Goal: Information Seeking & Learning: Learn about a topic

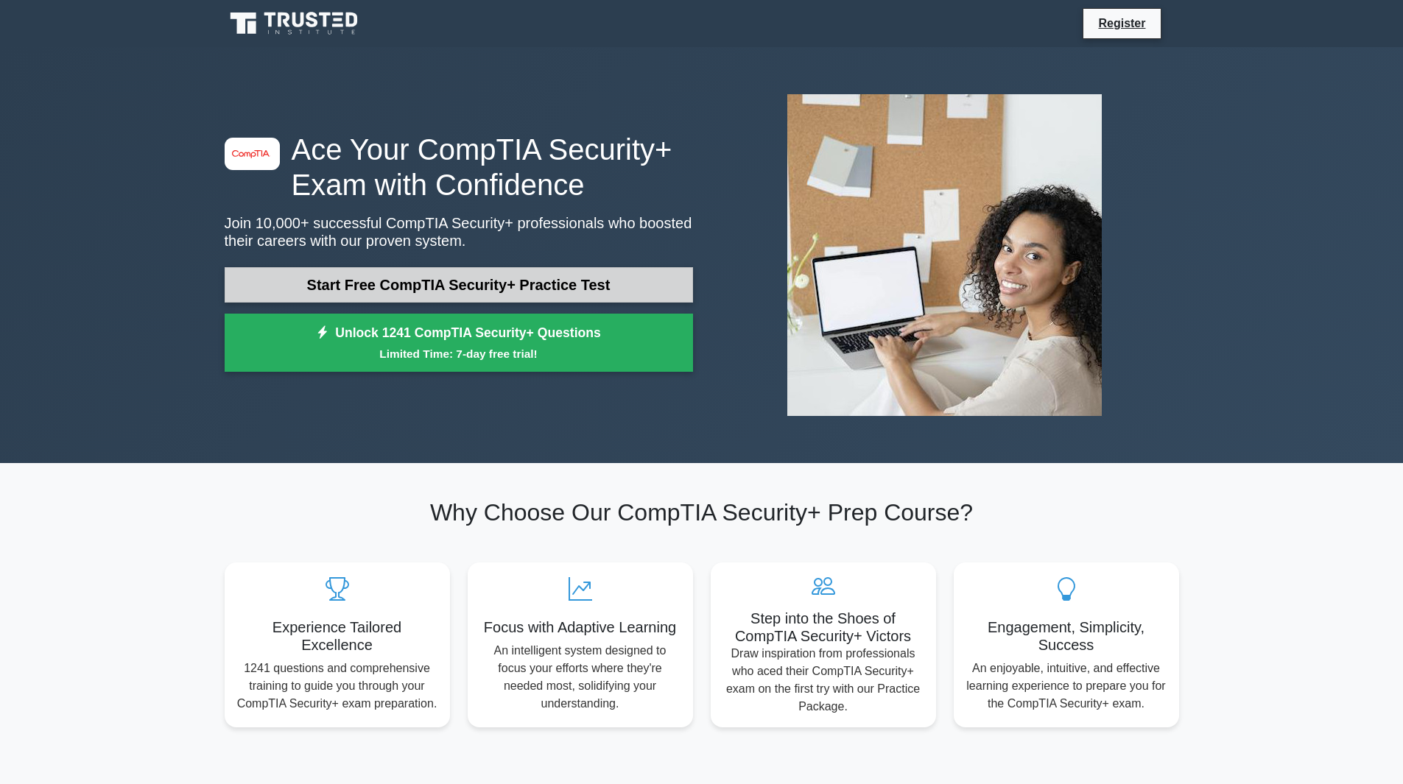
click at [535, 286] on link "Start Free CompTIA Security+ Practice Test" at bounding box center [459, 284] width 468 height 35
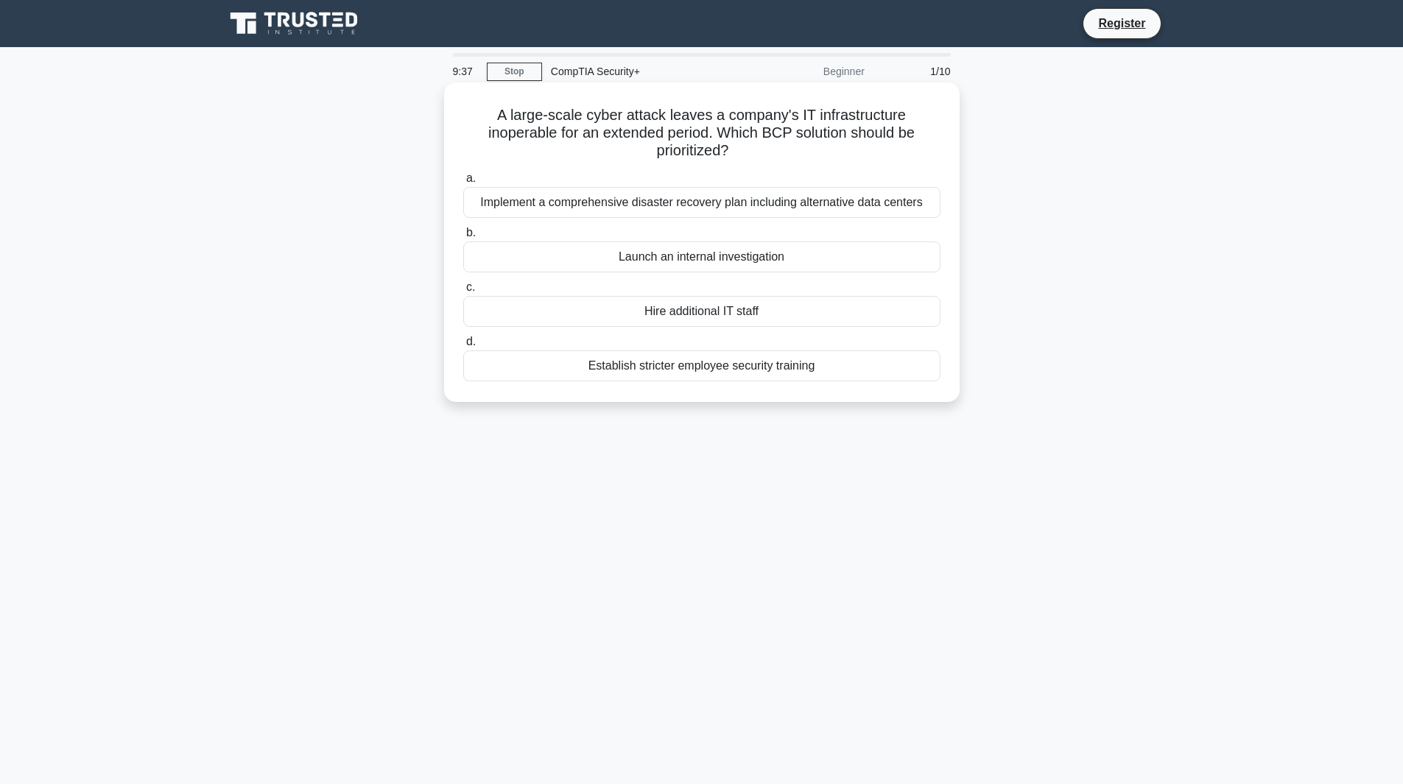
click at [750, 194] on div "Implement a comprehensive disaster recovery plan including alternative data cen…" at bounding box center [701, 202] width 477 height 31
click at [463, 183] on input "a. Implement a comprehensive disaster recovery plan including alternative data …" at bounding box center [463, 179] width 0 height 10
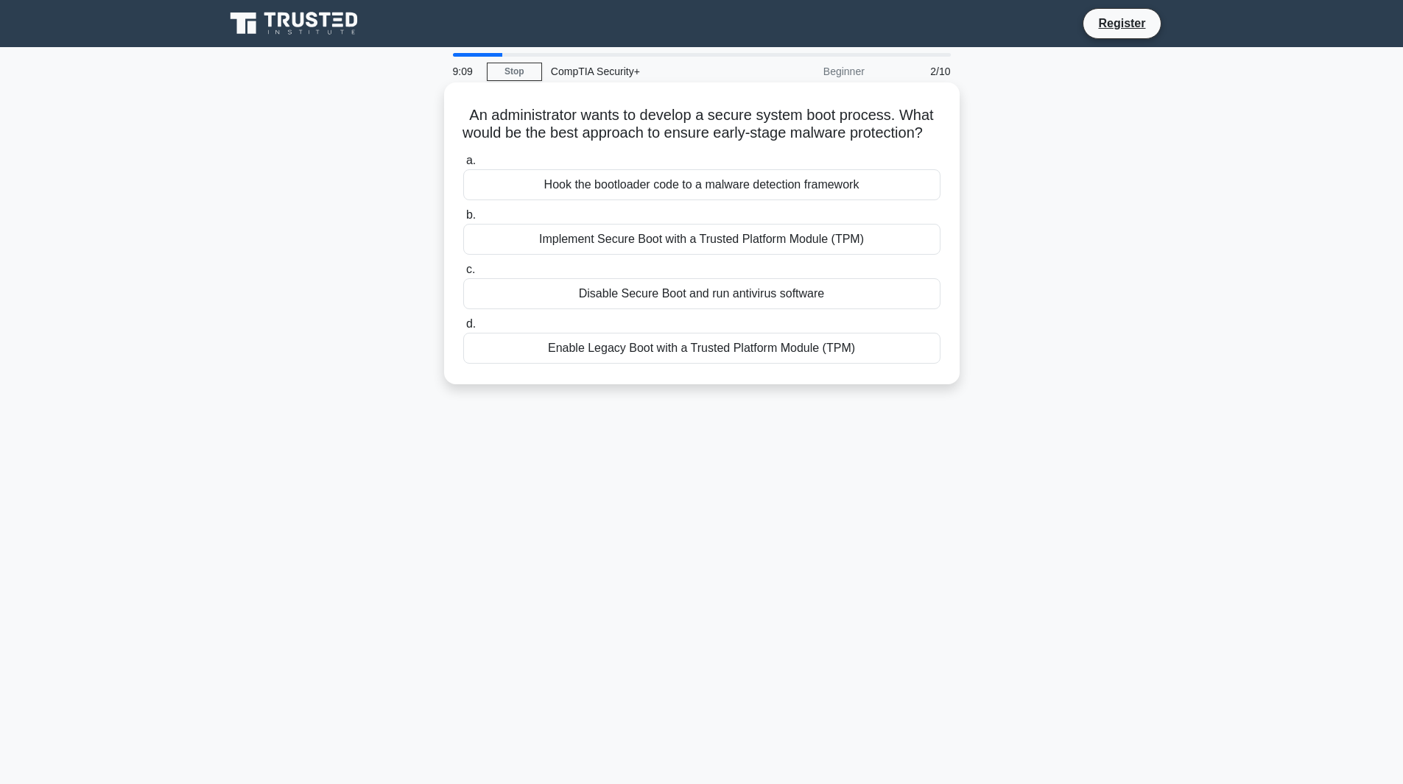
click at [682, 255] on div "Implement Secure Boot with a Trusted Platform Module (TPM)" at bounding box center [701, 239] width 477 height 31
click at [463, 220] on input "b. Implement Secure Boot with a Trusted Platform Module (TPM)" at bounding box center [463, 216] width 0 height 10
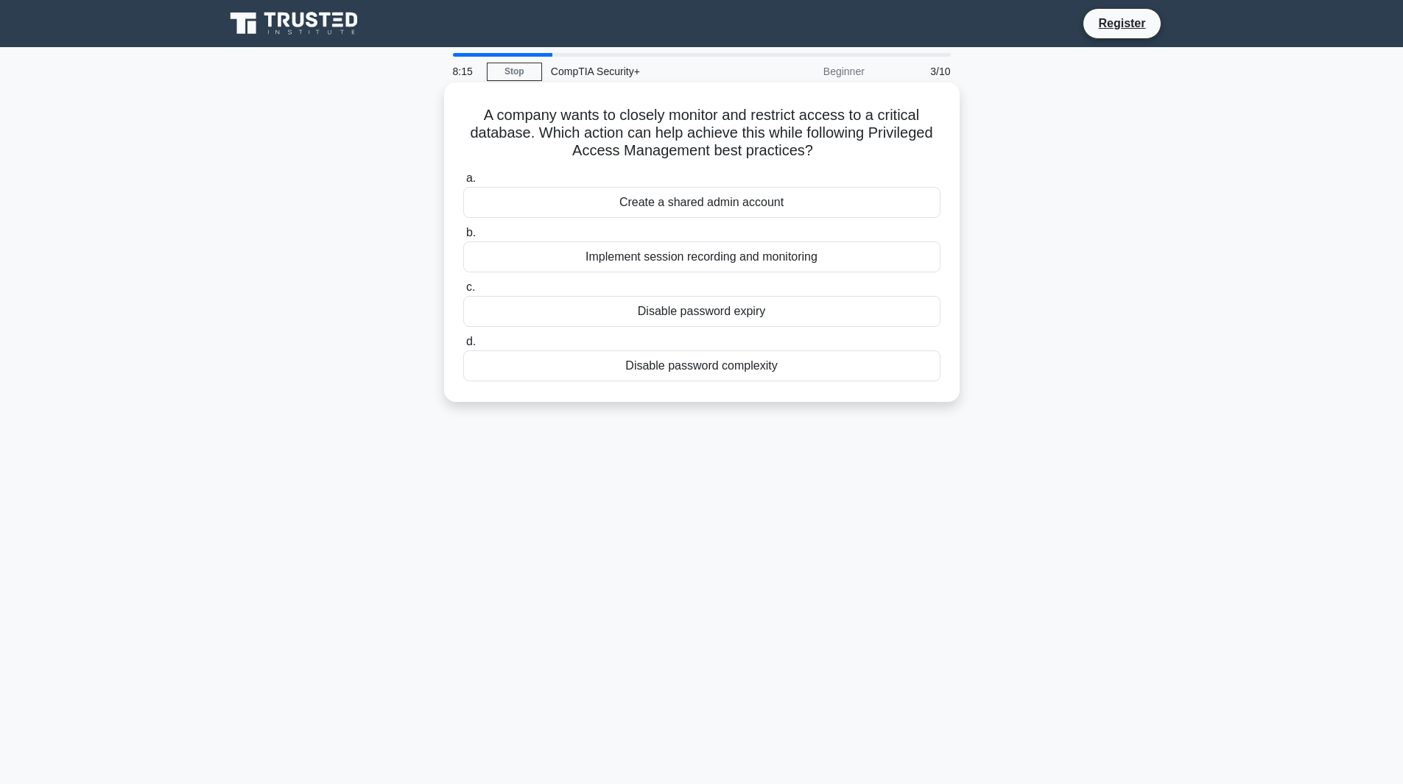
click at [732, 268] on div "Implement session recording and monitoring" at bounding box center [701, 257] width 477 height 31
click at [463, 238] on input "b. Implement session recording and monitoring" at bounding box center [463, 233] width 0 height 10
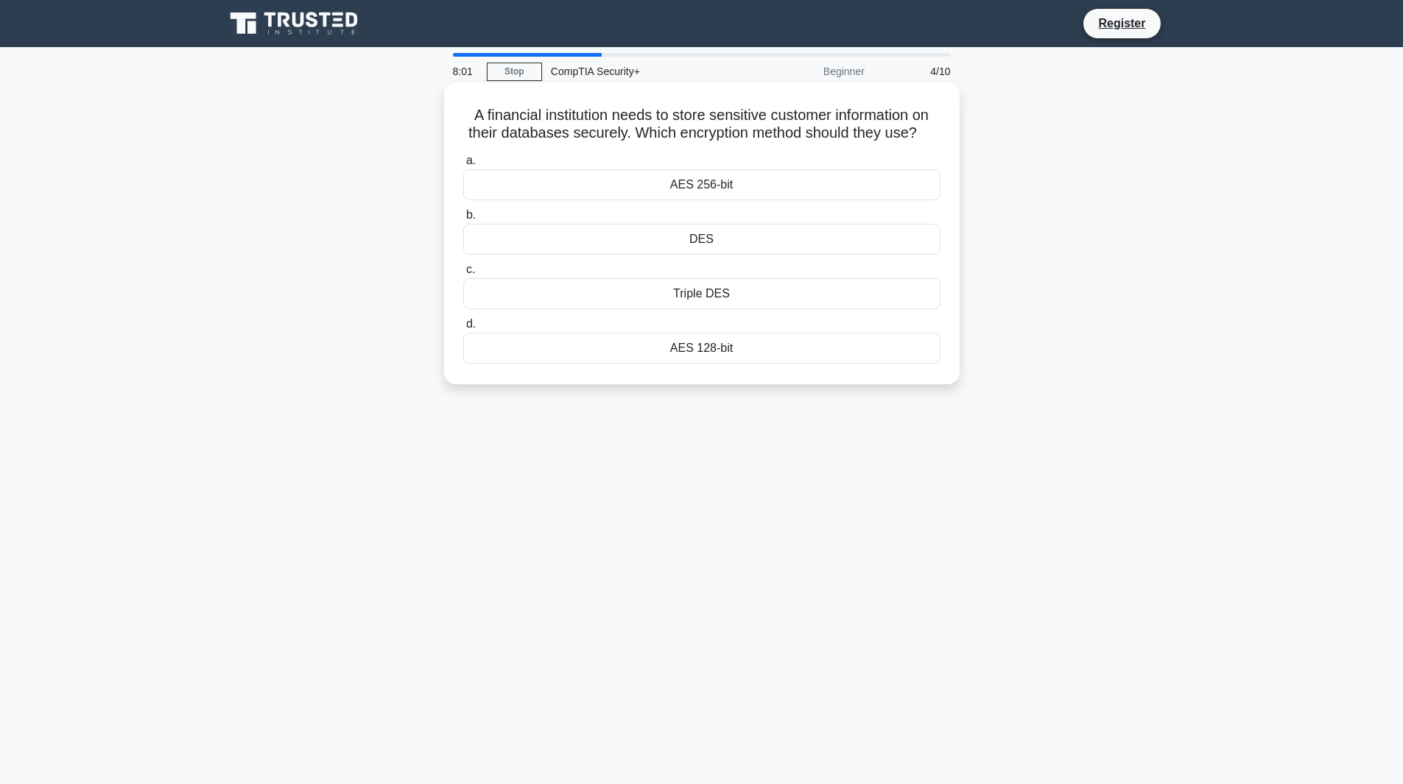
click at [516, 172] on div "AES 256-bit" at bounding box center [701, 184] width 477 height 31
click at [463, 166] on input "a. AES 256-bit" at bounding box center [463, 161] width 0 height 10
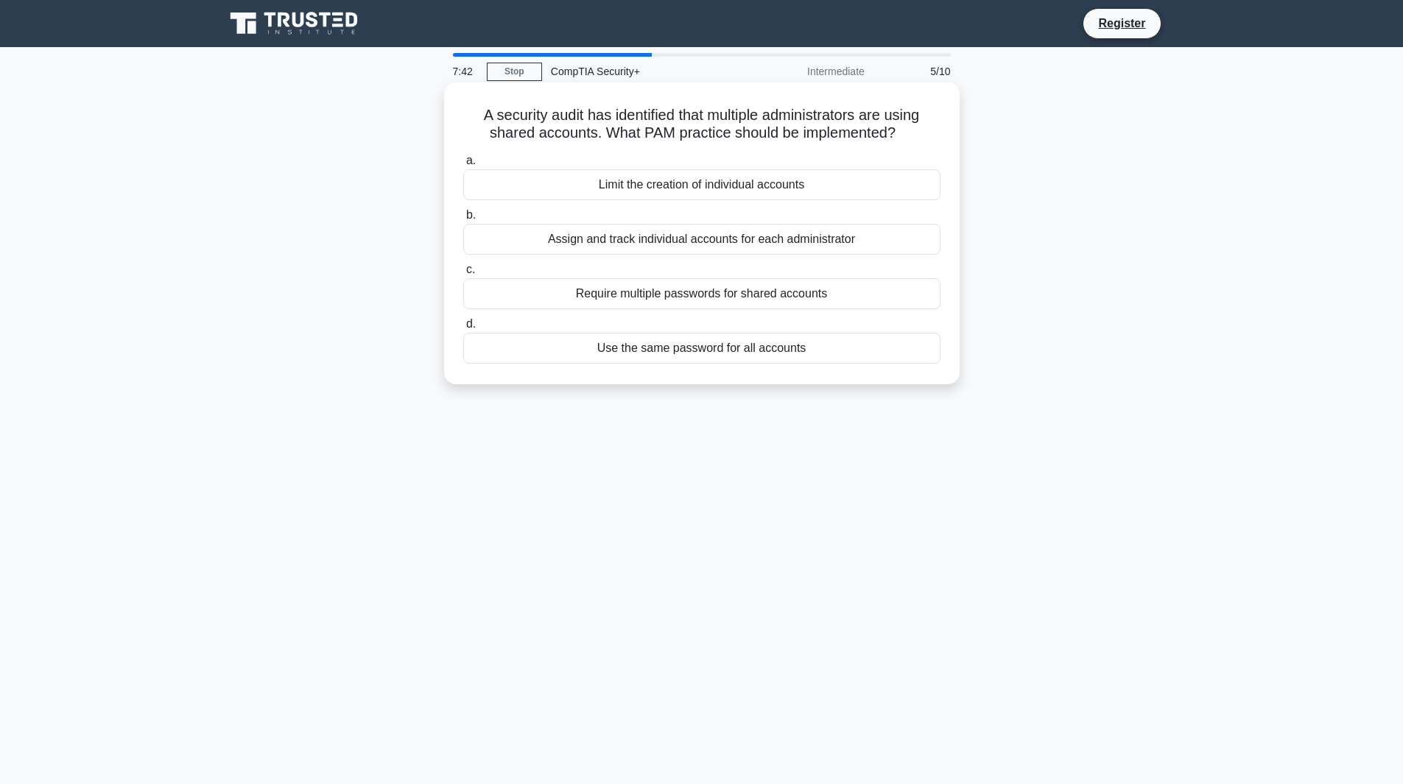
click at [682, 244] on div "Assign and track individual accounts for each administrator" at bounding box center [701, 239] width 477 height 31
click at [463, 220] on input "b. Assign and track individual accounts for each administrator" at bounding box center [463, 216] width 0 height 10
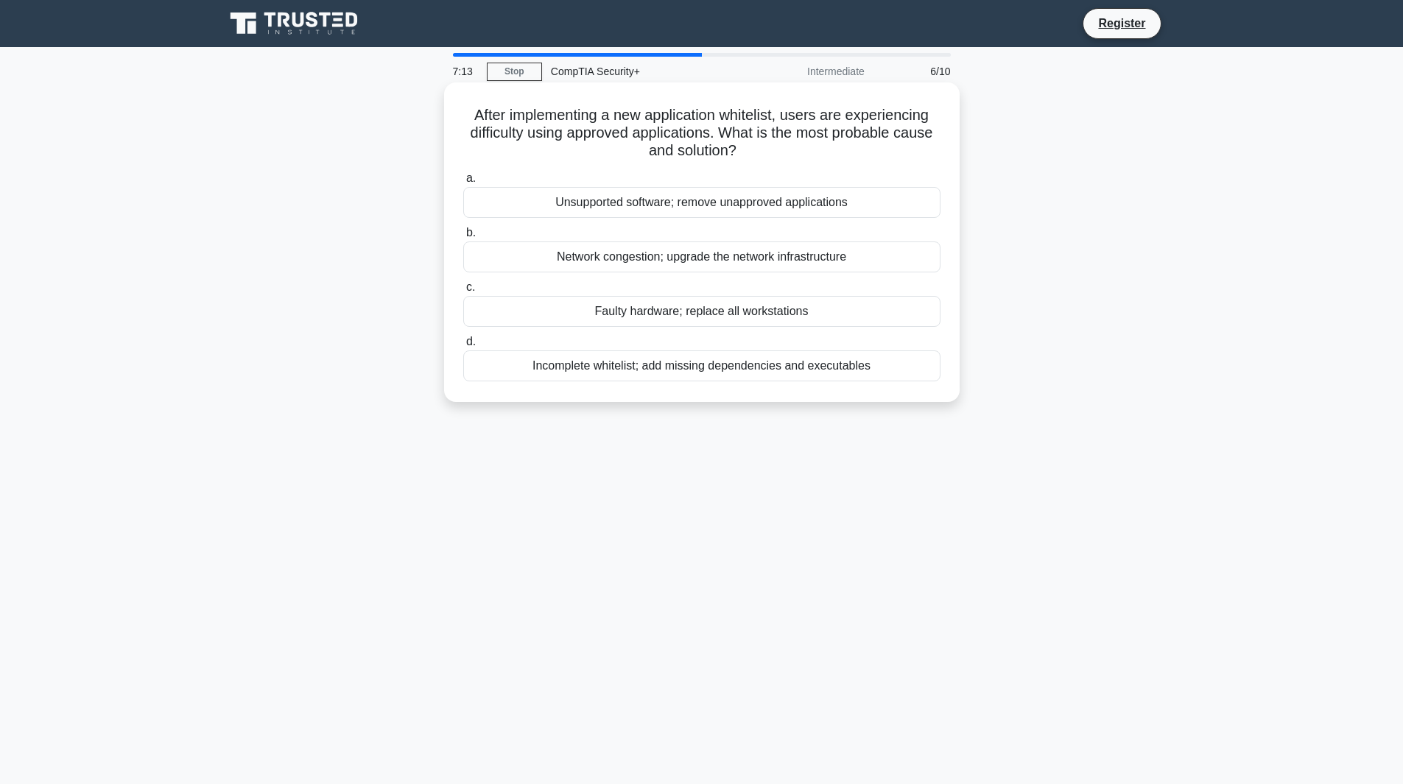
click at [697, 366] on div "Incomplete whitelist; add missing dependencies and executables" at bounding box center [701, 366] width 477 height 31
click at [463, 347] on input "d. Incomplete whitelist; add missing dependencies and executables" at bounding box center [463, 342] width 0 height 10
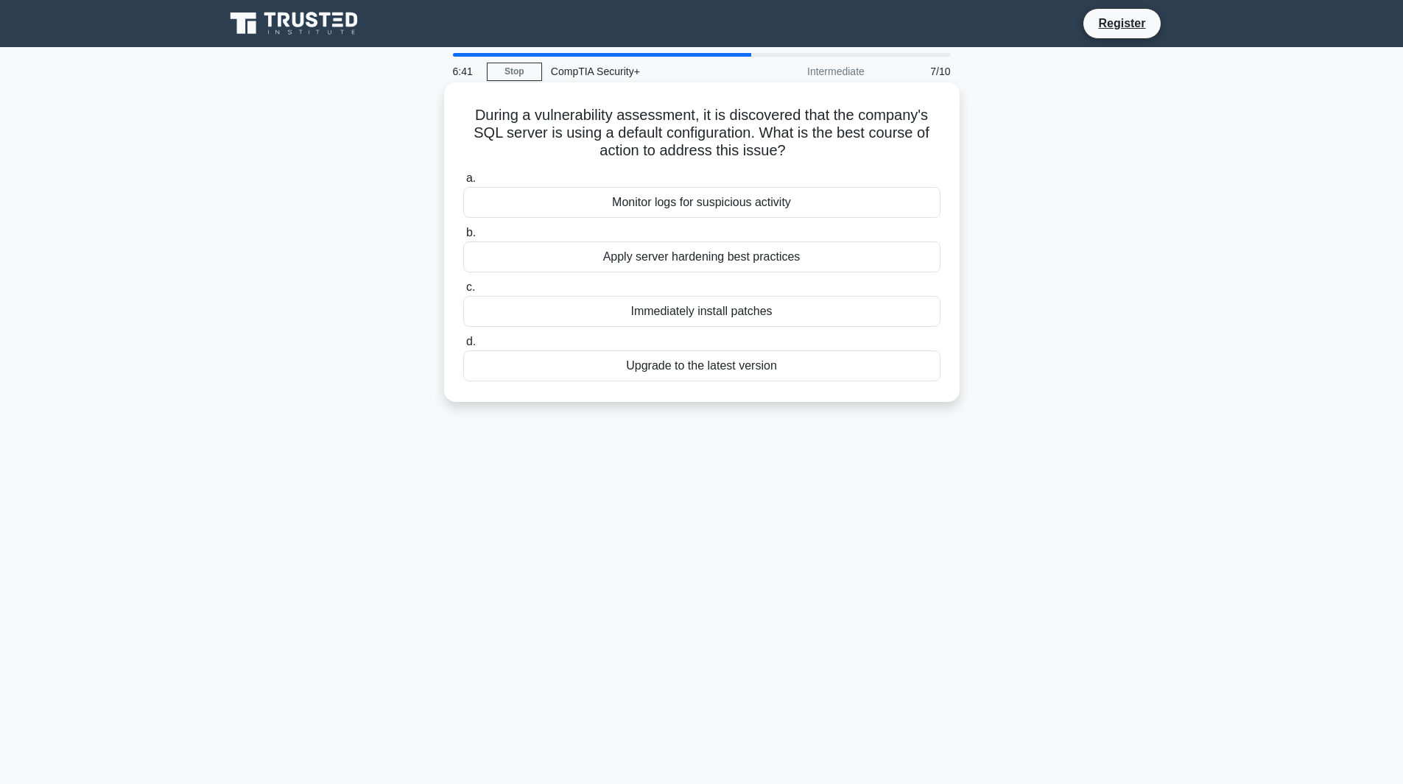
click at [779, 262] on div "Apply server hardening best practices" at bounding box center [701, 257] width 477 height 31
click at [463, 238] on input "b. Apply server hardening best practices" at bounding box center [463, 233] width 0 height 10
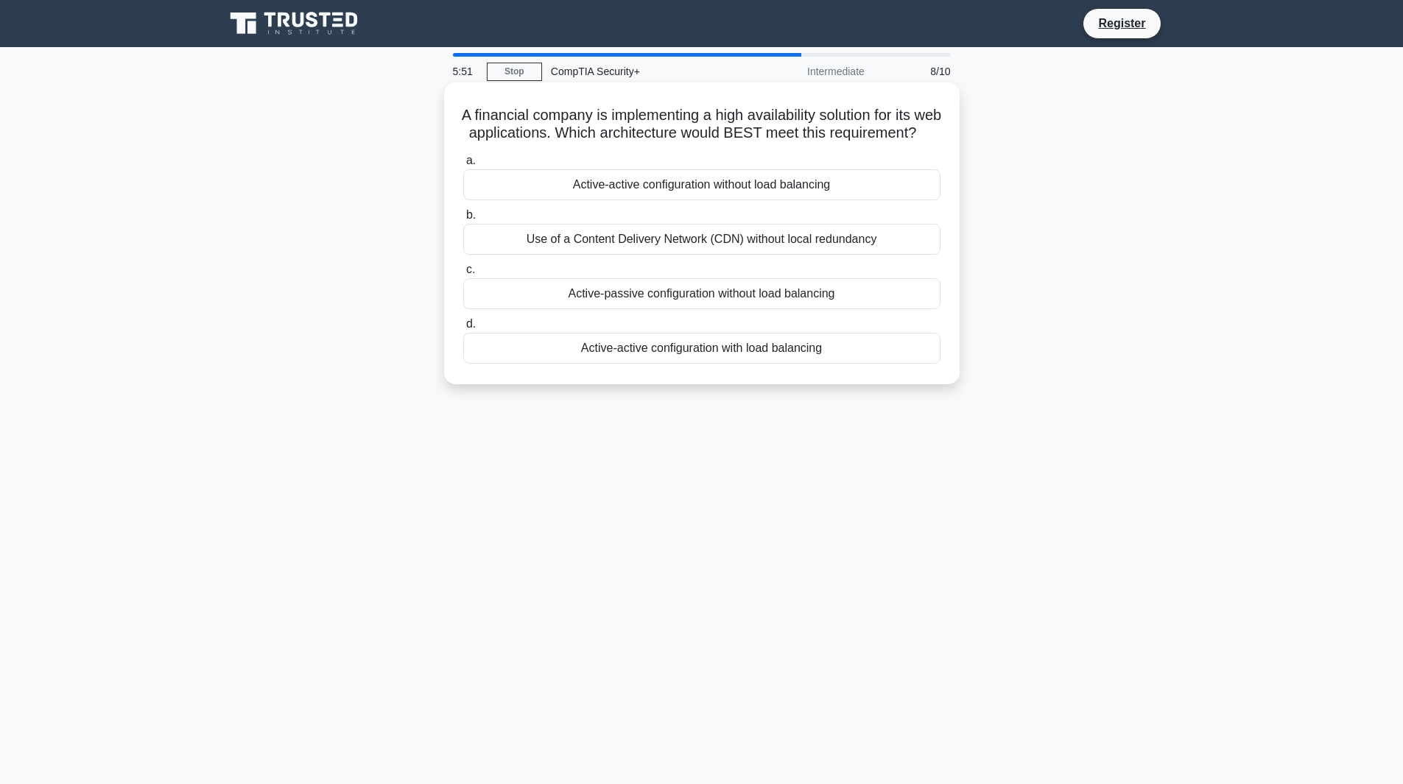
click at [874, 364] on div "Active-active configuration with load balancing" at bounding box center [701, 348] width 477 height 31
click at [463, 329] on input "d. Active-active configuration with load balancing" at bounding box center [463, 325] width 0 height 10
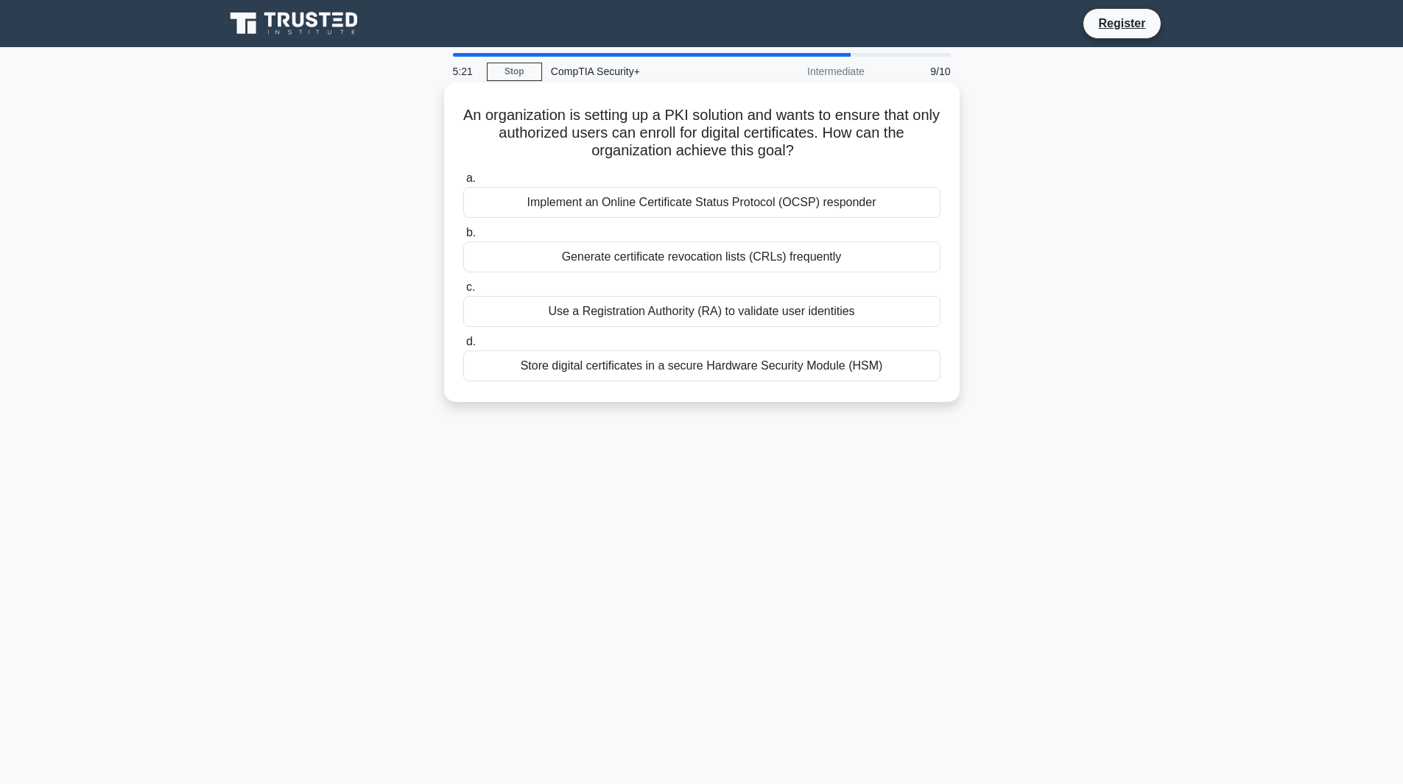
click at [862, 326] on div "Use a Registration Authority (RA) to validate user identities" at bounding box center [701, 311] width 477 height 31
click at [463, 292] on input "c. Use a Registration Authority (RA) to validate user identities" at bounding box center [463, 288] width 0 height 10
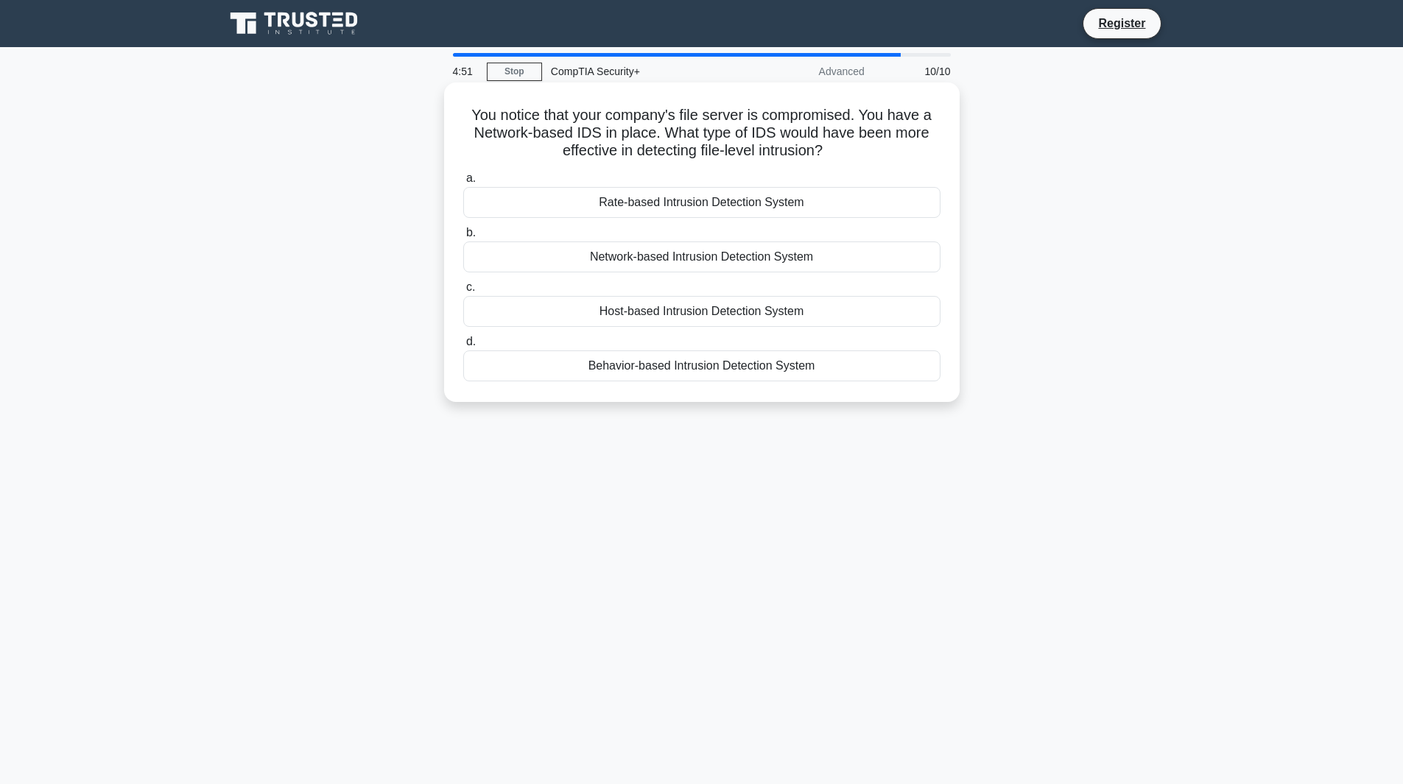
click at [735, 323] on div "Host-based Intrusion Detection System" at bounding box center [701, 311] width 477 height 31
click at [463, 292] on input "c. Host-based Intrusion Detection System" at bounding box center [463, 288] width 0 height 10
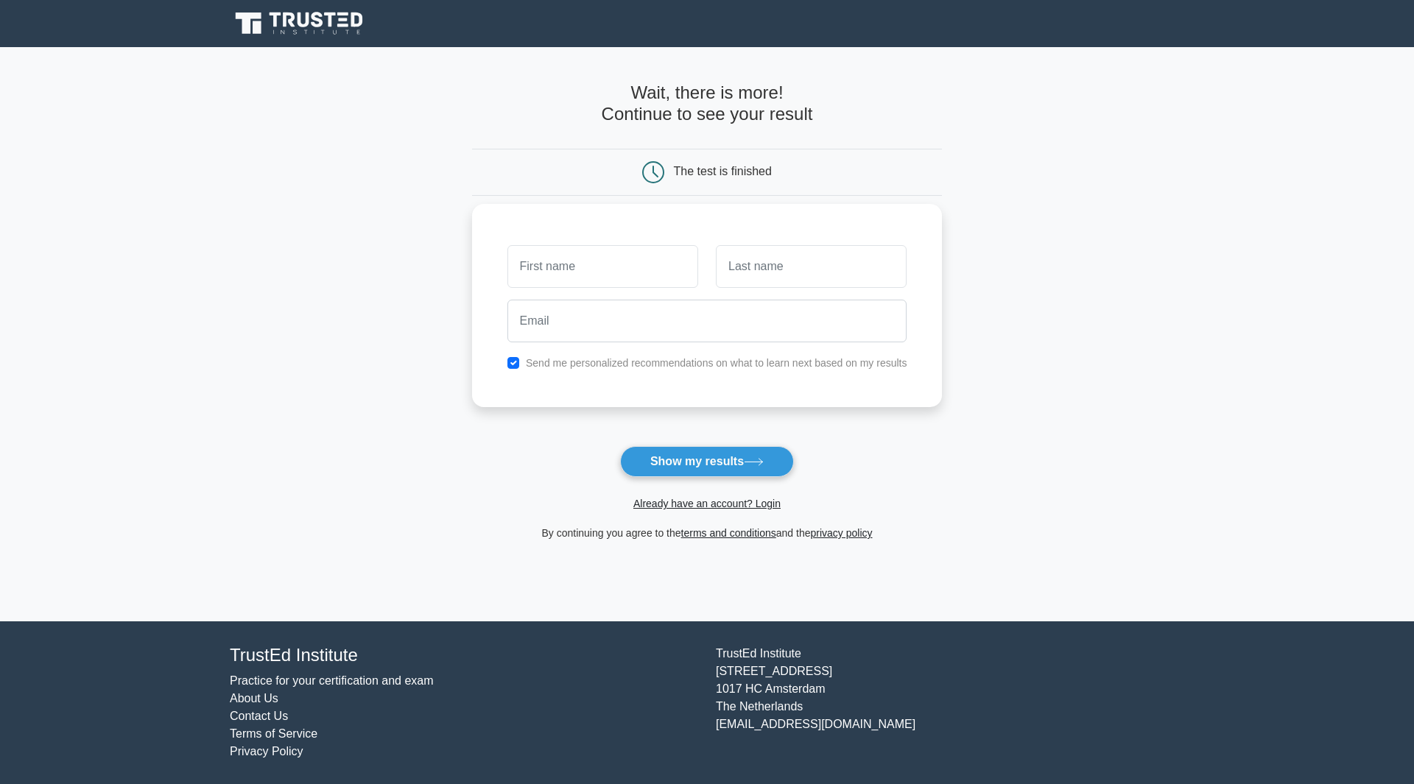
click at [666, 261] on input "text" at bounding box center [602, 266] width 191 height 43
type input "lagla"
type input "mohani"
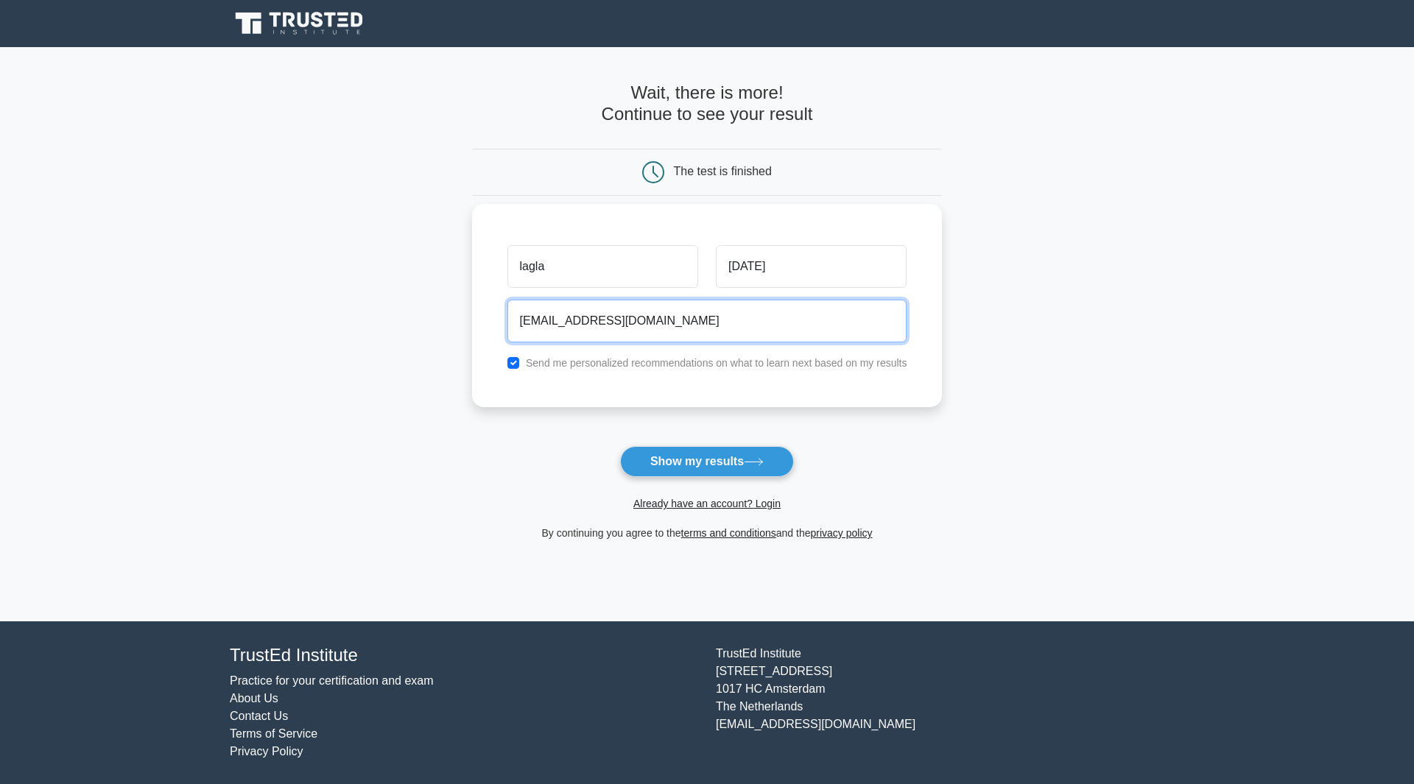
type input "laglamohani480@gmail.com"
click at [716, 369] on label "Send me personalized recommendations on what to learn next based on my results" at bounding box center [716, 363] width 381 height 12
click at [713, 364] on label "Send me personalized recommendations on what to learn next based on my results" at bounding box center [716, 363] width 381 height 12
click at [516, 360] on input "checkbox" at bounding box center [513, 363] width 12 height 12
checkbox input "false"
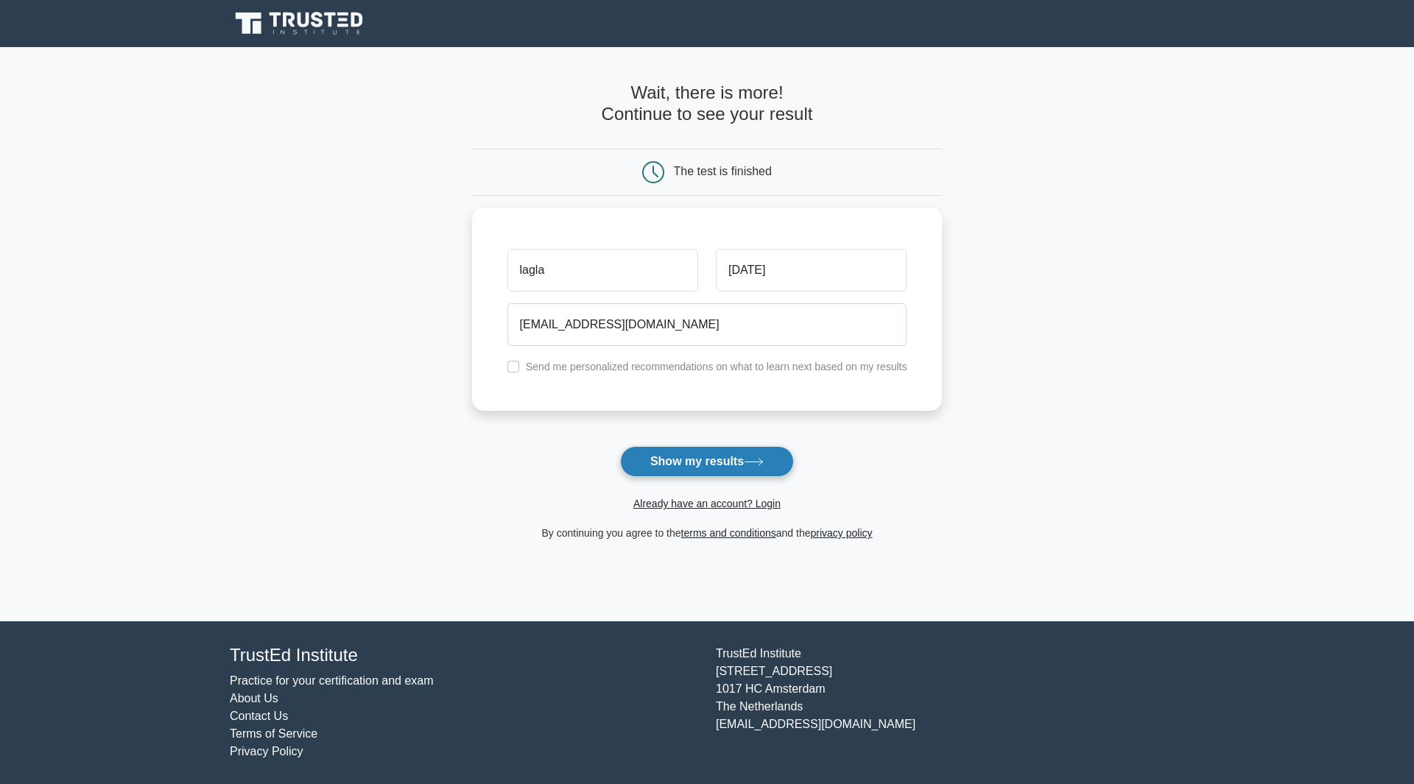
click at [648, 456] on button "Show my results" at bounding box center [707, 461] width 174 height 31
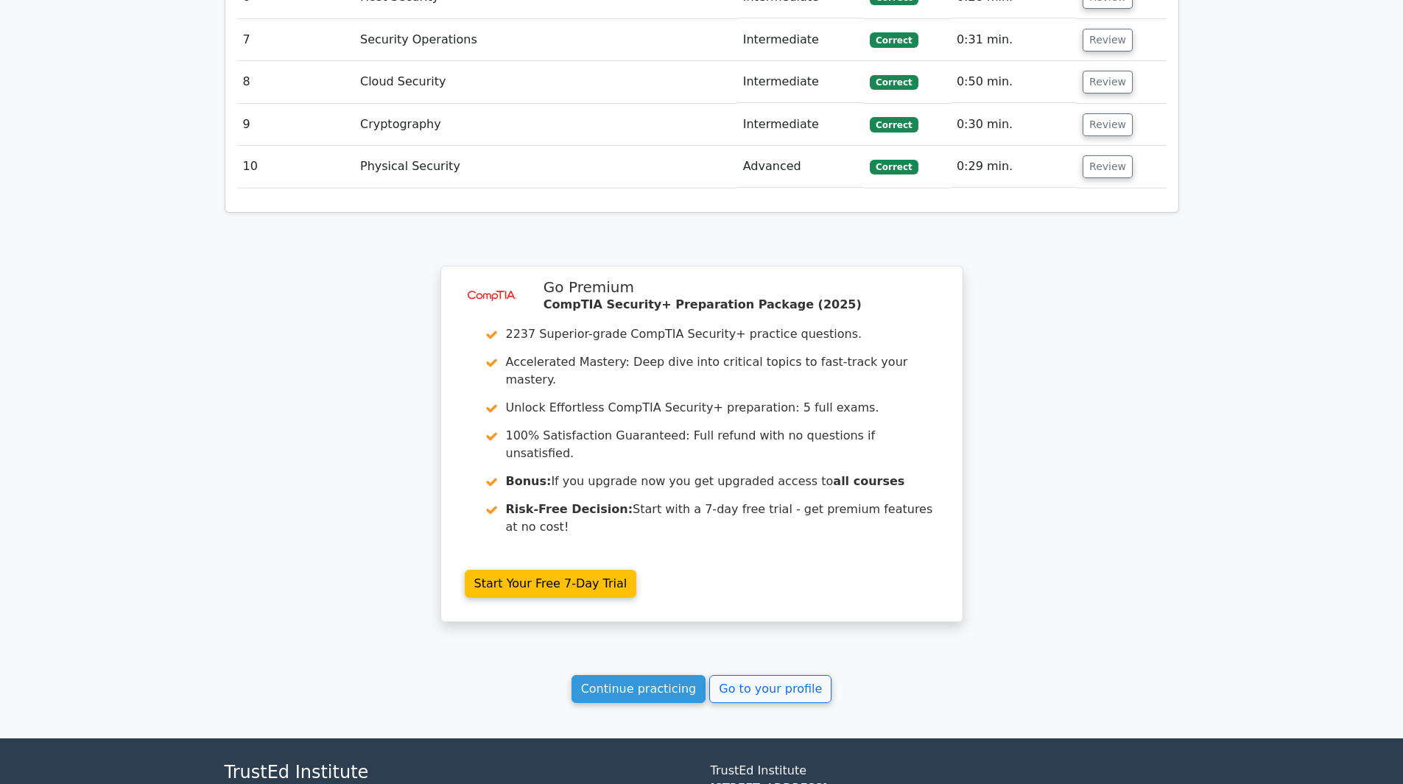
scroll to position [2007, 0]
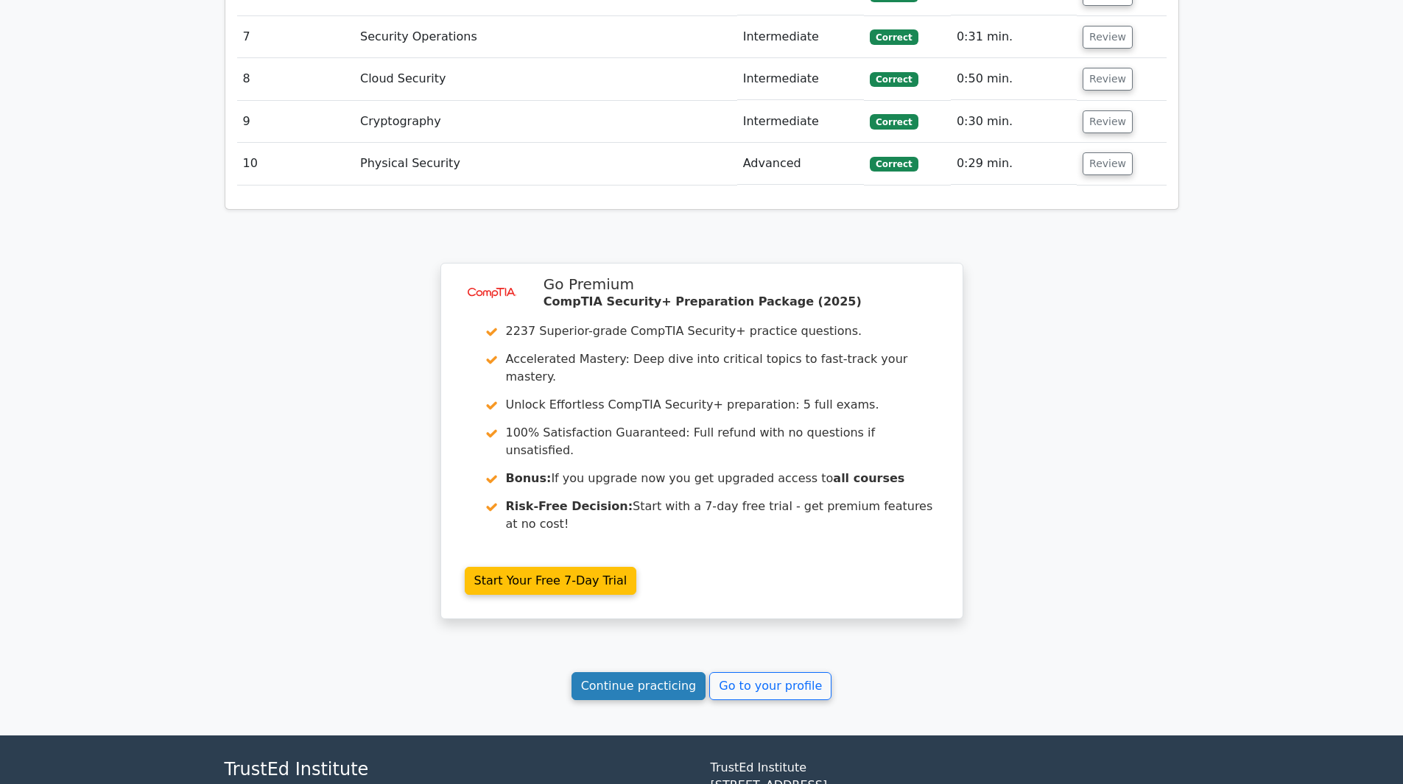
click at [632, 672] on link "Continue practicing" at bounding box center [638, 686] width 135 height 28
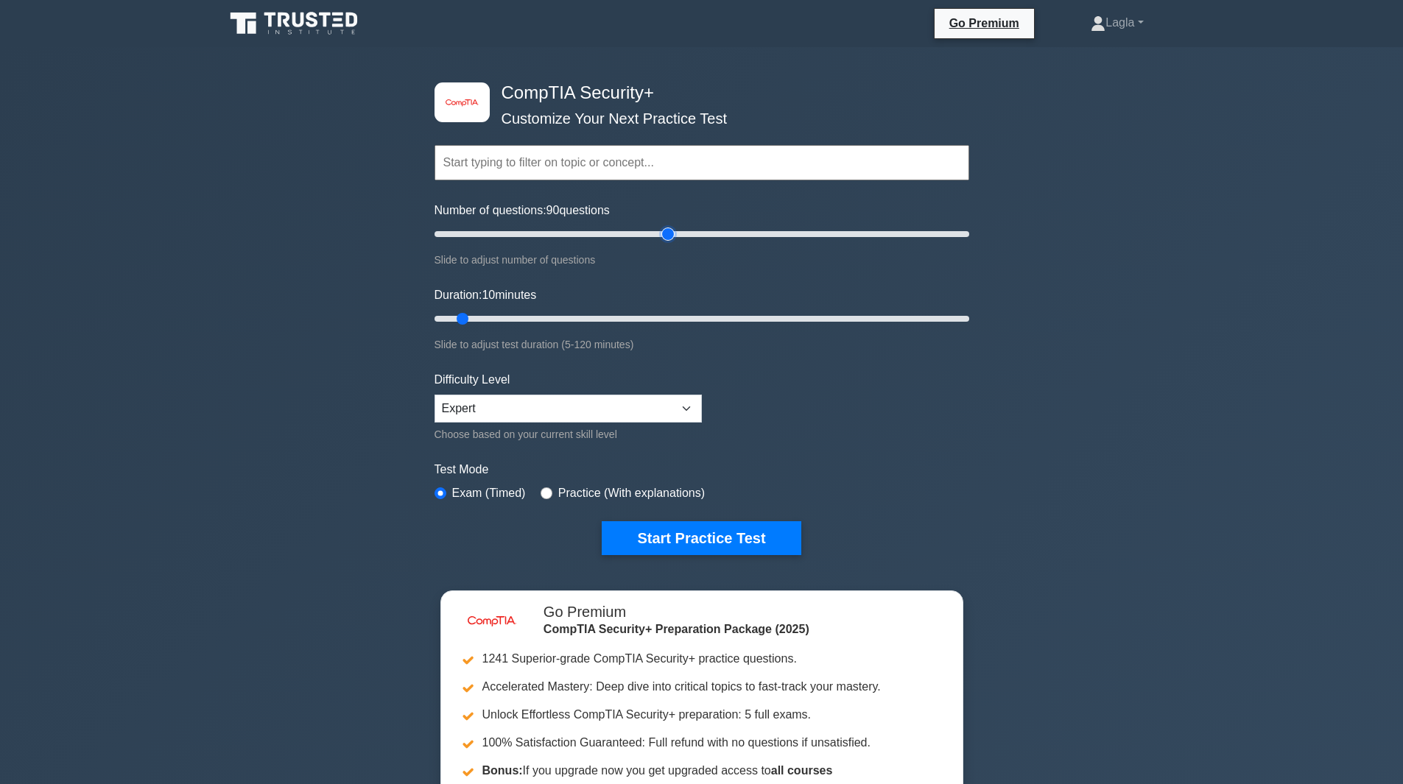
drag, startPoint x: 462, startPoint y: 233, endPoint x: 665, endPoint y: 231, distance: 203.3
type input "90"
click at [665, 231] on input "Number of questions: 90 questions" at bounding box center [701, 234] width 535 height 18
drag, startPoint x: 470, startPoint y: 315, endPoint x: 836, endPoint y: 339, distance: 366.7
type input "90"
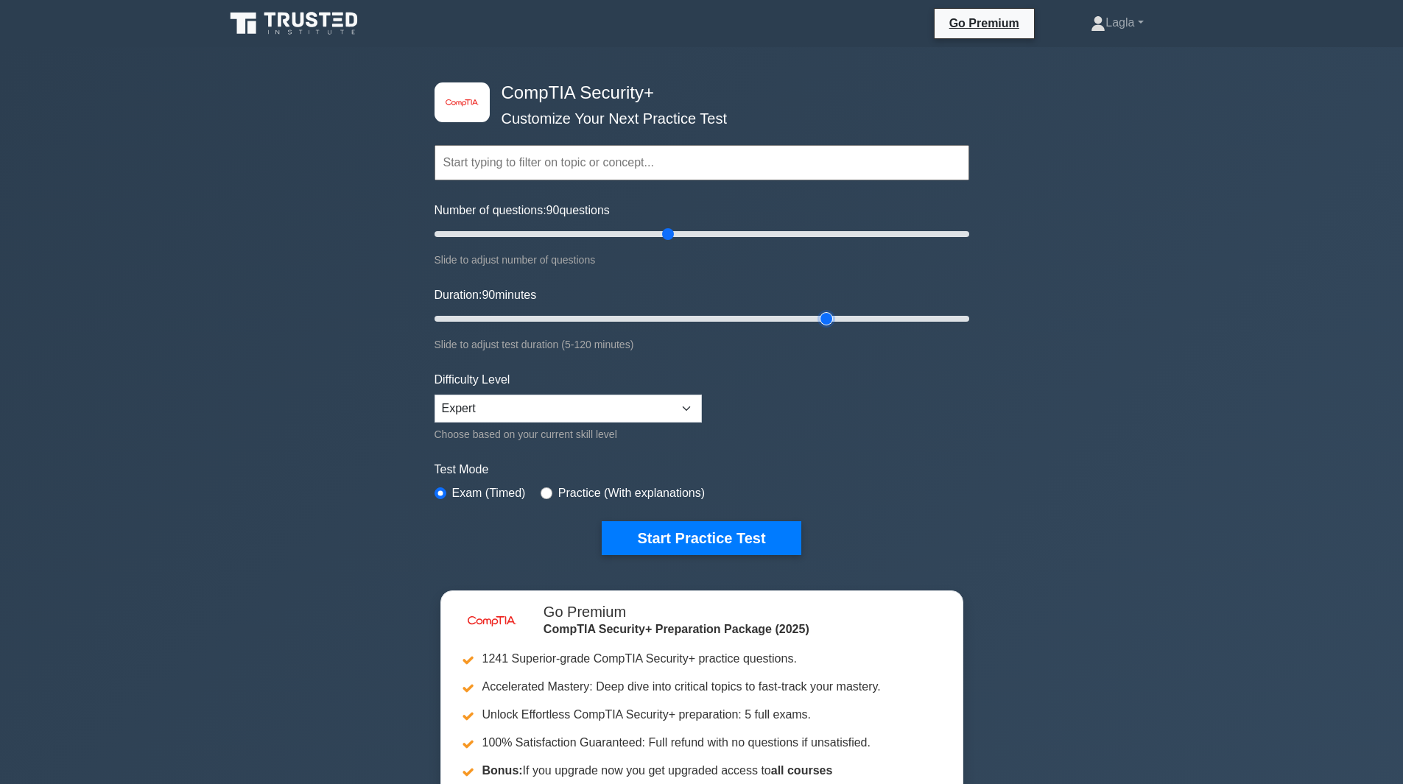
click at [836, 328] on input "Duration: 90 minutes" at bounding box center [701, 319] width 535 height 18
click at [601, 402] on select "Beginner Intermediate Expert" at bounding box center [567, 409] width 267 height 28
click at [392, 407] on div "image/svg+xml CompTIA Security+ Customize Your Next Practice Test Topics Crypto…" at bounding box center [701, 480] width 1403 height 867
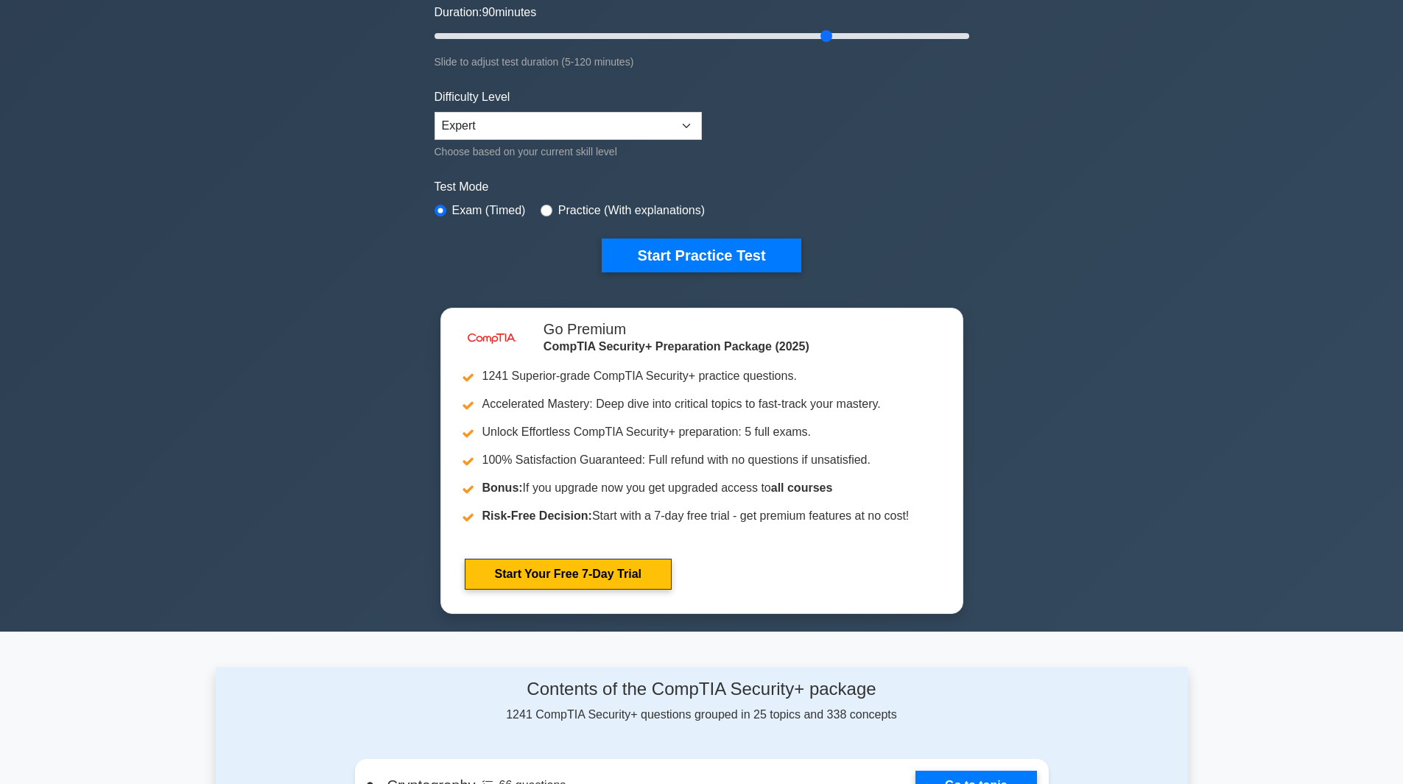
scroll to position [221, 0]
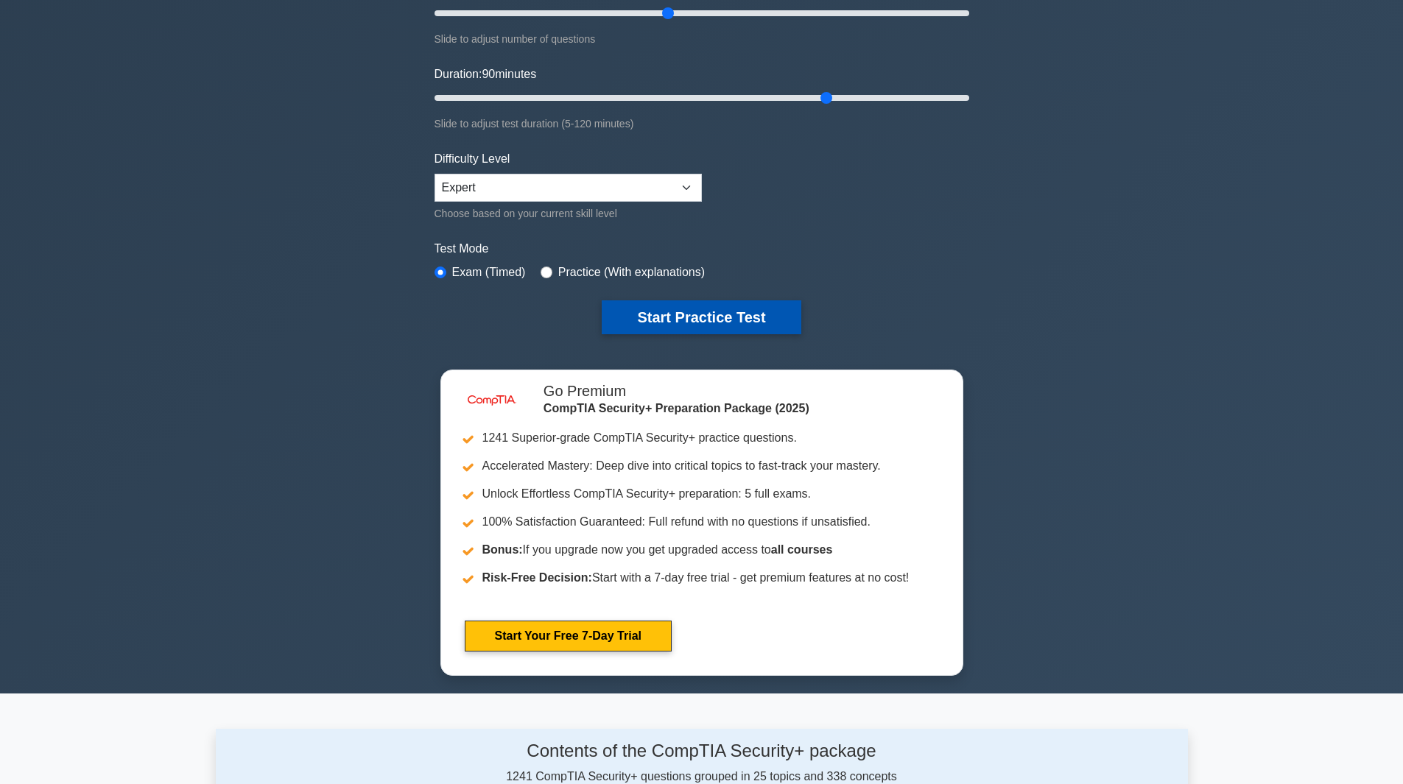
click at [661, 323] on button "Start Practice Test" at bounding box center [701, 317] width 199 height 34
click at [682, 321] on button "Start Practice Test" at bounding box center [701, 317] width 199 height 34
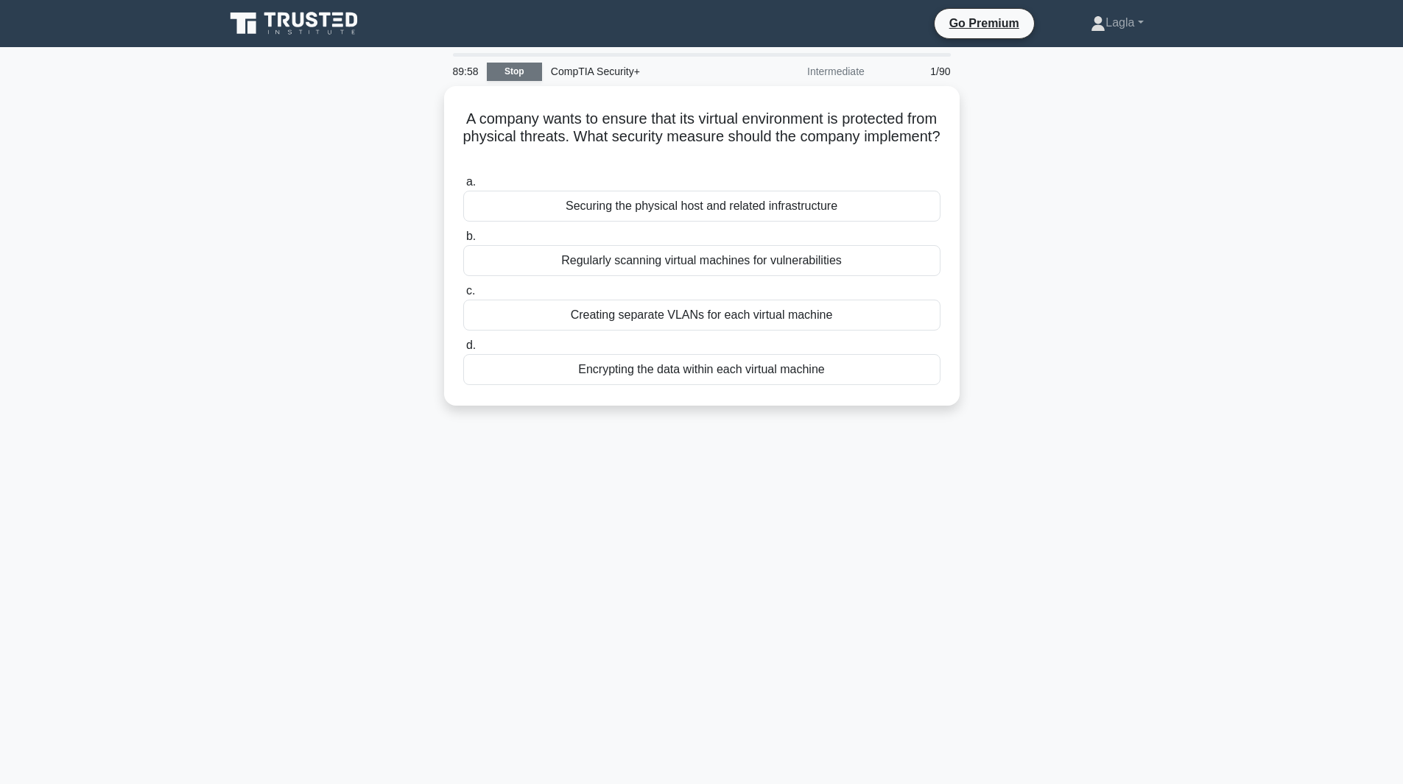
click at [536, 63] on link "Stop" at bounding box center [514, 72] width 55 height 18
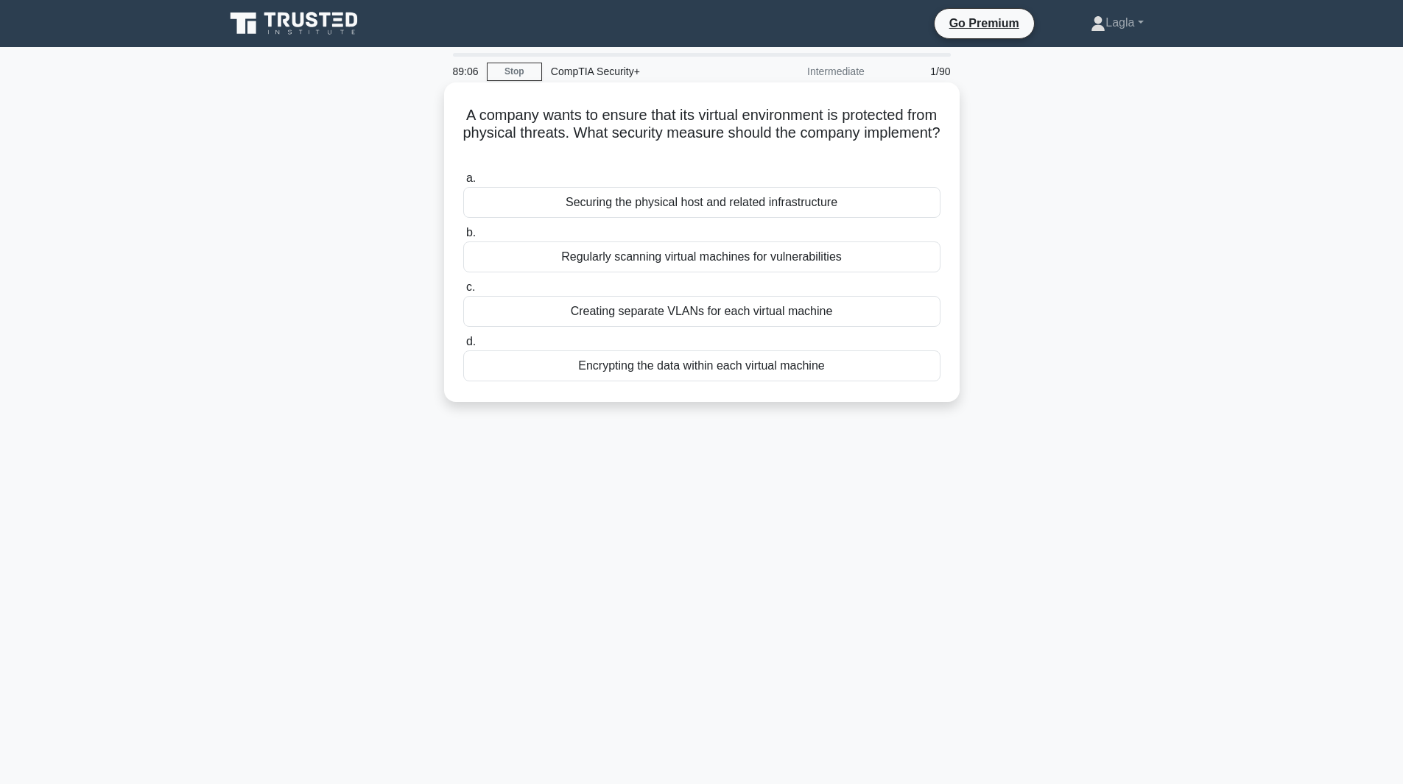
click at [668, 208] on div "Securing the physical host and related infrastructure" at bounding box center [701, 202] width 477 height 31
click at [463, 183] on input "a. Securing the physical host and related infrastructure" at bounding box center [463, 179] width 0 height 10
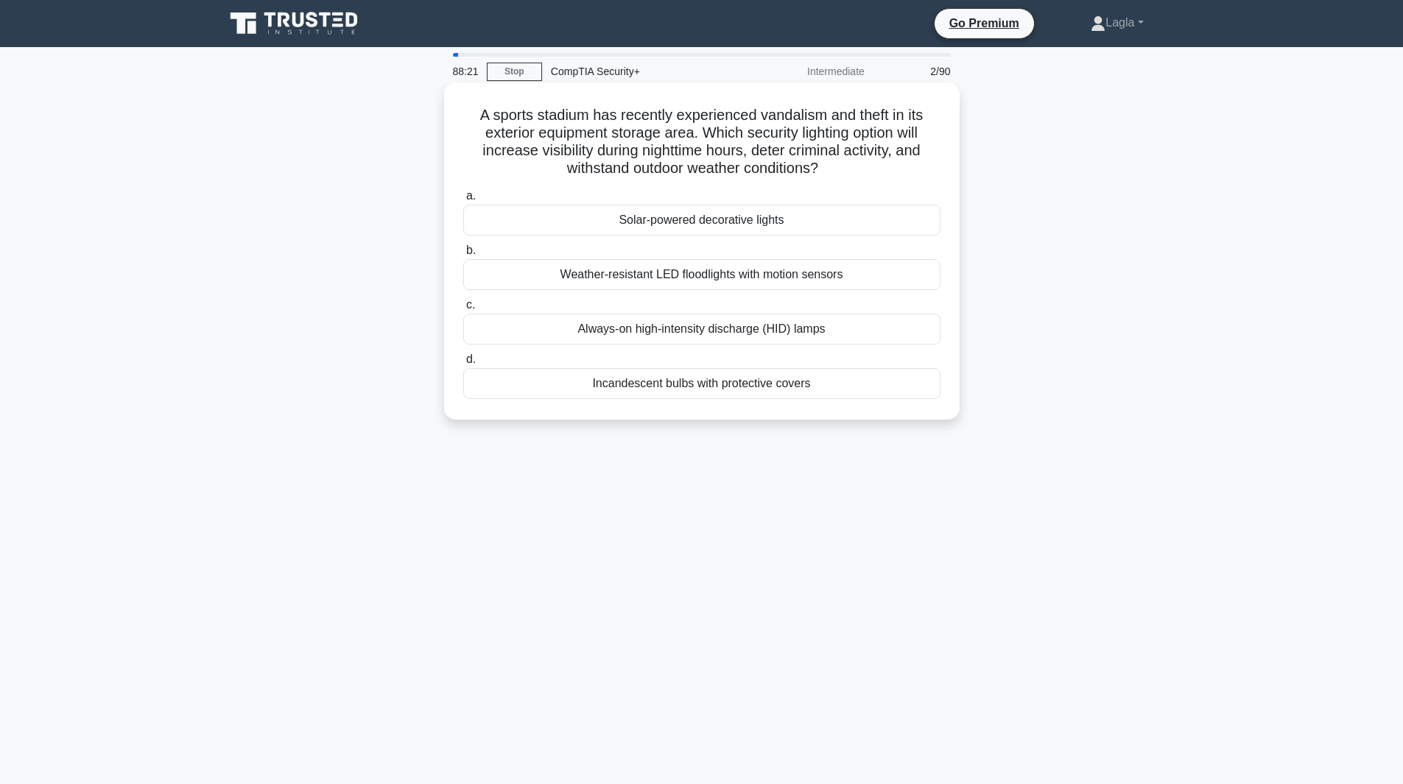
click at [648, 334] on div "Always-on high-intensity discharge (HID) lamps" at bounding box center [701, 329] width 477 height 31
click at [463, 310] on input "c. Always-on high-intensity discharge (HID) lamps" at bounding box center [463, 305] width 0 height 10
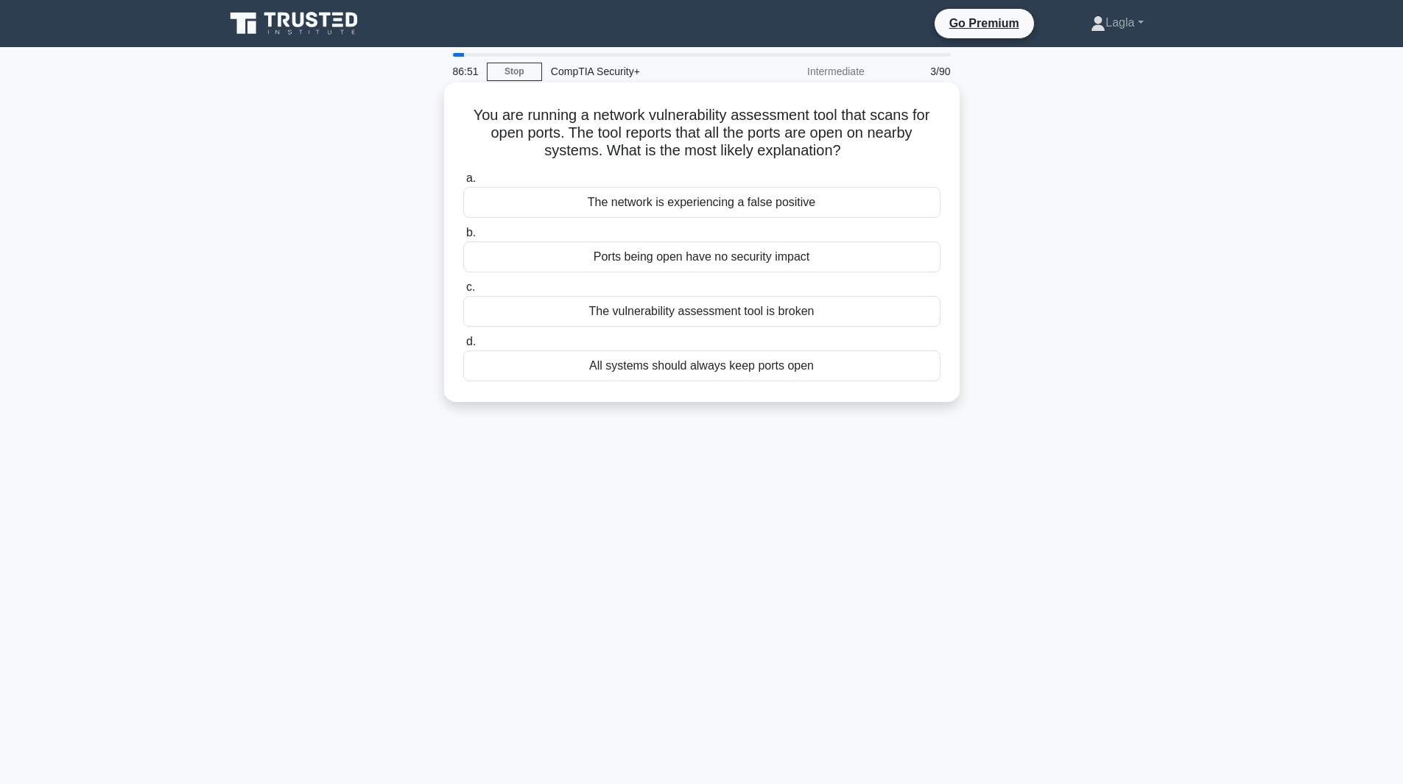
click at [865, 206] on div "The network is experiencing a false positive" at bounding box center [701, 202] width 477 height 31
click at [463, 183] on input "a. The network is experiencing a false positive" at bounding box center [463, 179] width 0 height 10
click at [776, 318] on div "Motion-activated floodlights" at bounding box center [701, 311] width 477 height 31
click at [463, 292] on input "c. Motion-activated floodlights" at bounding box center [463, 288] width 0 height 10
click at [714, 361] on div "Implementing a regular data backup and recovery plan" at bounding box center [701, 366] width 477 height 31
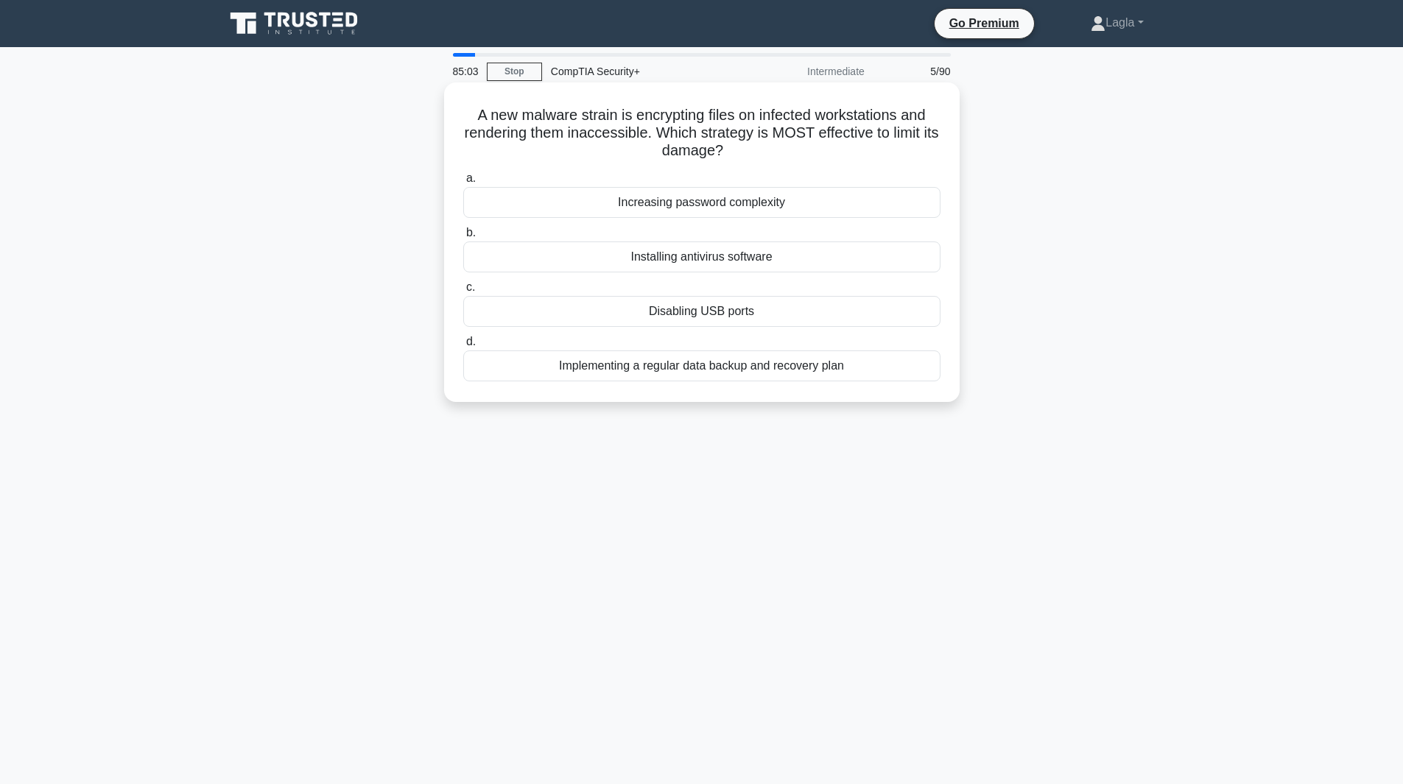
click at [463, 347] on input "d. Implementing a regular data backup and recovery plan" at bounding box center [463, 342] width 0 height 10
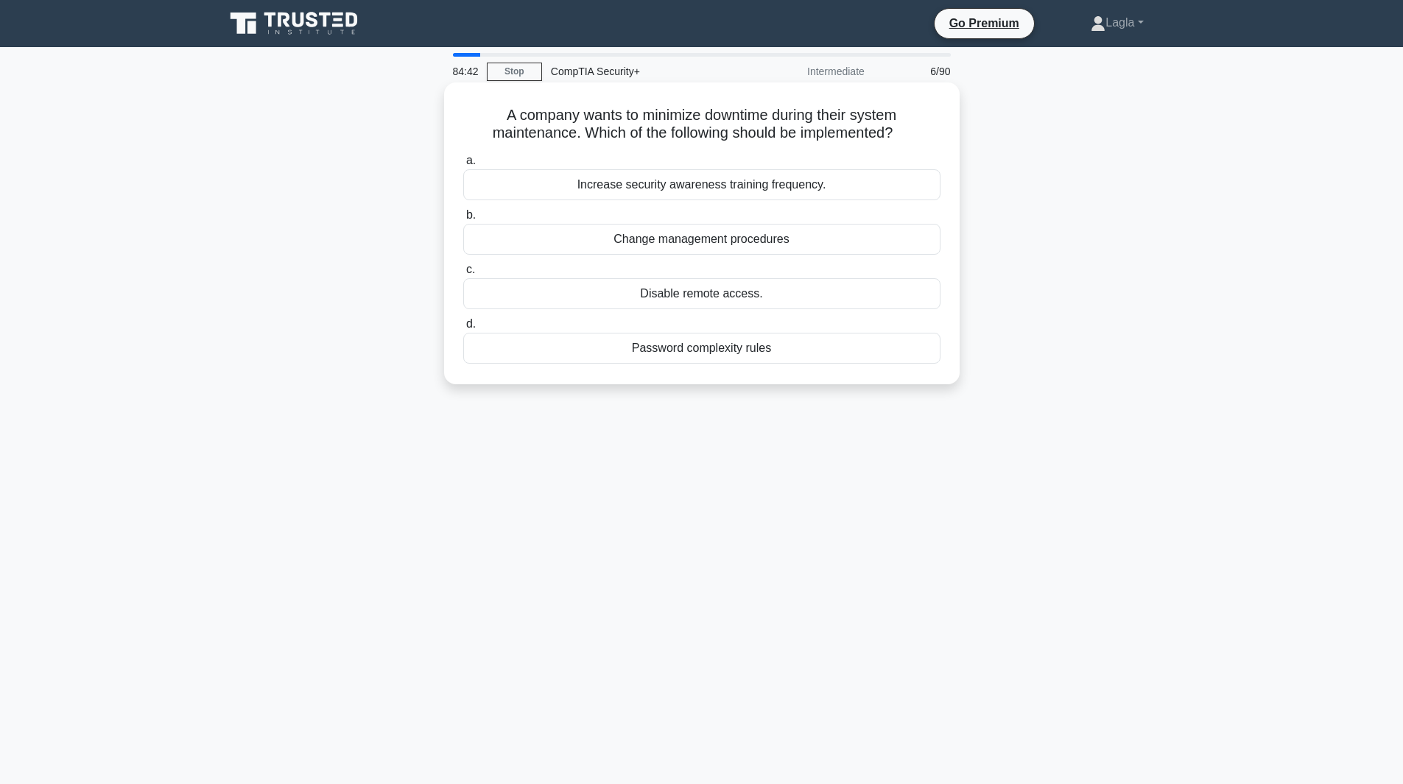
click at [732, 247] on div "Change management procedures" at bounding box center [701, 239] width 477 height 31
click at [463, 220] on input "b. Change management procedures" at bounding box center [463, 216] width 0 height 10
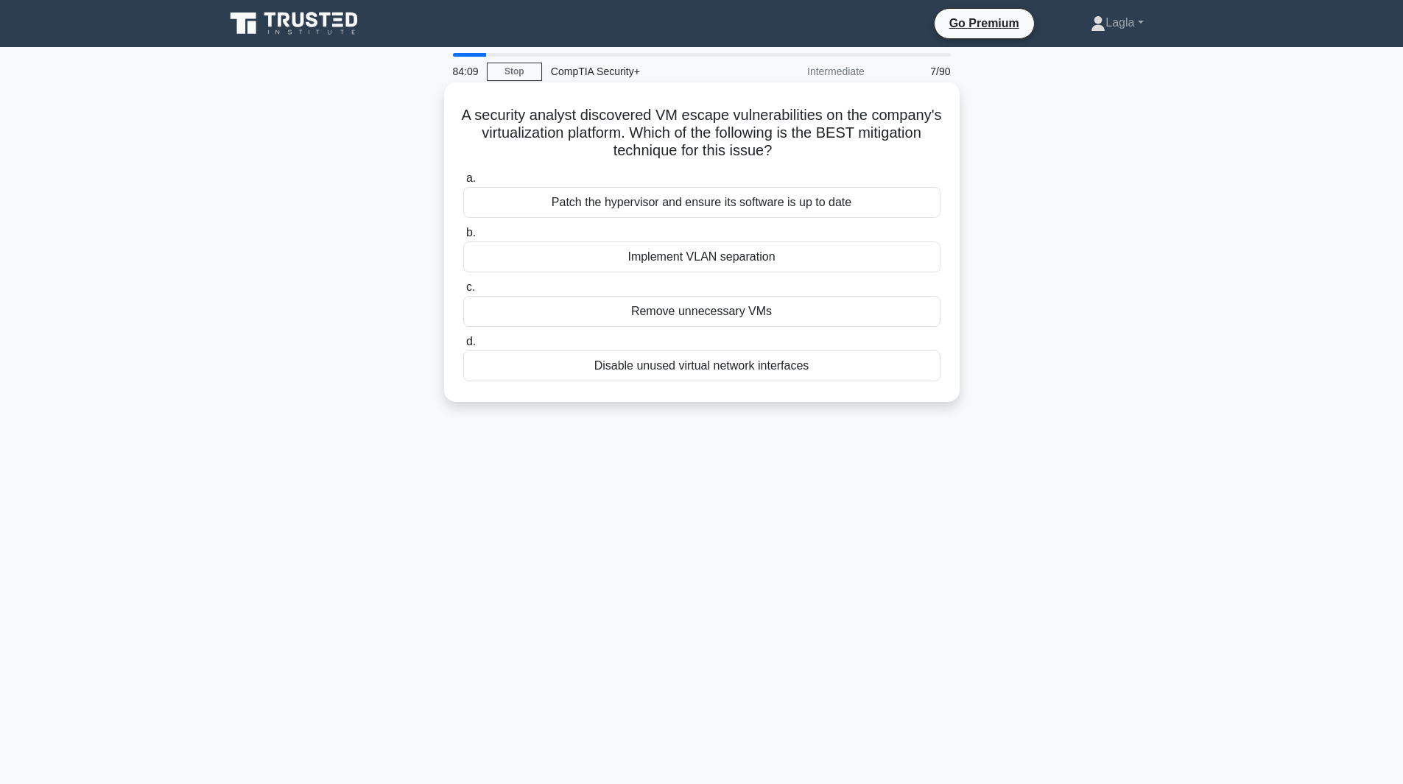
click at [740, 209] on div "Patch the hypervisor and ensure its software is up to date" at bounding box center [701, 202] width 477 height 31
click at [463, 183] on input "a. Patch the hypervisor and ensure its software is up to date" at bounding box center [463, 179] width 0 height 10
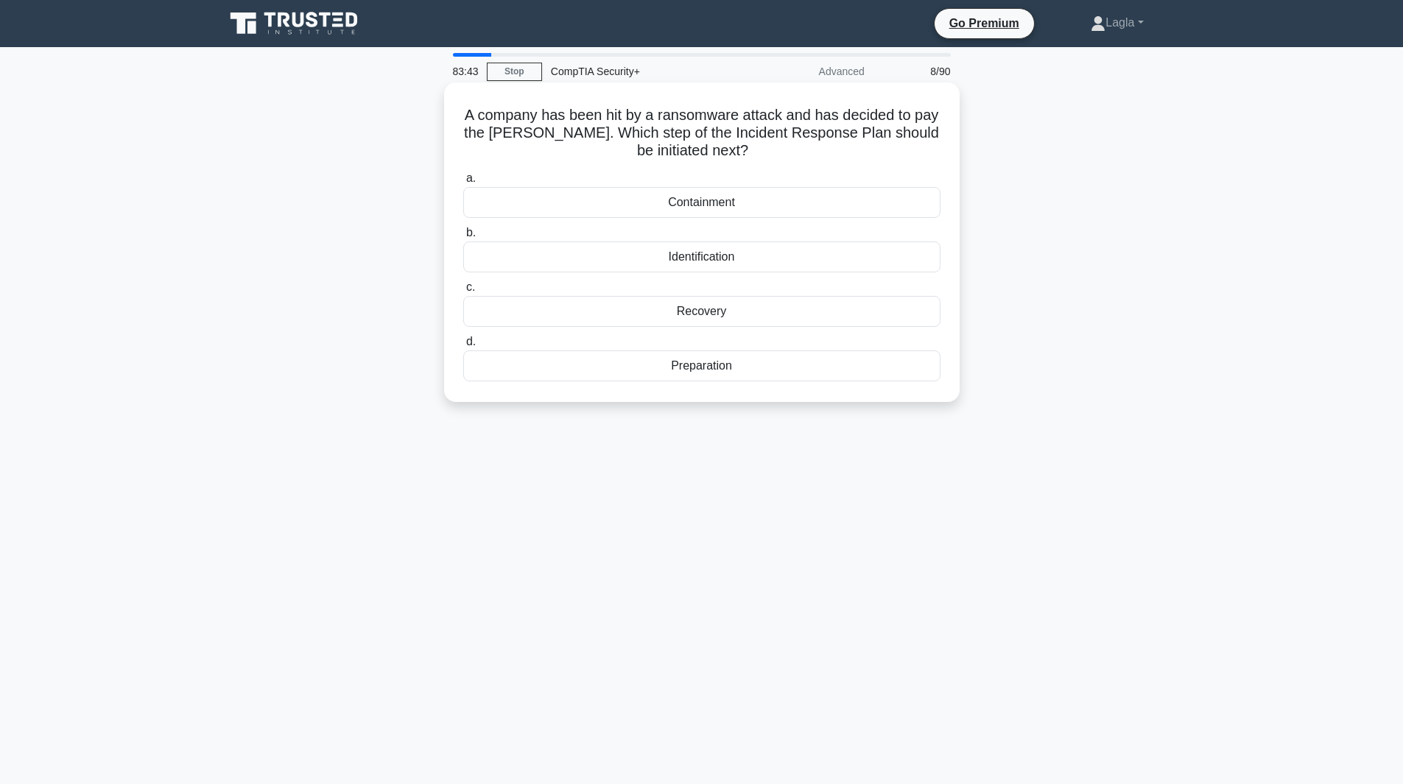
click at [724, 322] on div "Recovery" at bounding box center [701, 311] width 477 height 31
click at [463, 292] on input "c. Recovery" at bounding box center [463, 288] width 0 height 10
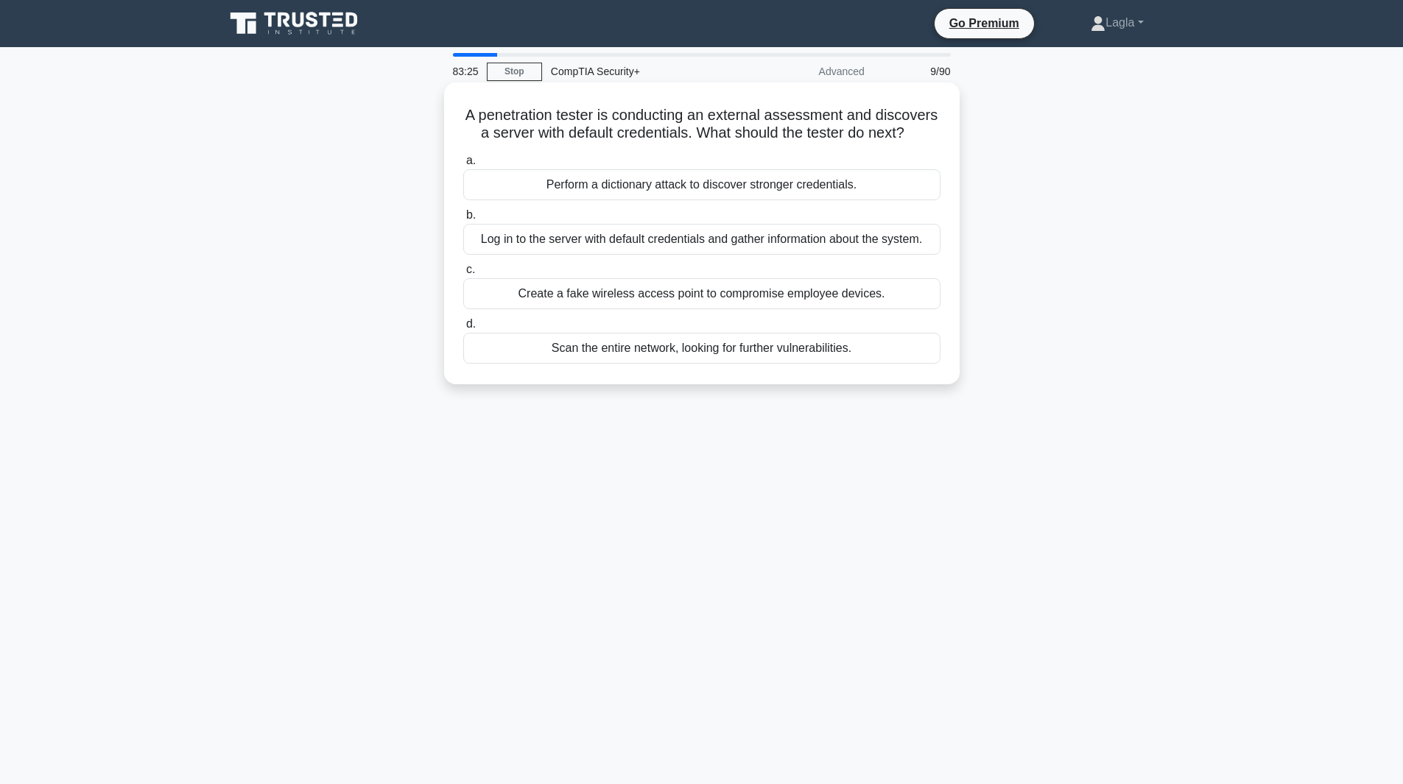
click at [706, 255] on div "Log in to the server with default credentials and gather information about the …" at bounding box center [701, 239] width 477 height 31
click at [463, 220] on input "b. Log in to the server with default credentials and gather information about t…" at bounding box center [463, 216] width 0 height 10
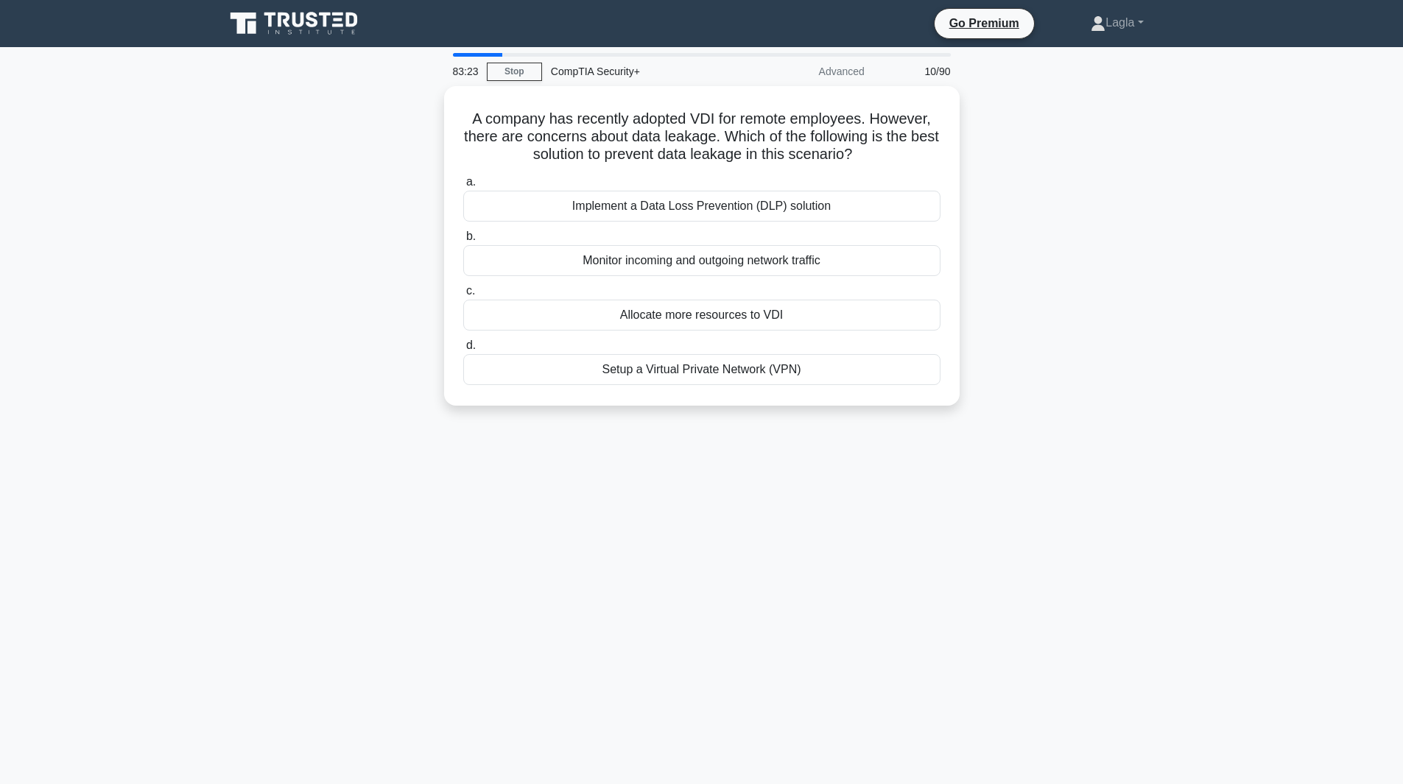
click at [845, 69] on div "Advanced" at bounding box center [808, 71] width 129 height 29
click at [880, 78] on div "10/90" at bounding box center [916, 71] width 86 height 29
click at [892, 79] on div "10/90" at bounding box center [916, 71] width 86 height 29
click at [708, 205] on div "Implement a Data Loss Prevention (DLP) solution" at bounding box center [701, 202] width 477 height 31
click at [463, 183] on input "a. Implement a Data Loss Prevention (DLP) solution" at bounding box center [463, 179] width 0 height 10
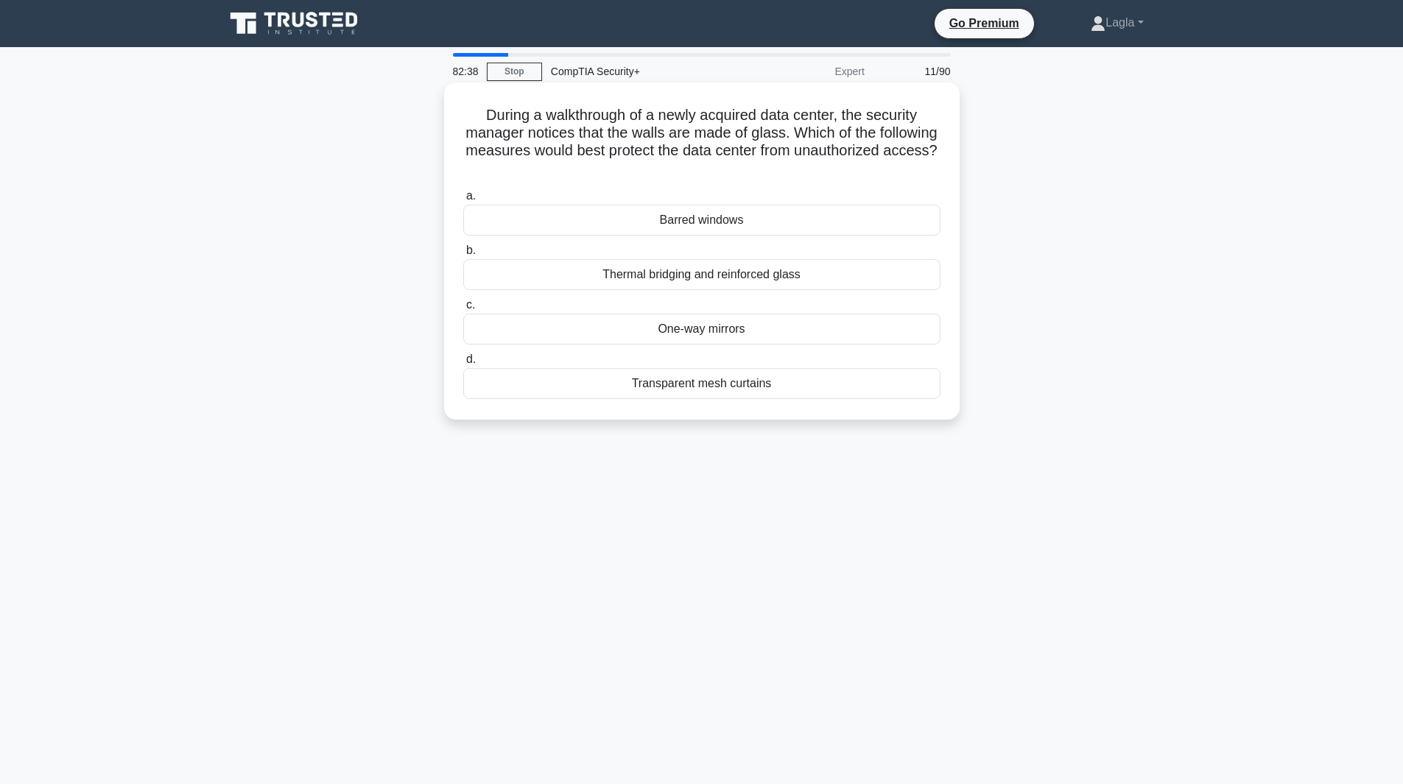
click at [684, 275] on div "Thermal bridging and reinforced glass" at bounding box center [701, 274] width 477 height 31
click at [463, 256] on input "b. Thermal bridging and reinforced glass" at bounding box center [463, 251] width 0 height 10
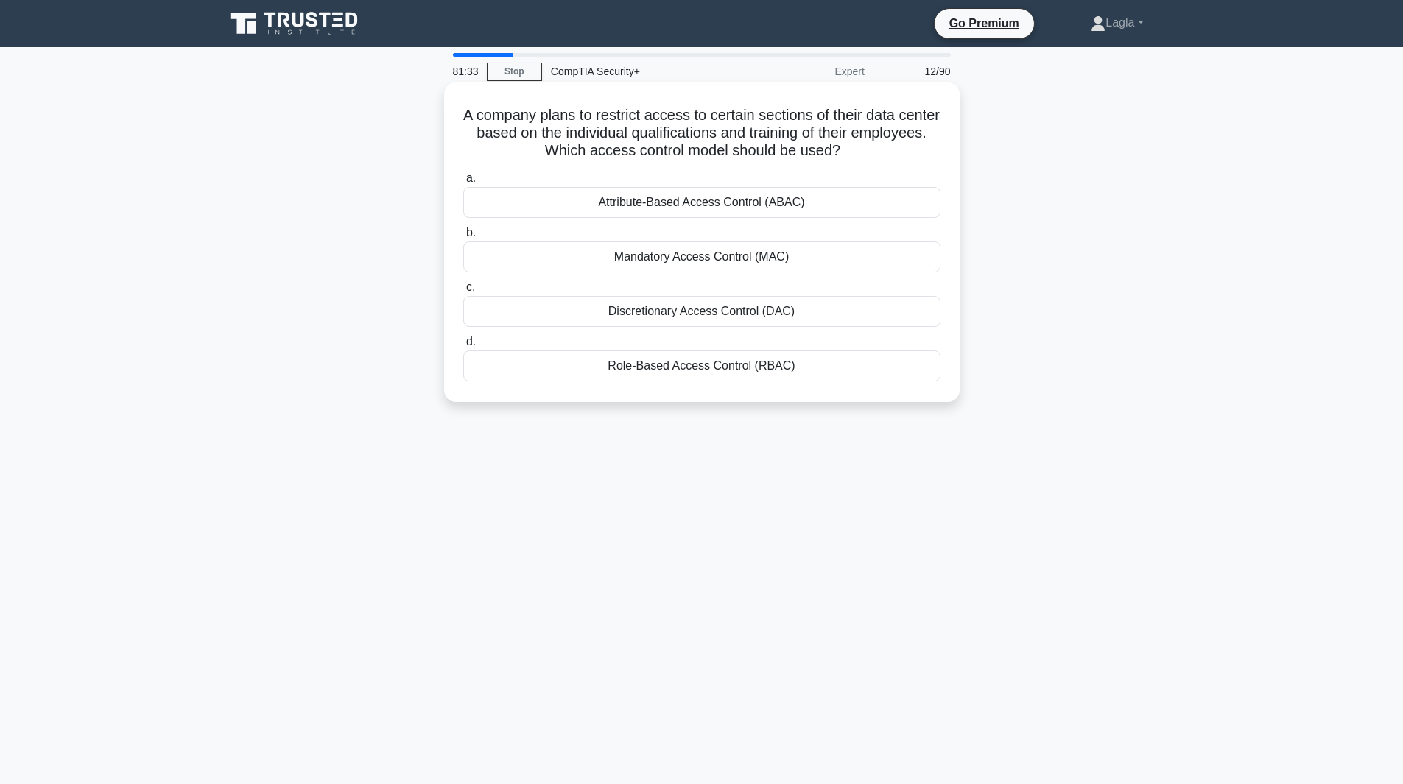
click at [635, 205] on div "Attribute-Based Access Control (ABAC)" at bounding box center [701, 202] width 477 height 31
click at [463, 183] on input "a. Attribute-Based Access Control (ABAC)" at bounding box center [463, 179] width 0 height 10
click at [726, 372] on div "The sender’s Public Key Infrastructure certificate" at bounding box center [701, 366] width 477 height 31
click at [463, 347] on input "d. The sender’s Public Key Infrastructure certificate" at bounding box center [463, 342] width 0 height 10
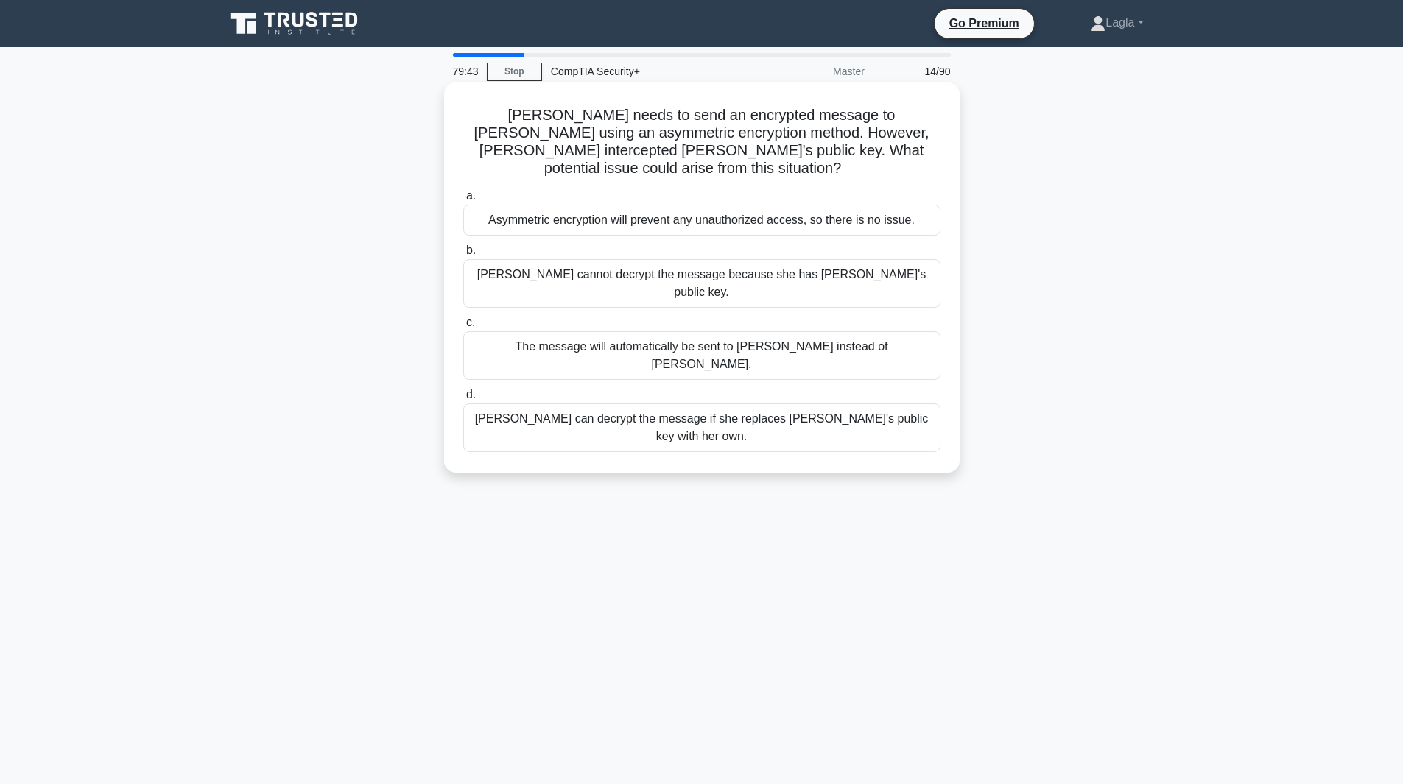
click at [824, 262] on div "Eve cannot decrypt the message because she has Bob's public key." at bounding box center [701, 283] width 477 height 49
click at [463, 256] on input "b. Eve cannot decrypt the message because she has Bob's public key." at bounding box center [463, 251] width 0 height 10
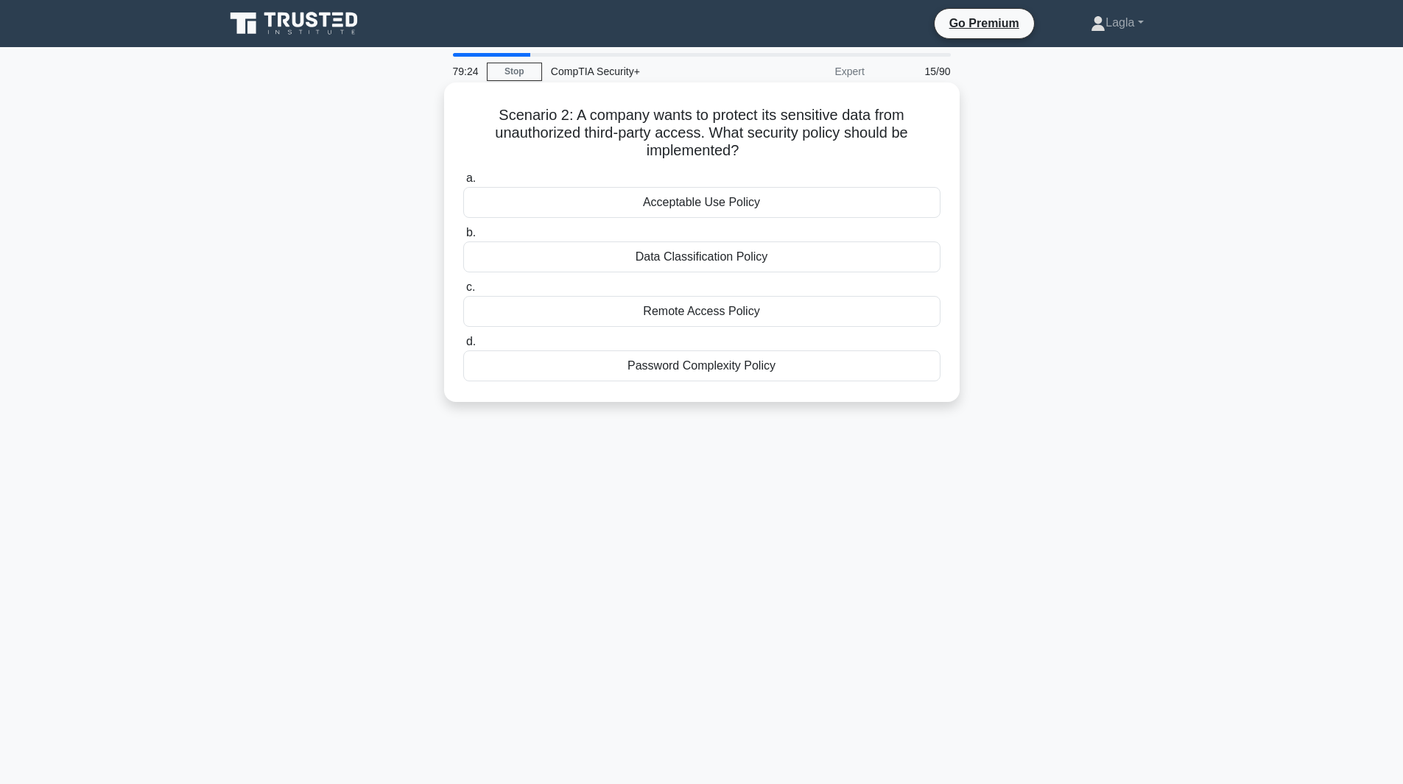
click at [736, 262] on div "Data Classification Policy" at bounding box center [701, 257] width 477 height 31
click at [463, 238] on input "b. Data Classification Policy" at bounding box center [463, 233] width 0 height 10
click at [737, 262] on div "ECDHE" at bounding box center [701, 257] width 477 height 31
click at [463, 238] on input "b. ECDHE" at bounding box center [463, 233] width 0 height 10
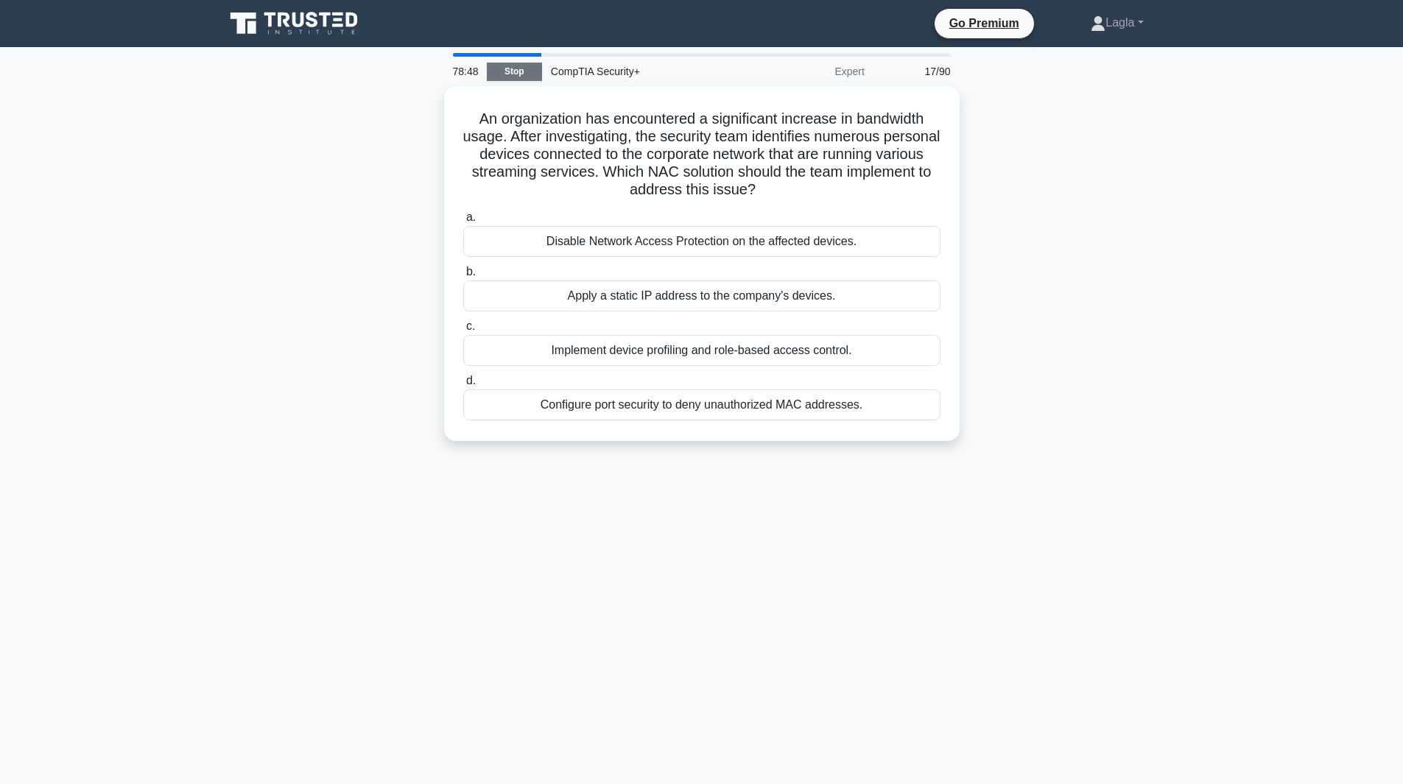
click at [539, 75] on link "Stop" at bounding box center [514, 72] width 55 height 18
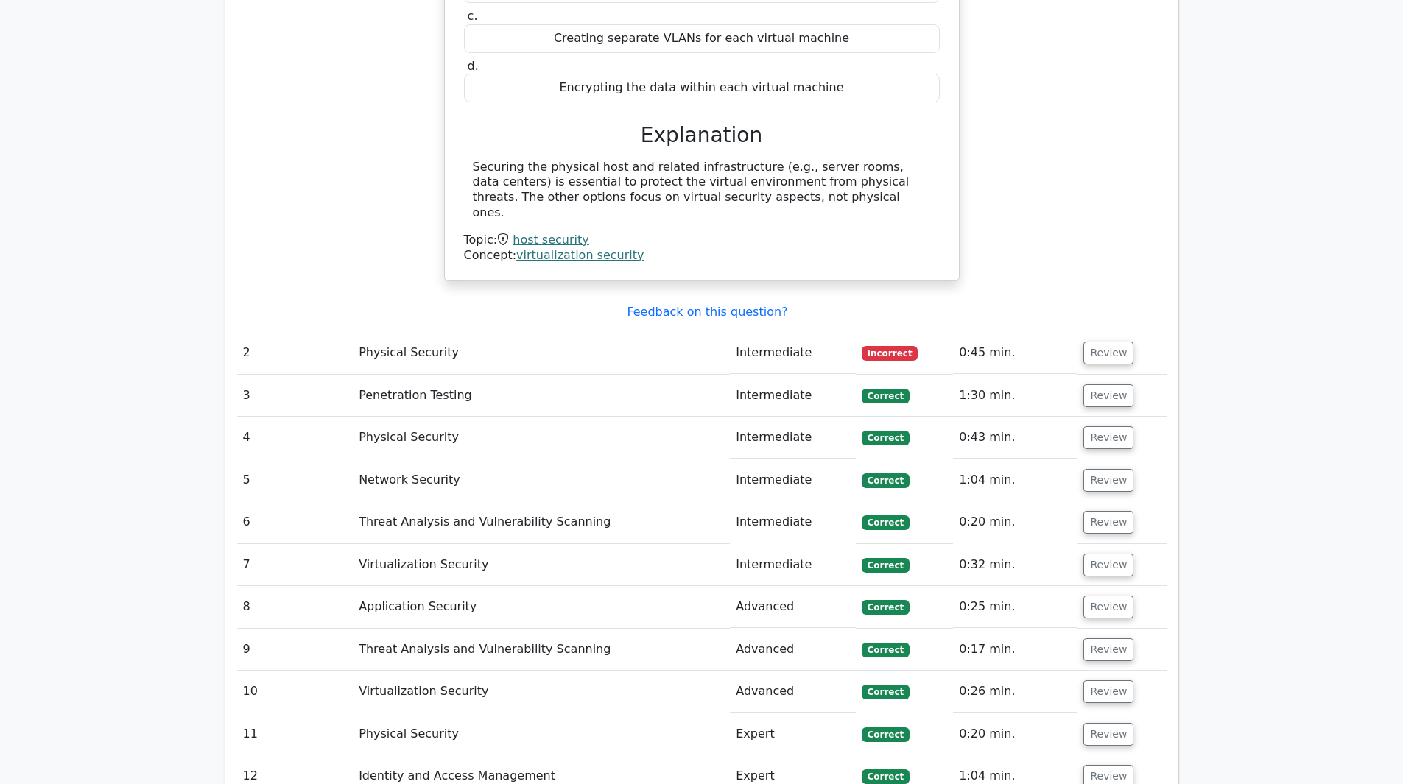
scroll to position [1767, 0]
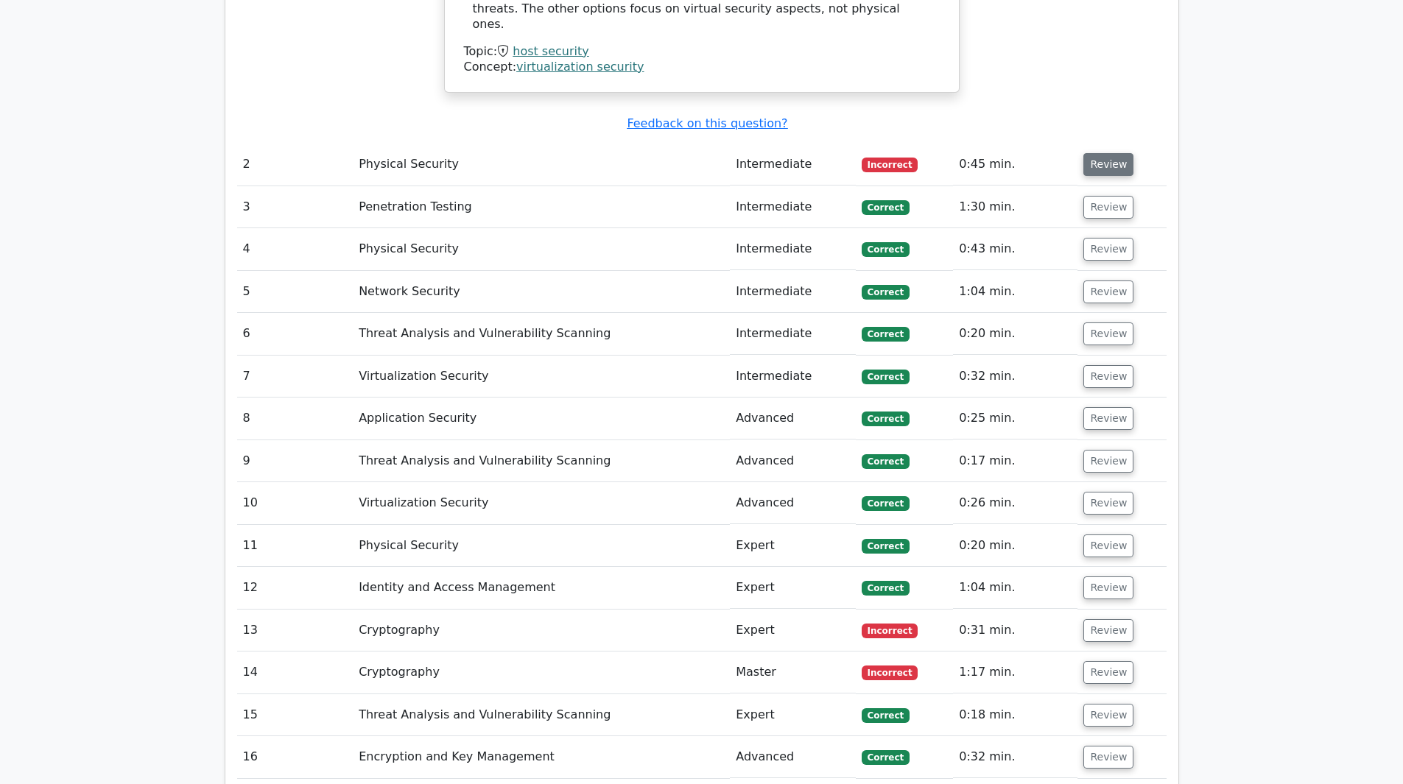
click at [1098, 153] on button "Review" at bounding box center [1108, 164] width 50 height 23
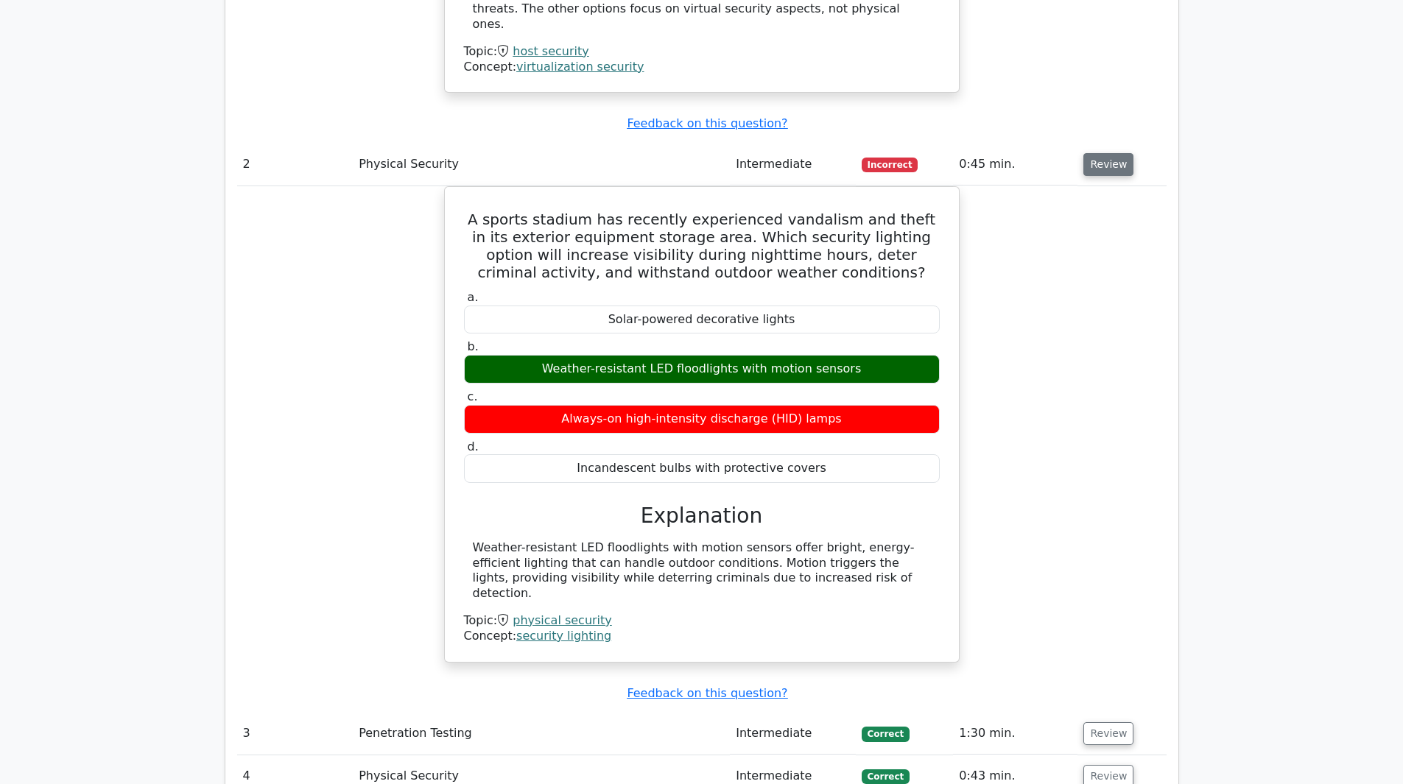
click at [1098, 153] on button "Review" at bounding box center [1108, 164] width 50 height 23
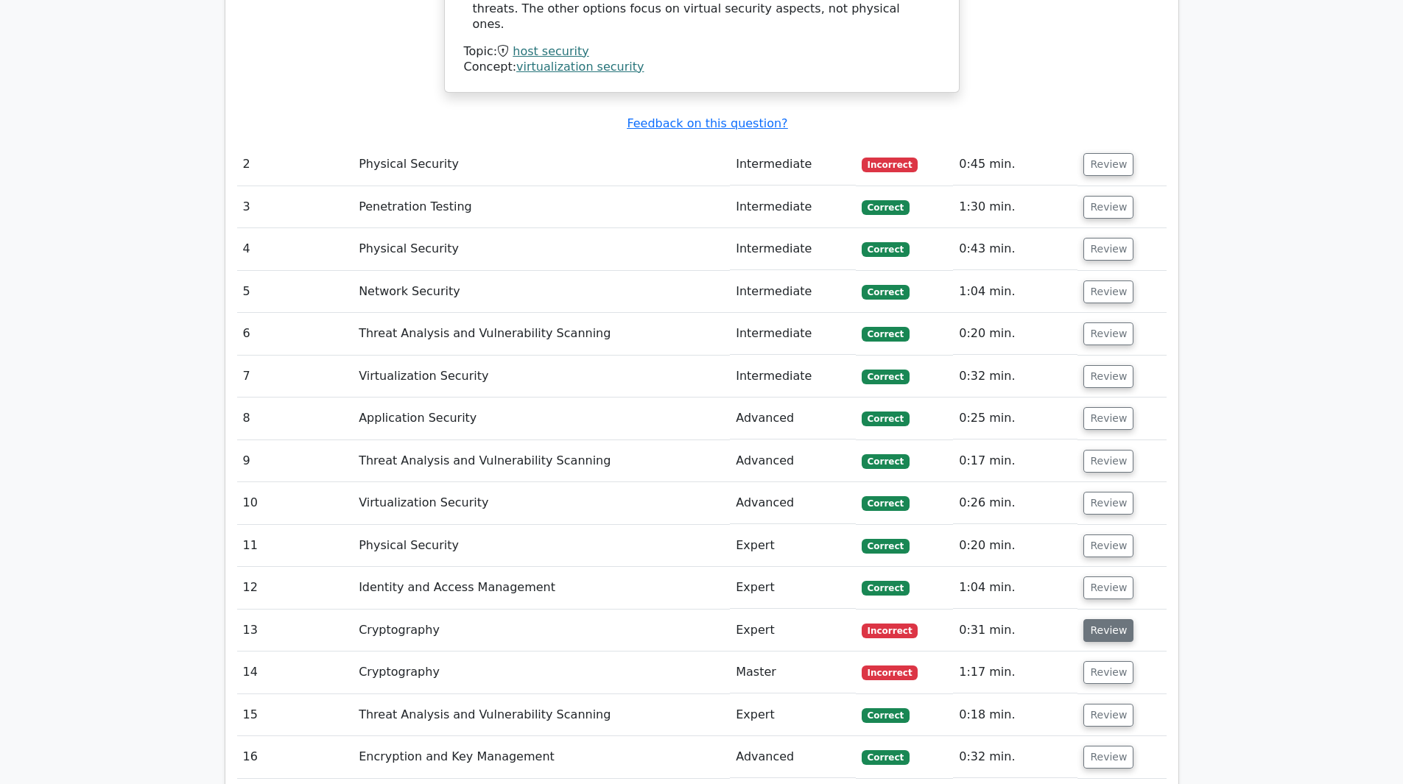
click at [1110, 619] on button "Review" at bounding box center [1108, 630] width 50 height 23
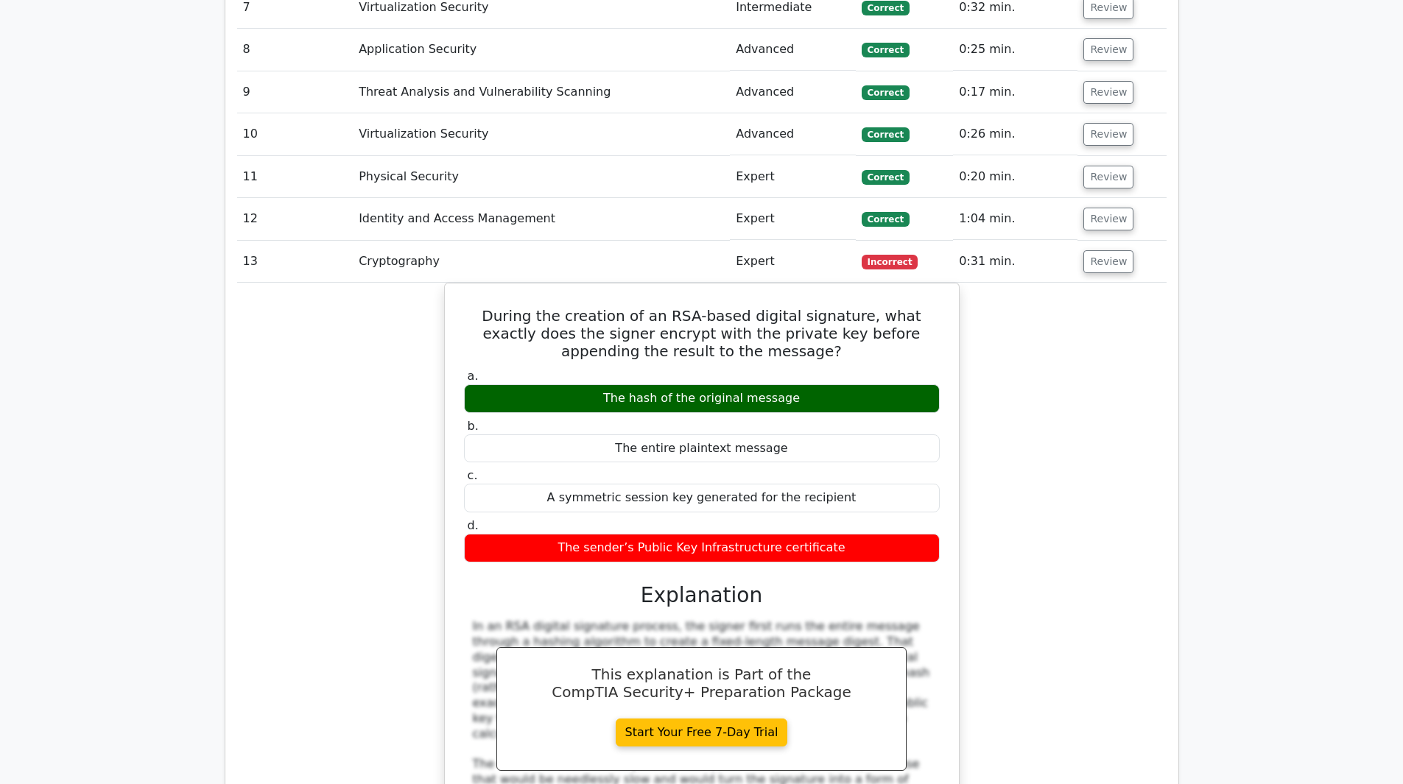
scroll to position [2136, 0]
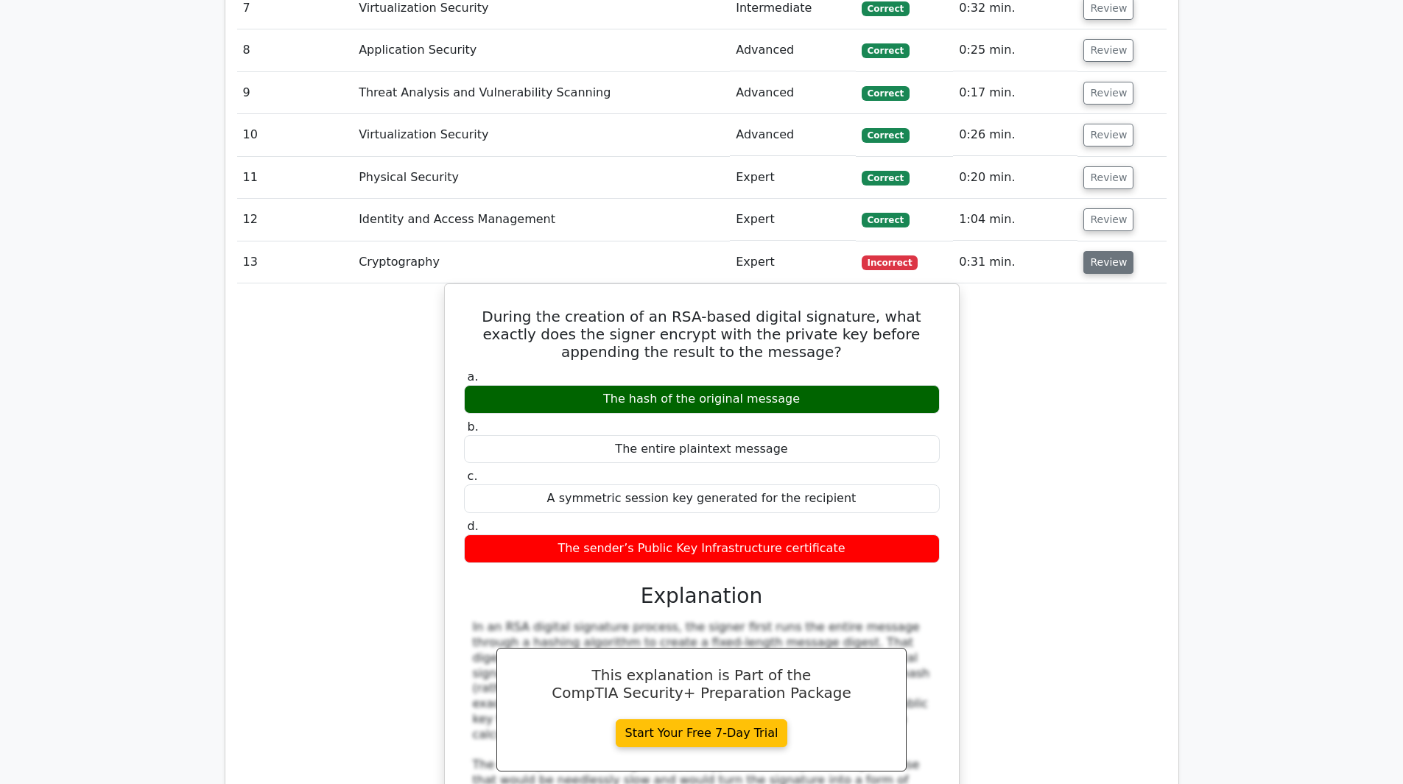
click at [1105, 251] on button "Review" at bounding box center [1108, 262] width 50 height 23
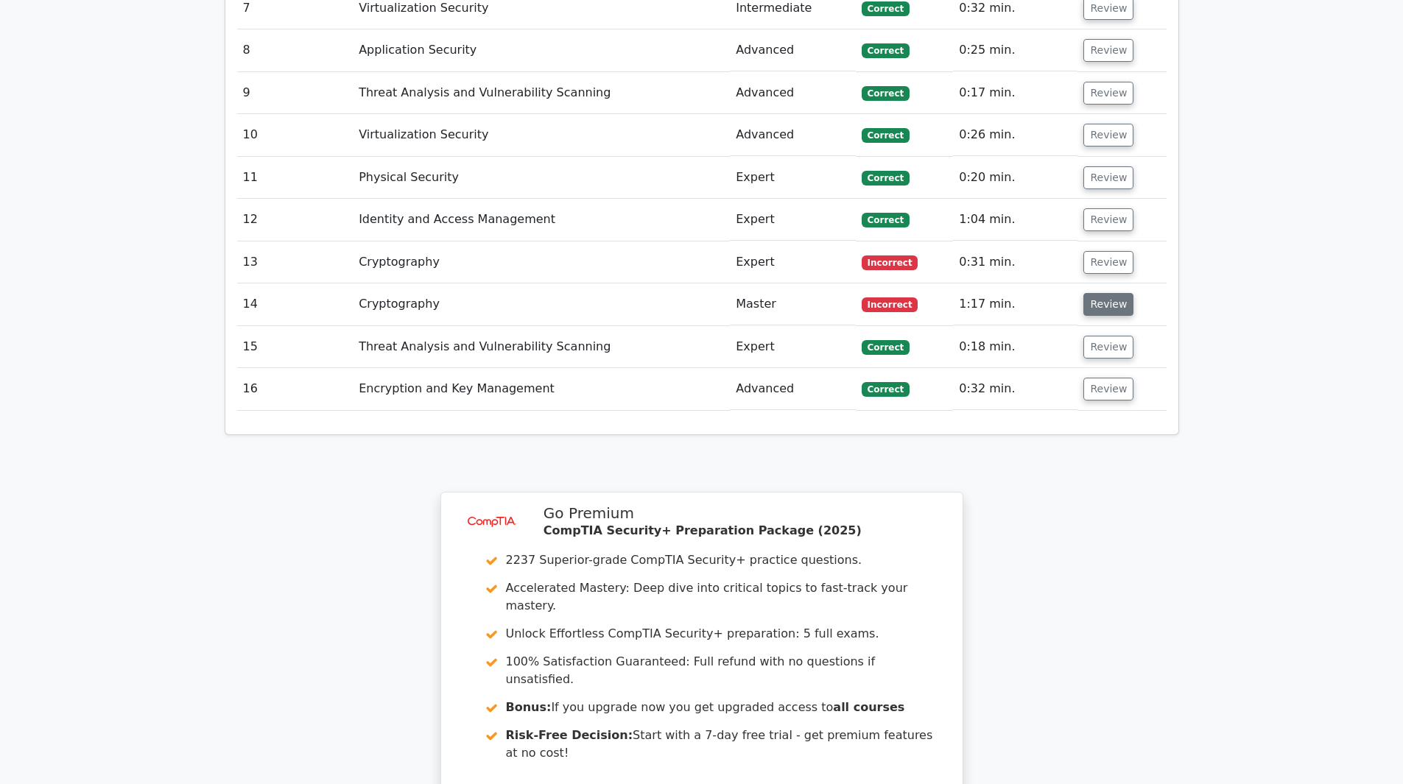
click at [1093, 293] on button "Review" at bounding box center [1108, 304] width 50 height 23
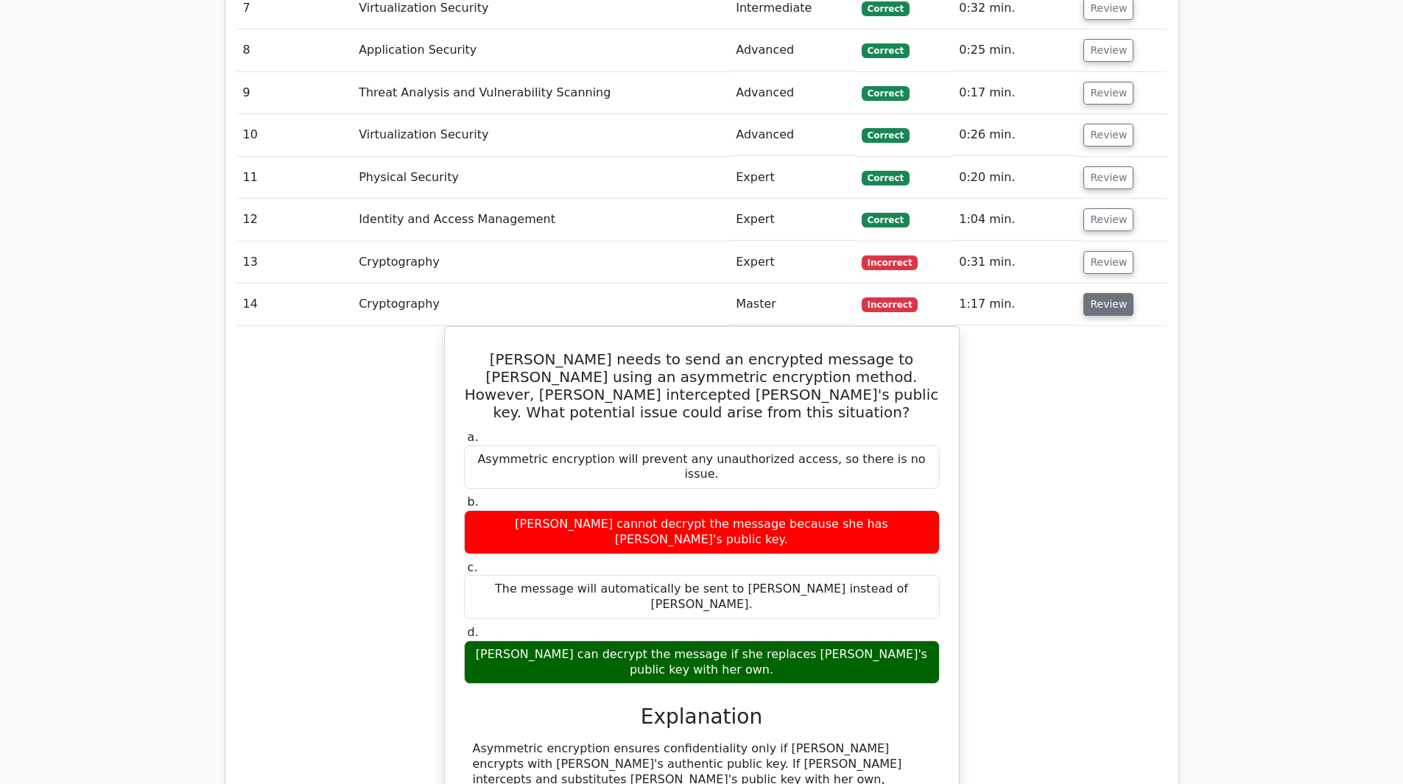
click at [1093, 293] on button "Review" at bounding box center [1108, 304] width 50 height 23
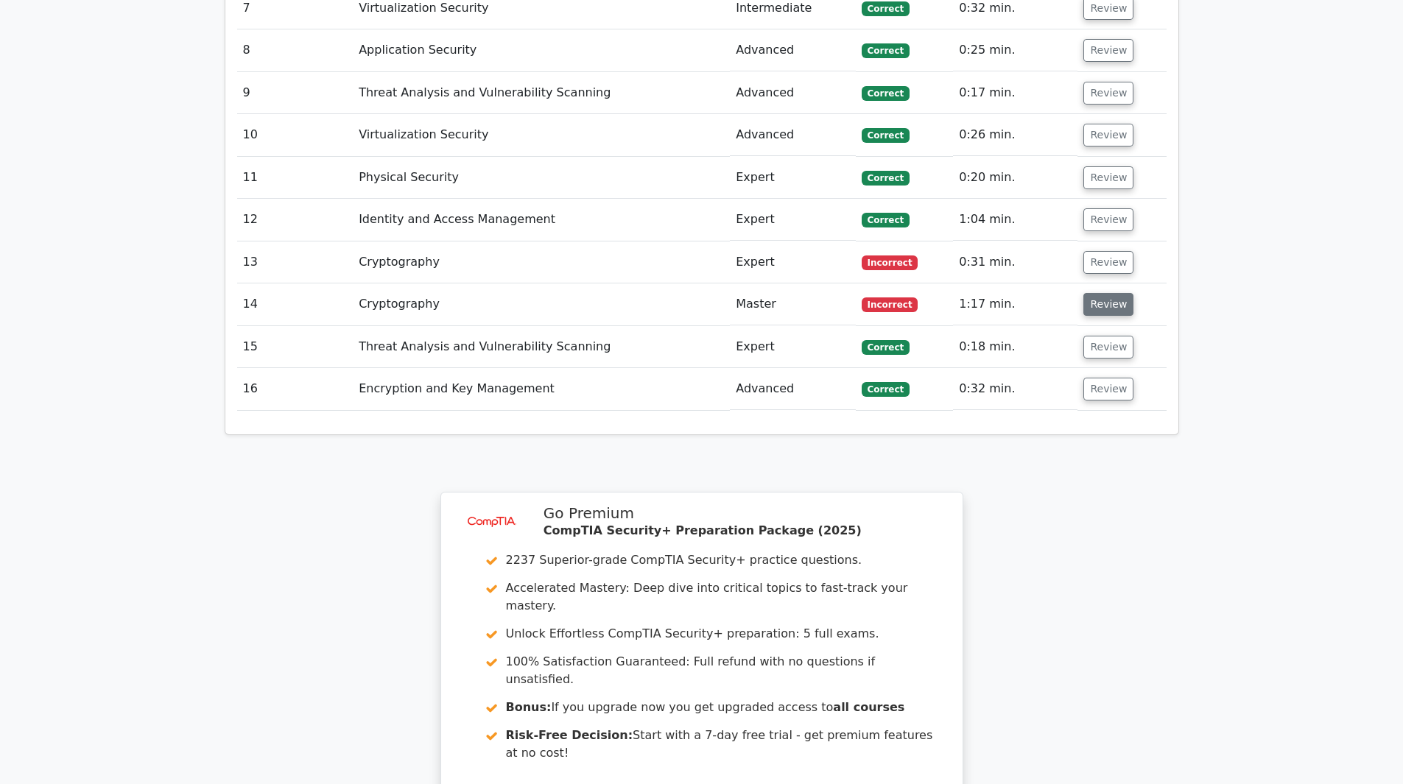
click at [1093, 293] on button "Review" at bounding box center [1108, 304] width 50 height 23
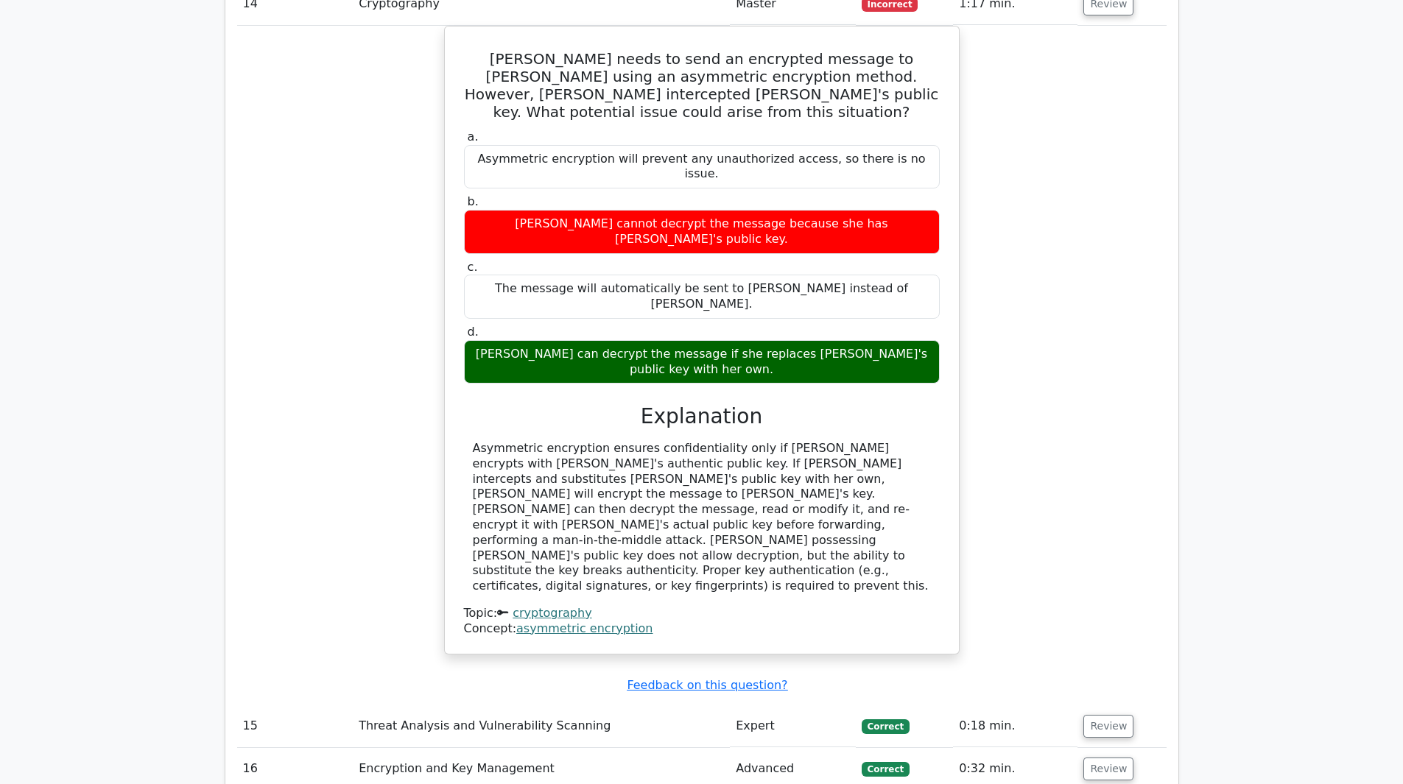
scroll to position [2951, 0]
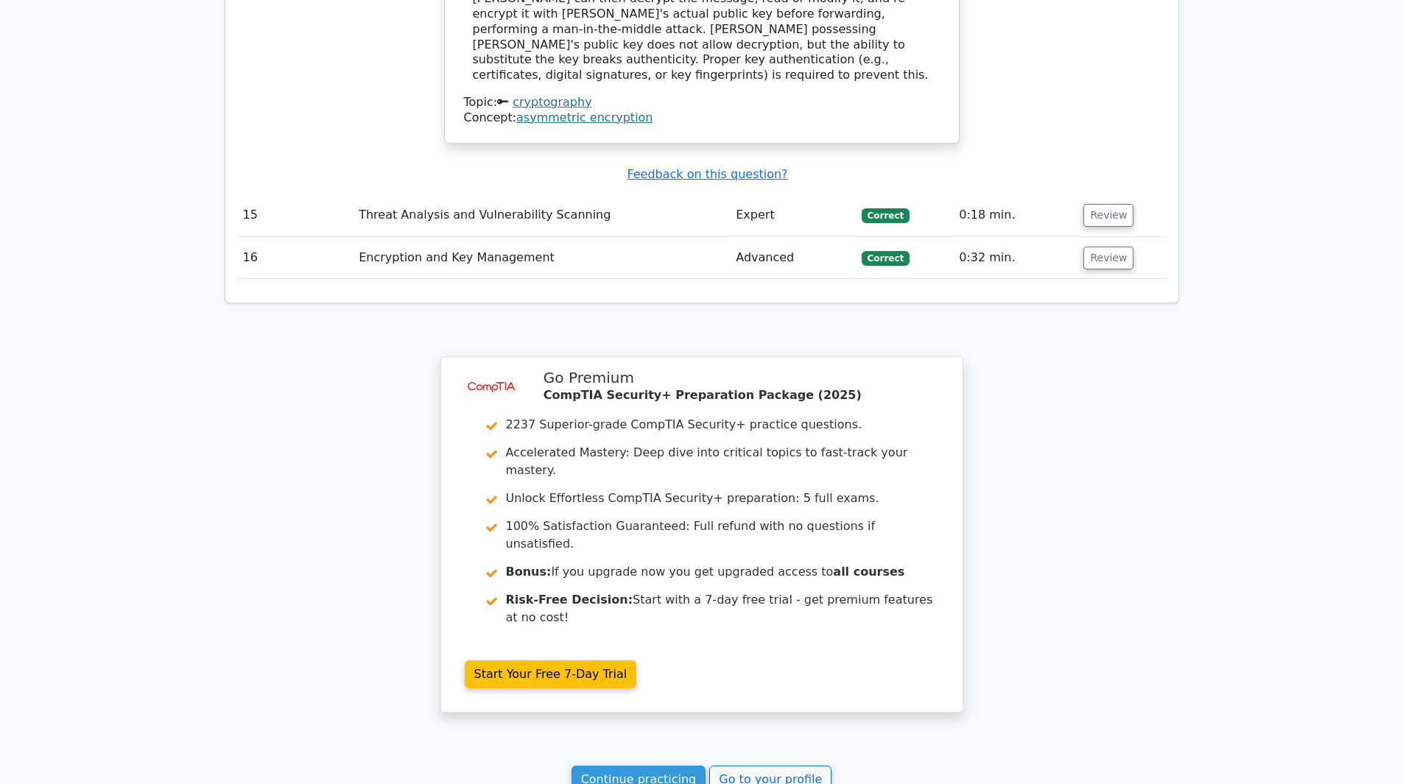
click at [644, 766] on link "Continue practicing" at bounding box center [638, 780] width 135 height 28
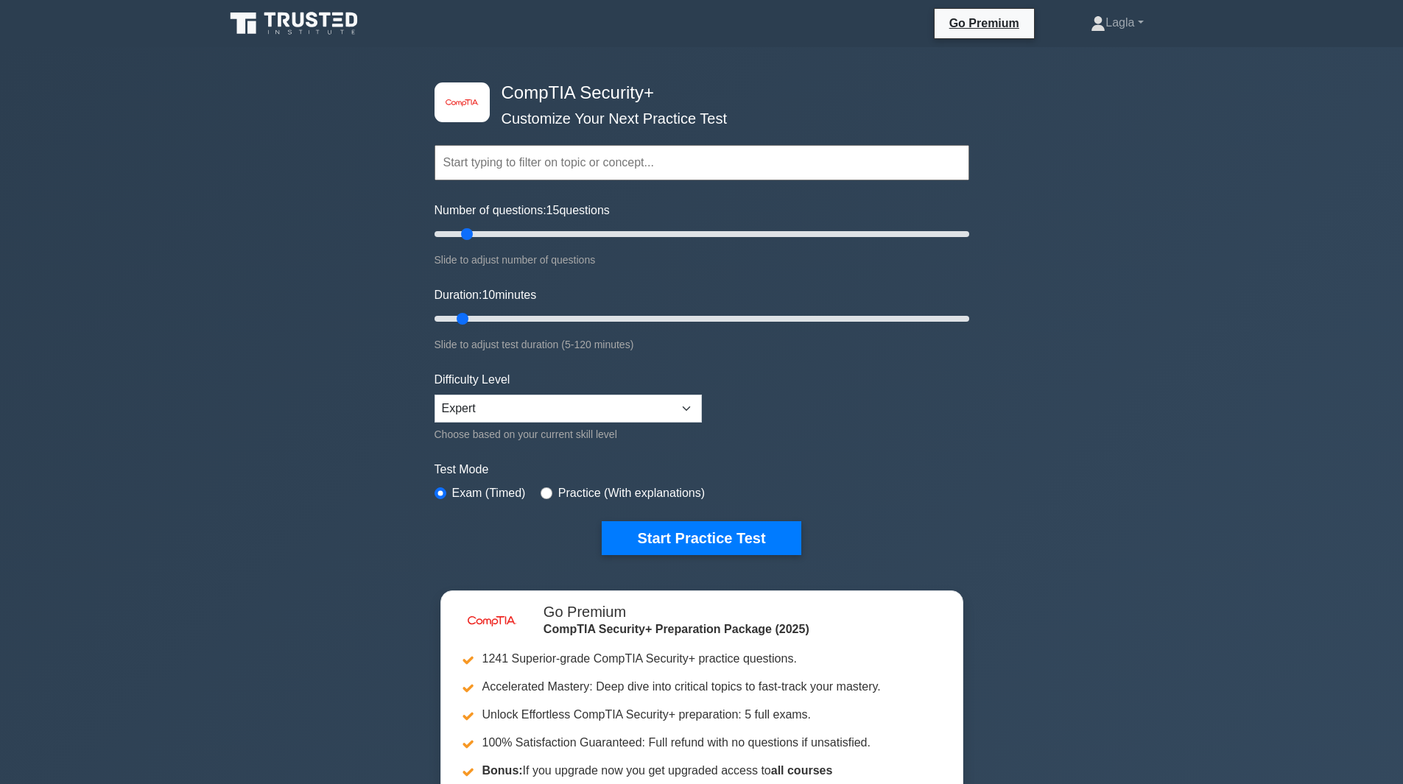
drag, startPoint x: 451, startPoint y: 235, endPoint x: 466, endPoint y: 232, distance: 15.0
type input "15"
click at [466, 232] on input "Number of questions: 15 questions" at bounding box center [701, 234] width 535 height 18
click at [499, 415] on select "Beginner Intermediate Expert" at bounding box center [567, 409] width 267 height 28
click at [373, 425] on div "image/svg+xml CompTIA Security+ Customize Your Next Practice Test Topics Crypto…" at bounding box center [701, 480] width 1403 height 867
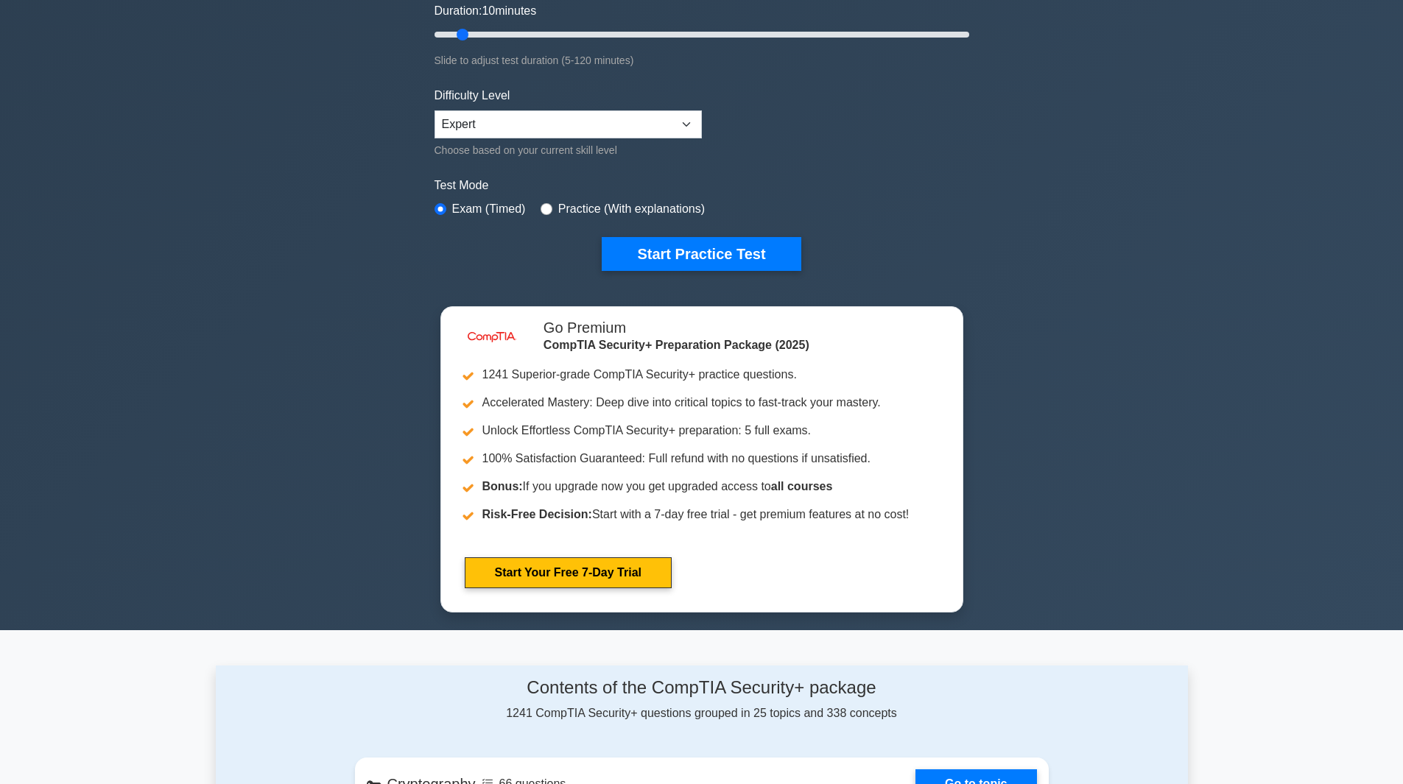
scroll to position [295, 0]
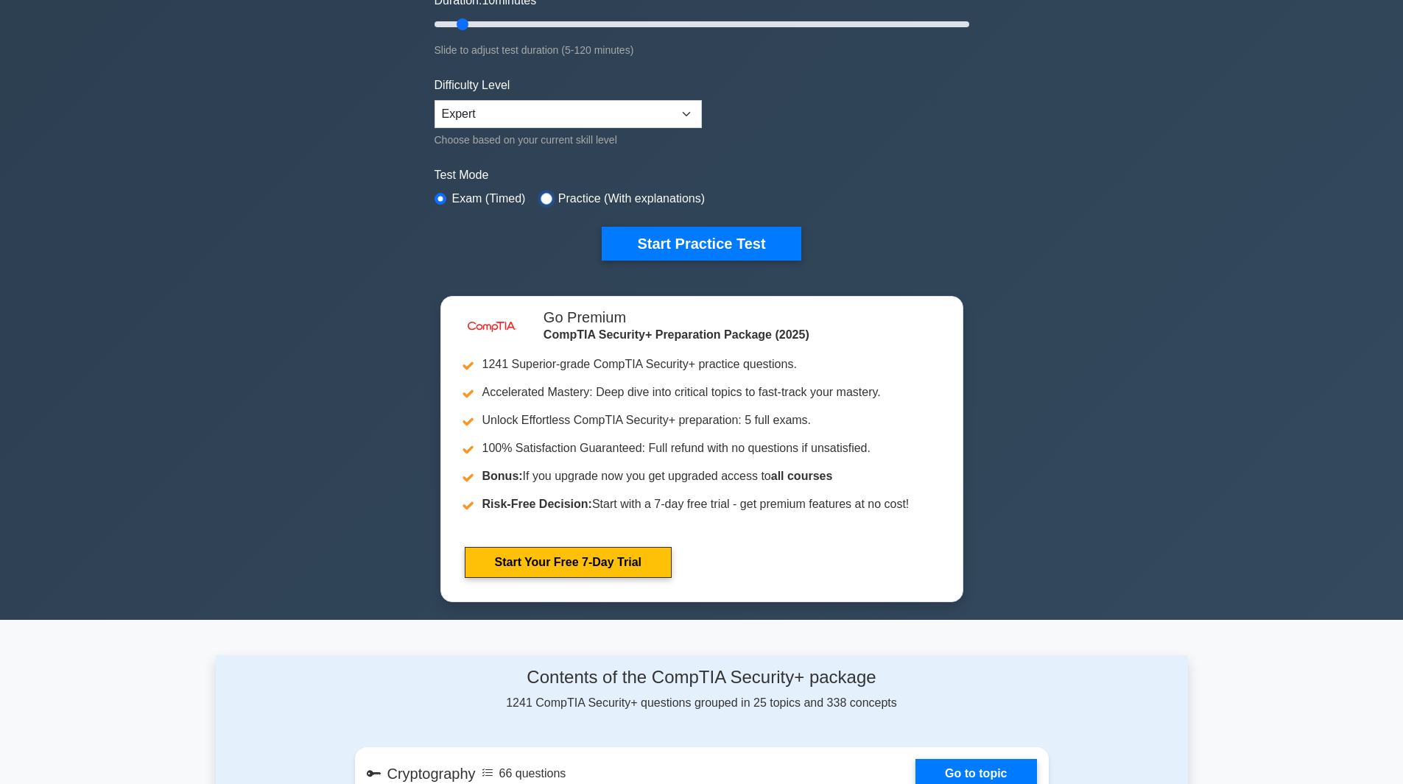
click at [543, 193] on input "radio" at bounding box center [547, 199] width 12 height 12
radio input "true"
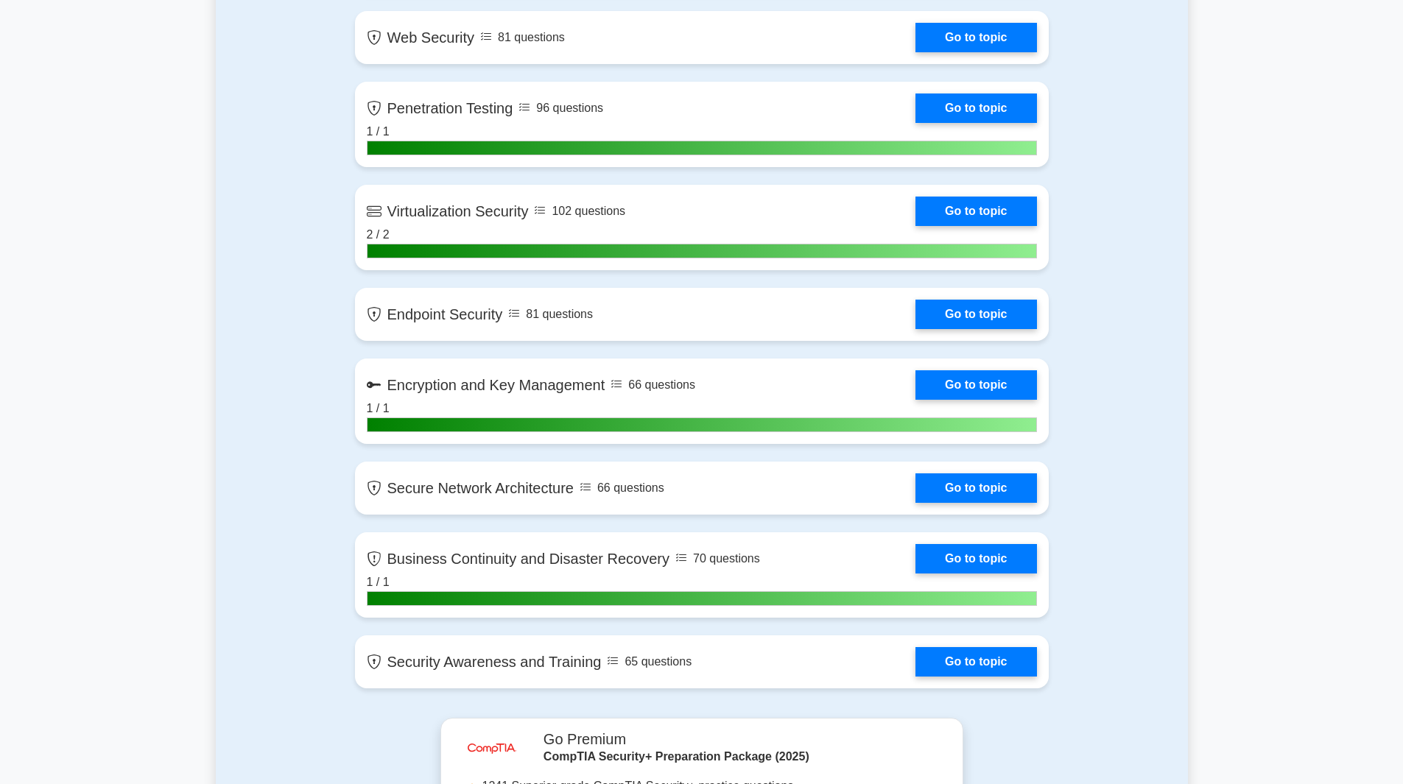
scroll to position [2651, 0]
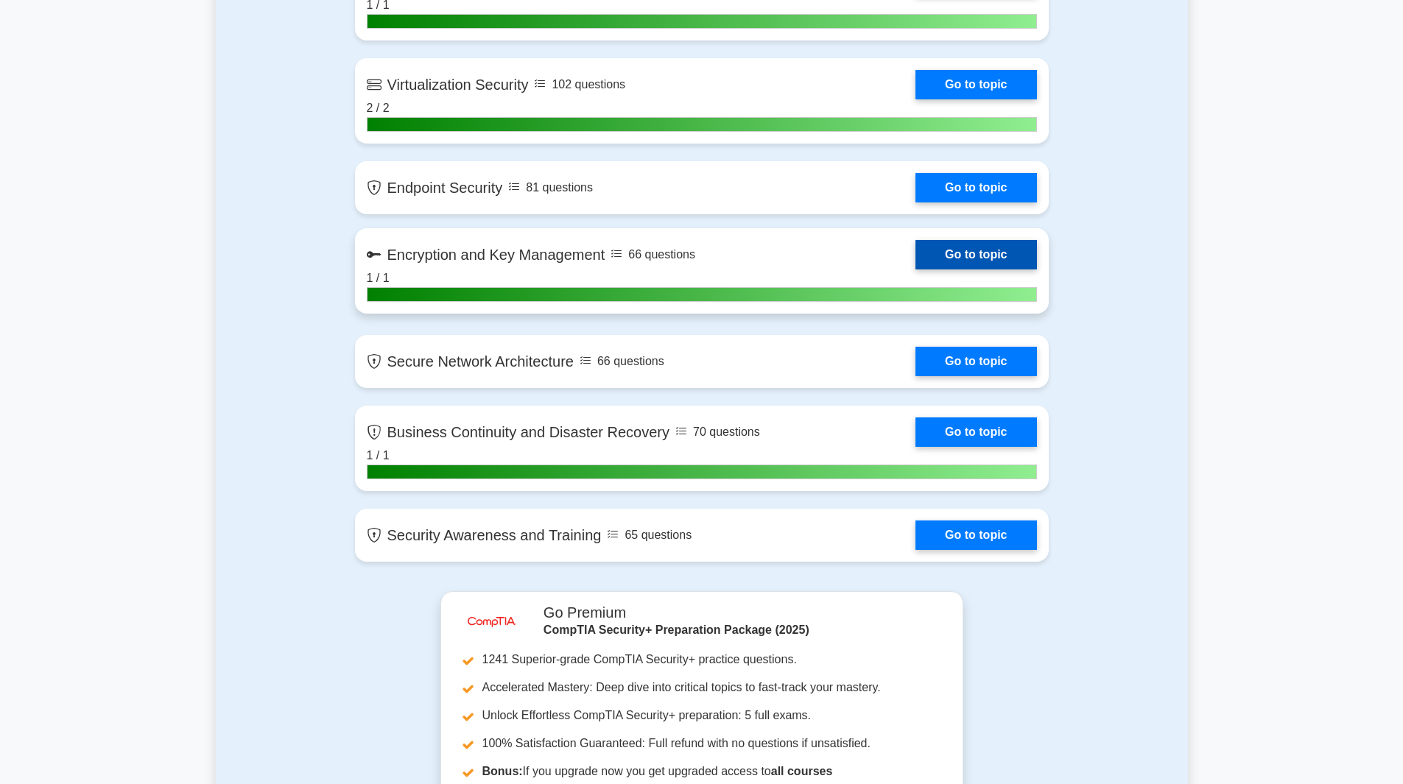
click at [987, 270] on link "Go to topic" at bounding box center [975, 254] width 121 height 29
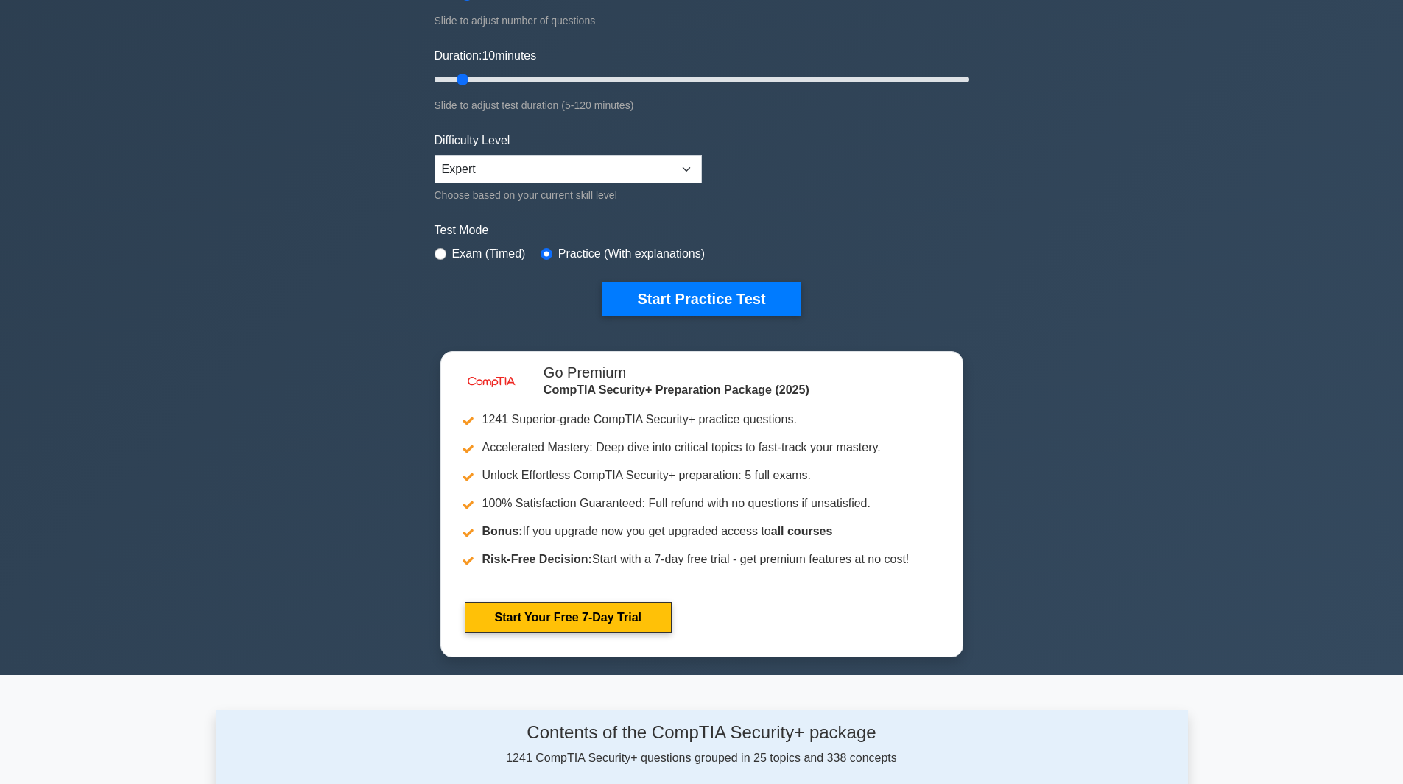
scroll to position [74, 0]
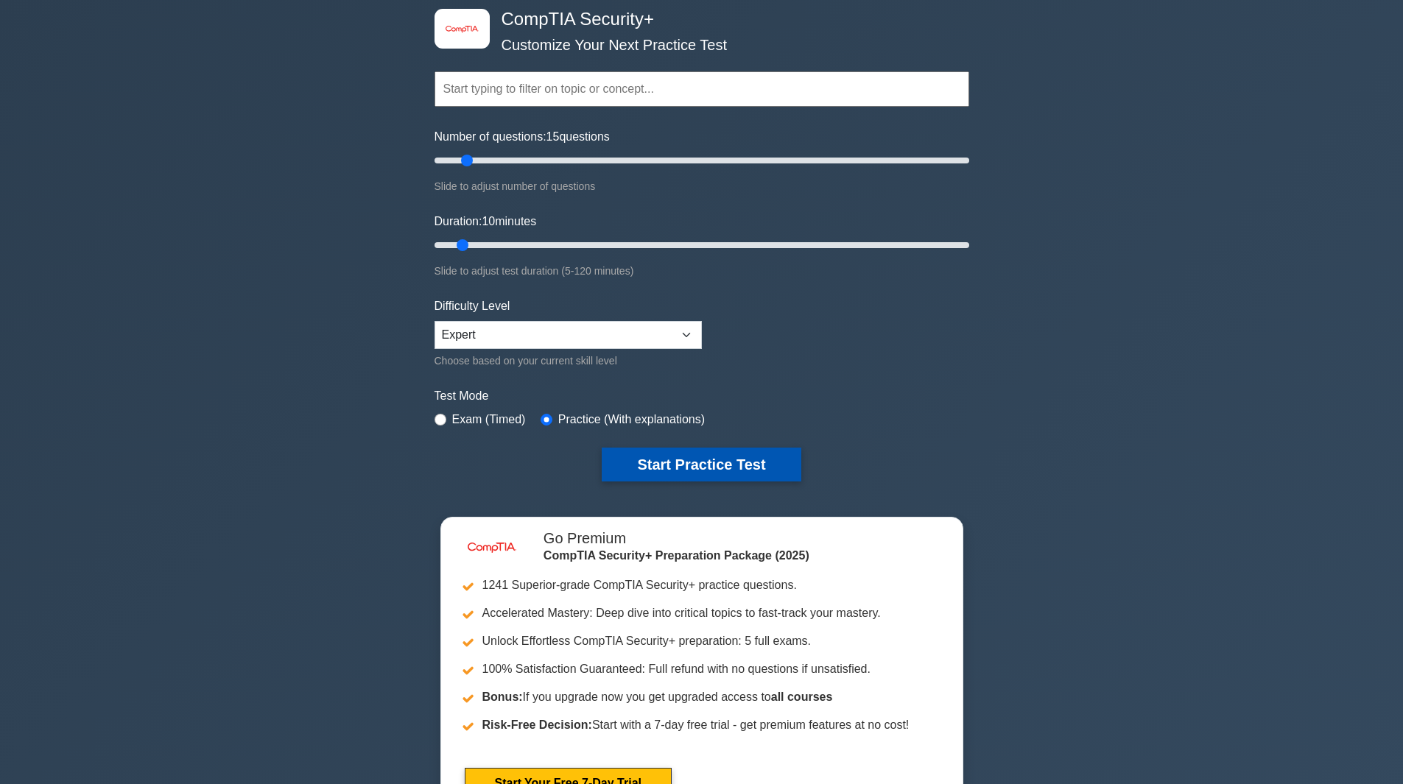
click at [689, 476] on button "Start Practice Test" at bounding box center [701, 465] width 199 height 34
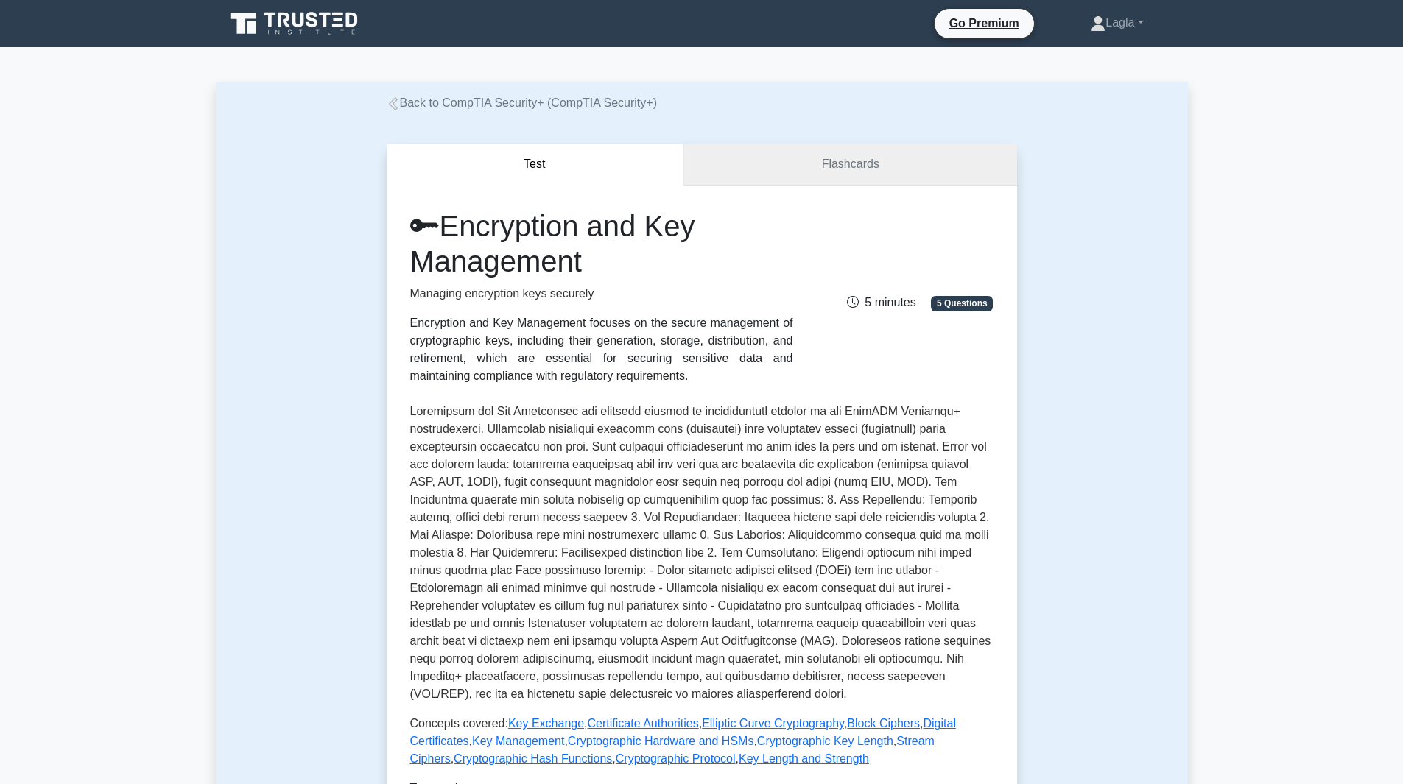
click at [832, 156] on link "Flashcards" at bounding box center [849, 165] width 333 height 42
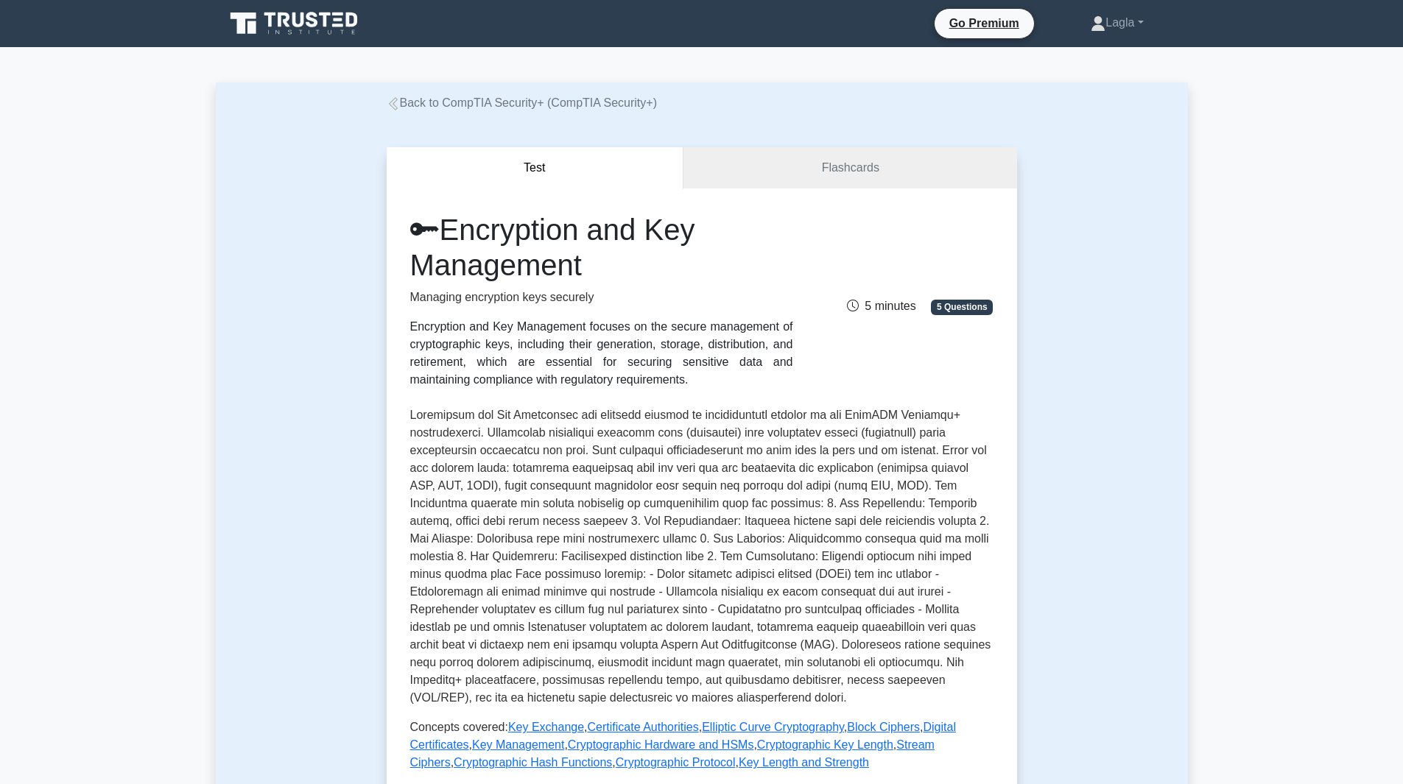
drag, startPoint x: 1400, startPoint y: 128, endPoint x: 1402, endPoint y: 116, distance: 12.7
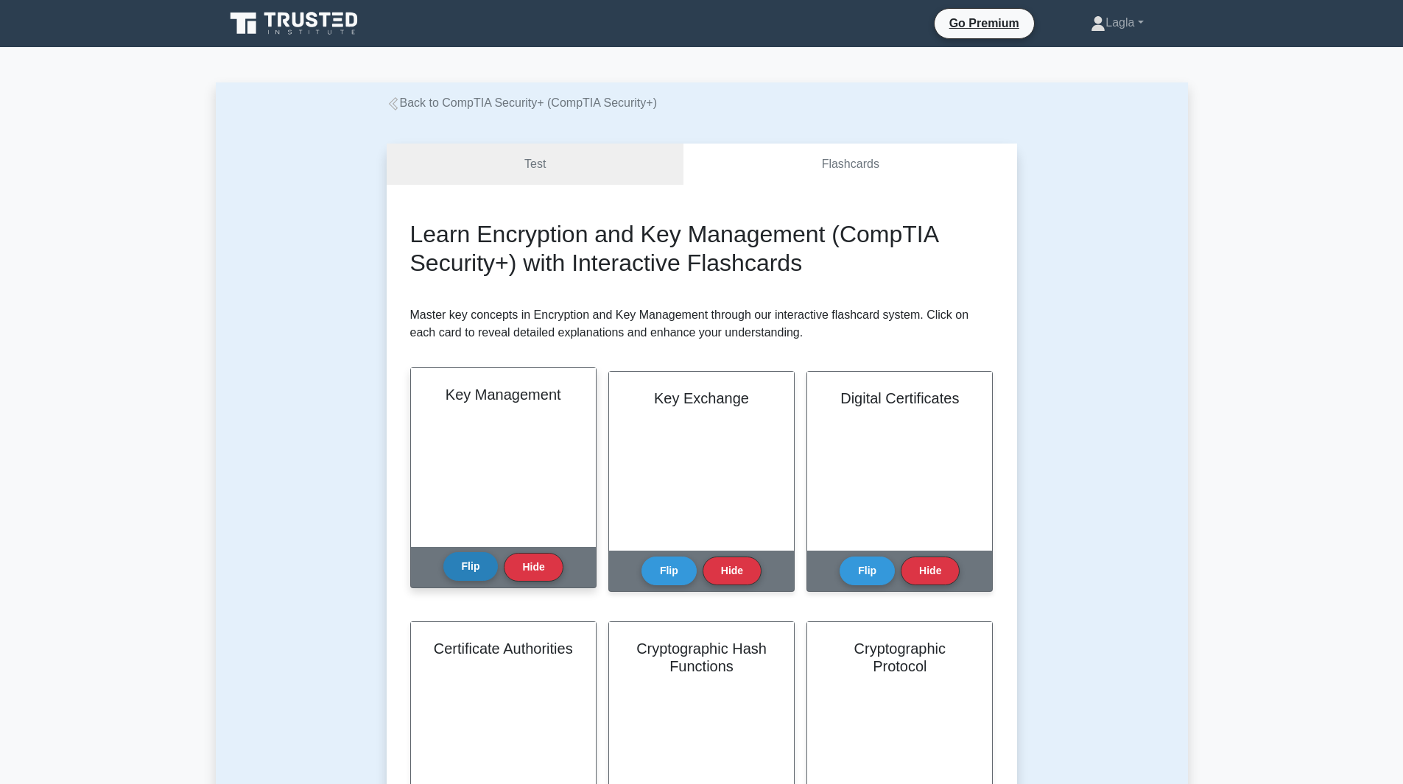
click at [483, 558] on button "Flip" at bounding box center [470, 566] width 55 height 29
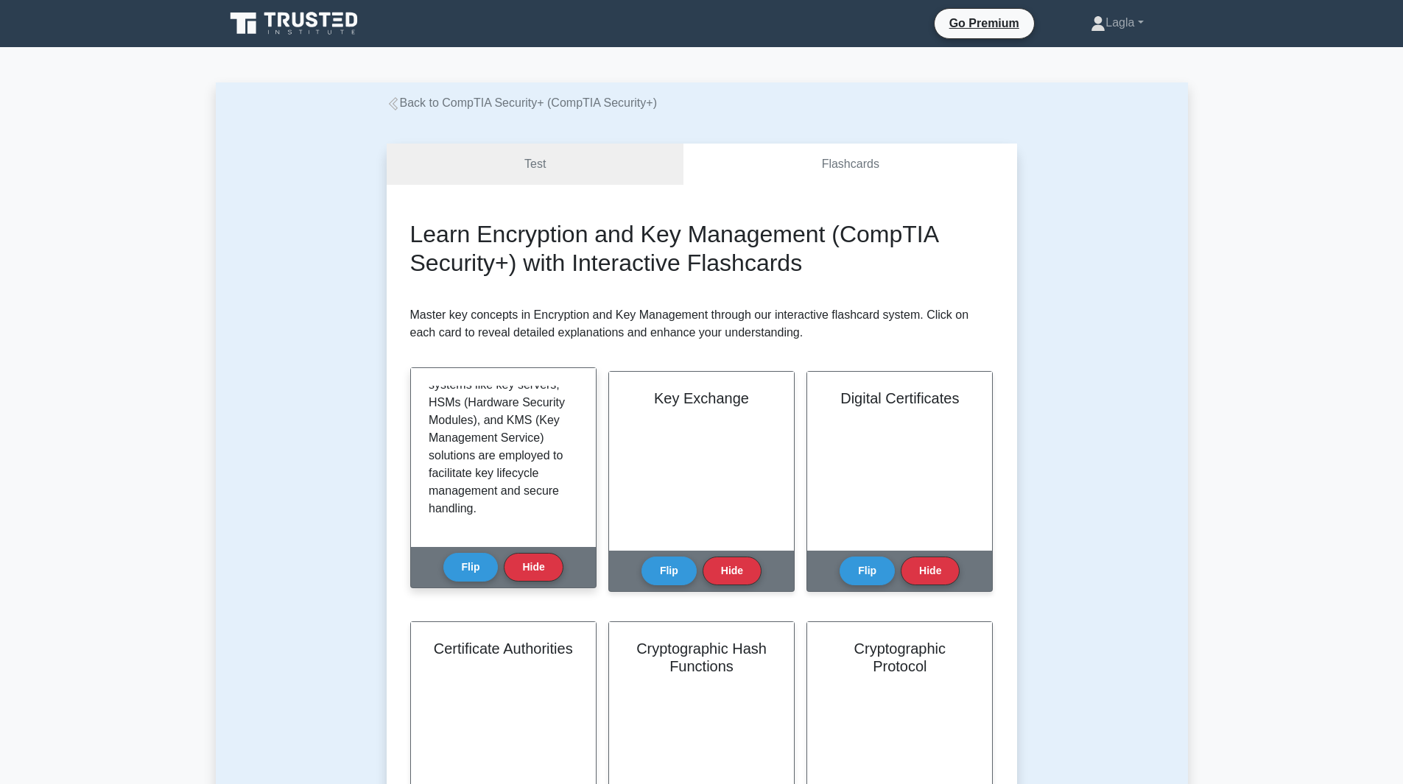
scroll to position [610, 0]
click at [492, 564] on button "Flip" at bounding box center [470, 566] width 55 height 29
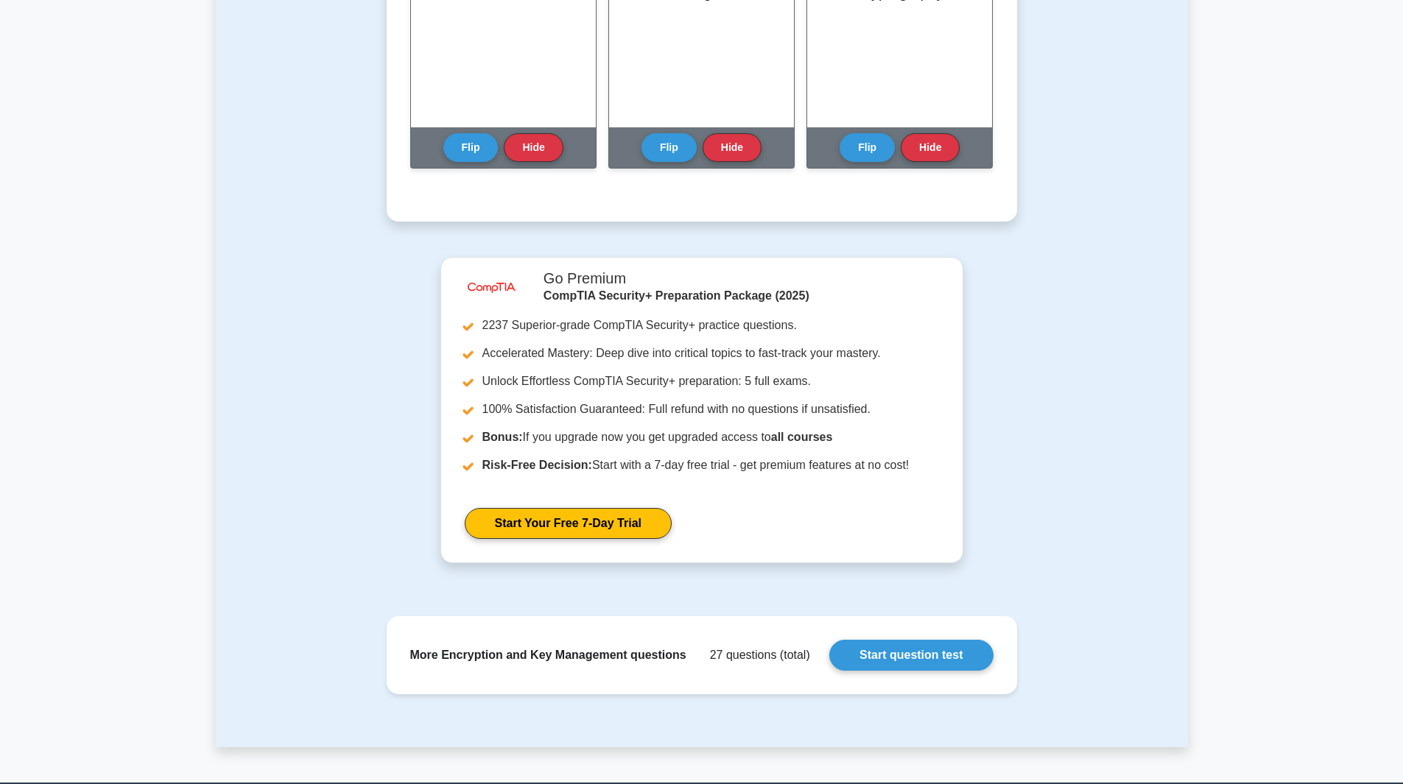
scroll to position [810, 0]
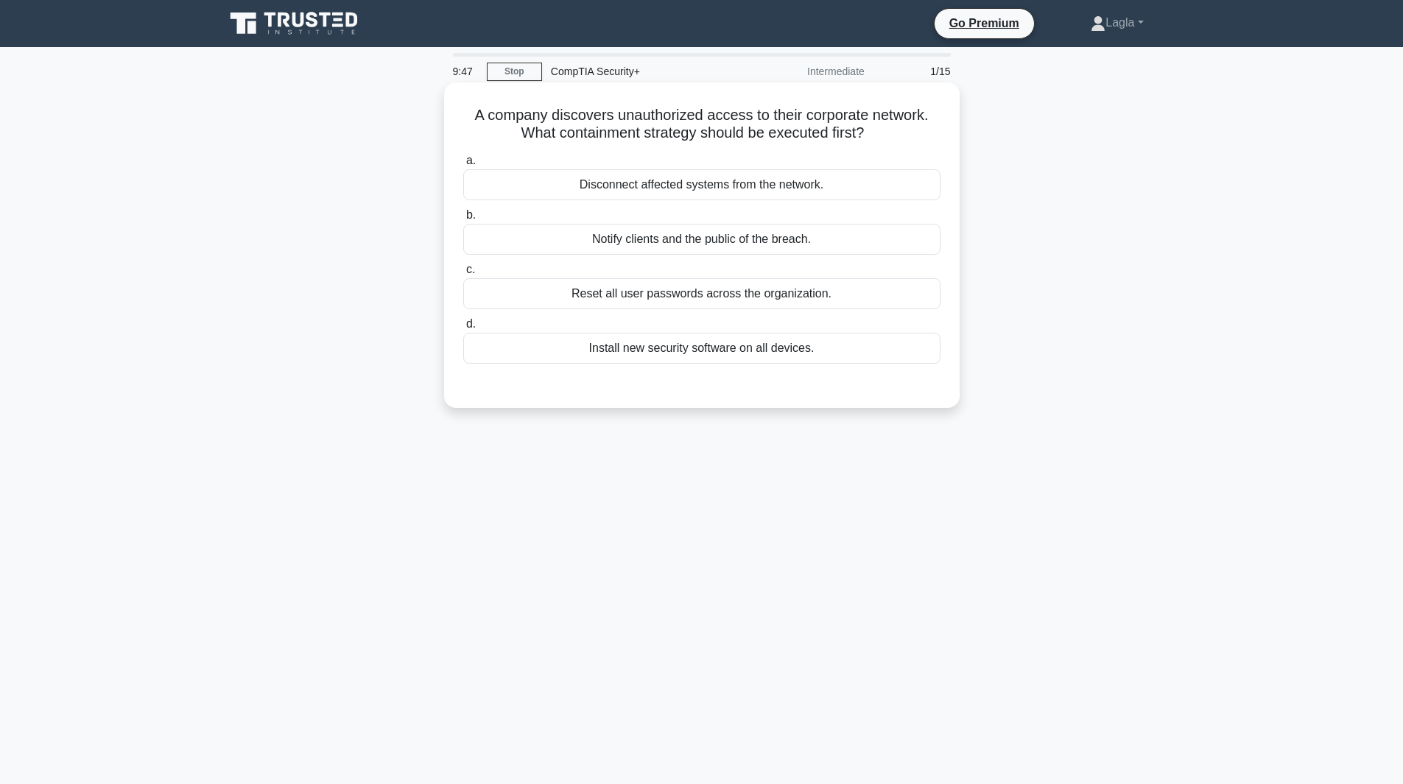
click at [645, 187] on div "Disconnect affected systems from the network." at bounding box center [701, 184] width 477 height 31
click at [463, 166] on input "a. Disconnect affected systems from the network." at bounding box center [463, 161] width 0 height 10
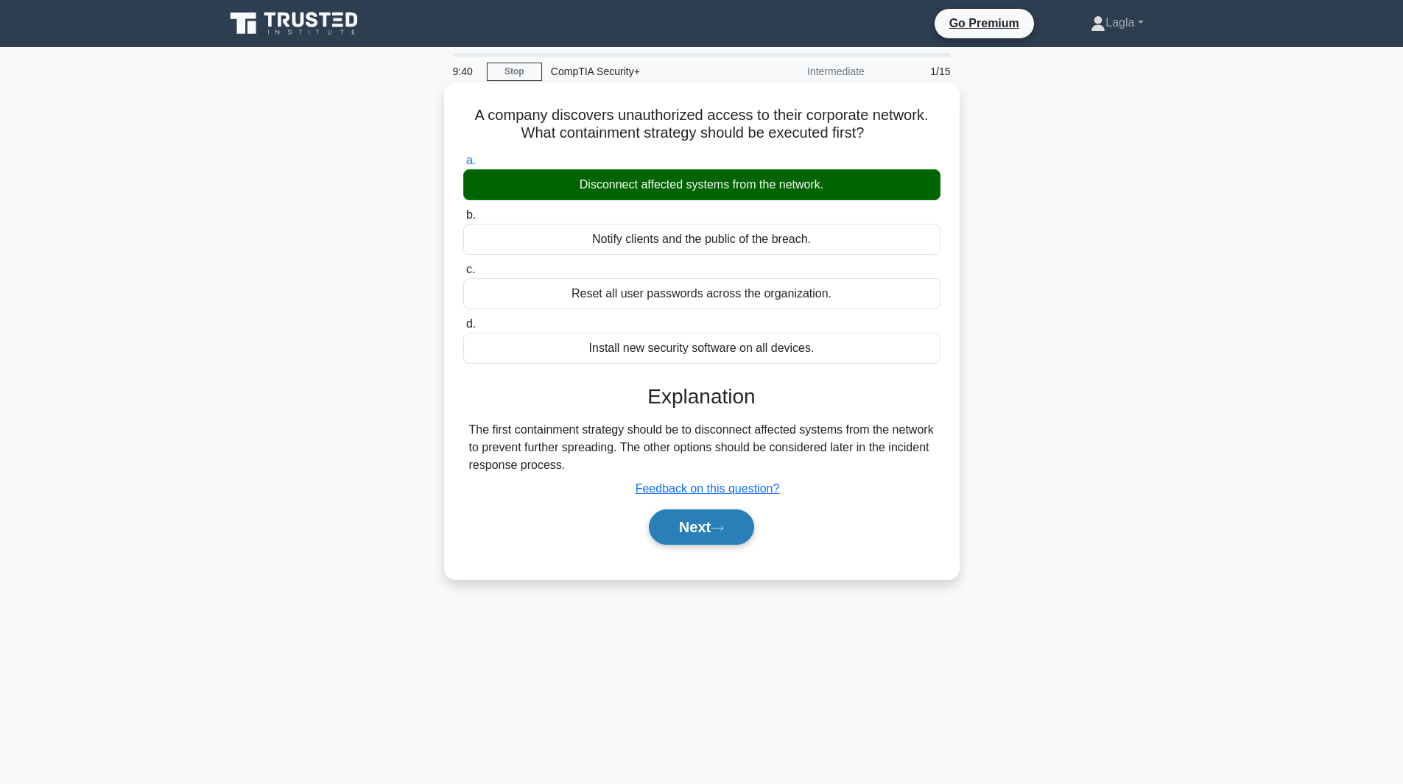
click at [700, 522] on button "Next" at bounding box center [701, 527] width 105 height 35
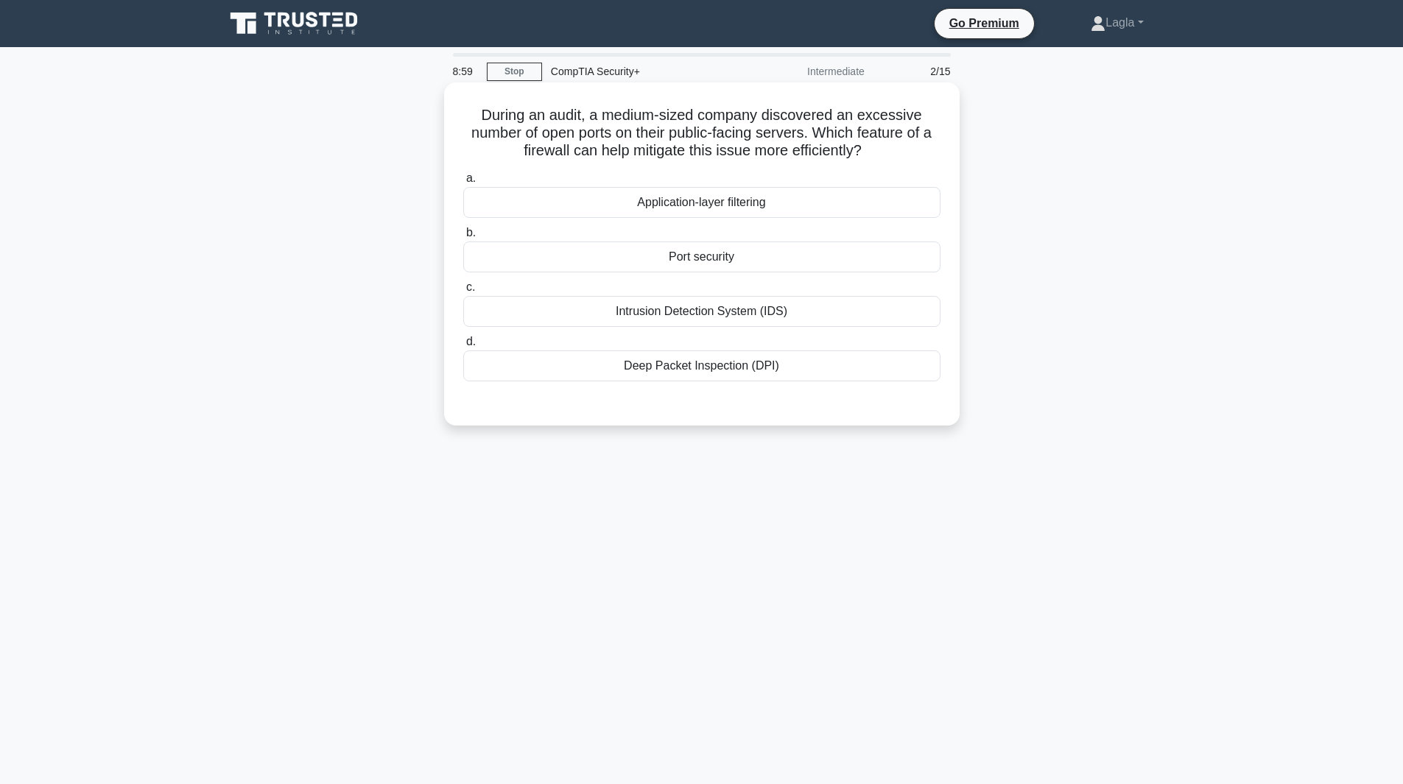
click at [640, 257] on div "Port security" at bounding box center [701, 257] width 477 height 31
click at [463, 238] on input "b. Port security" at bounding box center [463, 233] width 0 height 10
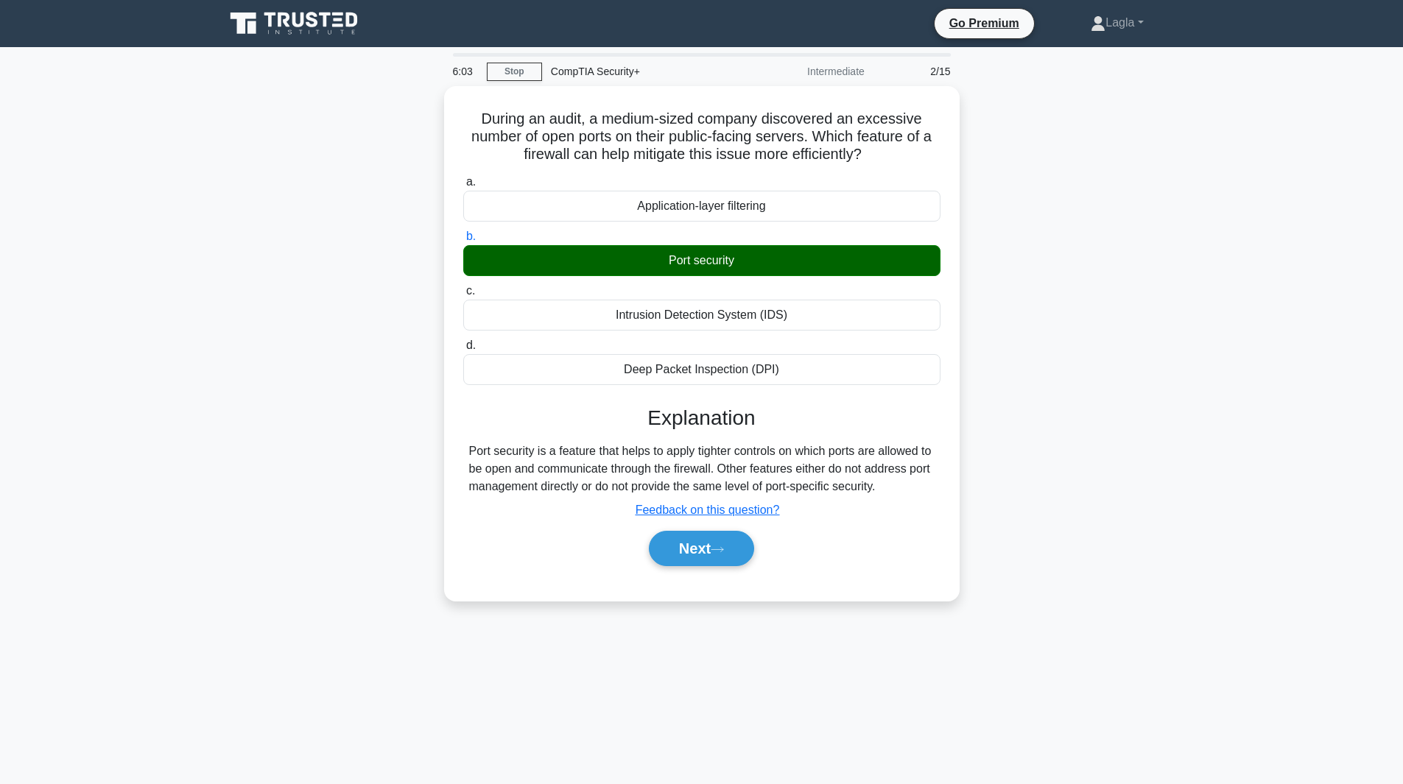
click at [1208, 328] on main "6:03 Stop CompTIA Security+ Intermediate 2/15 During an audit, a medium-sized c…" at bounding box center [701, 421] width 1403 height 748
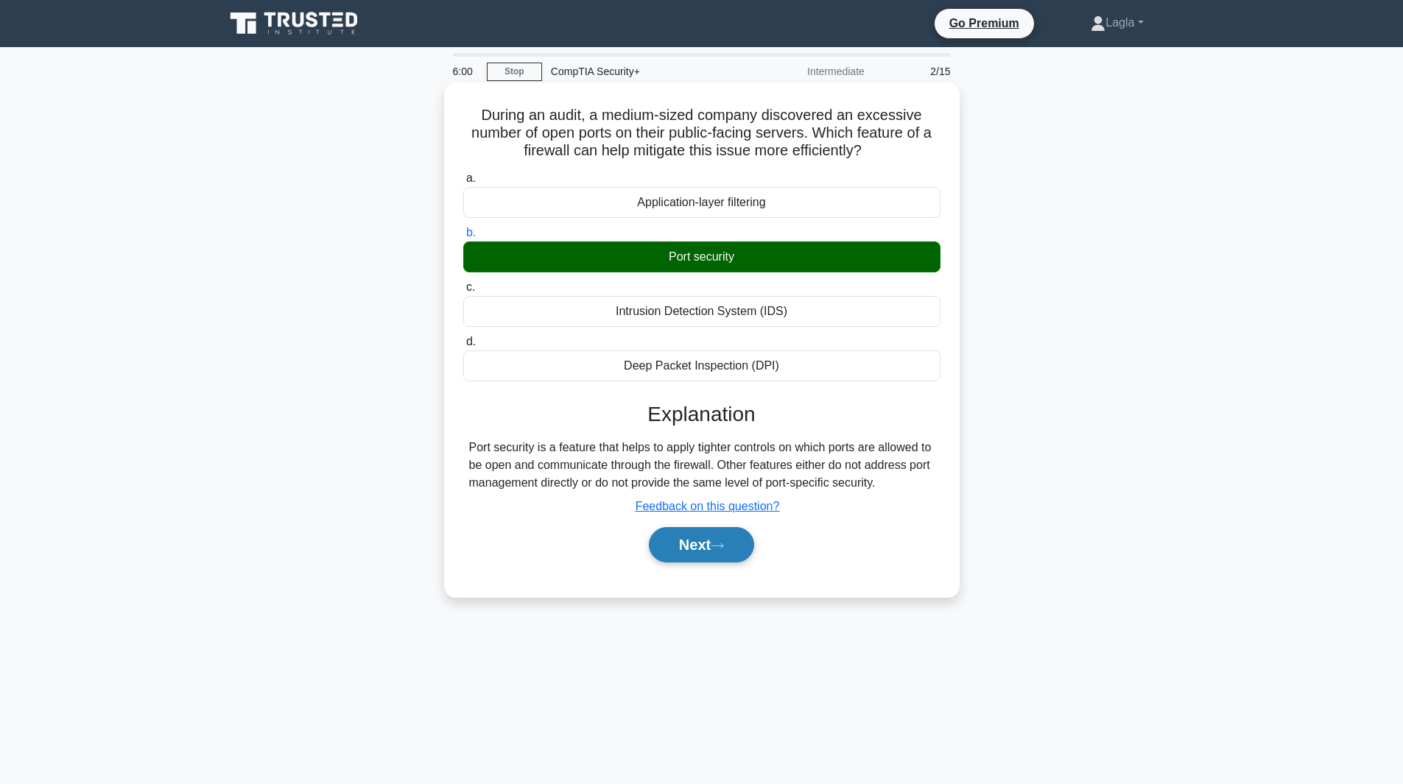
click at [714, 550] on button "Next" at bounding box center [701, 544] width 105 height 35
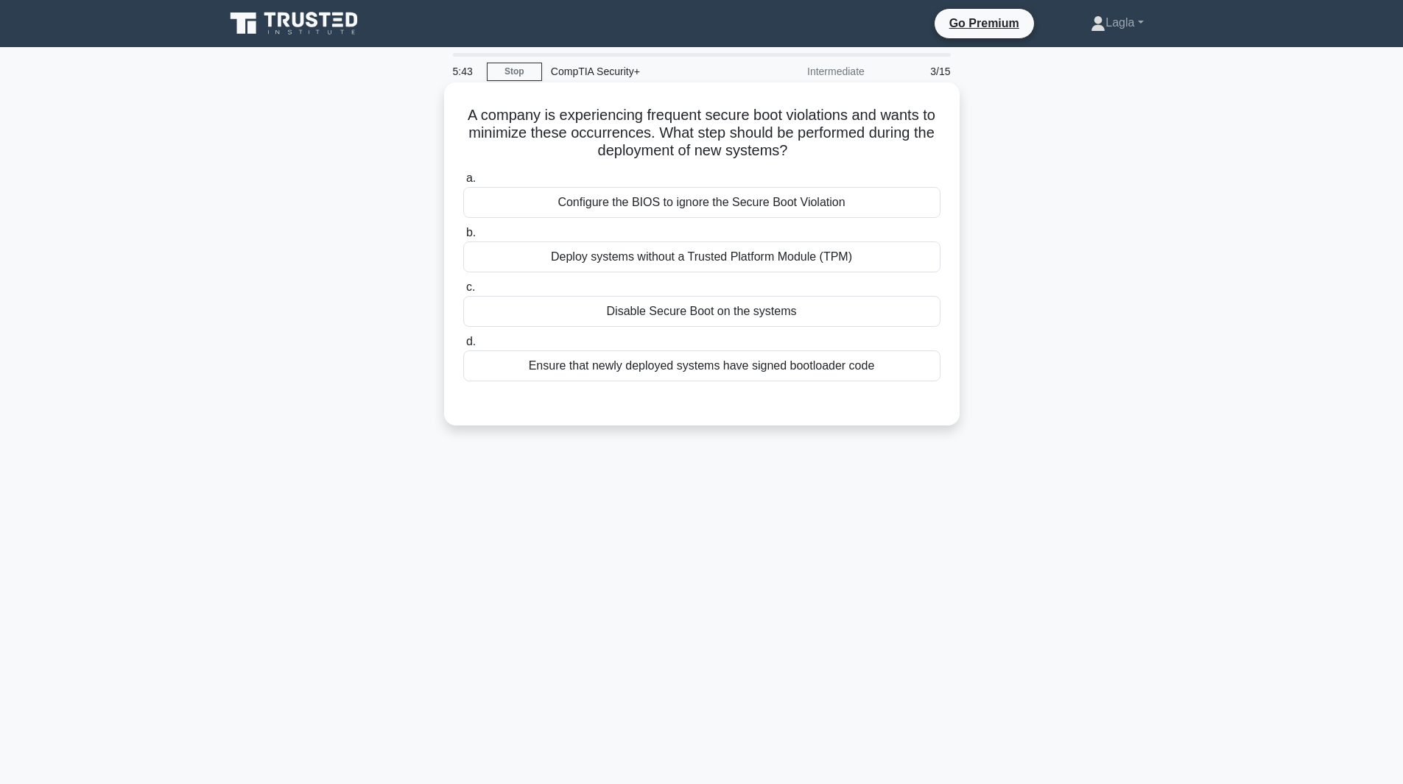
click at [749, 361] on div "Ensure that newly deployed systems have signed bootloader code" at bounding box center [701, 366] width 477 height 31
click at [463, 347] on input "d. Ensure that newly deployed systems have signed bootloader code" at bounding box center [463, 342] width 0 height 10
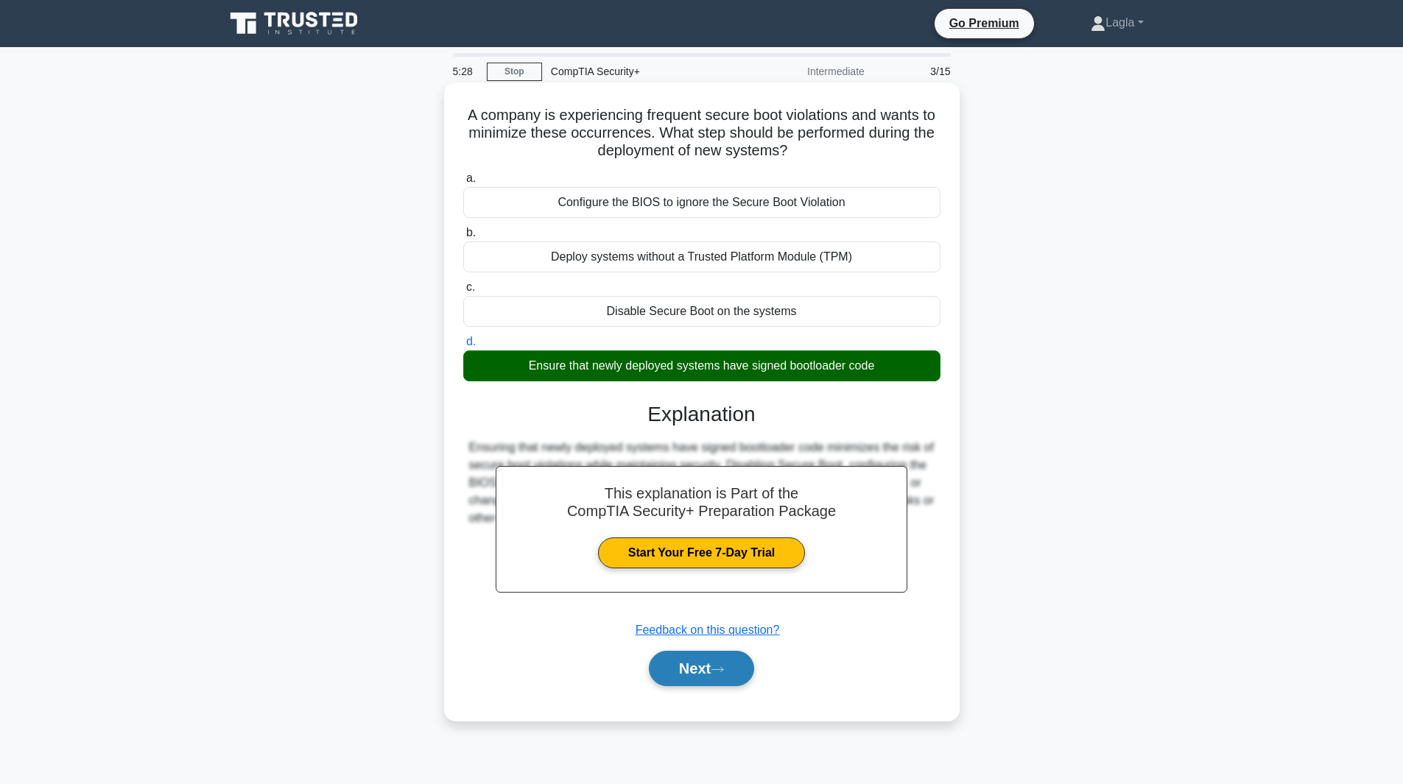
click at [701, 672] on button "Next" at bounding box center [701, 668] width 105 height 35
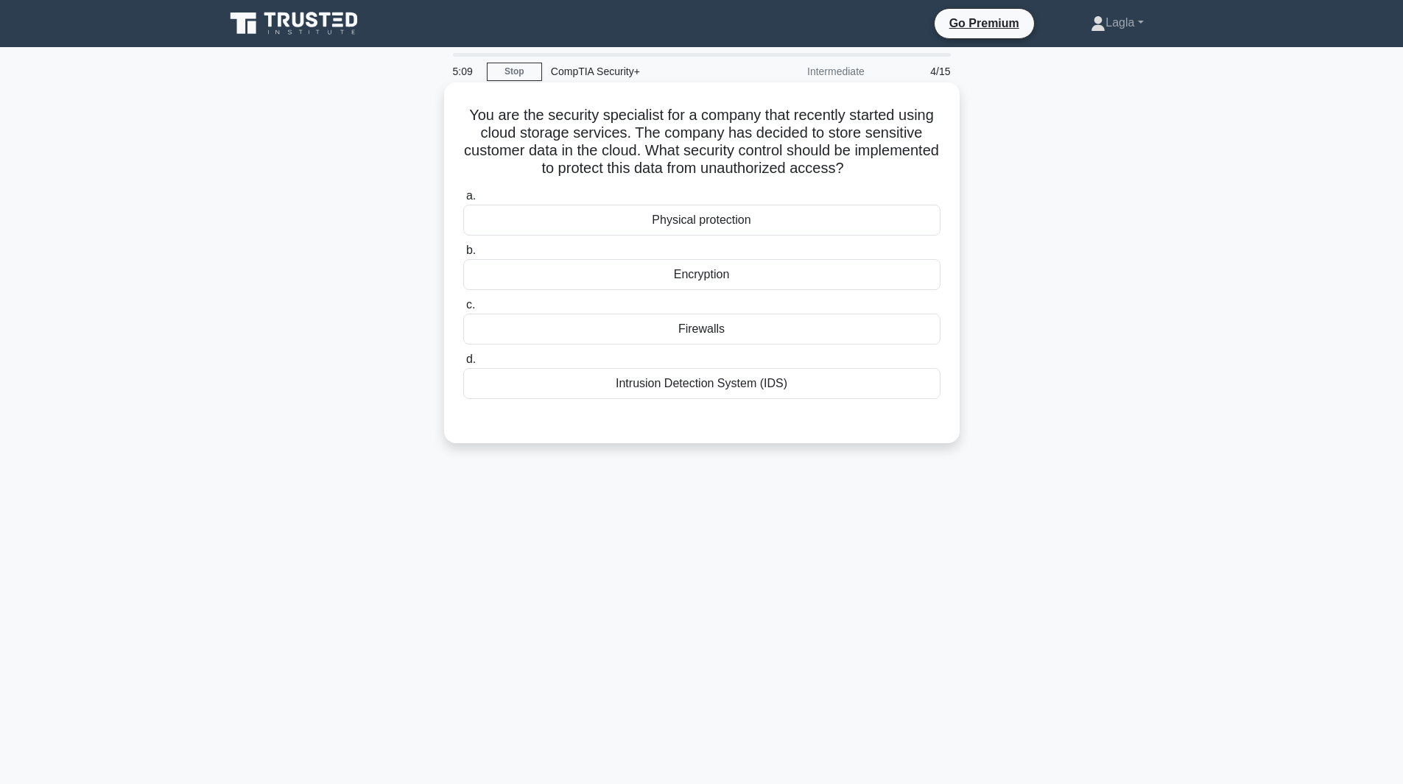
click at [669, 272] on div "Encryption" at bounding box center [701, 274] width 477 height 31
click at [463, 256] on input "b. Encryption" at bounding box center [463, 251] width 0 height 10
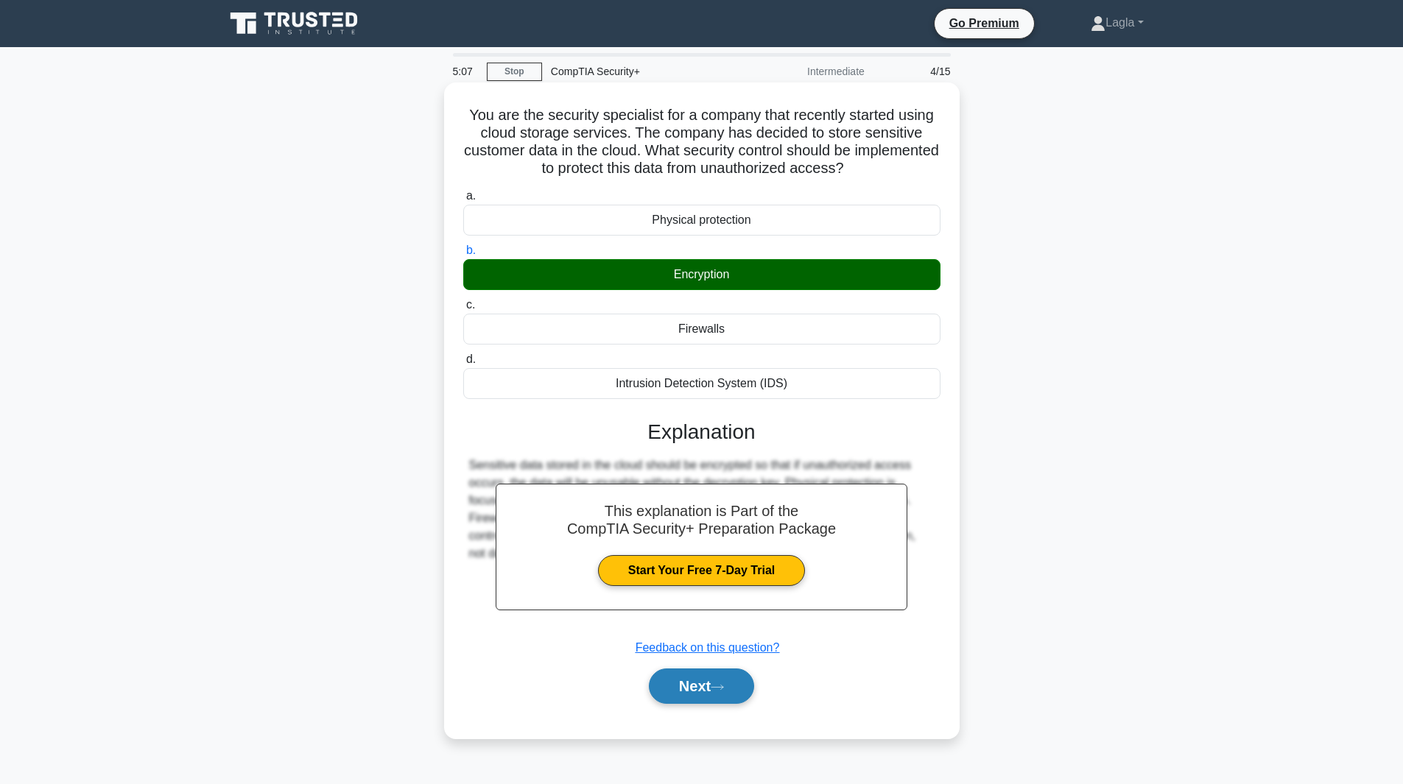
click at [691, 686] on button "Next" at bounding box center [701, 686] width 105 height 35
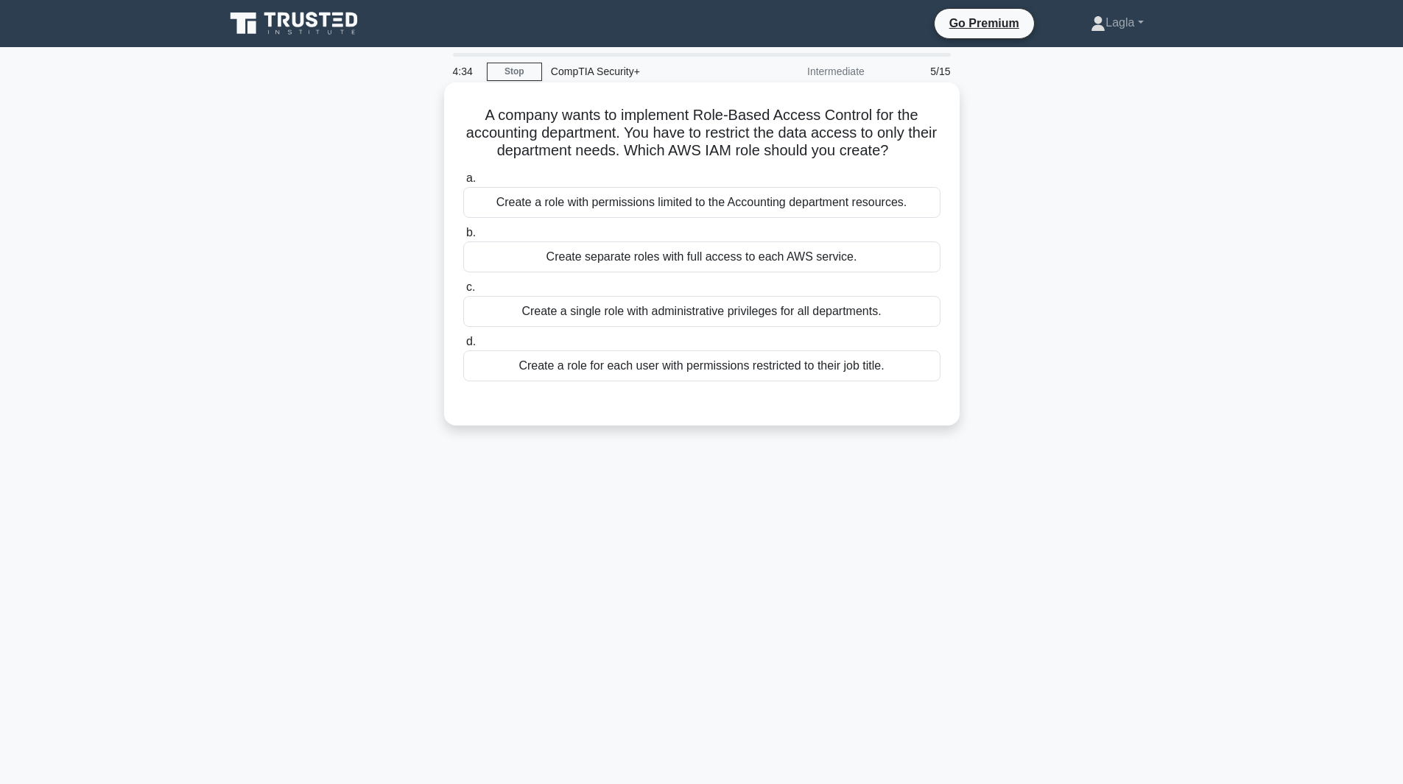
click at [729, 363] on div "Create a role for each user with permissions restricted to their job title." at bounding box center [701, 366] width 477 height 31
click at [463, 347] on input "d. Create a role for each user with permissions restricted to their job title." at bounding box center [463, 342] width 0 height 10
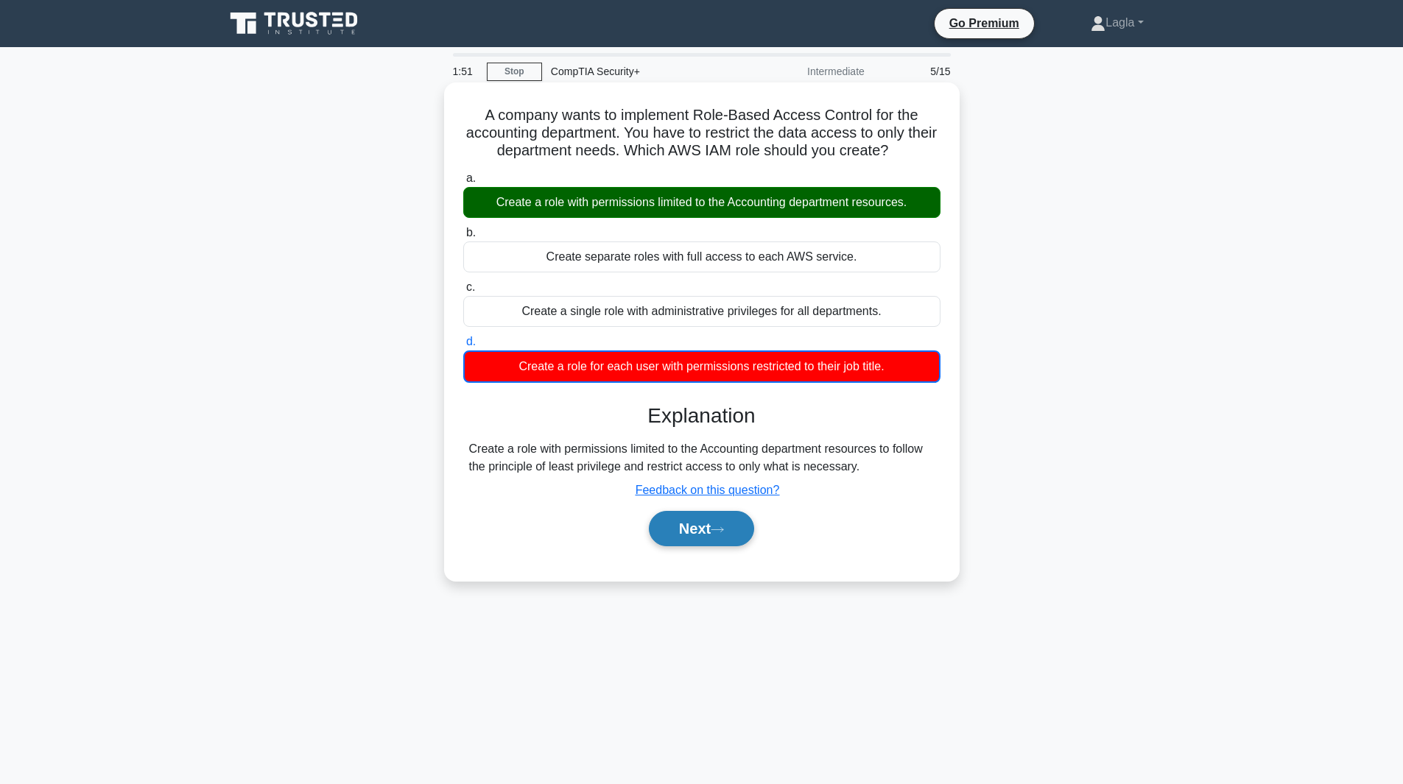
click at [731, 538] on button "Next" at bounding box center [701, 528] width 105 height 35
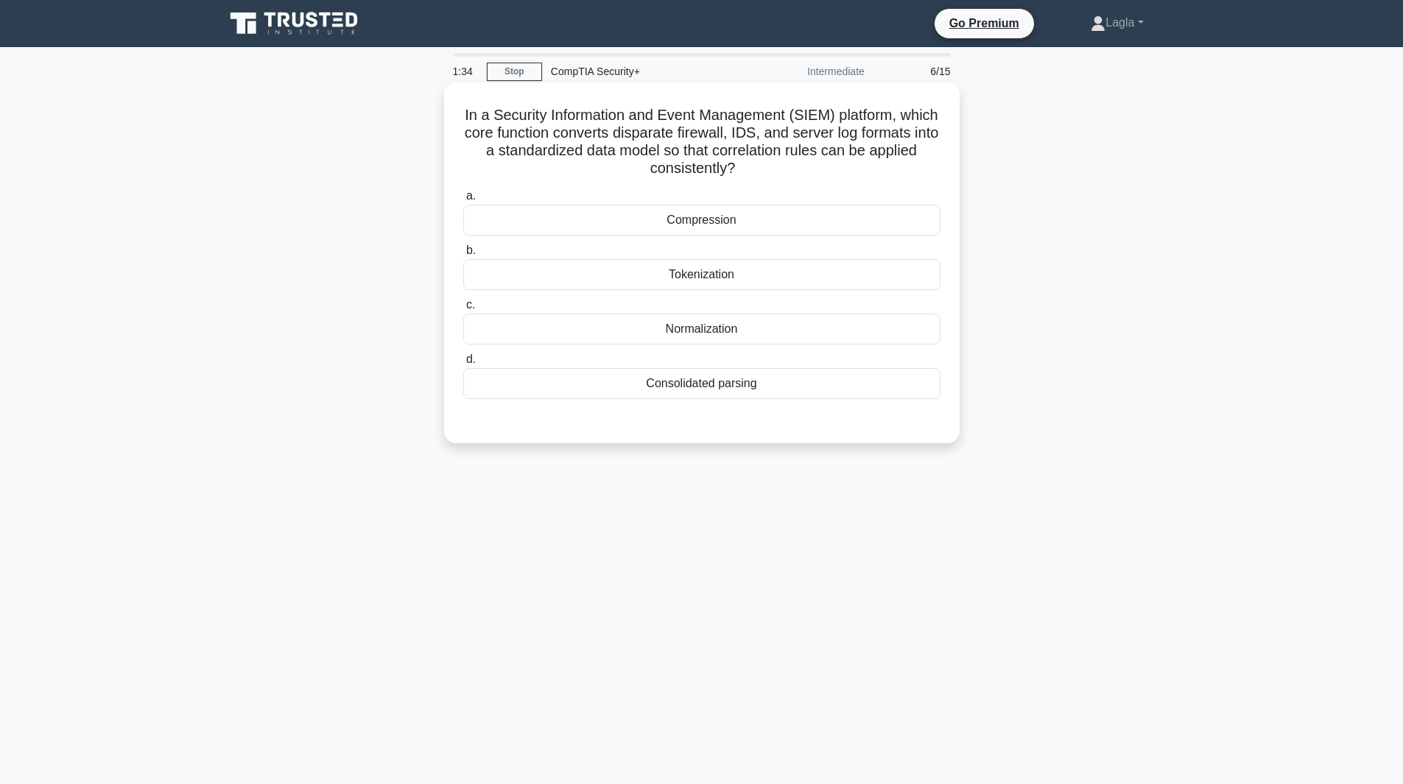
click at [698, 341] on div "Normalization" at bounding box center [701, 329] width 477 height 31
click at [463, 310] on input "c. Normalization" at bounding box center [463, 305] width 0 height 10
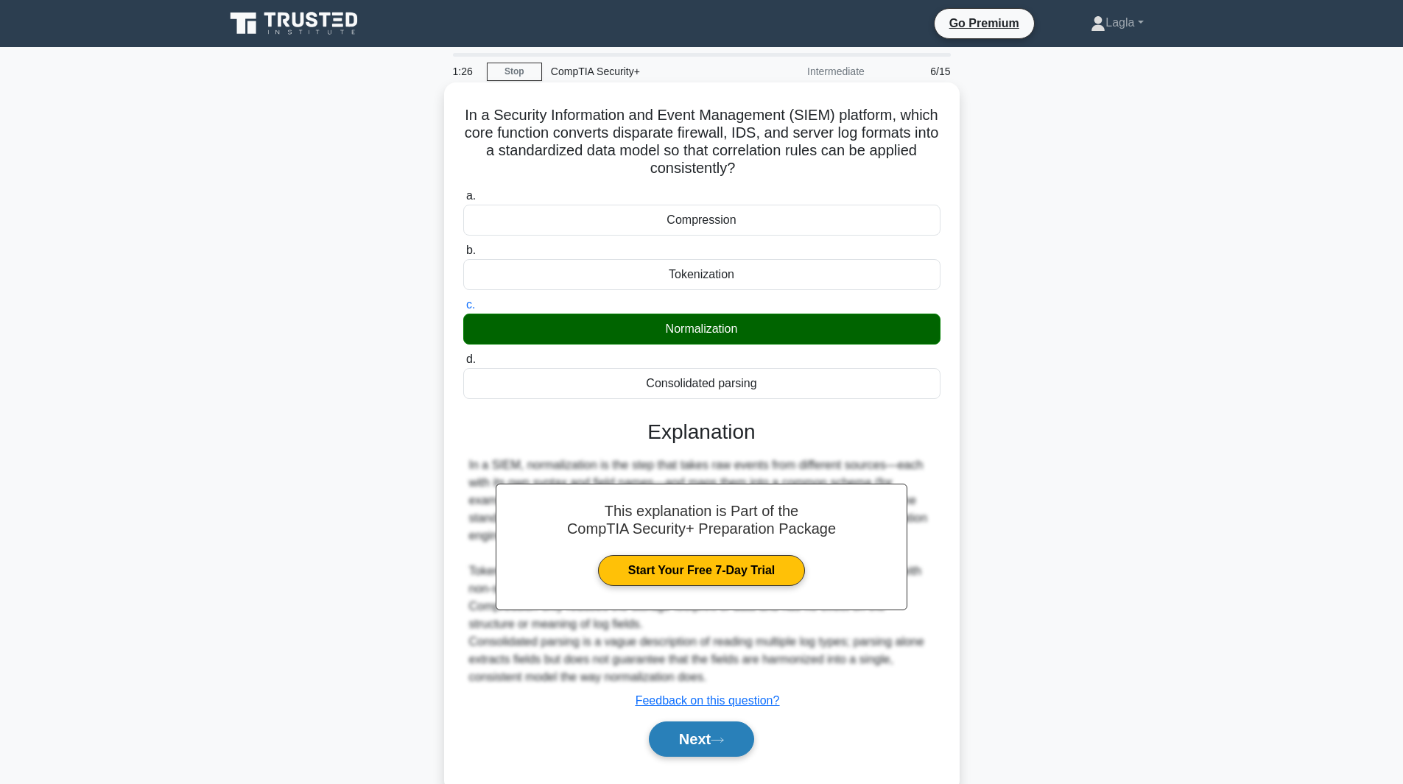
click at [715, 750] on button "Next" at bounding box center [701, 739] width 105 height 35
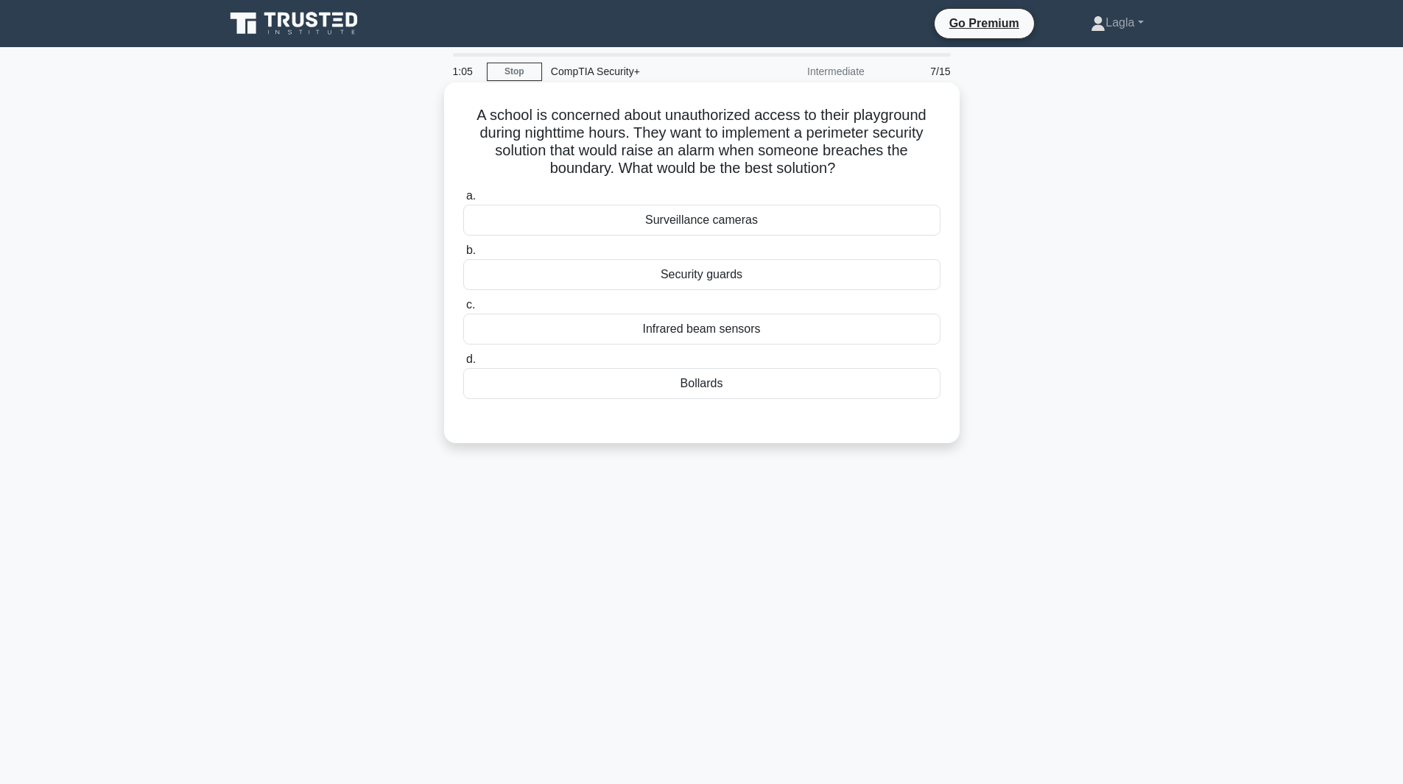
click at [752, 216] on div "Surveillance cameras" at bounding box center [701, 220] width 477 height 31
click at [463, 201] on input "a. Surveillance cameras" at bounding box center [463, 196] width 0 height 10
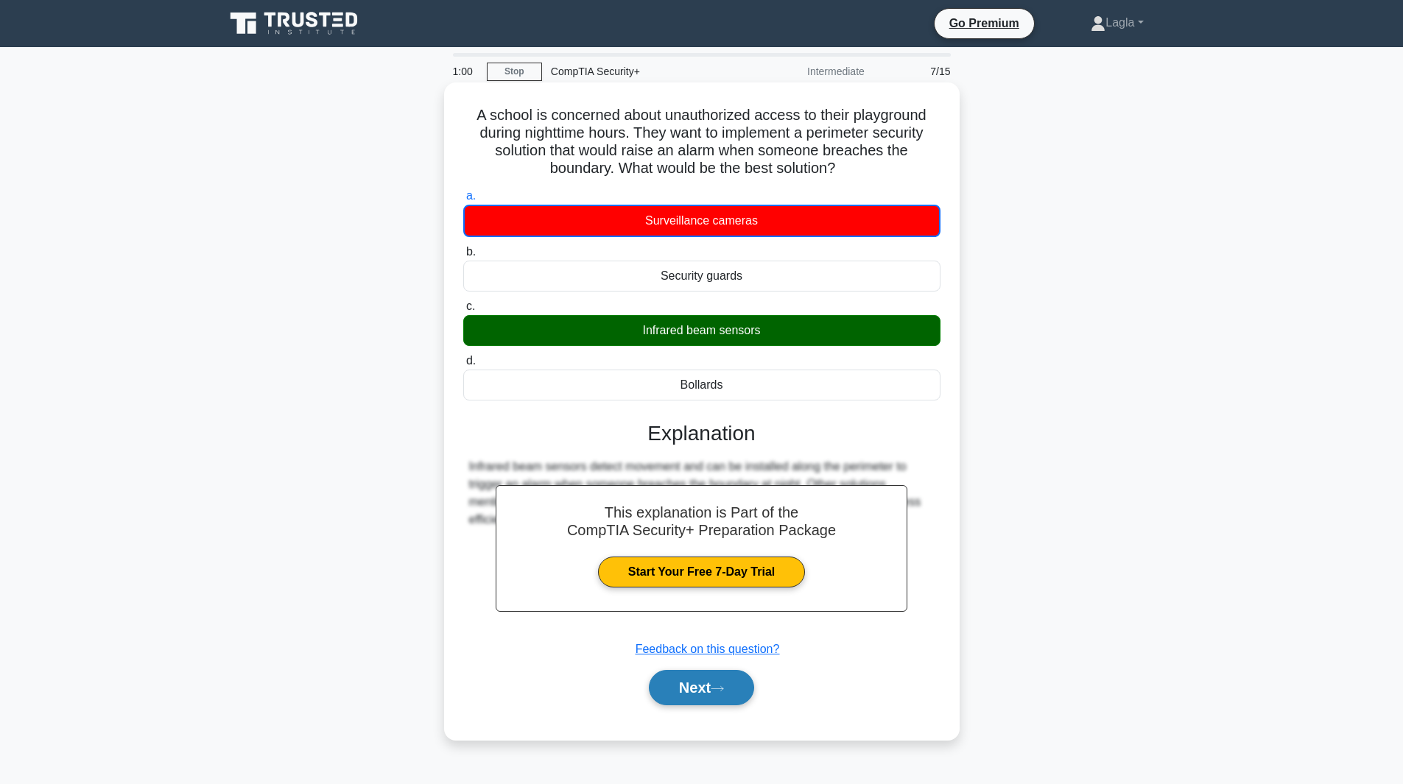
click at [698, 696] on button "Next" at bounding box center [701, 687] width 105 height 35
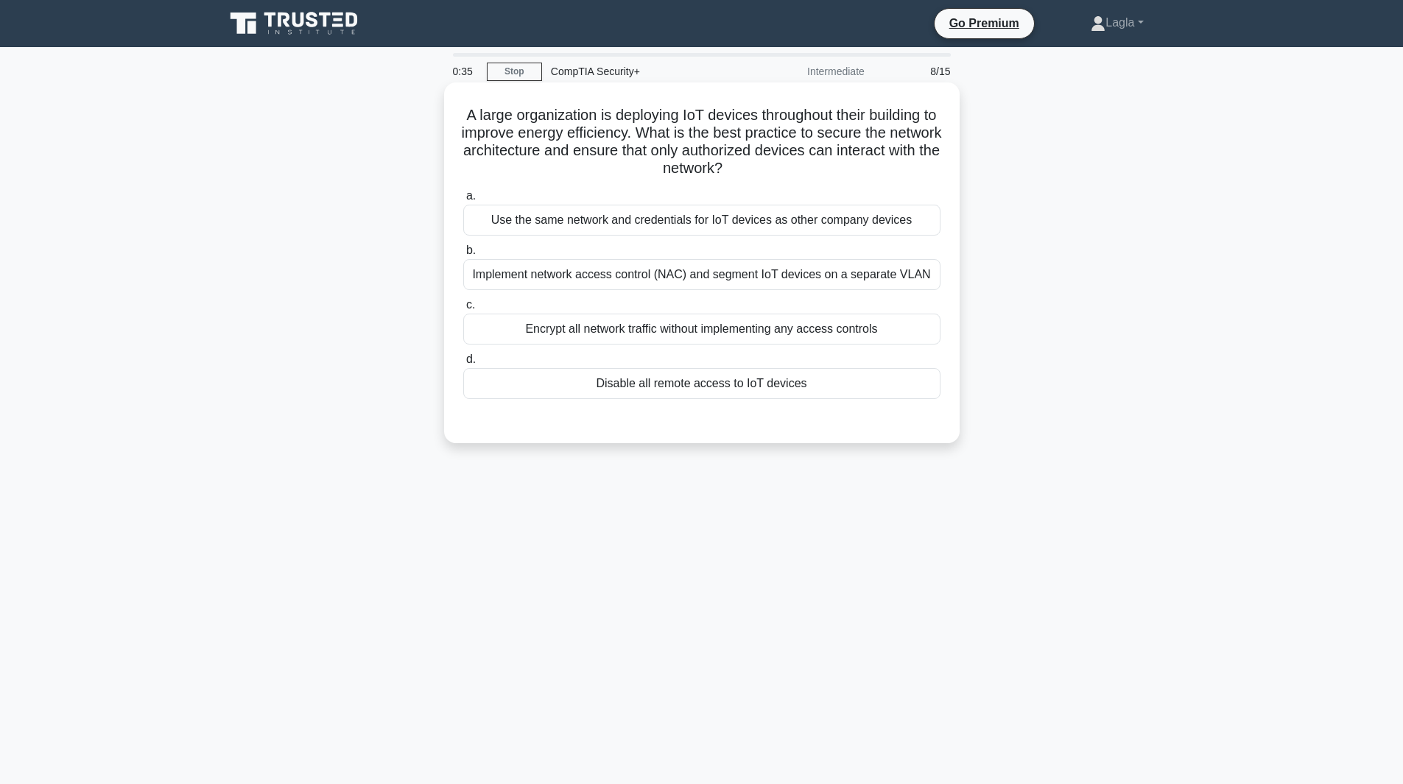
click at [759, 278] on div "Implement network access control (NAC) and segment IoT devices on a separate VL…" at bounding box center [701, 274] width 477 height 31
click at [463, 256] on input "b. Implement network access control (NAC) and segment IoT devices on a separate…" at bounding box center [463, 251] width 0 height 10
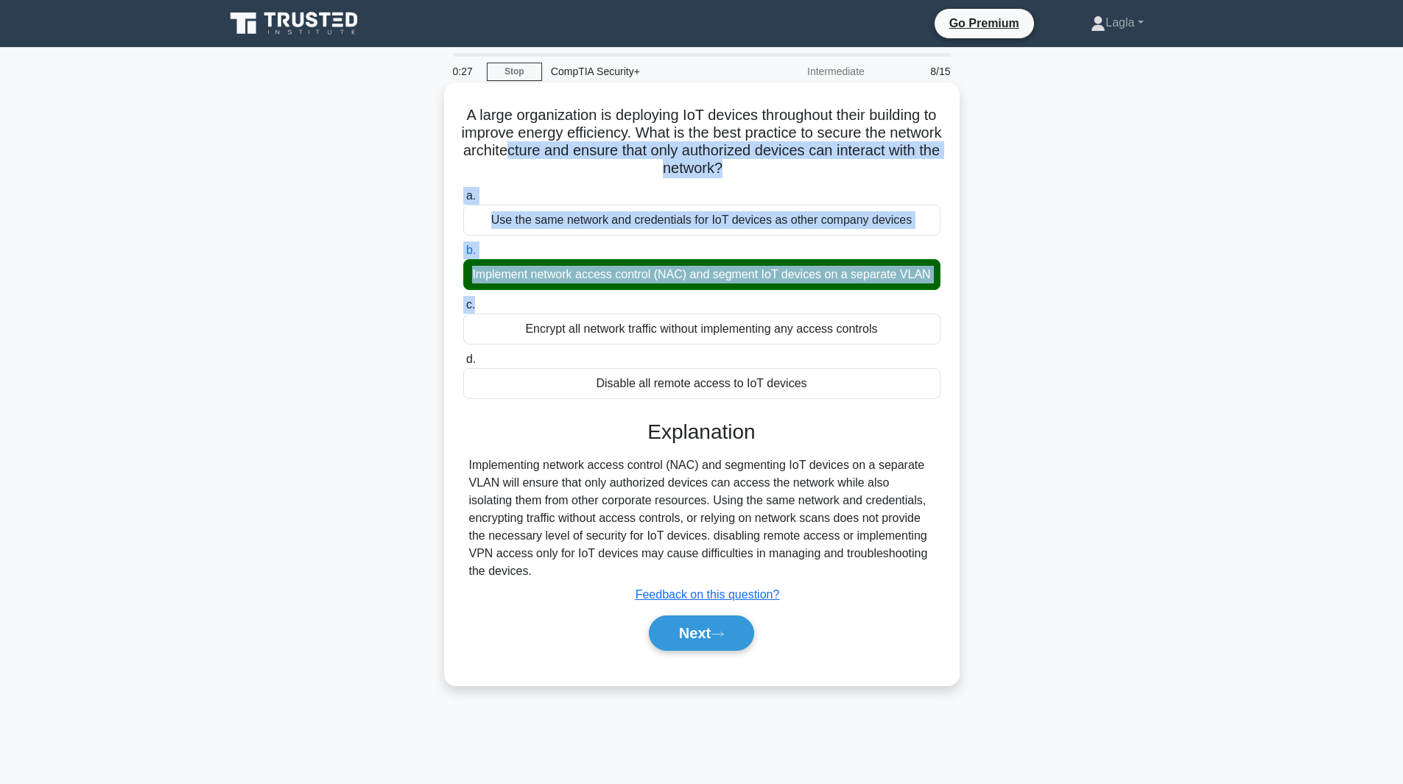
drag, startPoint x: 585, startPoint y: 149, endPoint x: 644, endPoint y: 261, distance: 126.8
click at [672, 300] on div "A large organization is deploying IoT devices throughout their building to impr…" at bounding box center [702, 383] width 504 height 591
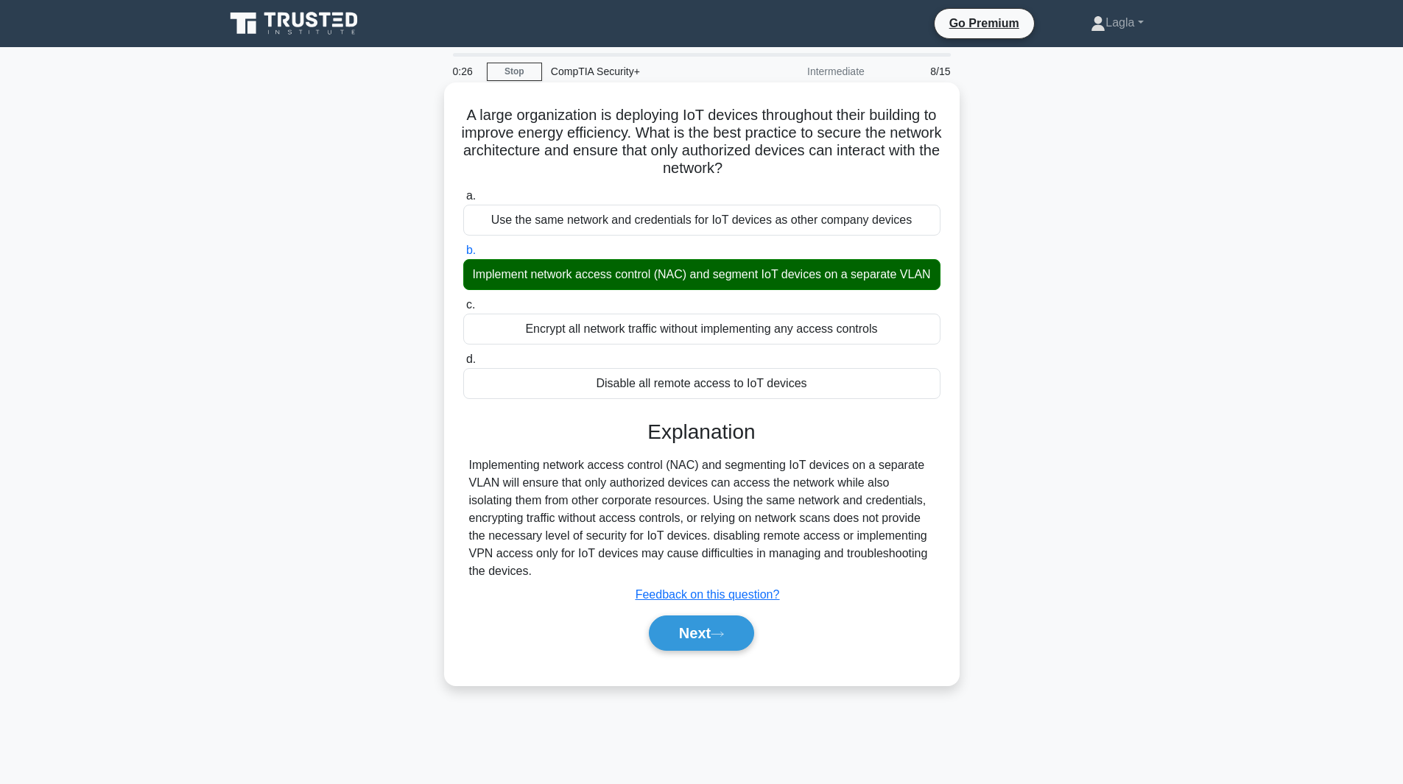
click at [504, 132] on h5 "A large organization is deploying IoT devices throughout their building to impr…" at bounding box center [702, 142] width 480 height 72
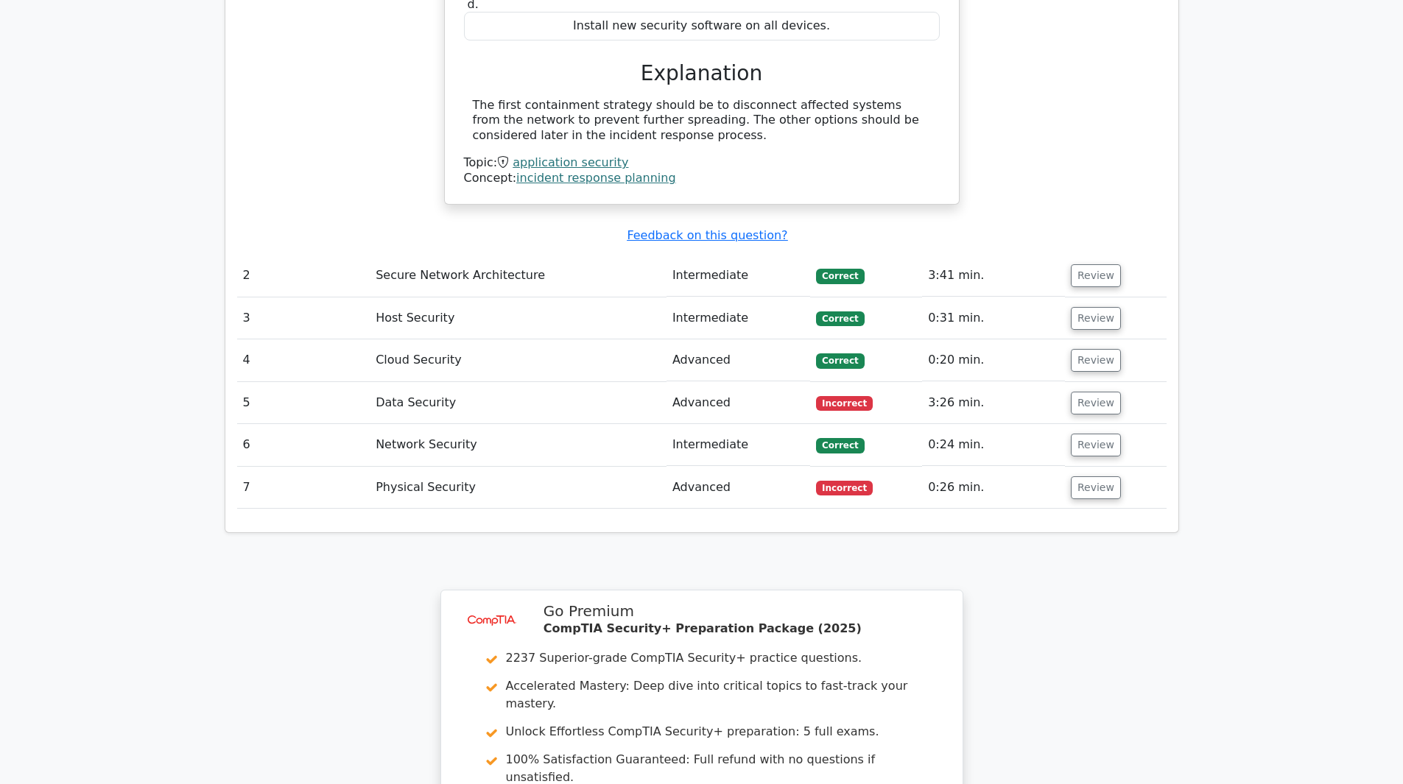
scroll to position [1767, 0]
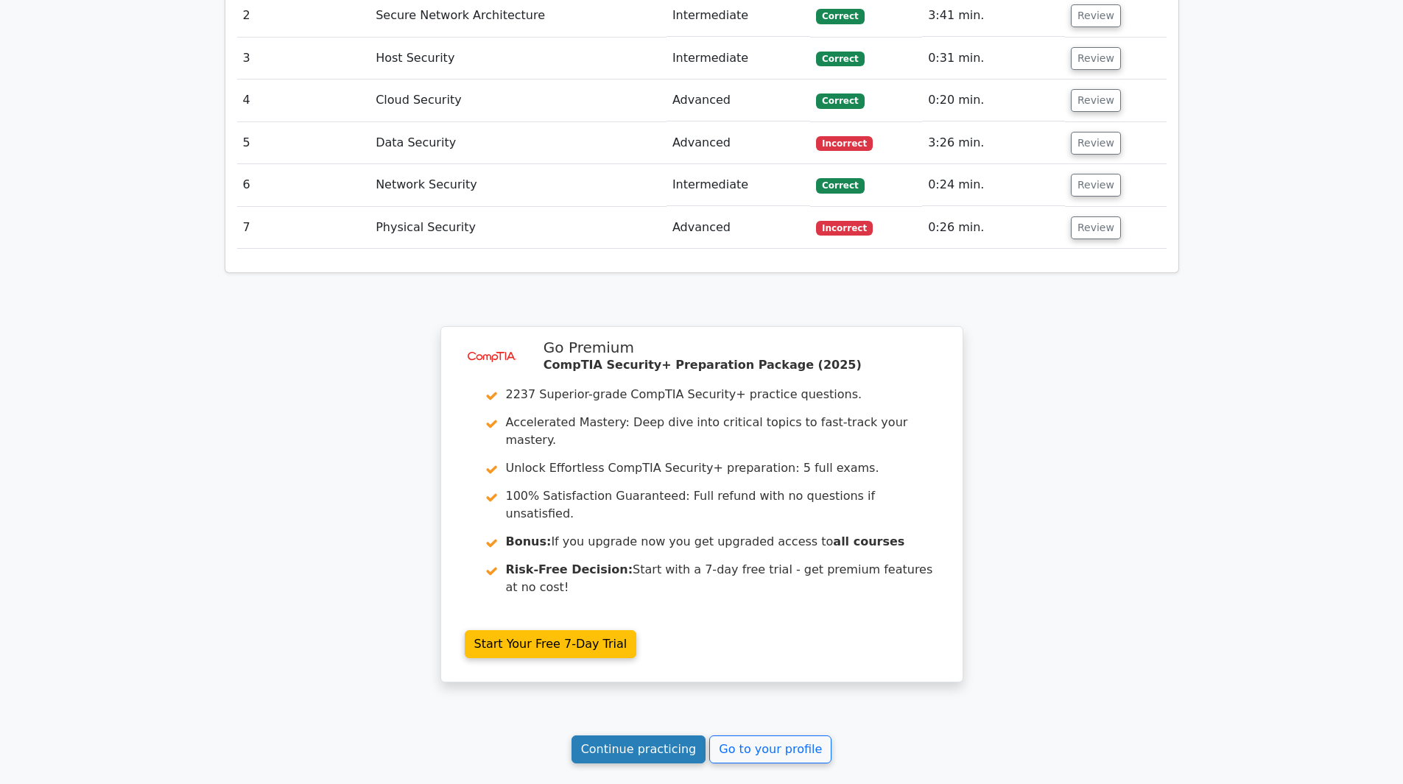
click at [647, 736] on link "Continue practicing" at bounding box center [638, 750] width 135 height 28
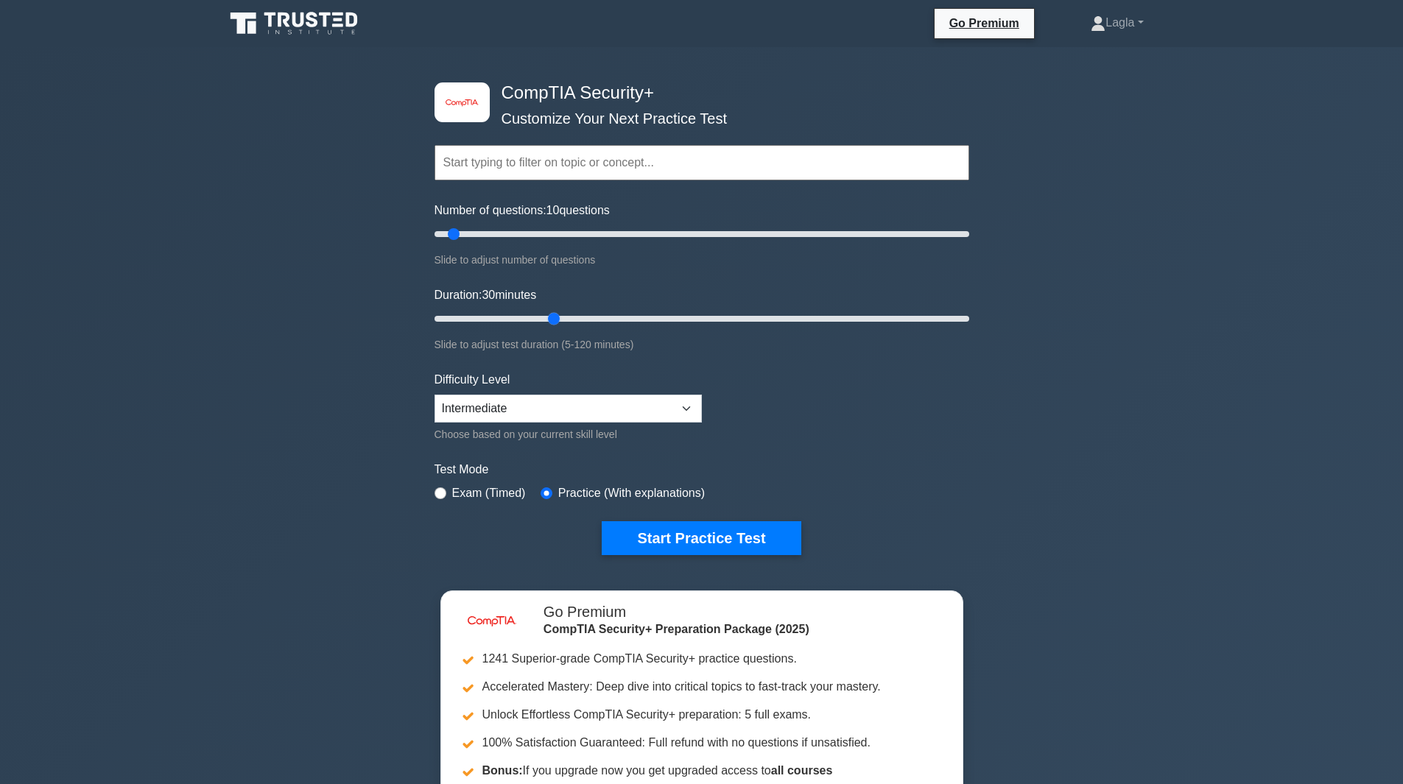
drag, startPoint x: 463, startPoint y: 323, endPoint x: 549, endPoint y: 320, distance: 86.2
type input "30"
click at [549, 320] on input "Duration: 30 minutes" at bounding box center [701, 319] width 535 height 18
click at [484, 415] on select "Beginner Intermediate Expert" at bounding box center [567, 409] width 267 height 28
select select "expert"
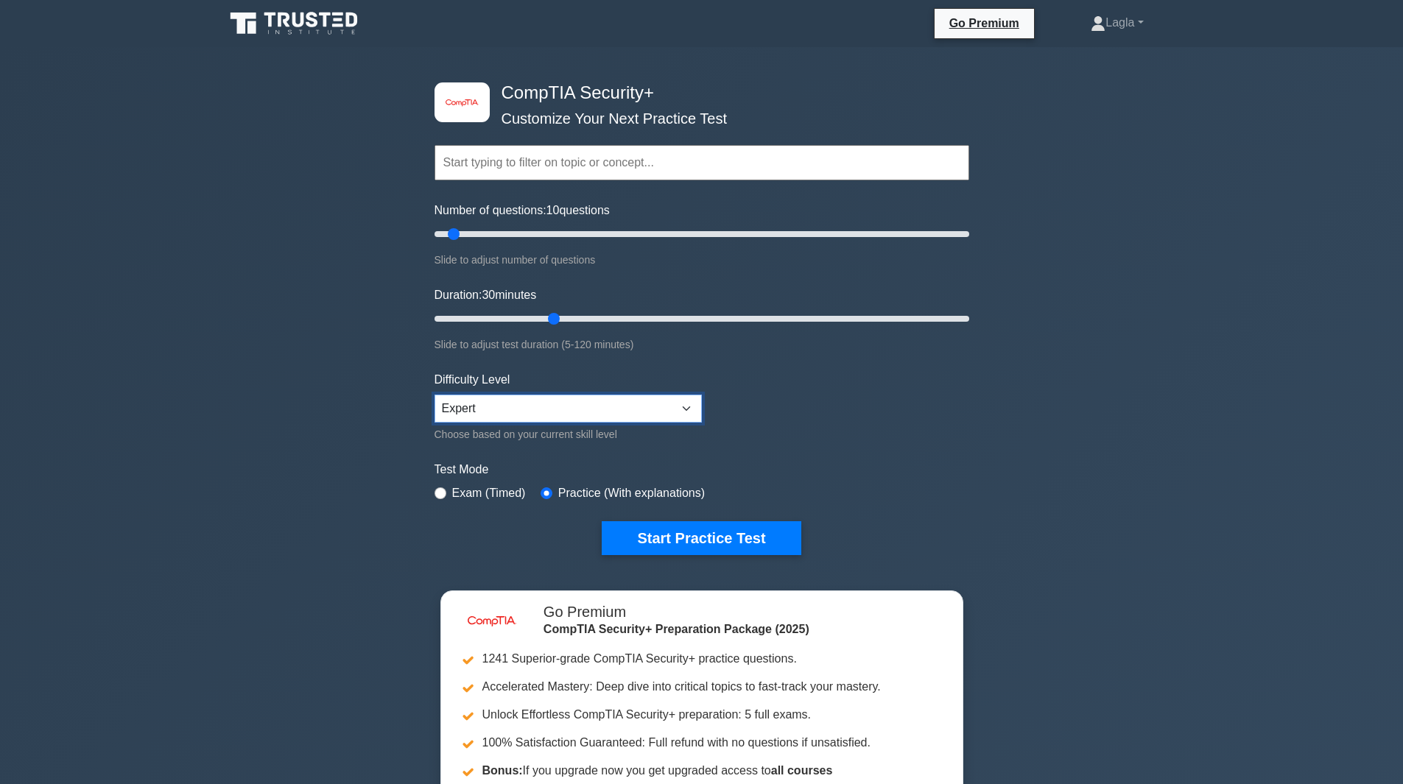
click at [434, 395] on select "Beginner Intermediate Expert" at bounding box center [567, 409] width 267 height 28
click at [692, 521] on button "Start Practice Test" at bounding box center [701, 538] width 199 height 34
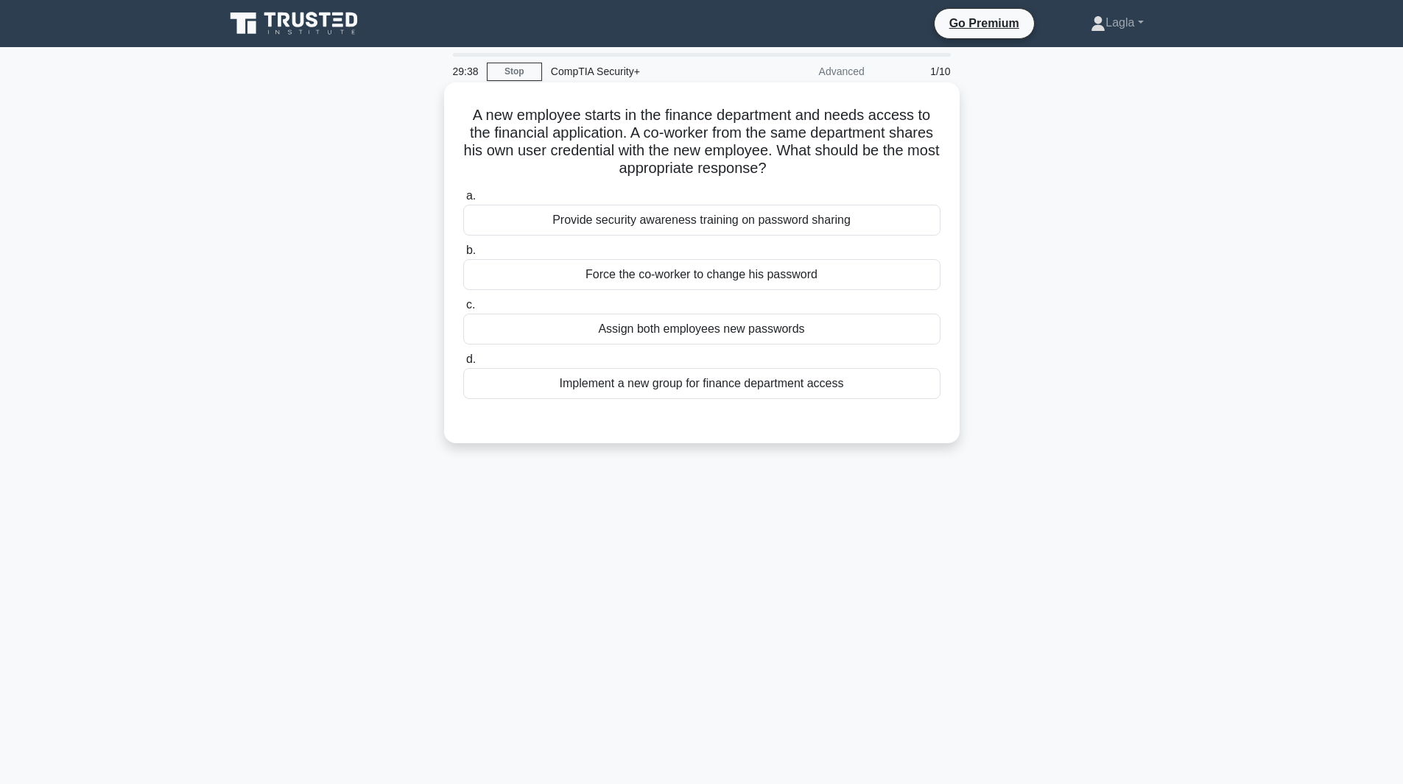
click at [700, 228] on div "Provide security awareness training on password sharing" at bounding box center [701, 220] width 477 height 31
click at [463, 201] on input "a. Provide security awareness training on password sharing" at bounding box center [463, 196] width 0 height 10
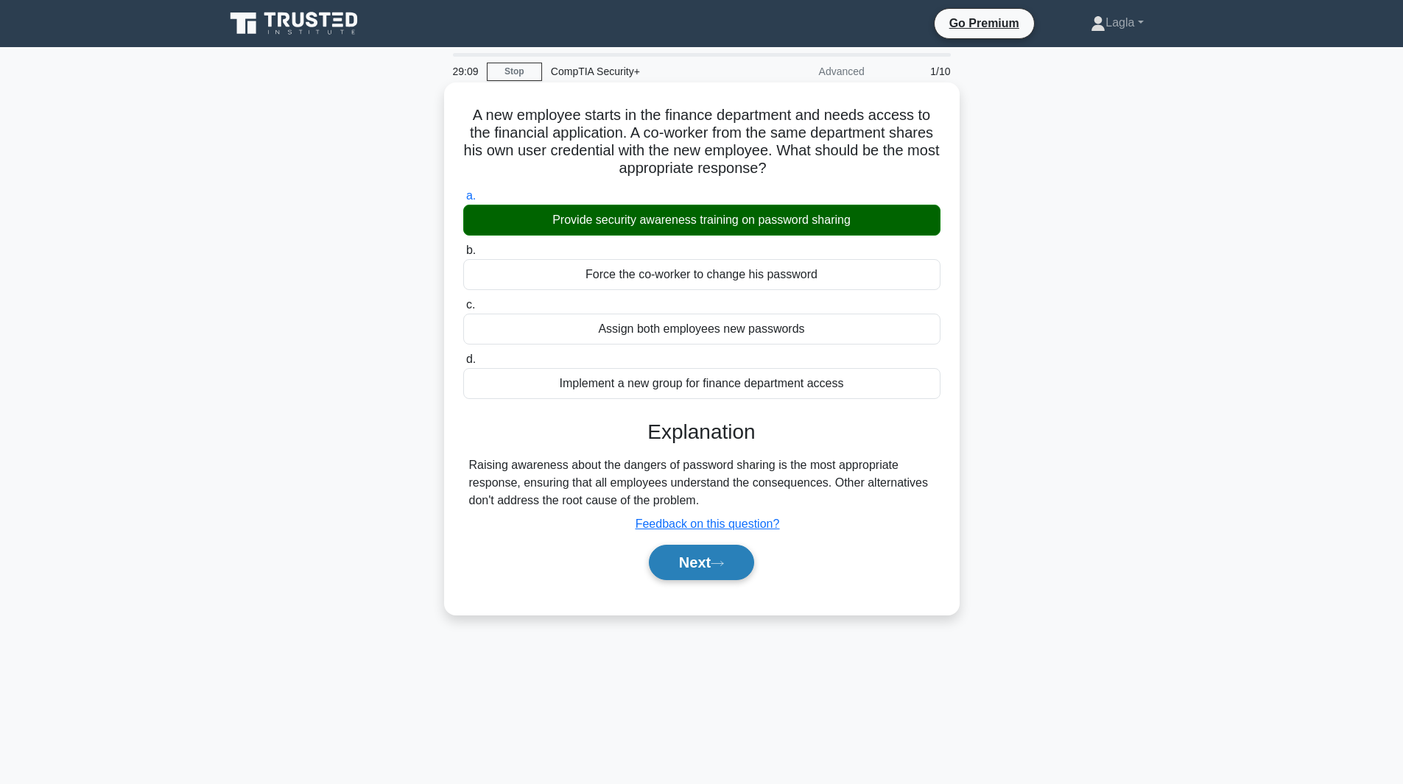
click at [732, 580] on button "Next" at bounding box center [701, 562] width 105 height 35
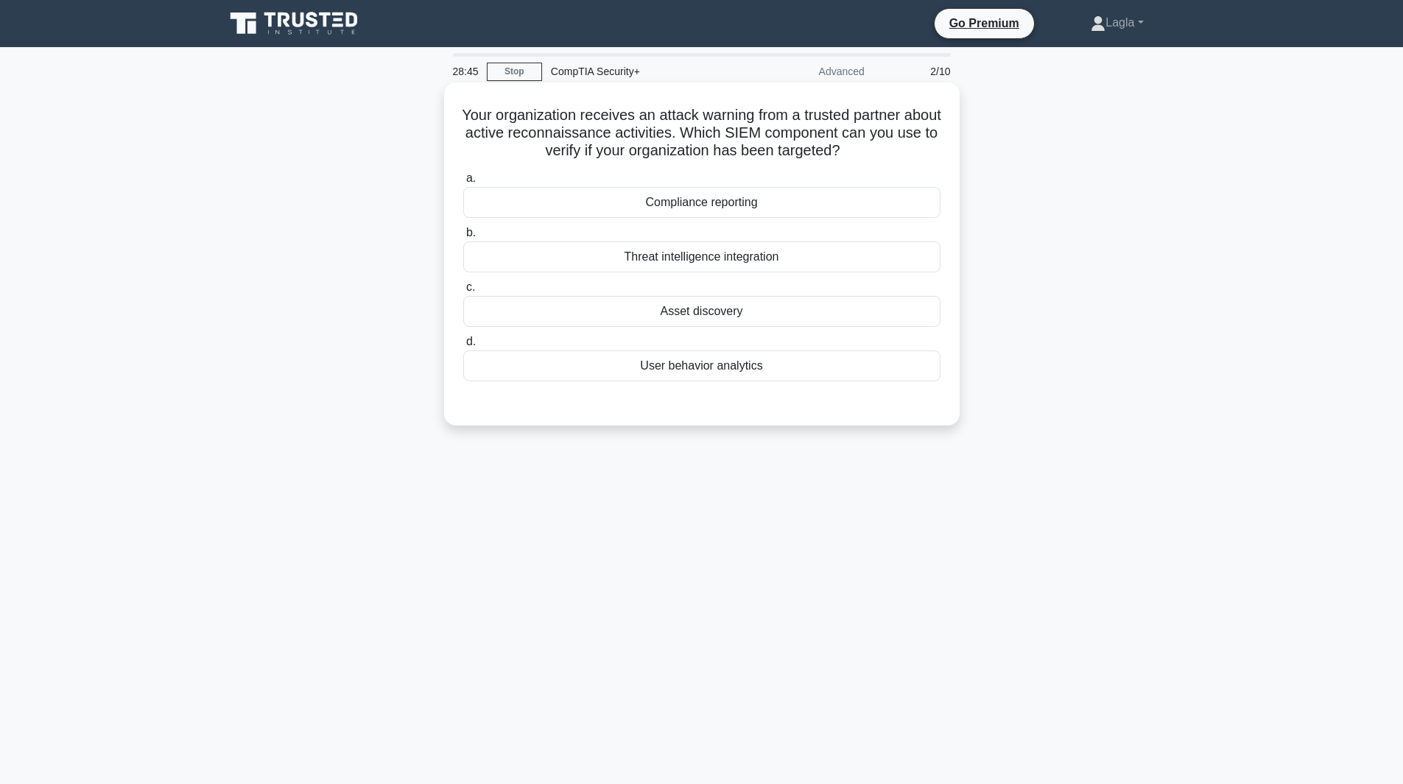
click at [887, 269] on div "Threat intelligence integration" at bounding box center [701, 257] width 477 height 31
click at [463, 238] on input "b. Threat intelligence integration" at bounding box center [463, 233] width 0 height 10
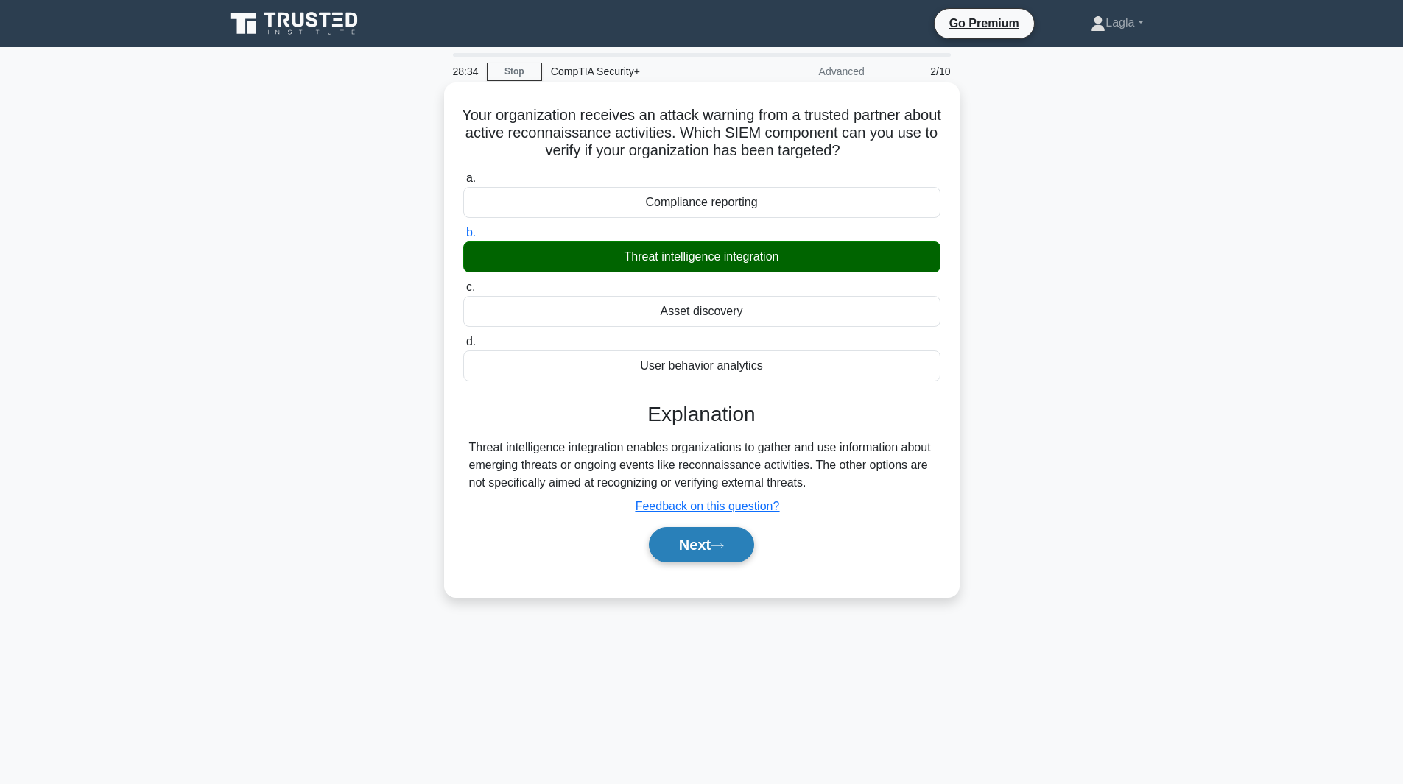
click at [734, 543] on button "Next" at bounding box center [701, 544] width 105 height 35
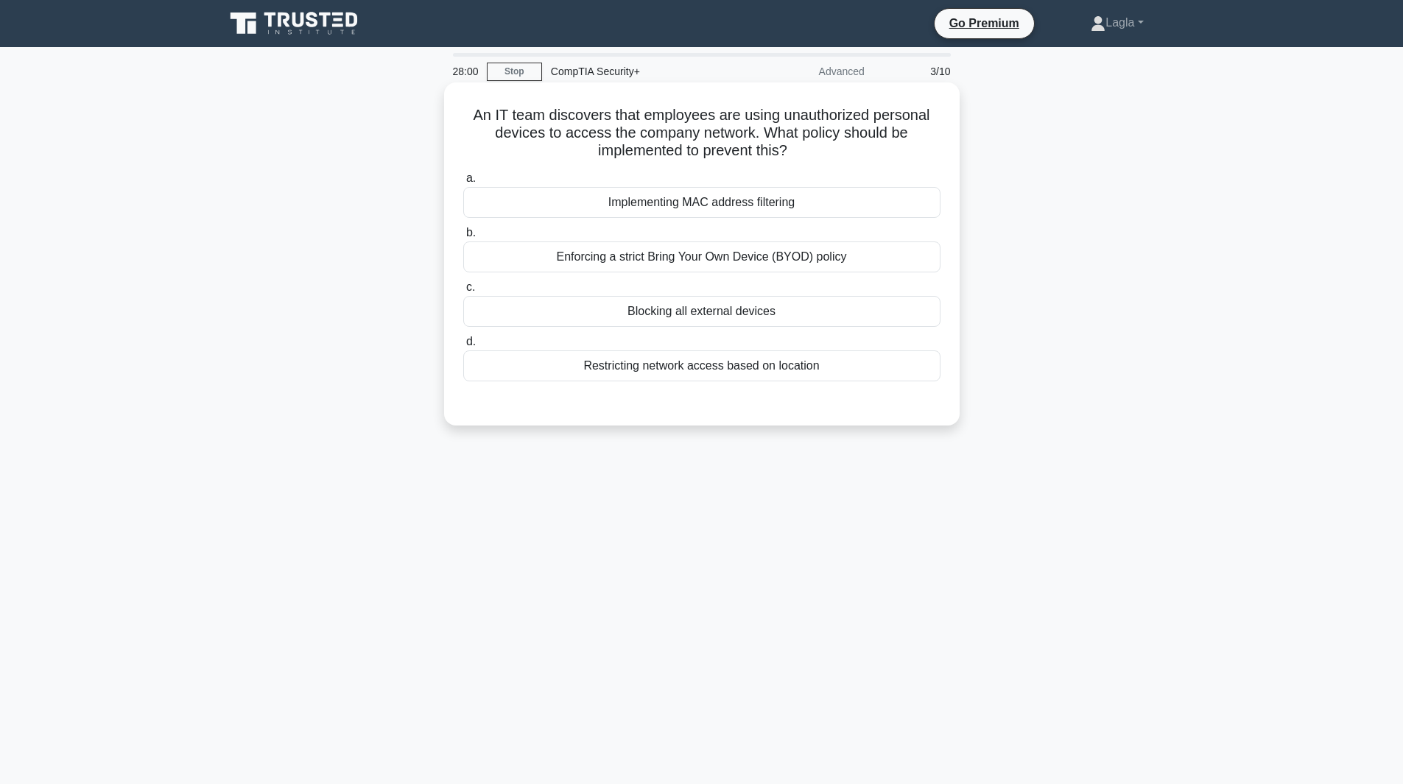
click at [733, 317] on div "Blocking all external devices" at bounding box center [701, 311] width 477 height 31
click at [463, 292] on input "c. Blocking all external devices" at bounding box center [463, 288] width 0 height 10
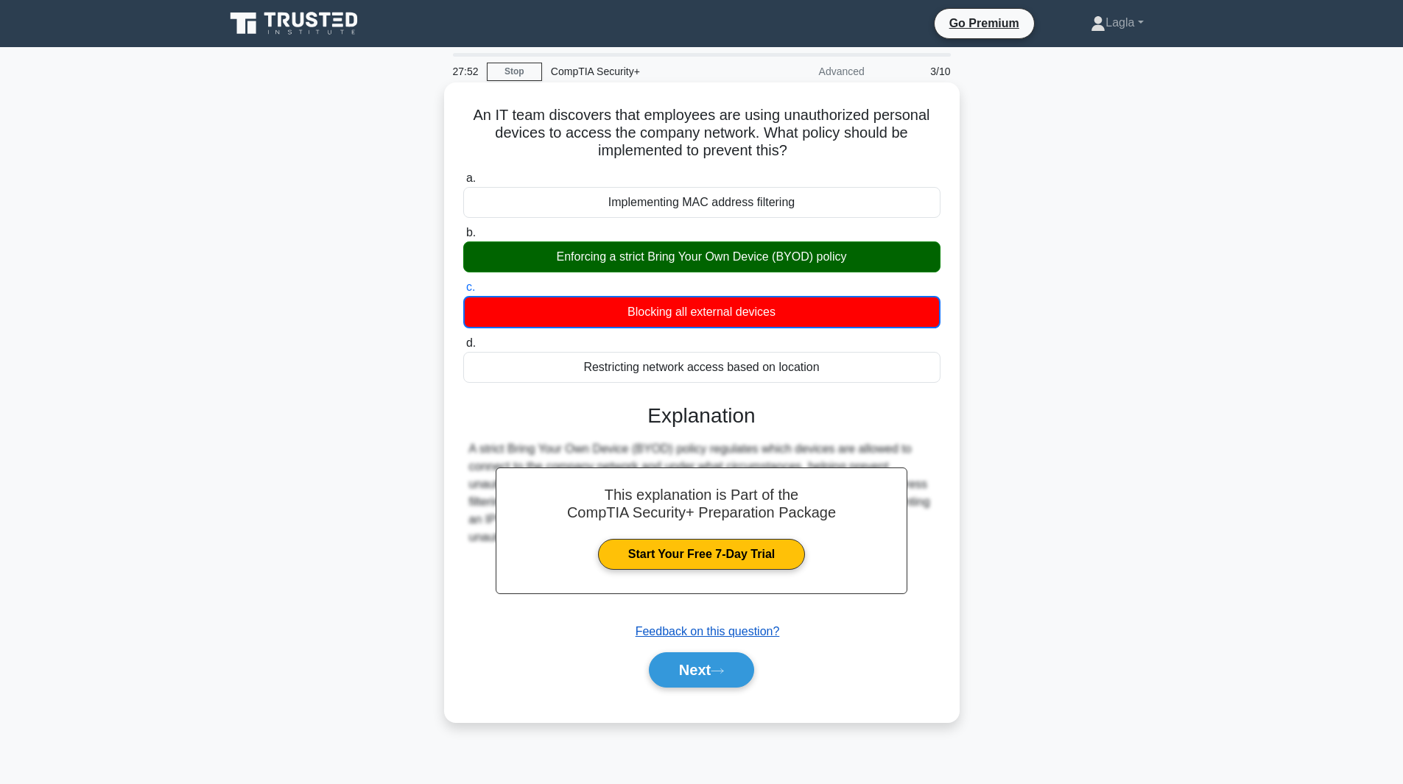
click at [739, 625] on u "Feedback on this question?" at bounding box center [707, 631] width 144 height 13
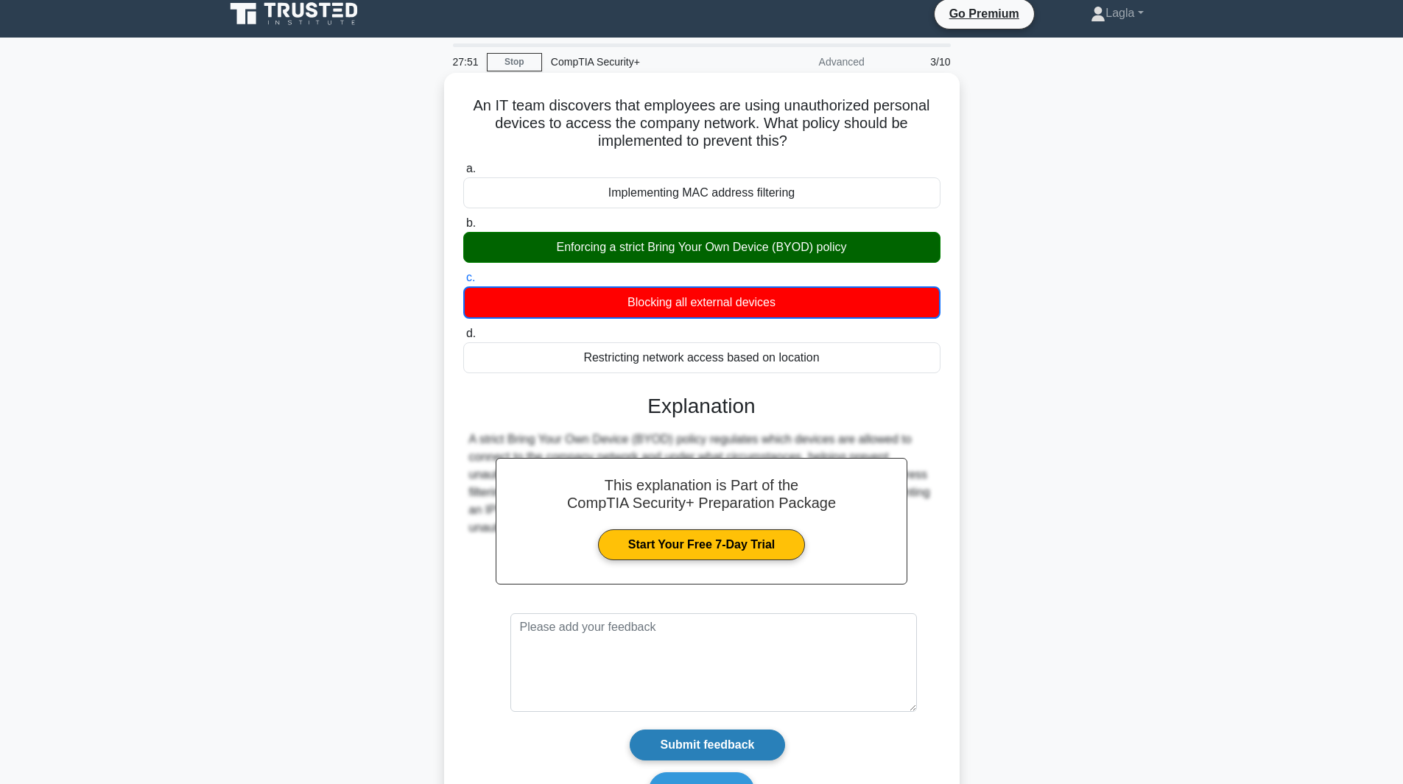
scroll to position [96, 0]
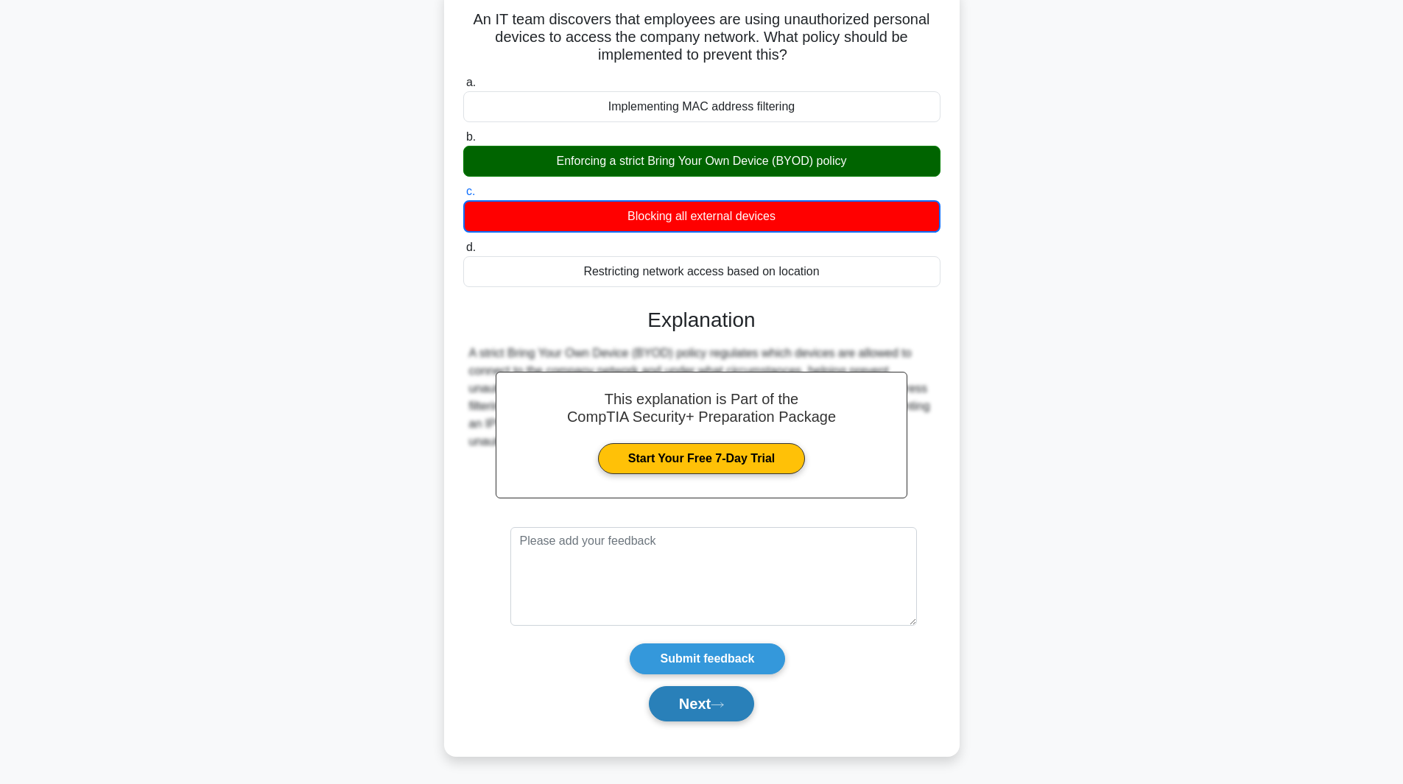
click at [683, 691] on button "Next" at bounding box center [701, 703] width 105 height 35
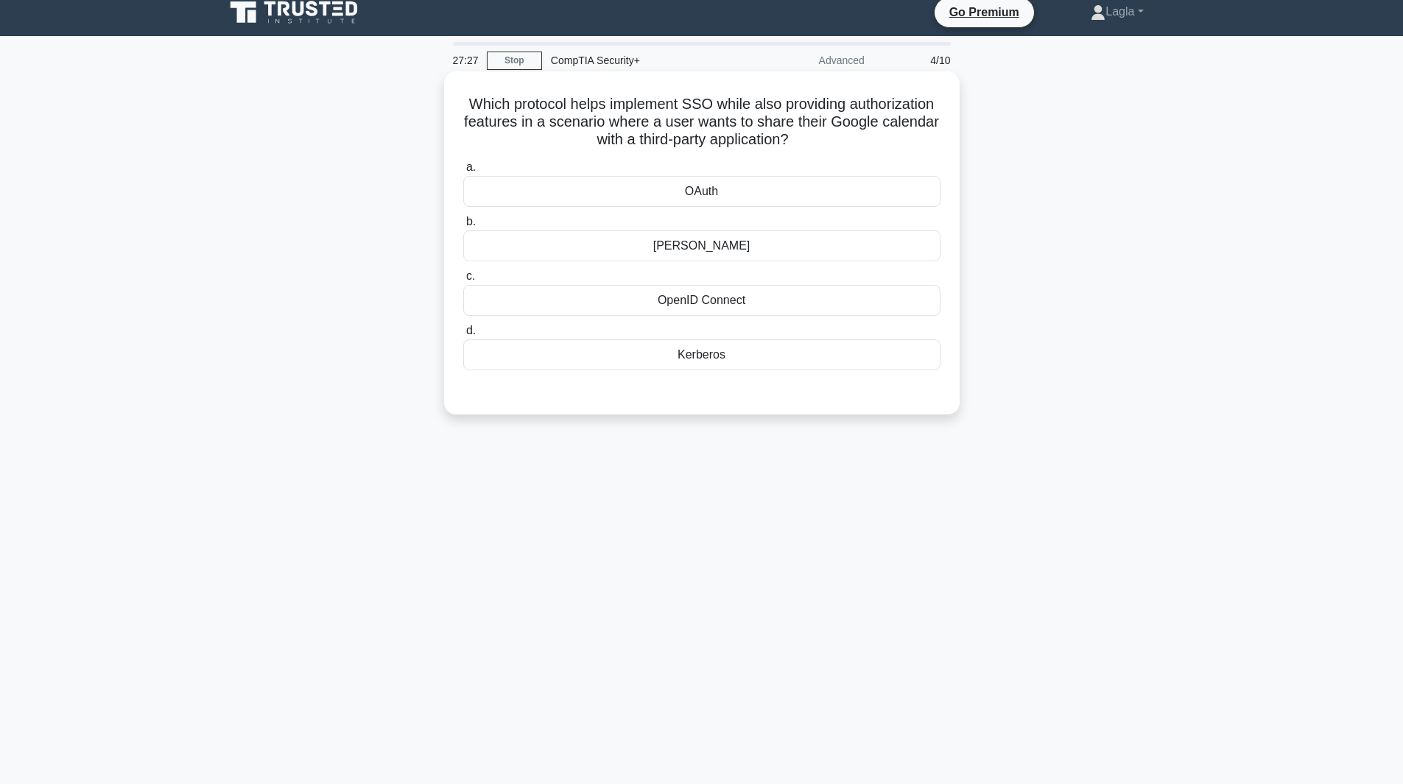
click at [697, 194] on div "OAuth" at bounding box center [701, 191] width 477 height 31
click at [463, 172] on input "a. OAuth" at bounding box center [463, 168] width 0 height 10
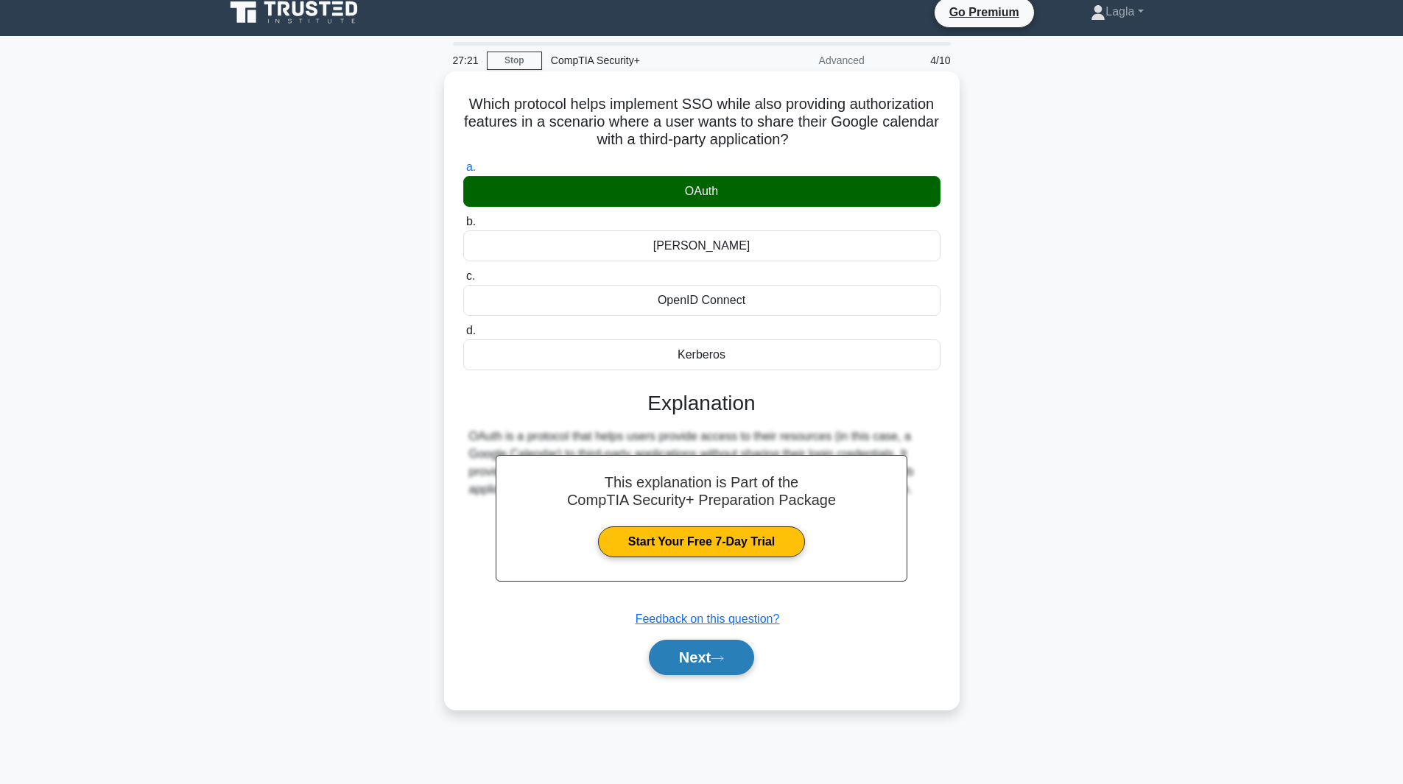
click at [721, 654] on button "Next" at bounding box center [701, 657] width 105 height 35
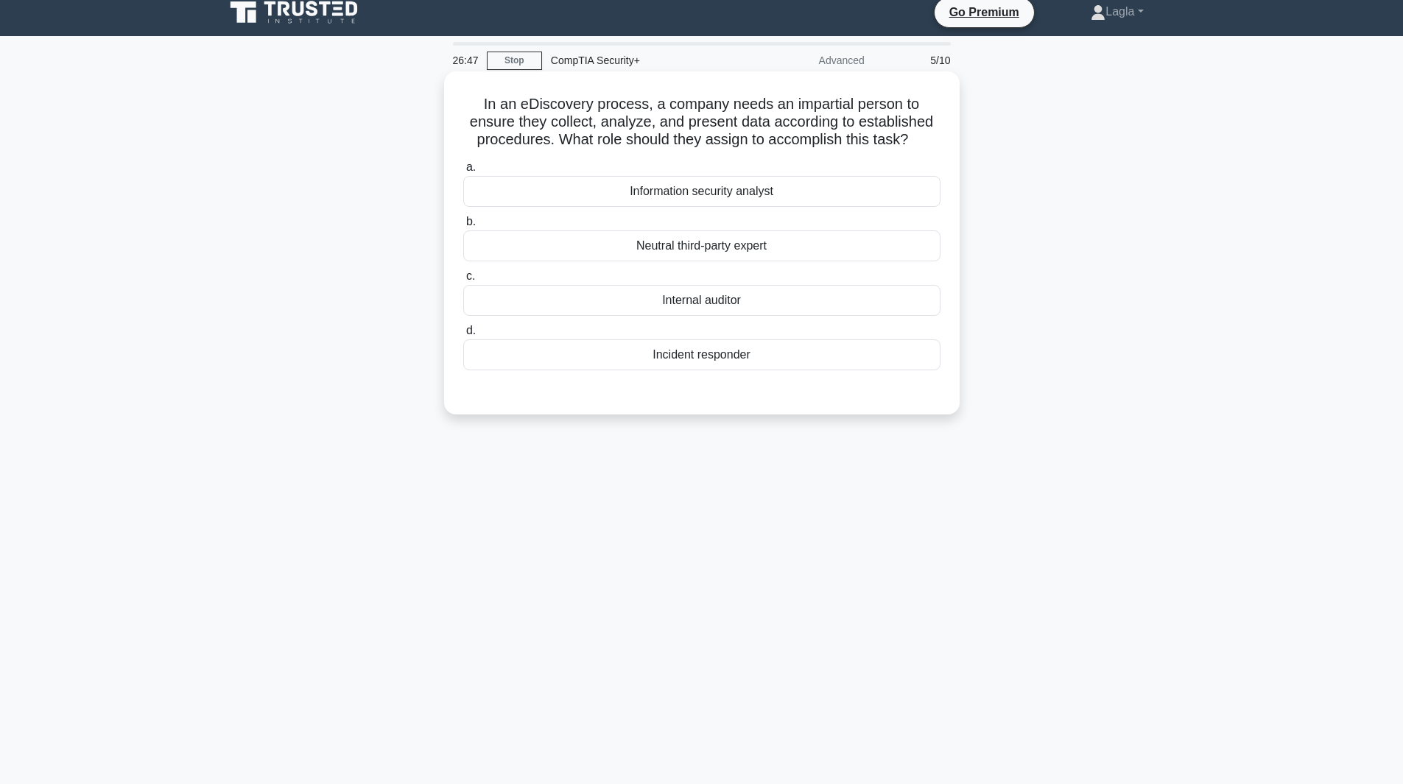
click at [712, 310] on div "Internal auditor" at bounding box center [701, 300] width 477 height 31
click at [463, 281] on input "c. Internal auditor" at bounding box center [463, 277] width 0 height 10
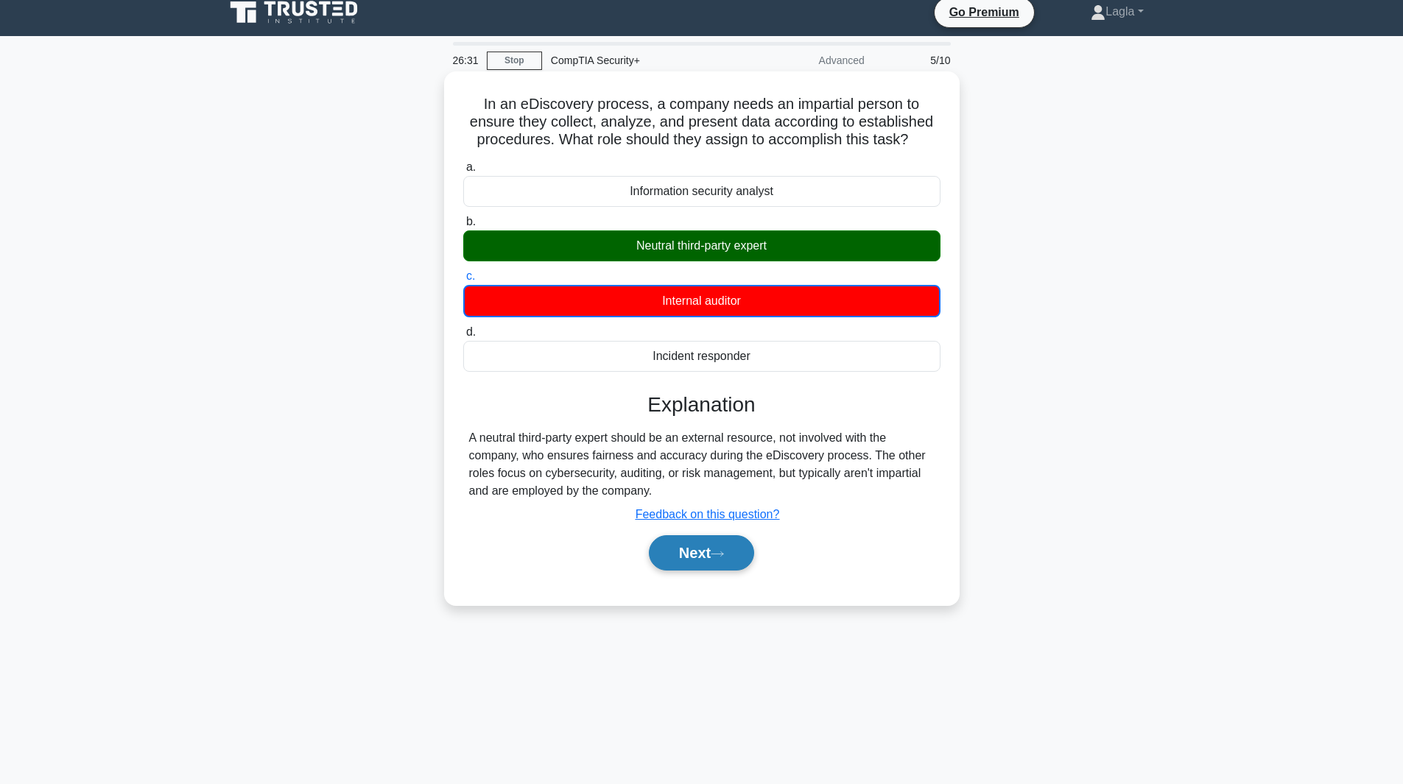
click at [716, 560] on button "Next" at bounding box center [701, 552] width 105 height 35
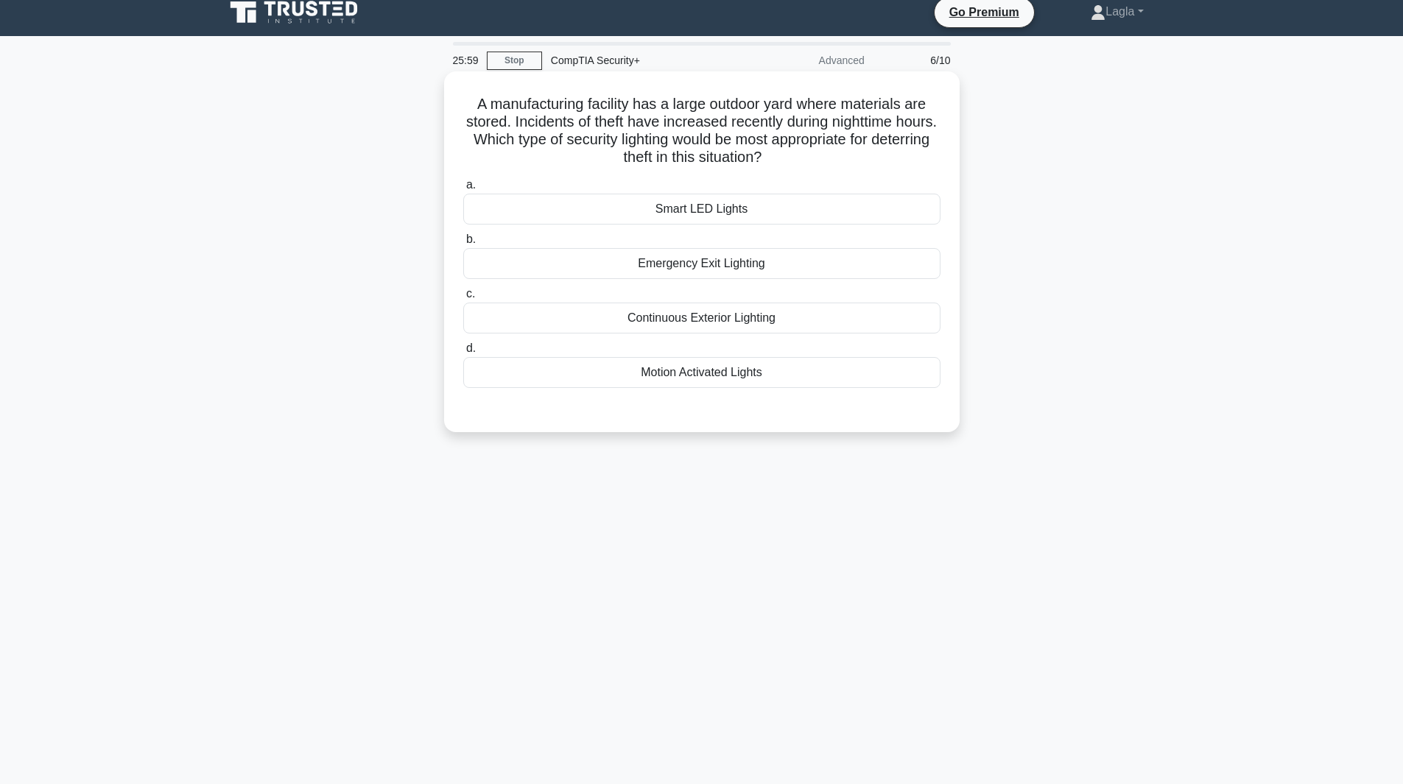
click at [683, 376] on div "Motion Activated Lights" at bounding box center [701, 372] width 477 height 31
click at [463, 353] on input "d. Motion Activated Lights" at bounding box center [463, 349] width 0 height 10
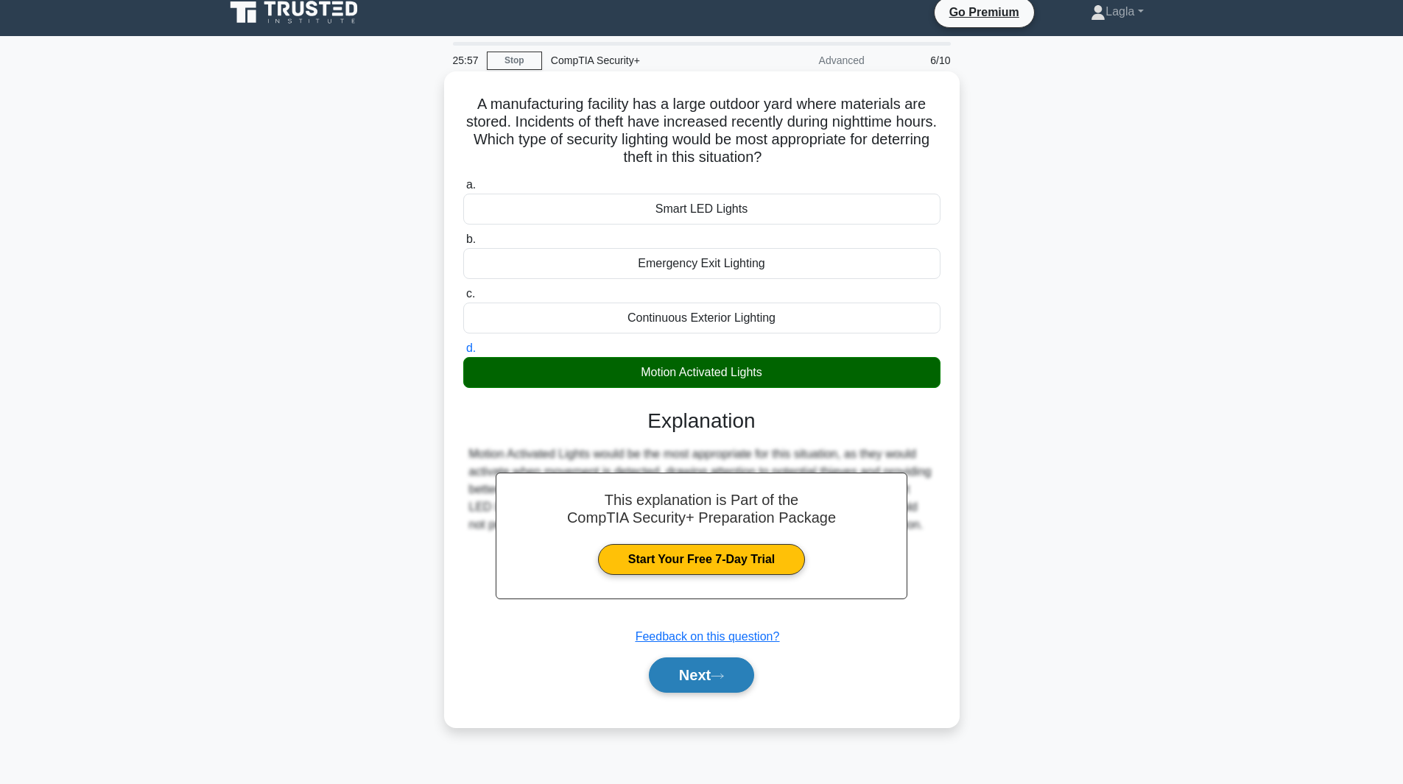
click at [711, 687] on button "Next" at bounding box center [701, 675] width 105 height 35
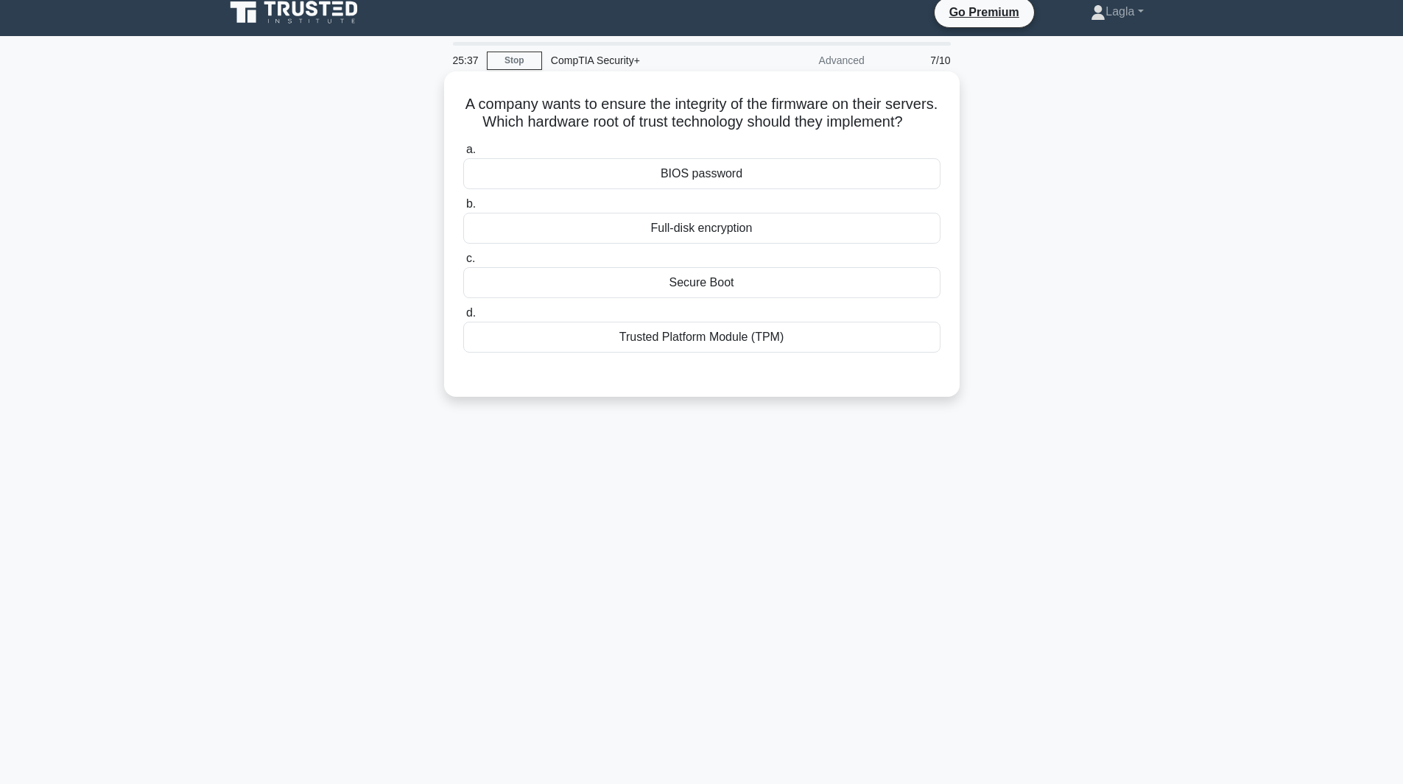
click at [714, 353] on div "Trusted Platform Module (TPM)" at bounding box center [701, 337] width 477 height 31
click at [463, 318] on input "d. Trusted Platform Module (TPM)" at bounding box center [463, 314] width 0 height 10
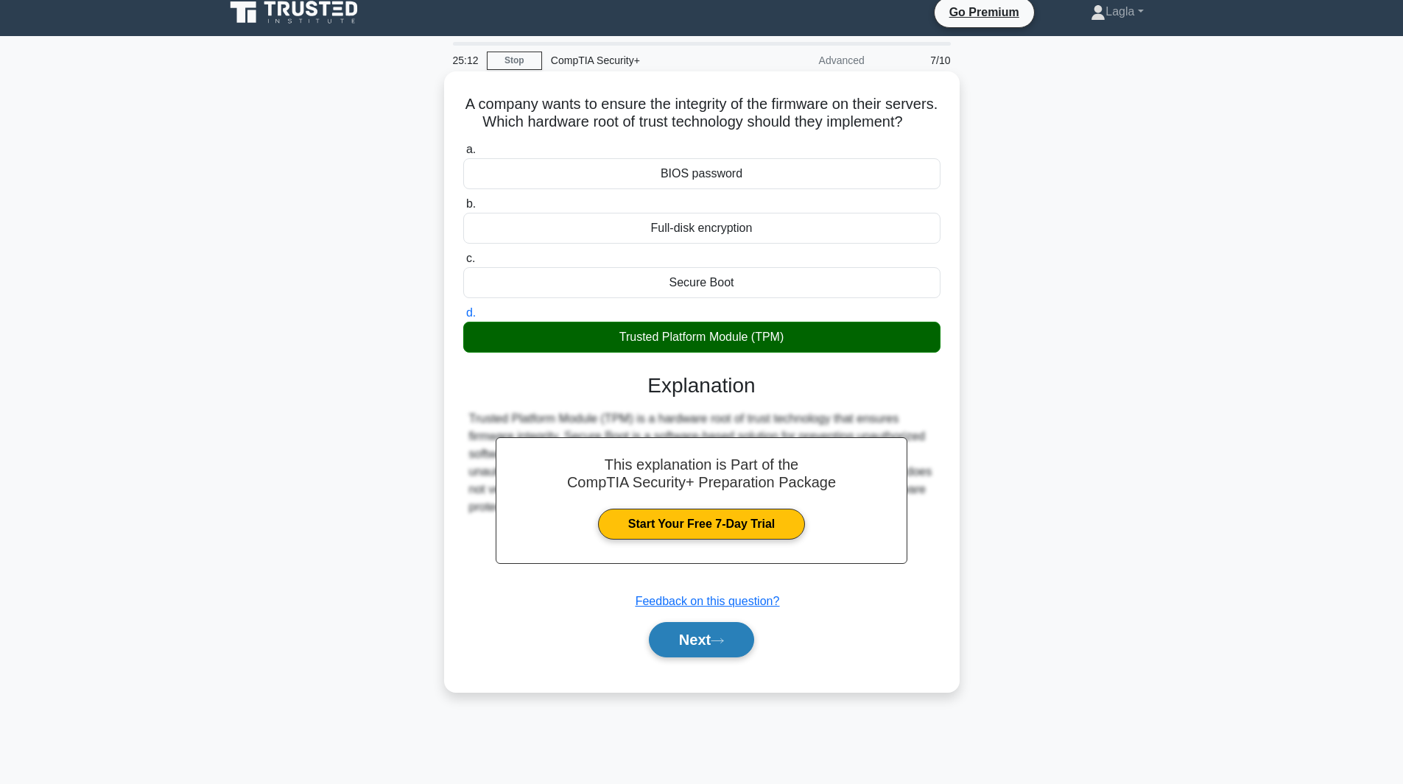
click at [709, 658] on button "Next" at bounding box center [701, 639] width 105 height 35
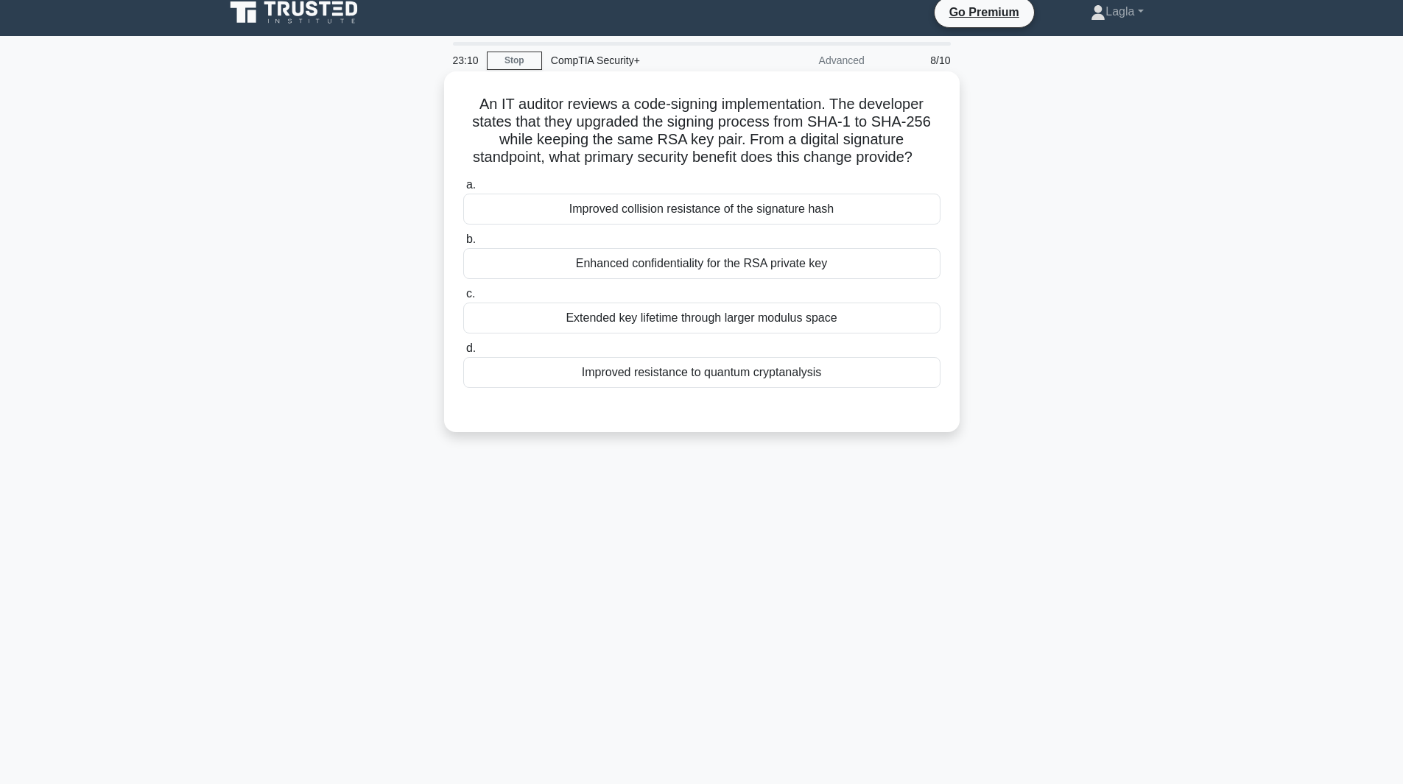
click at [775, 209] on div "Improved collision resistance of the signature hash" at bounding box center [701, 209] width 477 height 31
click at [463, 190] on input "a. Improved collision resistance of the signature hash" at bounding box center [463, 185] width 0 height 10
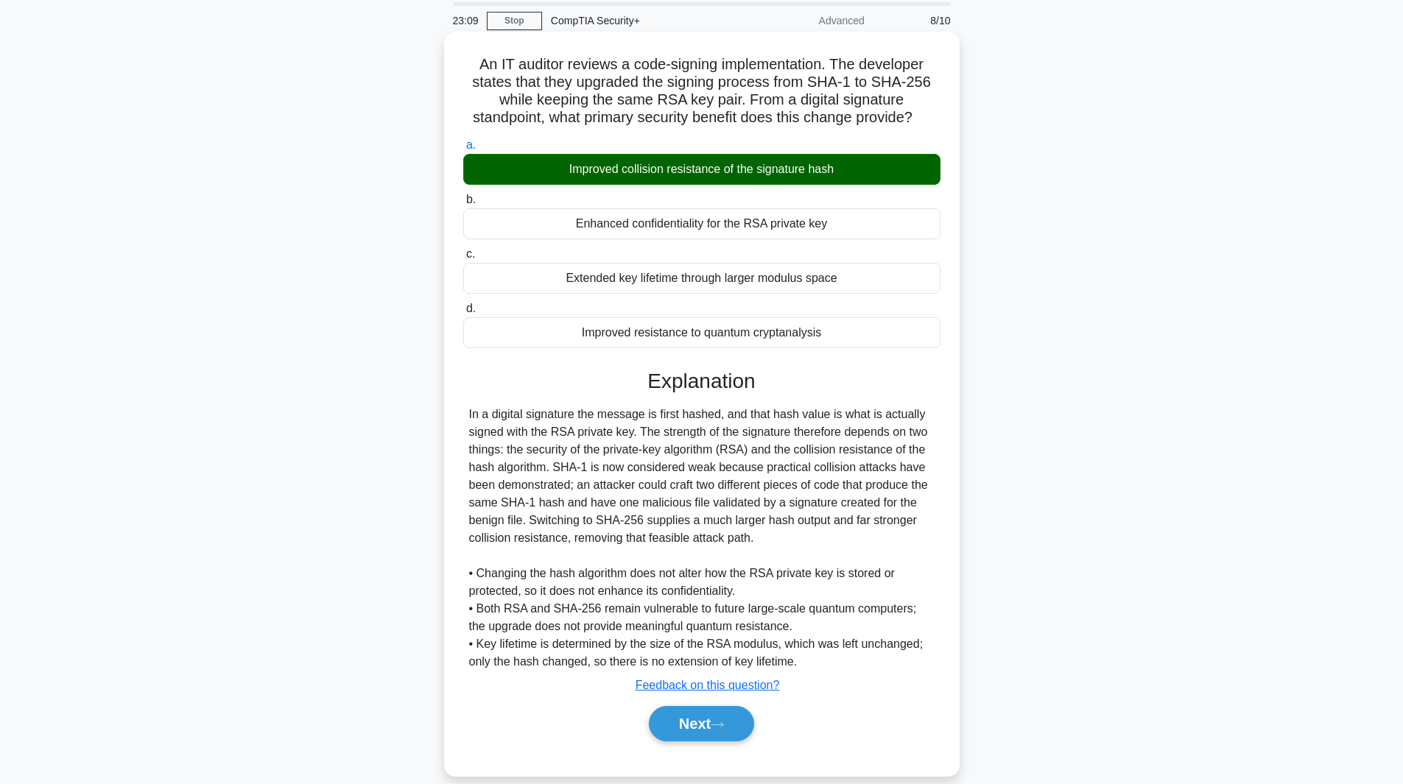
scroll to position [71, 0]
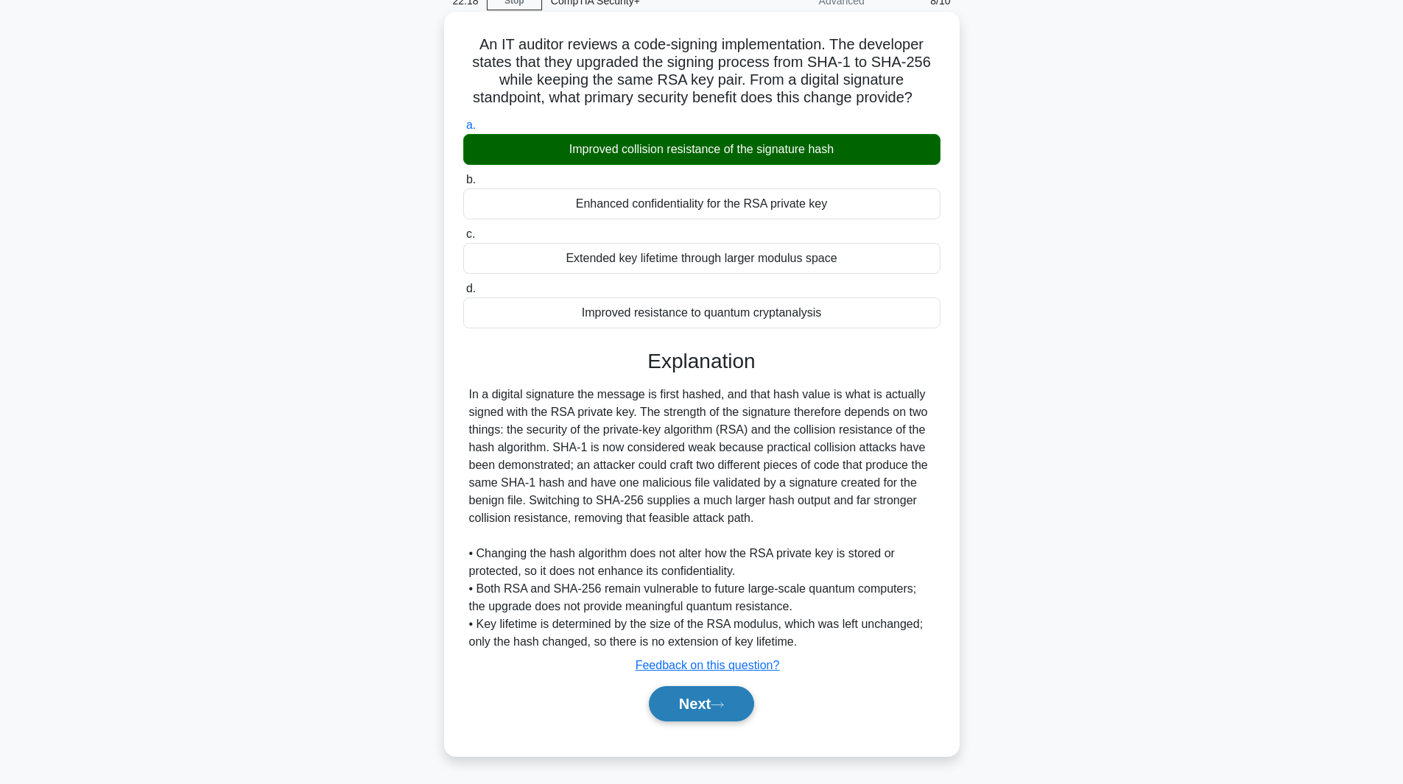
click at [671, 705] on button "Next" at bounding box center [701, 703] width 105 height 35
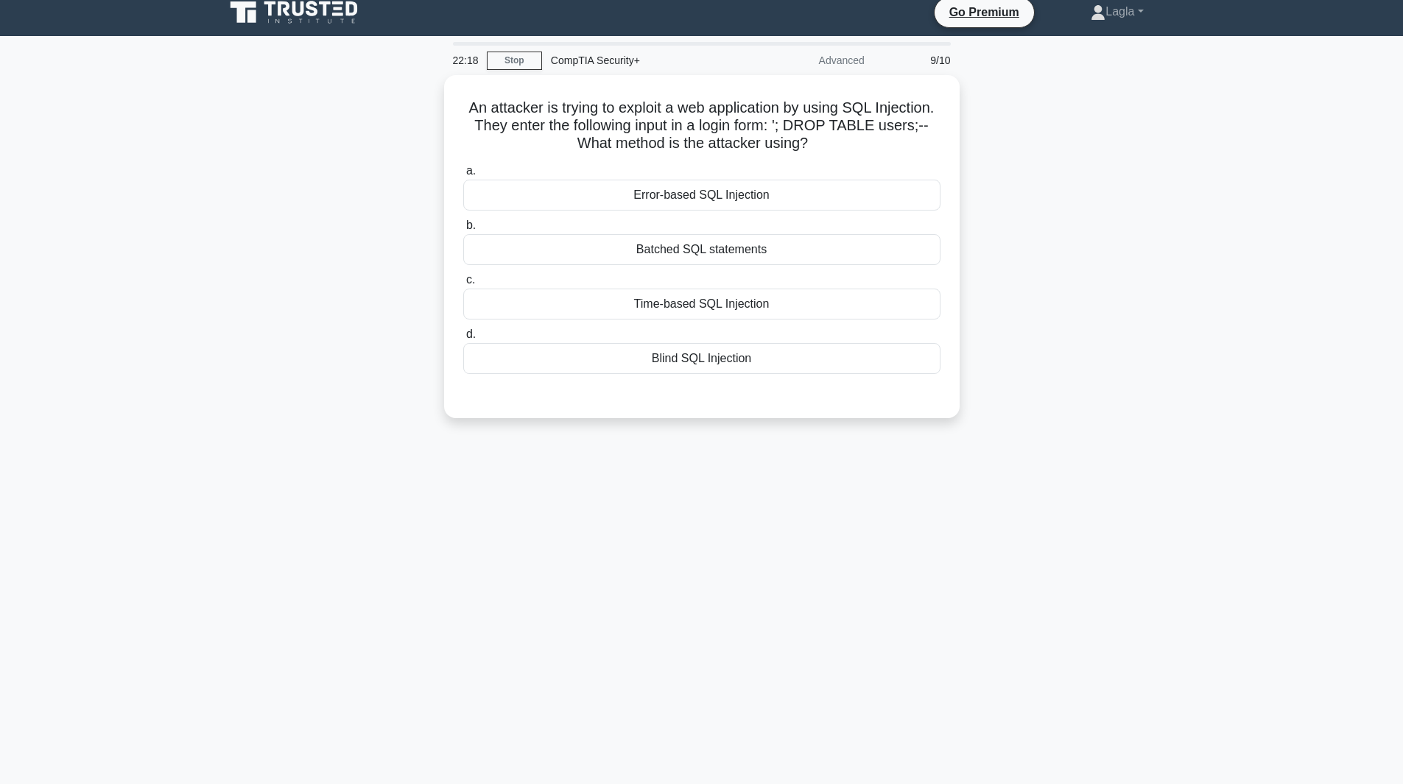
scroll to position [11, 0]
click at [722, 354] on div "Blind SQL Injection" at bounding box center [701, 354] width 477 height 31
click at [463, 336] on input "d. Blind SQL Injection" at bounding box center [463, 331] width 0 height 10
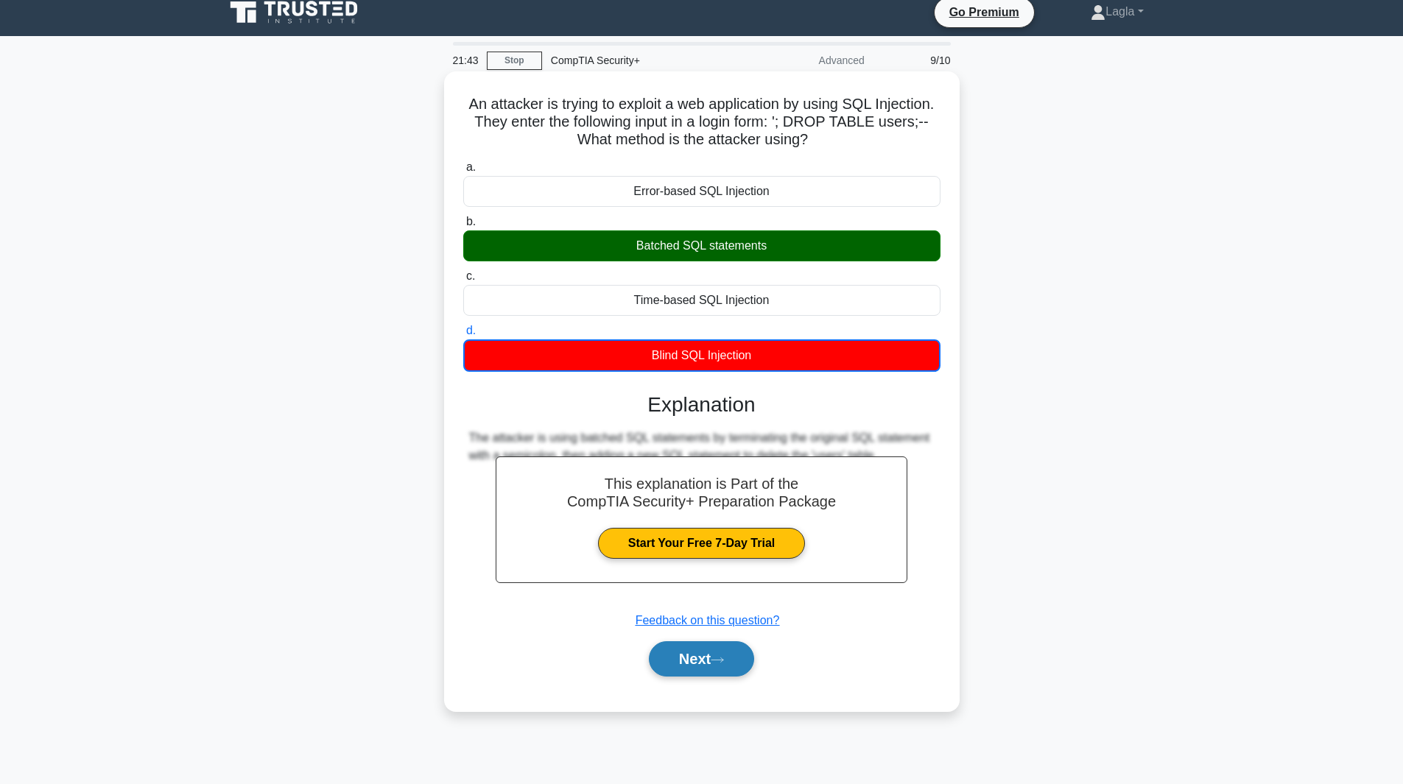
click at [682, 664] on button "Next" at bounding box center [701, 658] width 105 height 35
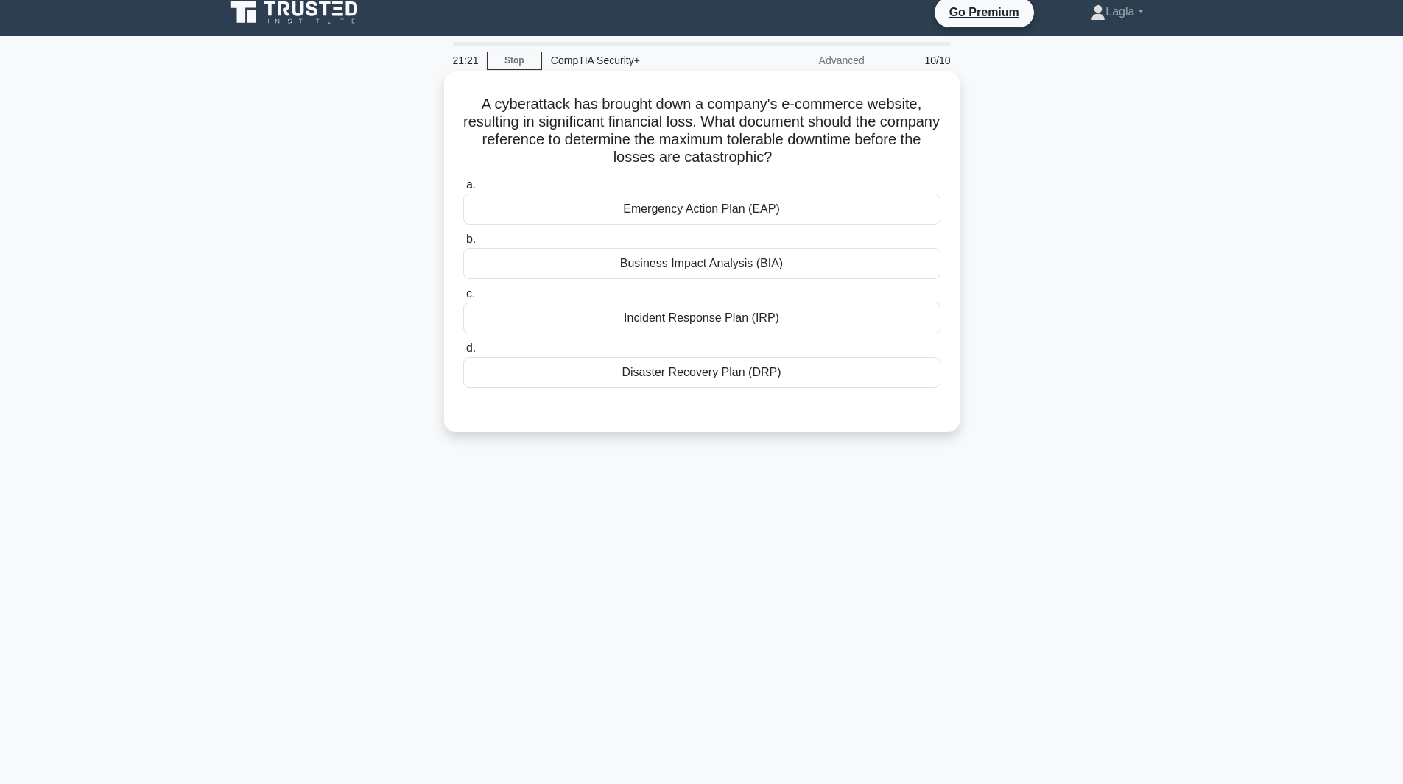
click at [747, 262] on div "Business Impact Analysis (BIA)" at bounding box center [701, 263] width 477 height 31
click at [463, 244] on input "b. Business Impact Analysis (BIA)" at bounding box center [463, 240] width 0 height 10
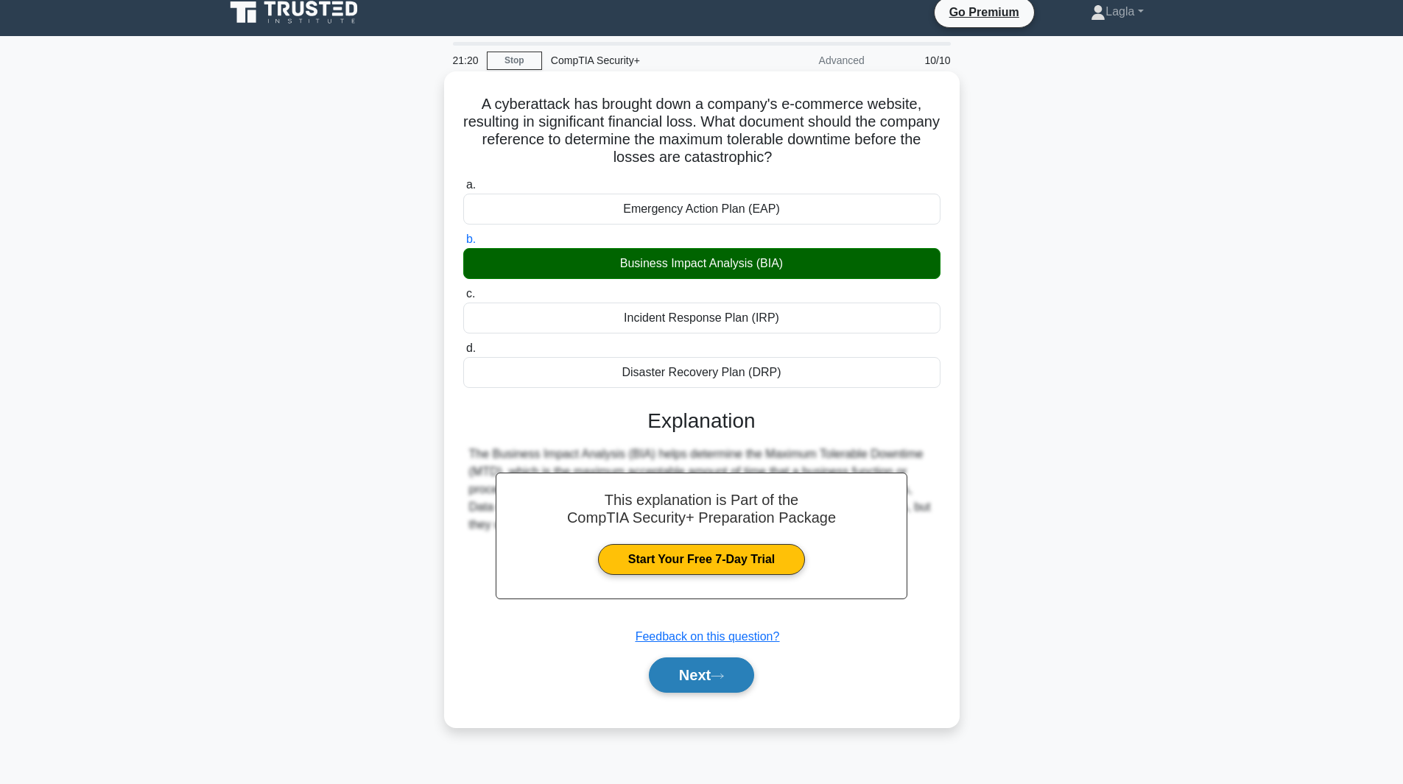
click at [719, 683] on button "Next" at bounding box center [701, 675] width 105 height 35
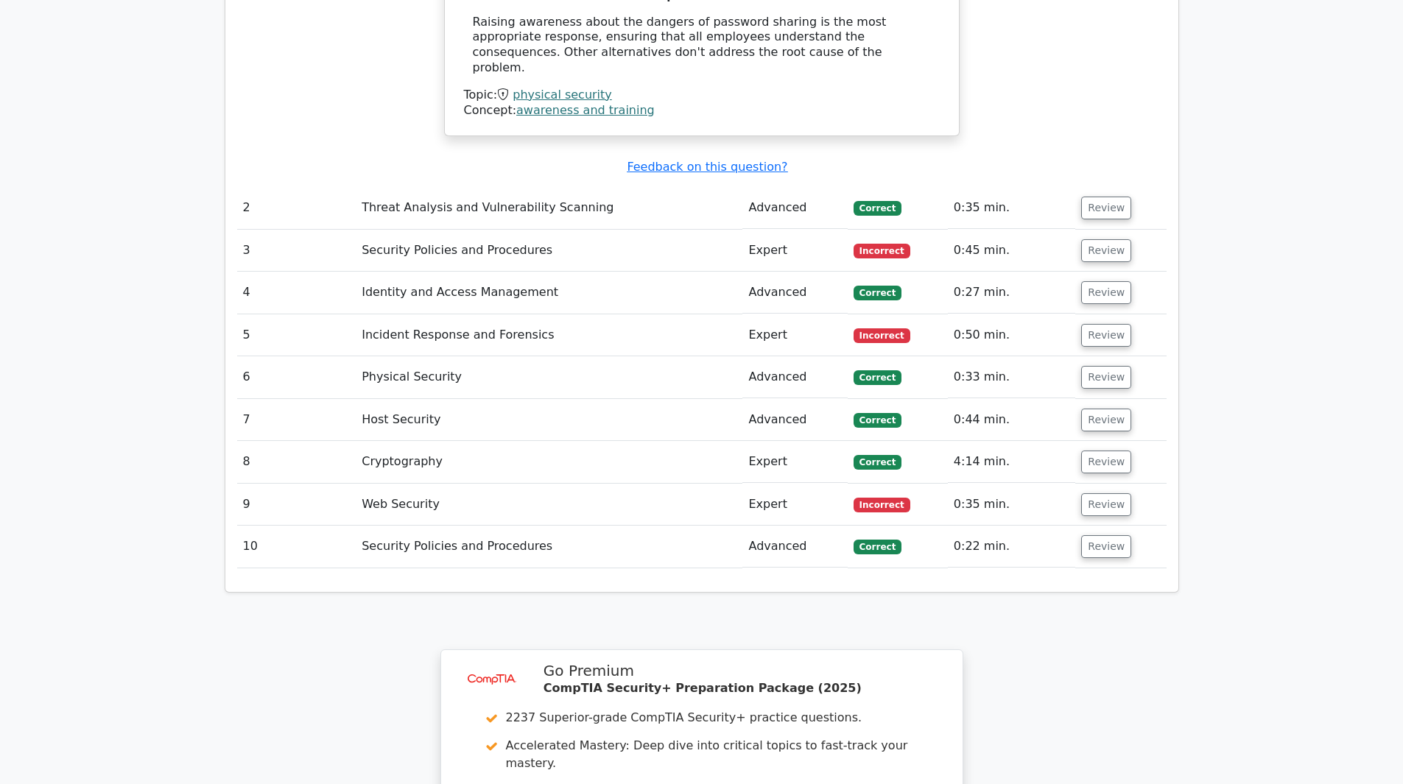
scroll to position [1915, 0]
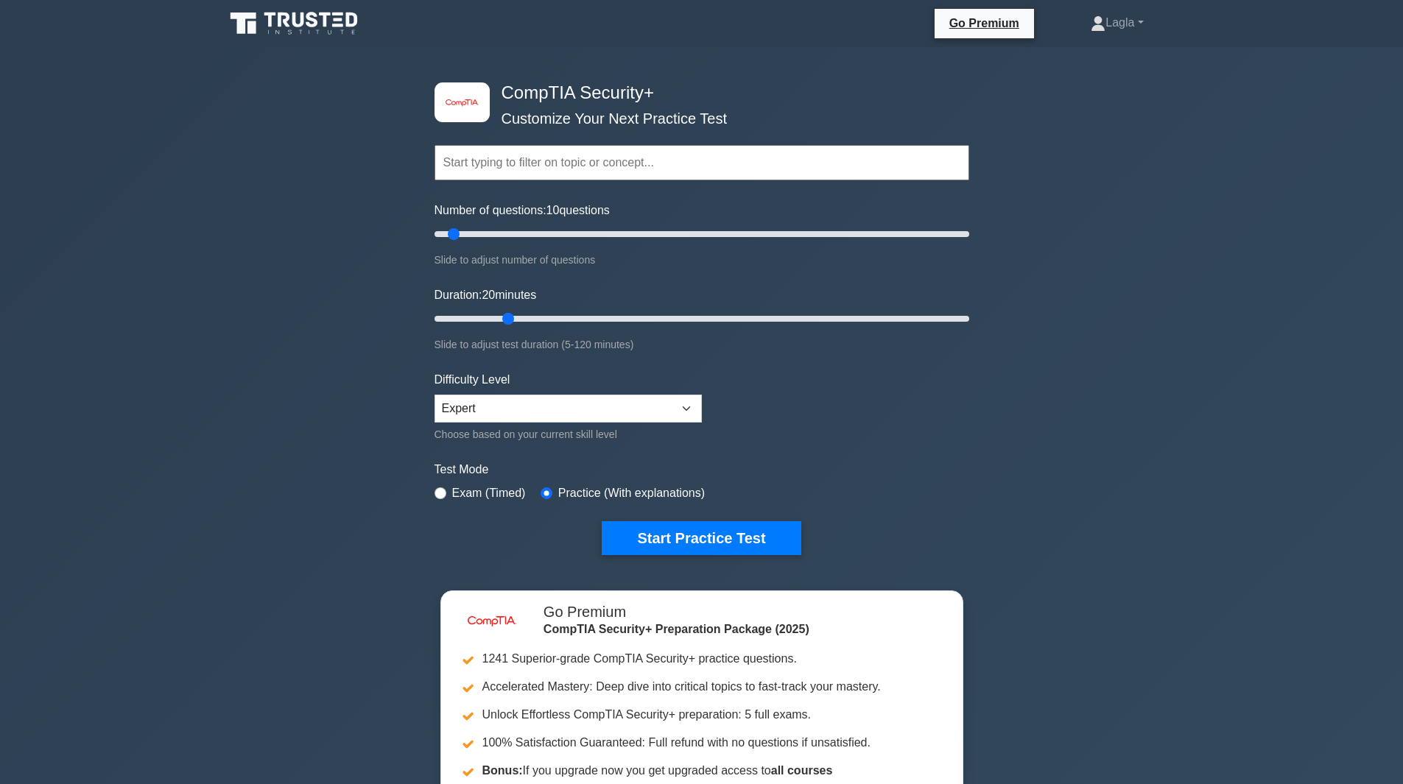
drag, startPoint x: 465, startPoint y: 319, endPoint x: 504, endPoint y: 319, distance: 39.0
type input "20"
click at [504, 319] on input "Duration: 20 minutes" at bounding box center [701, 319] width 535 height 18
click at [715, 538] on button "Start Practice Test" at bounding box center [701, 538] width 199 height 34
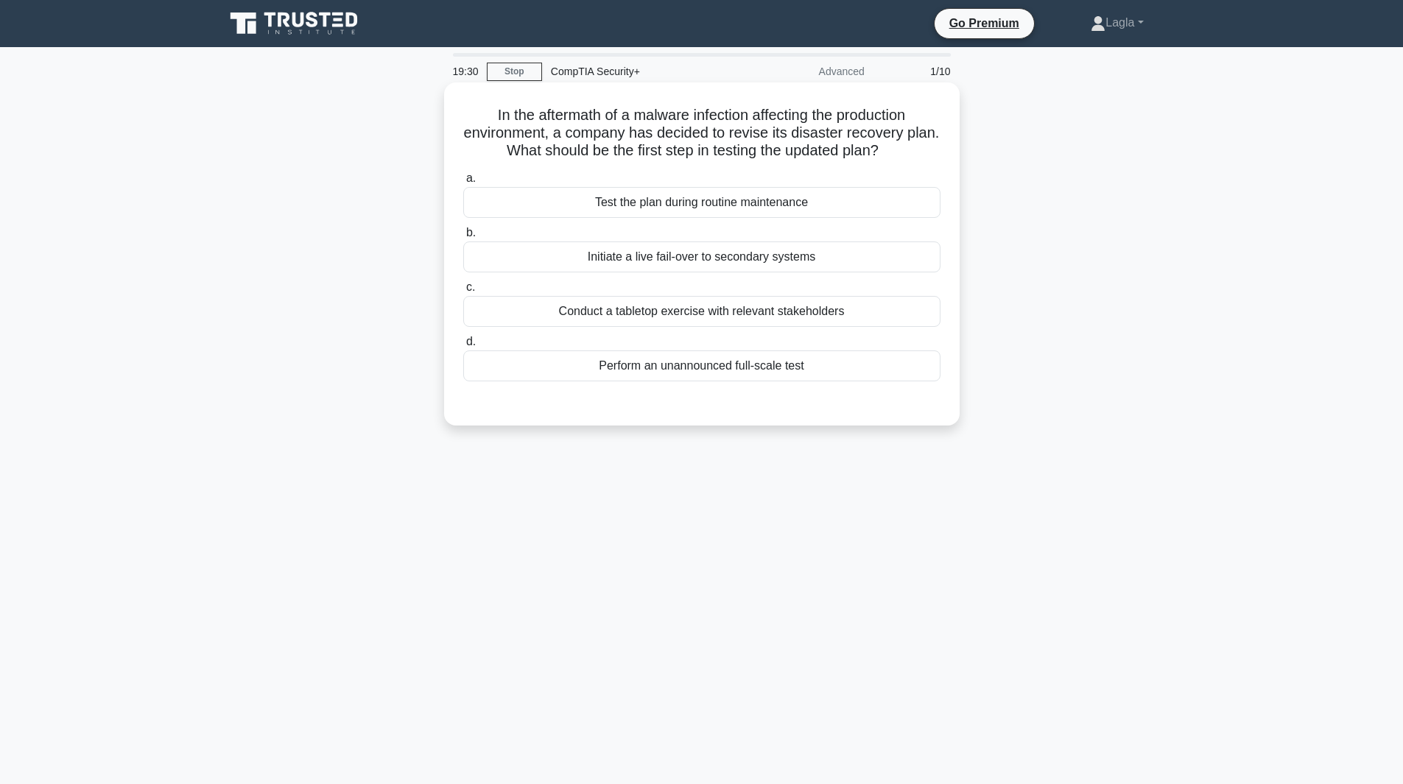
click at [500, 309] on div "Conduct a tabletop exercise with relevant stakeholders" at bounding box center [701, 311] width 477 height 31
click at [463, 292] on input "c. Conduct a tabletop exercise with relevant stakeholders" at bounding box center [463, 288] width 0 height 10
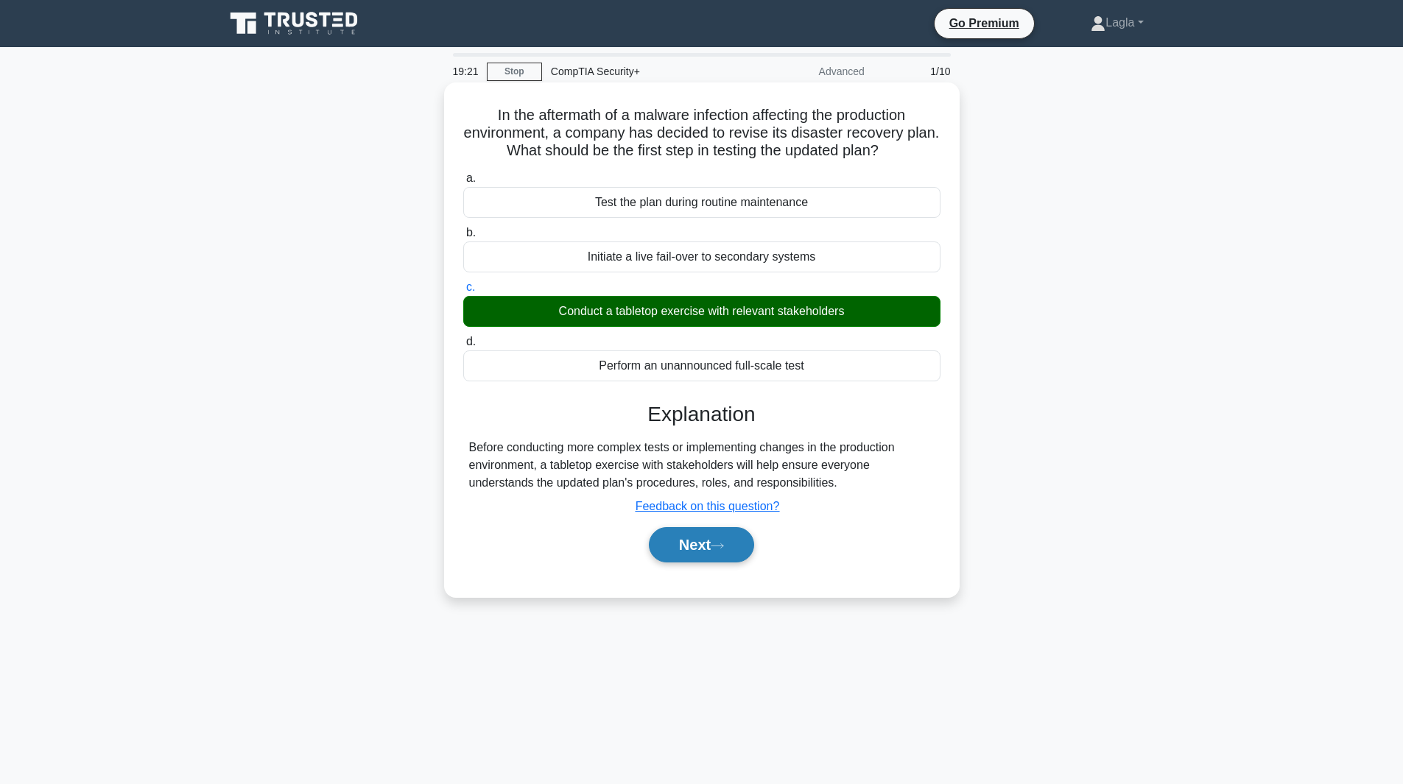
click at [697, 533] on button "Next" at bounding box center [701, 544] width 105 height 35
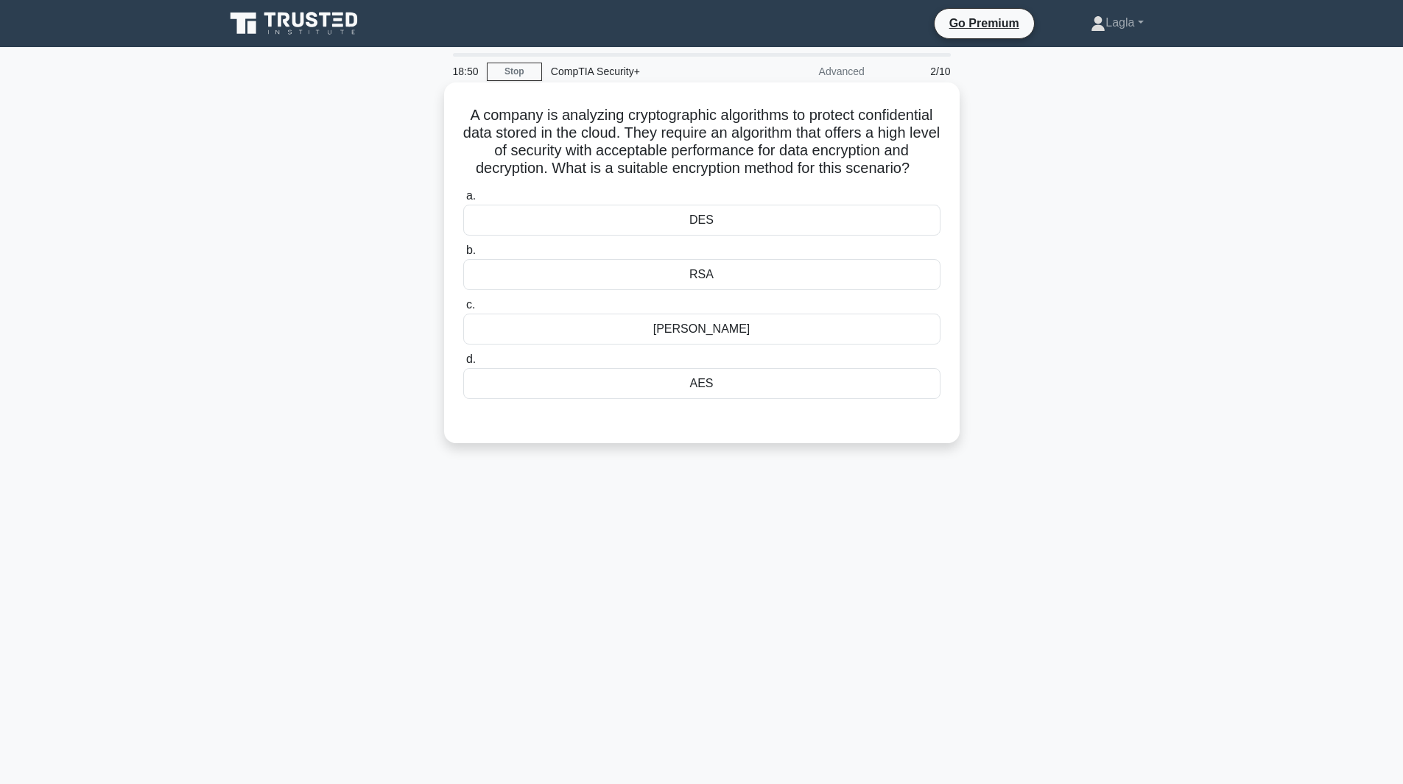
click at [575, 398] on div "AES" at bounding box center [701, 383] width 477 height 31
click at [463, 365] on input "d. AES" at bounding box center [463, 360] width 0 height 10
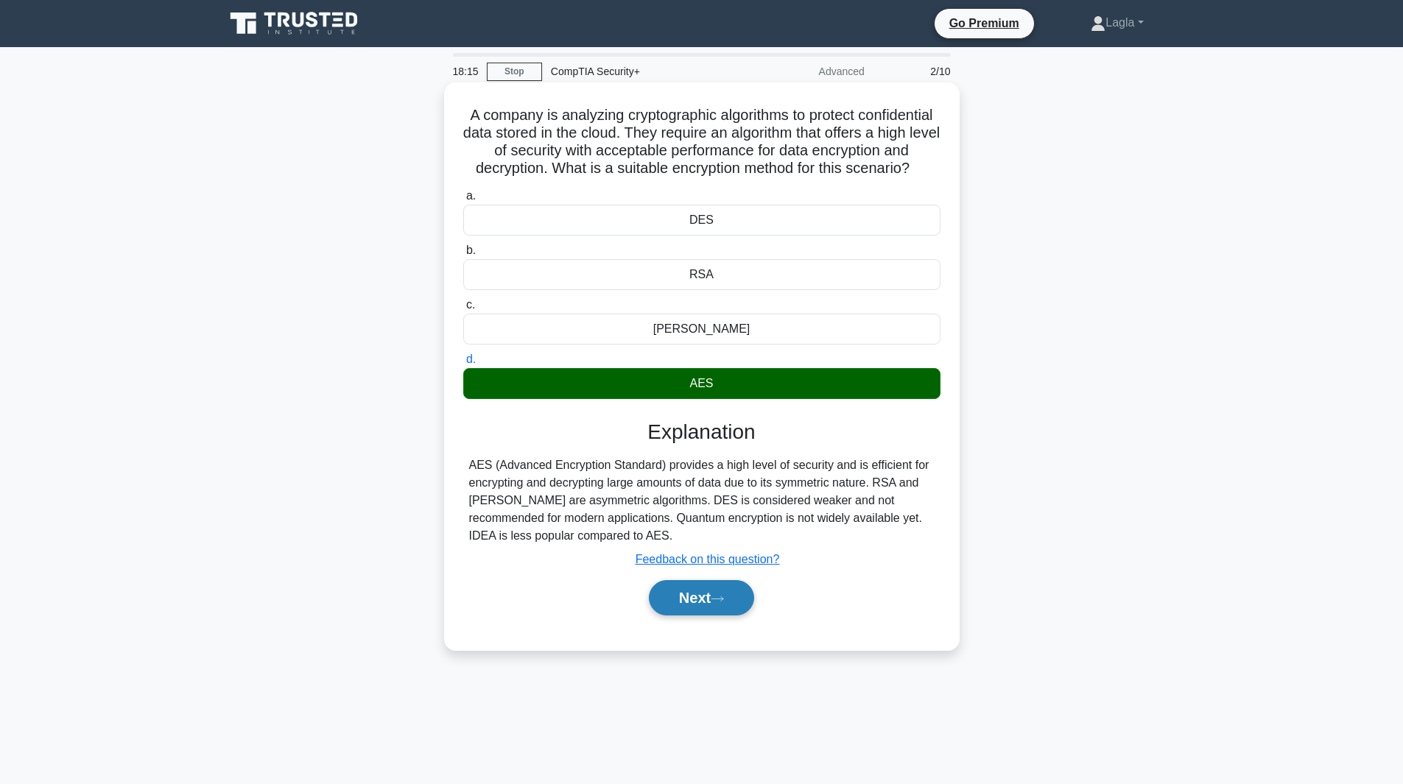
click at [699, 616] on button "Next" at bounding box center [701, 597] width 105 height 35
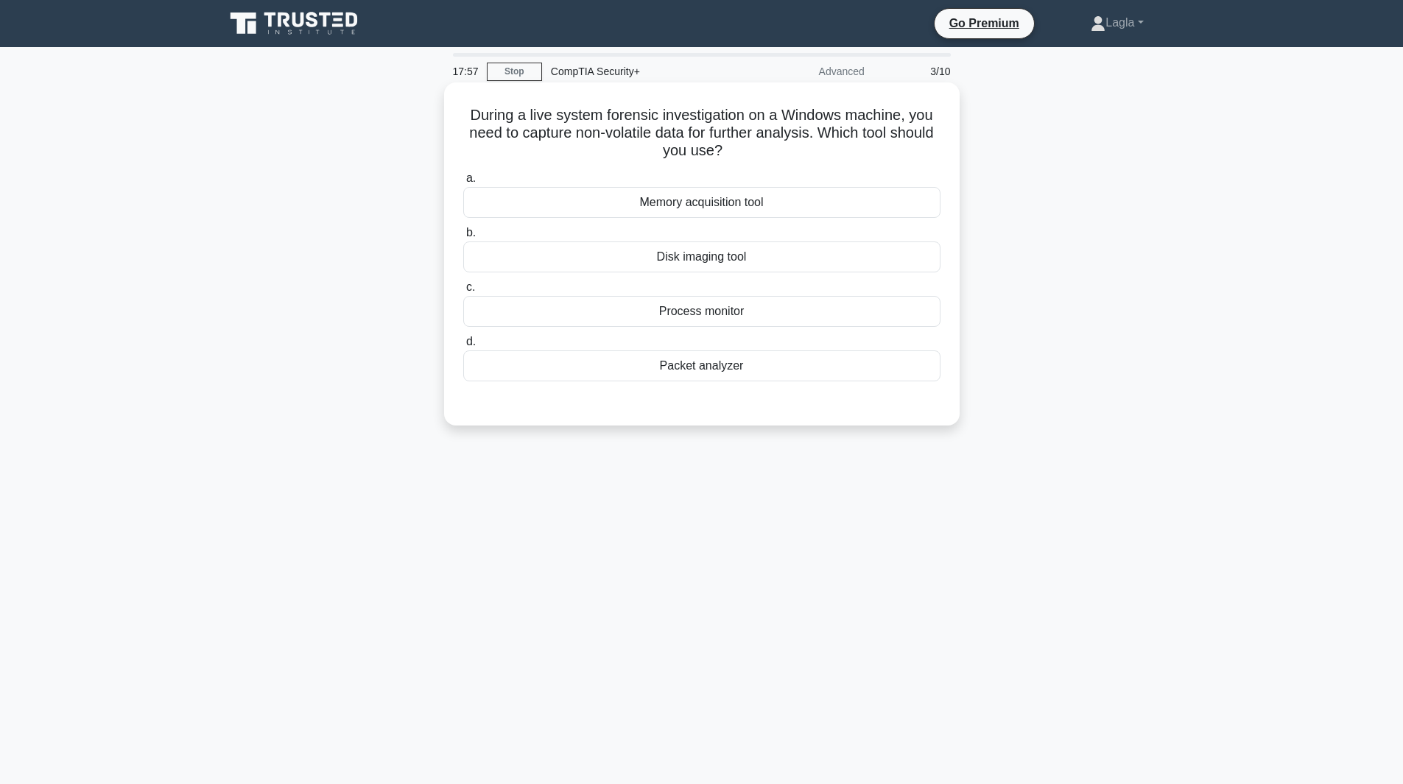
click at [749, 261] on div "Disk imaging tool" at bounding box center [701, 257] width 477 height 31
click at [463, 238] on input "b. Disk imaging tool" at bounding box center [463, 233] width 0 height 10
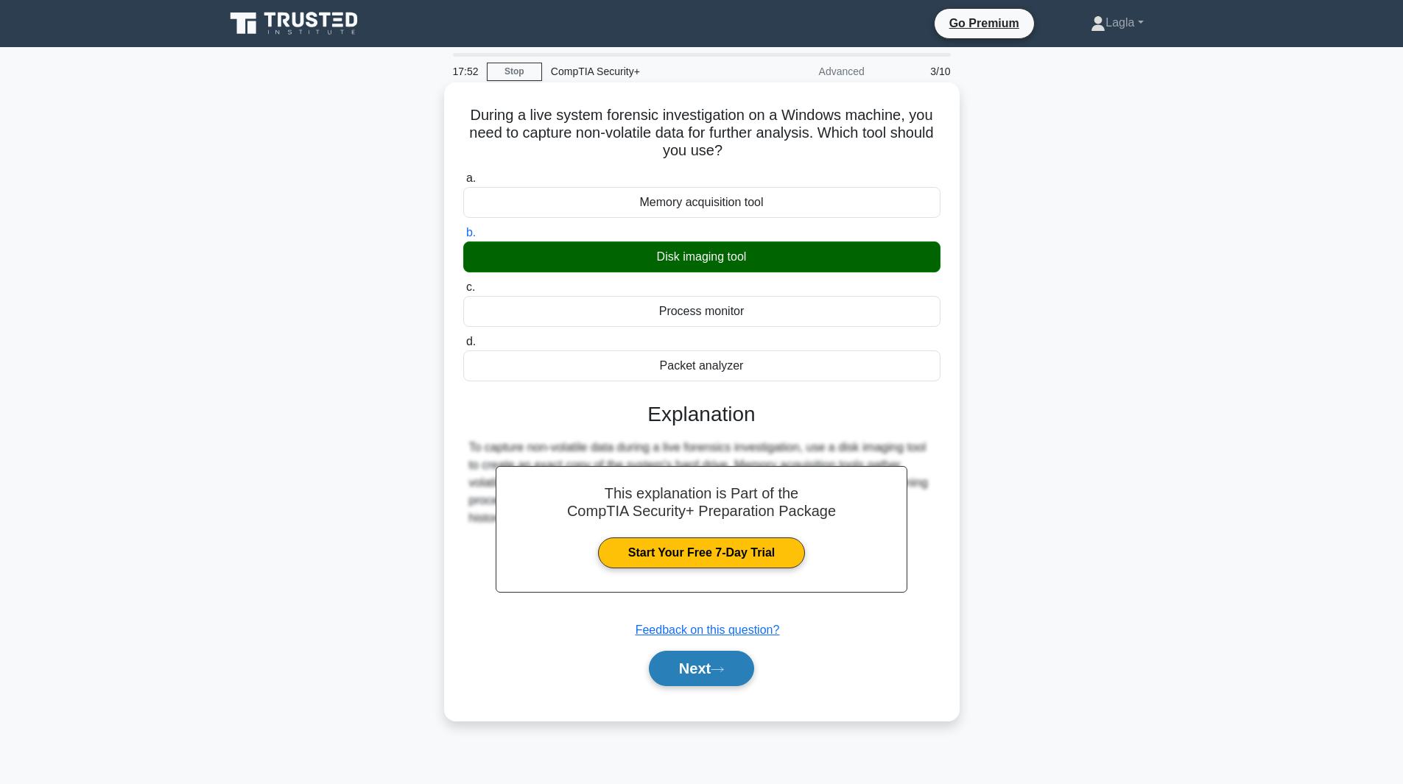
click at [728, 680] on button "Next" at bounding box center [701, 668] width 105 height 35
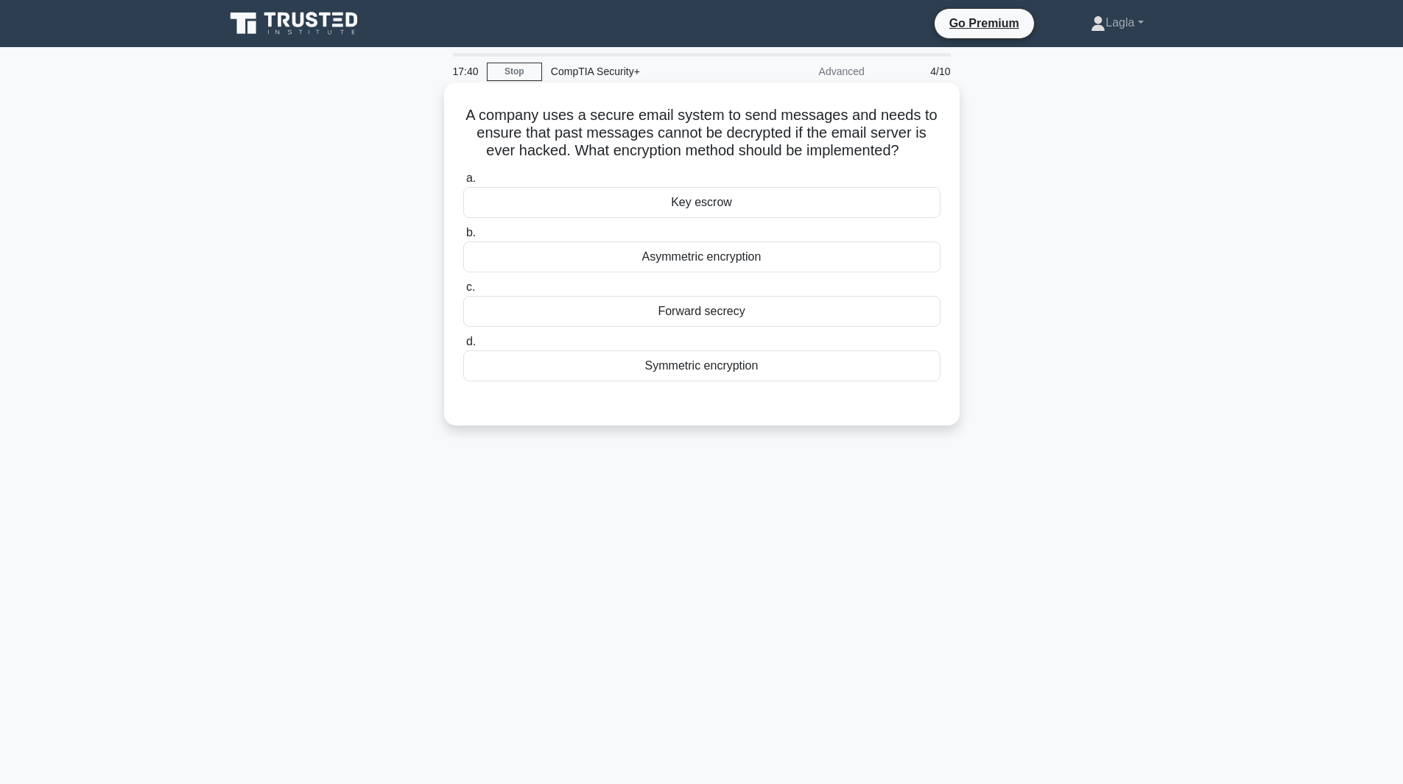
click at [788, 316] on div "Forward secrecy" at bounding box center [701, 311] width 477 height 31
click at [463, 292] on input "c. Forward secrecy" at bounding box center [463, 288] width 0 height 10
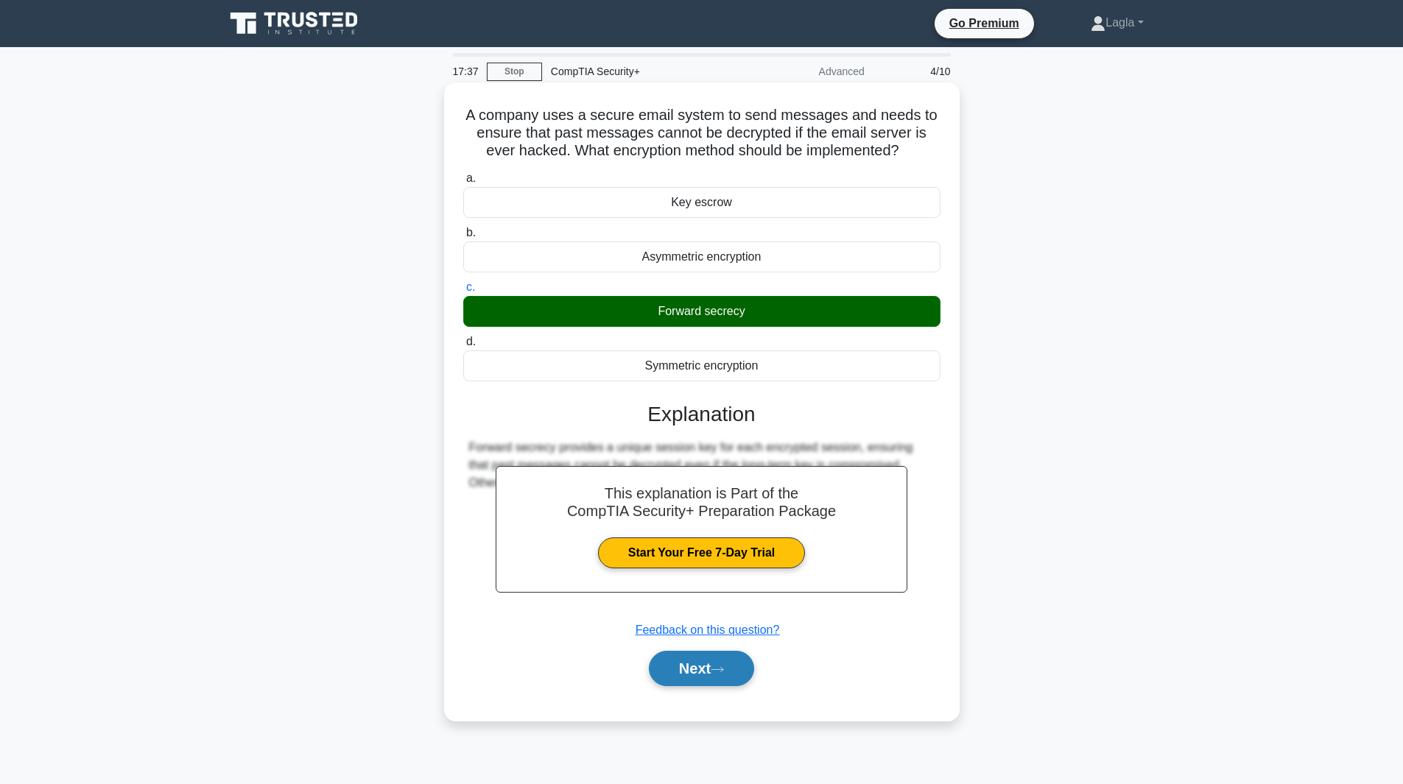
click at [731, 663] on button "Next" at bounding box center [701, 668] width 105 height 35
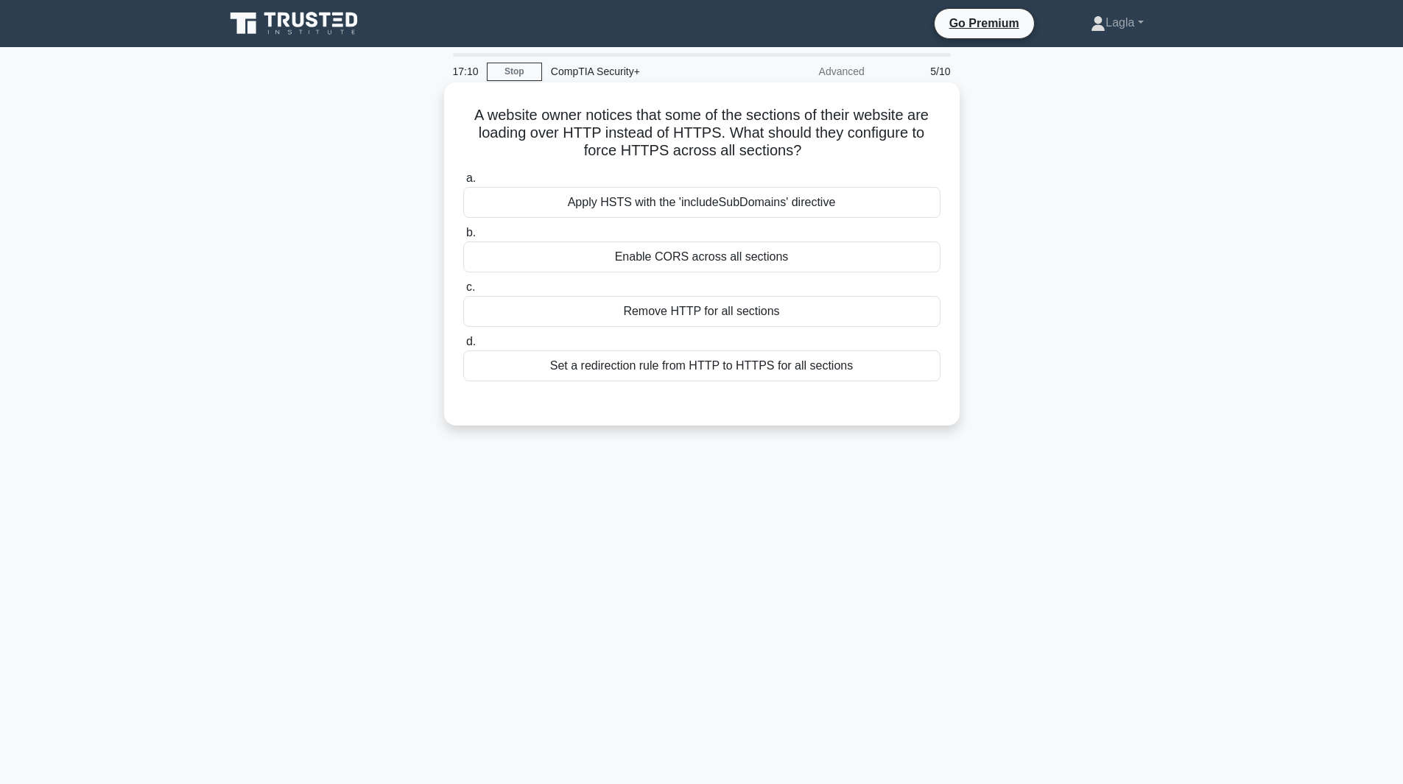
click at [679, 355] on div "Set a redirection rule from HTTP to HTTPS for all sections" at bounding box center [701, 366] width 477 height 31
click at [463, 347] on input "d. Set a redirection rule from HTTP to HTTPS for all sections" at bounding box center [463, 342] width 0 height 10
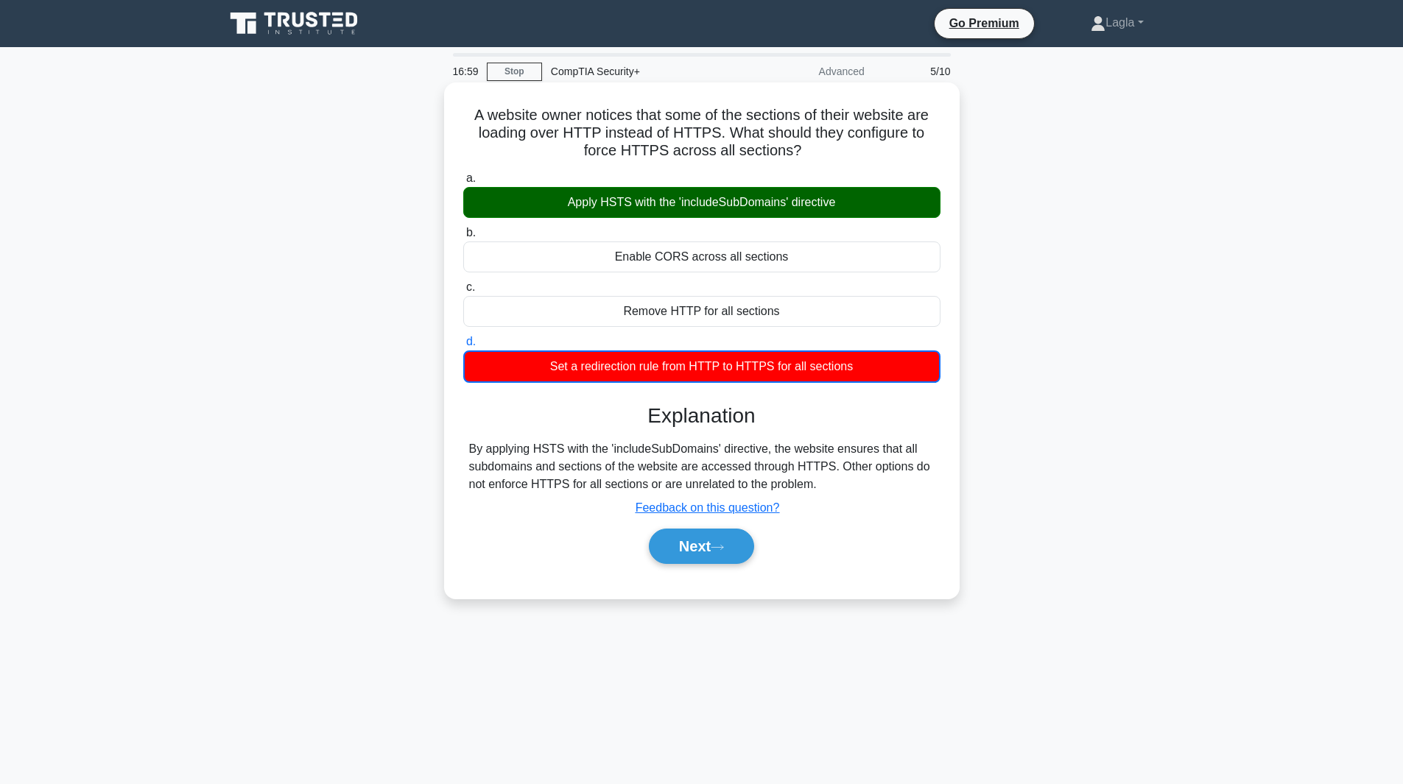
drag, startPoint x: 469, startPoint y: 122, endPoint x: 862, endPoint y: 366, distance: 462.6
click at [862, 366] on div "A website owner notices that some of the sections of their website are loading …" at bounding box center [702, 340] width 504 height 504
click at [853, 426] on h3 "Explanation" at bounding box center [702, 416] width 460 height 25
click at [665, 559] on button "Next" at bounding box center [701, 546] width 105 height 35
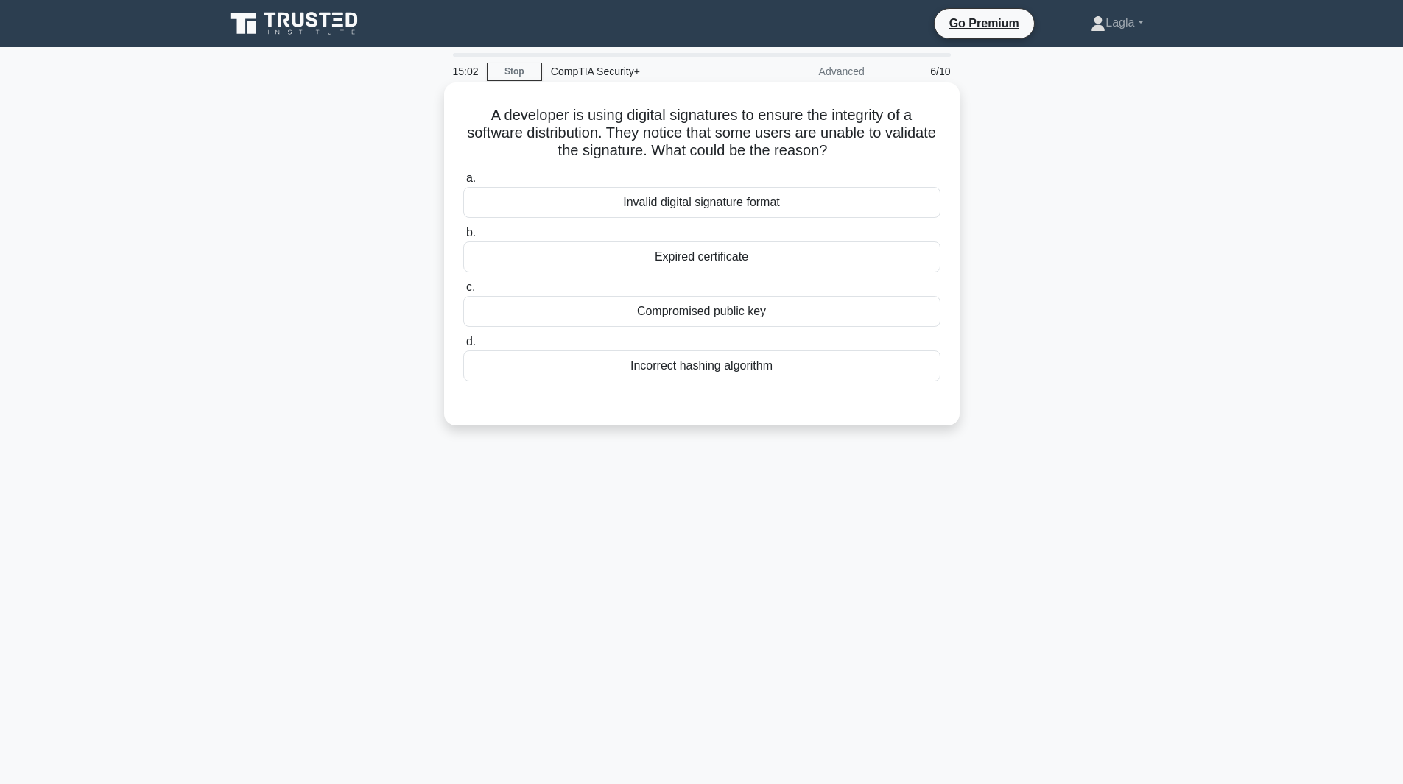
click at [652, 208] on div "Invalid digital signature format" at bounding box center [701, 202] width 477 height 31
click at [463, 183] on input "a. Invalid digital signature format" at bounding box center [463, 179] width 0 height 10
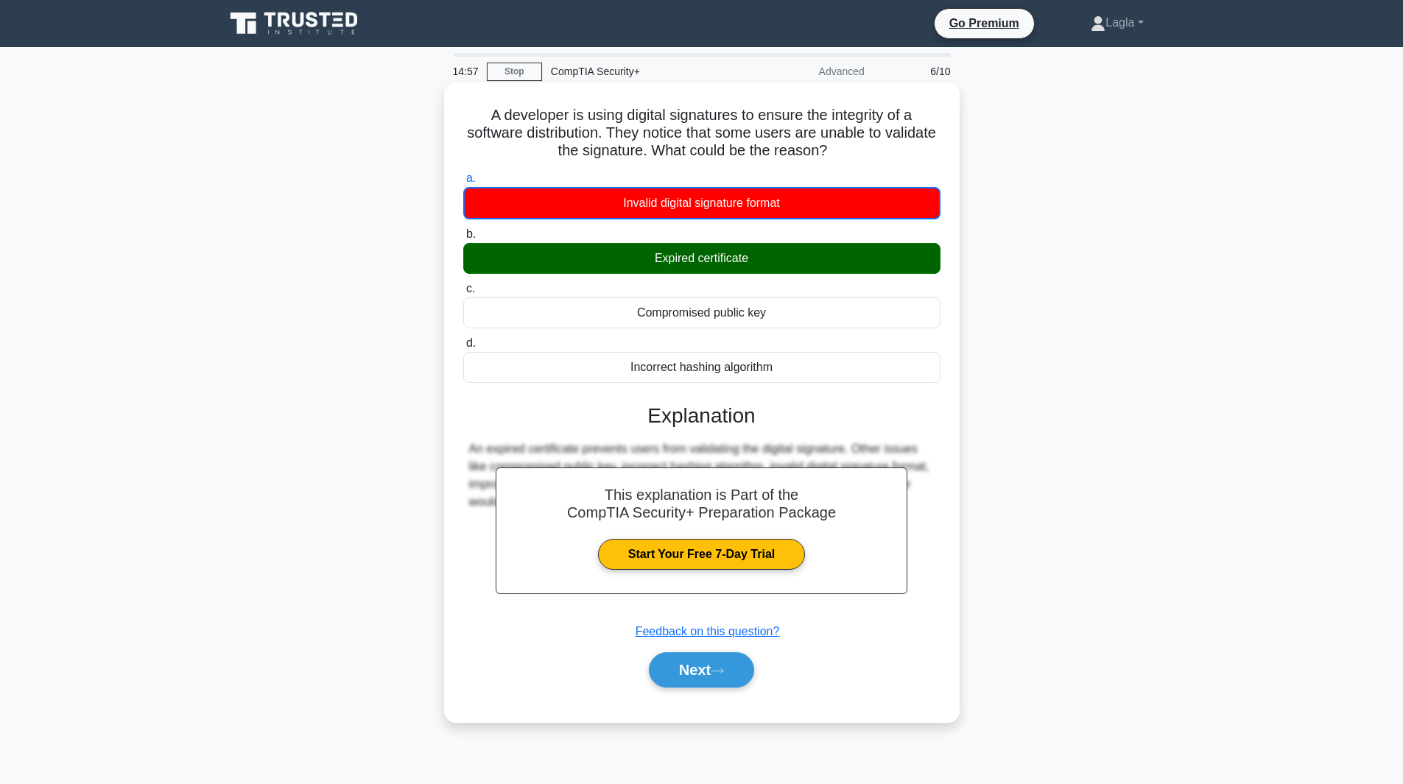
drag, startPoint x: 485, startPoint y: 115, endPoint x: 789, endPoint y: 365, distance: 393.5
click at [789, 365] on div "A developer is using digital signatures to ensure the integrity of a software d…" at bounding box center [702, 402] width 504 height 628
copy div "A developer is using digital signatures to ensure the integrity of a software d…"
click at [703, 658] on button "Next" at bounding box center [701, 669] width 105 height 35
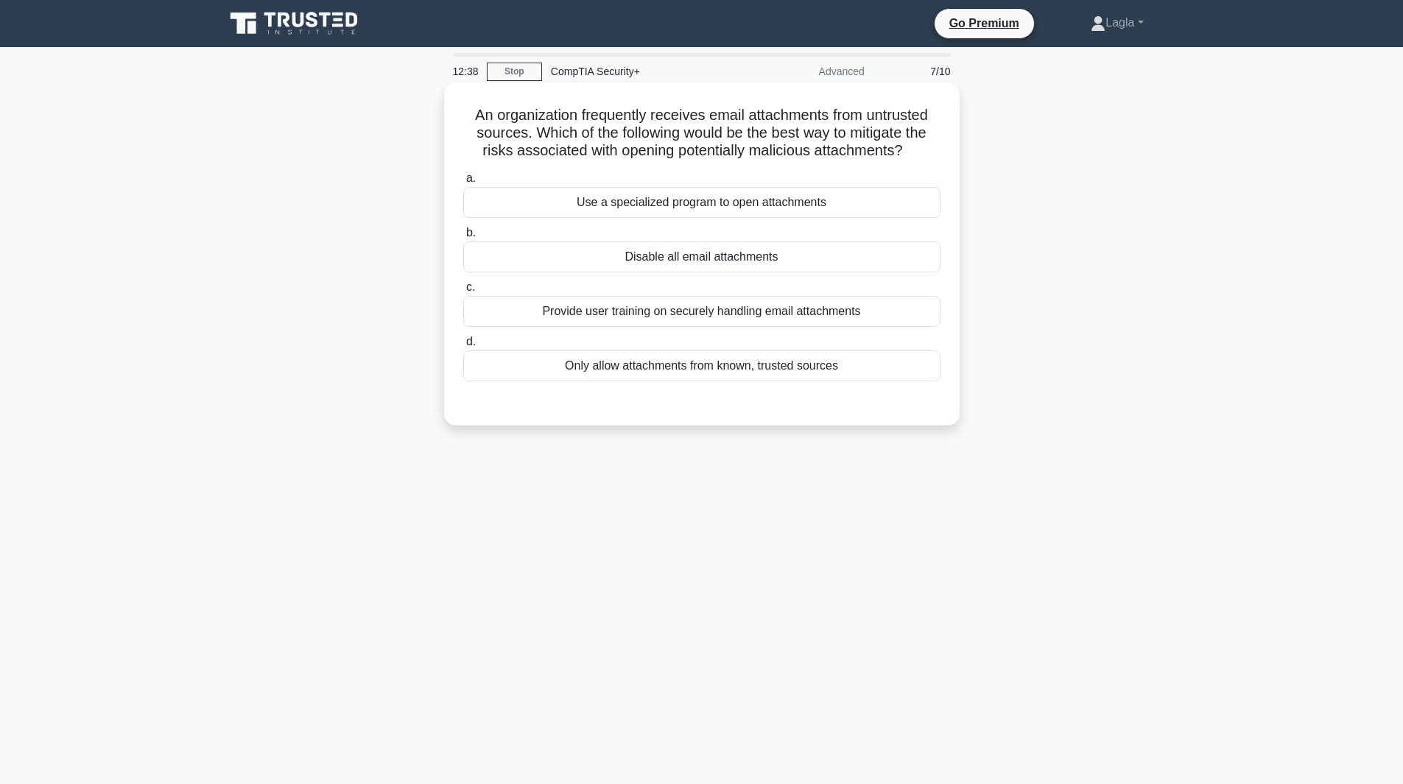
click at [571, 376] on div "Only allow attachments from known, trusted sources" at bounding box center [701, 366] width 477 height 31
click at [463, 347] on input "d. Only allow attachments from known, trusted sources" at bounding box center [463, 342] width 0 height 10
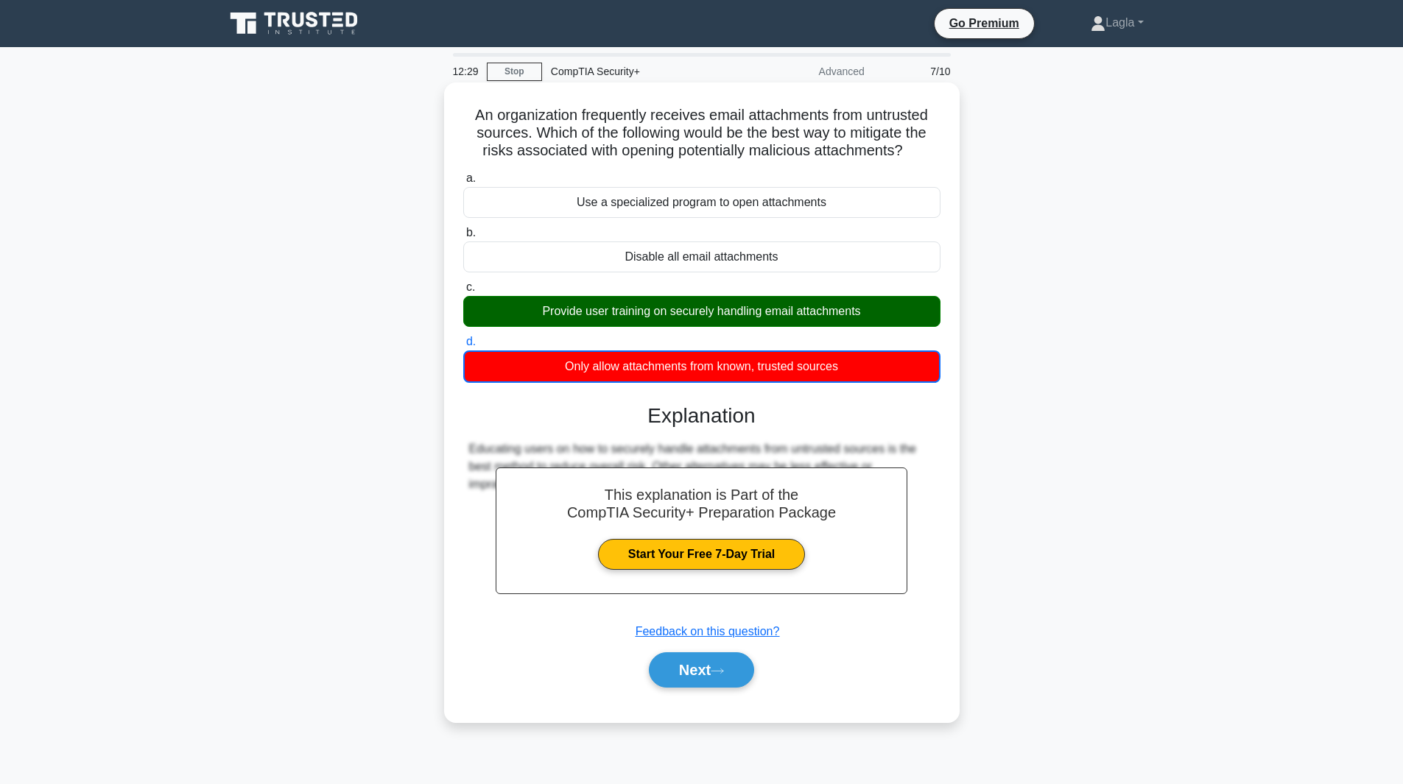
drag, startPoint x: 465, startPoint y: 119, endPoint x: 873, endPoint y: 367, distance: 477.9
click at [873, 367] on div "An organization frequently receives email attachments from untrusted sources. W…" at bounding box center [702, 402] width 504 height 628
copy div "An organization frequently receives email attachments from untrusted sources. W…"
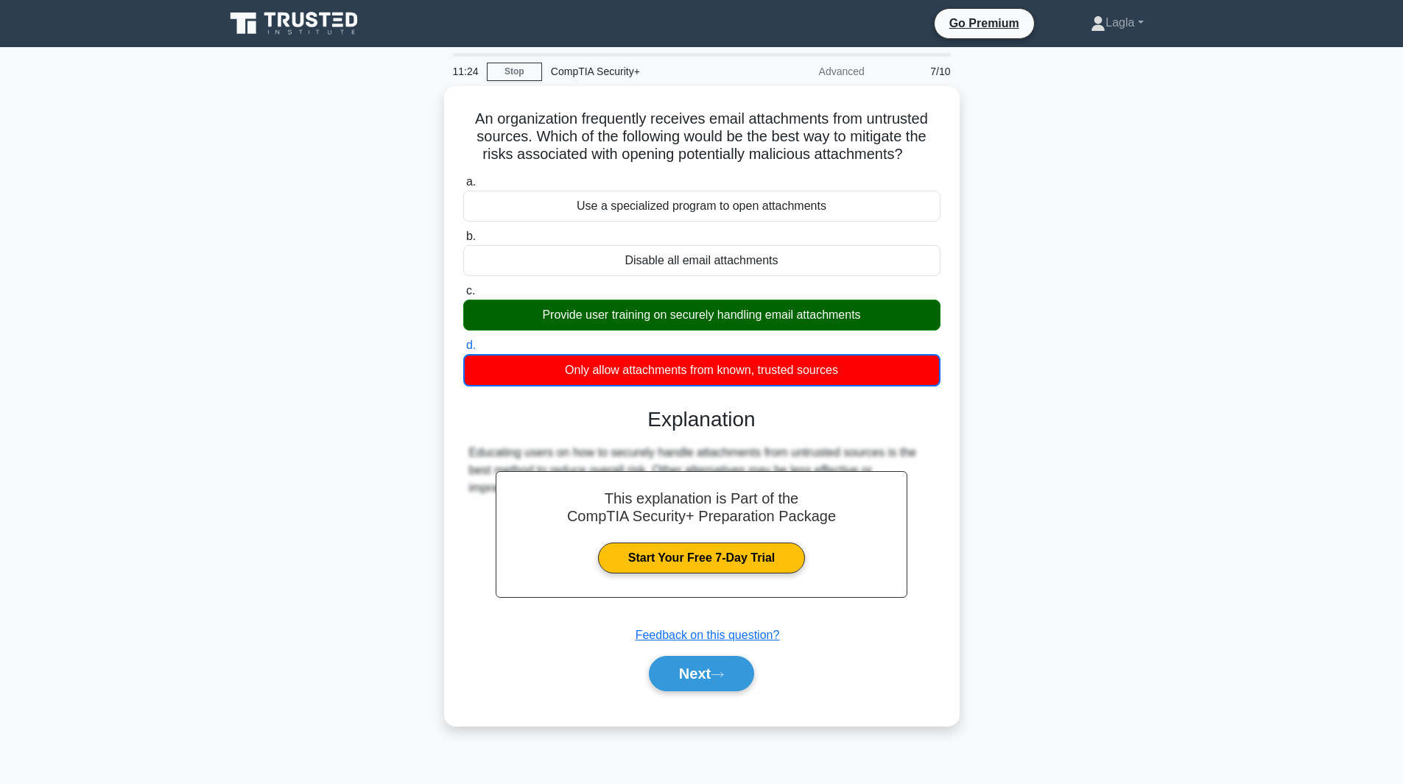
click at [1070, 367] on div "An organization frequently receives email attachments from untrusted sources. W…" at bounding box center [702, 415] width 972 height 658
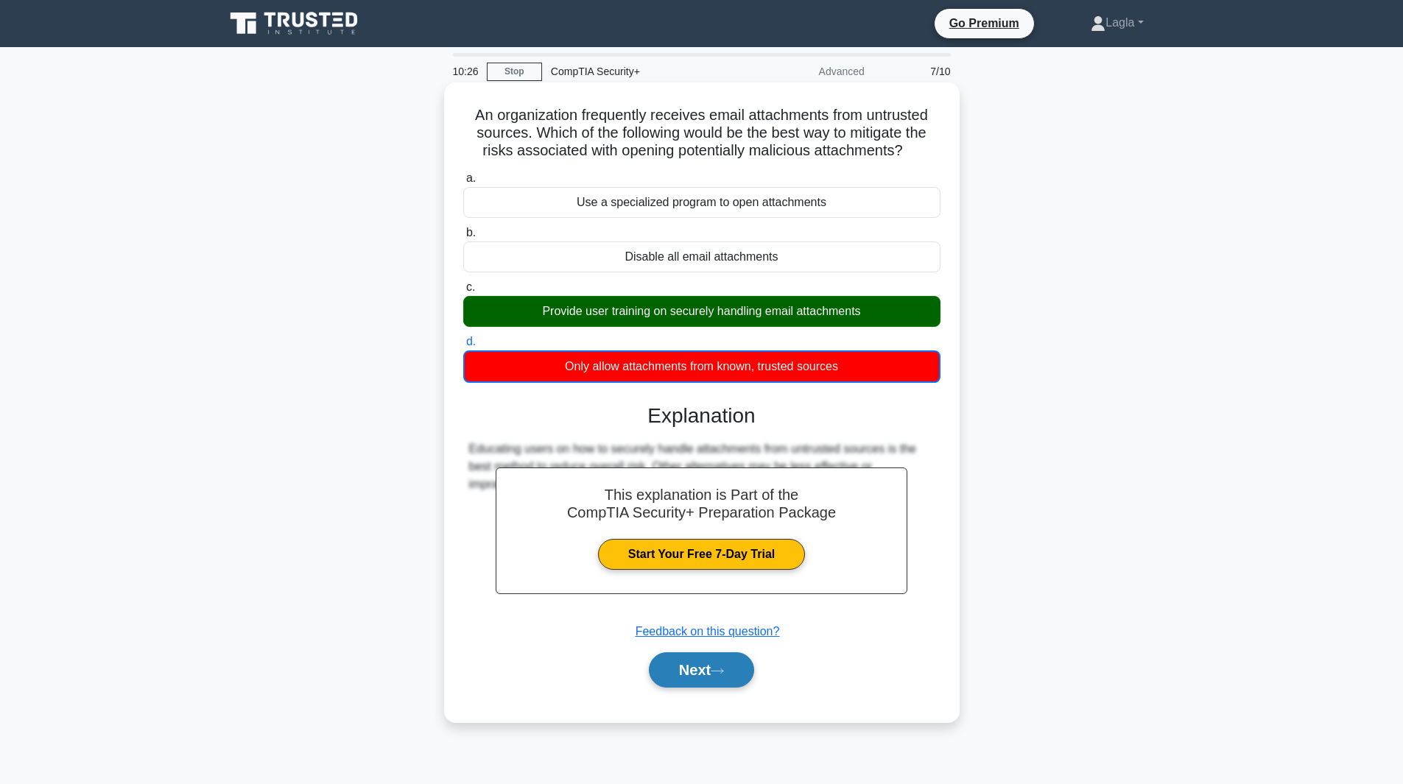
click at [691, 681] on button "Next" at bounding box center [701, 669] width 105 height 35
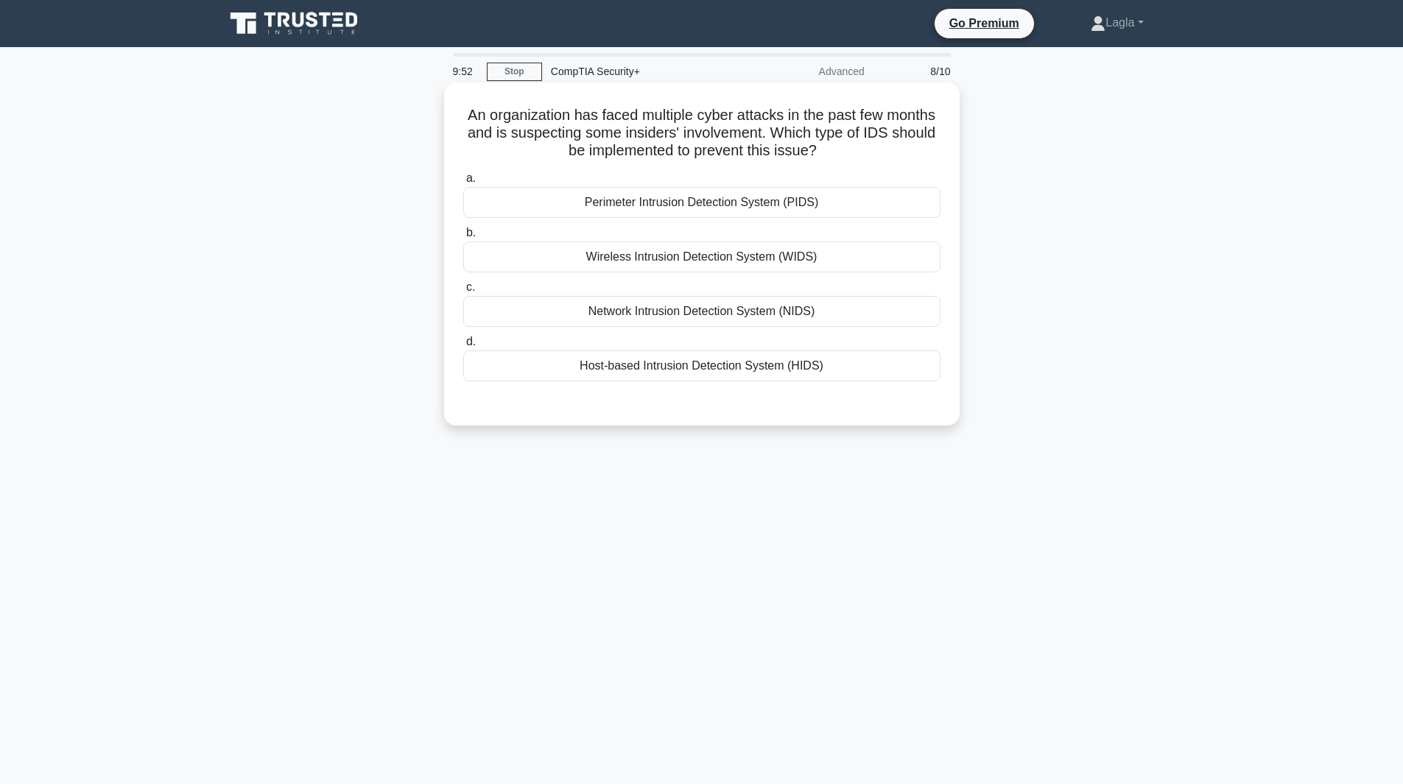
click at [740, 365] on div "Host-based Intrusion Detection System (HIDS)" at bounding box center [701, 366] width 477 height 31
click at [463, 347] on input "d. Host-based Intrusion Detection System (HIDS)" at bounding box center [463, 342] width 0 height 10
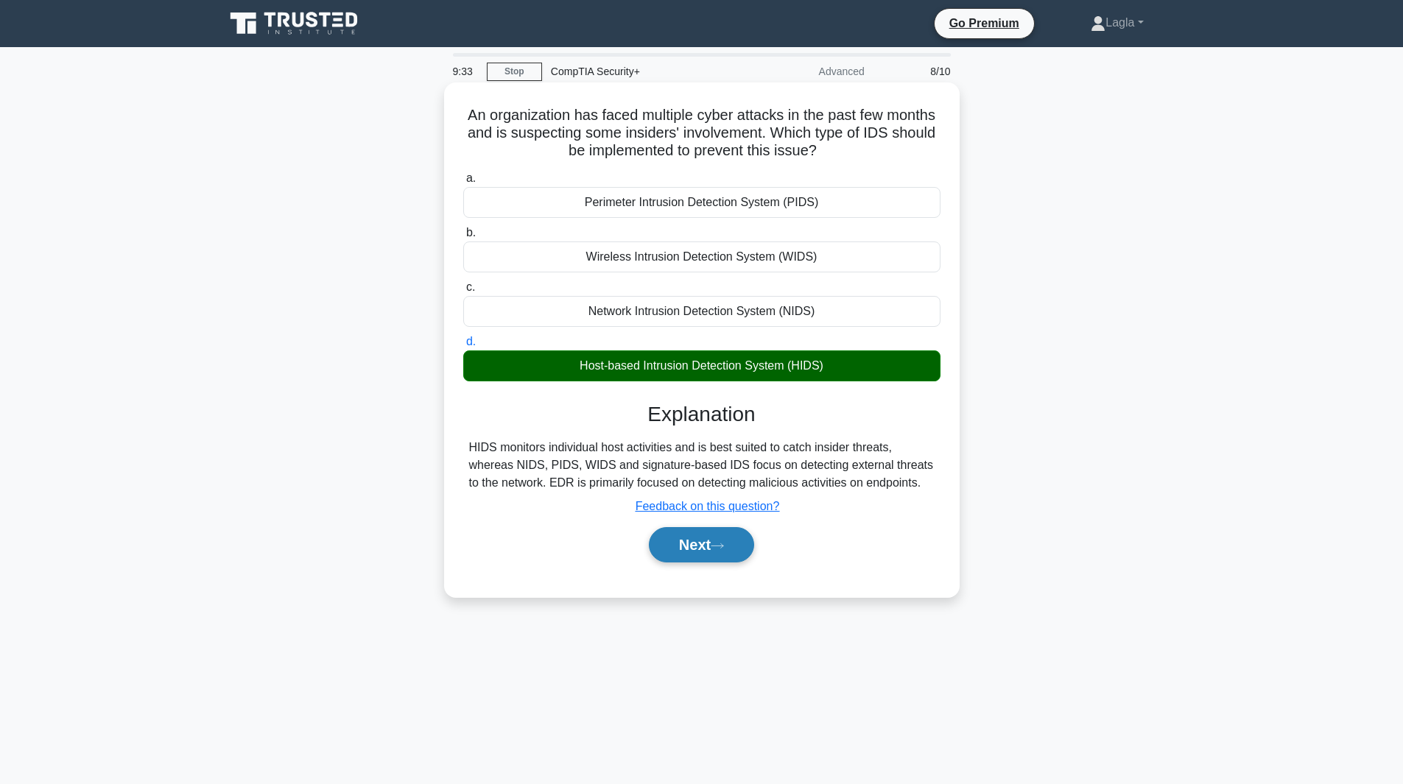
click at [723, 546] on icon at bounding box center [717, 546] width 13 height 8
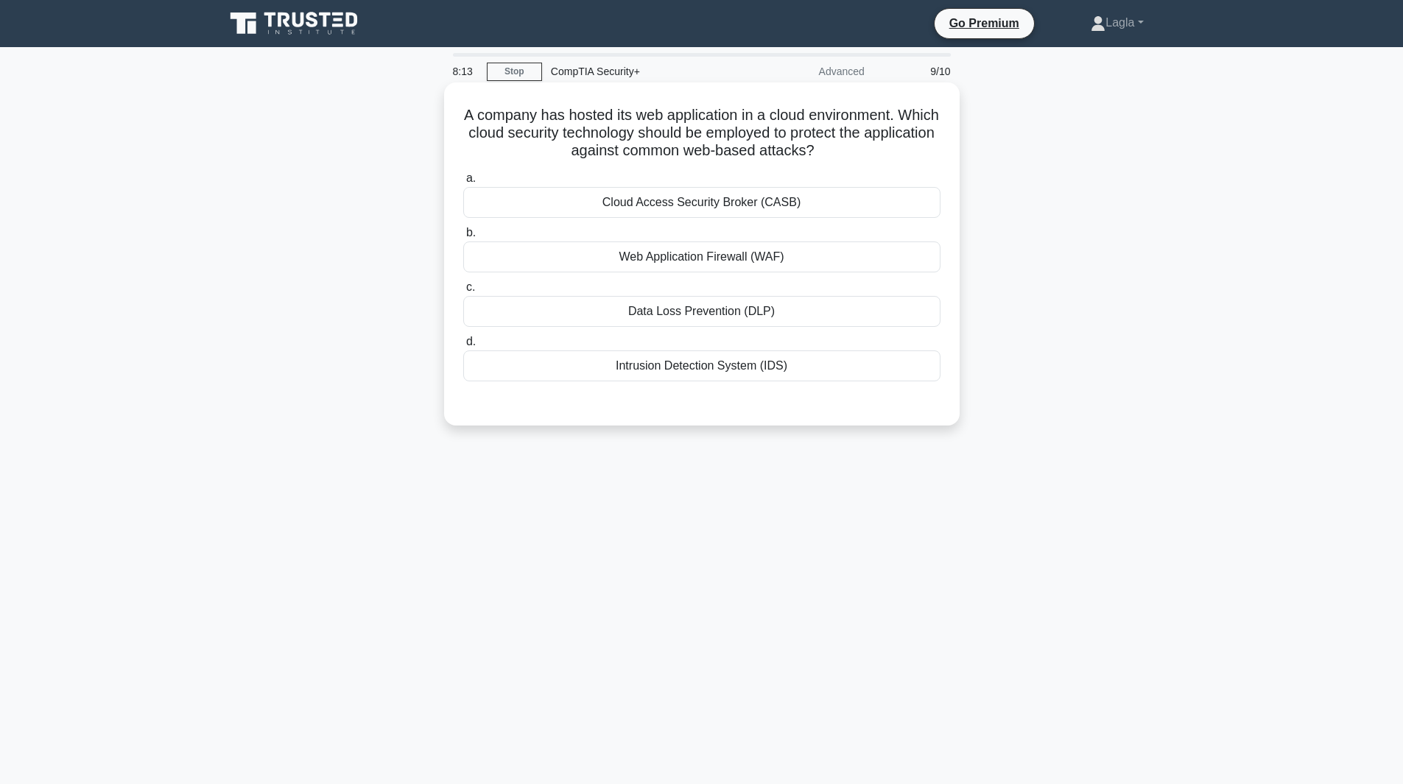
click at [650, 269] on div "Web Application Firewall (WAF)" at bounding box center [701, 257] width 477 height 31
click at [463, 238] on input "b. Web Application Firewall (WAF)" at bounding box center [463, 233] width 0 height 10
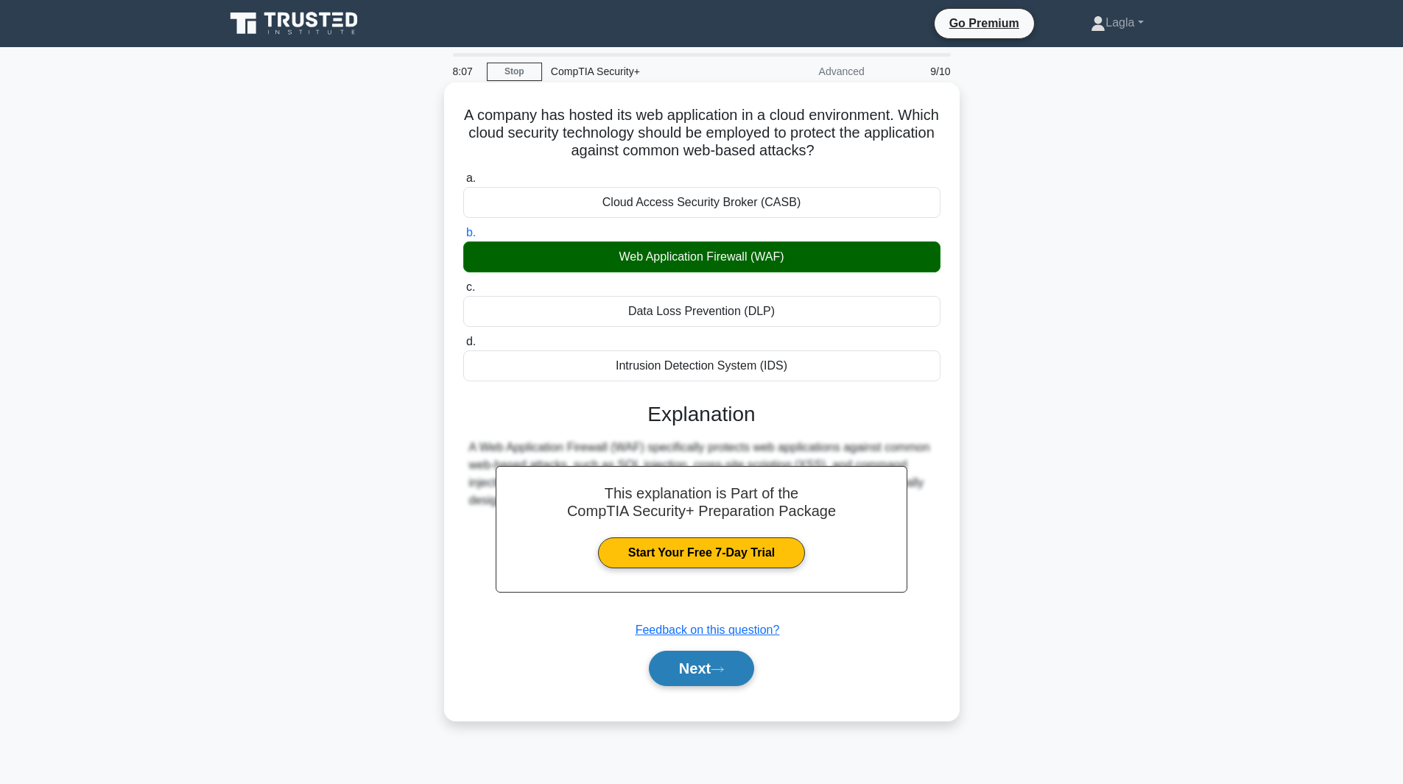
click at [683, 663] on button "Next" at bounding box center [701, 668] width 105 height 35
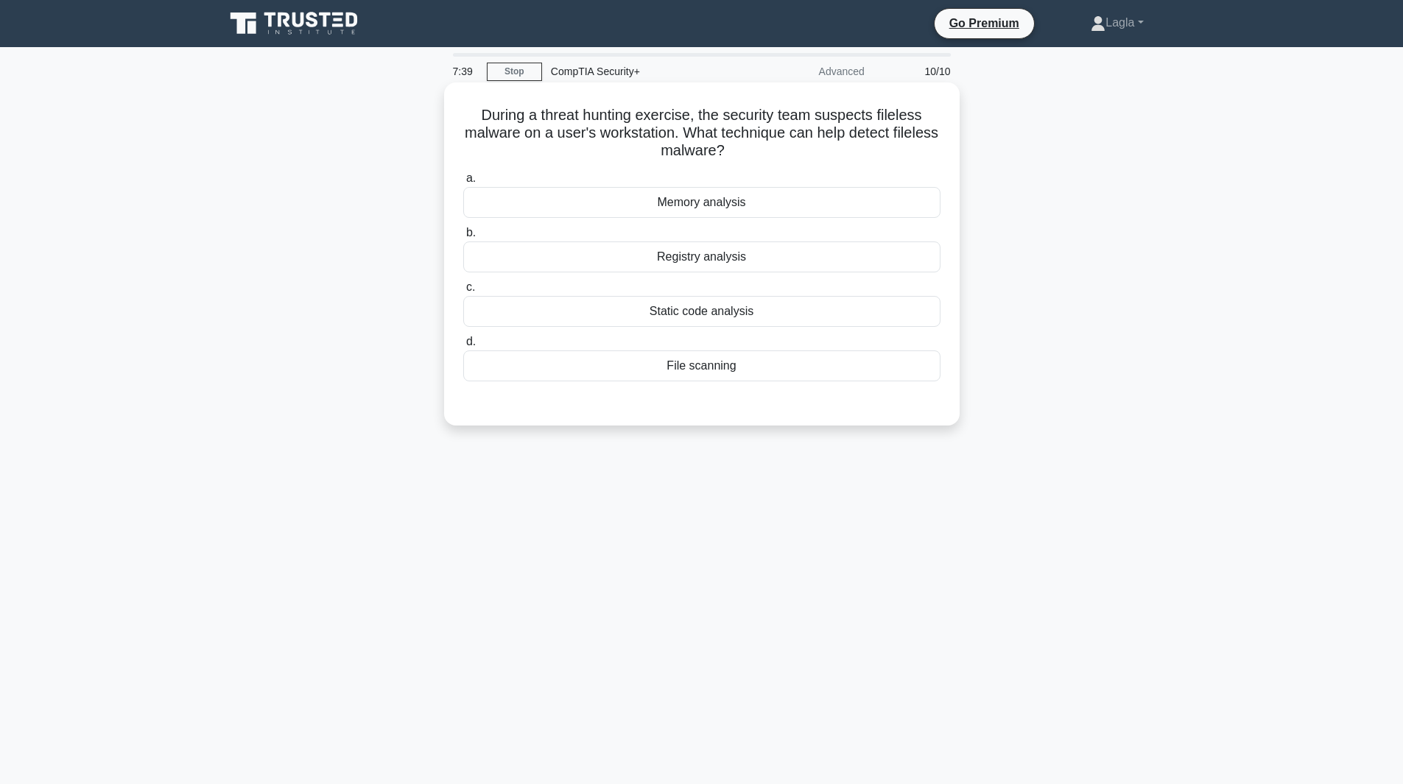
click at [686, 250] on div "Registry analysis" at bounding box center [701, 257] width 477 height 31
click at [463, 238] on input "b. Registry analysis" at bounding box center [463, 233] width 0 height 10
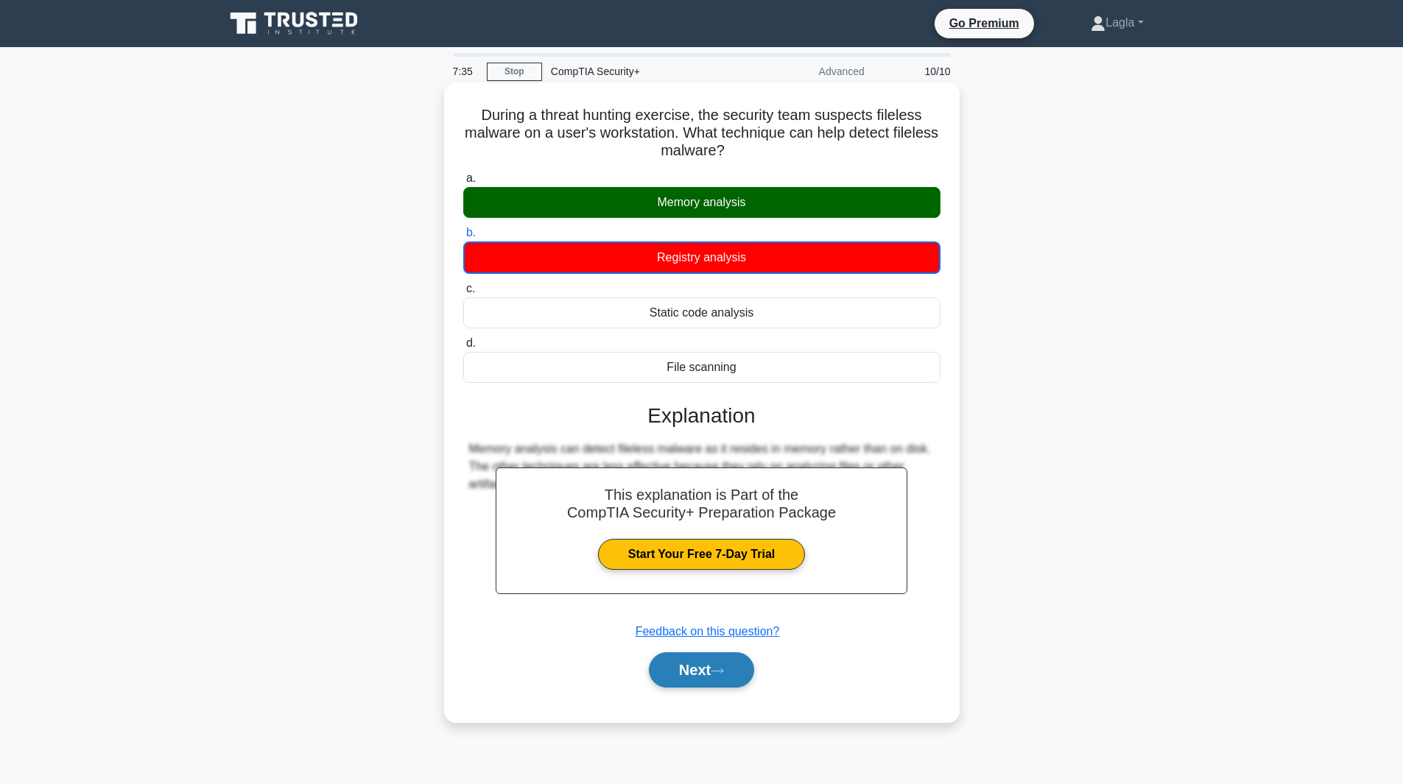
click at [747, 671] on button "Next" at bounding box center [701, 669] width 105 height 35
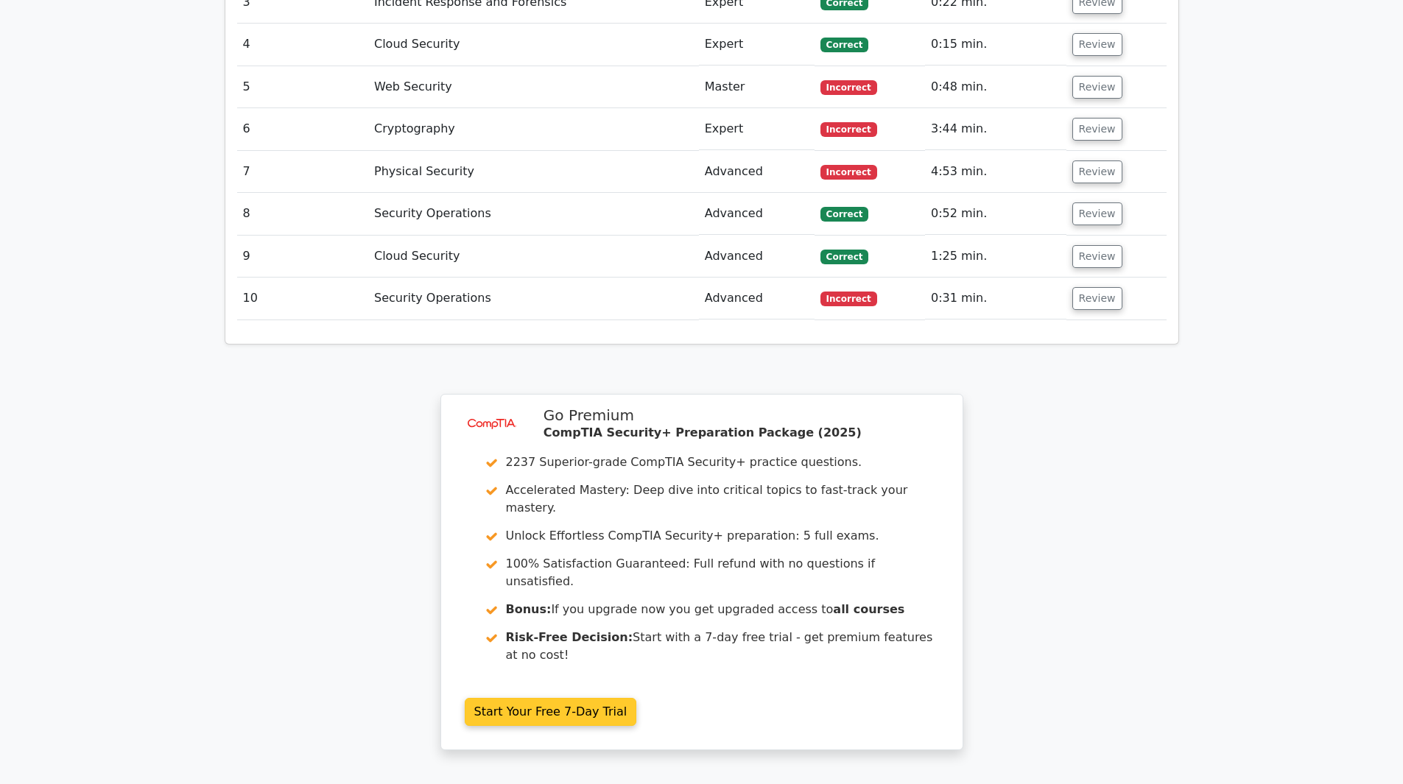
scroll to position [1915, 0]
drag, startPoint x: 574, startPoint y: 606, endPoint x: 574, endPoint y: 593, distance: 13.3
click at [574, 697] on link "Start Your Free 7-Day Trial" at bounding box center [551, 711] width 172 height 28
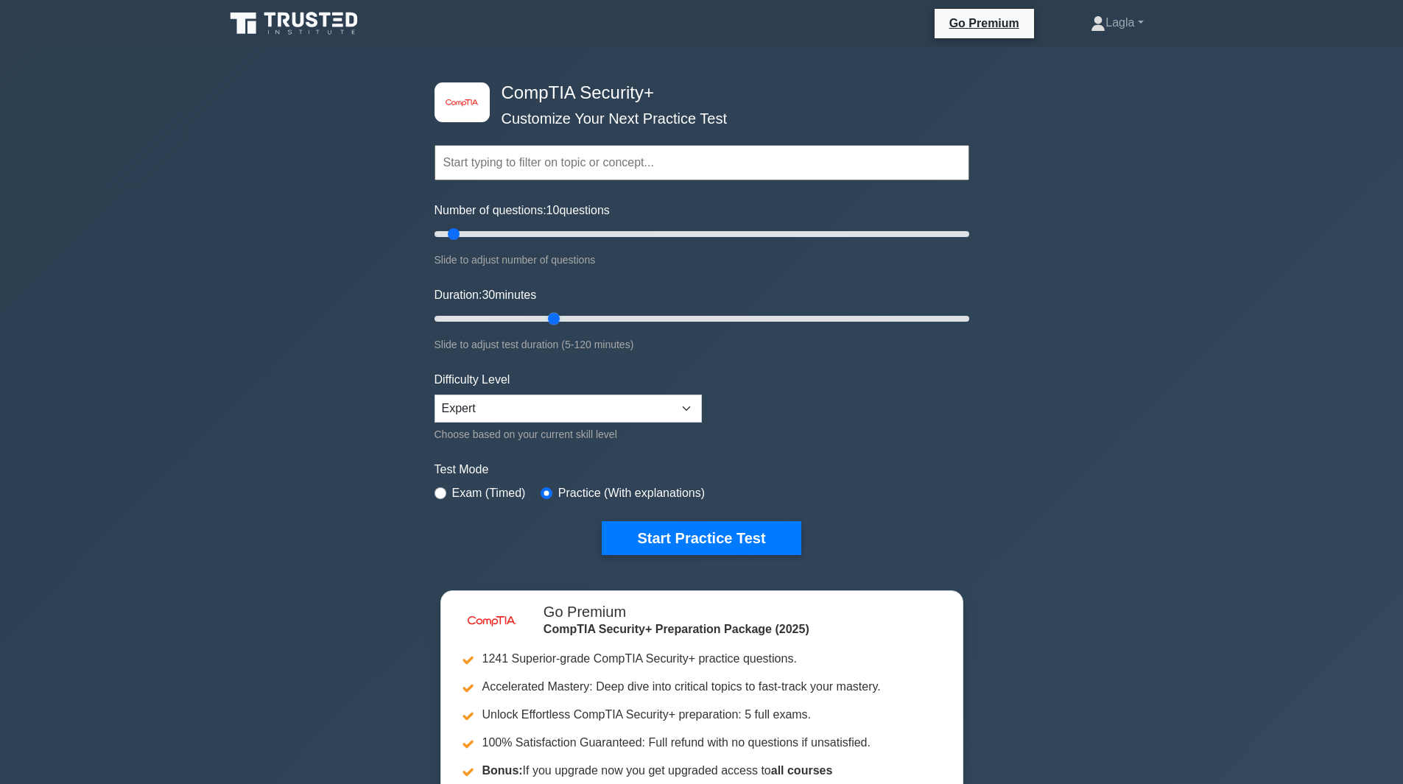
drag, startPoint x: 459, startPoint y: 327, endPoint x: 546, endPoint y: 315, distance: 88.4
type input "30"
click at [546, 315] on input "Duration: 30 minutes" at bounding box center [701, 319] width 535 height 18
click at [478, 419] on select "Beginner Intermediate Expert" at bounding box center [567, 409] width 267 height 28
select select "intermediate"
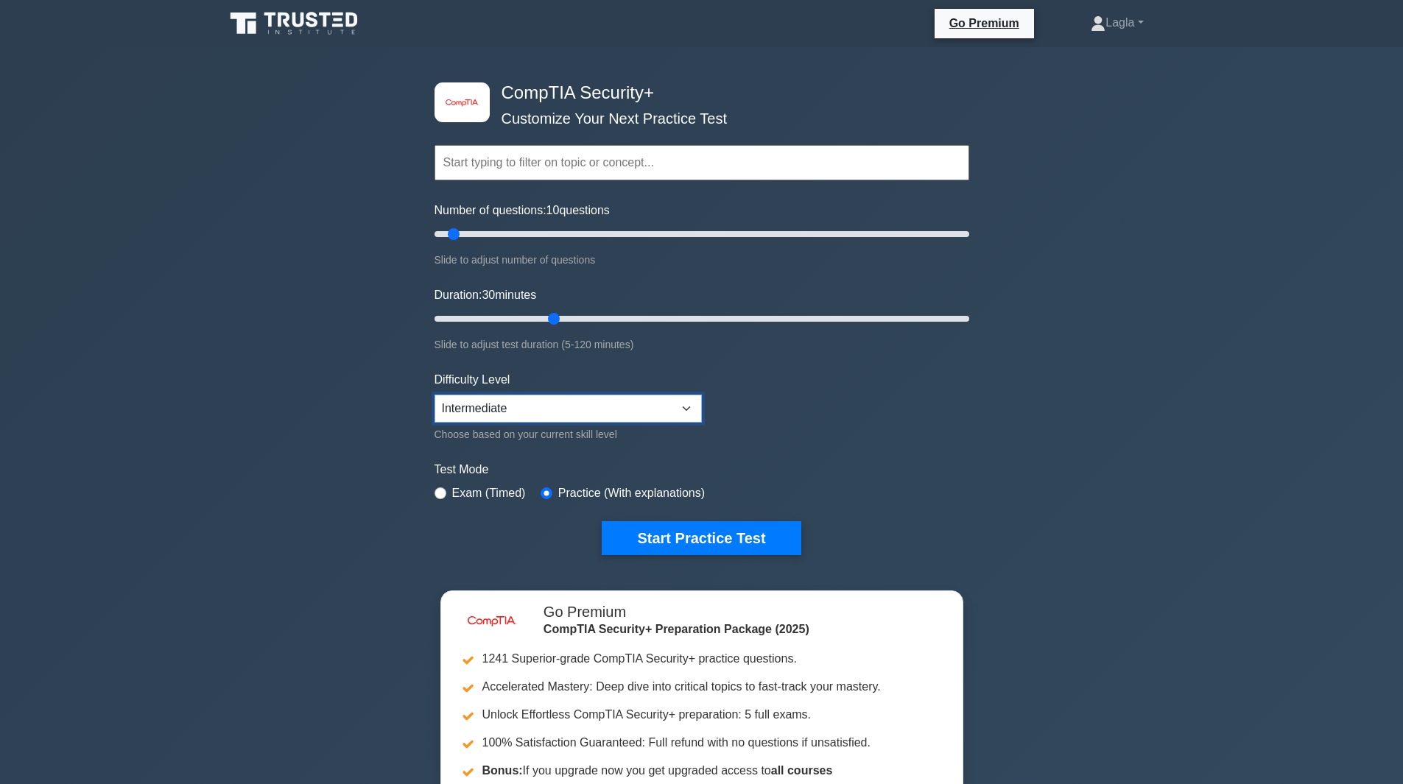
click at [434, 395] on select "Beginner Intermediate Expert" at bounding box center [567, 409] width 267 height 28
click at [1106, 15] on link "Lagla" at bounding box center [1116, 22] width 123 height 29
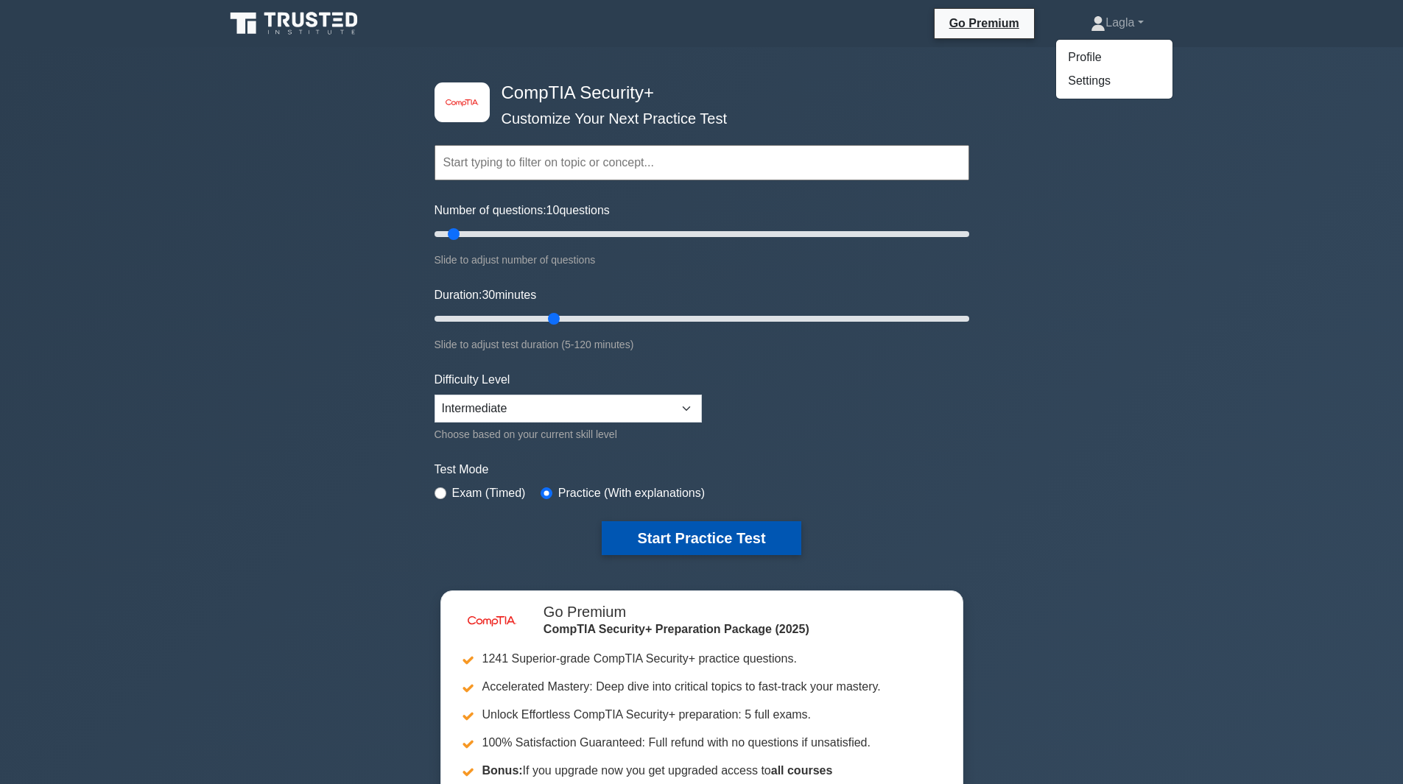
click at [703, 548] on button "Start Practice Test" at bounding box center [701, 538] width 199 height 34
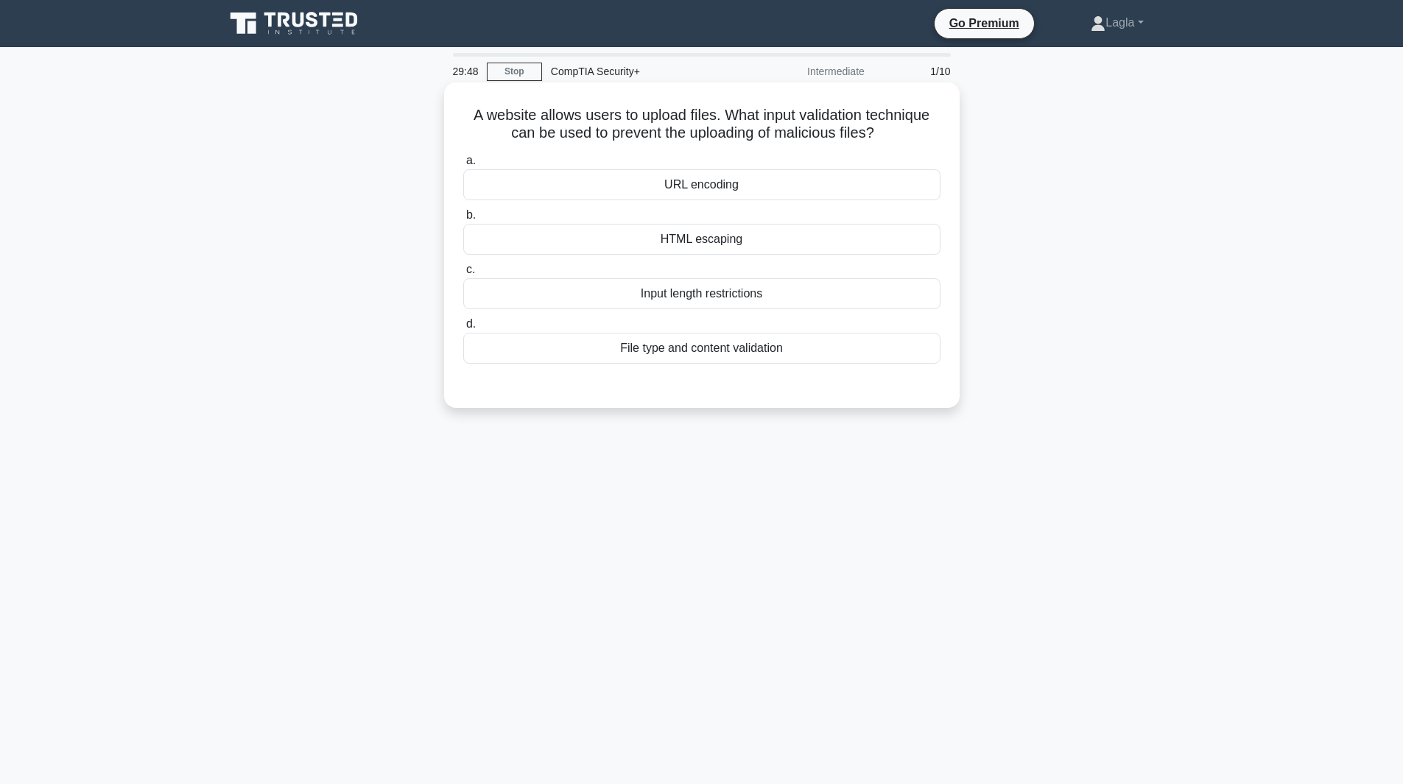
click at [700, 364] on div "File type and content validation" at bounding box center [701, 348] width 477 height 31
click at [463, 329] on input "d. File type and content validation" at bounding box center [463, 325] width 0 height 10
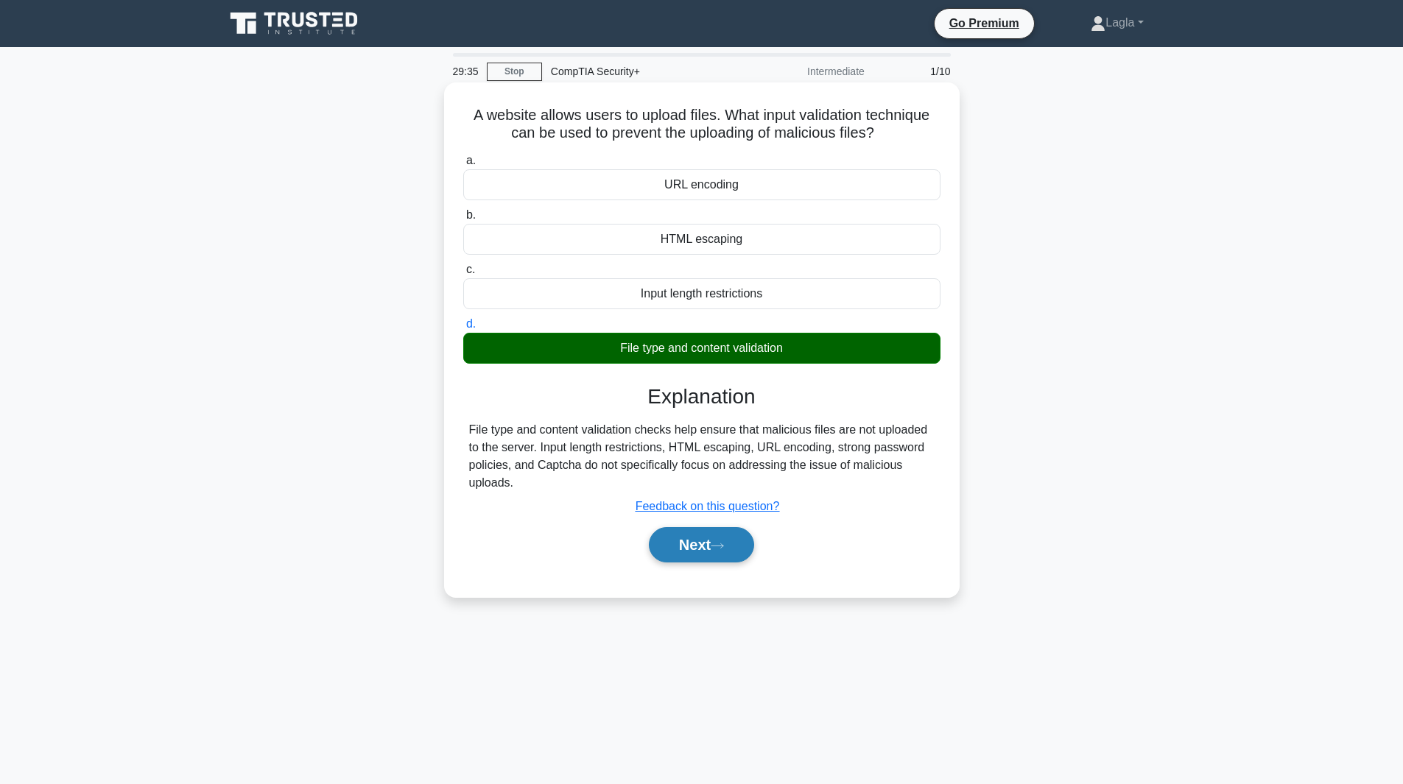
click at [711, 551] on button "Next" at bounding box center [701, 544] width 105 height 35
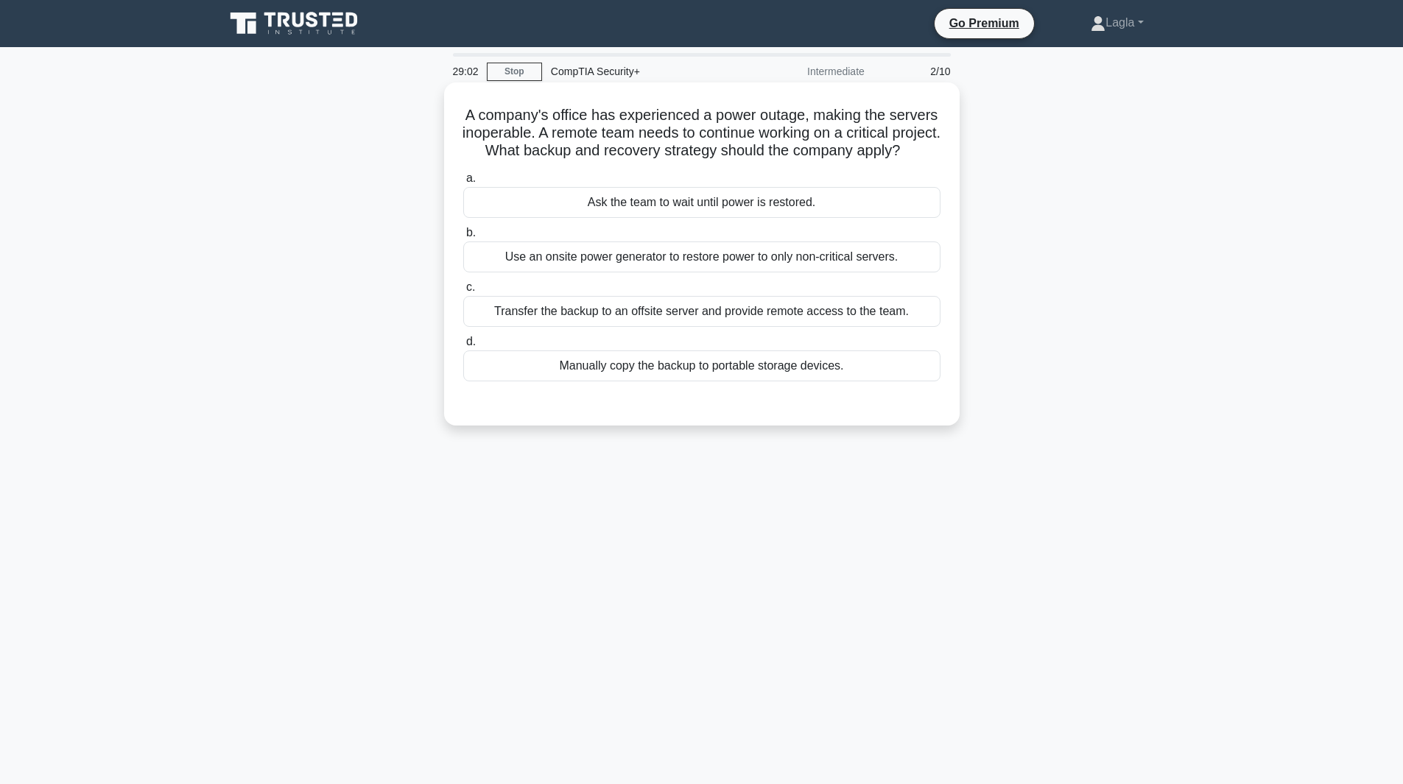
click at [800, 327] on div "Transfer the backup to an offsite server and provide remote access to the team." at bounding box center [701, 311] width 477 height 31
click at [463, 292] on input "c. Transfer the backup to an offsite server and provide remote access to the te…" at bounding box center [463, 288] width 0 height 10
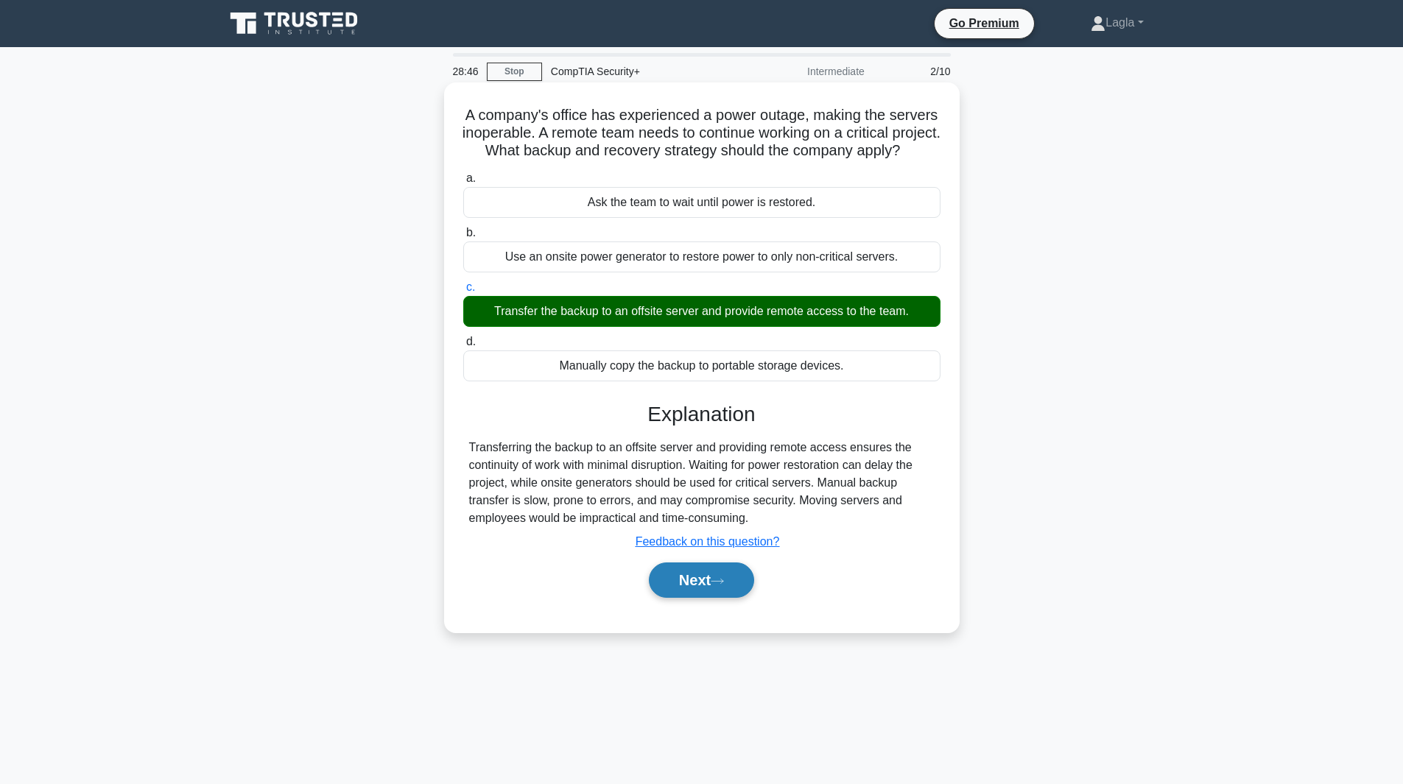
click at [721, 598] on button "Next" at bounding box center [701, 580] width 105 height 35
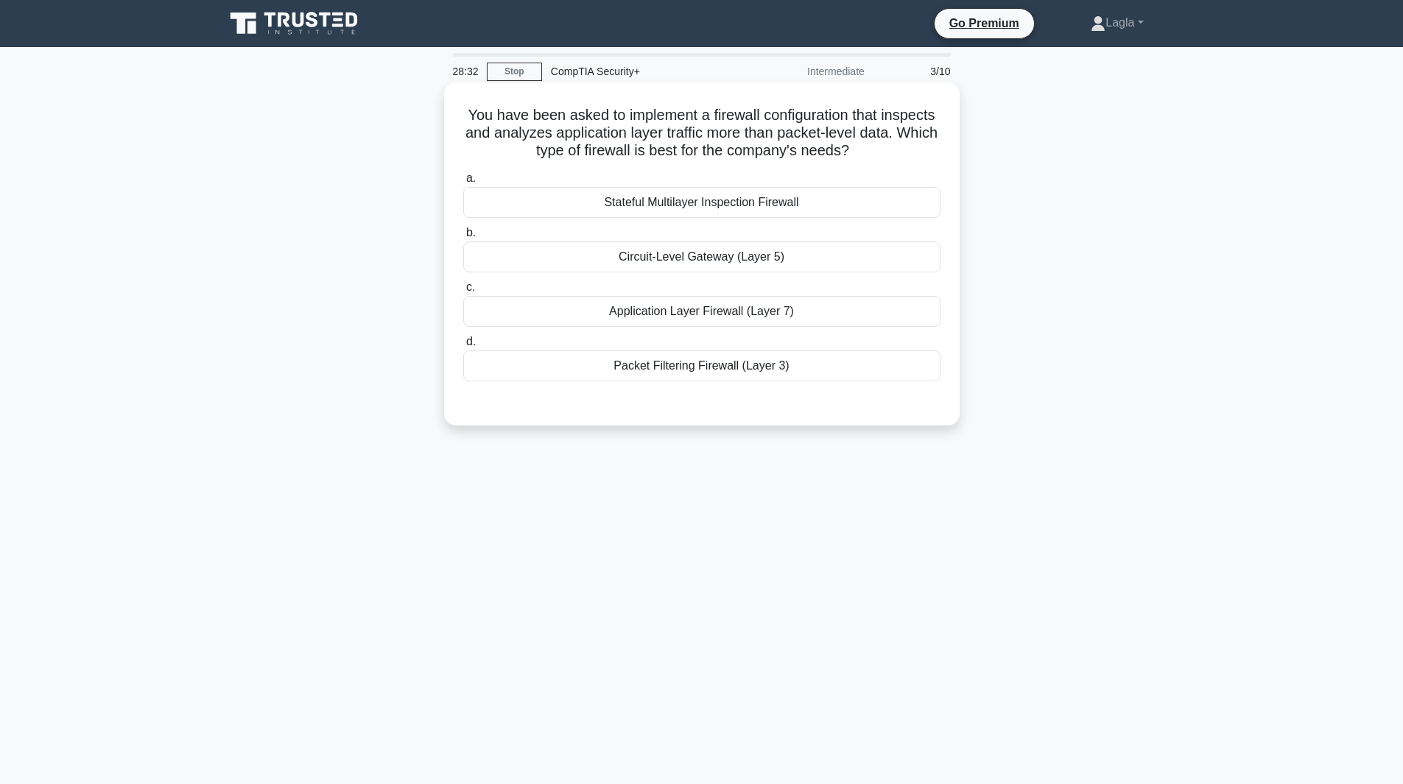
click at [758, 325] on div "Application Layer Firewall (Layer 7)" at bounding box center [701, 311] width 477 height 31
click at [463, 292] on input "c. Application Layer Firewall (Layer 7)" at bounding box center [463, 288] width 0 height 10
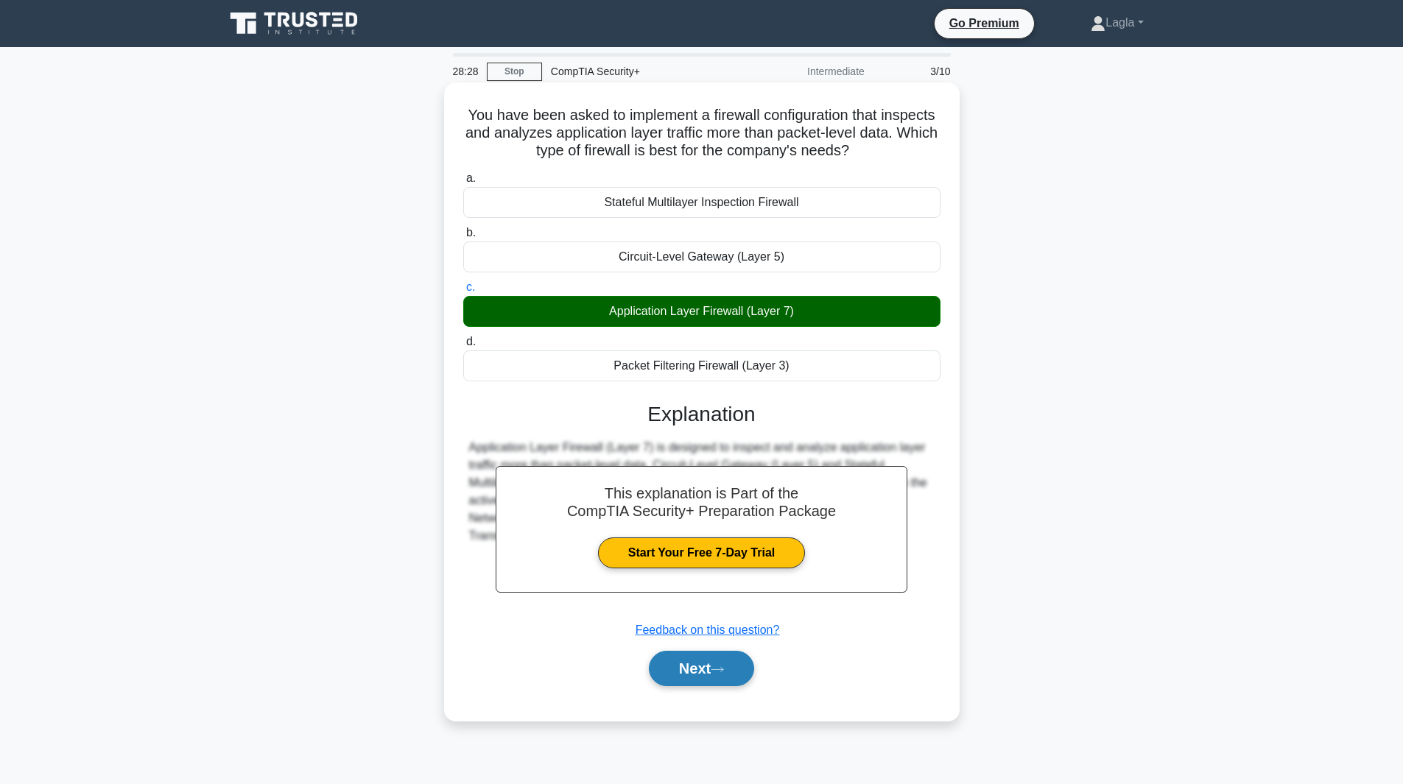
click at [704, 675] on button "Next" at bounding box center [701, 668] width 105 height 35
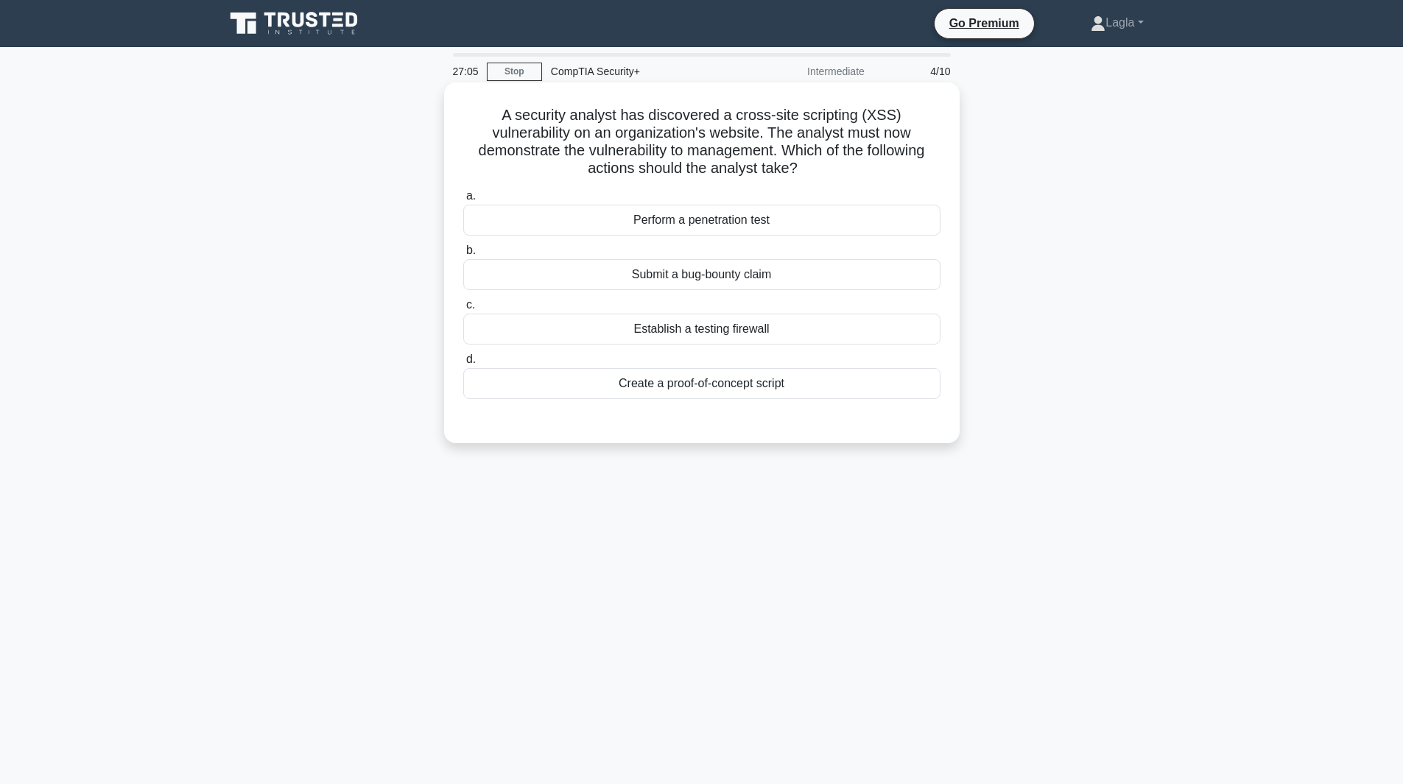
click at [681, 214] on div "Perform a penetration test" at bounding box center [701, 220] width 477 height 31
click at [463, 201] on input "a. Perform a penetration test" at bounding box center [463, 196] width 0 height 10
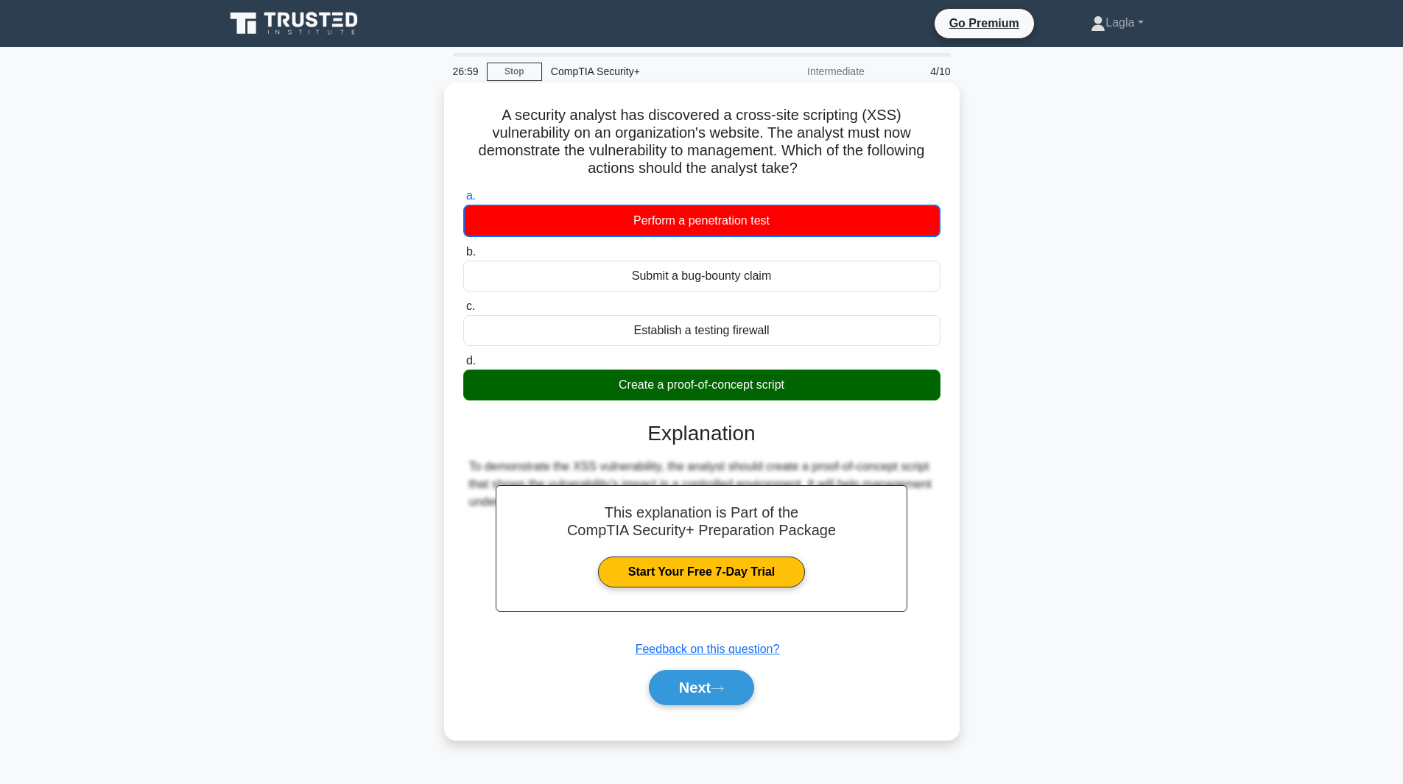
drag, startPoint x: 495, startPoint y: 110, endPoint x: 812, endPoint y: 382, distance: 418.3
click at [812, 382] on div "A security analyst has discovered a cross-site scripting (XSS) vulnerability on…" at bounding box center [702, 411] width 504 height 646
copy div "A security analyst has discovered a cross-site scripting (XSS) vulnerability on…"
click at [711, 685] on button "Next" at bounding box center [701, 687] width 105 height 35
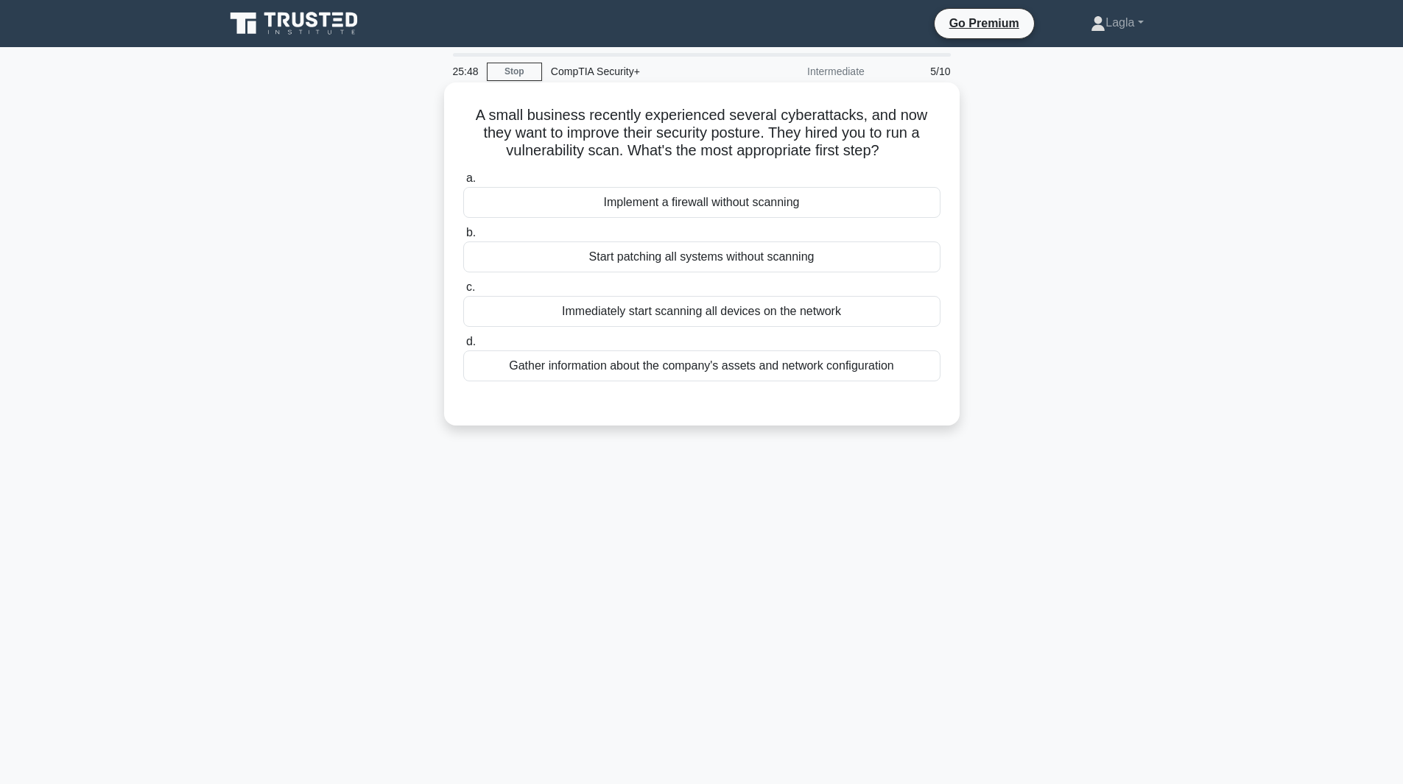
click at [823, 378] on div "Gather information about the company's assets and network configuration" at bounding box center [701, 366] width 477 height 31
click at [463, 347] on input "d. Gather information about the company's assets and network configuration" at bounding box center [463, 342] width 0 height 10
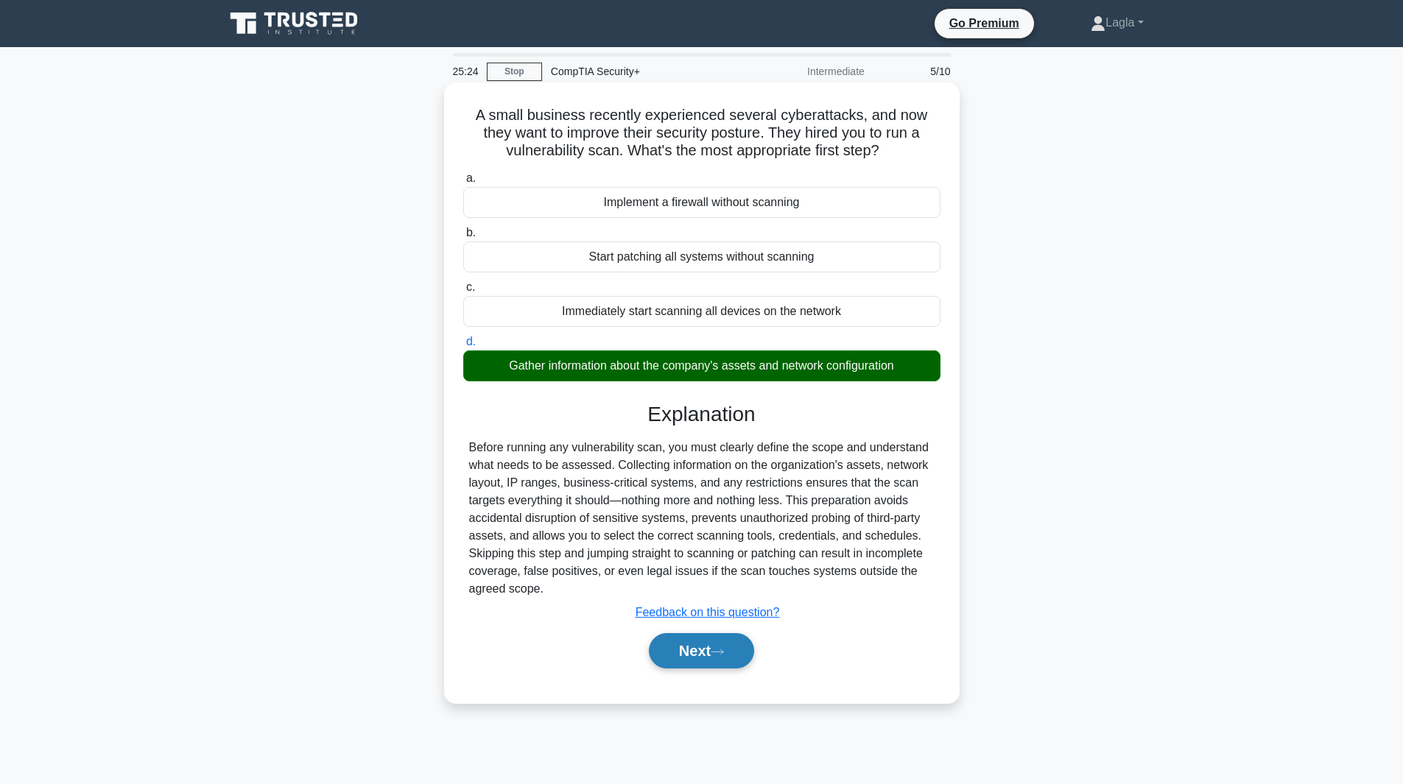
click at [687, 642] on button "Next" at bounding box center [701, 650] width 105 height 35
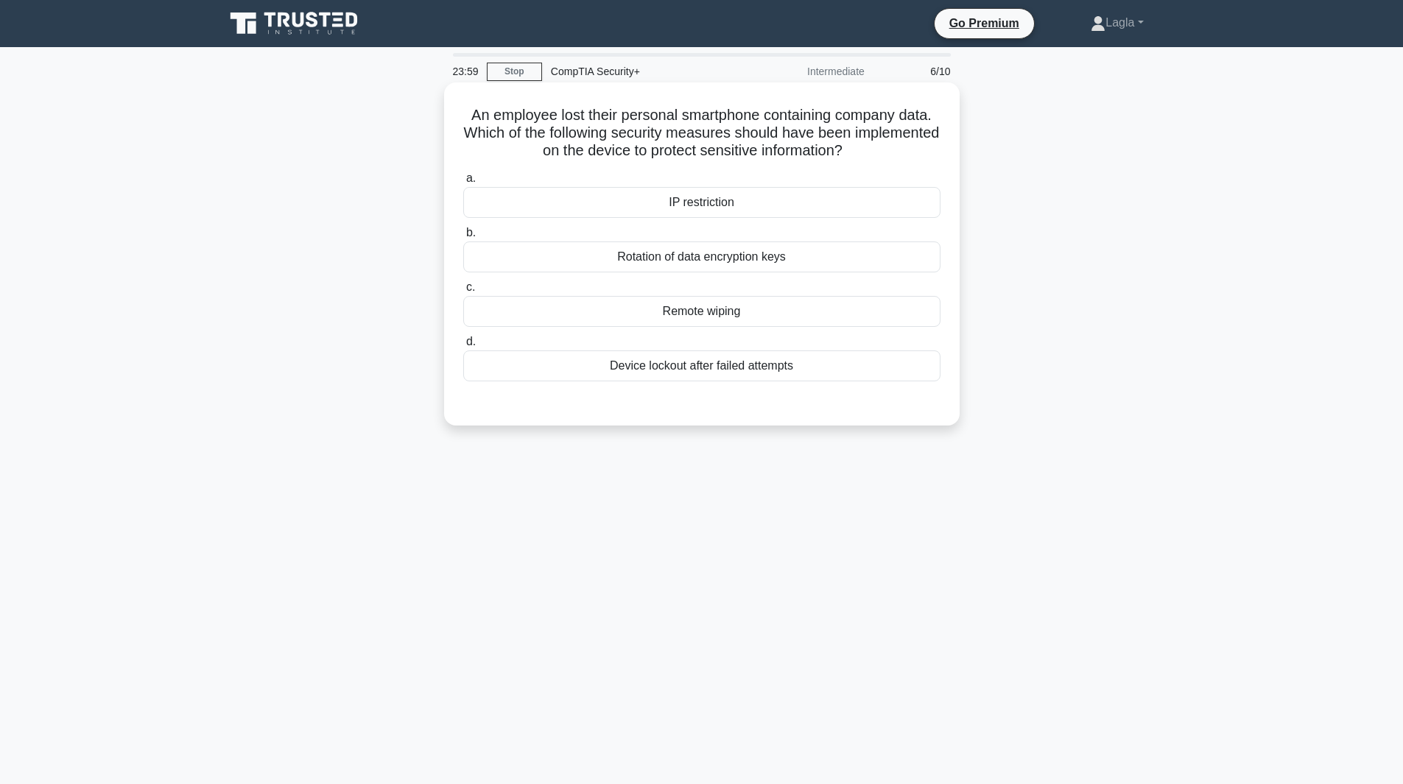
click at [754, 317] on div "Remote wiping" at bounding box center [701, 311] width 477 height 31
click at [463, 292] on input "c. Remote wiping" at bounding box center [463, 288] width 0 height 10
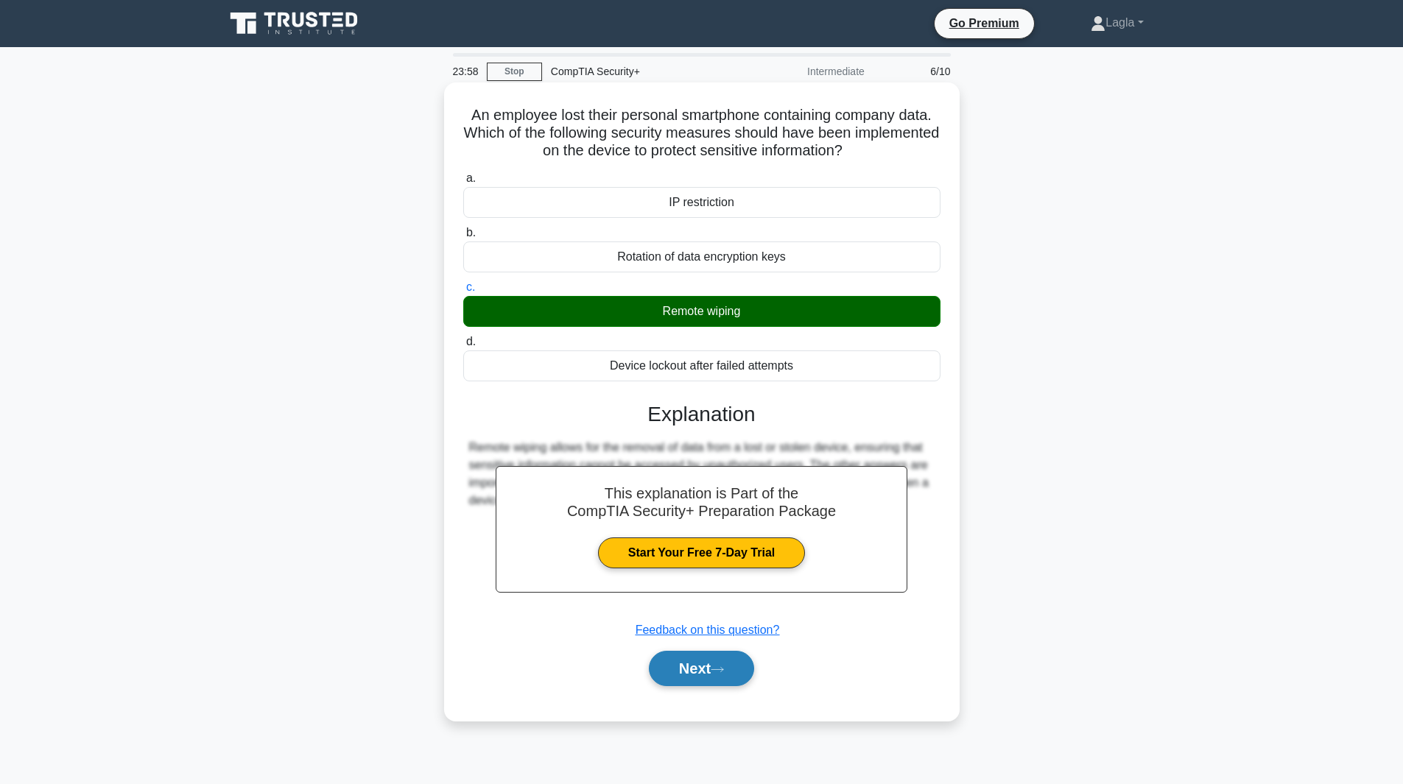
click at [714, 669] on button "Next" at bounding box center [701, 668] width 105 height 35
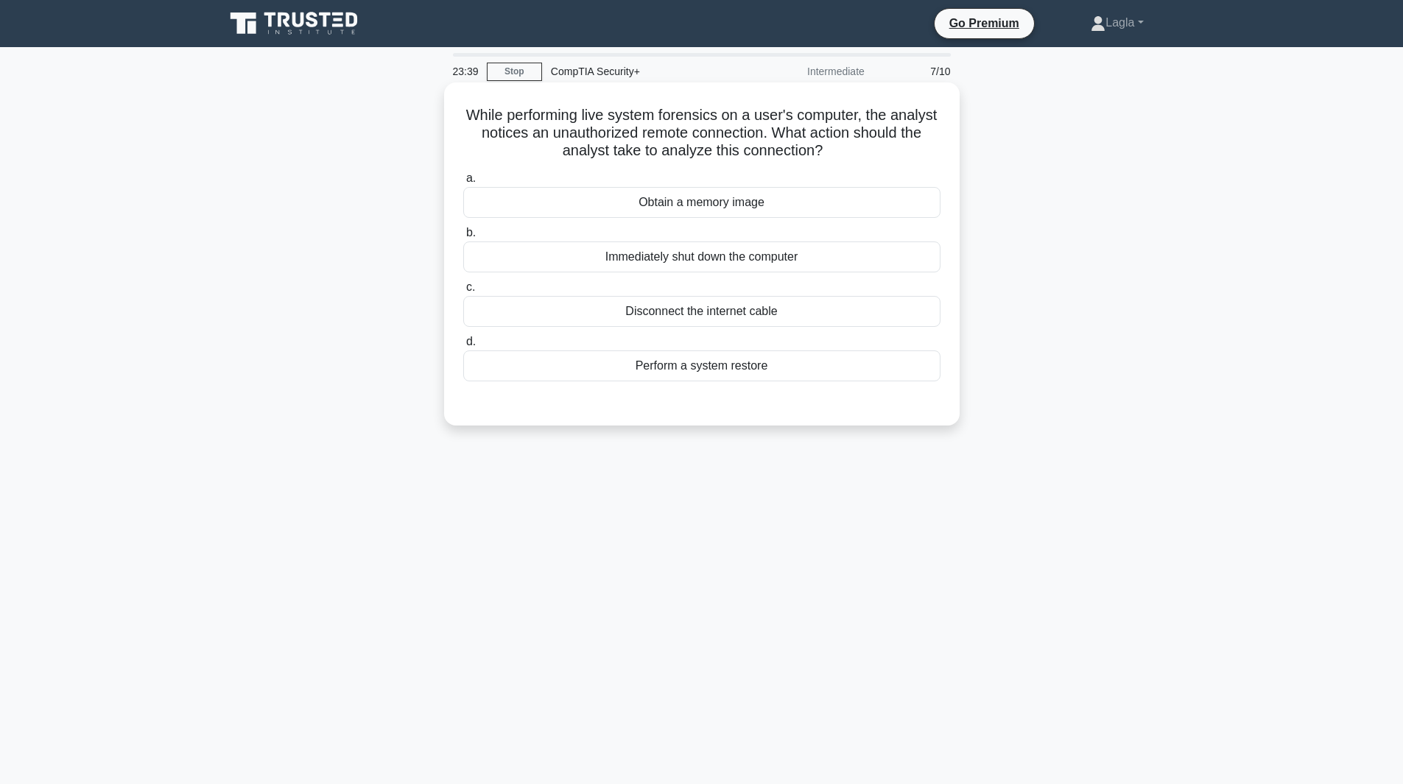
click at [727, 196] on div "Obtain a memory image" at bounding box center [701, 202] width 477 height 31
click at [463, 183] on input "a. Obtain a memory image" at bounding box center [463, 179] width 0 height 10
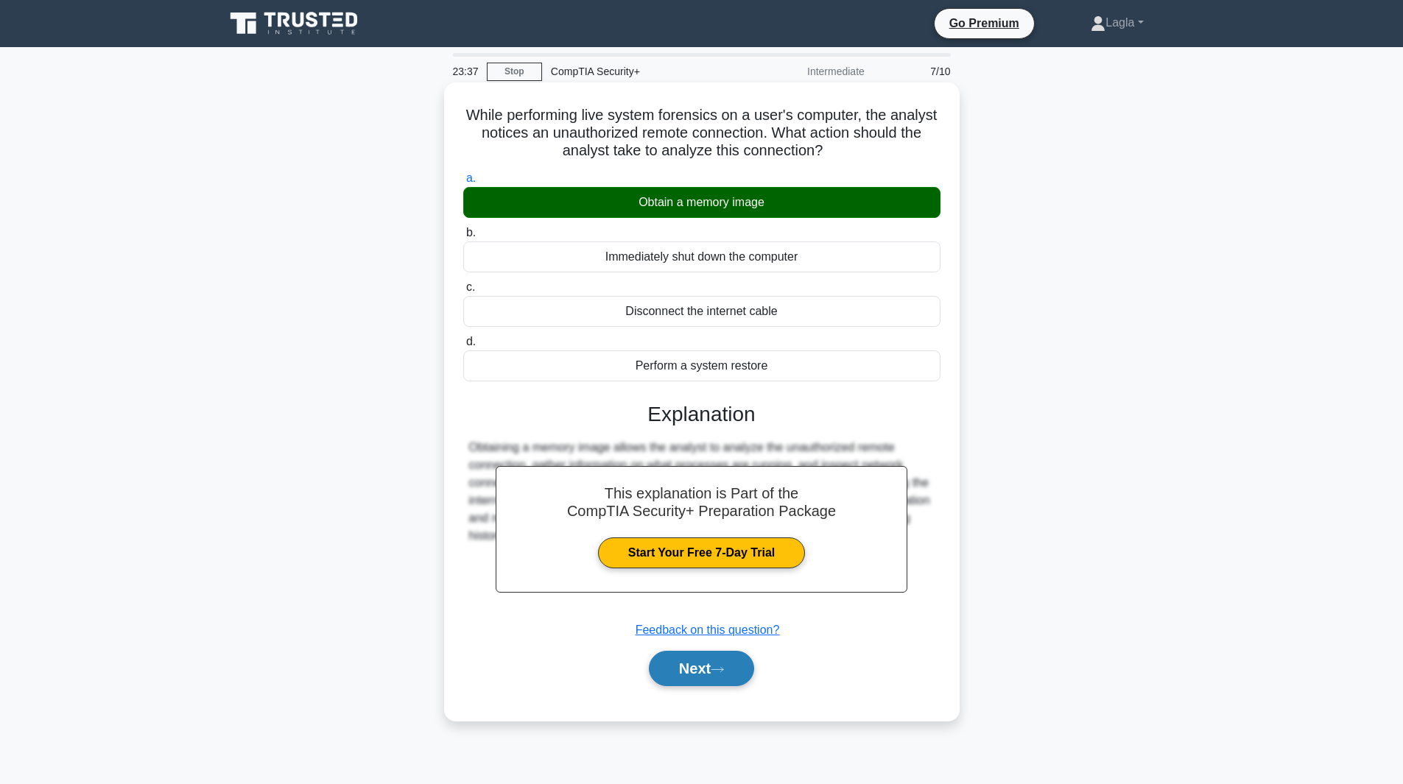
click at [675, 652] on button "Next" at bounding box center [701, 668] width 105 height 35
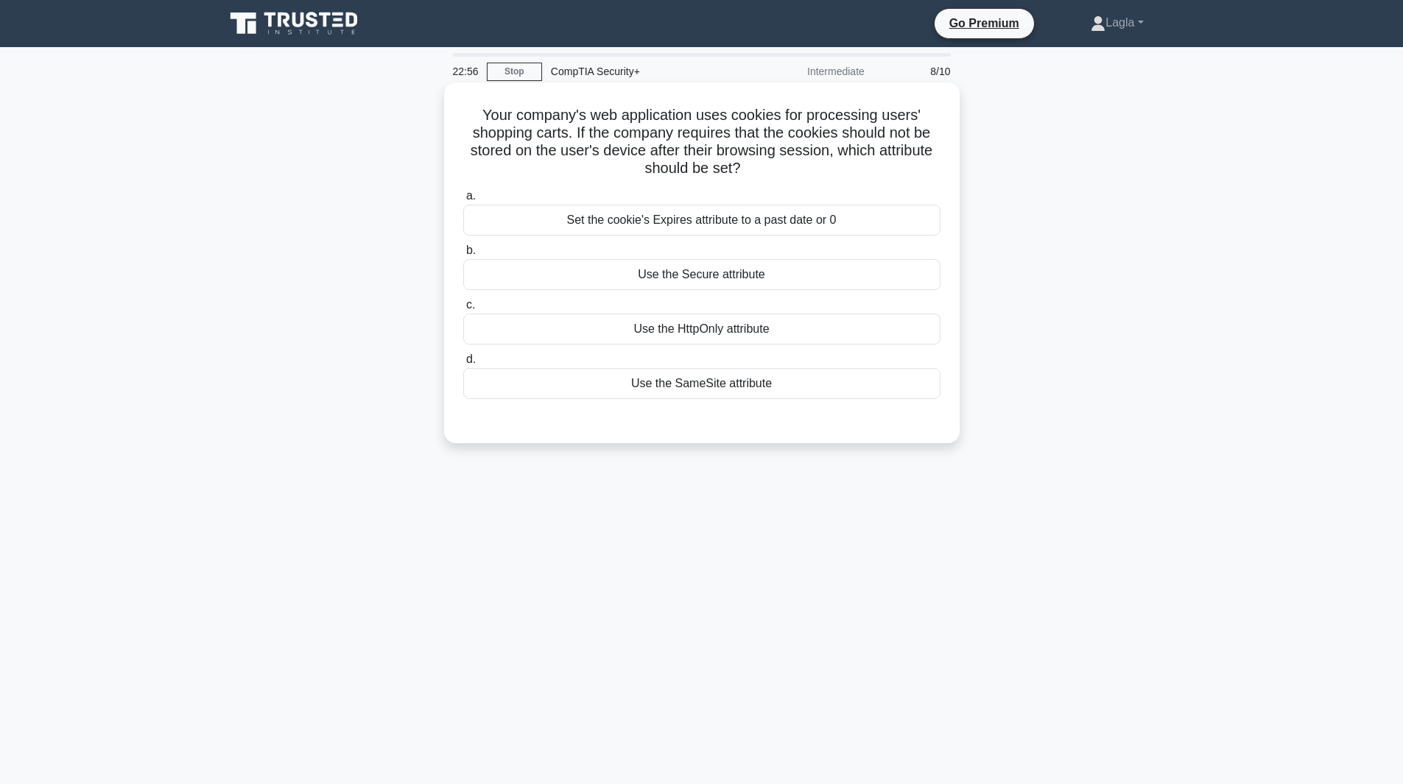
click at [709, 281] on div "Use the Secure attribute" at bounding box center [701, 274] width 477 height 31
click at [463, 256] on input "b. Use the Secure attribute" at bounding box center [463, 251] width 0 height 10
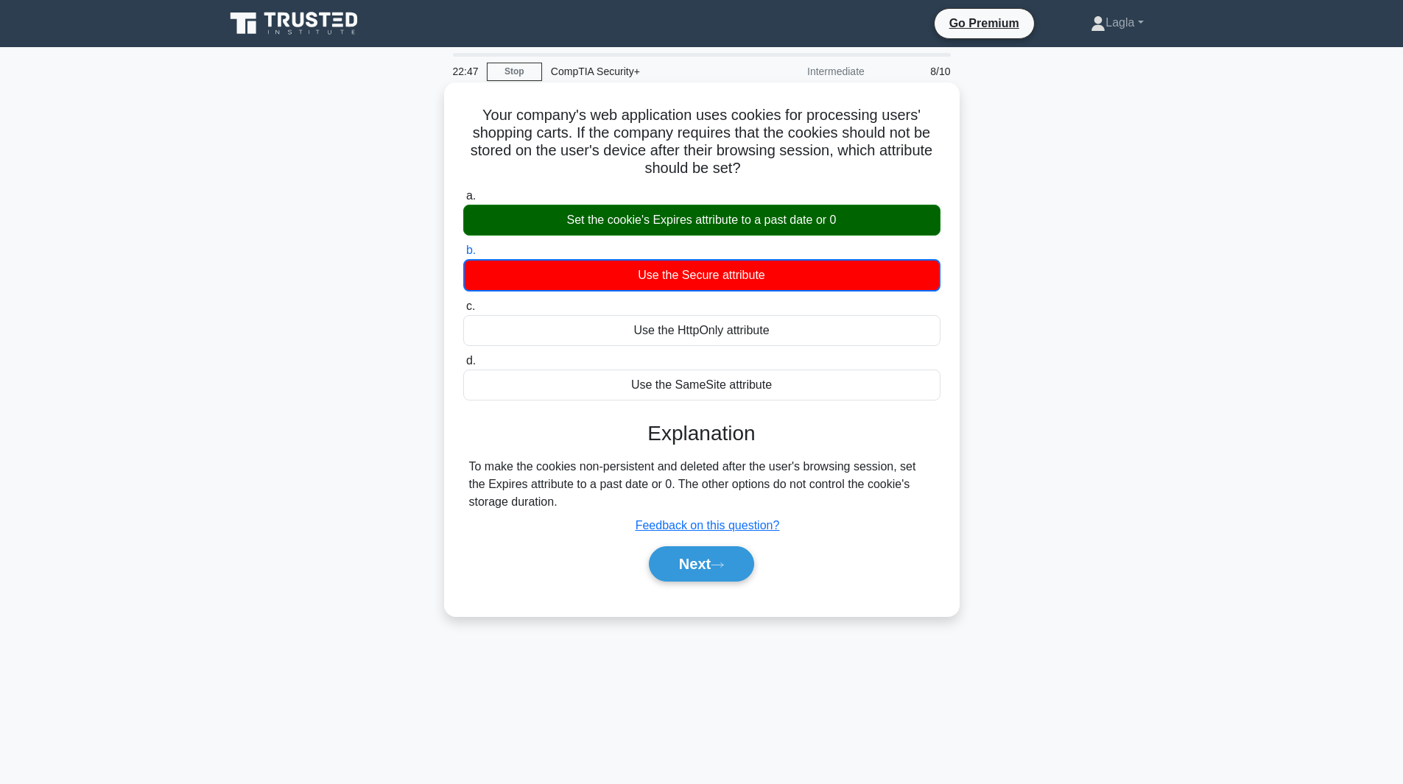
drag, startPoint x: 795, startPoint y: 391, endPoint x: 465, endPoint y: 119, distance: 427.9
click at [465, 119] on div "Your company's web application uses cookies for processing users' shopping cart…" at bounding box center [702, 349] width 504 height 522
copy div "Your company's web application uses cookies for processing users' shopping cart…"
click at [721, 571] on button "Next" at bounding box center [701, 563] width 105 height 35
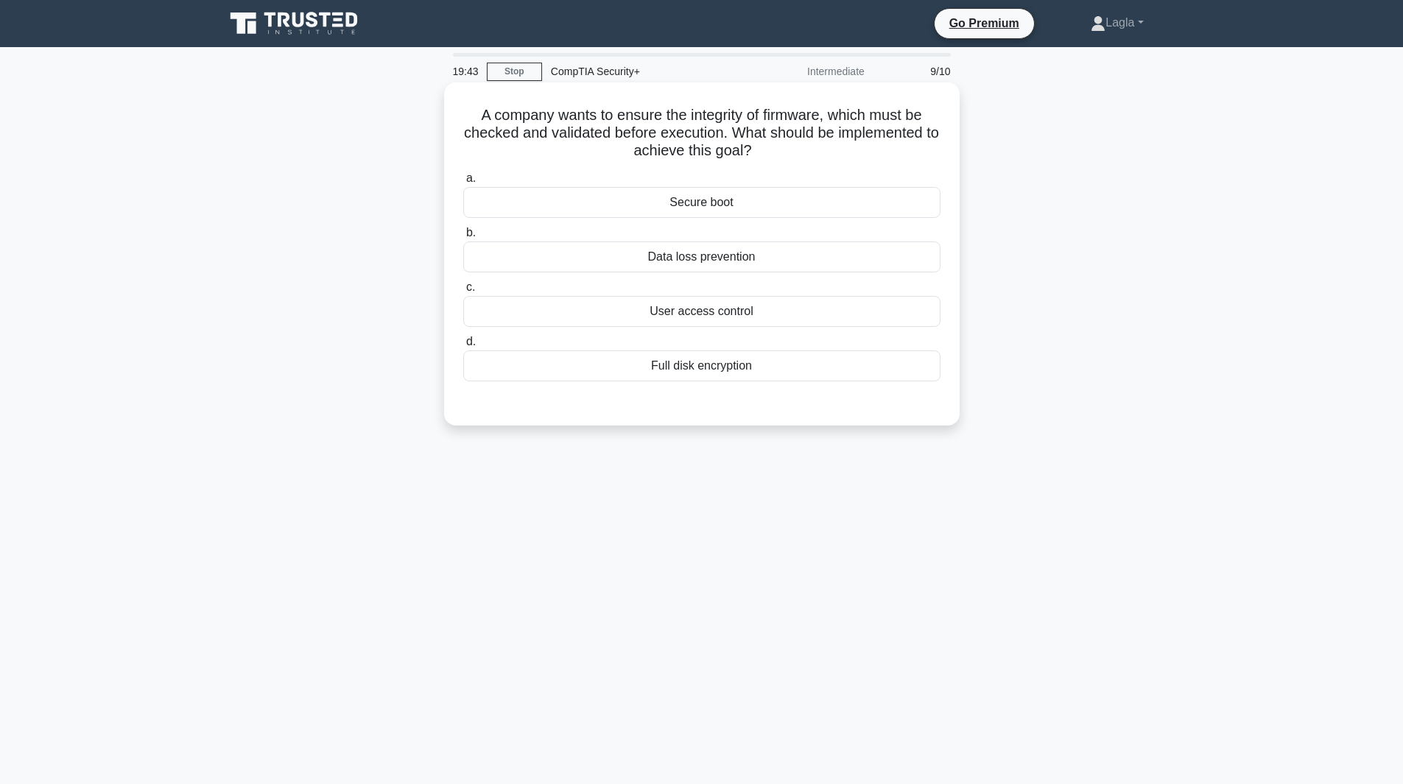
click at [698, 209] on div "Secure boot" at bounding box center [701, 202] width 477 height 31
click at [463, 183] on input "a. Secure boot" at bounding box center [463, 179] width 0 height 10
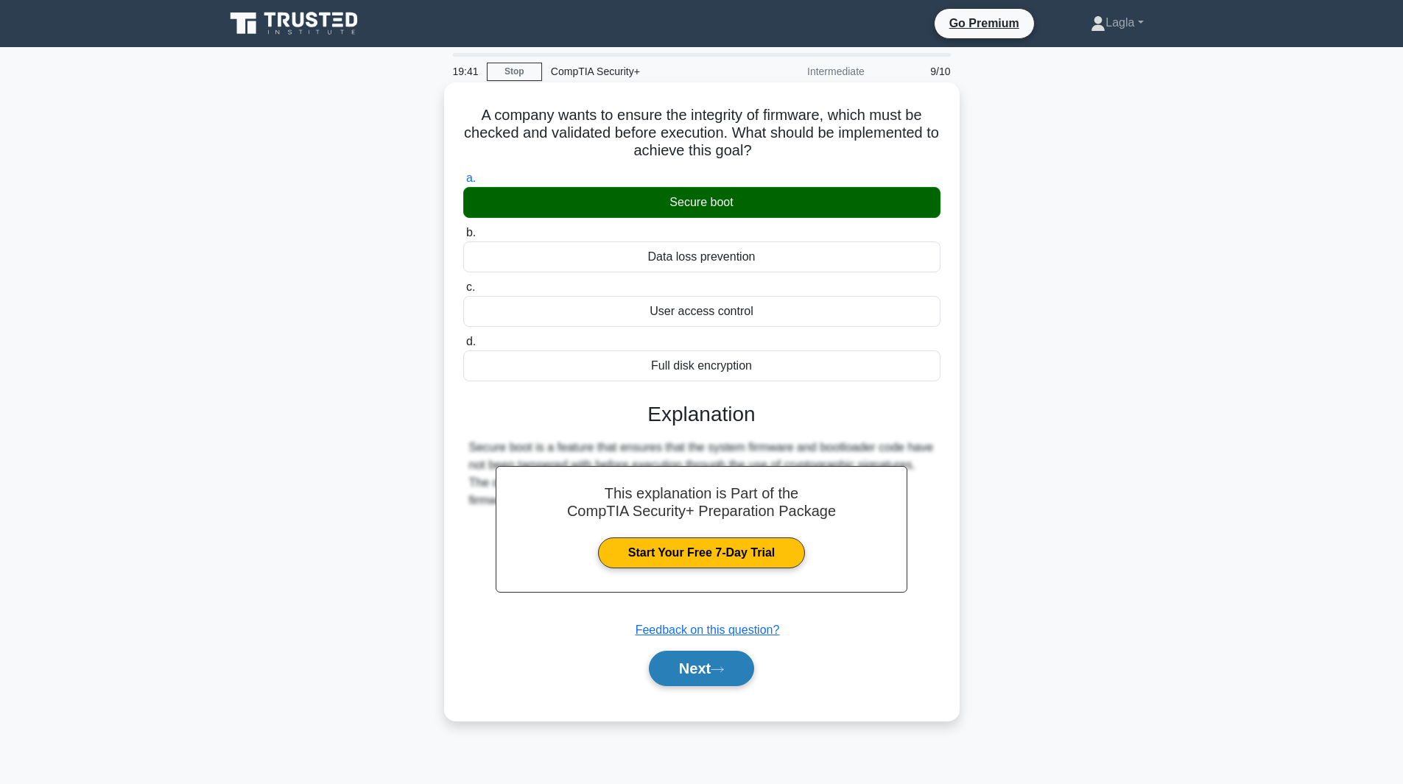
click at [696, 665] on button "Next" at bounding box center [701, 668] width 105 height 35
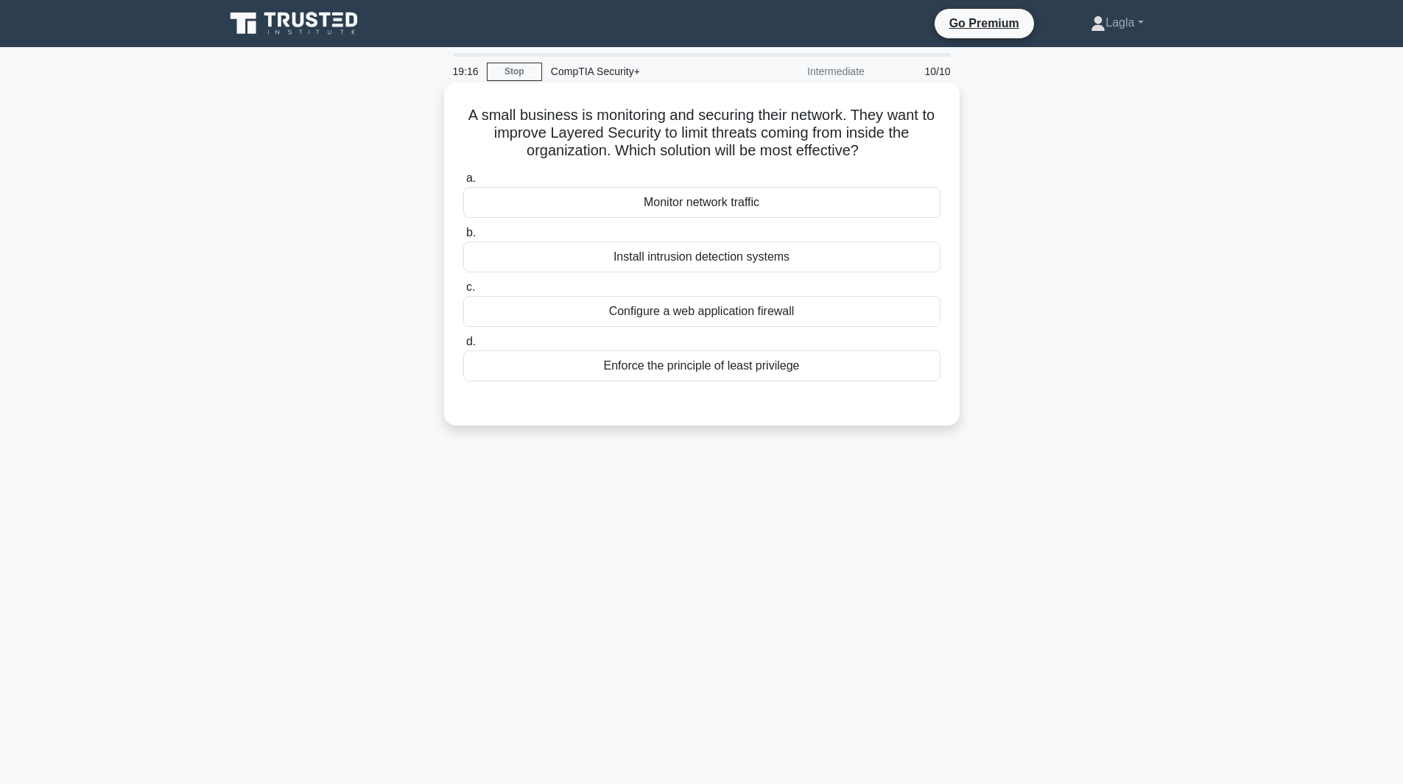
click at [599, 373] on div "Enforce the principle of least privilege" at bounding box center [701, 366] width 477 height 31
click at [463, 347] on input "d. Enforce the principle of least privilege" at bounding box center [463, 342] width 0 height 10
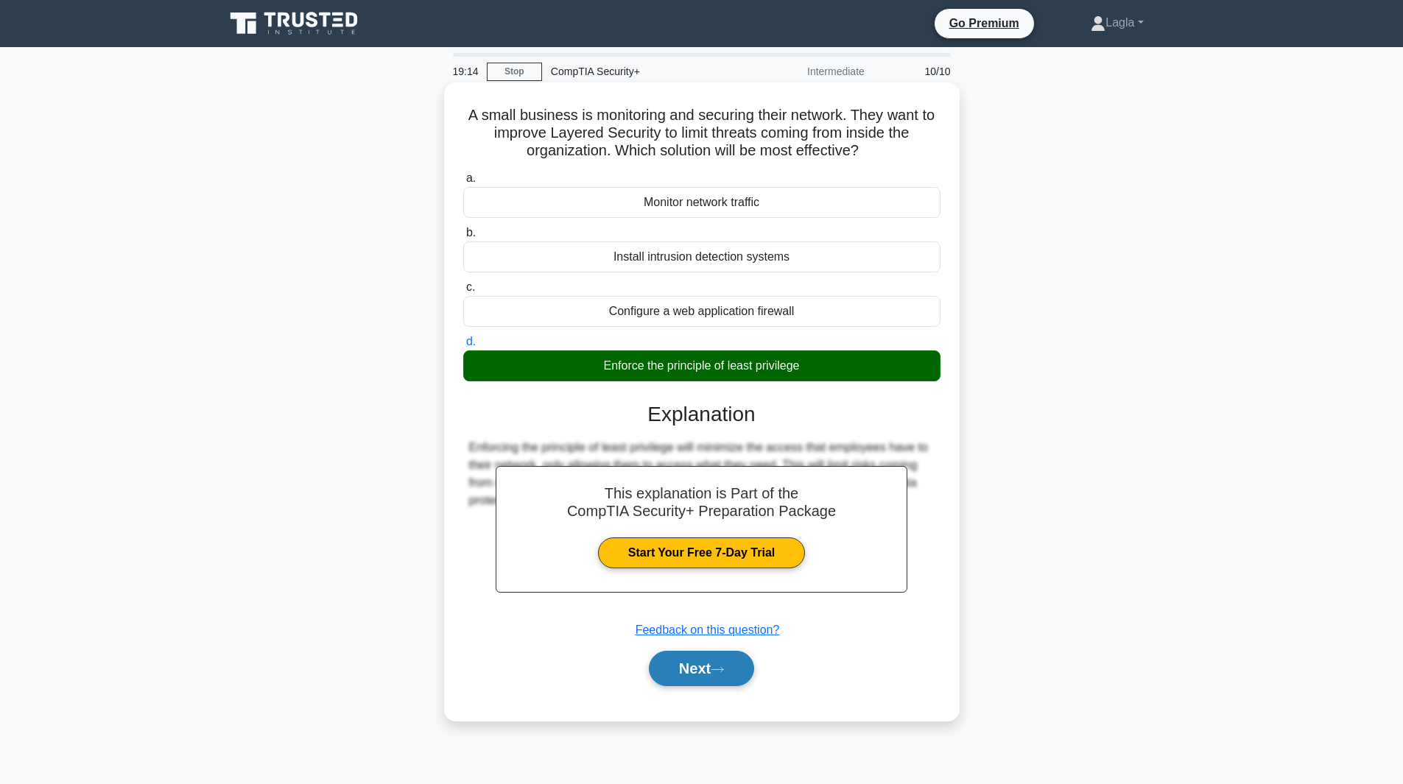
click at [679, 683] on button "Next" at bounding box center [701, 668] width 105 height 35
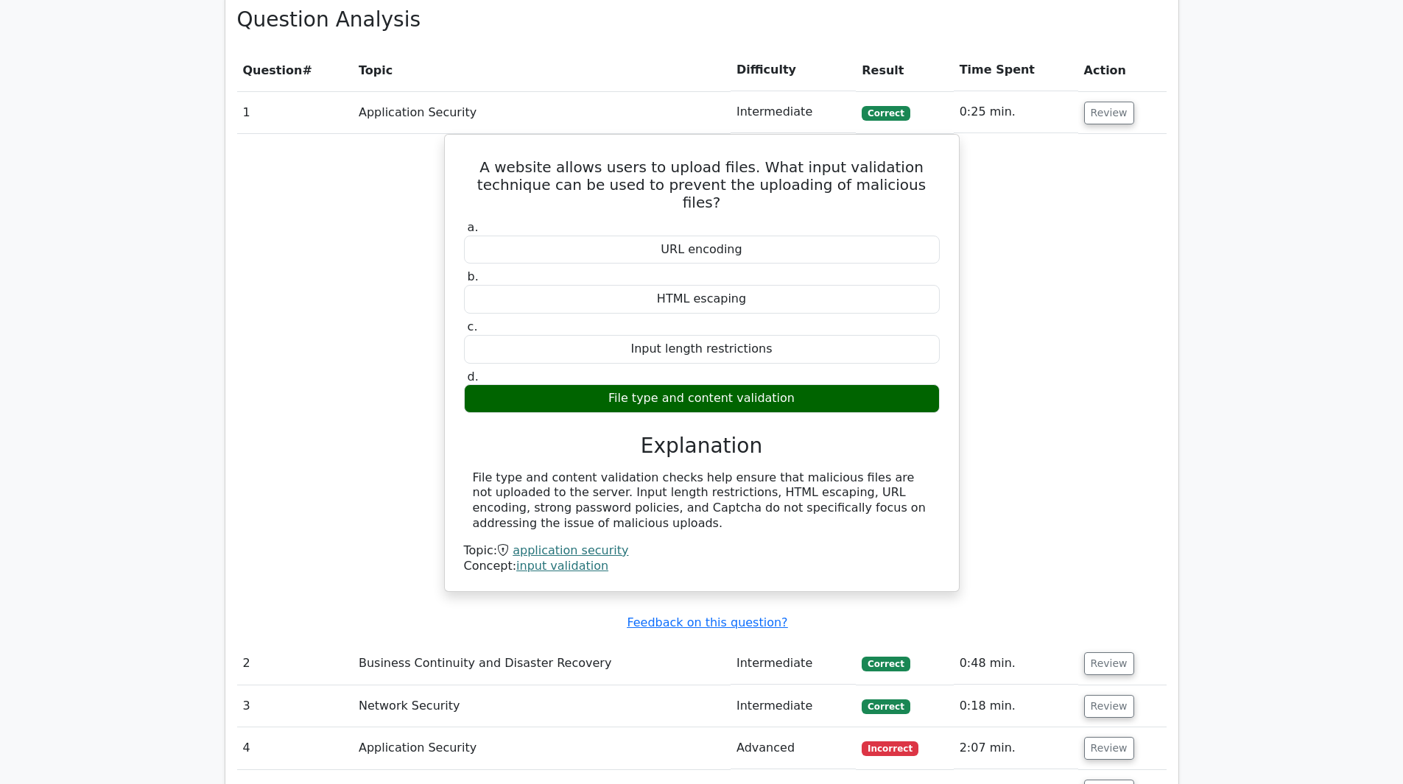
scroll to position [1620, 0]
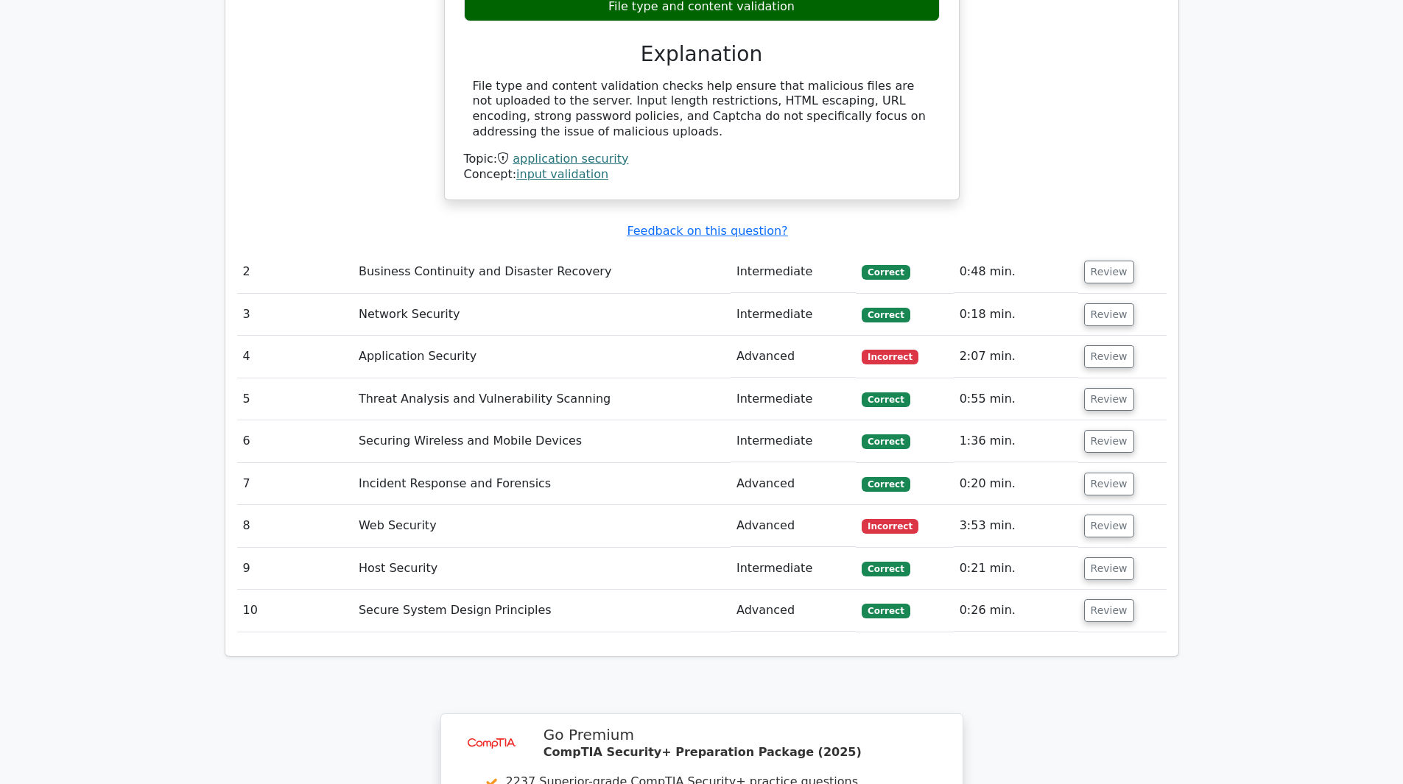
click at [600, 505] on td "Web Security" at bounding box center [542, 526] width 378 height 42
click at [1091, 515] on button "Review" at bounding box center [1109, 526] width 50 height 23
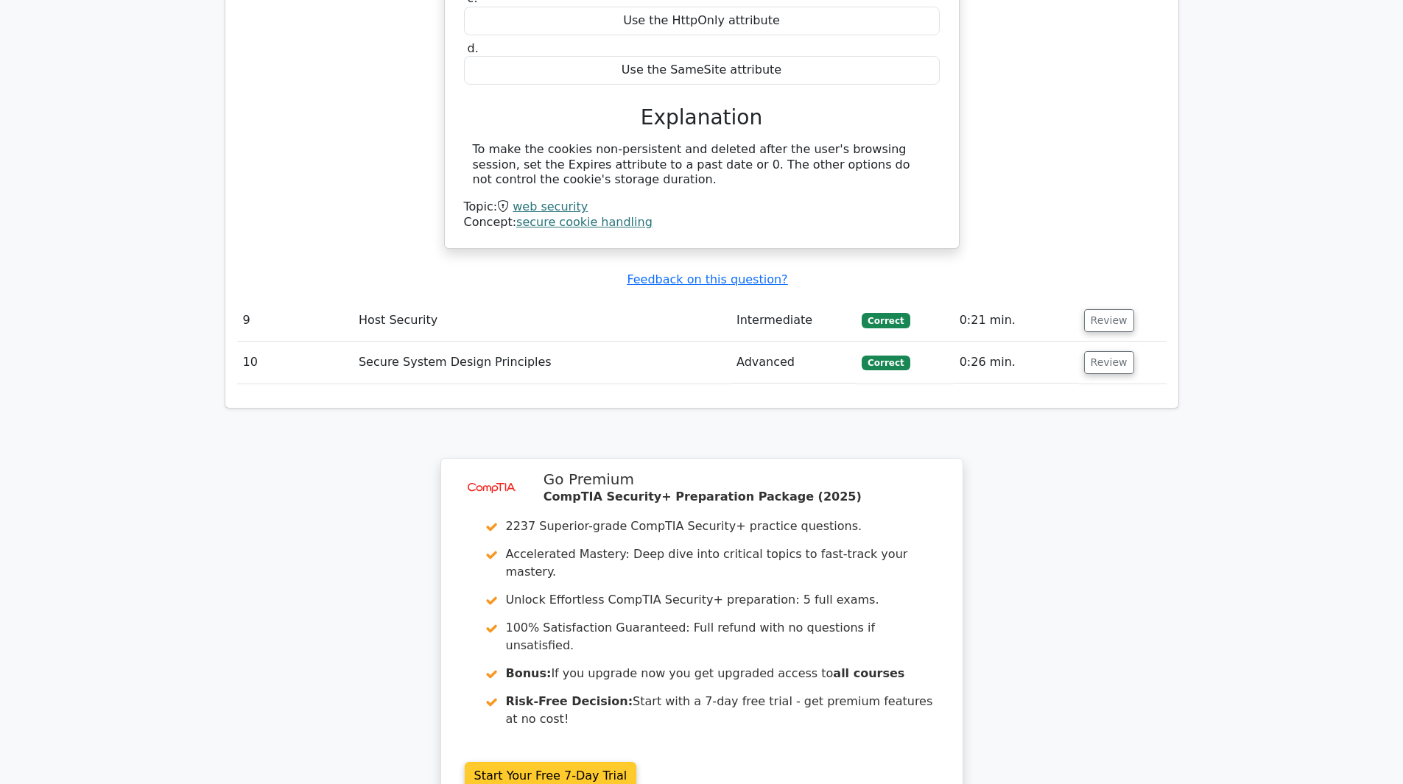
scroll to position [2595, 0]
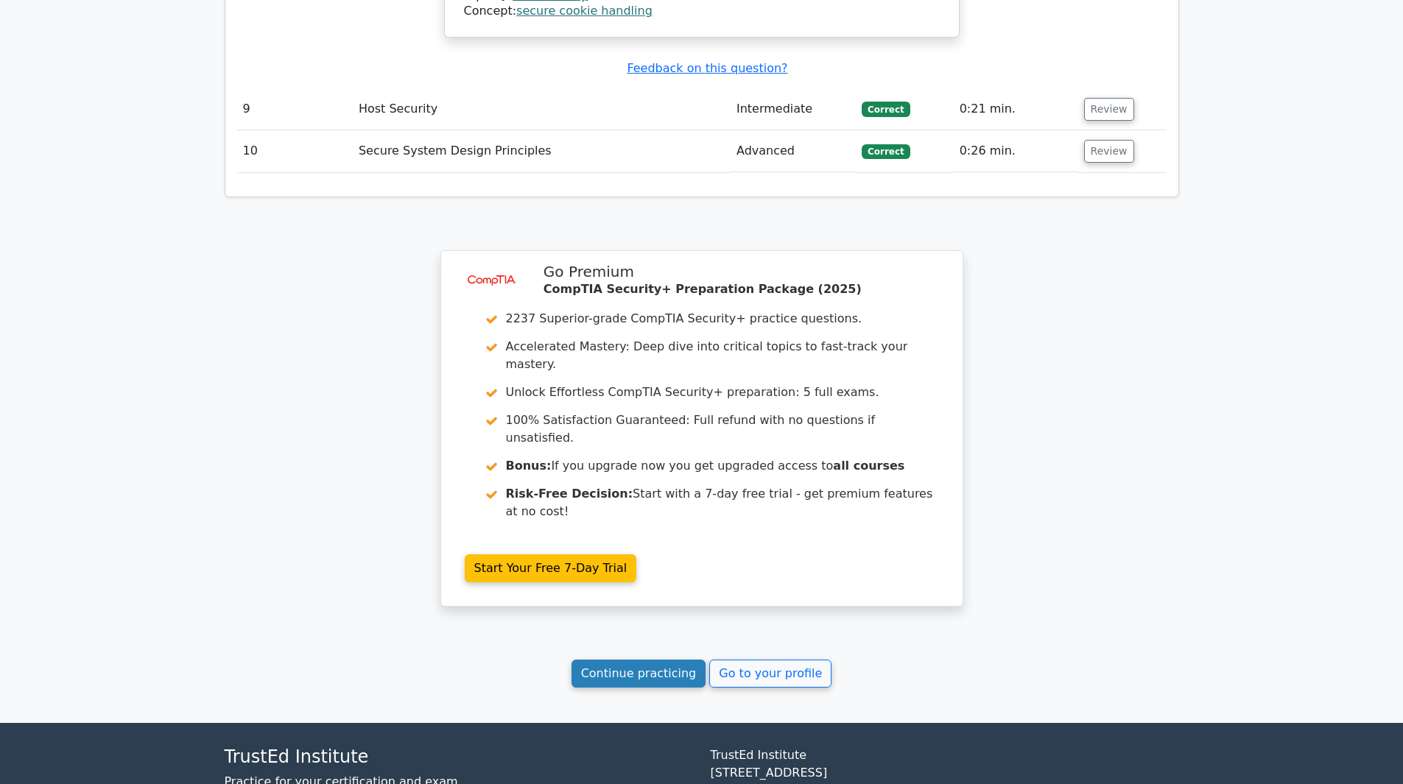
click at [627, 660] on link "Continue practicing" at bounding box center [638, 674] width 135 height 28
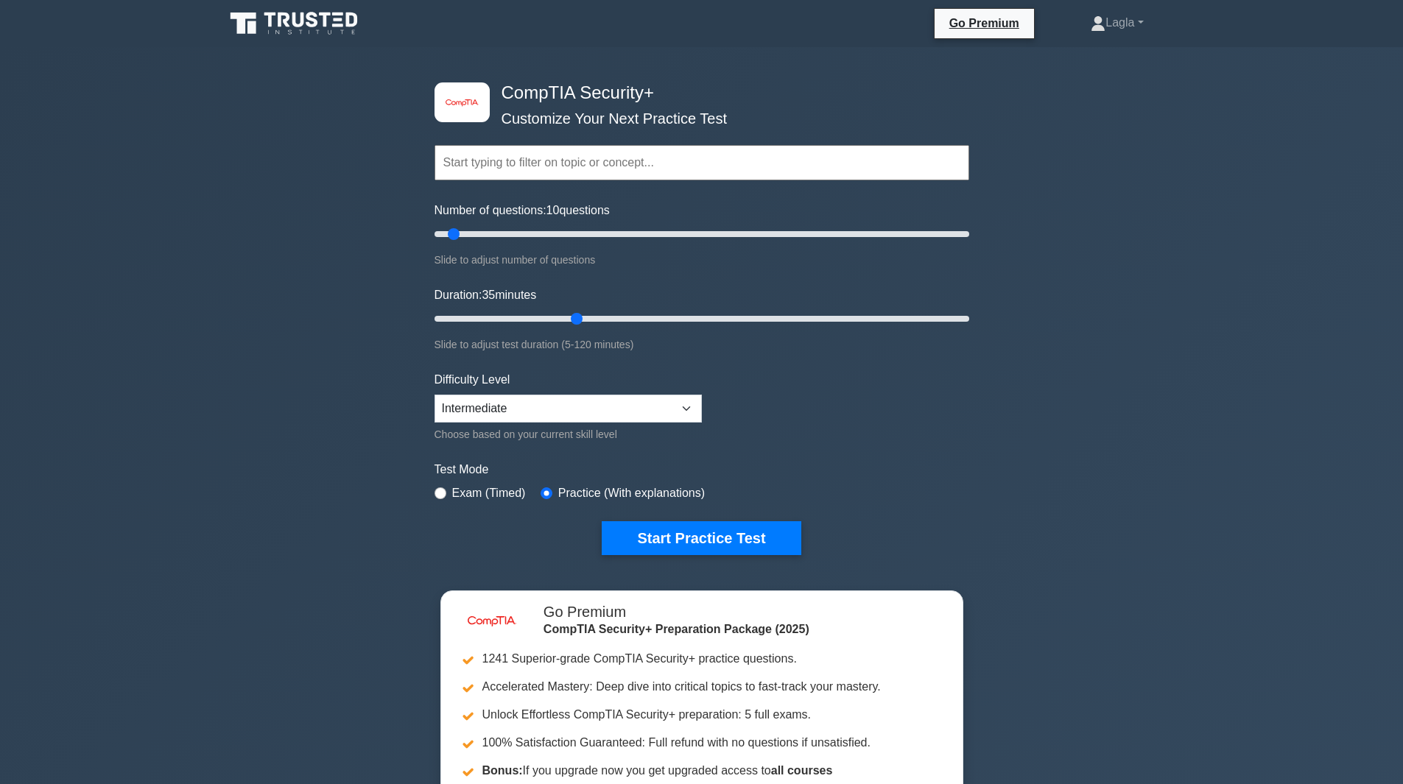
drag, startPoint x: 468, startPoint y: 317, endPoint x: 571, endPoint y: 320, distance: 103.1
type input "35"
click at [571, 320] on input "Duration: 35 minutes" at bounding box center [701, 319] width 535 height 18
click at [668, 532] on button "Start Practice Test" at bounding box center [701, 538] width 199 height 34
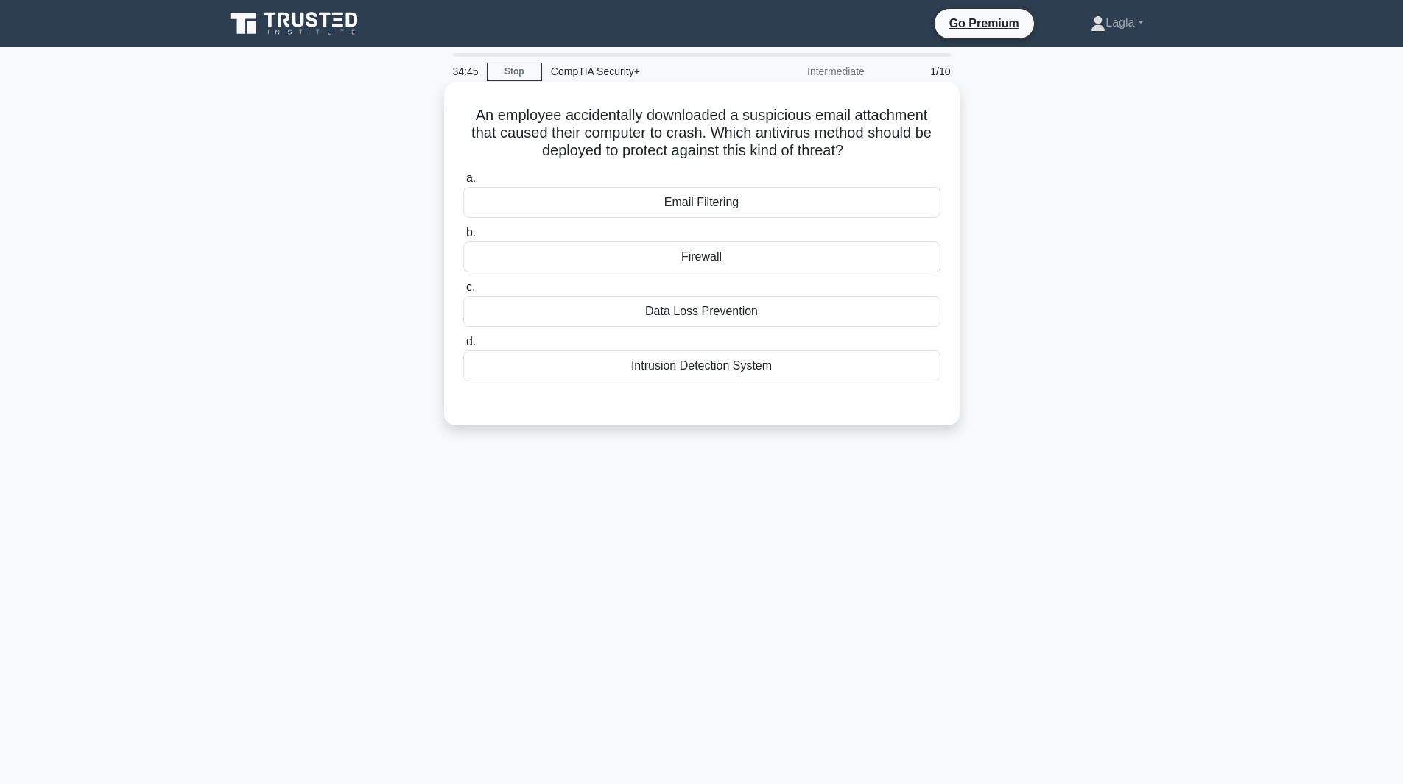
click at [697, 216] on div "Email Filtering" at bounding box center [701, 202] width 477 height 31
click at [463, 183] on input "a. Email Filtering" at bounding box center [463, 179] width 0 height 10
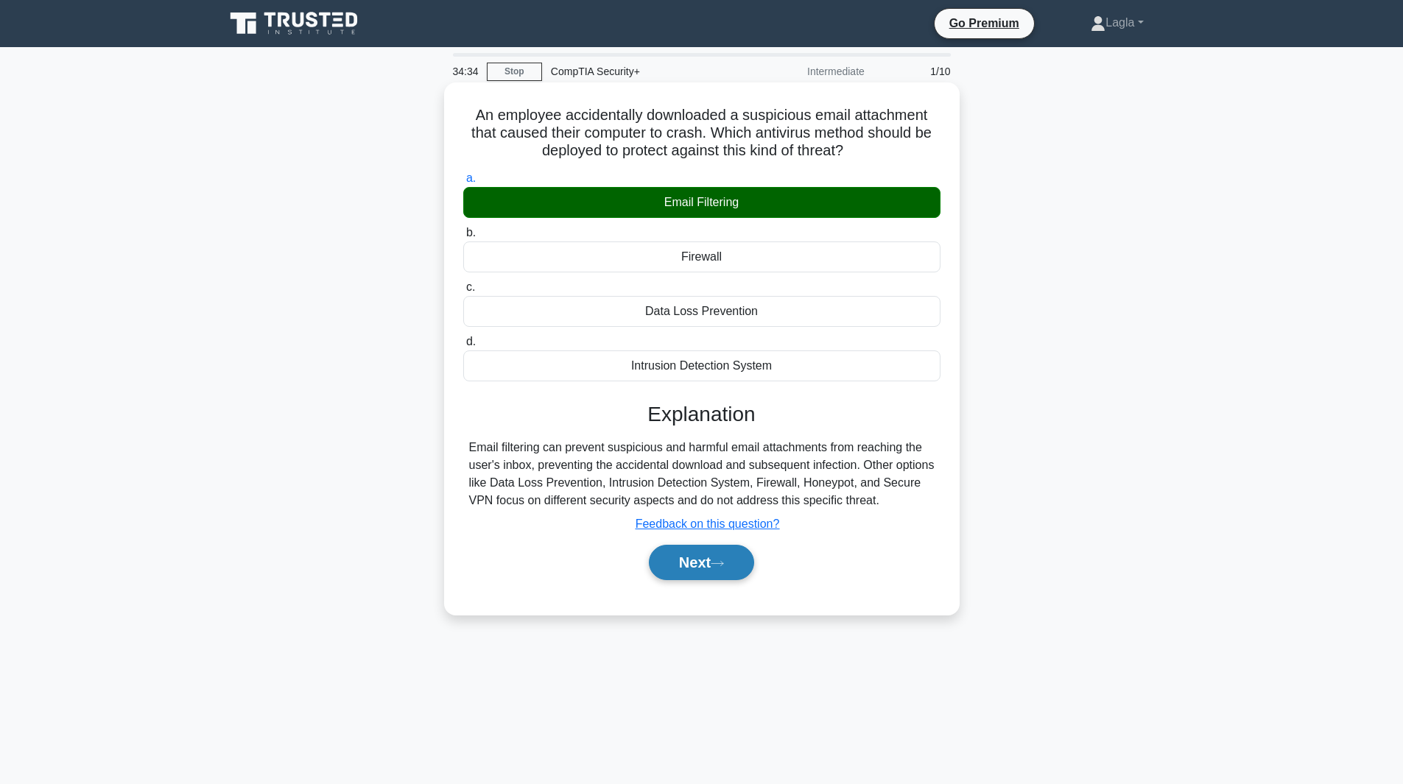
click at [714, 552] on button "Next" at bounding box center [701, 562] width 105 height 35
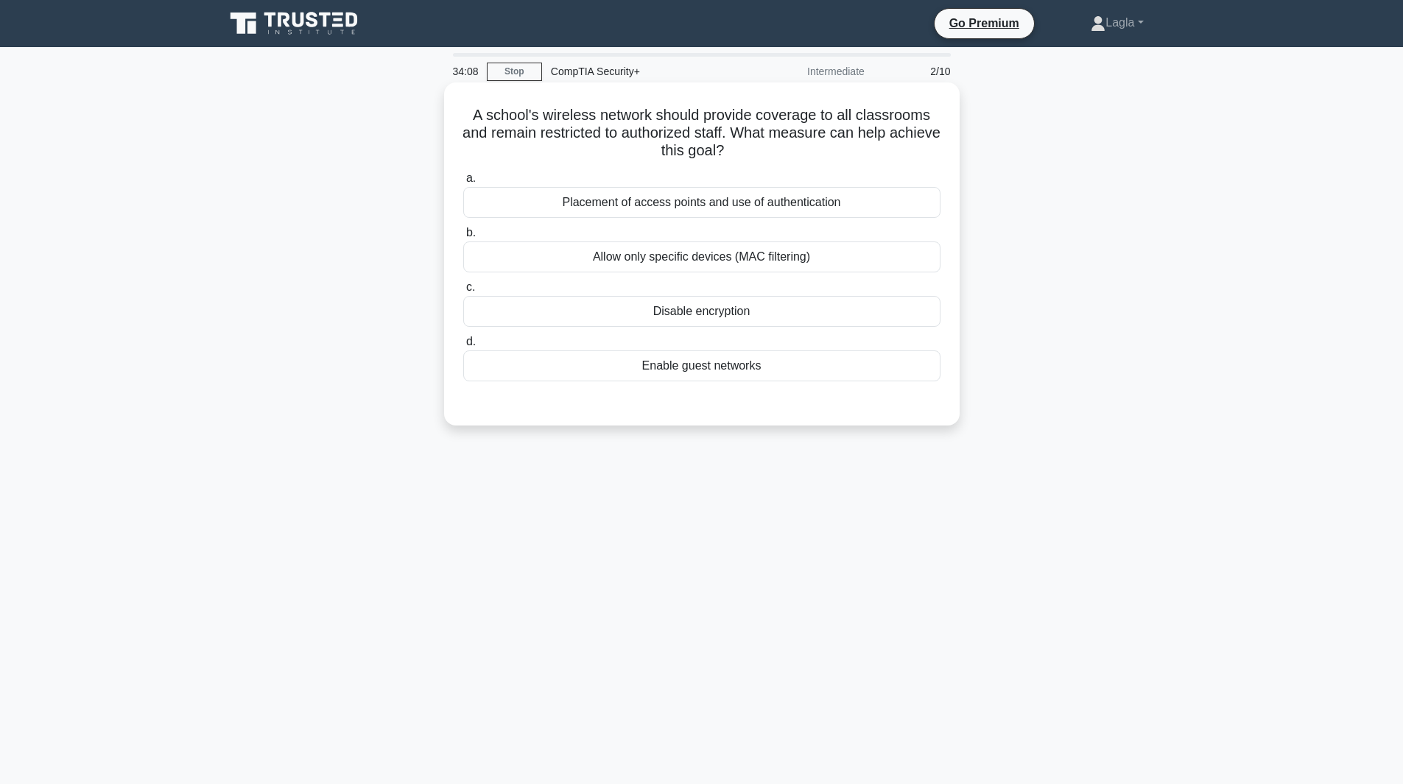
click at [809, 211] on div "Placement of access points and use of authentication" at bounding box center [701, 202] width 477 height 31
click at [463, 183] on input "a. Placement of access points and use of authentication" at bounding box center [463, 179] width 0 height 10
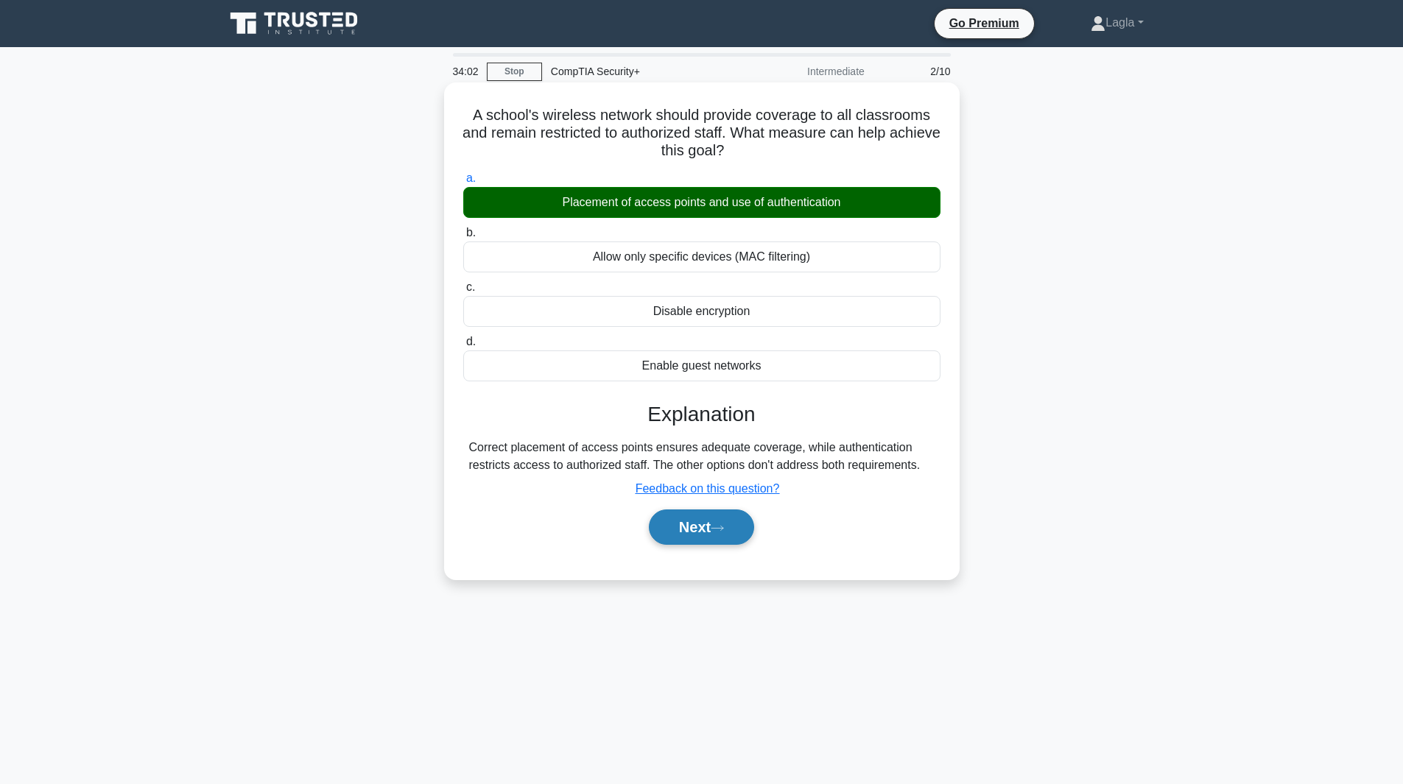
click at [721, 532] on icon at bounding box center [717, 528] width 13 height 8
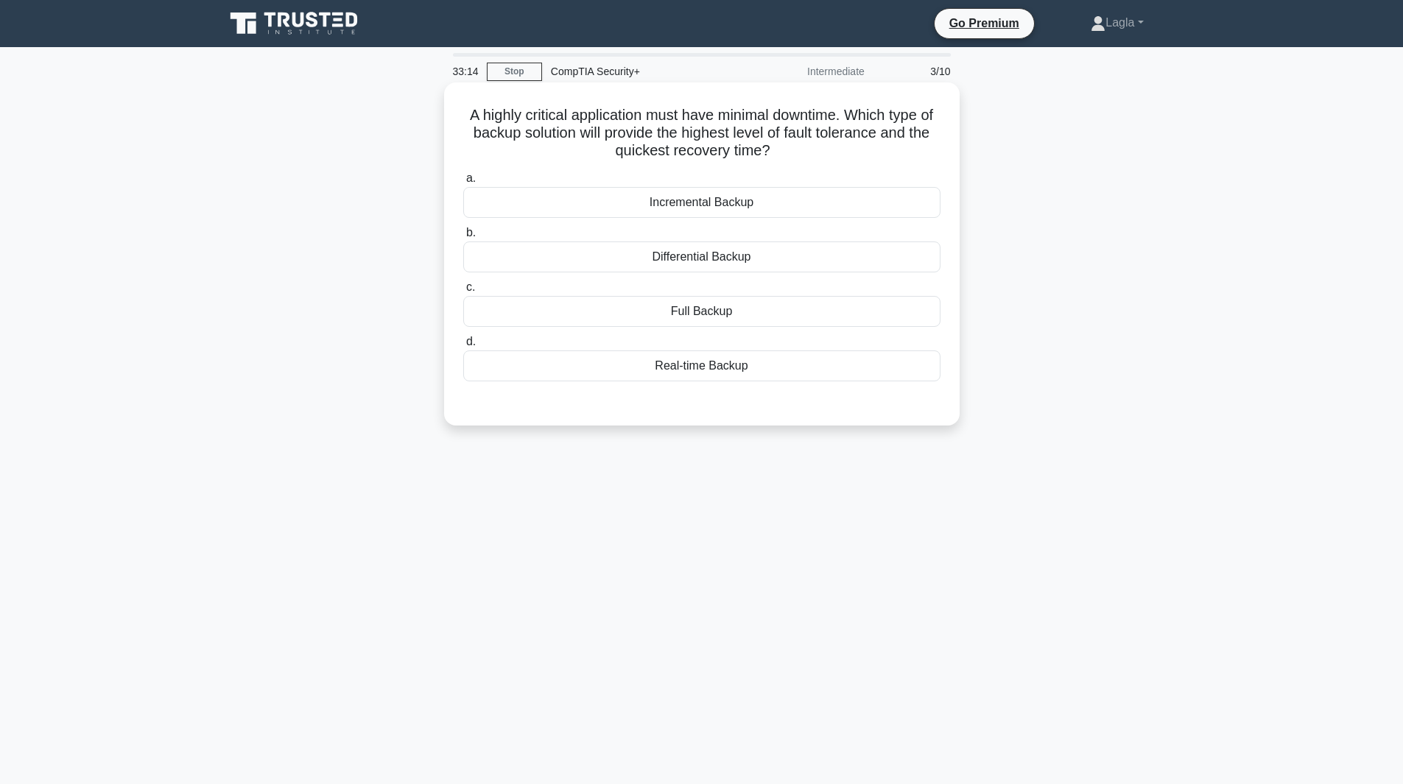
click at [739, 381] on div "Real-time Backup" at bounding box center [701, 366] width 477 height 31
click at [463, 347] on input "d. Real-time Backup" at bounding box center [463, 342] width 0 height 10
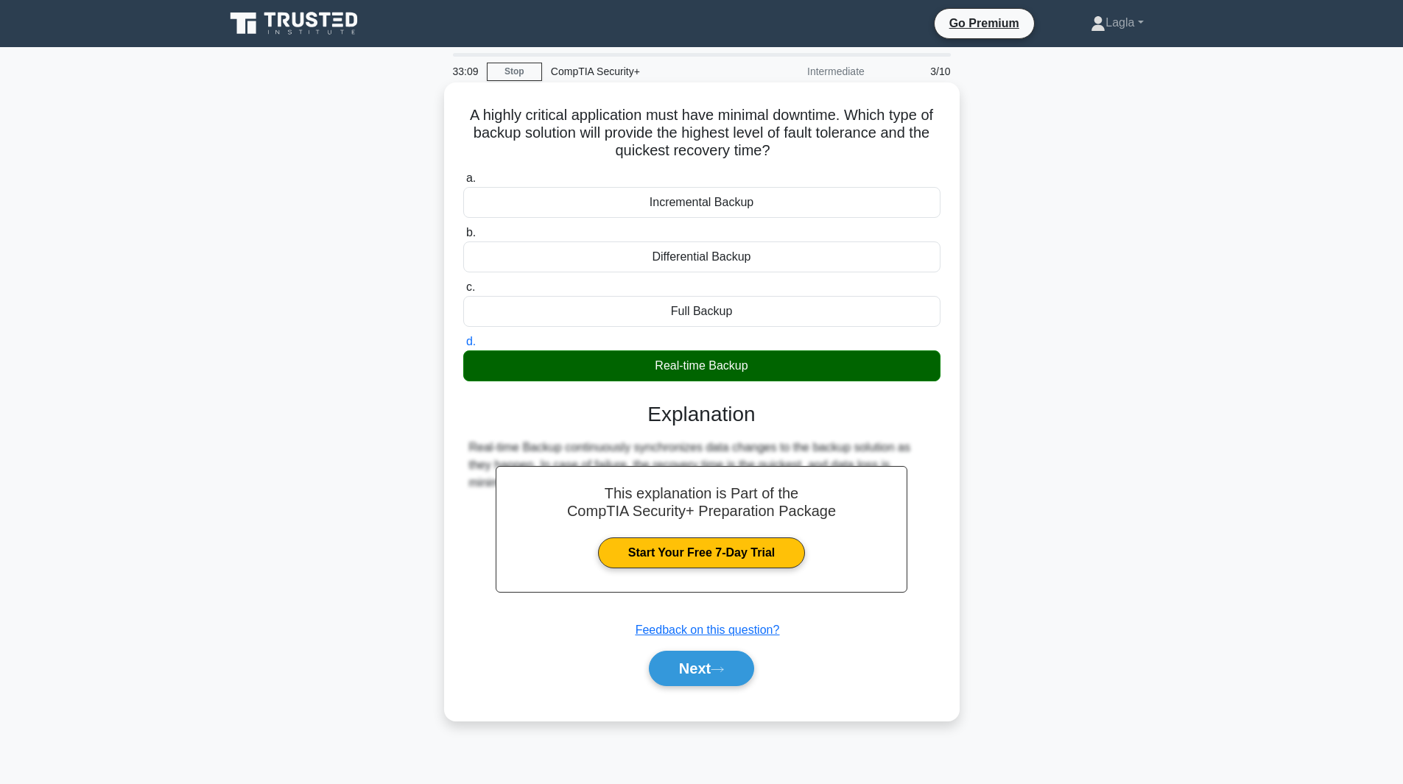
drag, startPoint x: 476, startPoint y: 110, endPoint x: 769, endPoint y: 362, distance: 385.9
click at [769, 362] on div "A highly critical application must have minimal downtime. Which type of backup …" at bounding box center [702, 401] width 504 height 627
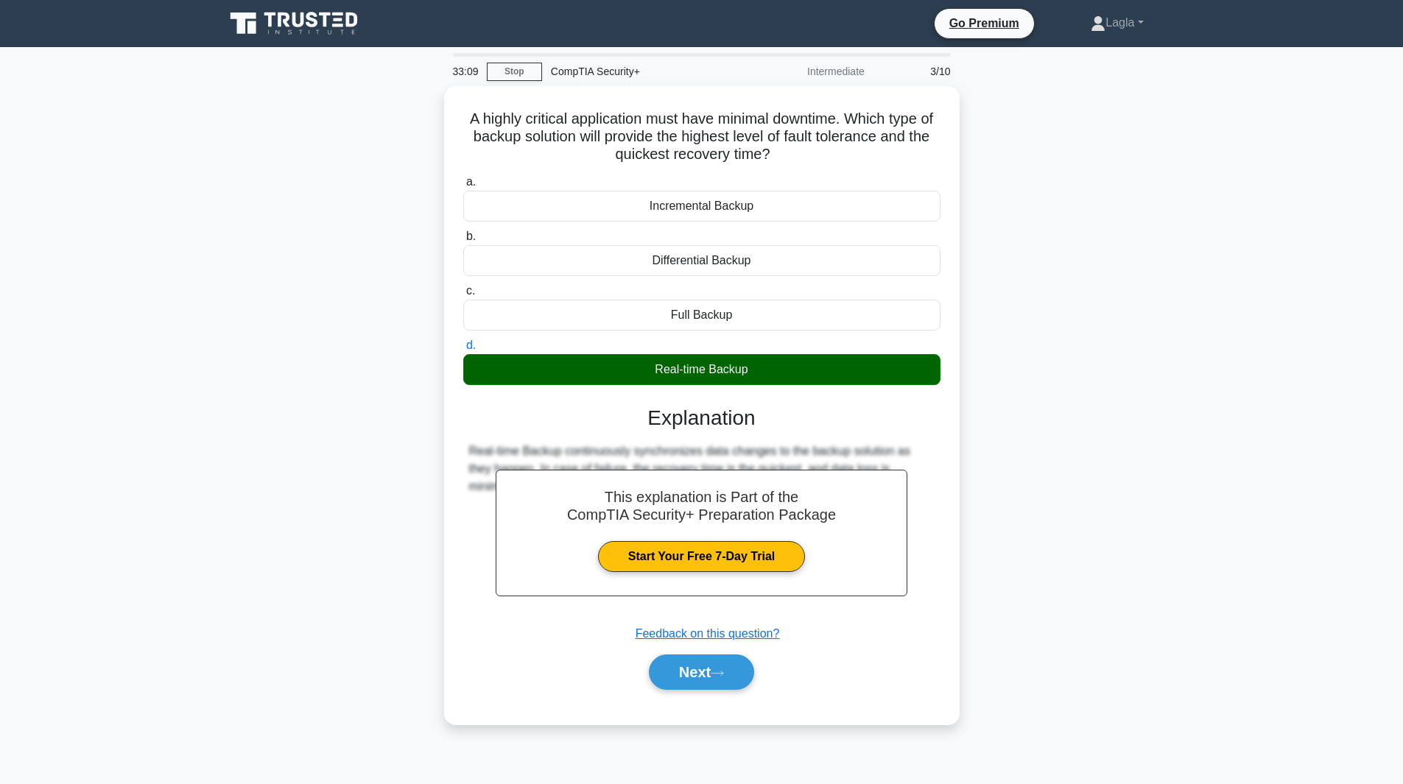
copy div "A highly critical application must have minimal downtime. Which type of backup …"
click at [1039, 501] on div "A highly critical application must have minimal downtime. Which type of backup …" at bounding box center [702, 414] width 972 height 656
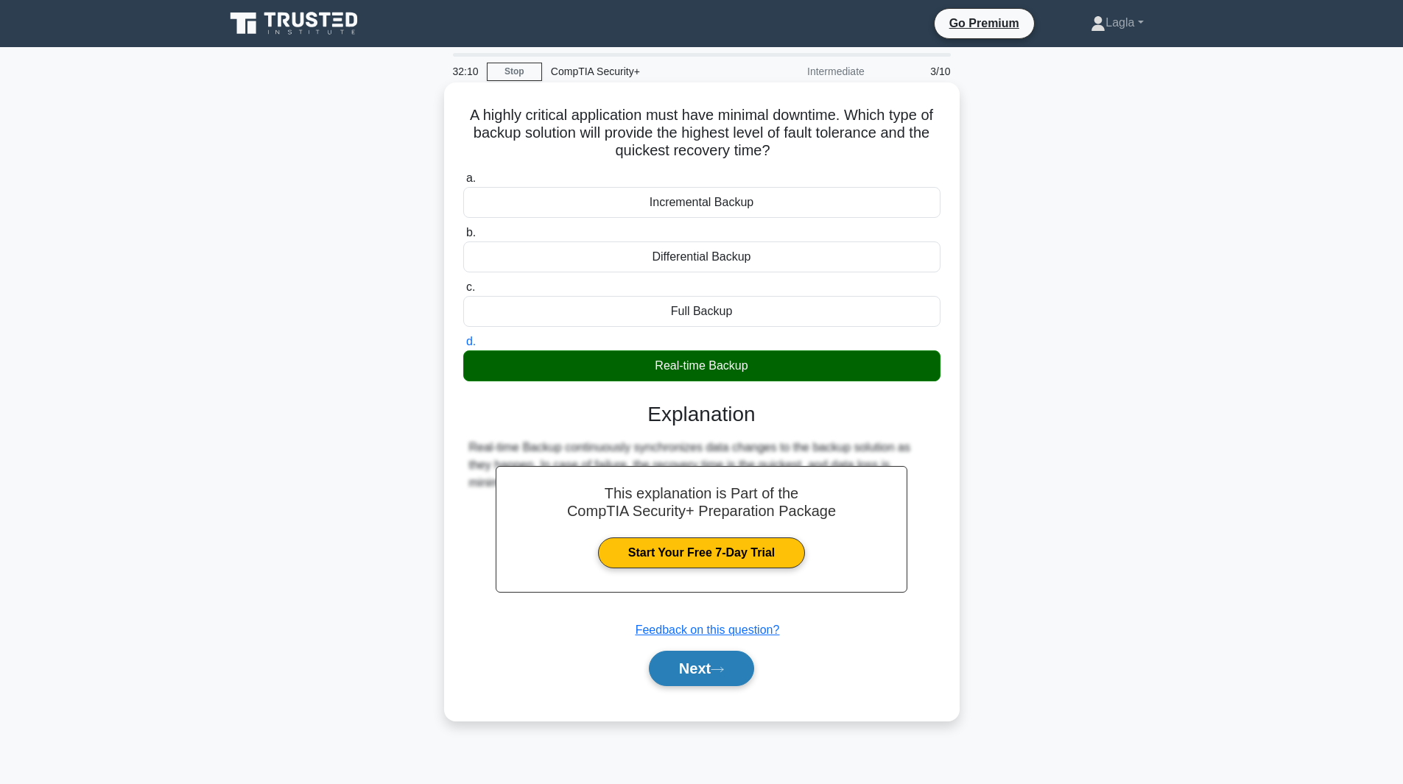
click at [694, 686] on button "Next" at bounding box center [701, 668] width 105 height 35
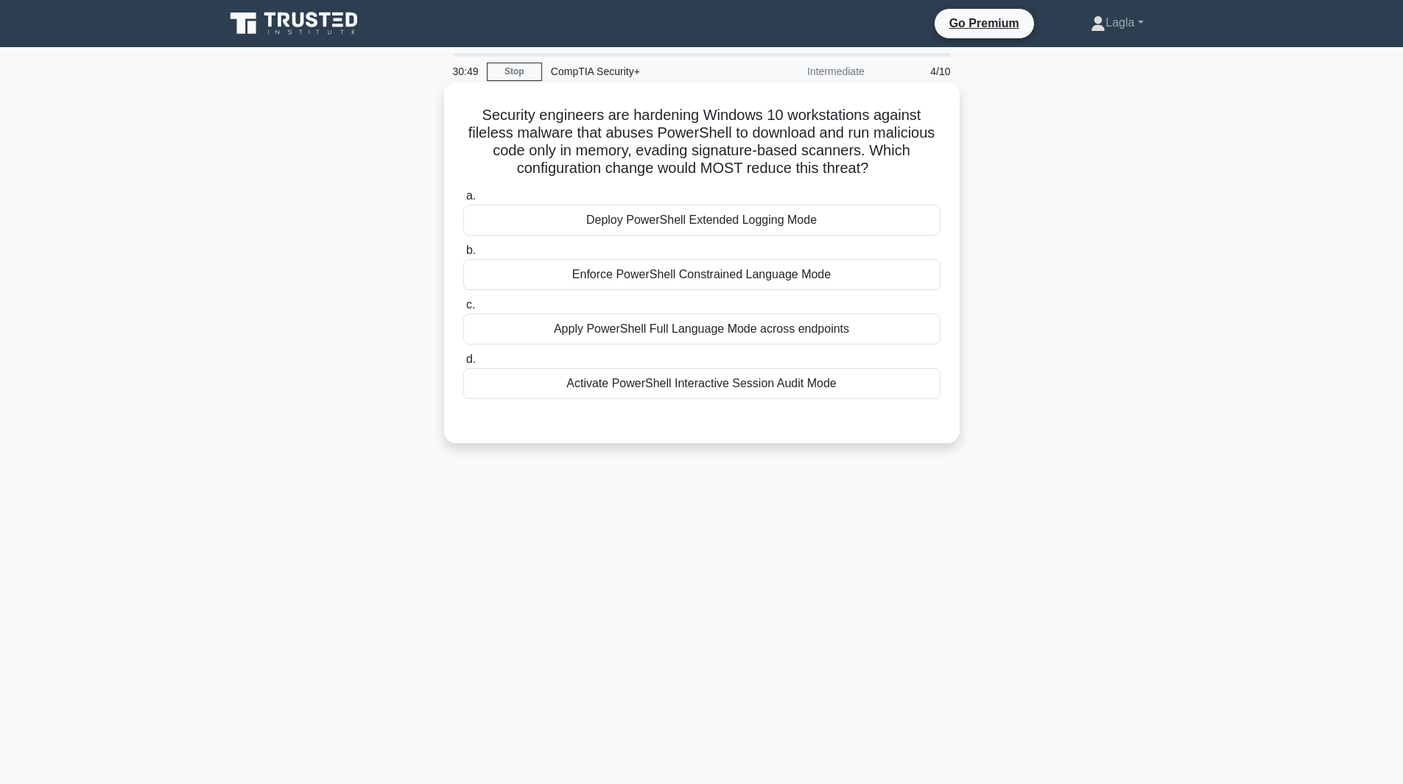
click at [792, 321] on div "Apply PowerShell Full Language Mode across endpoints" at bounding box center [701, 329] width 477 height 31
click at [463, 310] on input "c. Apply PowerShell Full Language Mode across endpoints" at bounding box center [463, 305] width 0 height 10
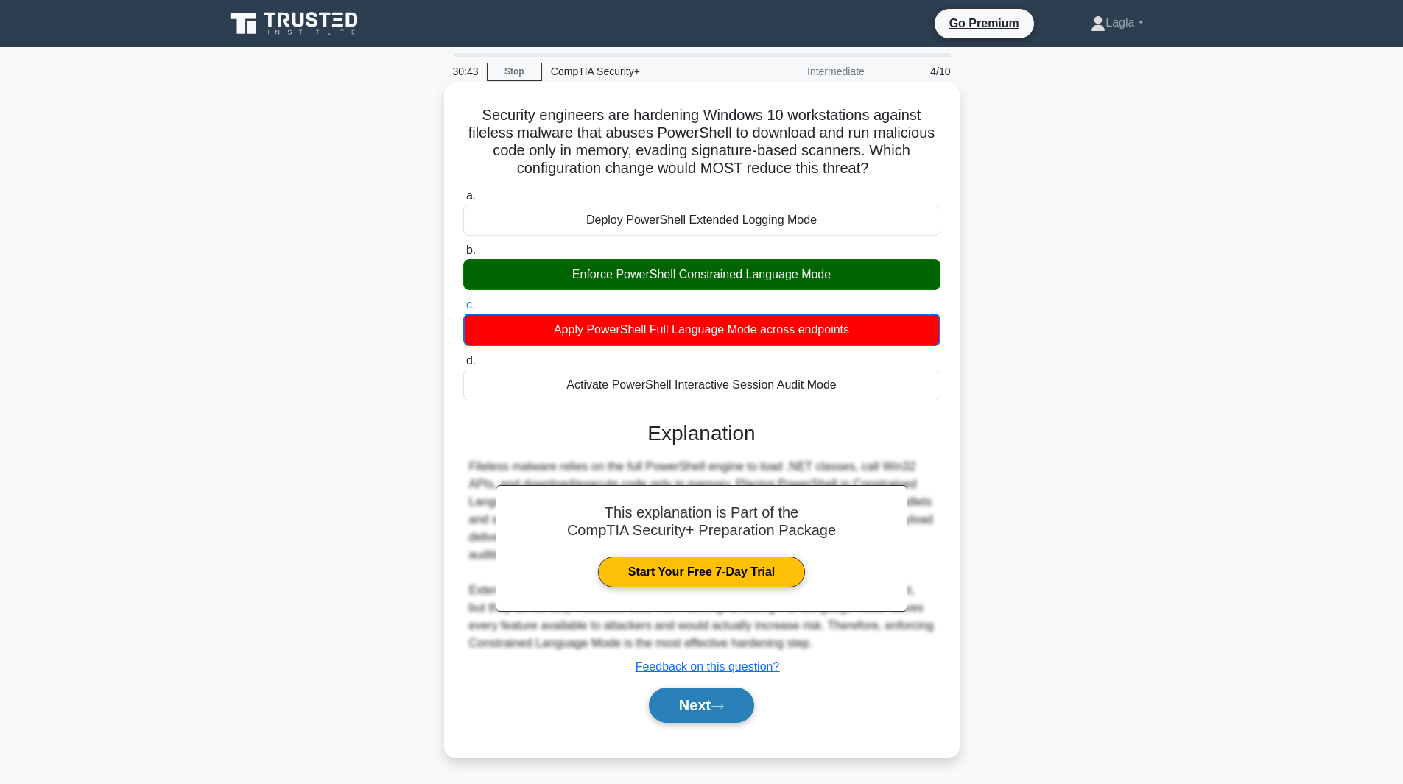
click at [654, 700] on button "Next" at bounding box center [701, 705] width 105 height 35
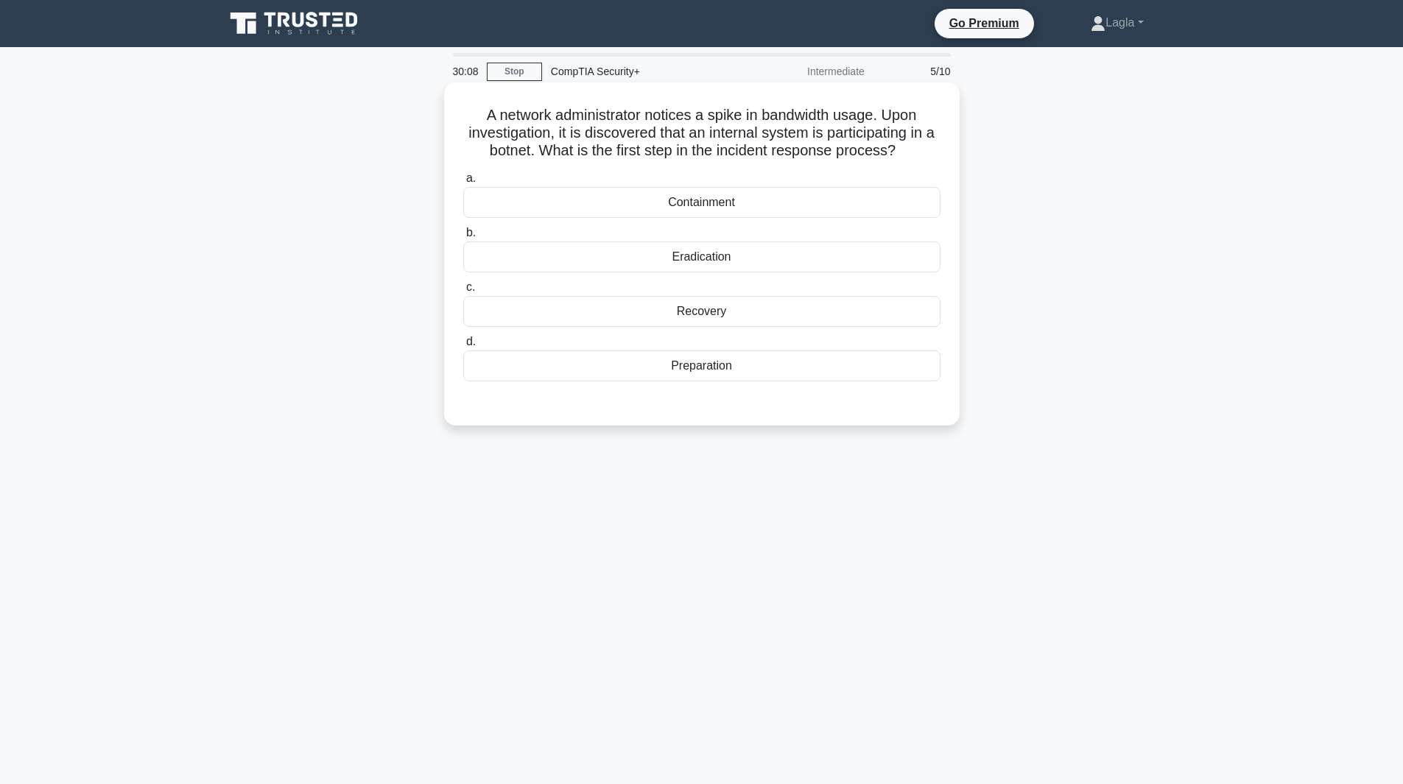
click at [699, 197] on div "Containment" at bounding box center [701, 202] width 477 height 31
click at [463, 183] on input "a. Containment" at bounding box center [463, 179] width 0 height 10
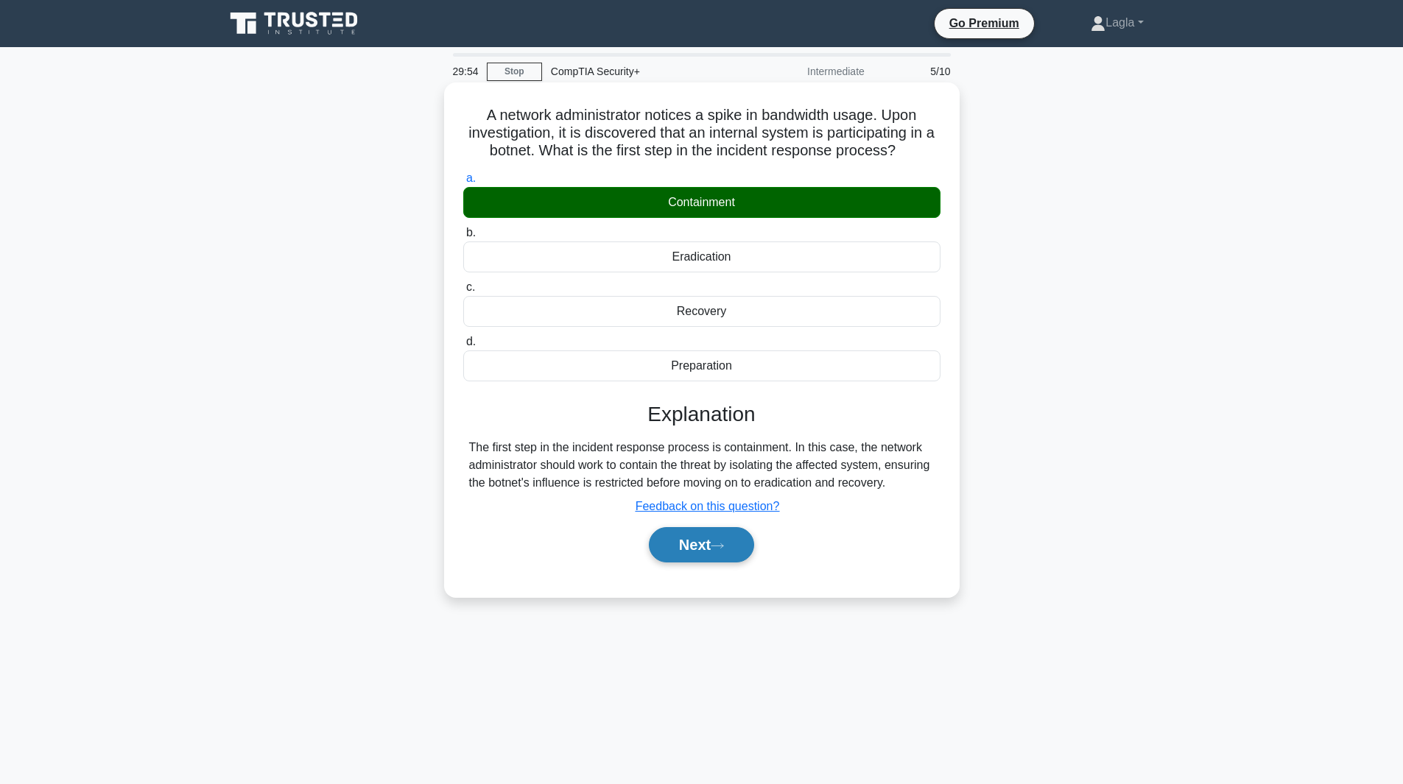
click at [675, 552] on button "Next" at bounding box center [701, 544] width 105 height 35
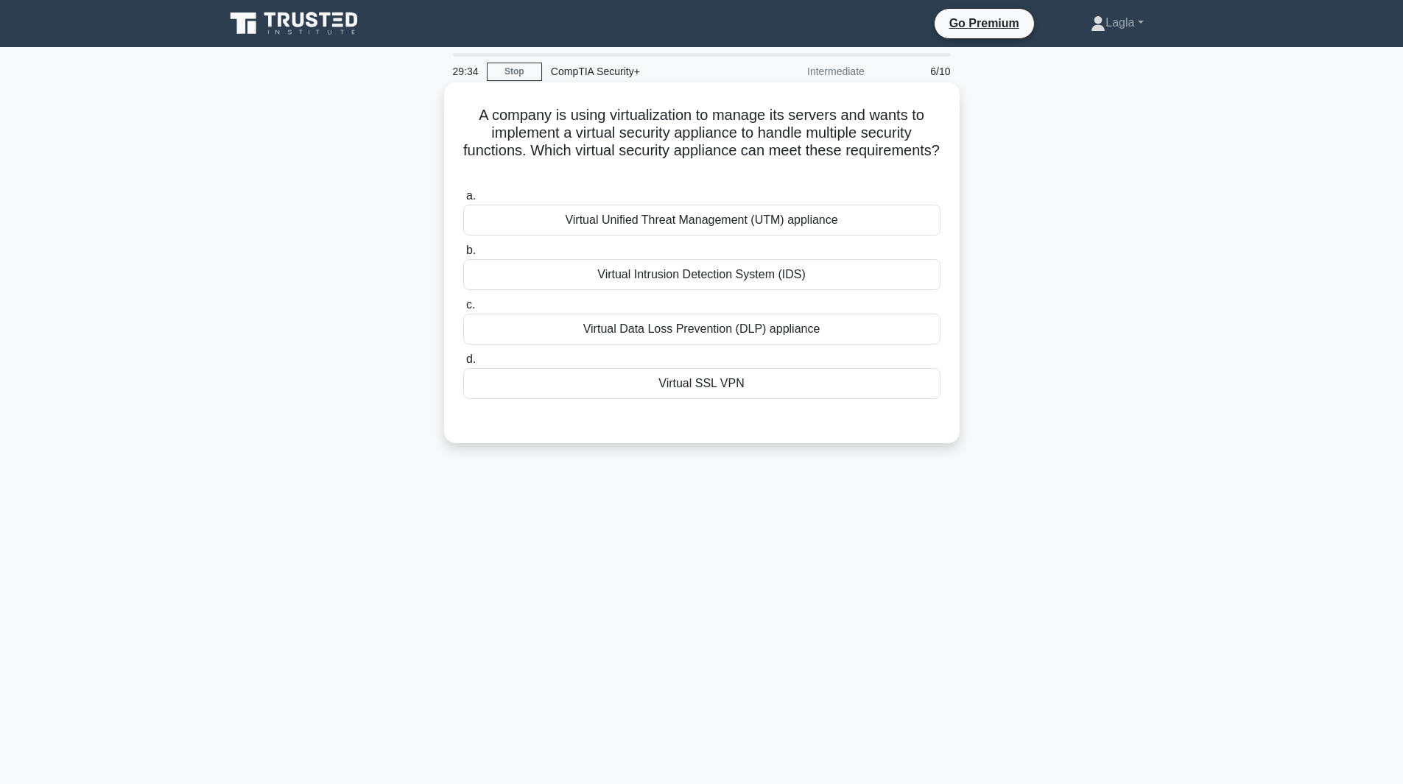
click at [736, 218] on div "Virtual Unified Threat Management (UTM) appliance" at bounding box center [701, 220] width 477 height 31
click at [463, 201] on input "a. Virtual Unified Threat Management (UTM) appliance" at bounding box center [463, 196] width 0 height 10
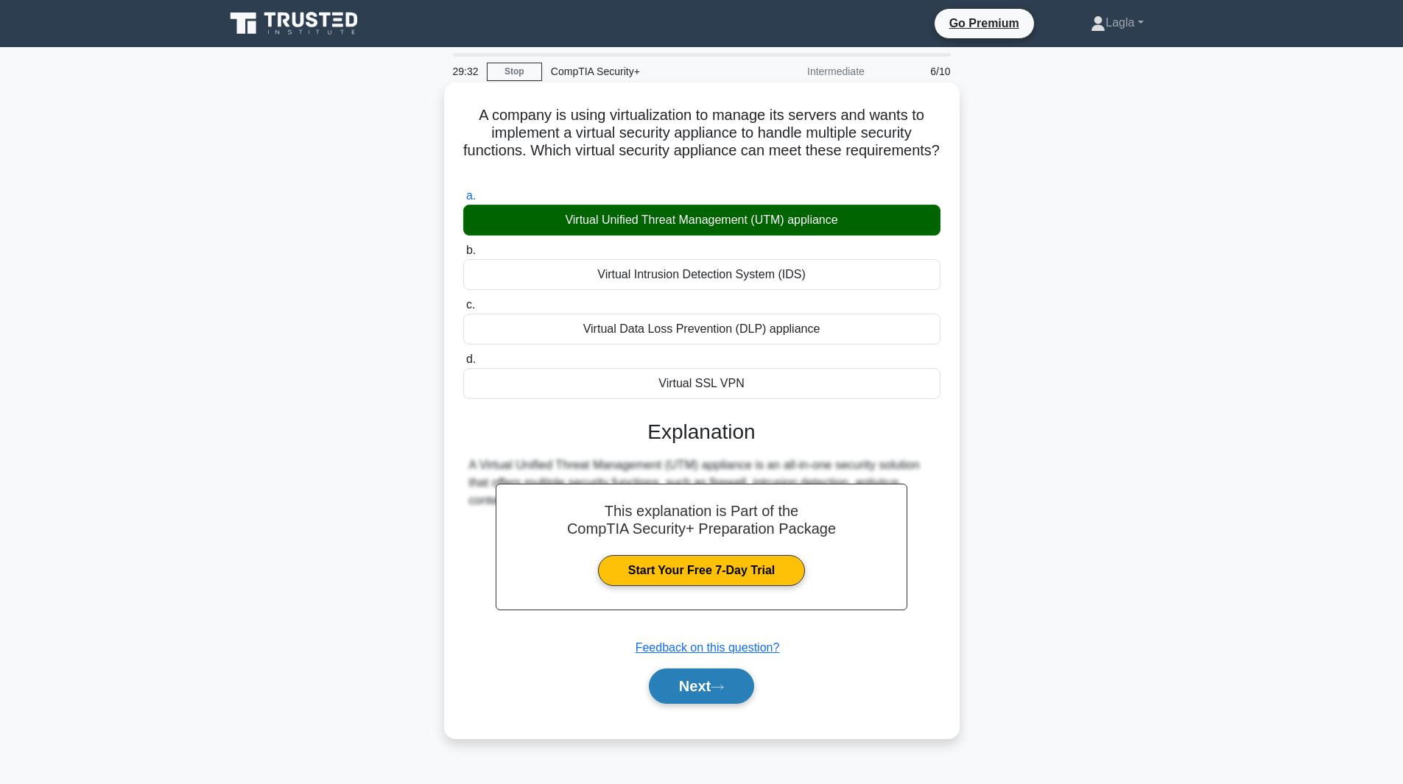
click at [709, 691] on button "Next" at bounding box center [701, 686] width 105 height 35
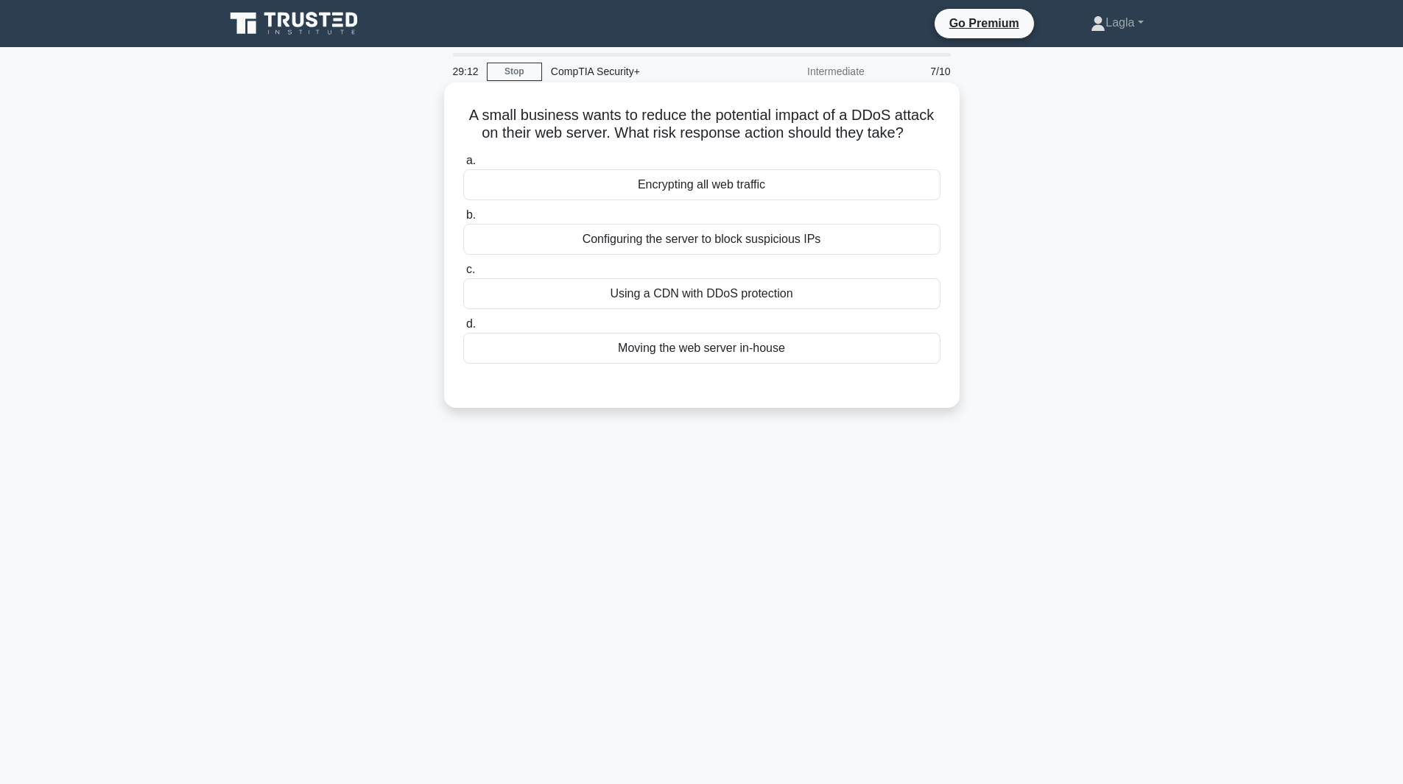
click at [753, 299] on div "Using a CDN with DDoS protection" at bounding box center [701, 293] width 477 height 31
click at [463, 275] on input "c. Using a CDN with DDoS protection" at bounding box center [463, 270] width 0 height 10
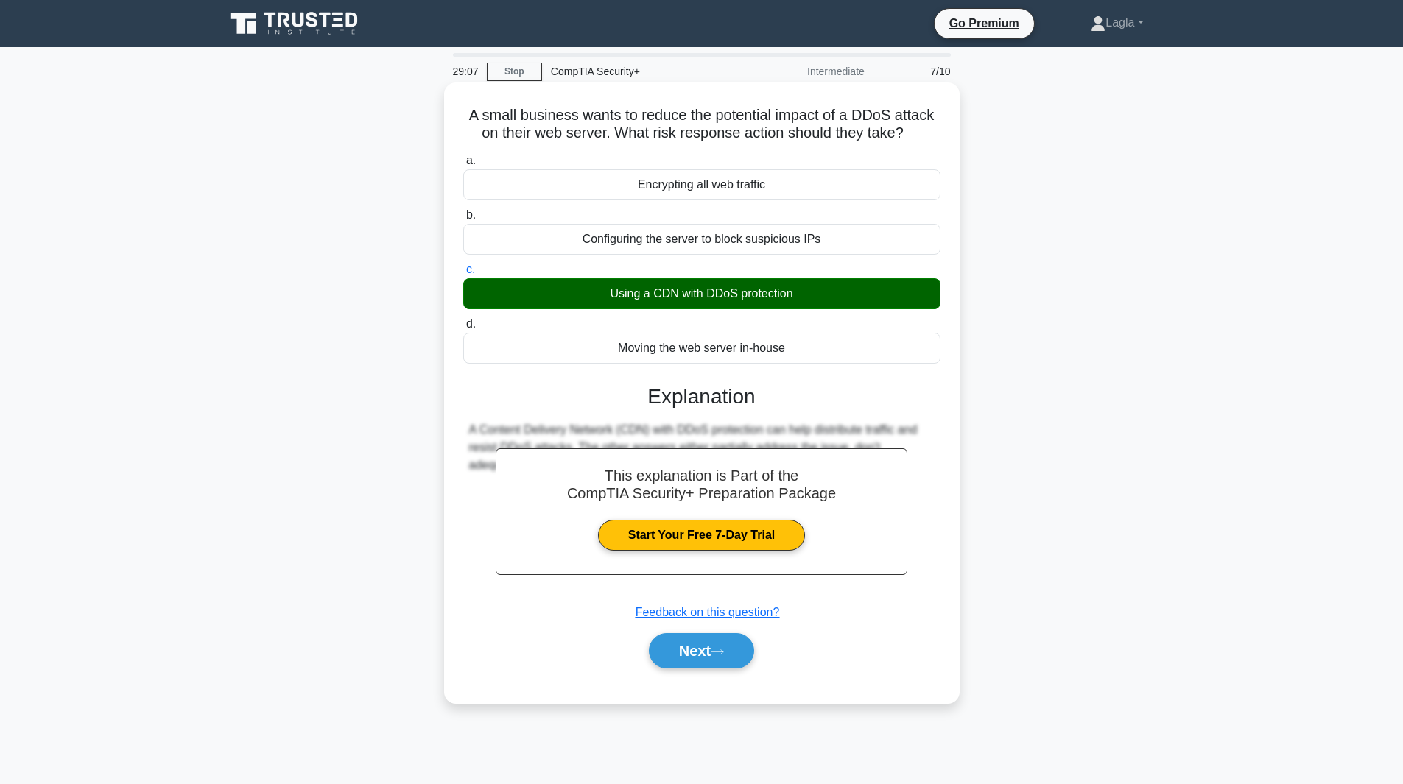
drag, startPoint x: 465, startPoint y: 120, endPoint x: 792, endPoint y: 362, distance: 406.9
click at [792, 362] on div "A small business wants to reduce the potential impact of a DDoS attack on their…" at bounding box center [702, 392] width 504 height 609
copy div "A small business wants to reduce the potential impact of a DDoS attack on their…"
click at [753, 679] on div "a. Encrypting all web traffic b. Configuring the server to block suspicious IPs" at bounding box center [702, 418] width 480 height 538
click at [732, 650] on button "Next" at bounding box center [701, 650] width 105 height 35
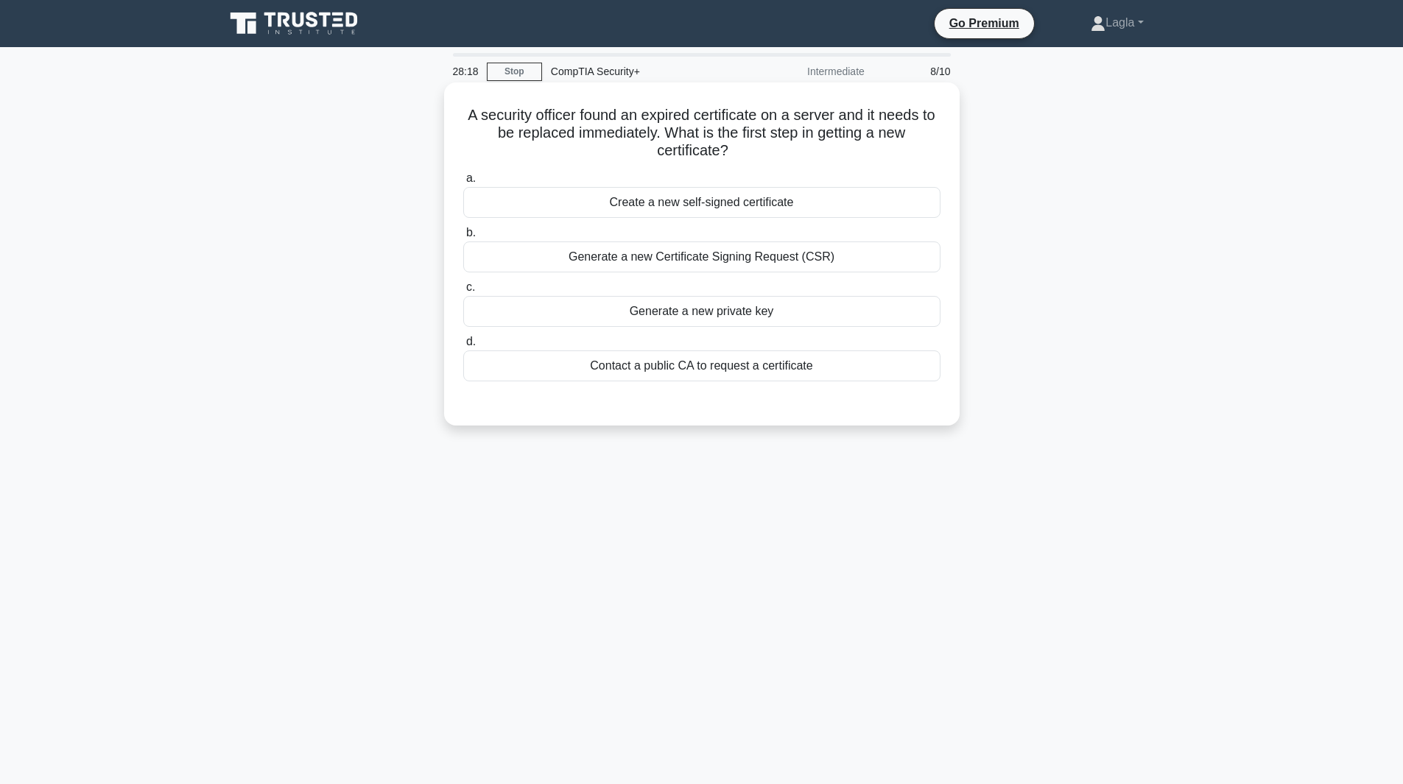
click at [753, 258] on div "Generate a new Certificate Signing Request (CSR)" at bounding box center [701, 257] width 477 height 31
click at [463, 238] on input "b. Generate a new Certificate Signing Request (CSR)" at bounding box center [463, 233] width 0 height 10
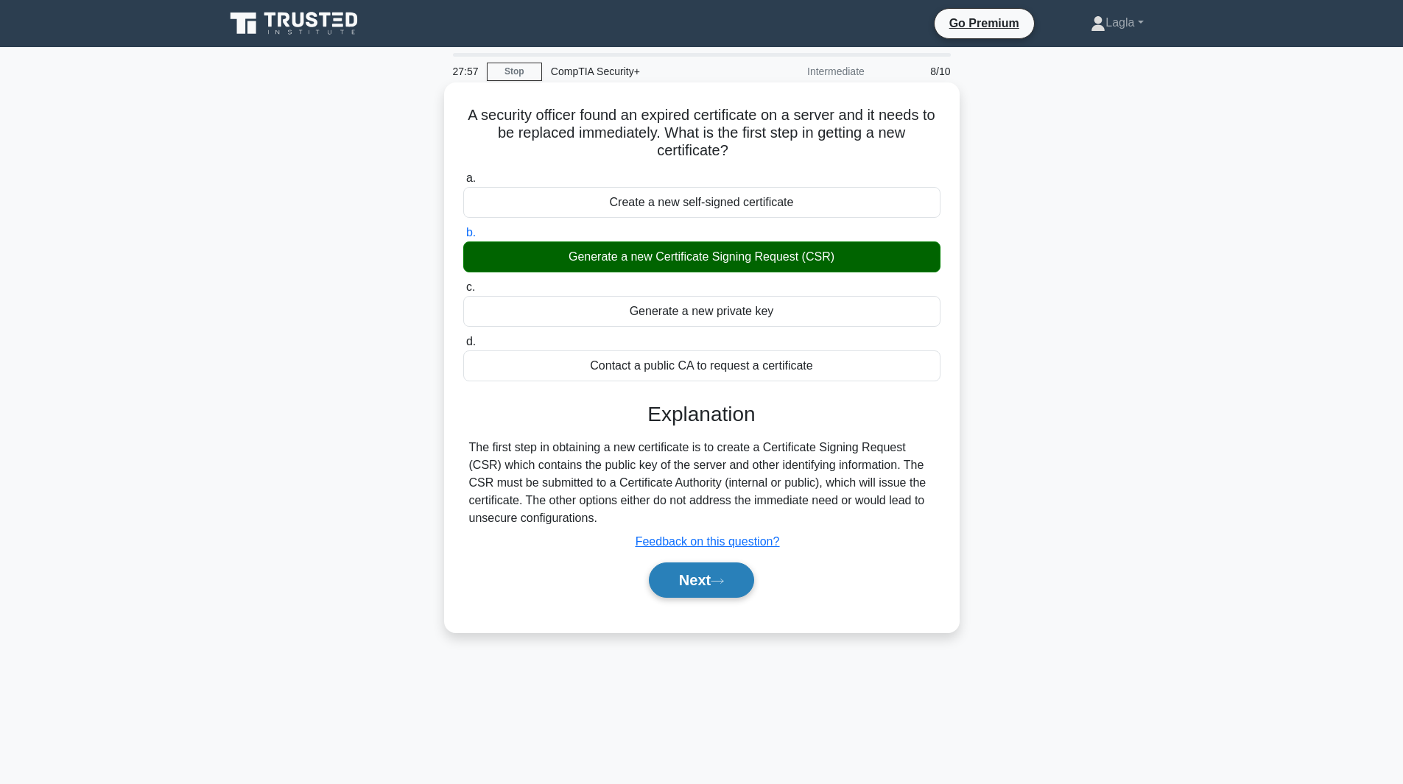
click at [724, 581] on icon at bounding box center [717, 581] width 13 height 8
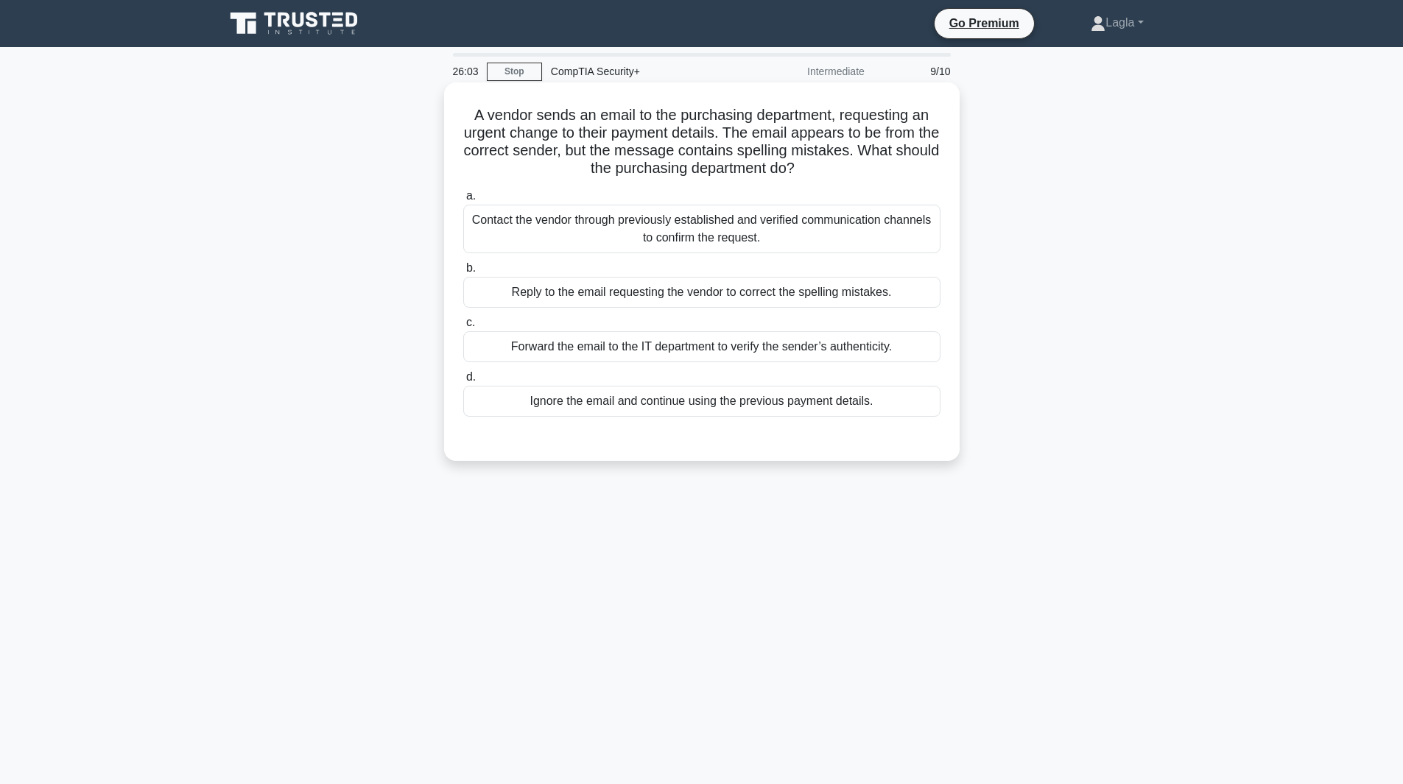
click at [643, 233] on div "Contact the vendor through previously established and verified communication ch…" at bounding box center [701, 229] width 477 height 49
click at [463, 201] on input "a. Contact the vendor through previously established and verified communication…" at bounding box center [463, 196] width 0 height 10
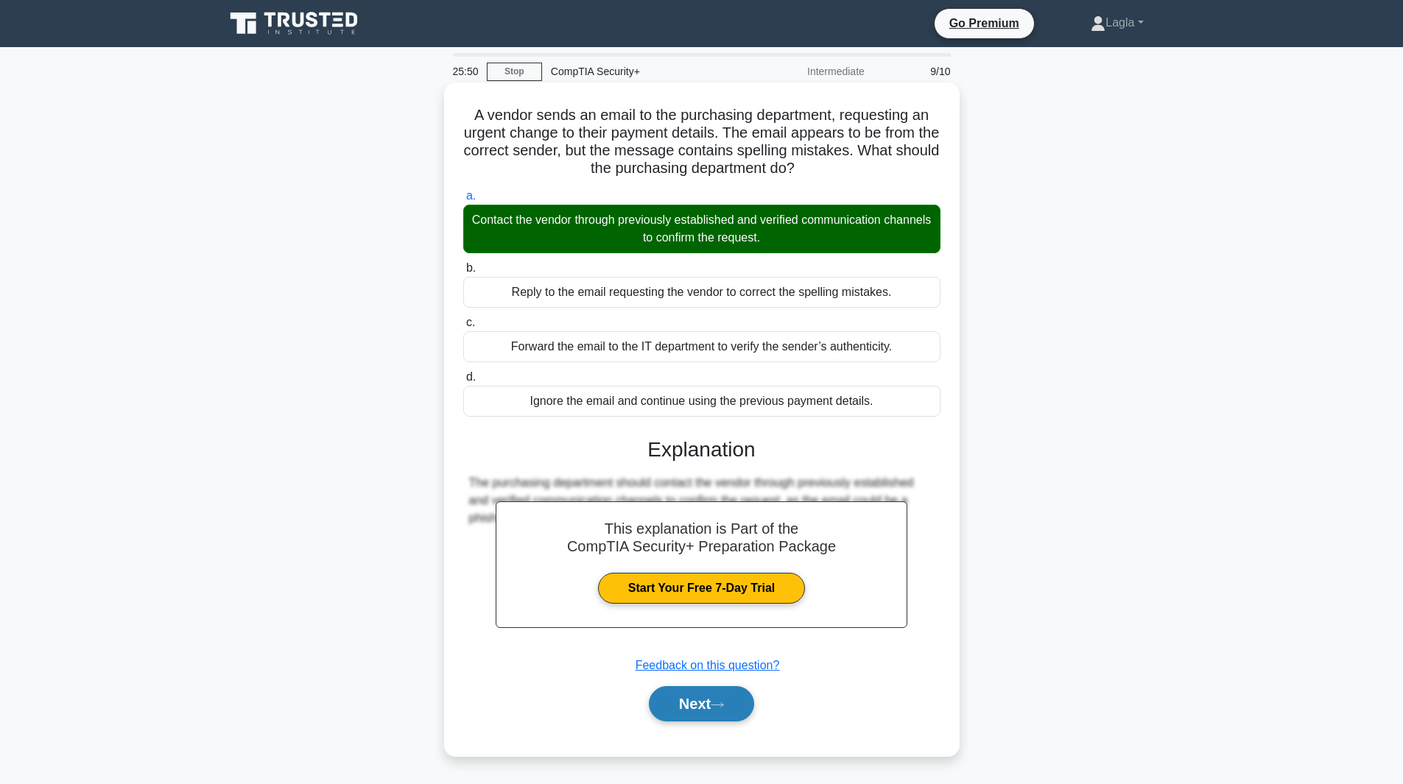
click at [714, 709] on button "Next" at bounding box center [701, 703] width 105 height 35
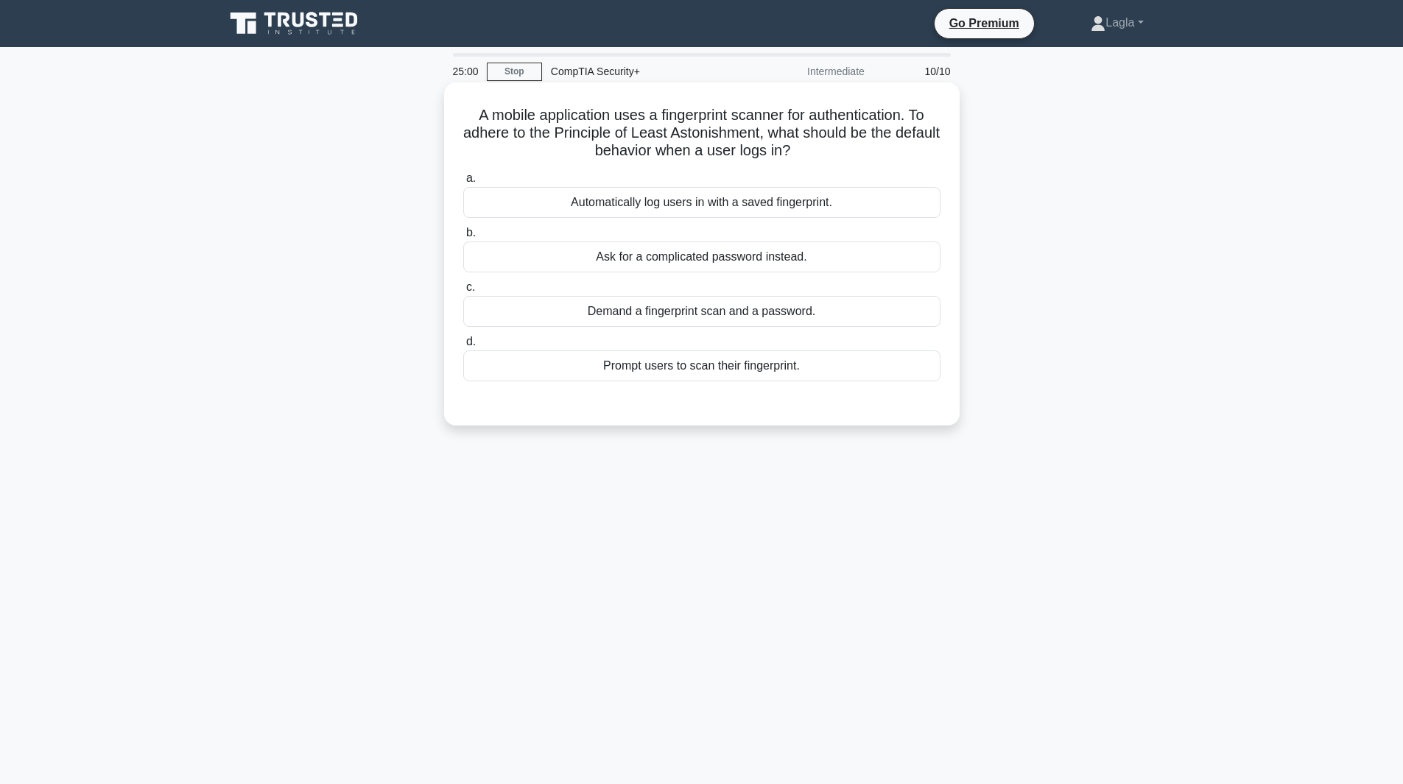
click at [565, 354] on div "Prompt users to scan their fingerprint." at bounding box center [701, 366] width 477 height 31
click at [463, 347] on input "d. Prompt users to scan their fingerprint." at bounding box center [463, 342] width 0 height 10
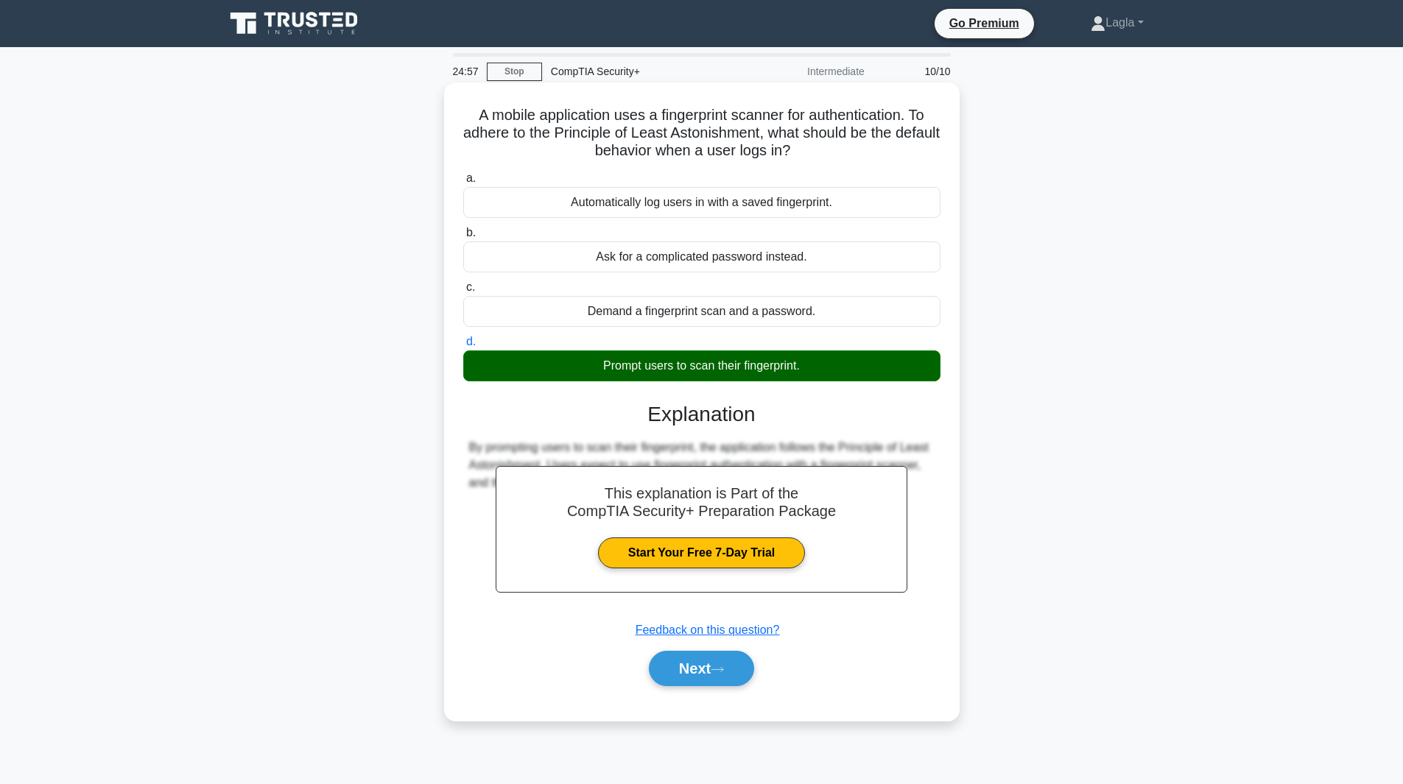
drag, startPoint x: 472, startPoint y: 116, endPoint x: 828, endPoint y: 363, distance: 433.9
click at [828, 363] on div "A mobile application uses a fingerprint scanner for authentication. To adhere t…" at bounding box center [702, 401] width 504 height 627
copy div "A mobile application uses a fingerprint scanner for authentication. To adhere t…"
click at [726, 686] on button "Next" at bounding box center [701, 668] width 105 height 35
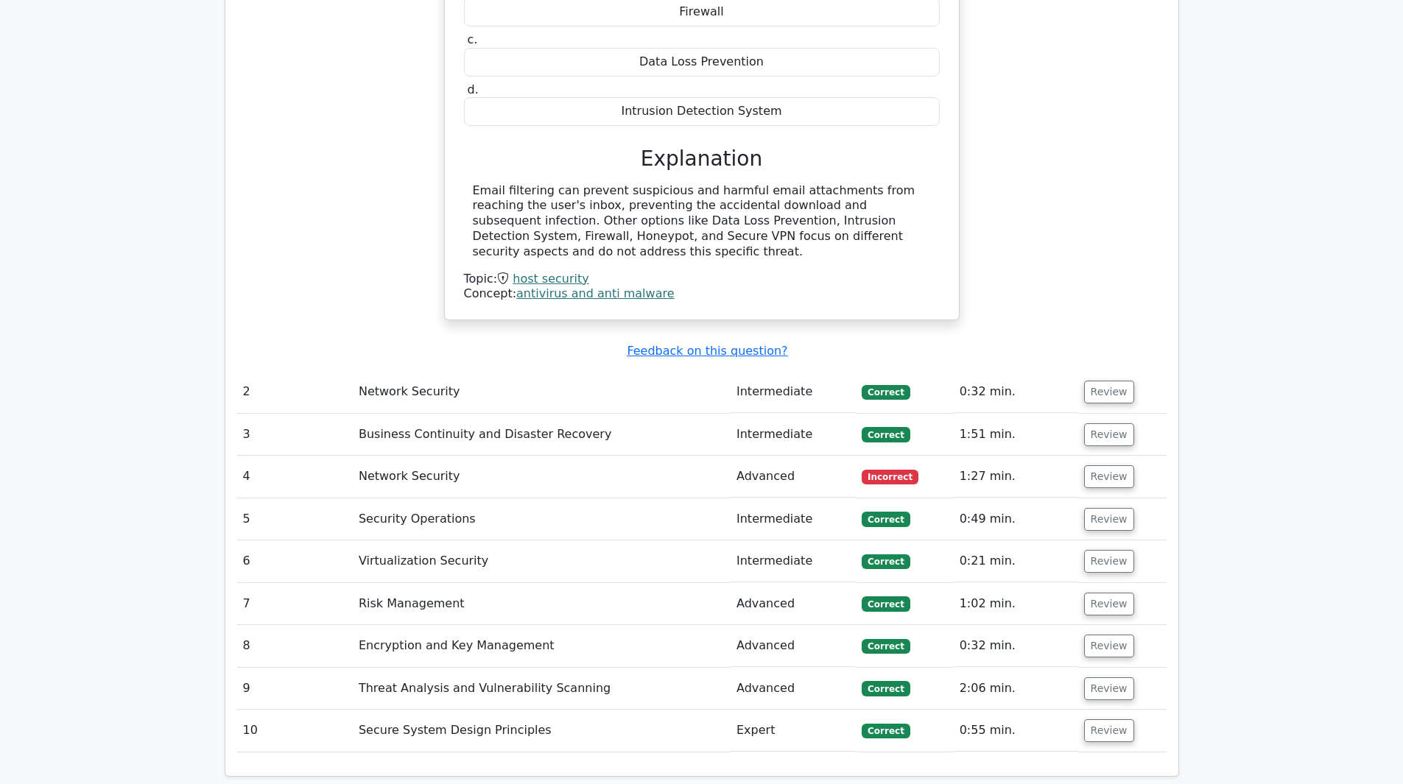
scroll to position [1546, 0]
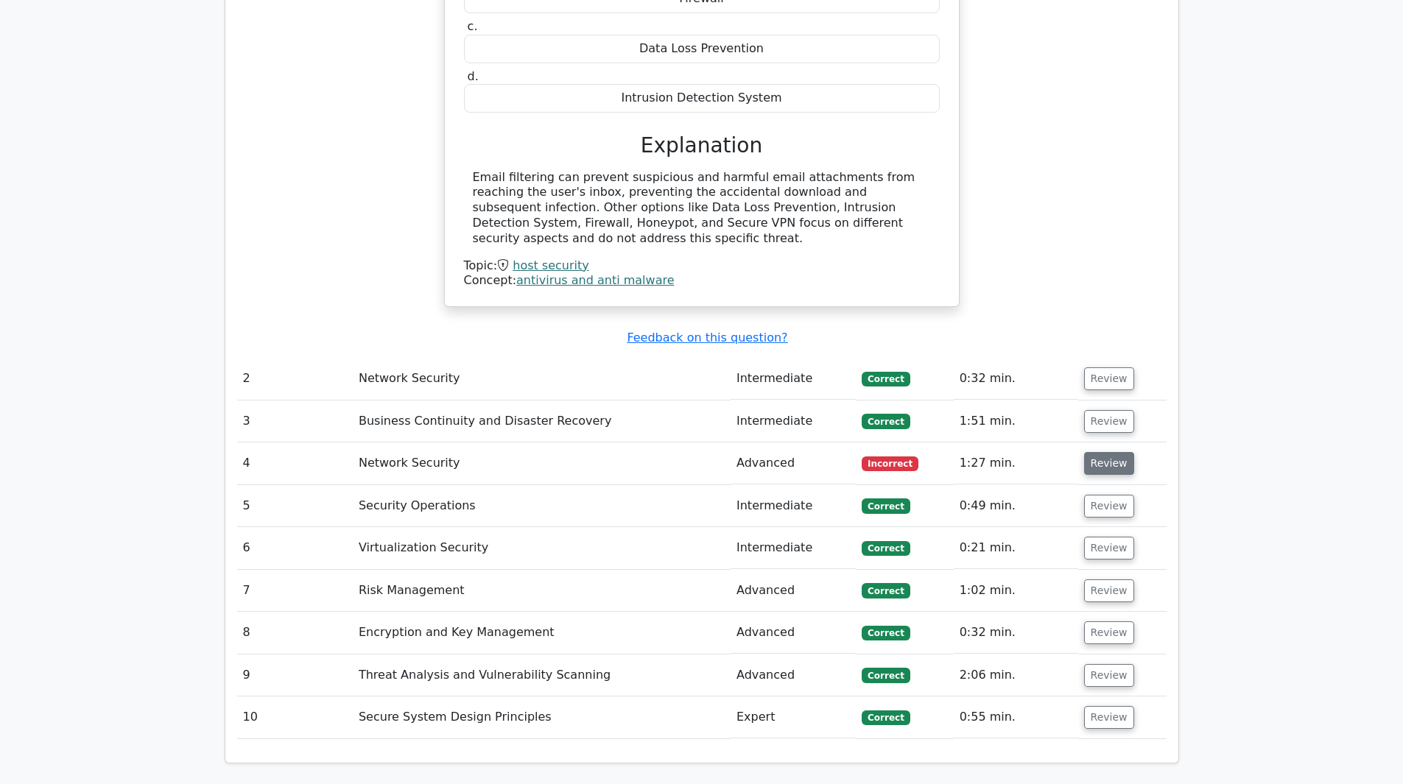
click at [1088, 452] on button "Review" at bounding box center [1109, 463] width 50 height 23
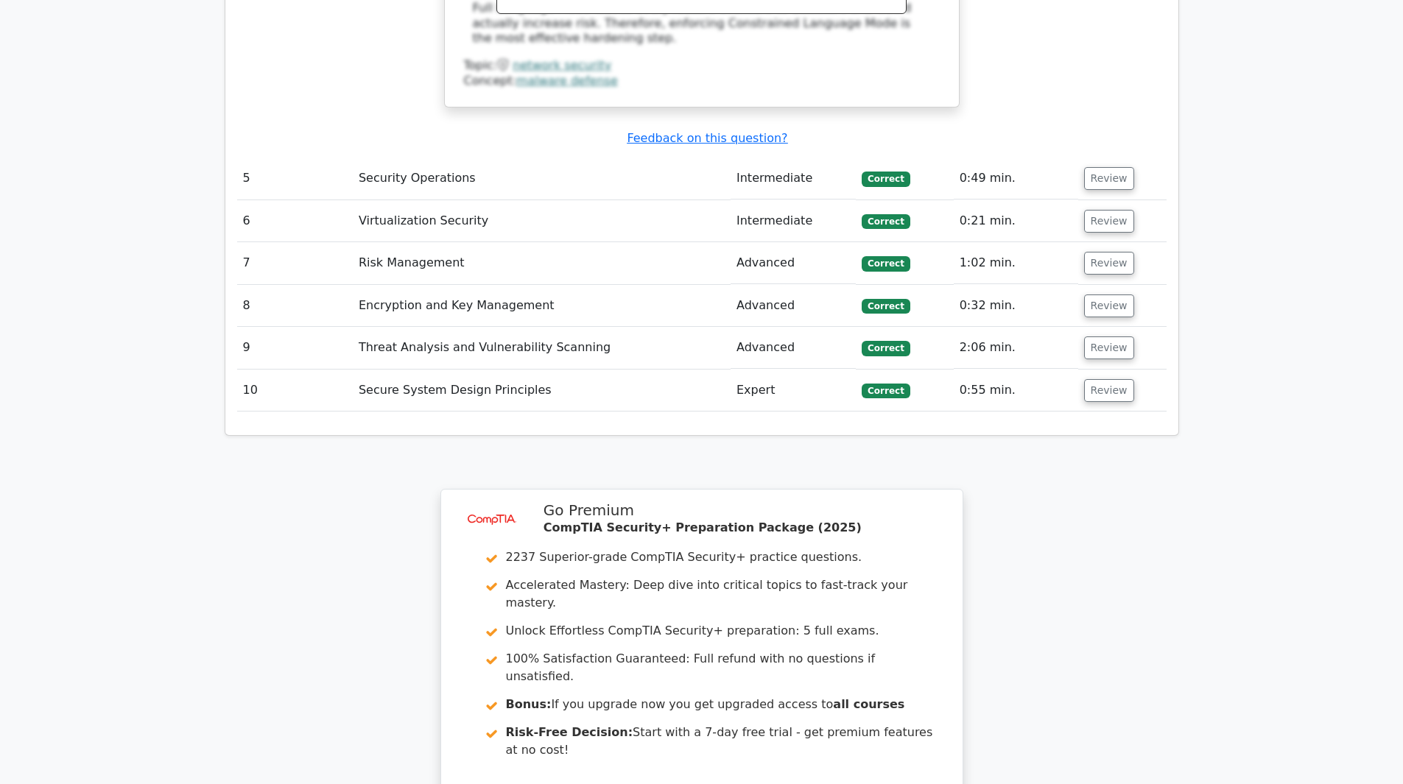
scroll to position [2736, 0]
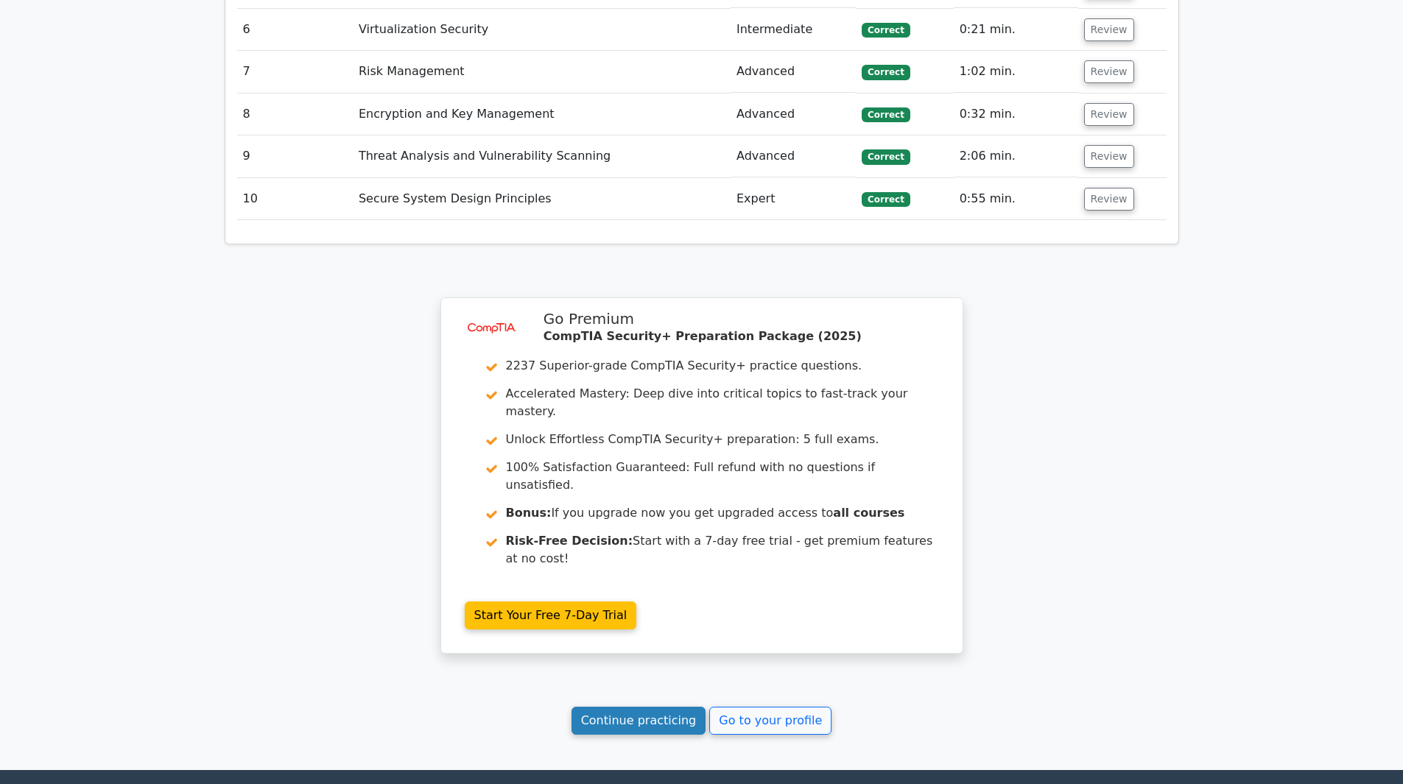
click at [642, 707] on link "Continue practicing" at bounding box center [638, 721] width 135 height 28
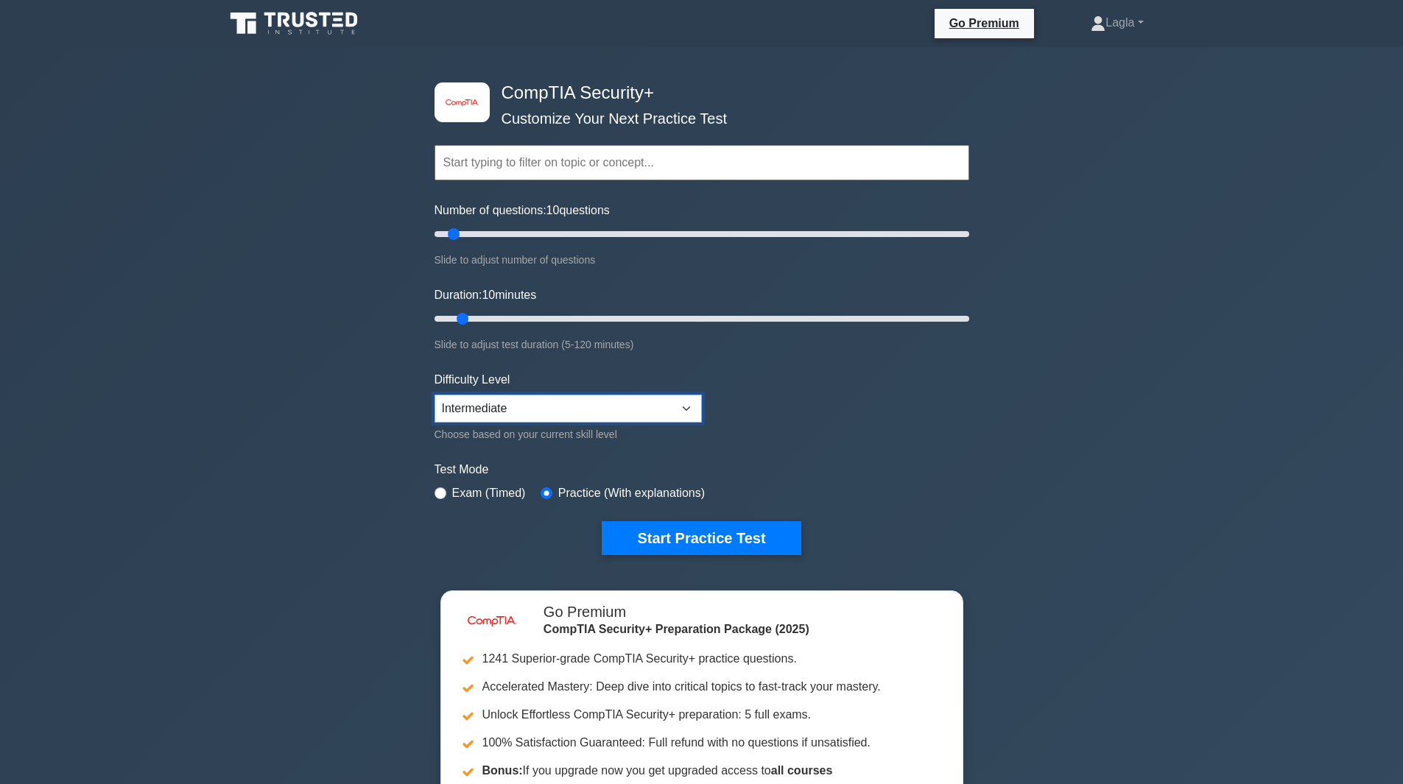
click at [589, 411] on select "Beginner Intermediate Expert" at bounding box center [567, 409] width 267 height 28
select select "expert"
click at [434, 395] on select "Beginner Intermediate Expert" at bounding box center [567, 409] width 267 height 28
click at [529, 155] on input "text" at bounding box center [701, 162] width 535 height 35
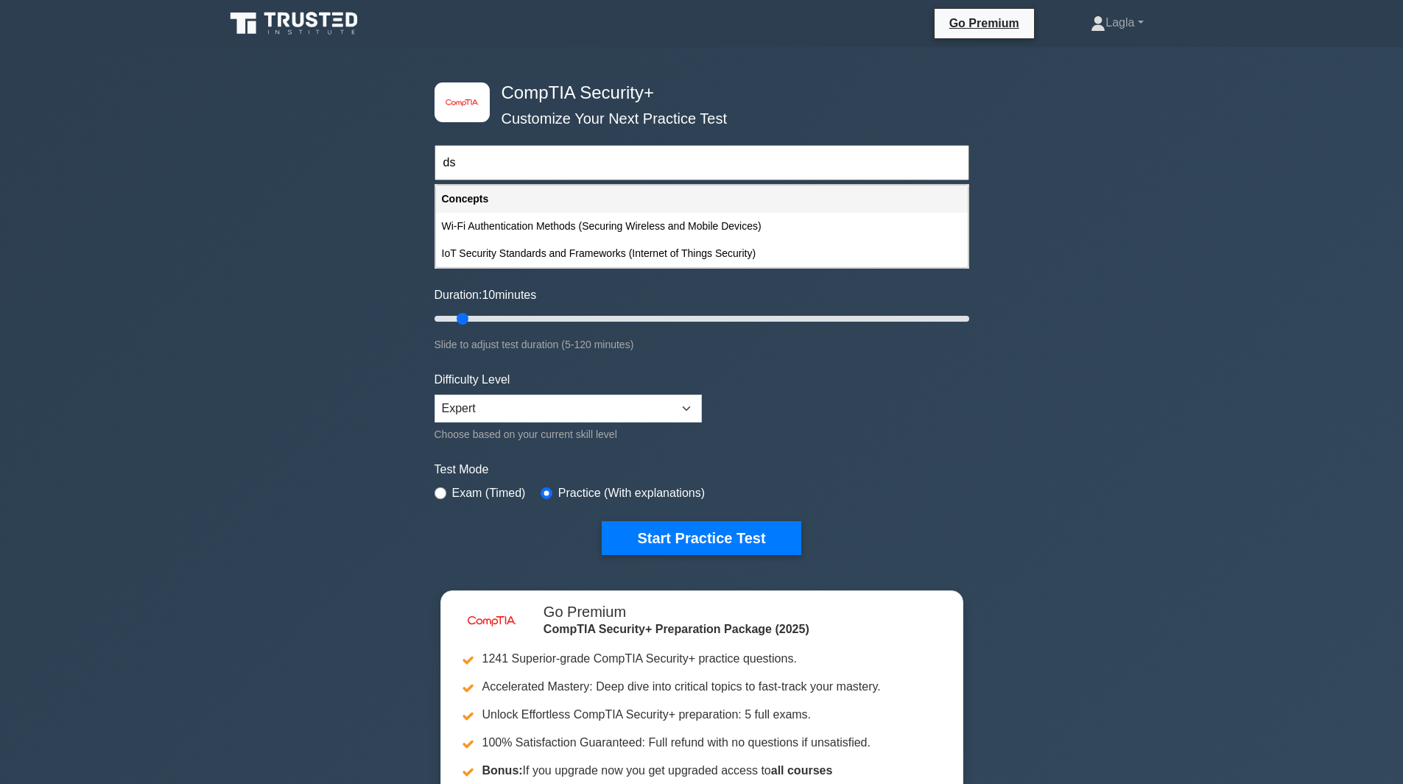
type input "d"
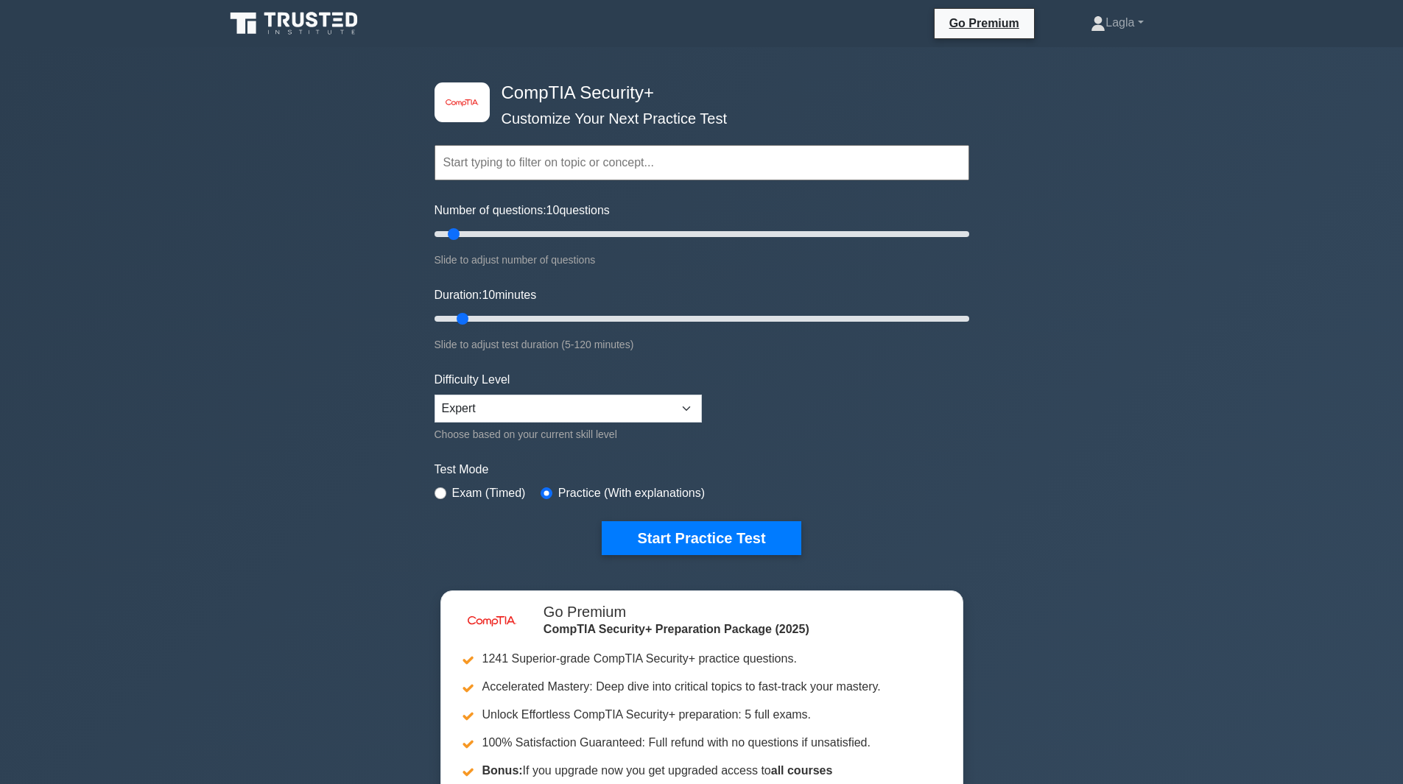
type input "q"
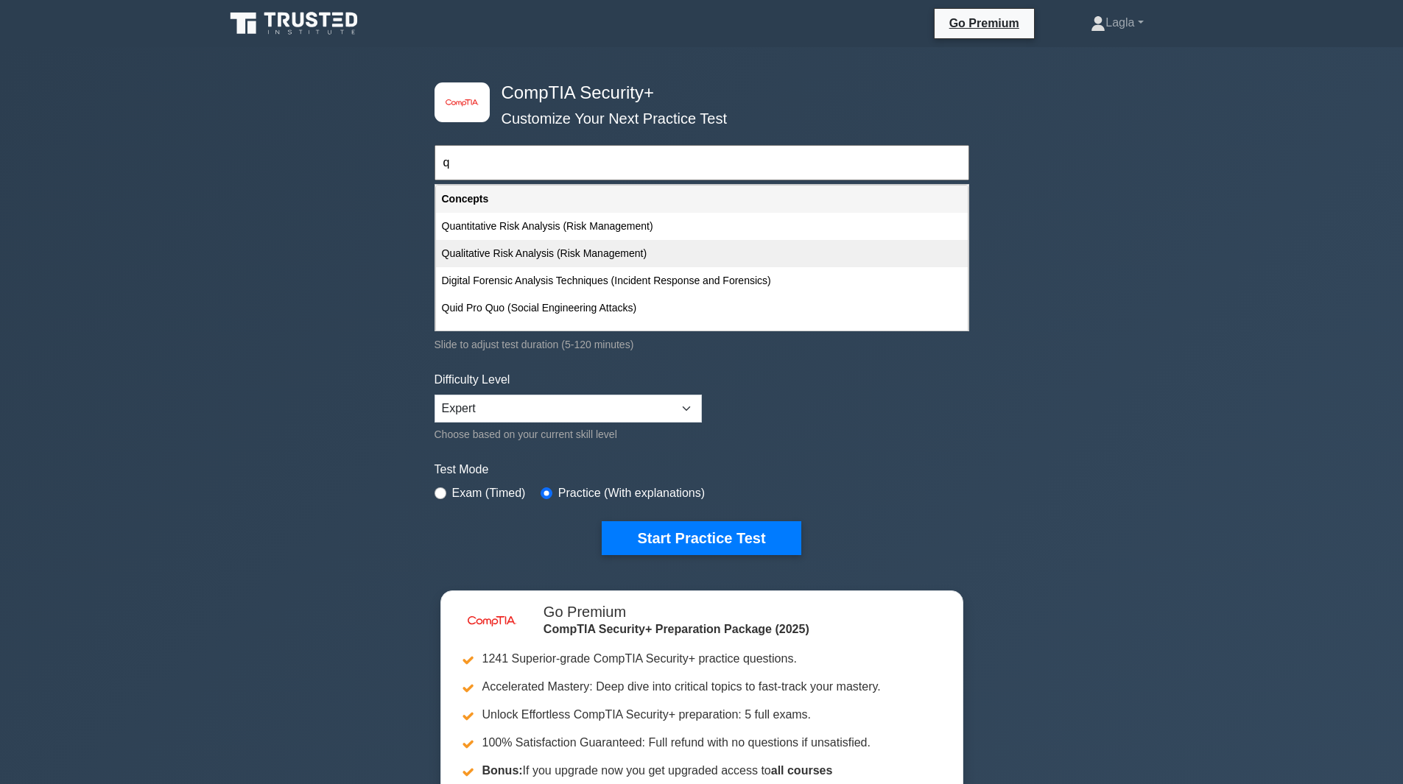
scroll to position [46, 0]
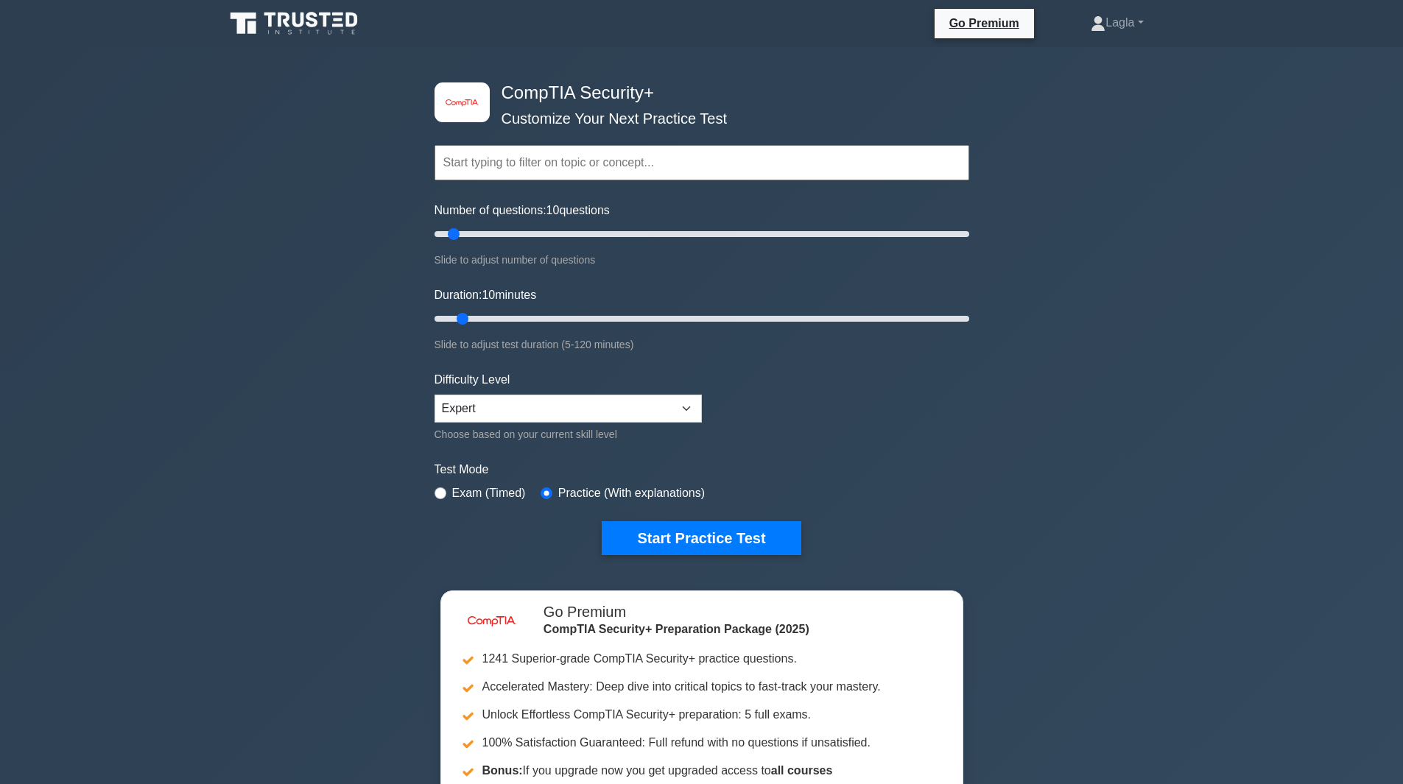
click at [289, 272] on div "image/svg+xml CompTIA Security+ Customize Your Next Practice Test Topics Crypto…" at bounding box center [701, 480] width 1403 height 867
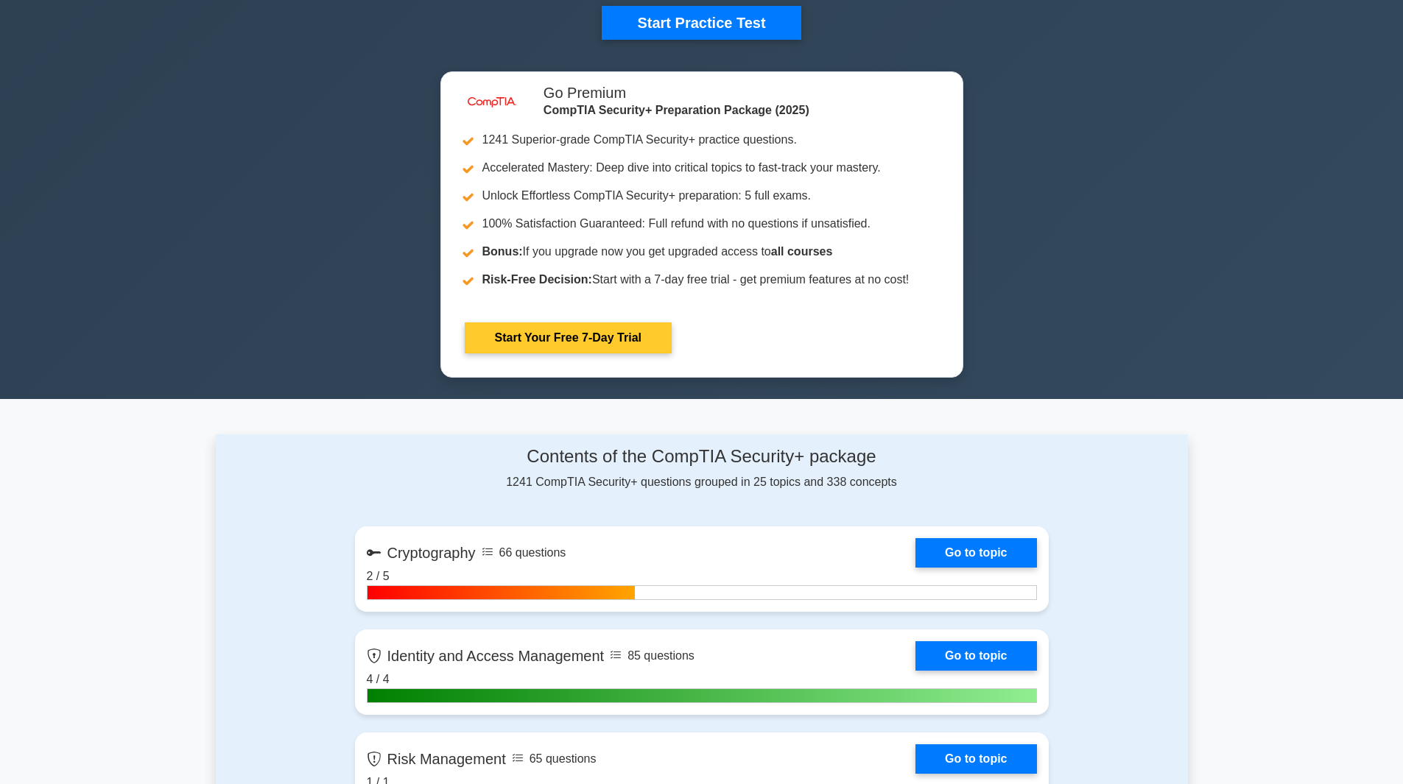
scroll to position [74, 0]
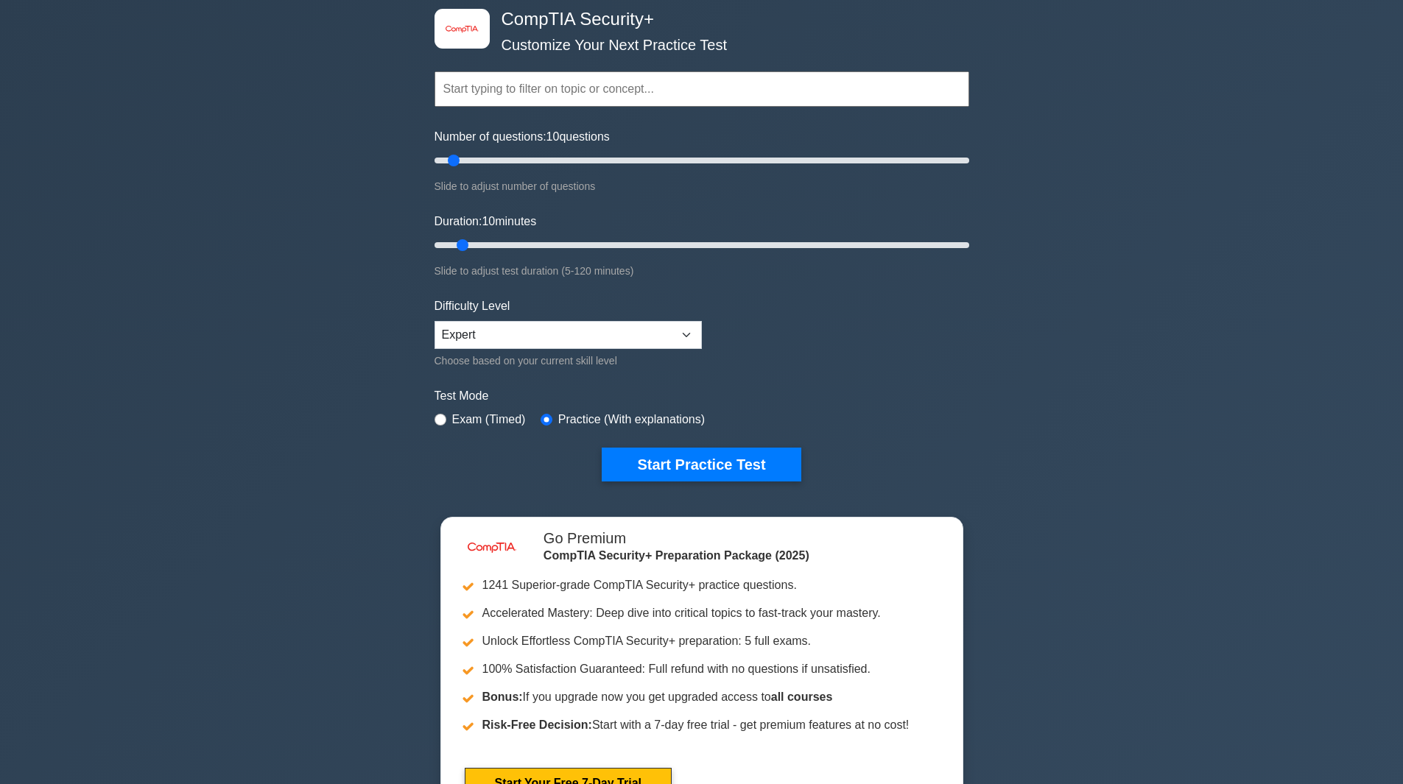
click at [513, 101] on input "text" at bounding box center [701, 88] width 535 height 35
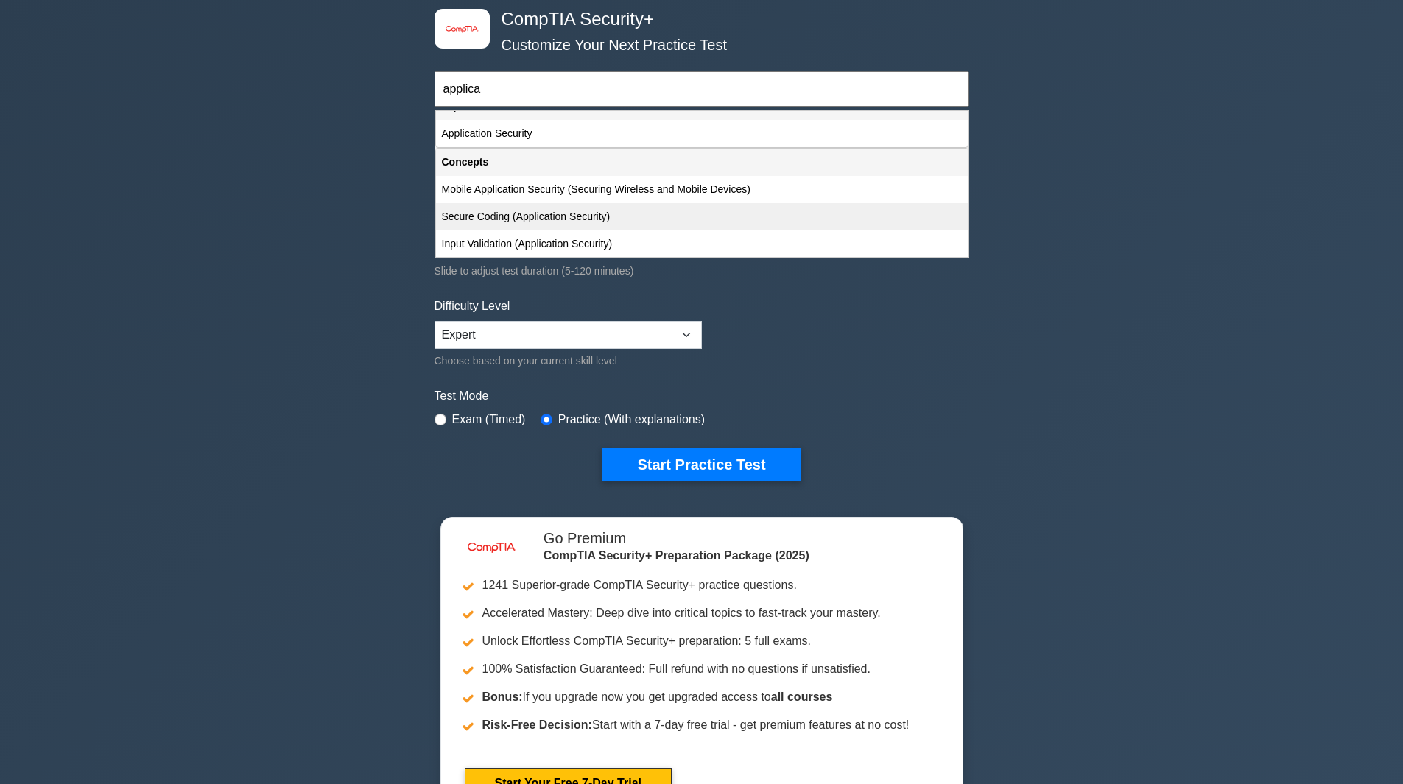
scroll to position [0, 0]
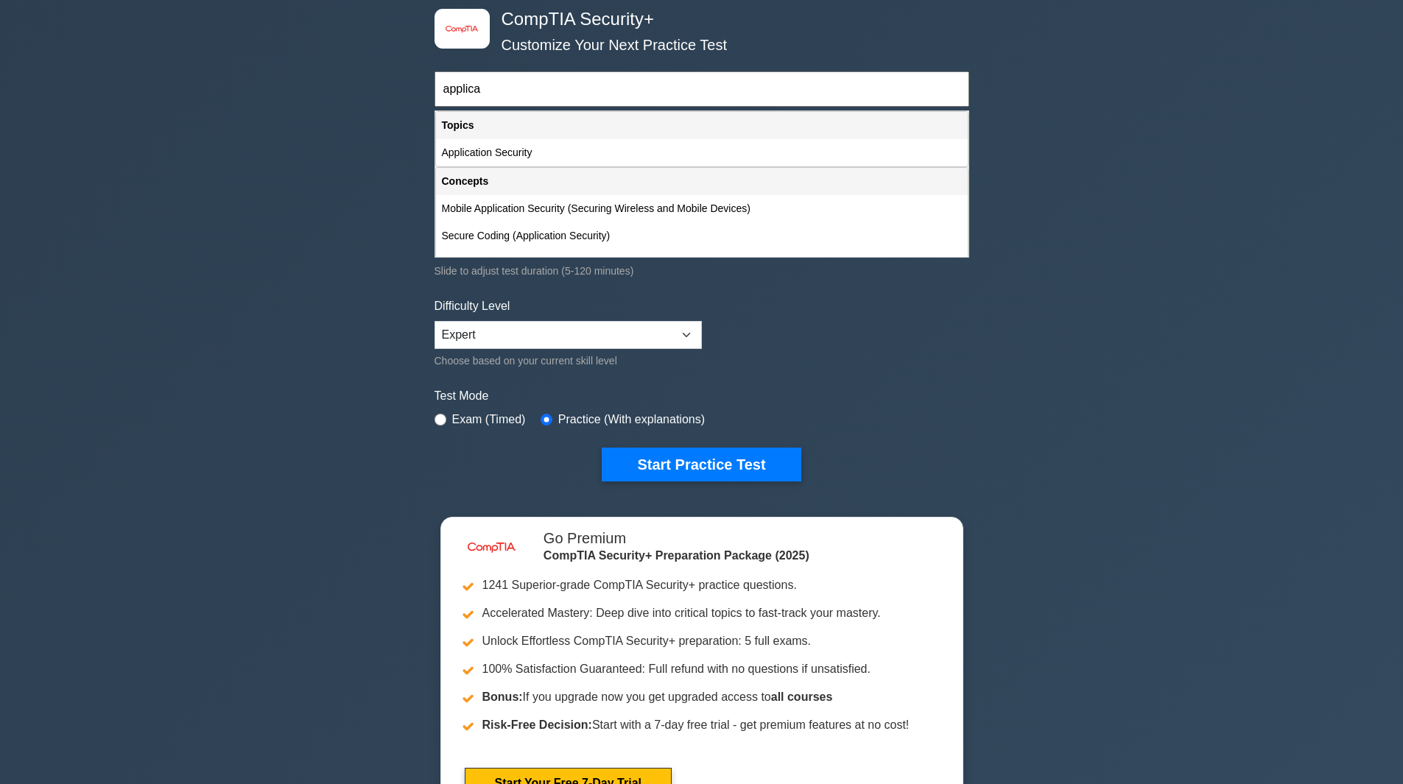
type input "applica"
click at [374, 206] on div "image/svg+xml CompTIA Security+ Customize Your Next Practice Test applica Topic…" at bounding box center [701, 406] width 1403 height 867
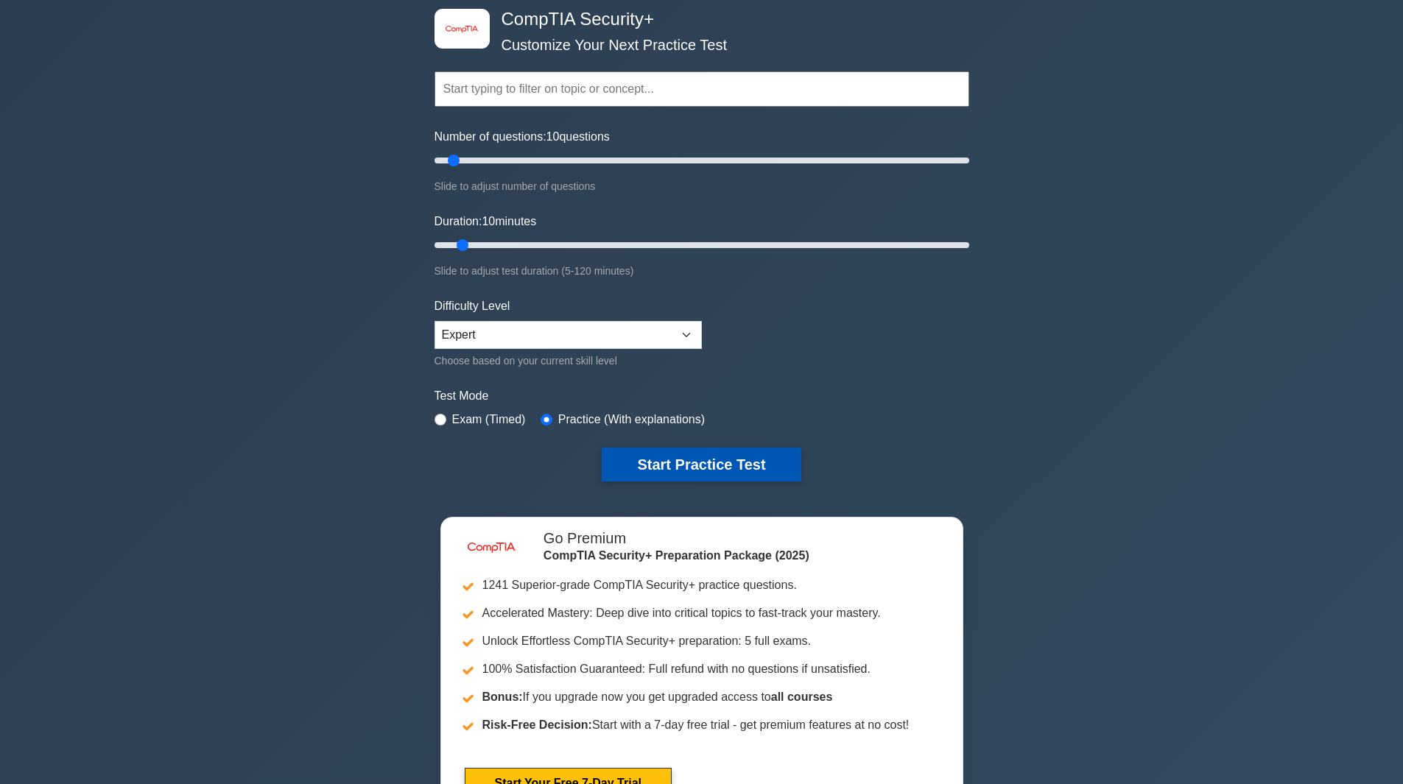
click at [656, 461] on button "Start Practice Test" at bounding box center [701, 465] width 199 height 34
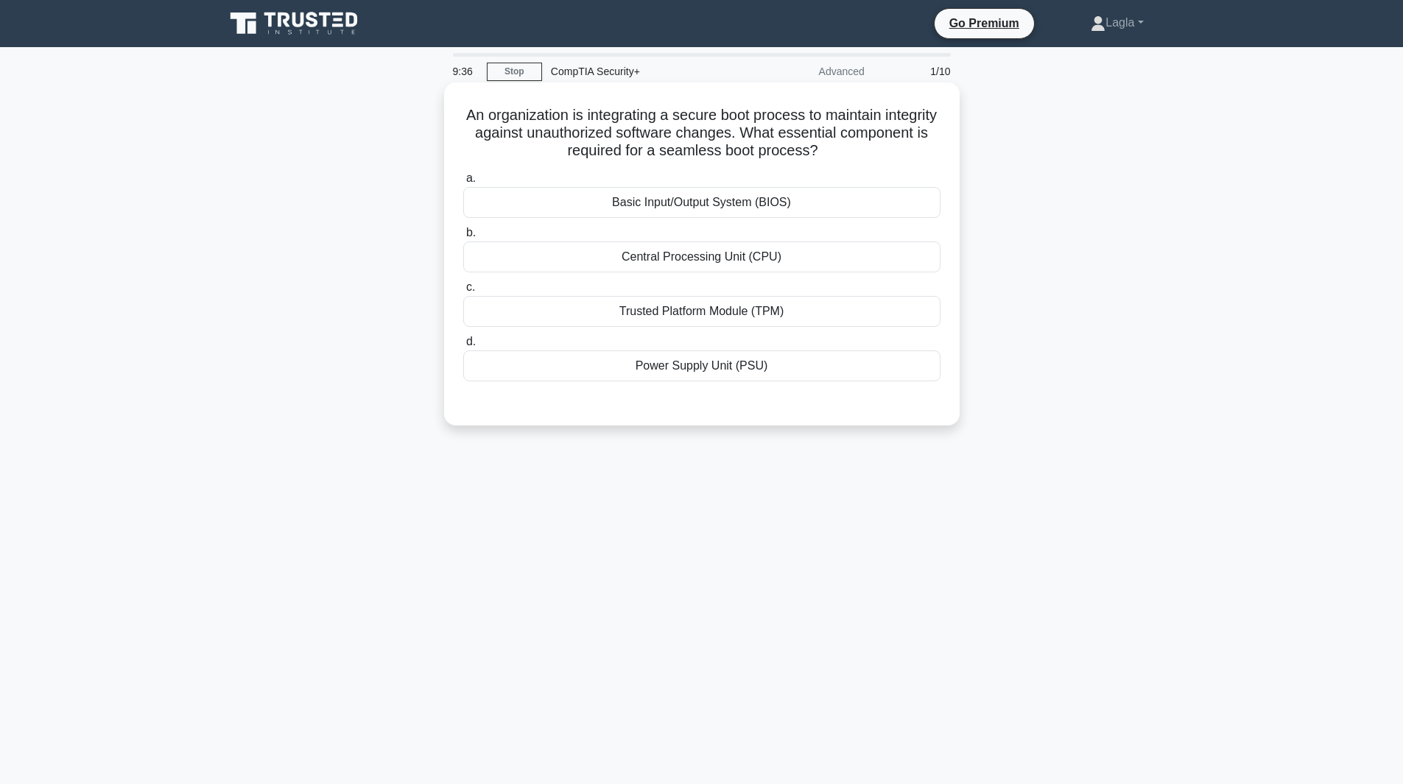
click at [675, 194] on div "Basic Input/Output System (BIOS)" at bounding box center [701, 202] width 477 height 31
click at [463, 183] on input "a. Basic Input/Output System (BIOS)" at bounding box center [463, 179] width 0 height 10
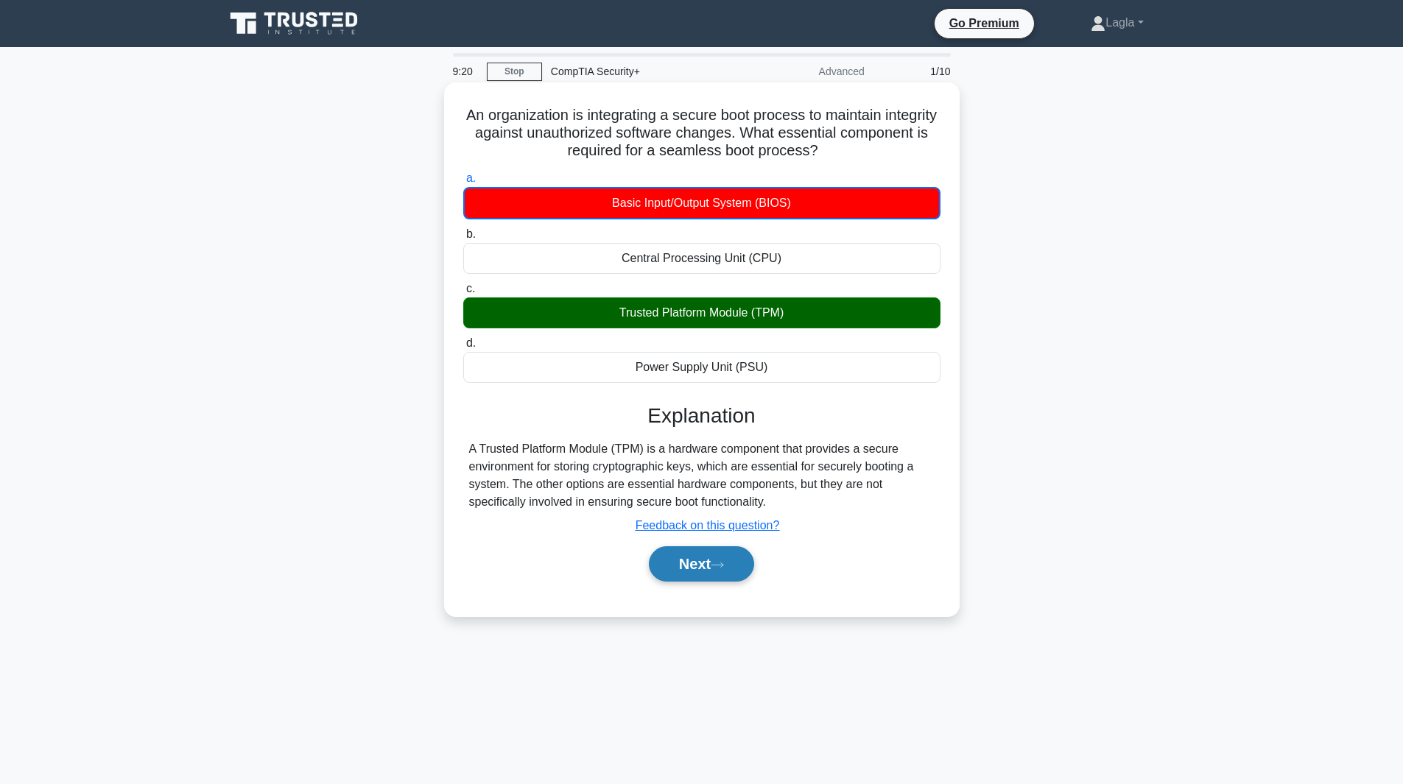
click at [724, 563] on icon at bounding box center [717, 565] width 13 height 8
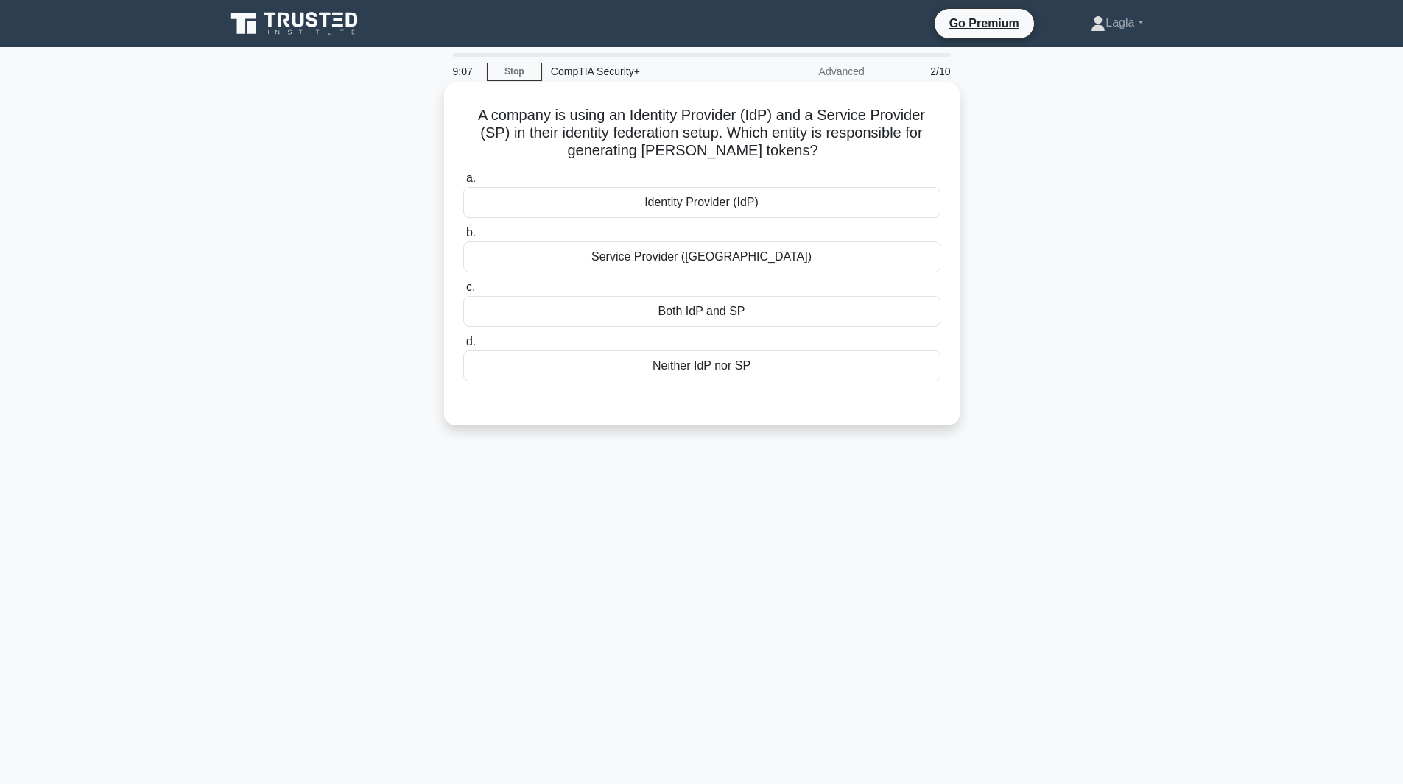
click at [701, 208] on div "Identity Provider (IdP)" at bounding box center [701, 202] width 477 height 31
click at [463, 183] on input "a. Identity Provider (IdP)" at bounding box center [463, 179] width 0 height 10
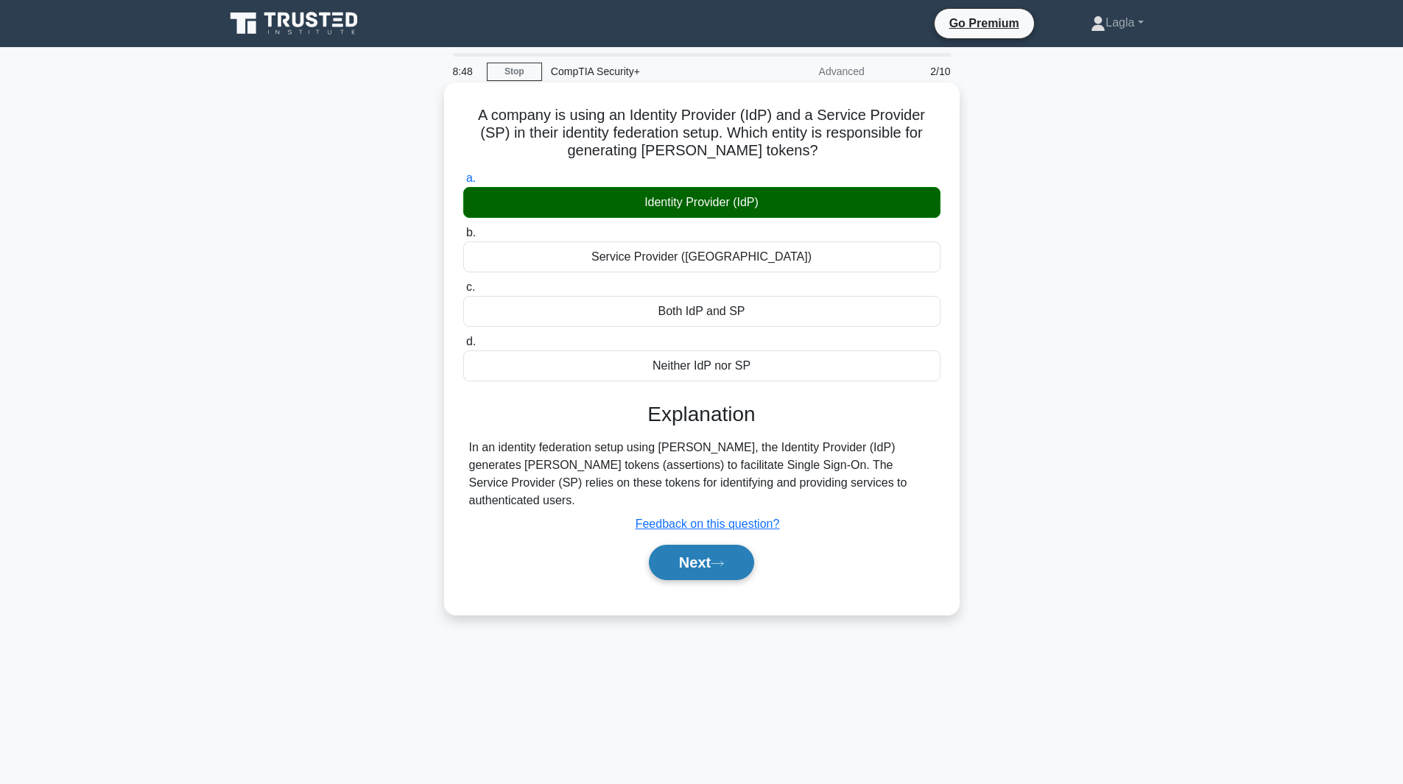
click at [673, 551] on button "Next" at bounding box center [701, 562] width 105 height 35
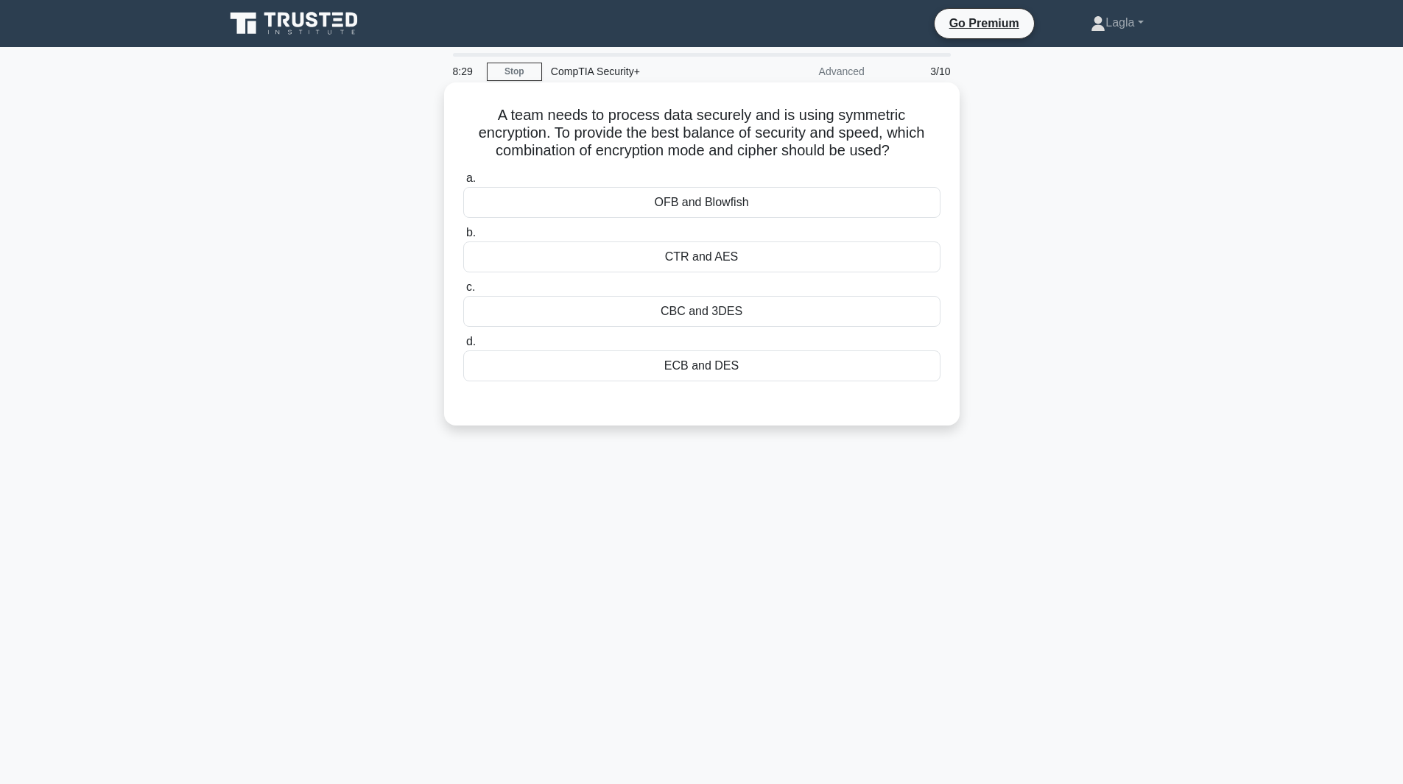
click at [713, 264] on div "CTR and AES" at bounding box center [701, 257] width 477 height 31
click at [463, 238] on input "b. CTR and AES" at bounding box center [463, 233] width 0 height 10
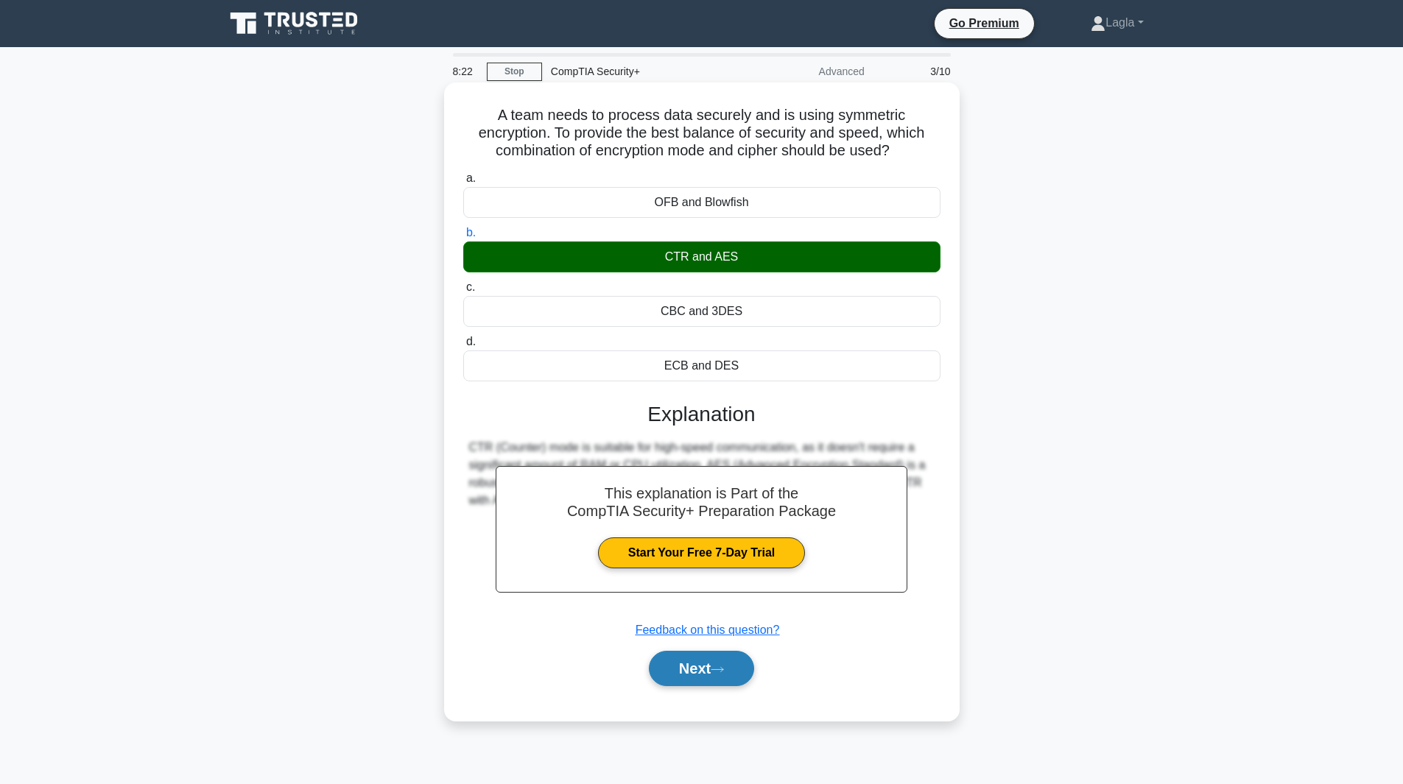
click at [714, 665] on button "Next" at bounding box center [701, 668] width 105 height 35
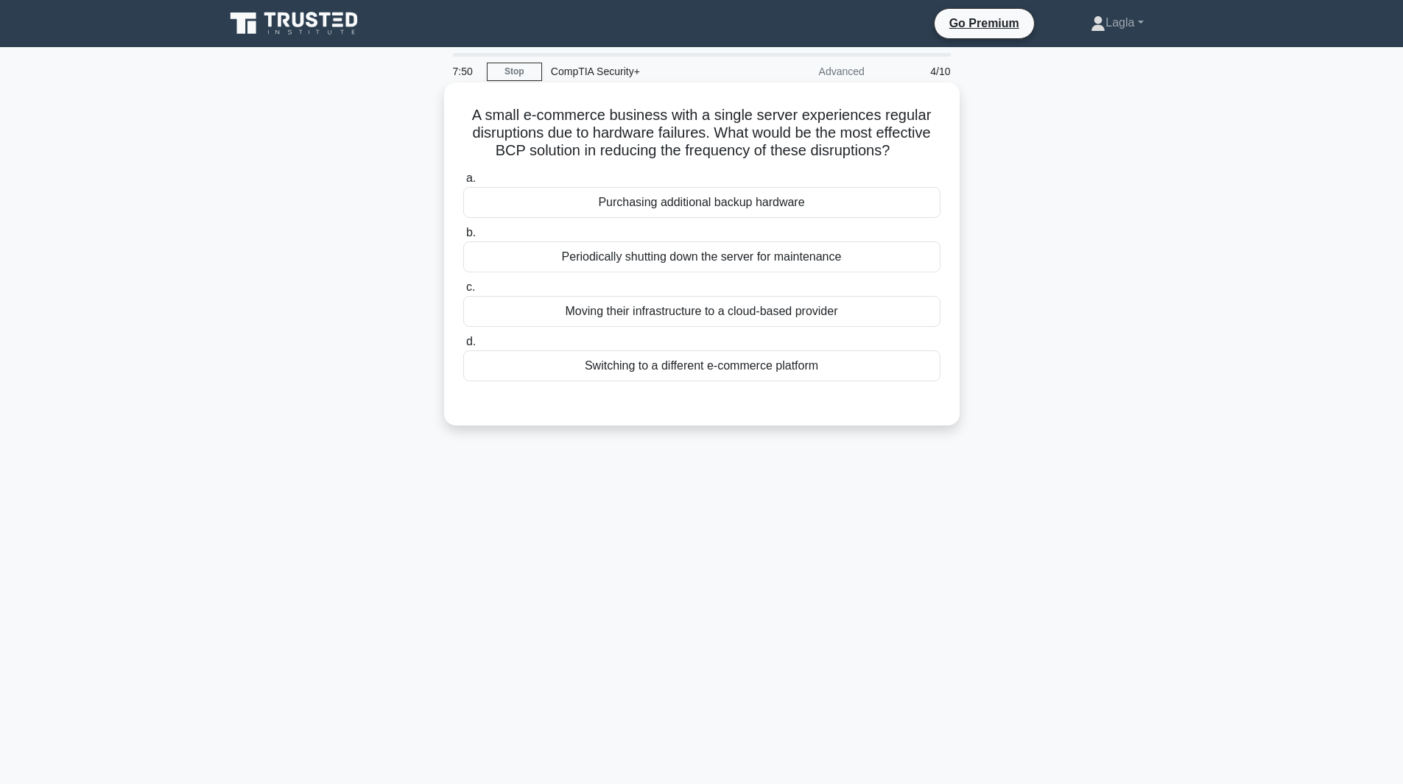
click at [728, 314] on div "Moving their infrastructure to a cloud-based provider" at bounding box center [701, 311] width 477 height 31
click at [463, 292] on input "c. Moving their infrastructure to a cloud-based provider" at bounding box center [463, 288] width 0 height 10
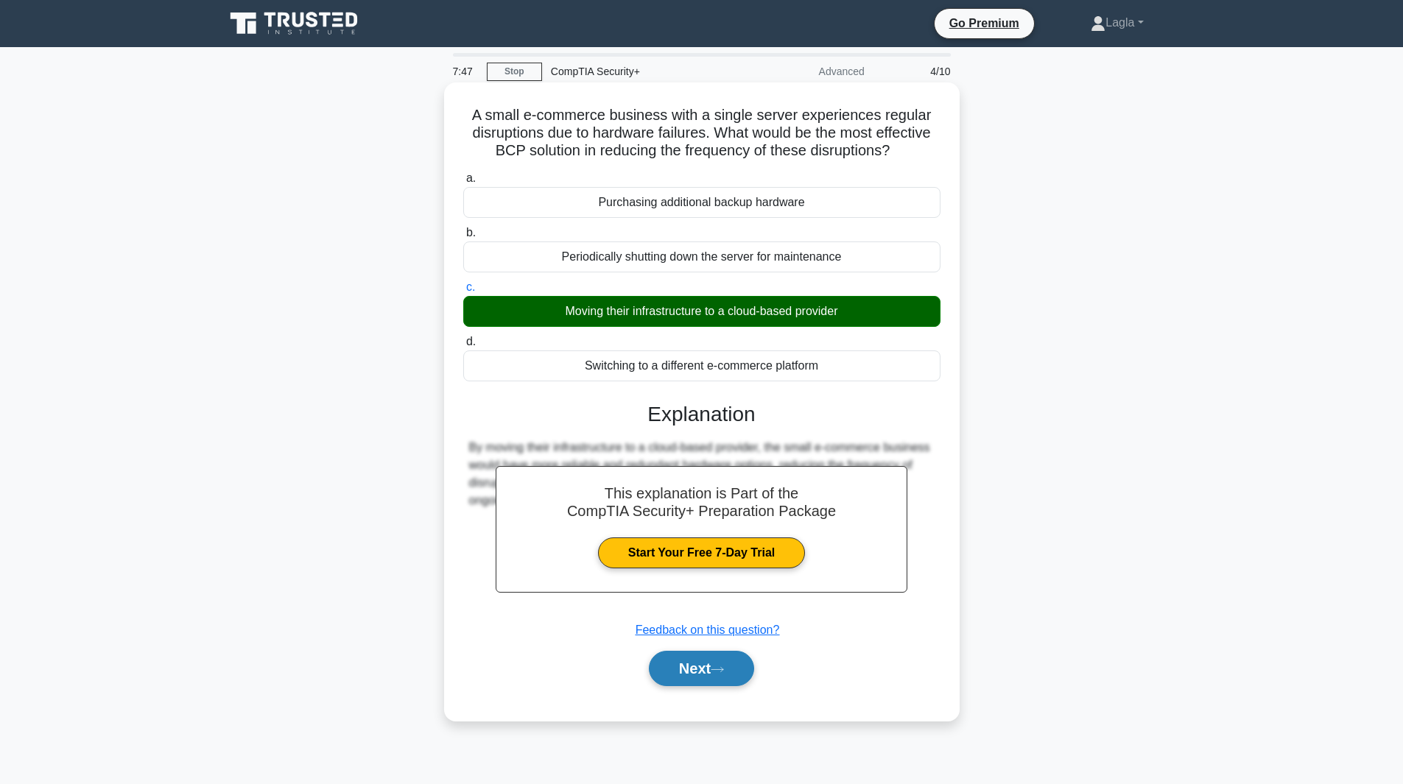
click at [658, 662] on button "Next" at bounding box center [701, 668] width 105 height 35
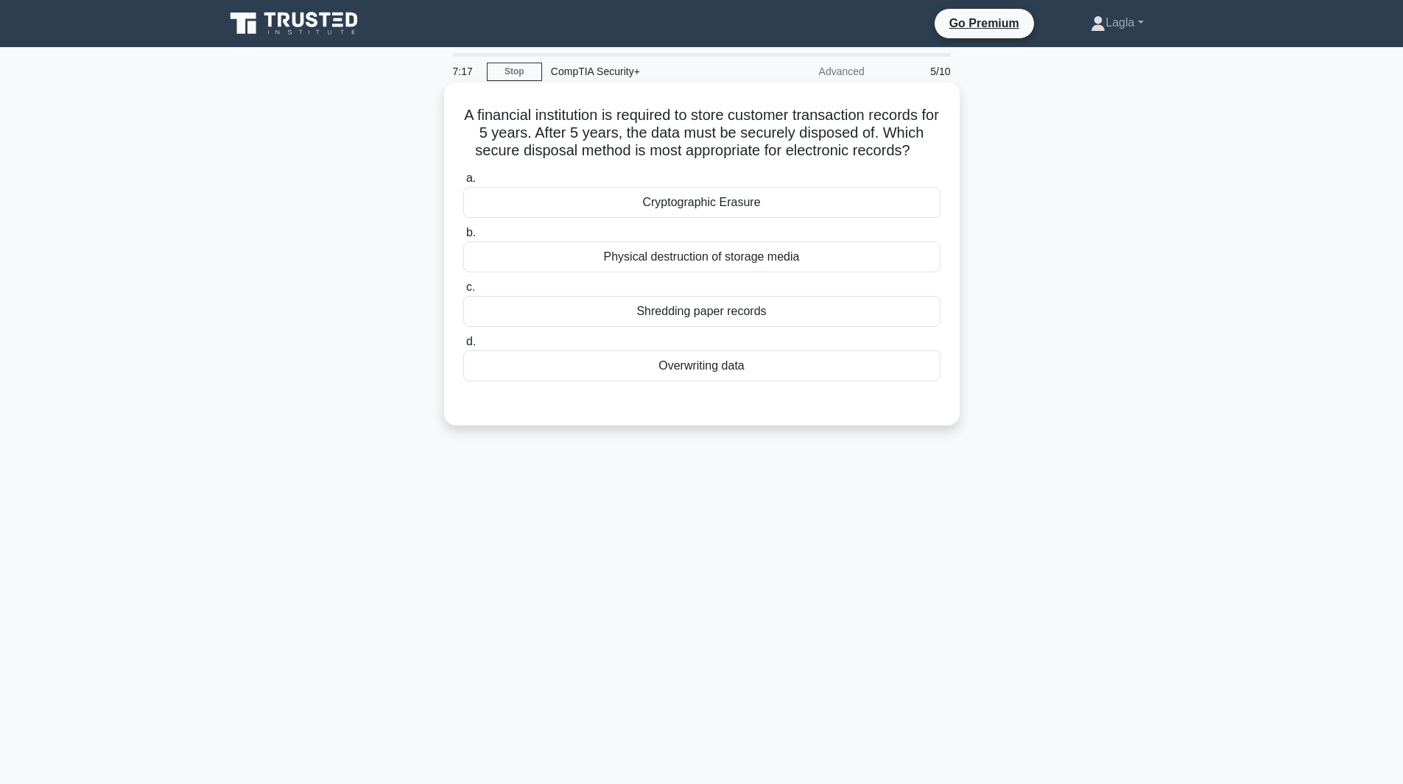
click at [596, 263] on div "Physical destruction of storage media" at bounding box center [701, 257] width 477 height 31
click at [463, 238] on input "b. Physical destruction of storage media" at bounding box center [463, 233] width 0 height 10
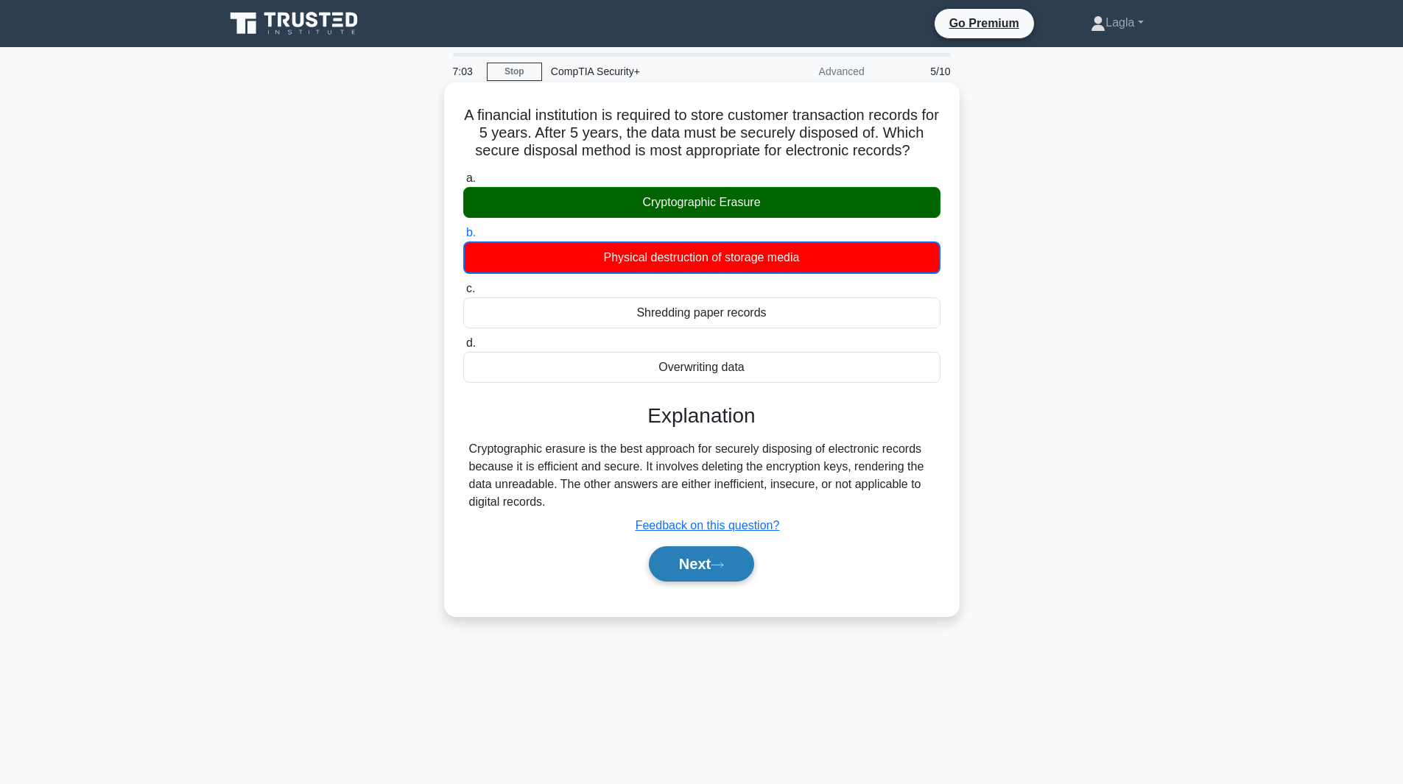
click at [694, 571] on button "Next" at bounding box center [701, 563] width 105 height 35
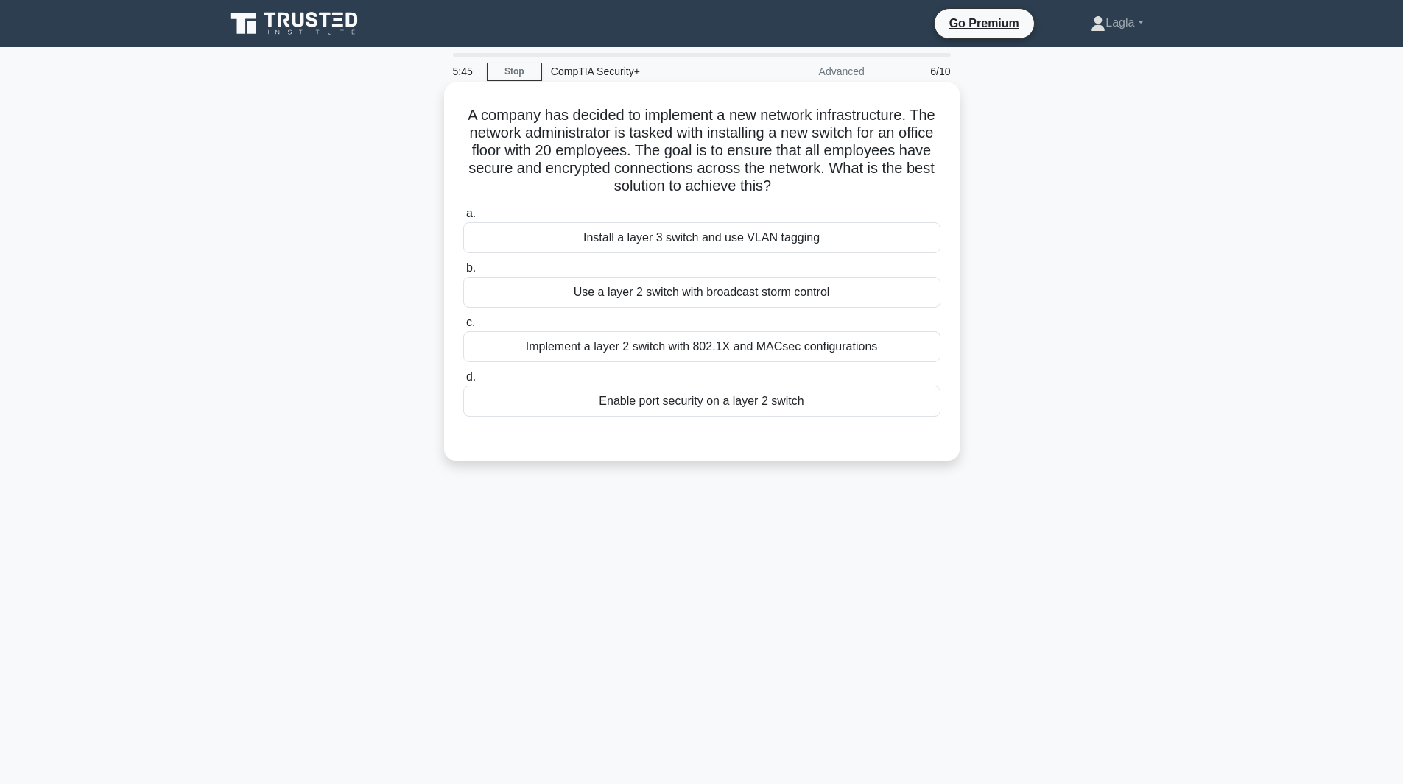
click at [799, 340] on div "Implement a layer 2 switch with 802.1X and MACsec configurations" at bounding box center [701, 346] width 477 height 31
click at [463, 328] on input "c. Implement a layer 2 switch with 802.1X and MACsec configurations" at bounding box center [463, 323] width 0 height 10
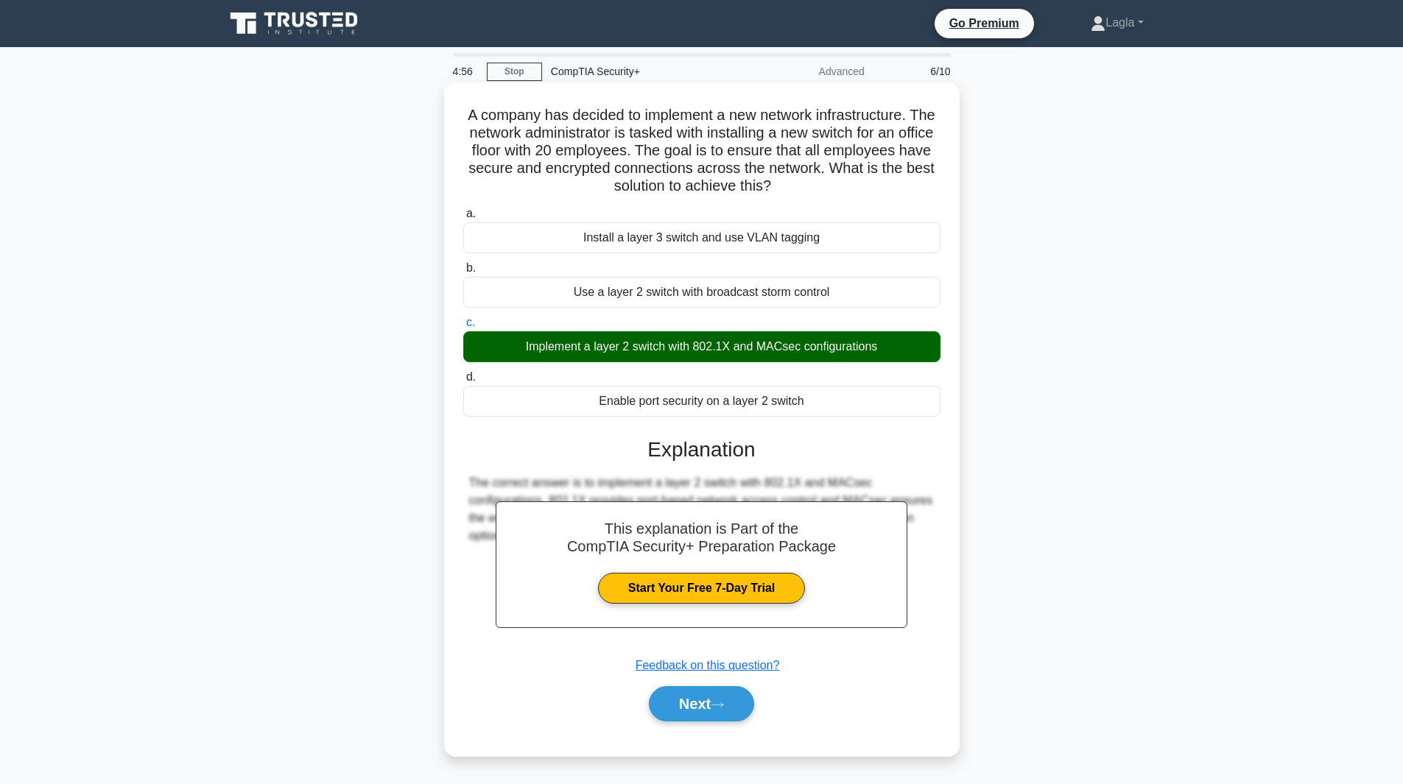
drag, startPoint x: 469, startPoint y: 115, endPoint x: 895, endPoint y: 401, distance: 513.2
click at [895, 401] on div "A company has decided to implement a new network infrastructure. The network ad…" at bounding box center [702, 419] width 504 height 662
copy div "A company has decided to implement a new network infrastructure. The network ad…"
click at [866, 454] on h3 "Explanation" at bounding box center [702, 449] width 460 height 25
click at [722, 701] on button "Next" at bounding box center [701, 703] width 105 height 35
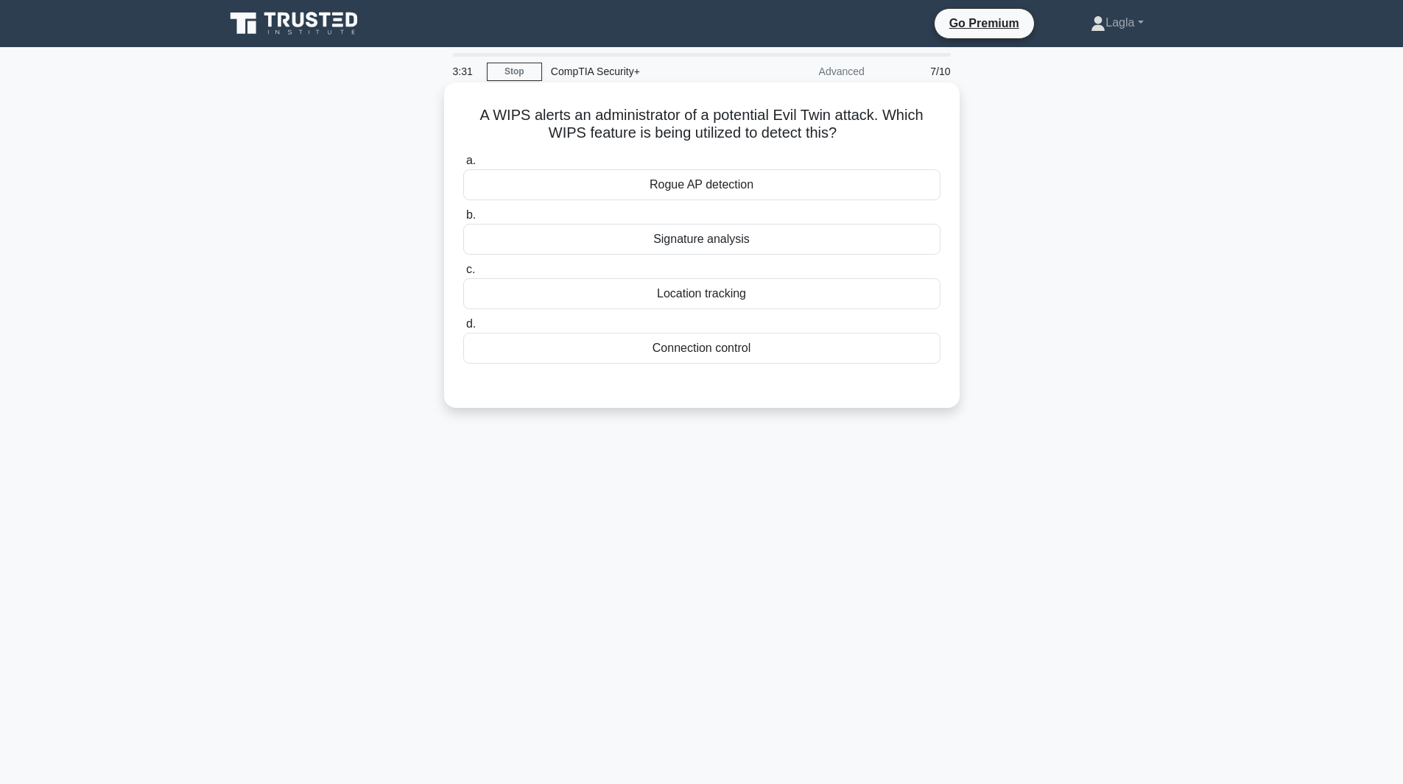
click at [736, 185] on div "Rogue AP detection" at bounding box center [701, 184] width 477 height 31
click at [463, 166] on input "a. Rogue AP detection" at bounding box center [463, 161] width 0 height 10
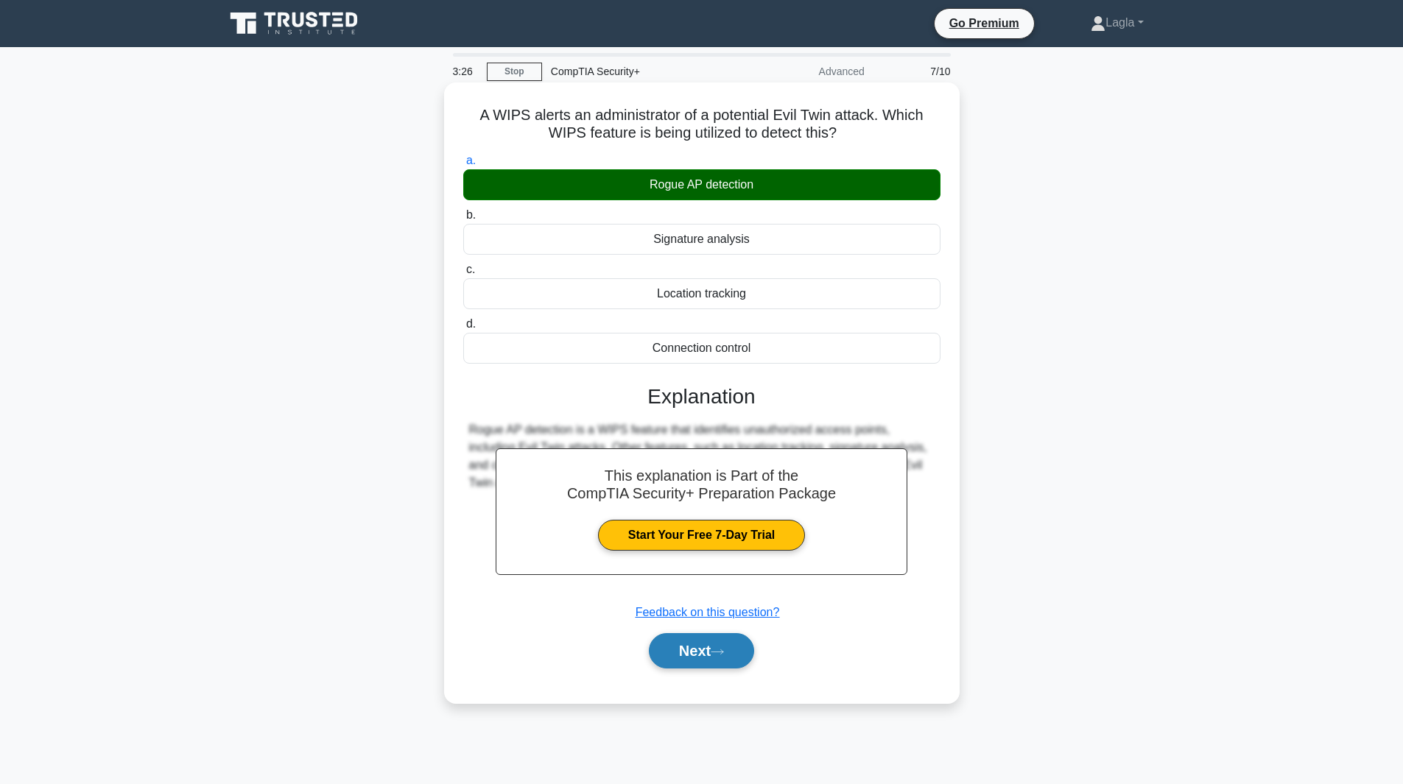
click at [652, 663] on button "Next" at bounding box center [701, 650] width 105 height 35
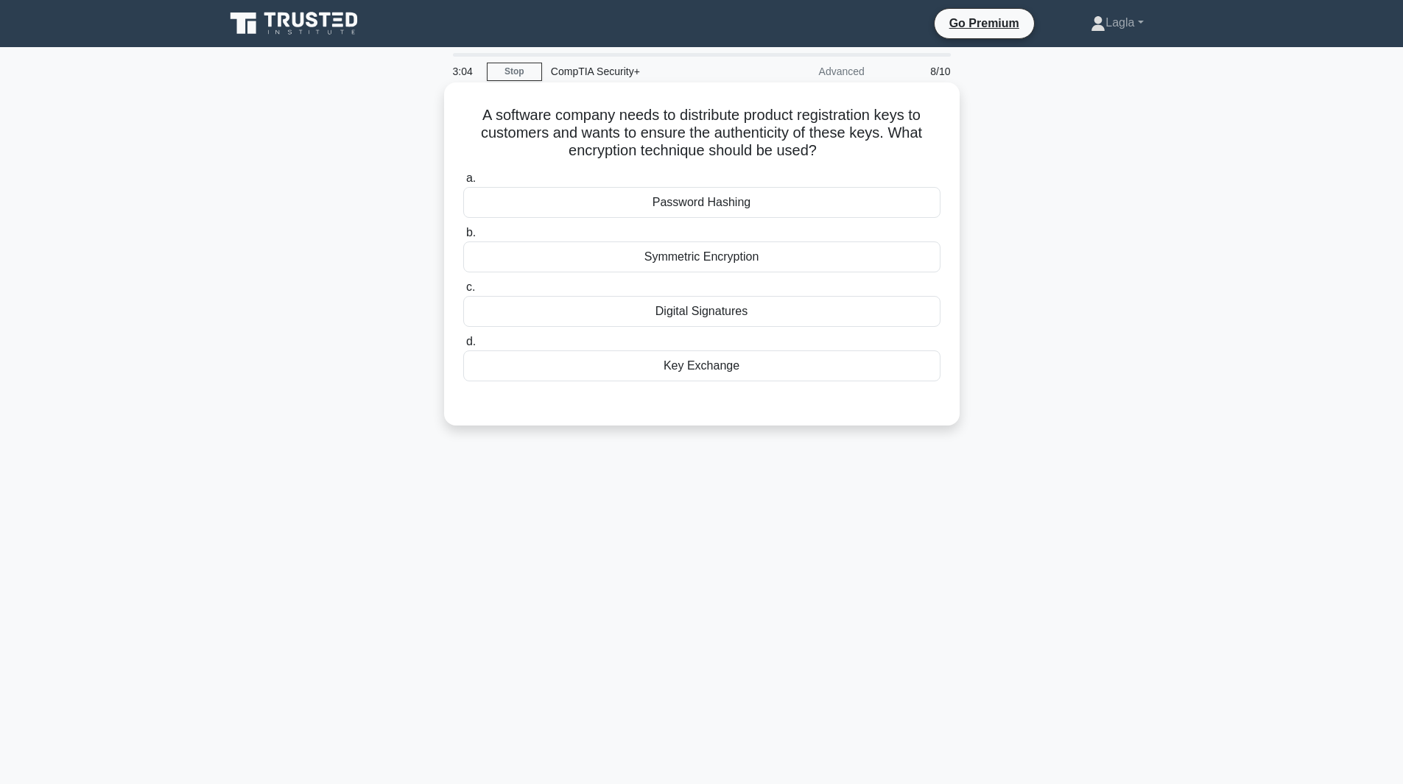
click at [694, 313] on div "Digital Signatures" at bounding box center [701, 311] width 477 height 31
click at [463, 292] on input "c. Digital Signatures" at bounding box center [463, 288] width 0 height 10
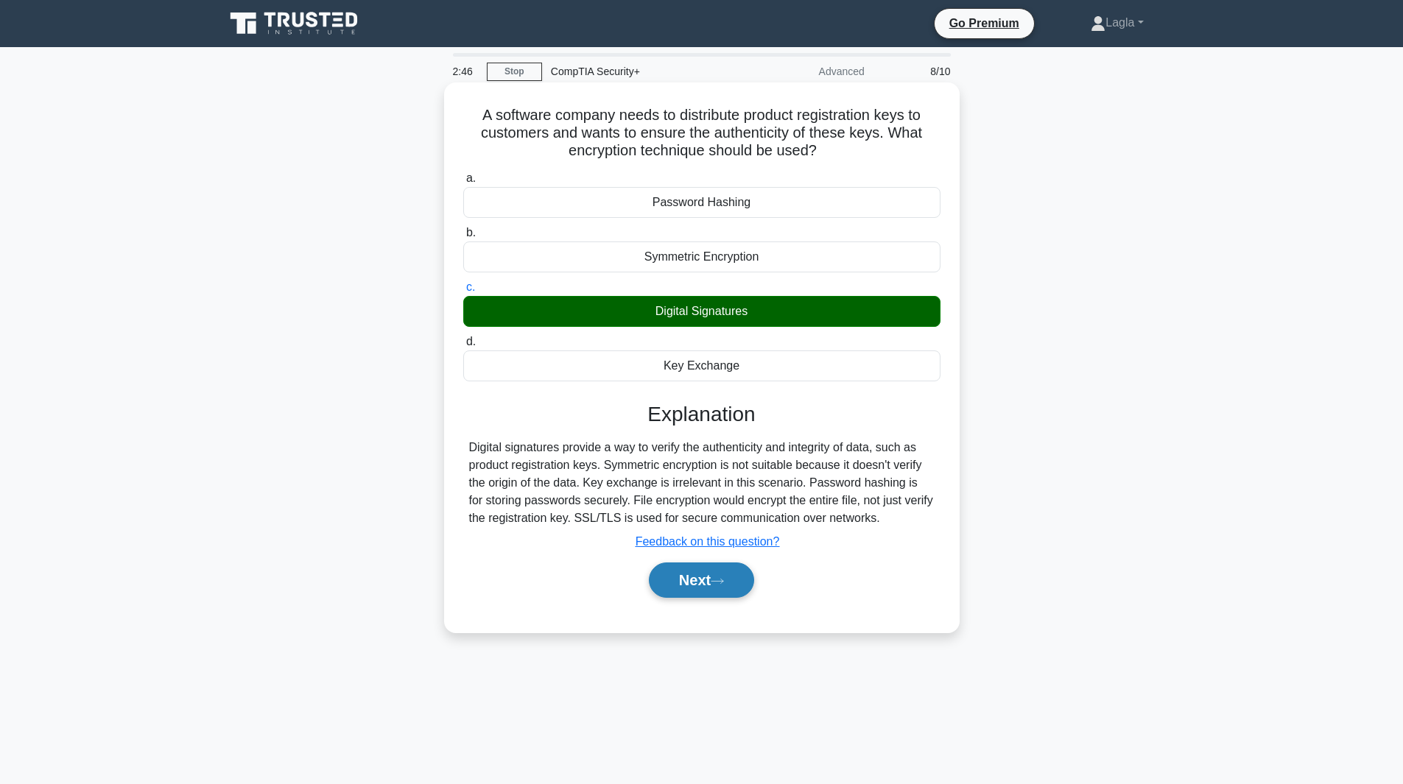
click at [681, 588] on button "Next" at bounding box center [701, 580] width 105 height 35
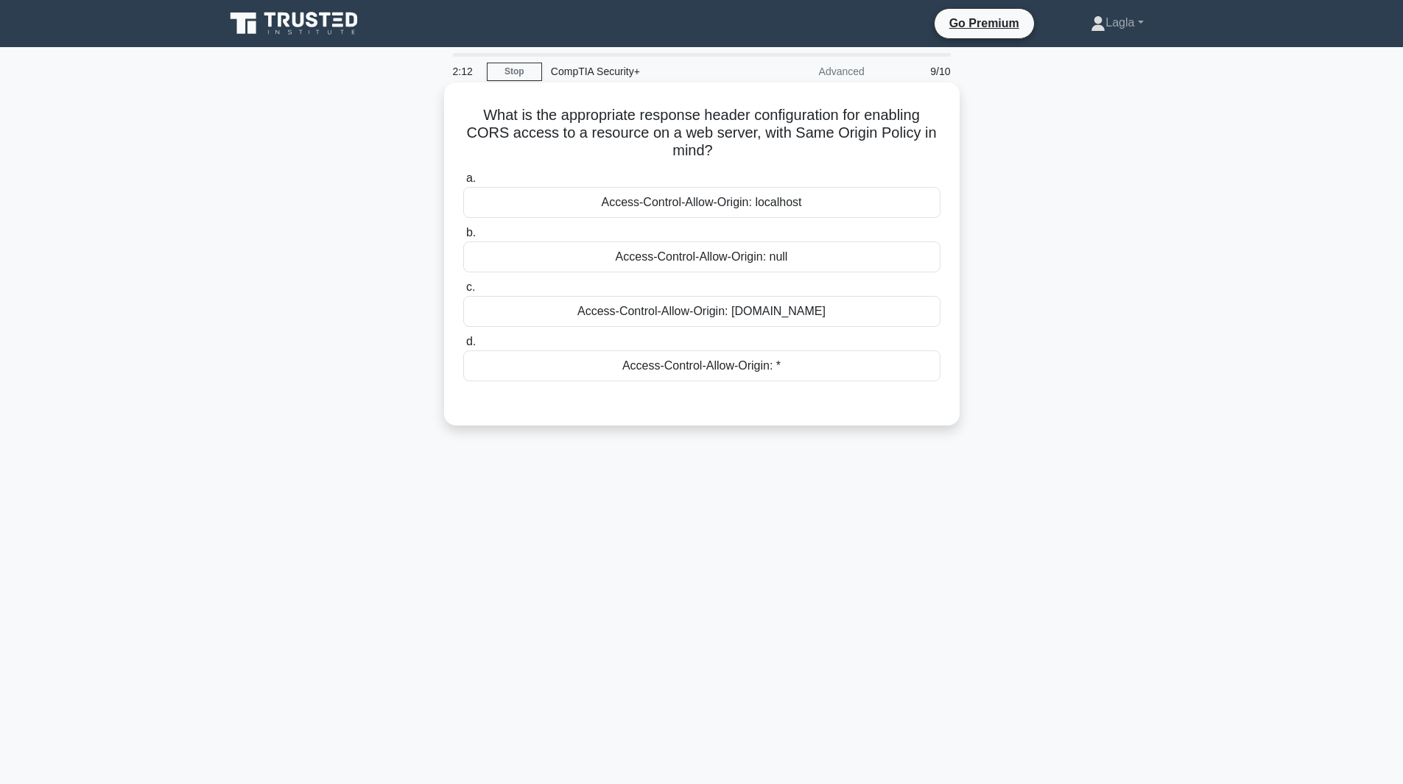
click at [806, 203] on div "Access-Control-Allow-Origin: localhost" at bounding box center [701, 202] width 477 height 31
click at [463, 183] on input "a. Access-Control-Allow-Origin: localhost" at bounding box center [463, 179] width 0 height 10
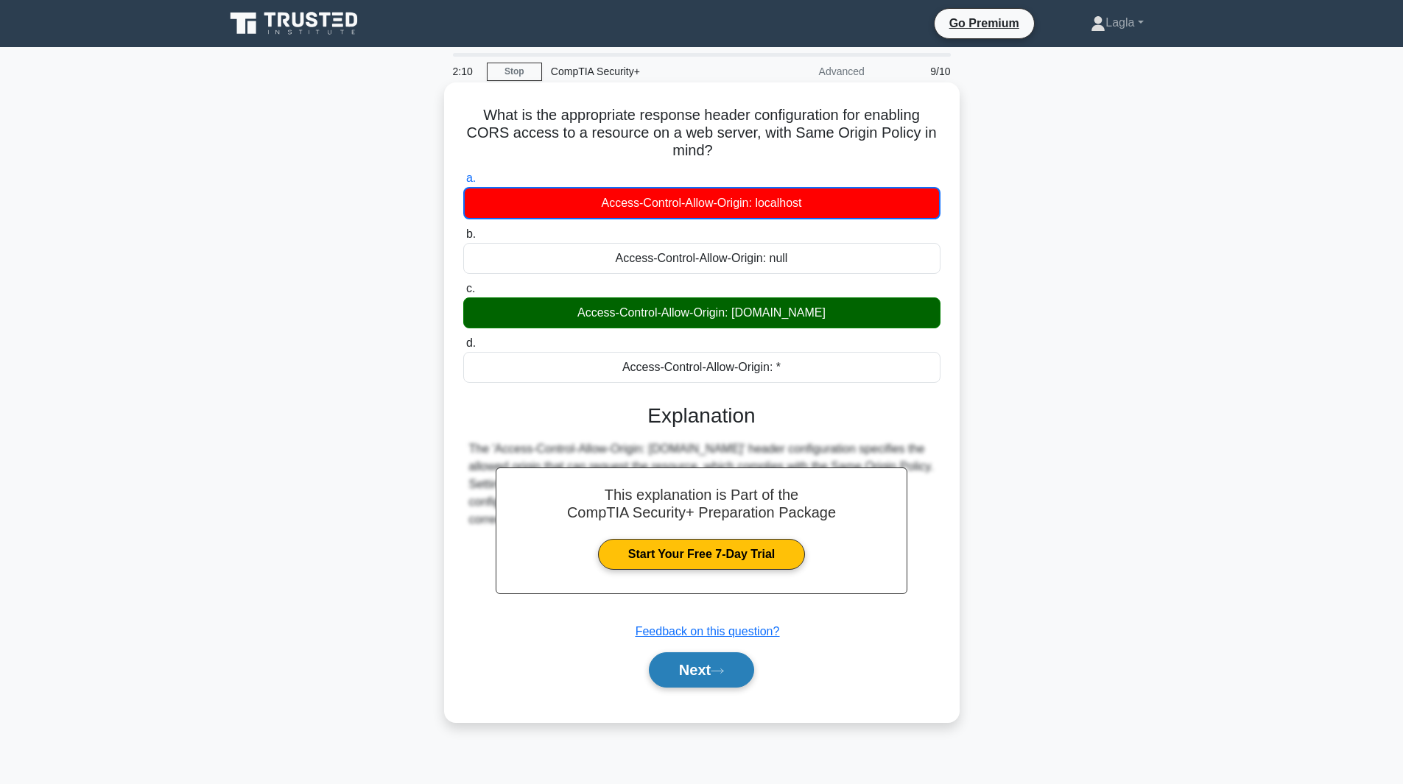
click at [709, 666] on button "Next" at bounding box center [701, 669] width 105 height 35
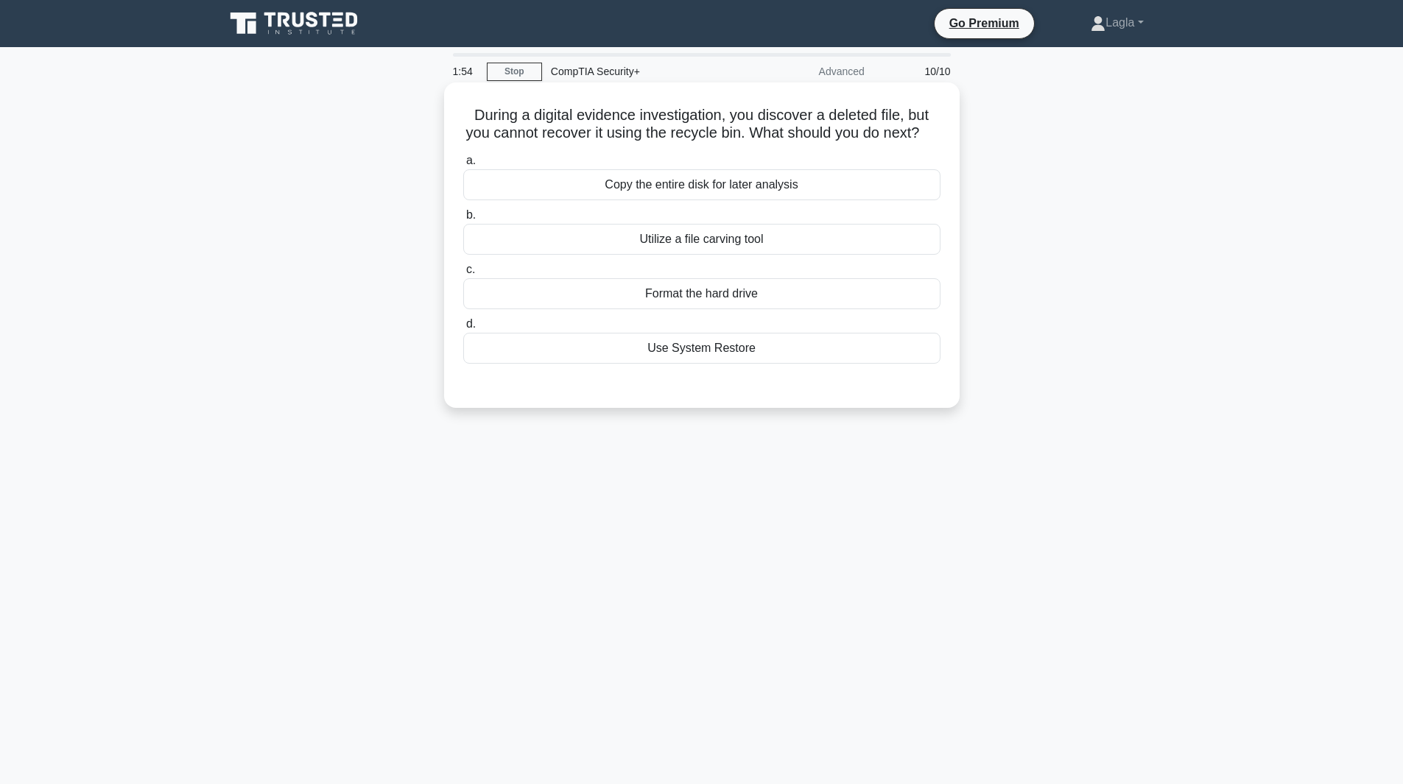
click at [646, 200] on div "Copy the entire disk for later analysis" at bounding box center [701, 184] width 477 height 31
click at [463, 166] on input "a. Copy the entire disk for later analysis" at bounding box center [463, 161] width 0 height 10
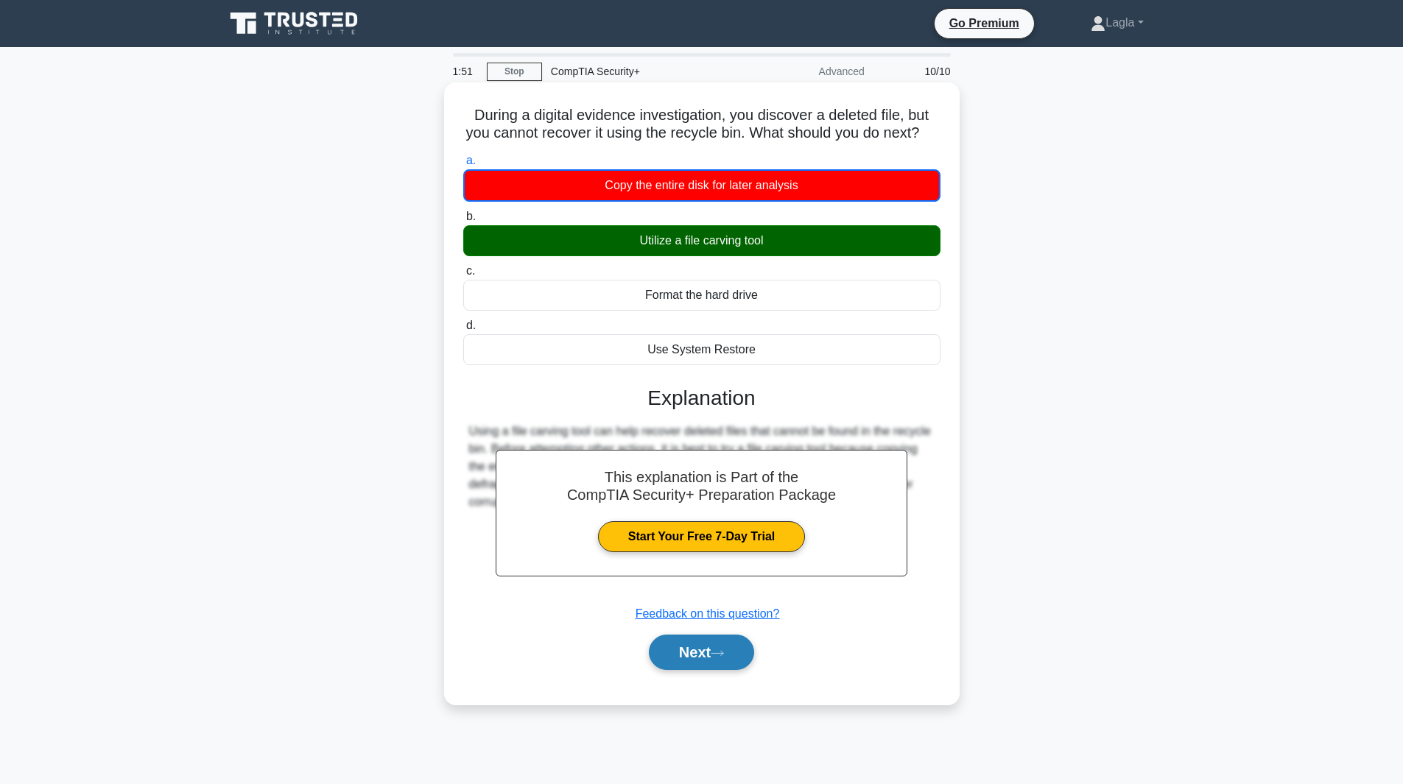
click at [730, 670] on button "Next" at bounding box center [701, 652] width 105 height 35
click at [724, 658] on icon at bounding box center [717, 653] width 13 height 8
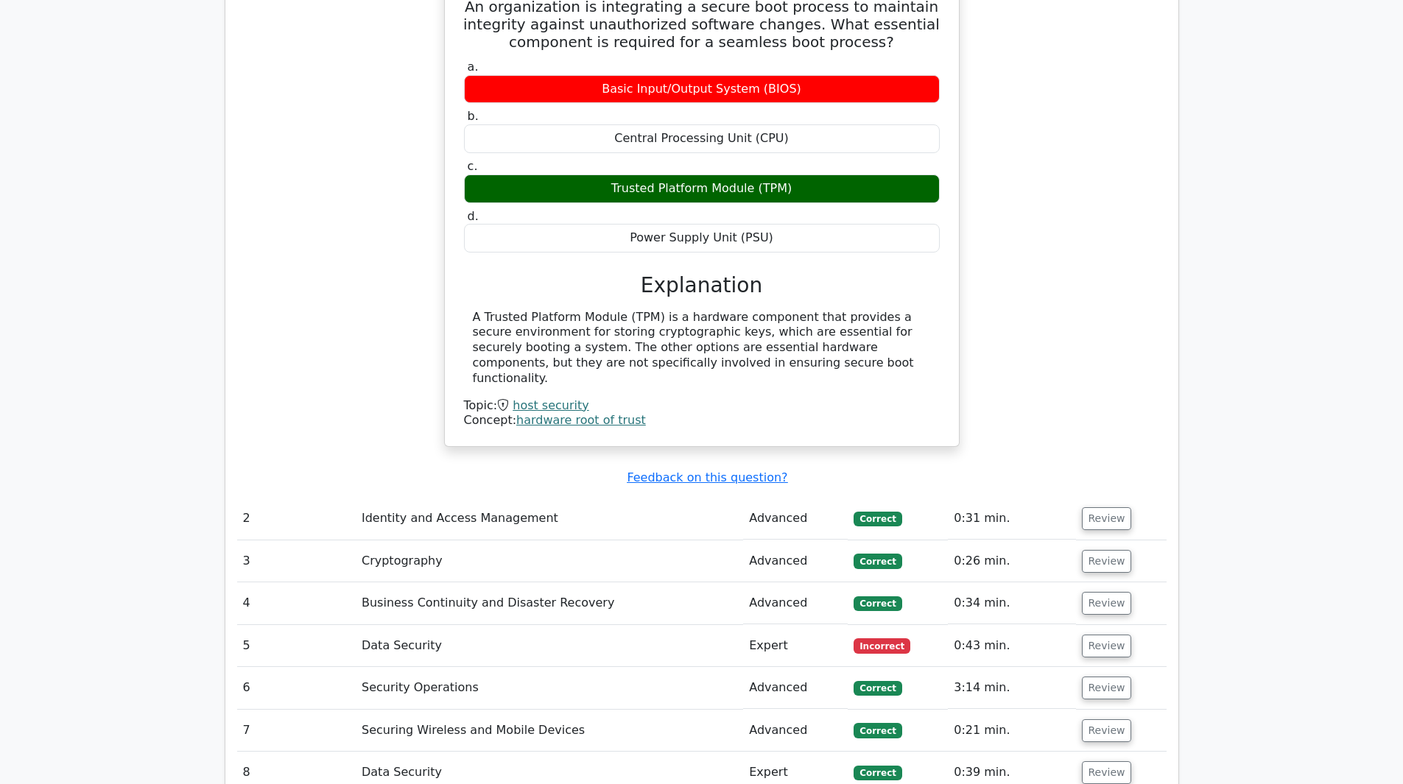
scroll to position [1546, 0]
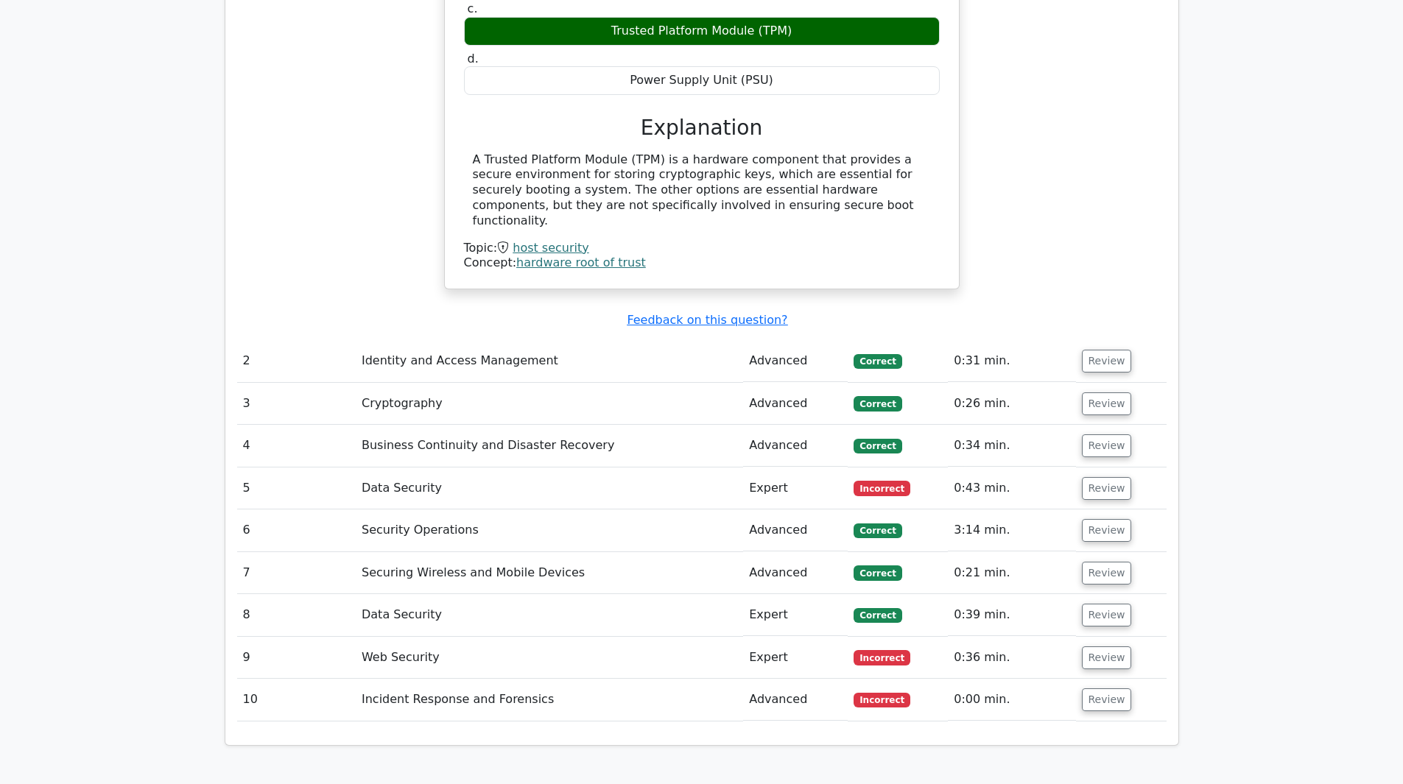
click at [622, 637] on td "Web Security" at bounding box center [549, 658] width 387 height 42
click at [804, 637] on td "Expert" at bounding box center [795, 658] width 105 height 42
click at [1082, 647] on button "Review" at bounding box center [1107, 658] width 50 height 23
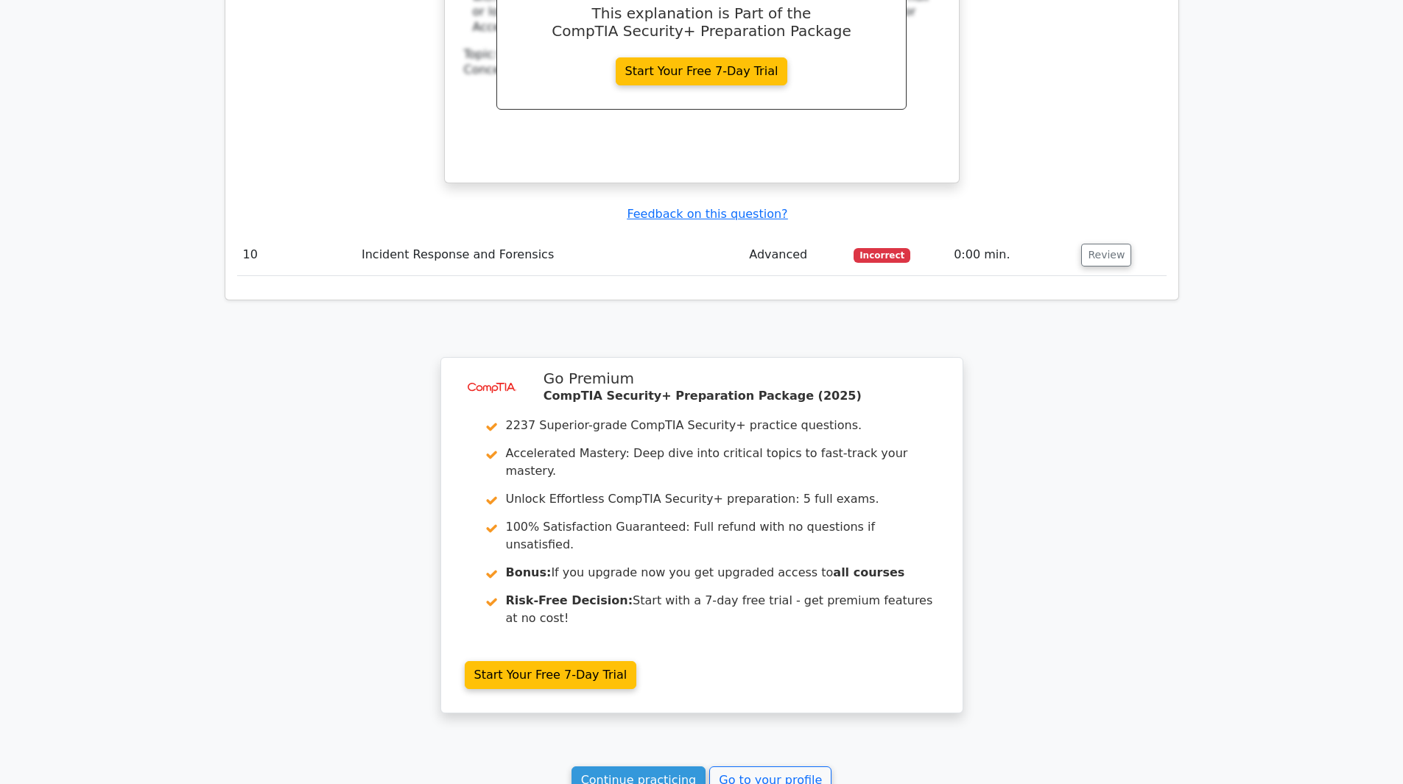
scroll to position [2504, 0]
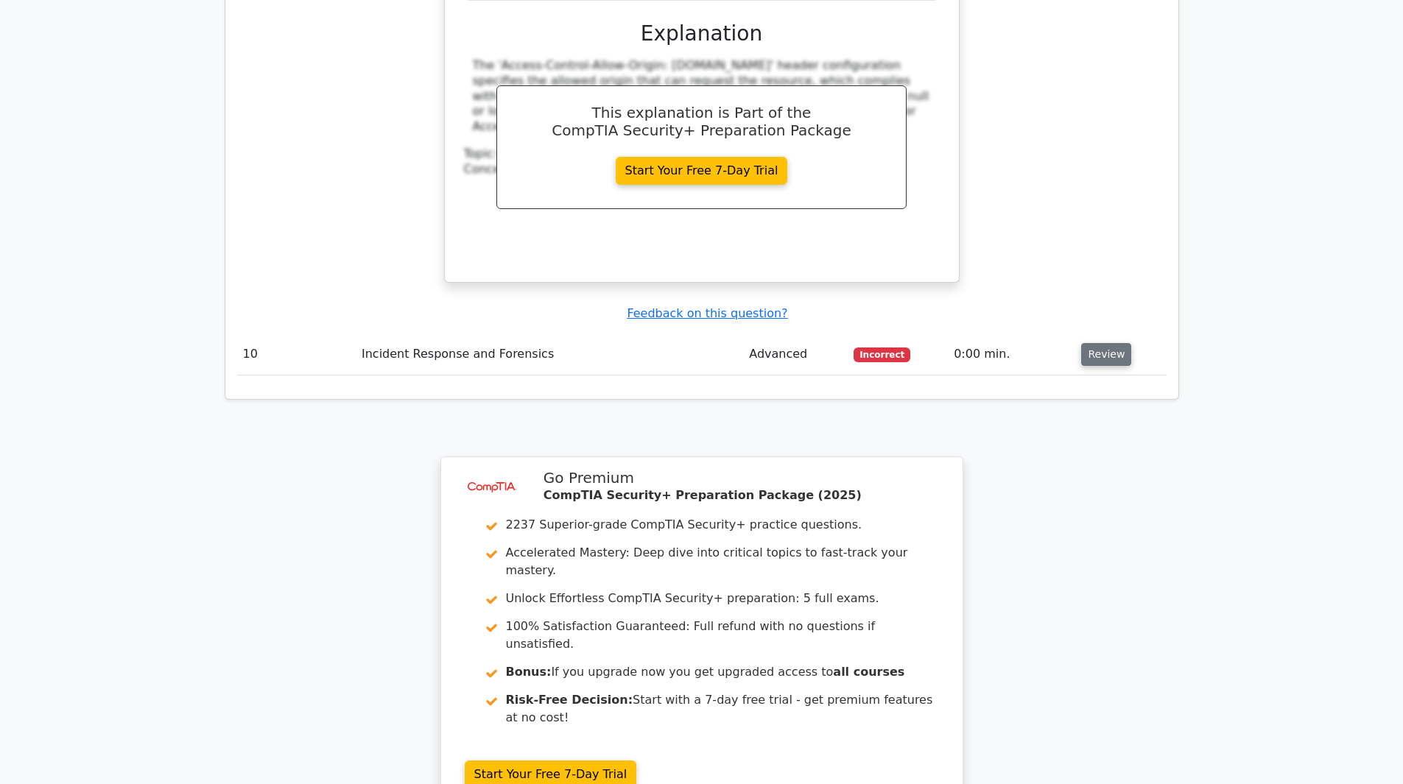
click at [1095, 343] on button "Review" at bounding box center [1106, 354] width 50 height 23
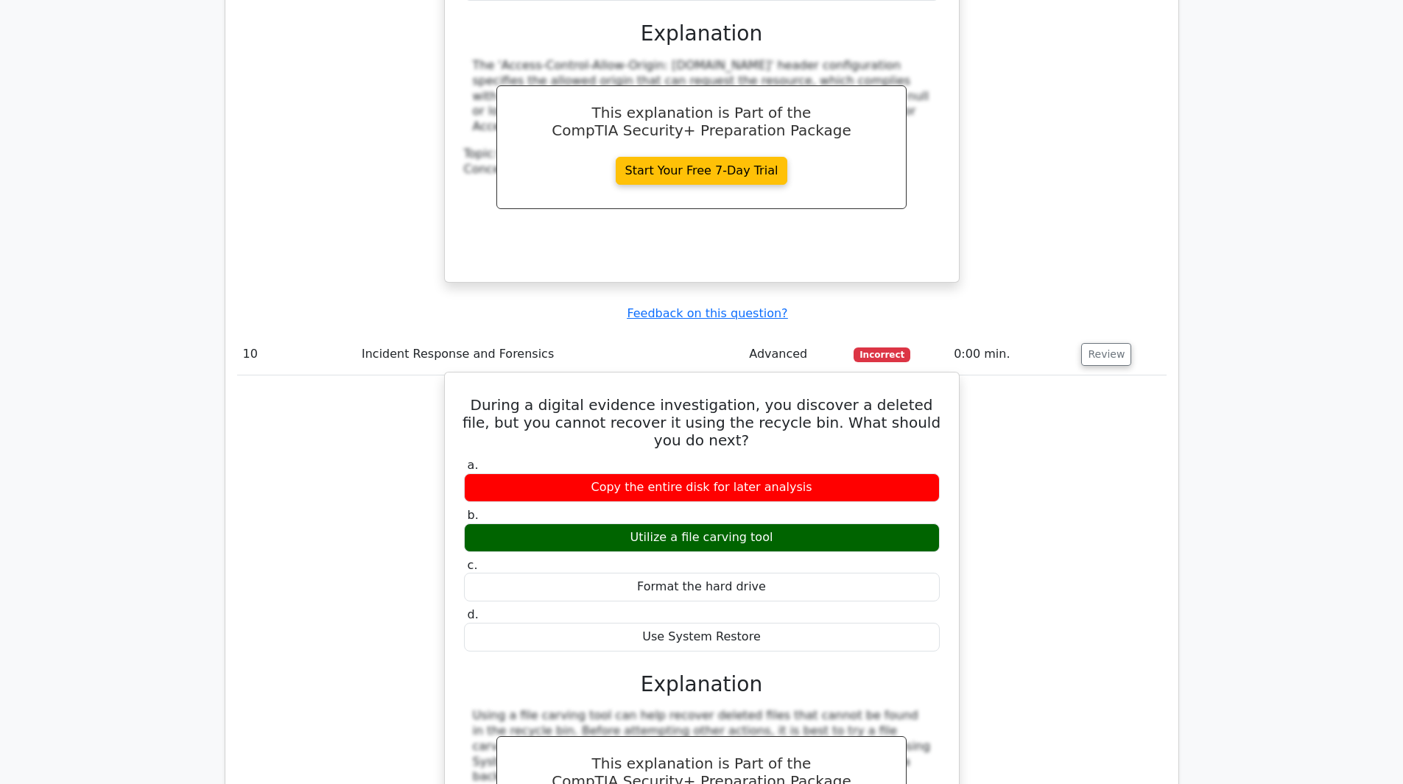
drag, startPoint x: 464, startPoint y: 337, endPoint x: 783, endPoint y: 565, distance: 392.1
click at [783, 565] on div "During a digital evidence investigation, you discover a deleted file, but you c…" at bounding box center [702, 653] width 502 height 548
copy div "During a digital evidence investigation, you discover a deleted file, but you c…"
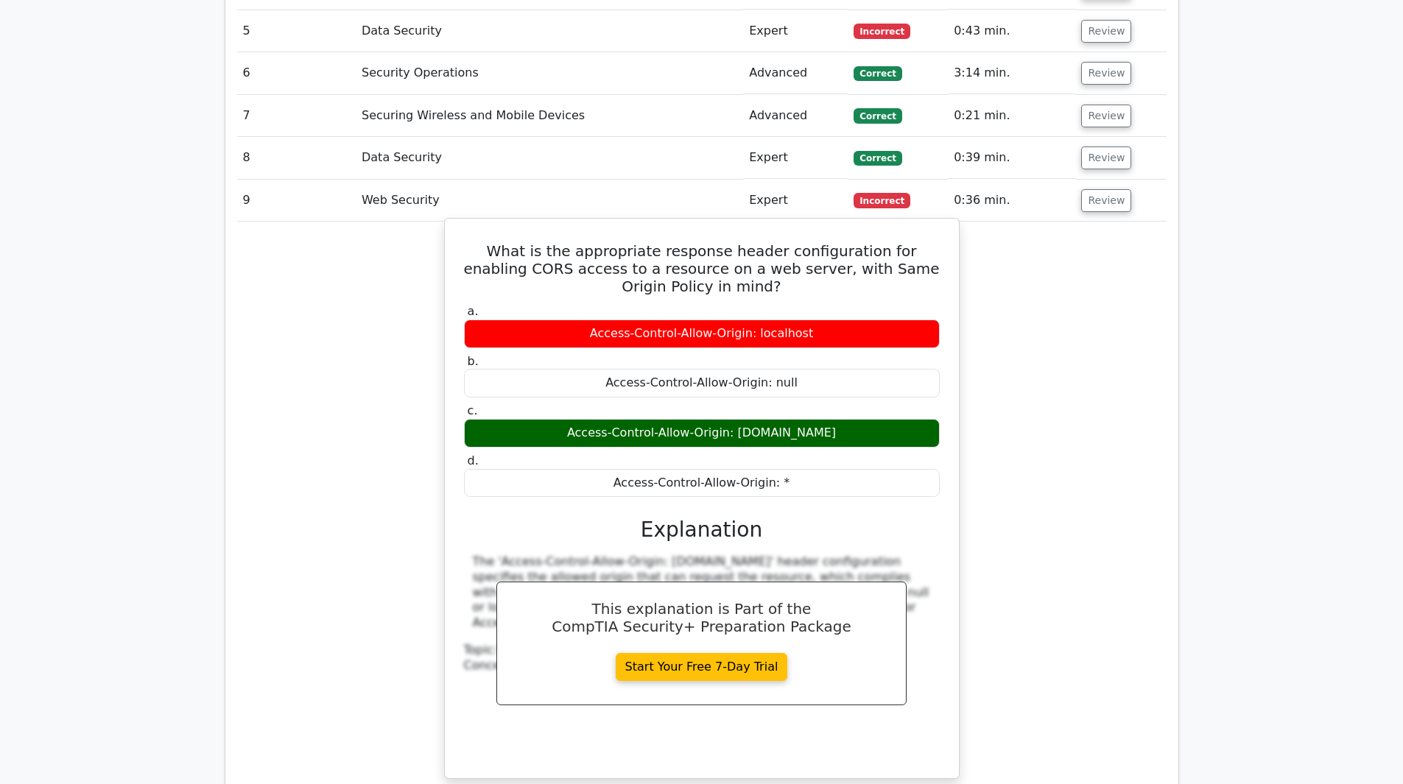
scroll to position [1982, 0]
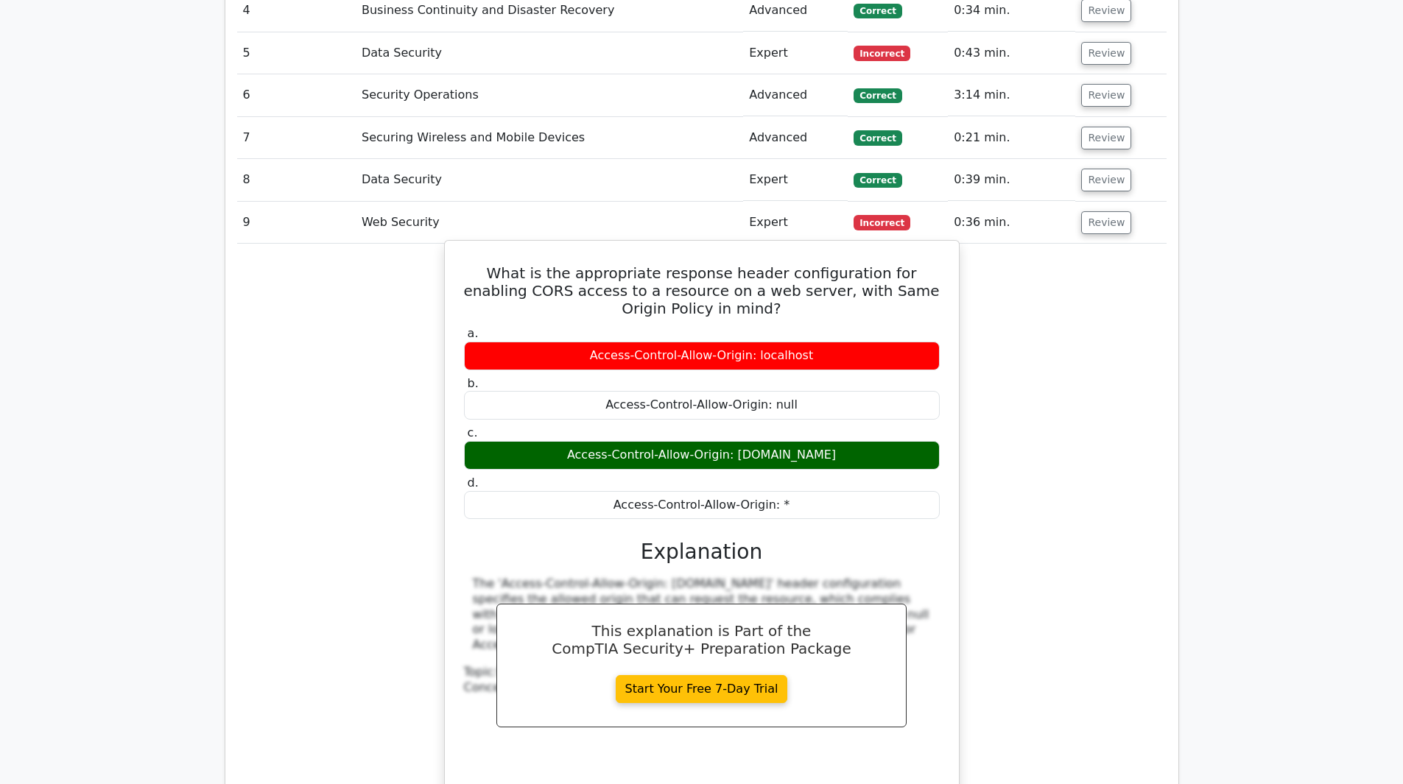
drag, startPoint x: 479, startPoint y: 205, endPoint x: 832, endPoint y: 443, distance: 425.0
click at [832, 443] on div "What is the appropriate response header configuration for enabling CORS access …" at bounding box center [702, 521] width 502 height 548
copy div "What is the appropriate response header configuration for enabling CORS access …"
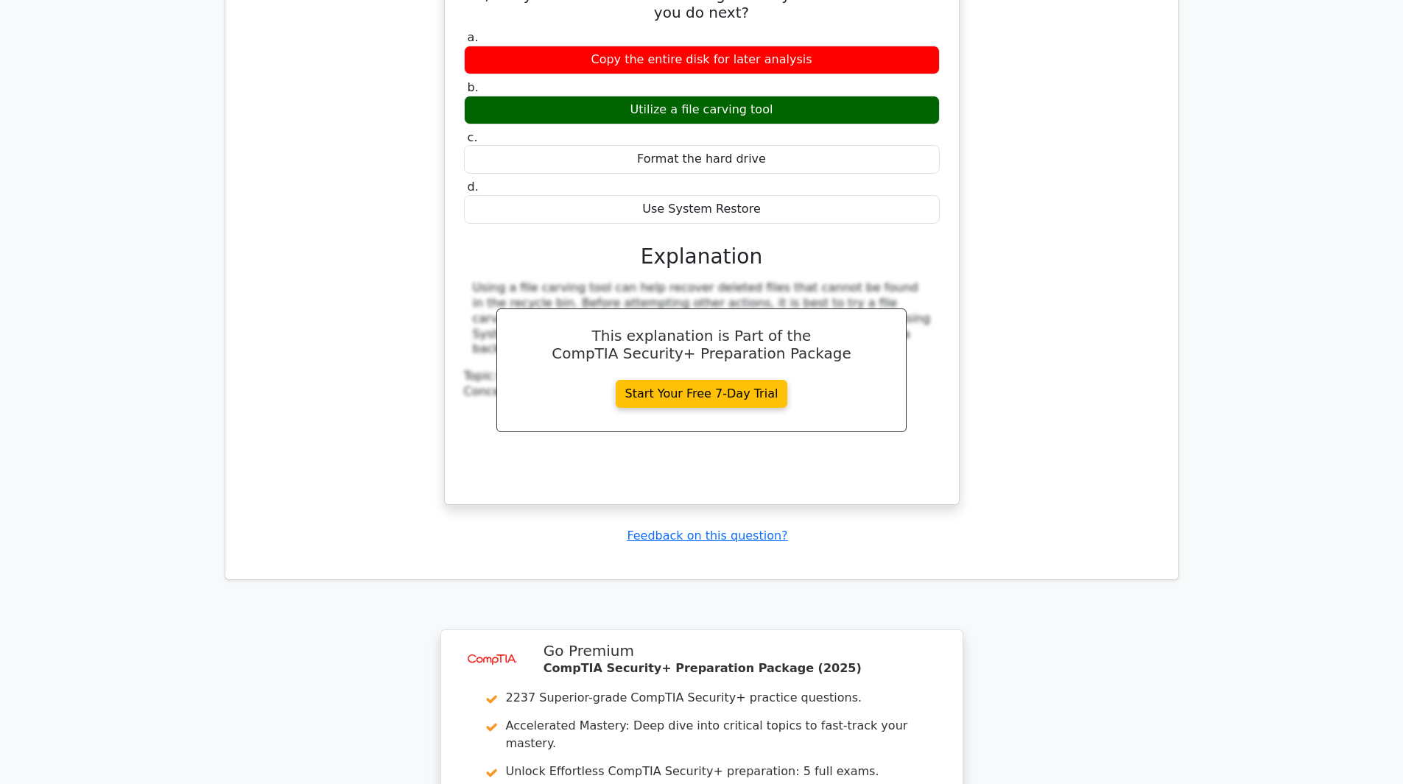
scroll to position [3307, 0]
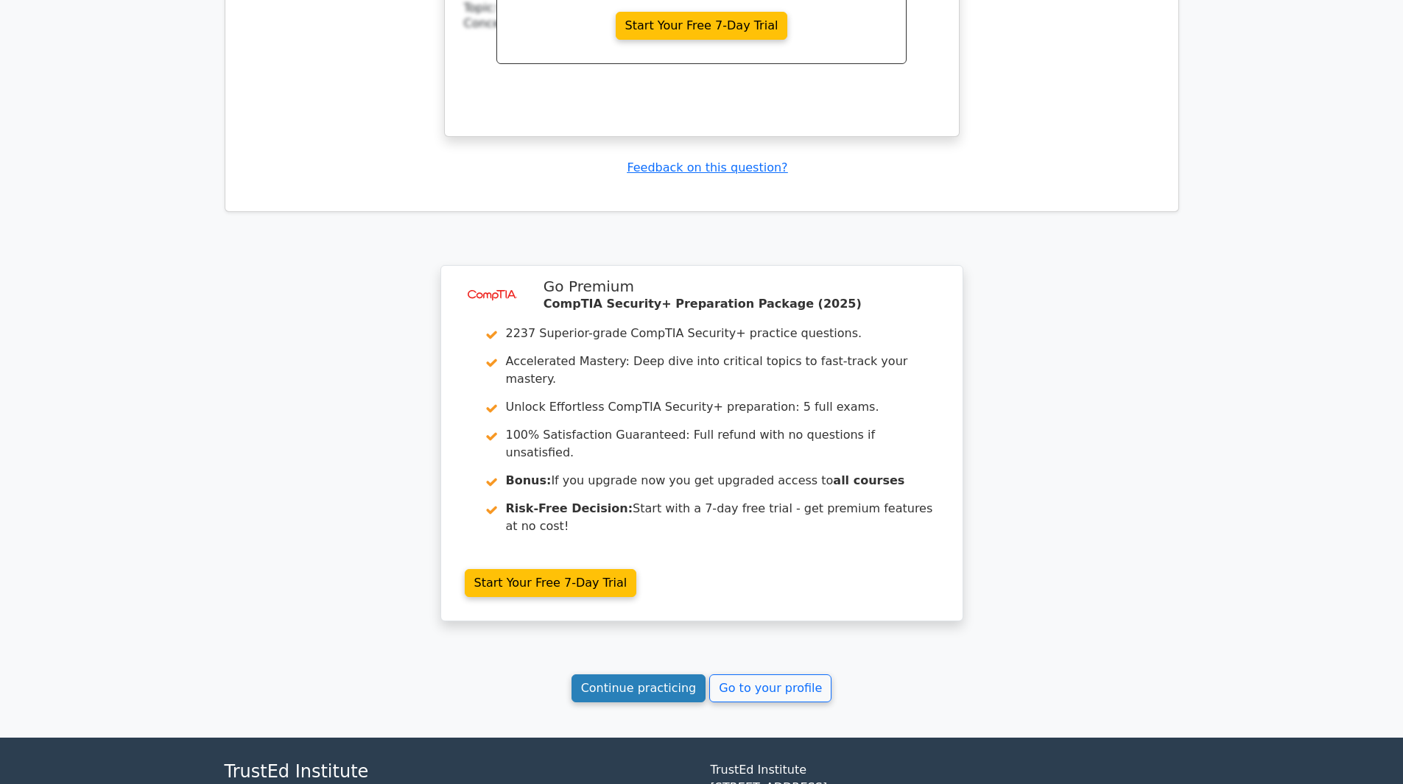
click at [607, 675] on link "Continue practicing" at bounding box center [638, 689] width 135 height 28
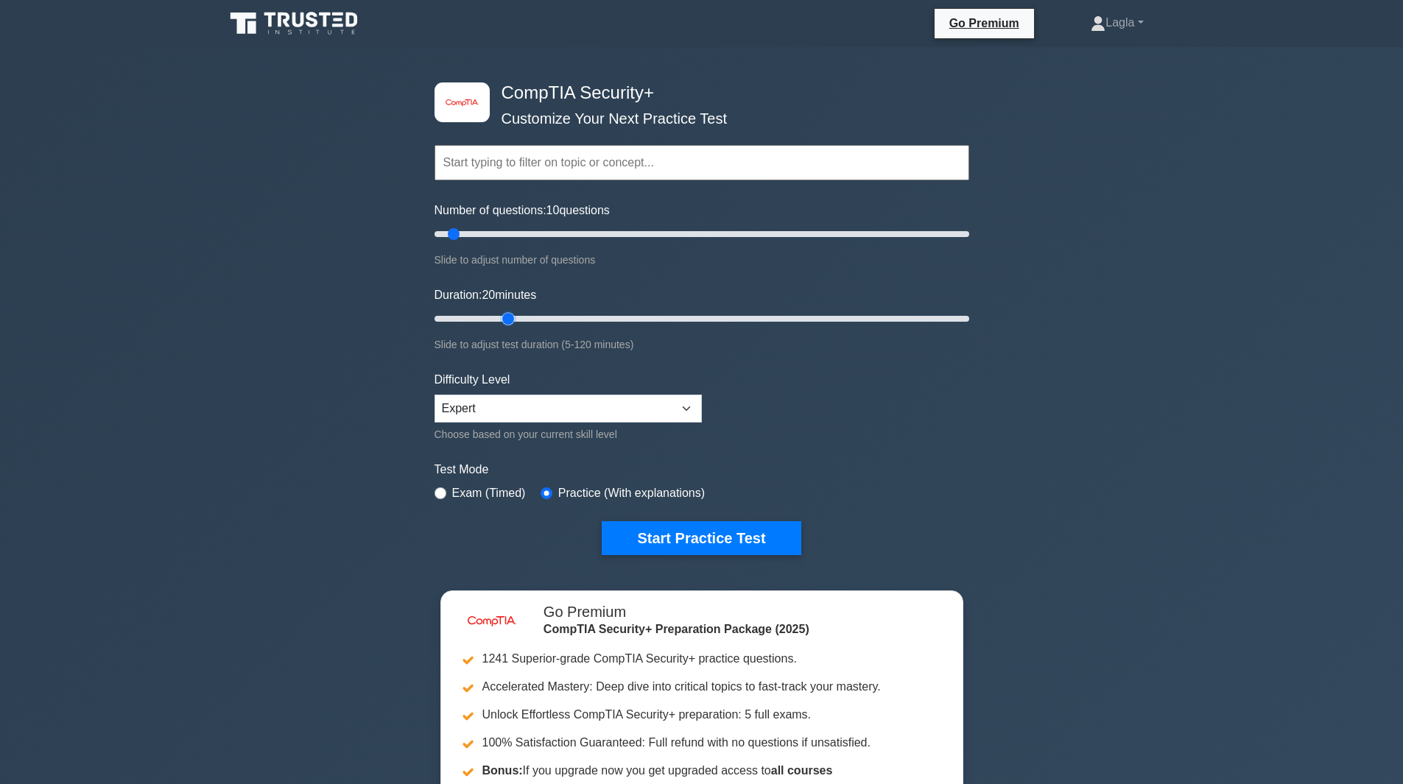
drag, startPoint x: 462, startPoint y: 316, endPoint x: 513, endPoint y: 316, distance: 50.1
type input "20"
click at [513, 316] on input "Duration: 20 minutes" at bounding box center [701, 319] width 535 height 18
click at [538, 406] on select "Beginner Intermediate Expert" at bounding box center [567, 409] width 267 height 28
click at [839, 448] on form "Topics Cryptography Identity and Access Management Risk Management Network Secu…" at bounding box center [701, 327] width 535 height 455
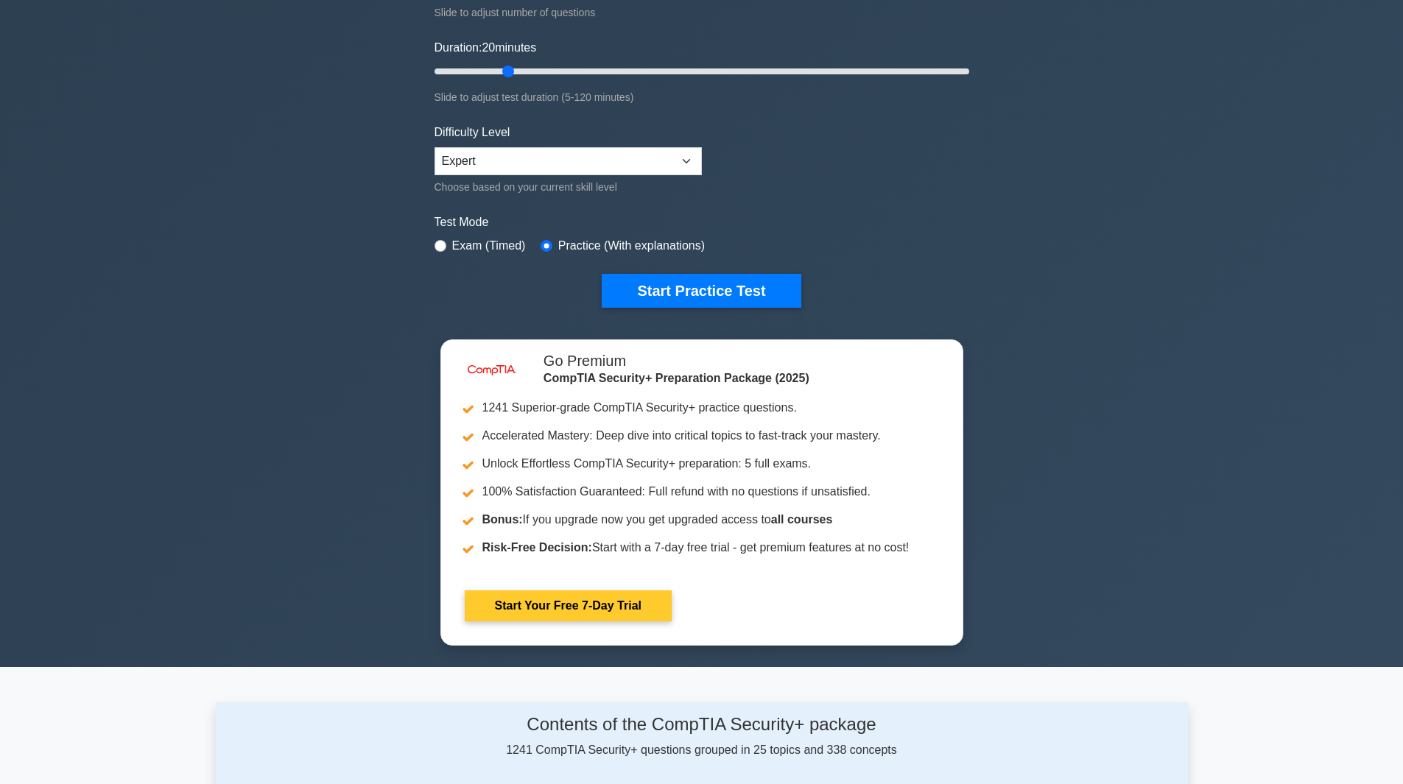
scroll to position [295, 0]
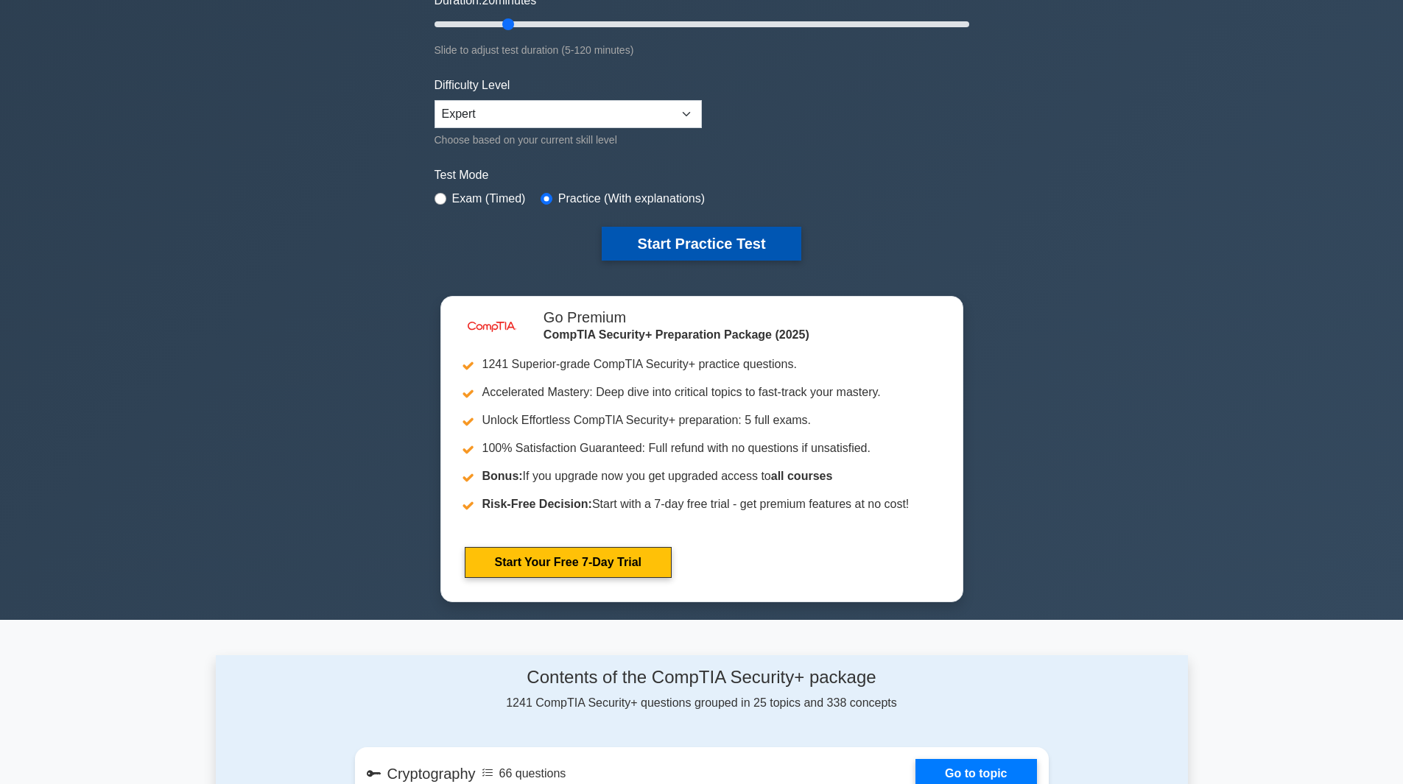
click at [700, 250] on button "Start Practice Test" at bounding box center [701, 244] width 199 height 34
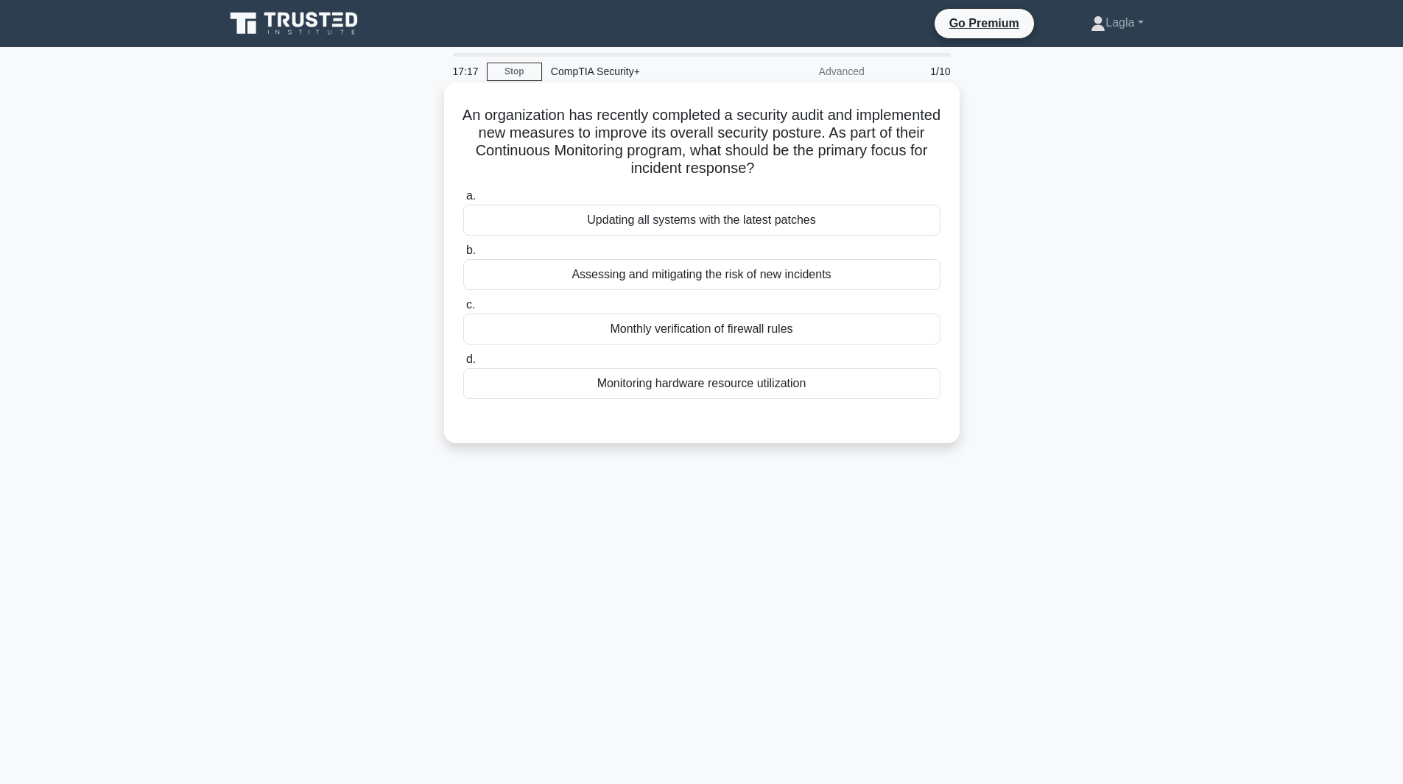
click at [605, 219] on div "Updating all systems with the latest patches" at bounding box center [701, 220] width 477 height 31
click at [463, 201] on input "a. Updating all systems with the latest patches" at bounding box center [463, 196] width 0 height 10
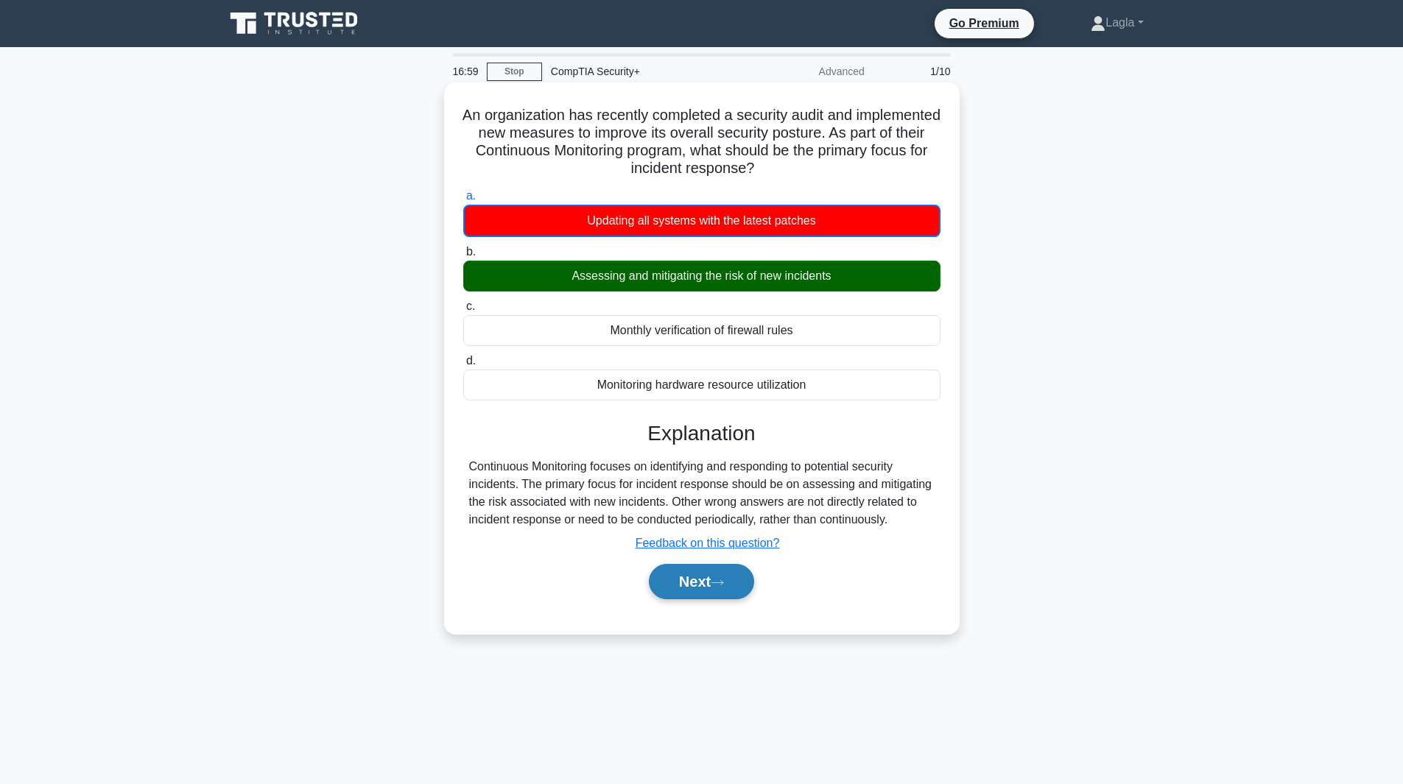
drag, startPoint x: 711, startPoint y: 577, endPoint x: 708, endPoint y: 586, distance: 10.0
click at [708, 586] on button "Next" at bounding box center [701, 581] width 105 height 35
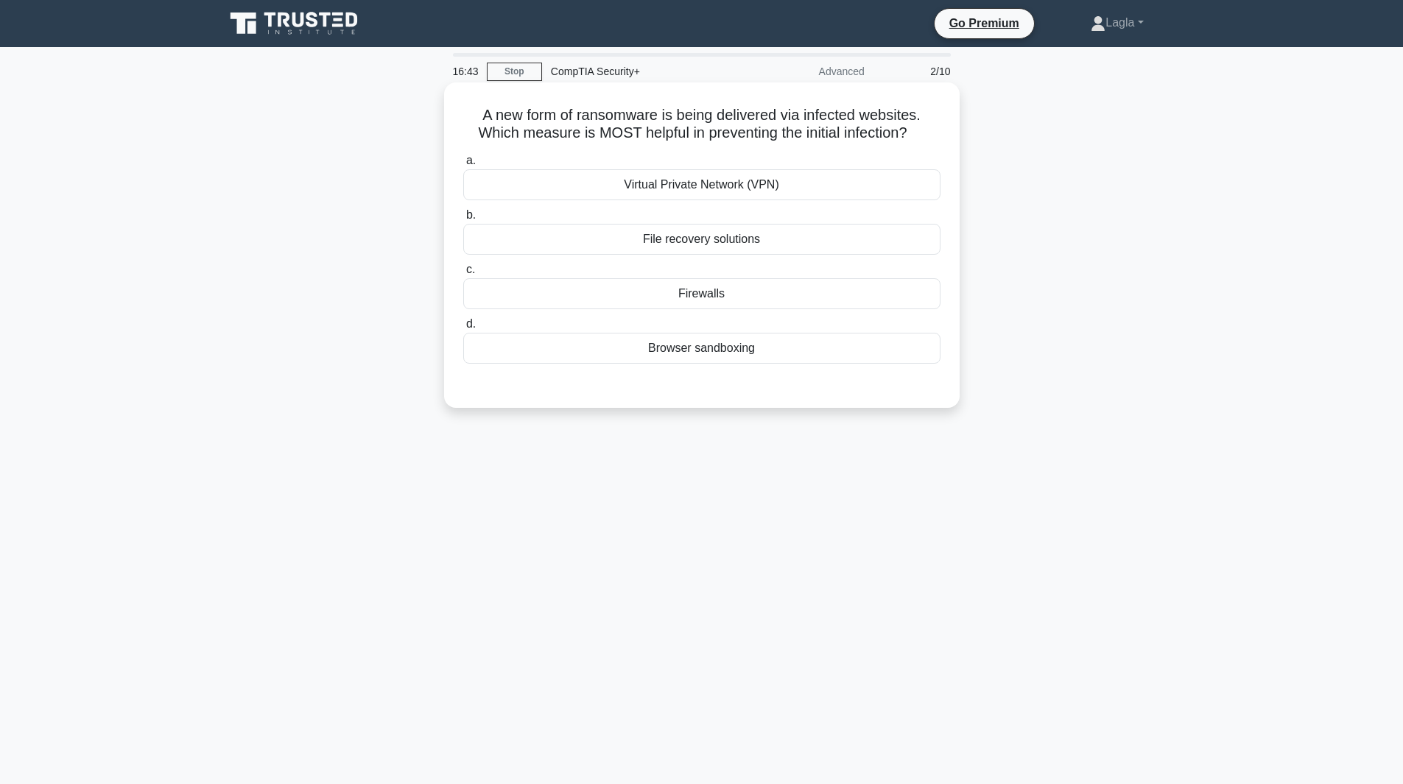
click at [713, 300] on div "Firewalls" at bounding box center [701, 293] width 477 height 31
click at [463, 275] on input "c. Firewalls" at bounding box center [463, 270] width 0 height 10
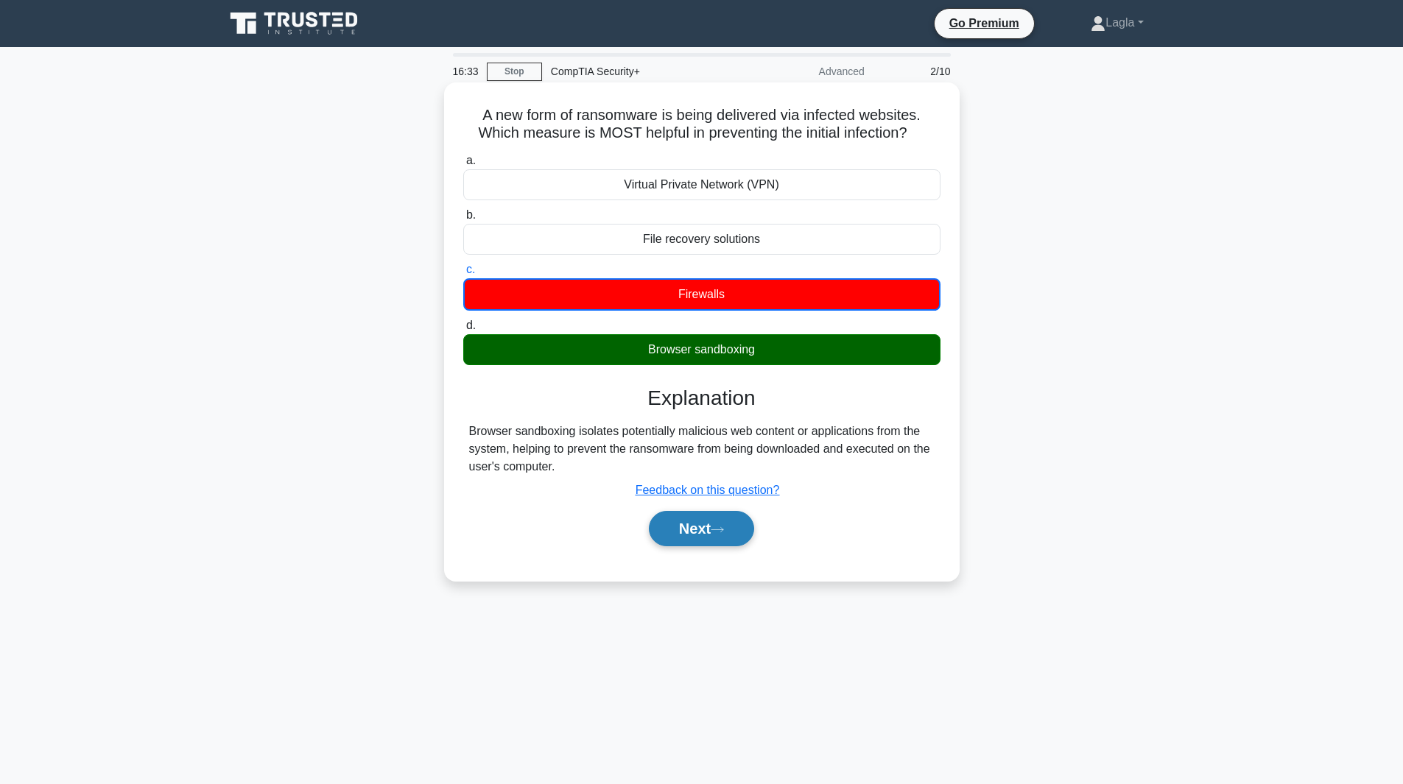
click at [674, 532] on button "Next" at bounding box center [701, 528] width 105 height 35
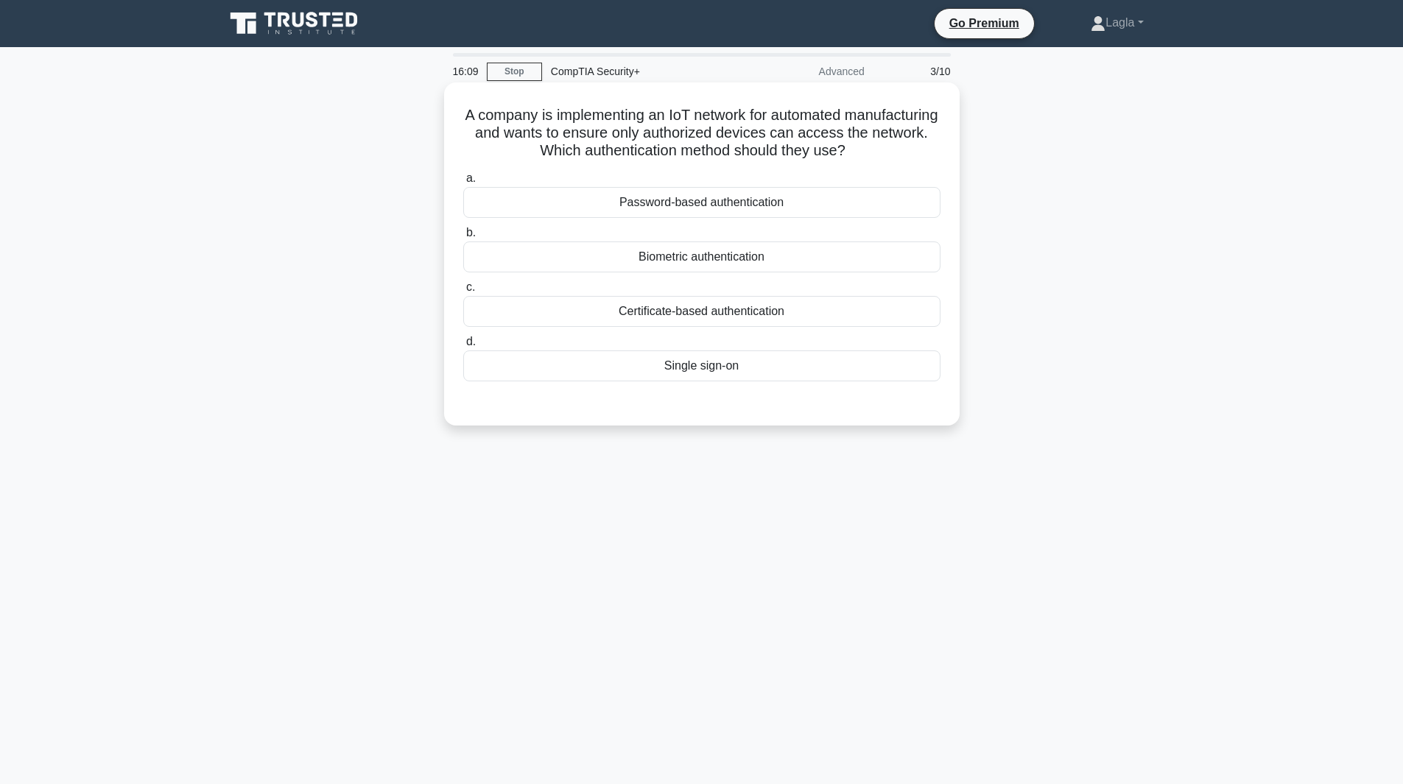
click at [697, 317] on div "Certificate-based authentication" at bounding box center [701, 311] width 477 height 31
click at [463, 292] on input "c. Certificate-based authentication" at bounding box center [463, 288] width 0 height 10
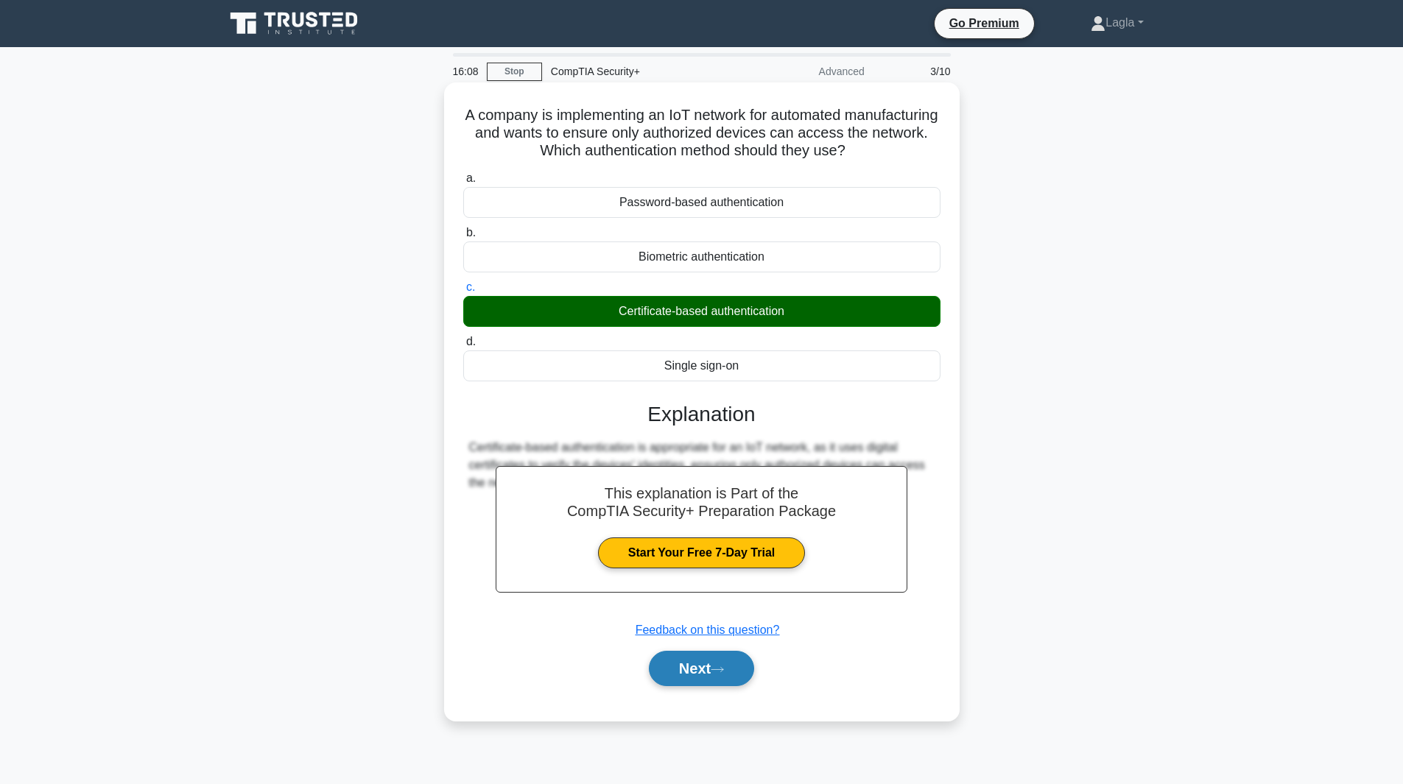
click at [708, 661] on button "Next" at bounding box center [701, 668] width 105 height 35
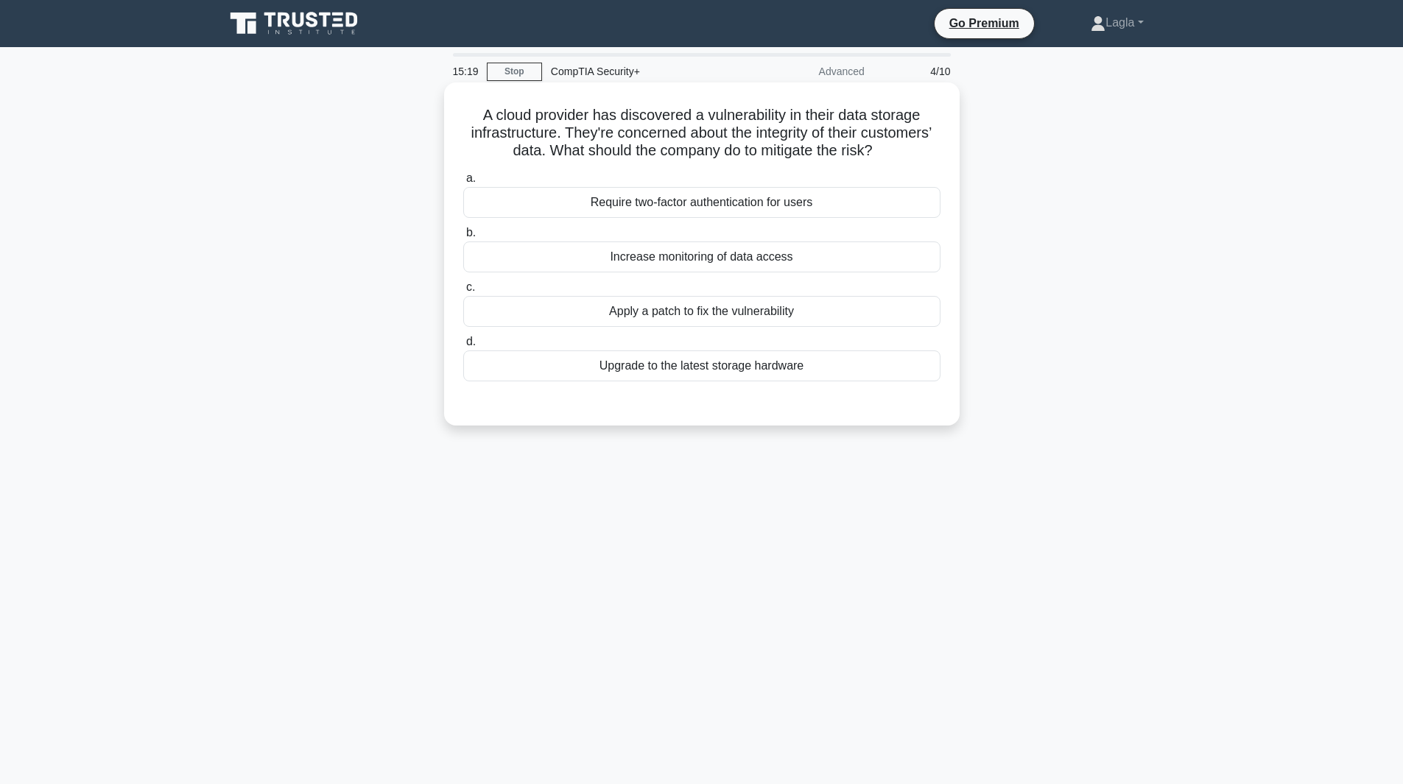
click at [779, 317] on div "Apply a patch to fix the vulnerability" at bounding box center [701, 311] width 477 height 31
click at [463, 292] on input "c. Apply a patch to fix the vulnerability" at bounding box center [463, 288] width 0 height 10
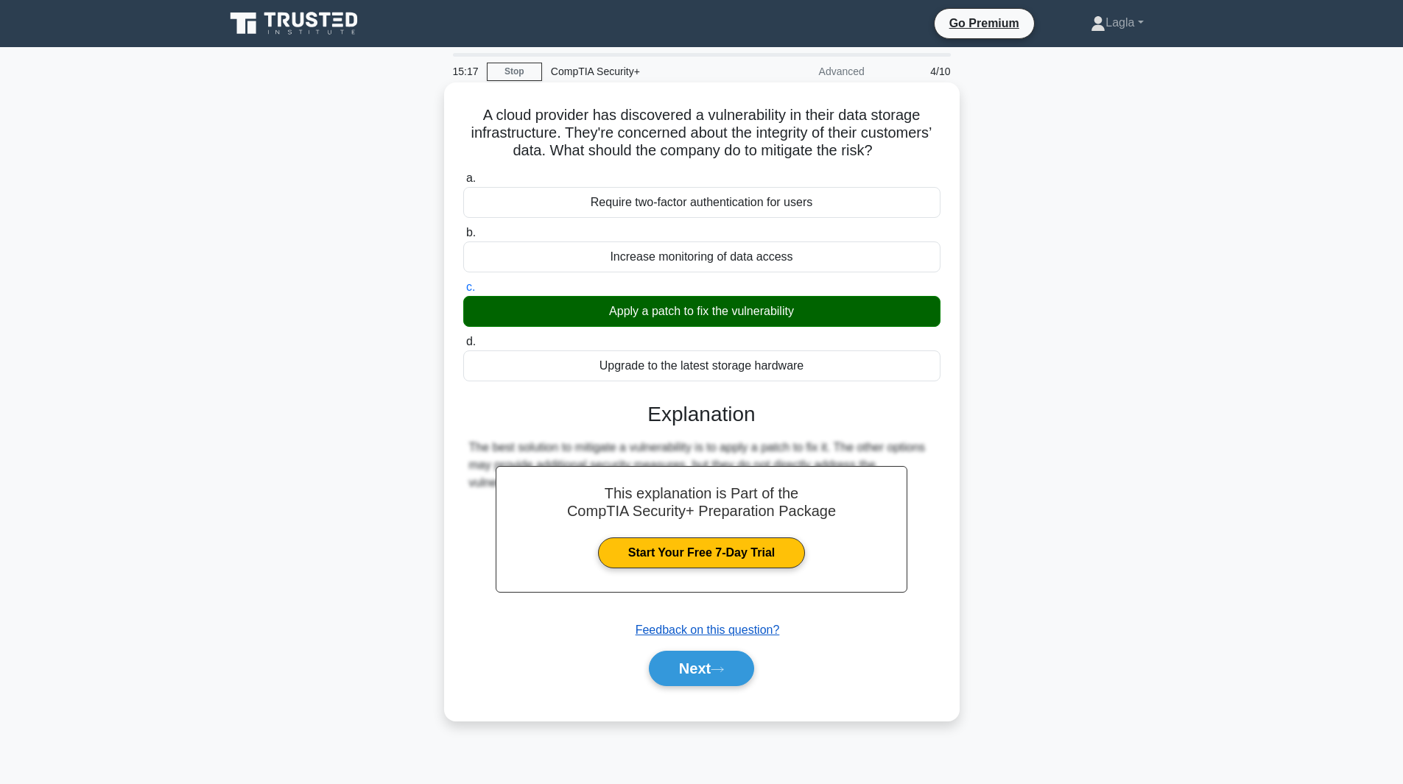
click at [694, 633] on u "Feedback on this question?" at bounding box center [707, 630] width 144 height 13
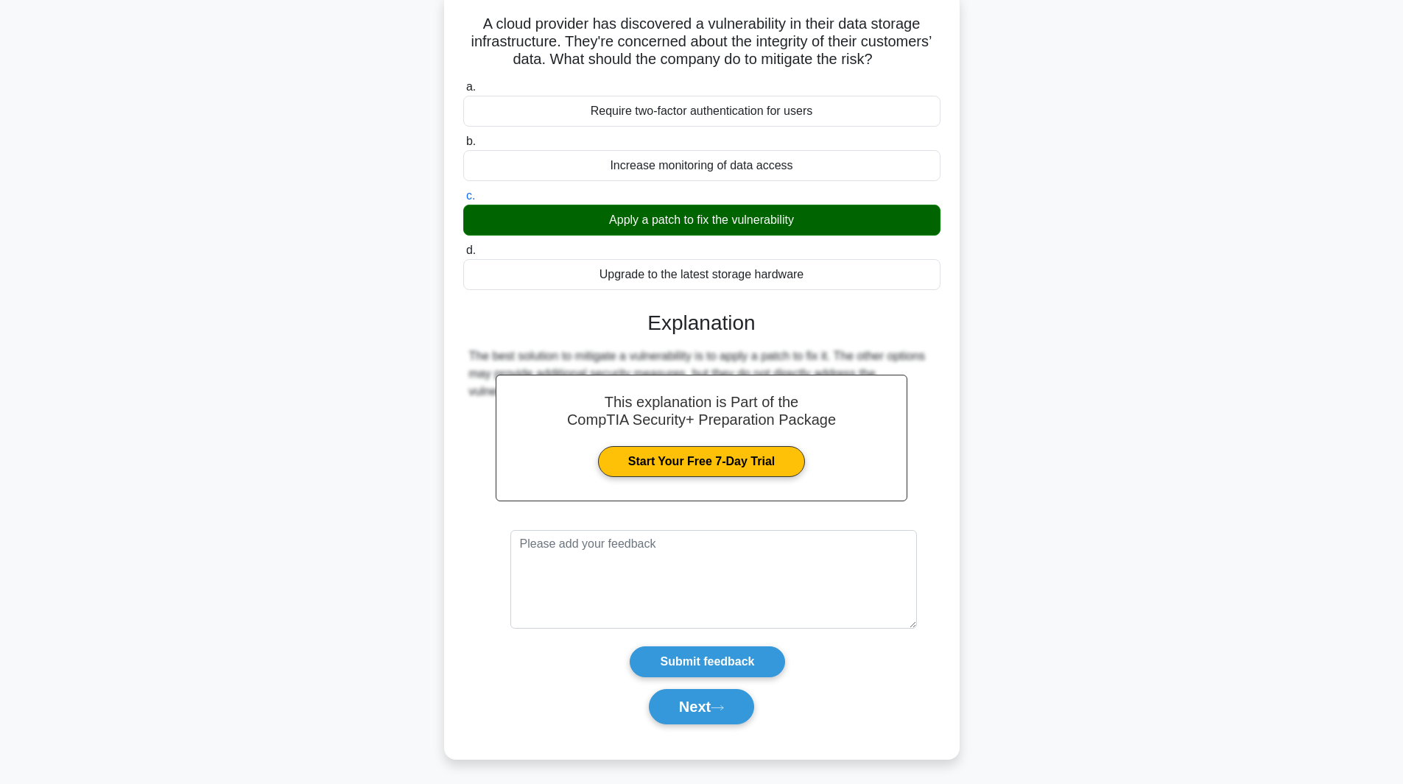
scroll to position [95, 0]
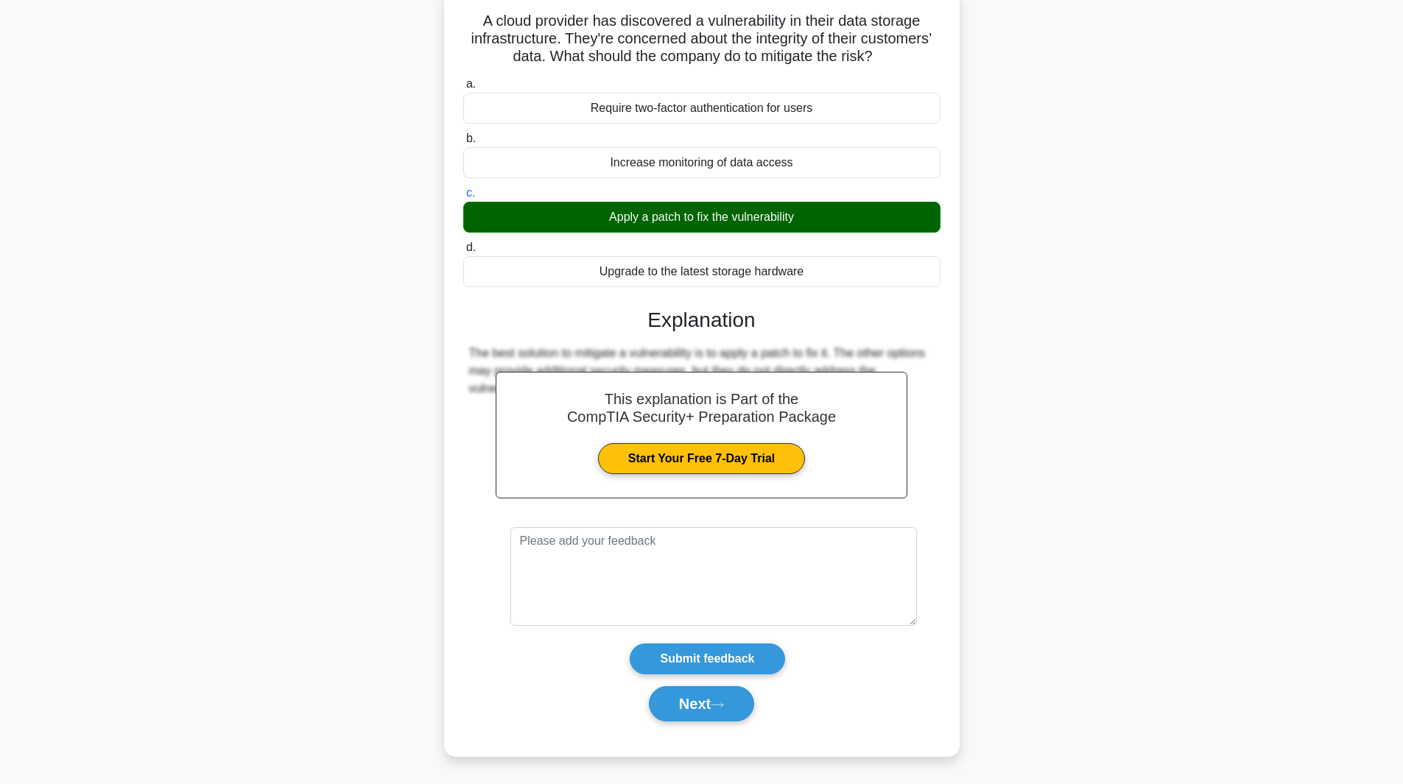
click at [696, 686] on div "Next" at bounding box center [701, 703] width 477 height 47
click at [697, 697] on button "Next" at bounding box center [701, 703] width 105 height 35
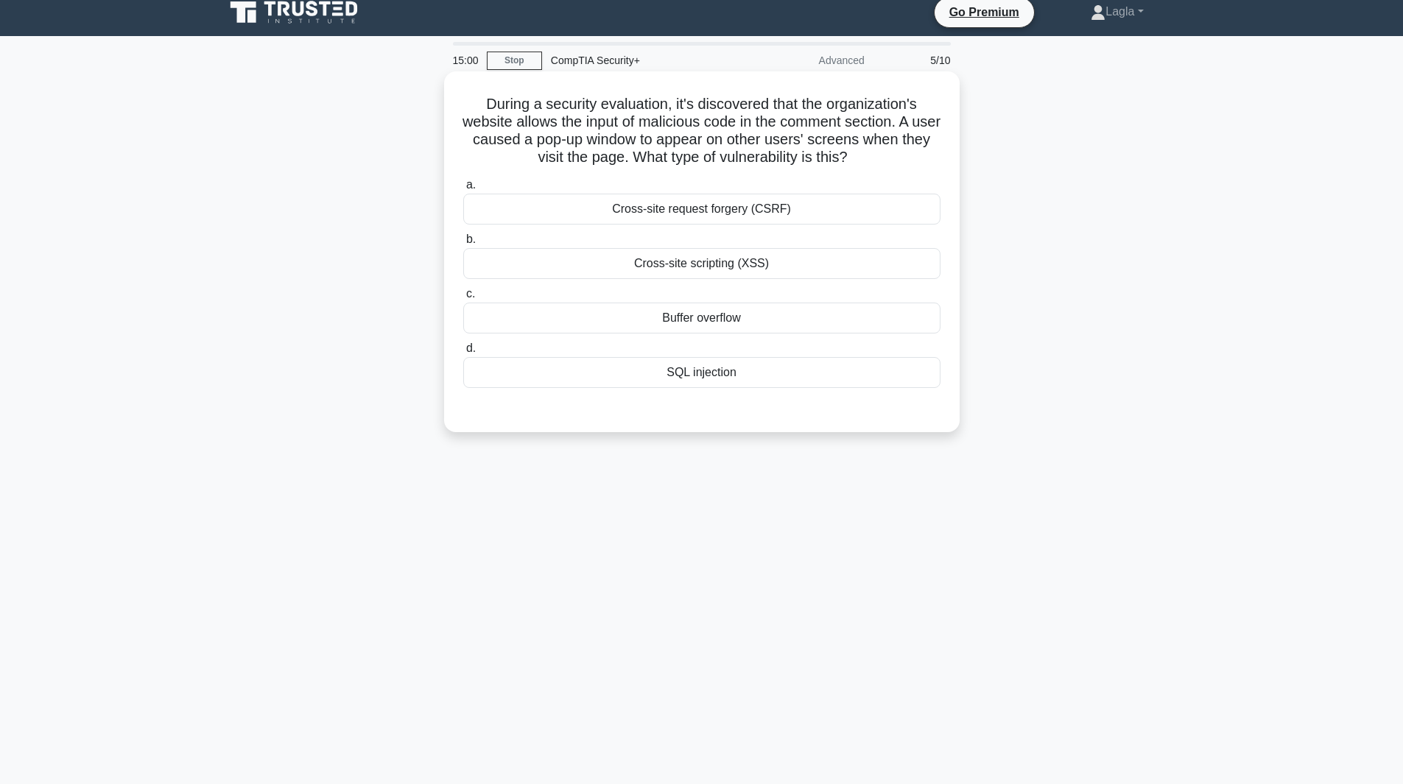
click at [686, 261] on div "Cross-site scripting (XSS)" at bounding box center [701, 263] width 477 height 31
click at [463, 244] on input "b. Cross-site scripting (XSS)" at bounding box center [463, 240] width 0 height 10
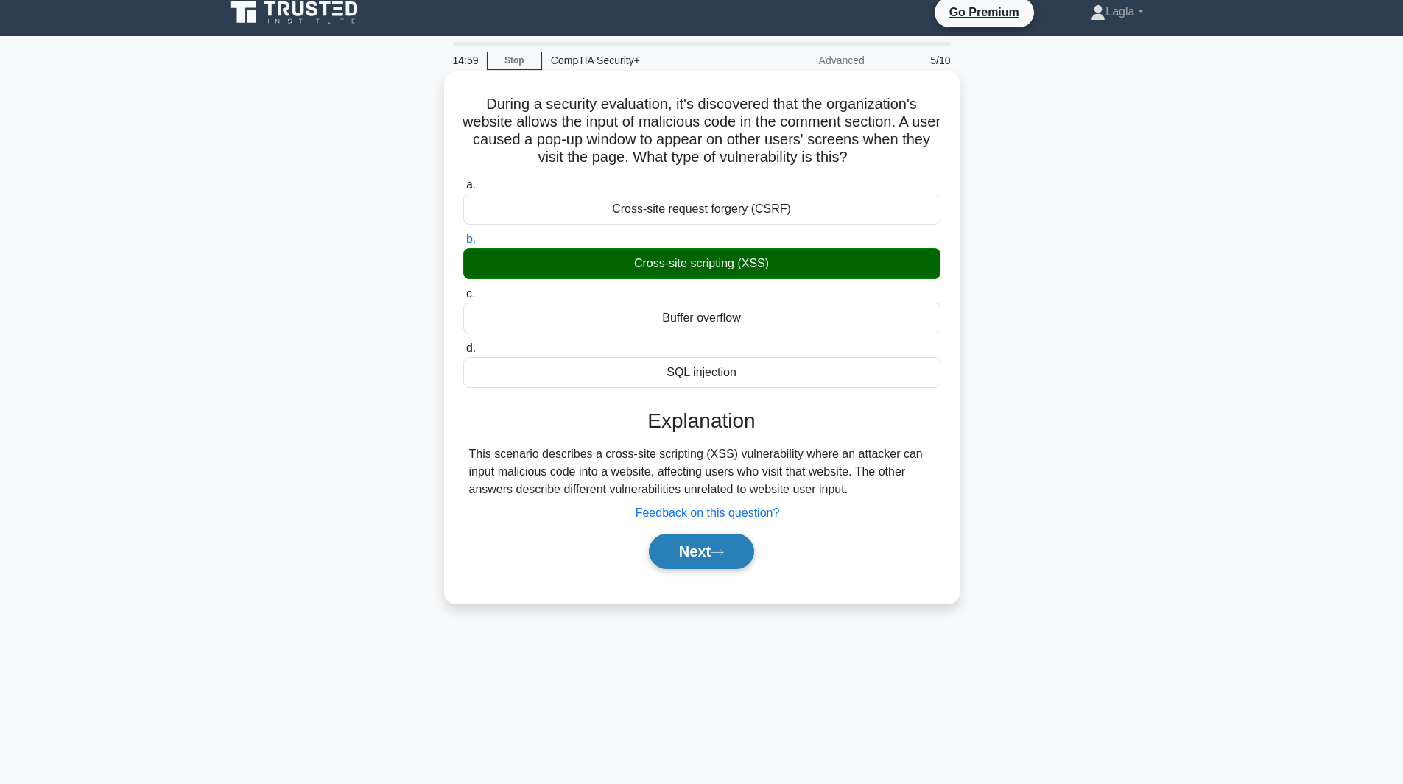
click at [675, 564] on button "Next" at bounding box center [701, 551] width 105 height 35
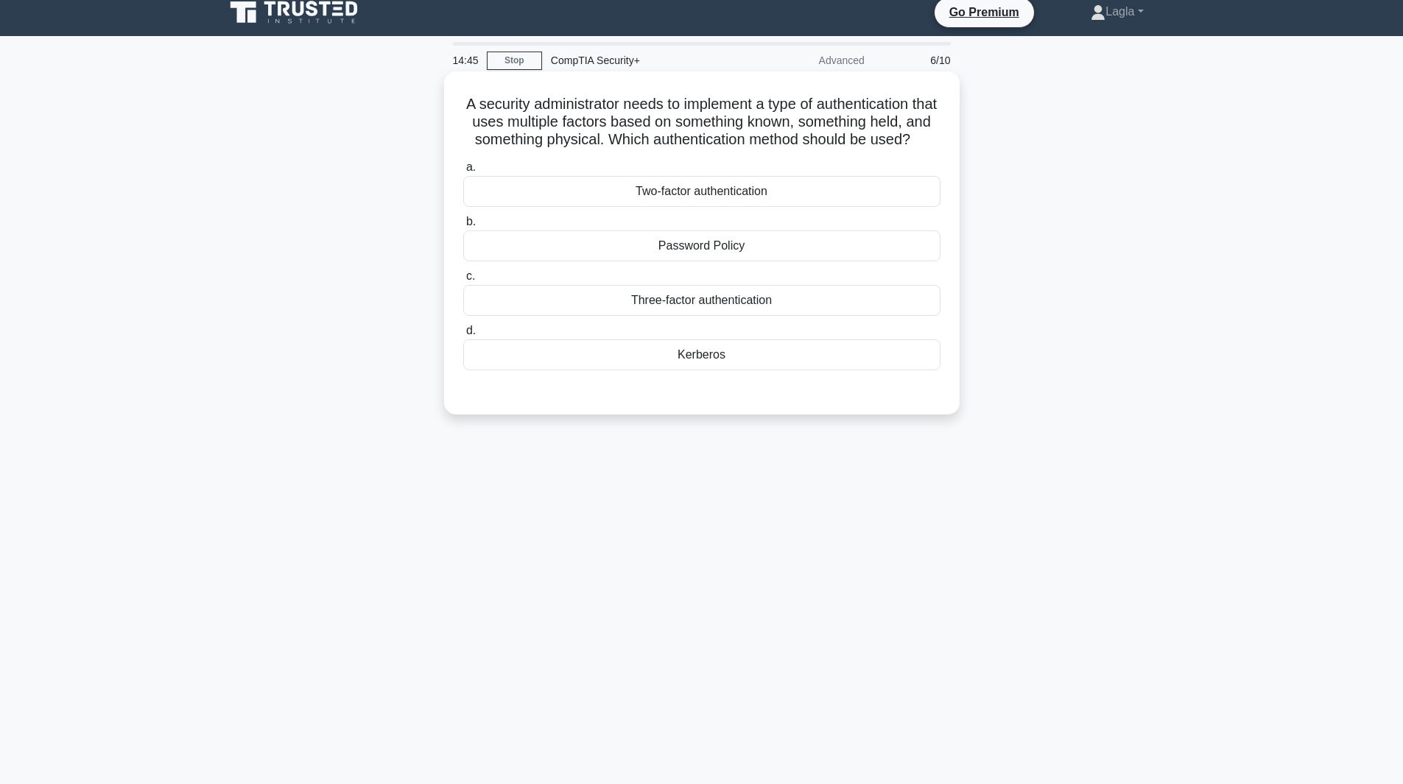
click at [677, 207] on div "Two-factor authentication" at bounding box center [701, 191] width 477 height 31
click at [463, 172] on input "a. Two-factor authentication" at bounding box center [463, 168] width 0 height 10
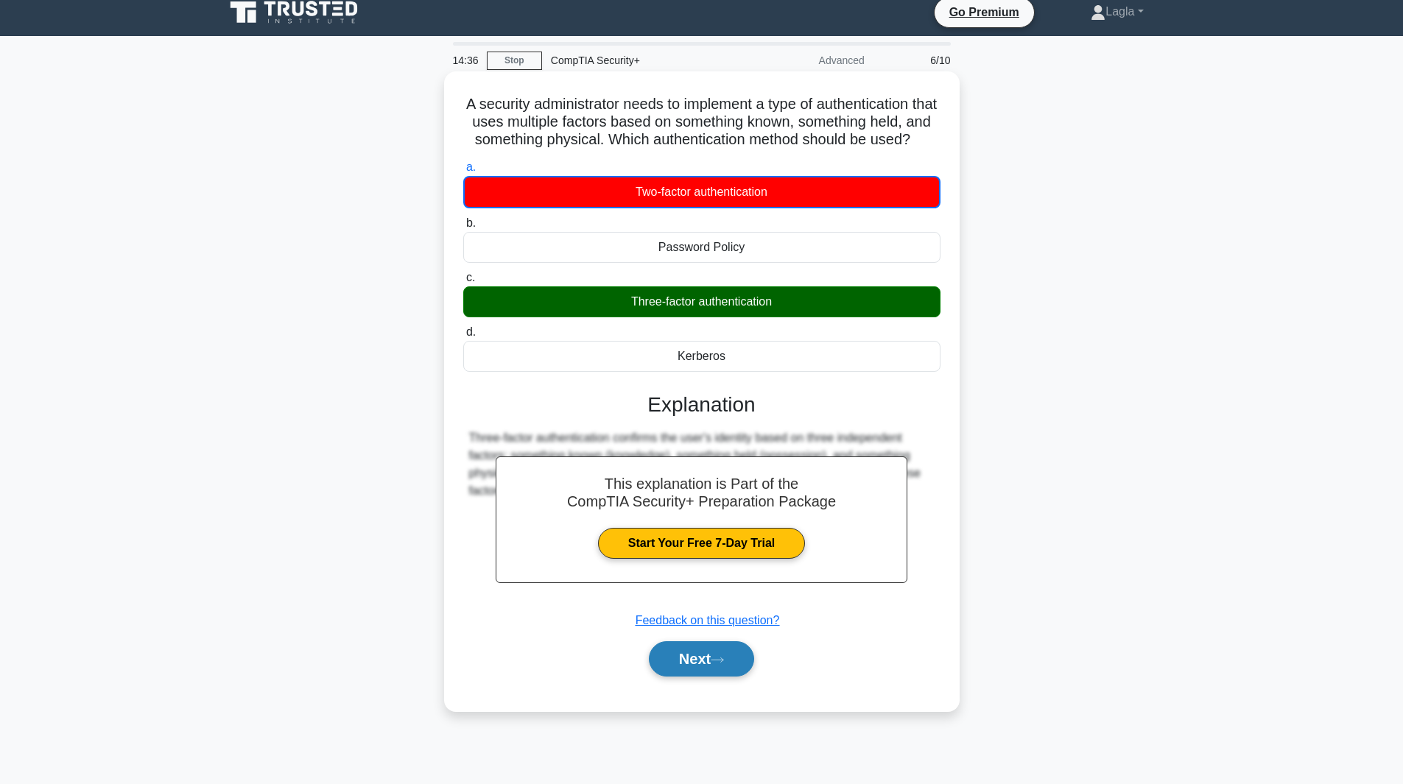
click at [716, 677] on button "Next" at bounding box center [701, 658] width 105 height 35
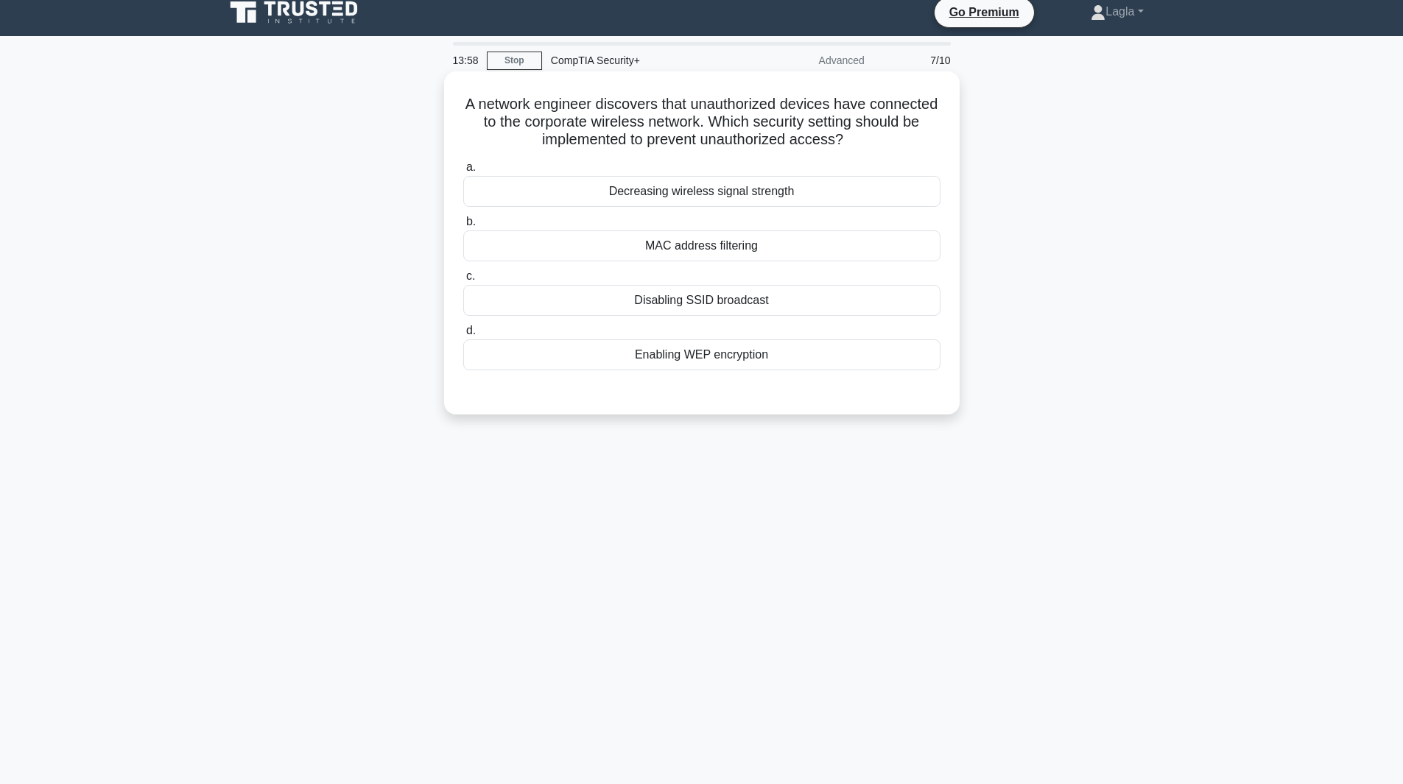
click at [677, 365] on div "Enabling WEP encryption" at bounding box center [701, 354] width 477 height 31
click at [463, 336] on input "d. Enabling WEP encryption" at bounding box center [463, 331] width 0 height 10
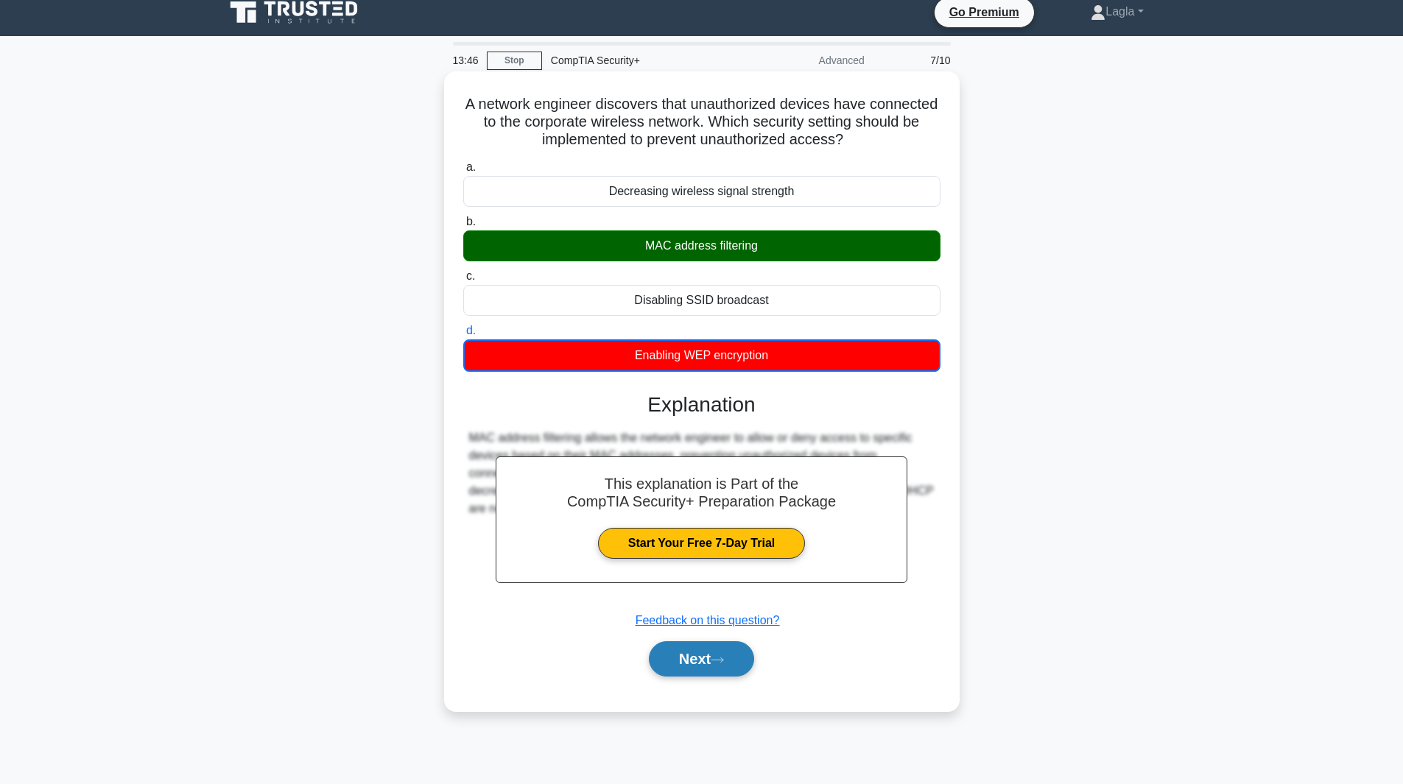
click at [709, 649] on button "Next" at bounding box center [701, 658] width 105 height 35
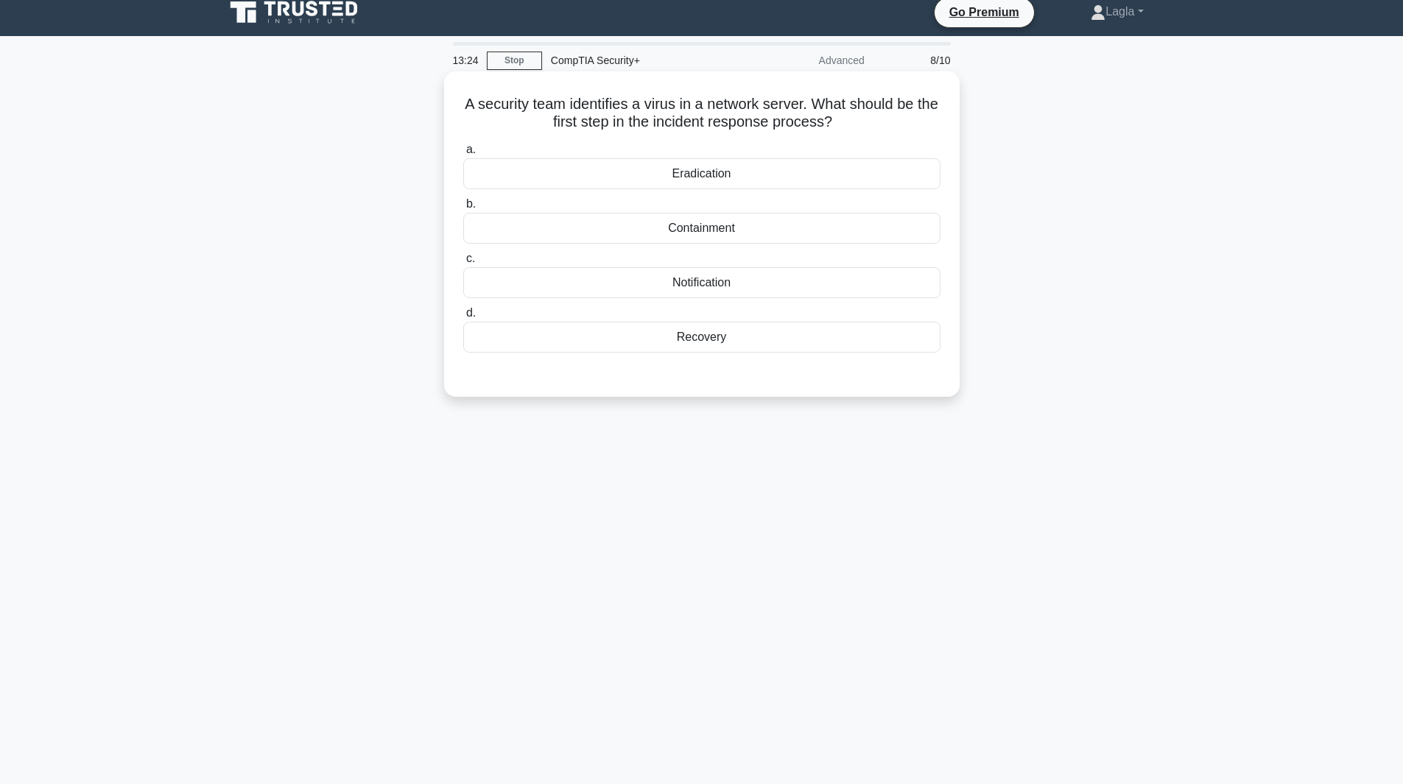
click at [715, 233] on div "Containment" at bounding box center [701, 228] width 477 height 31
click at [463, 209] on input "b. Containment" at bounding box center [463, 205] width 0 height 10
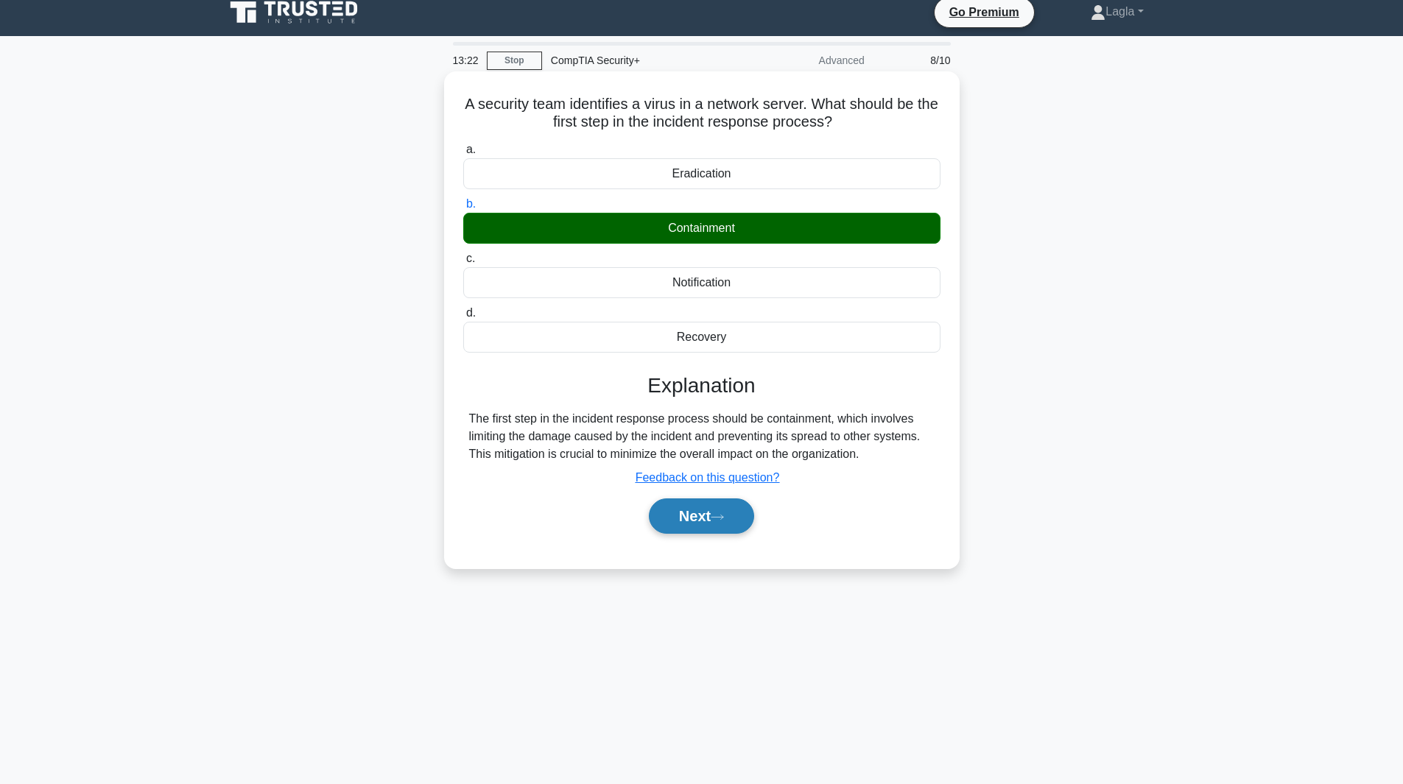
click at [686, 510] on button "Next" at bounding box center [701, 516] width 105 height 35
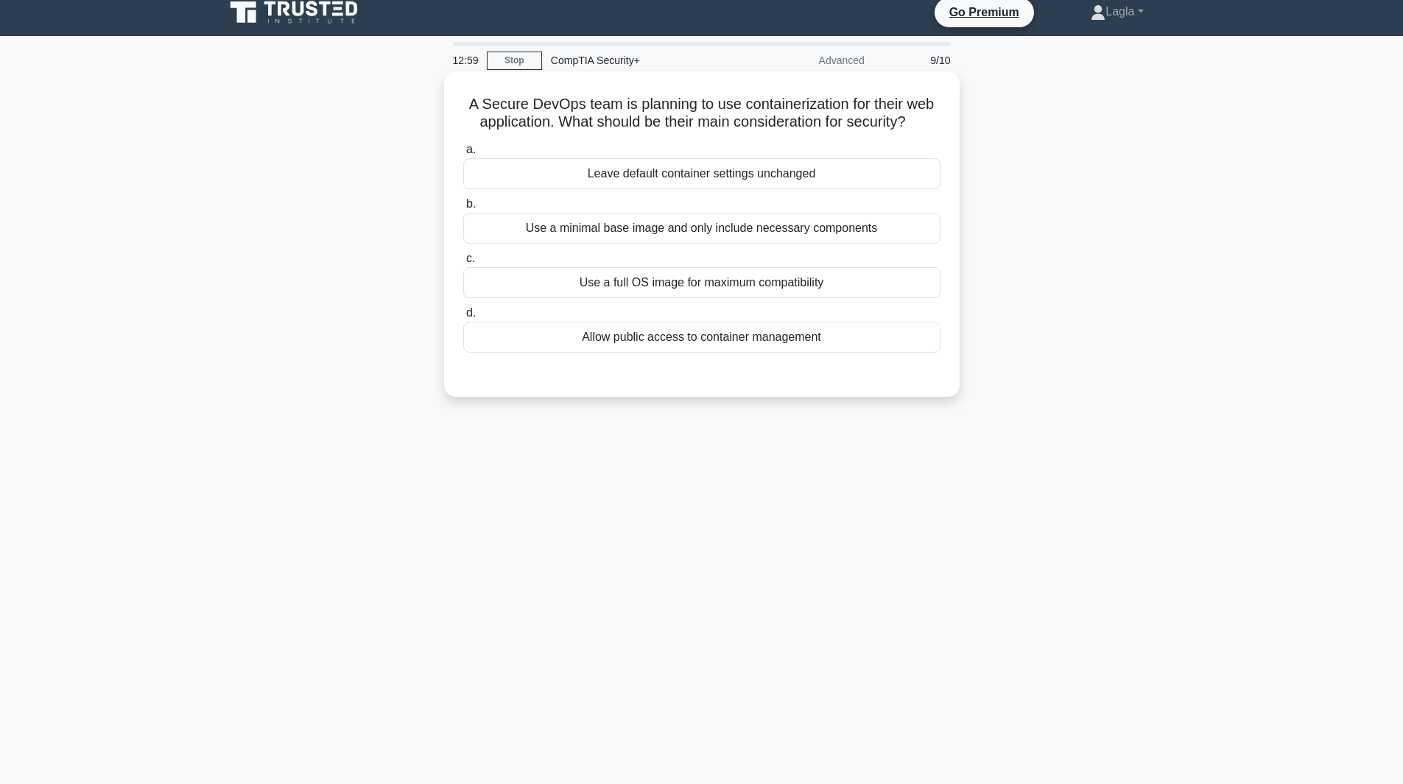
click at [672, 231] on div "Use a minimal base image and only include necessary components" at bounding box center [701, 228] width 477 height 31
click at [463, 209] on input "b. Use a minimal base image and only include necessary components" at bounding box center [463, 205] width 0 height 10
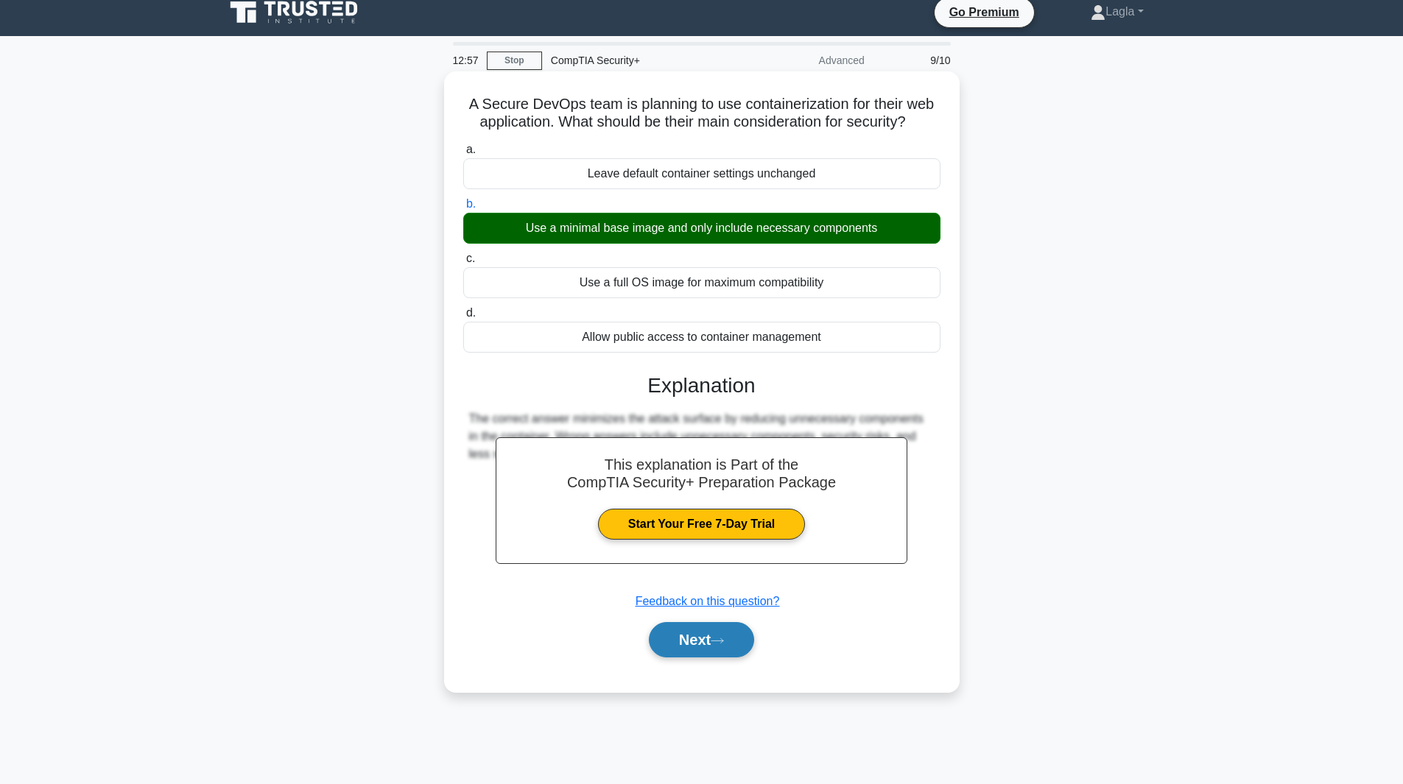
click at [667, 632] on button "Next" at bounding box center [701, 639] width 105 height 35
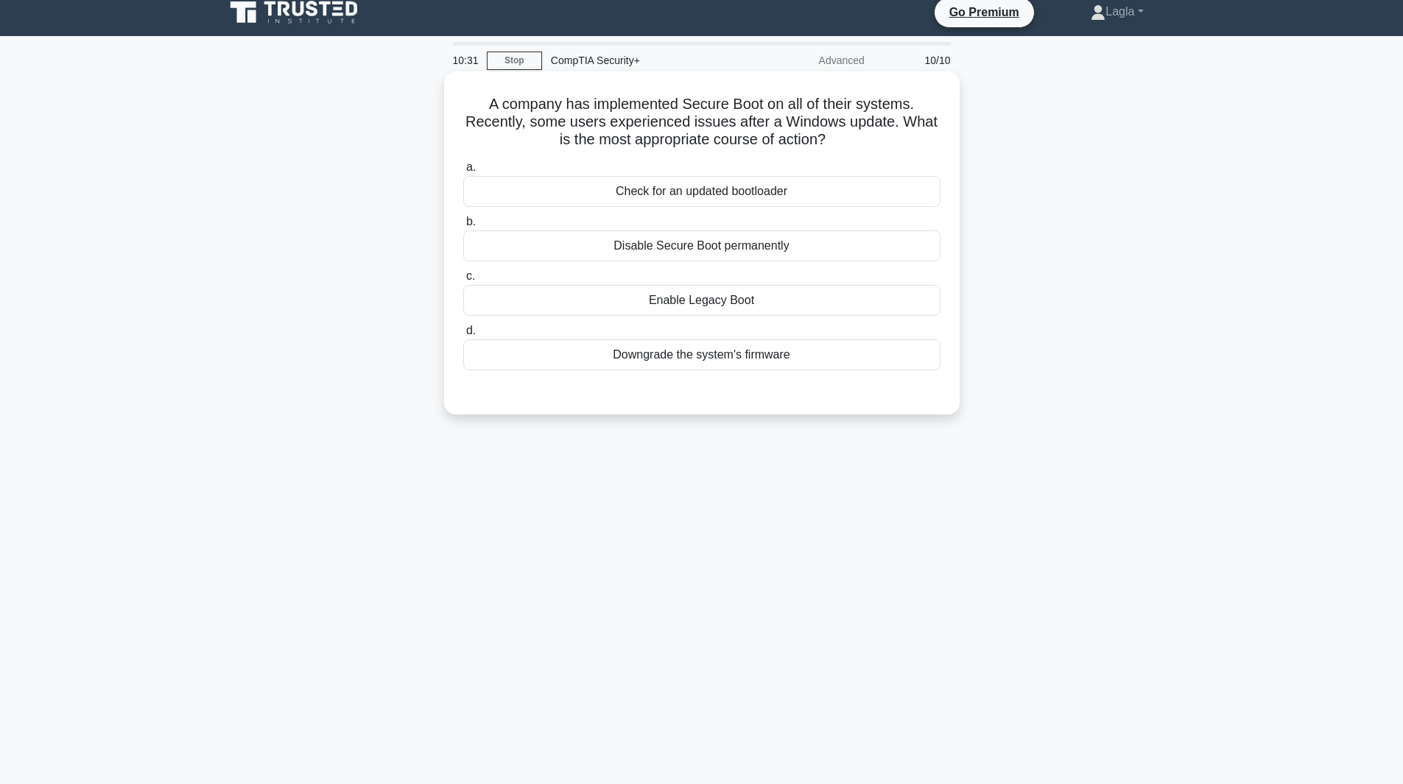
click at [673, 189] on div "Check for an updated bootloader" at bounding box center [701, 191] width 477 height 31
click at [463, 172] on input "a. Check for an updated bootloader" at bounding box center [463, 168] width 0 height 10
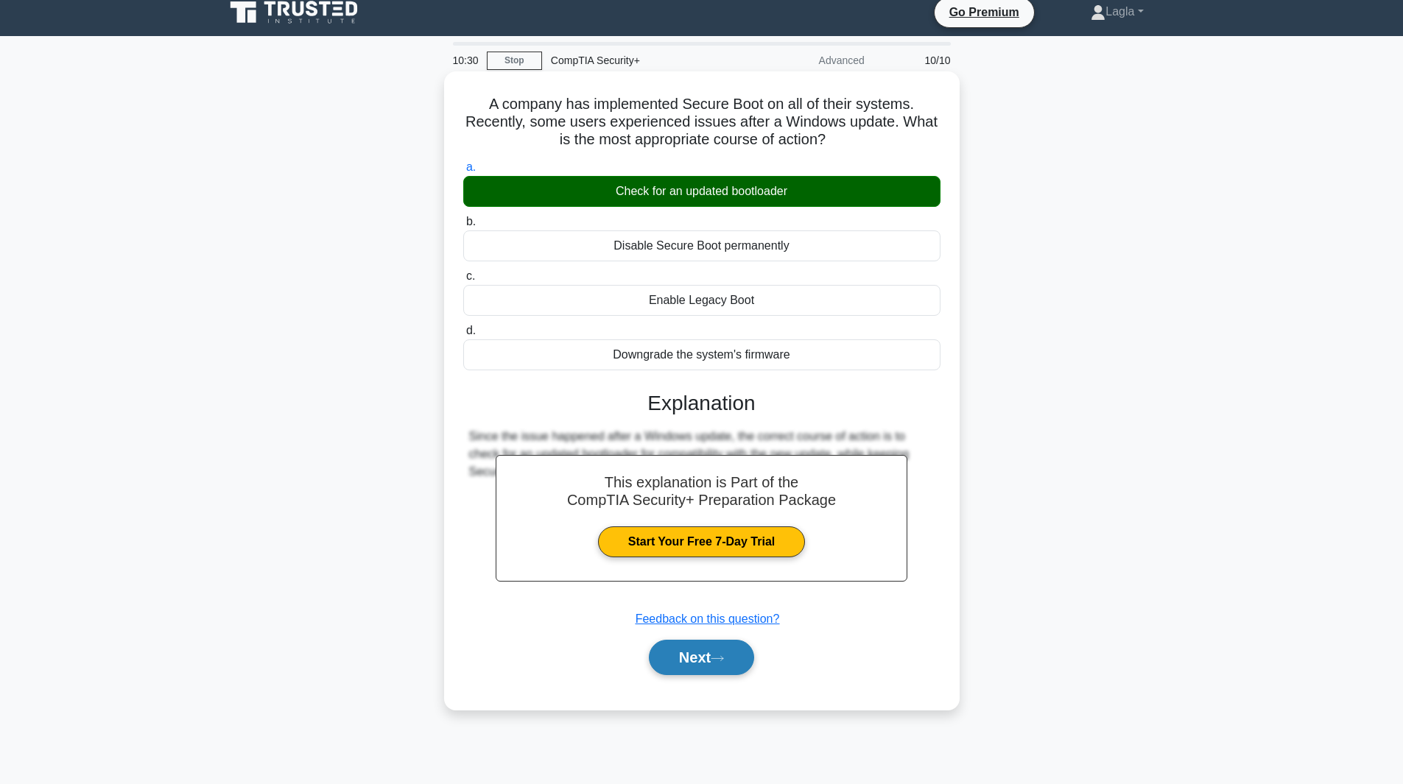
click at [695, 664] on button "Next" at bounding box center [701, 657] width 105 height 35
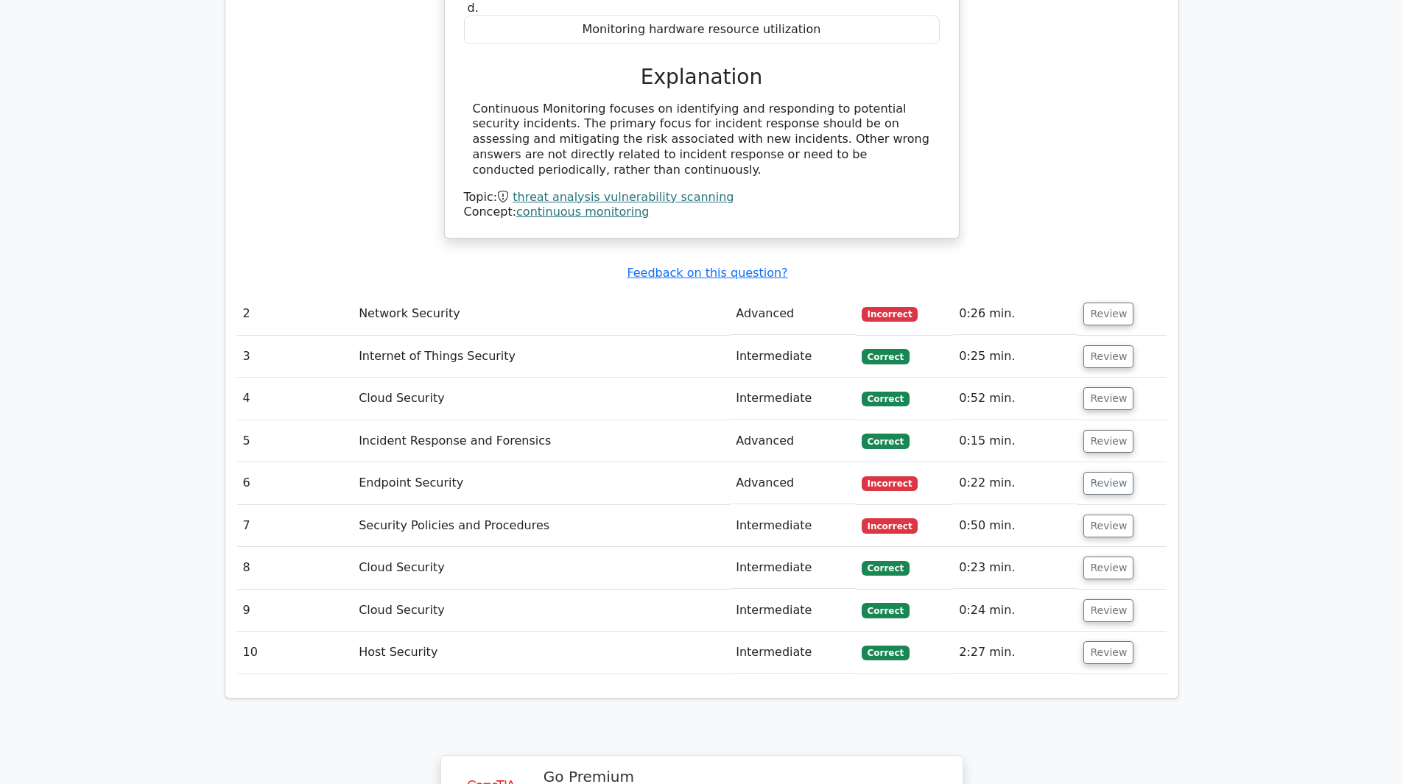
scroll to position [1694, 0]
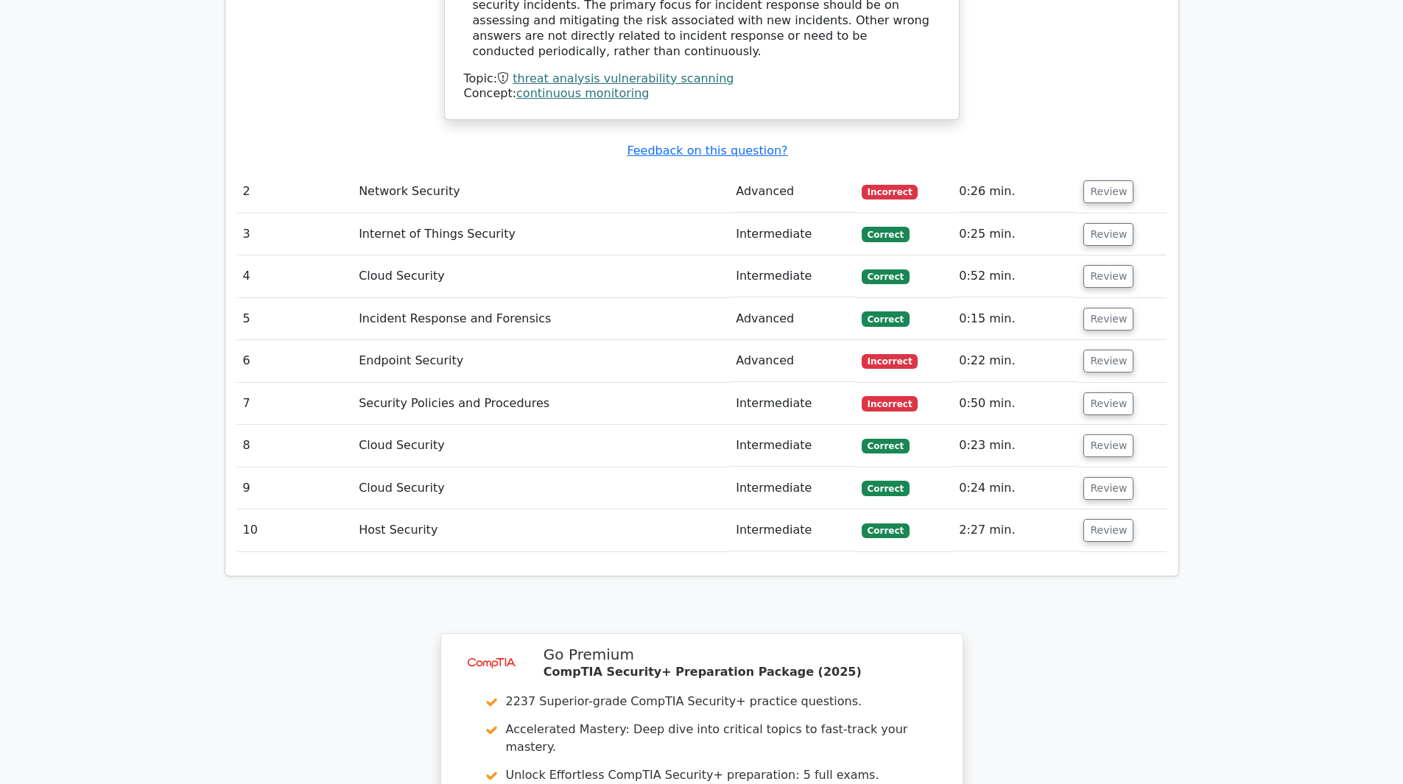
click at [752, 383] on td "Intermediate" at bounding box center [792, 404] width 125 height 42
click at [1098, 392] on button "Review" at bounding box center [1108, 403] width 50 height 23
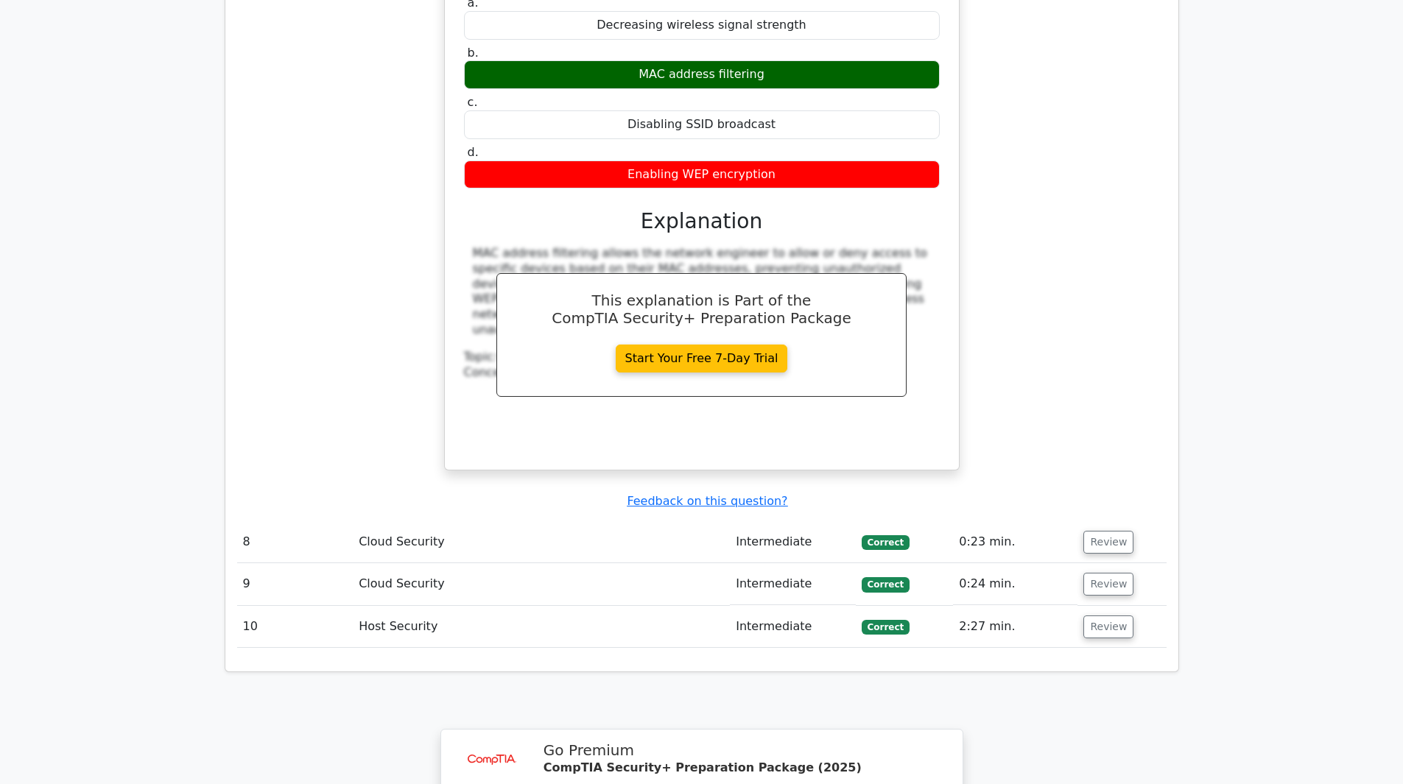
scroll to position [1841, 0]
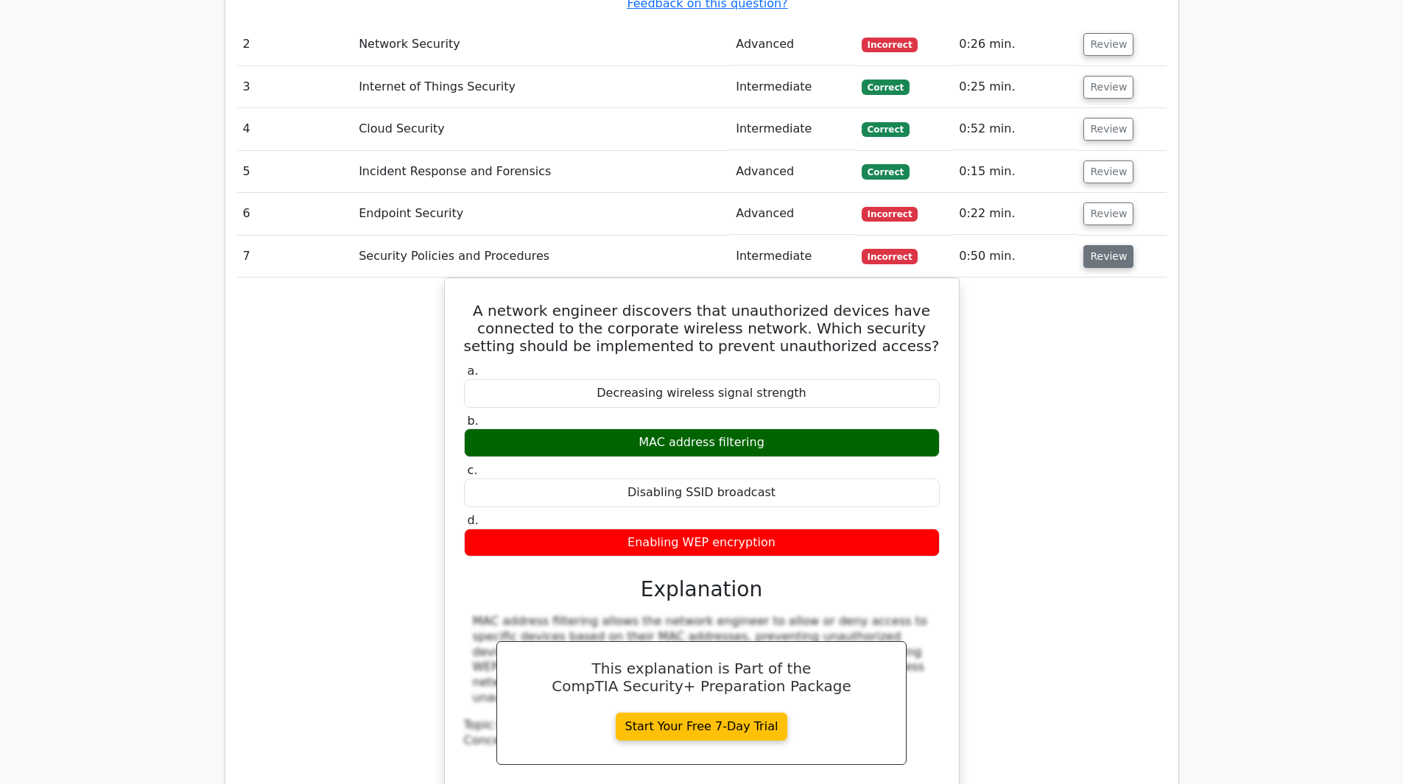
click at [1110, 245] on button "Review" at bounding box center [1108, 256] width 50 height 23
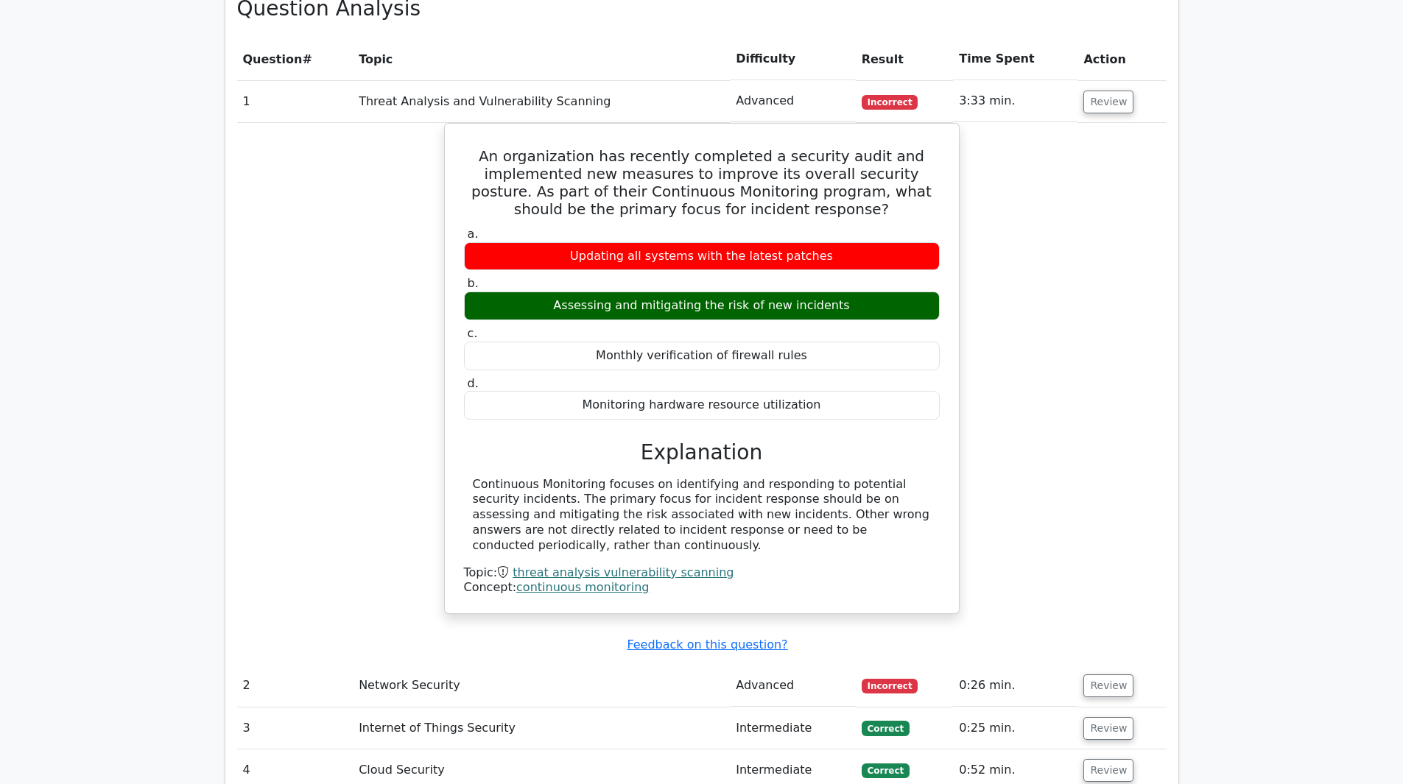
scroll to position [1399, 0]
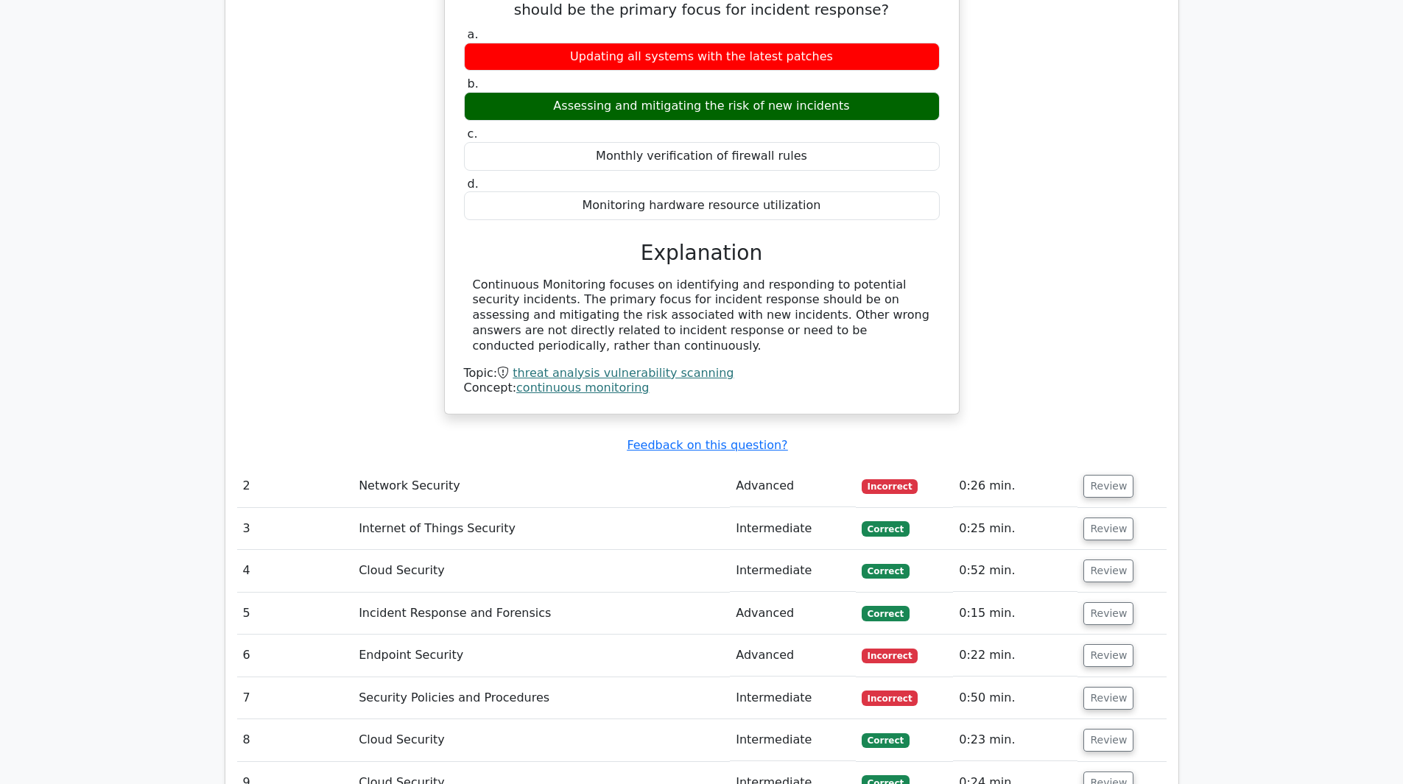
click at [1117, 465] on td "Review" at bounding box center [1121, 486] width 88 height 42
click at [1103, 475] on button "Review" at bounding box center [1108, 486] width 50 height 23
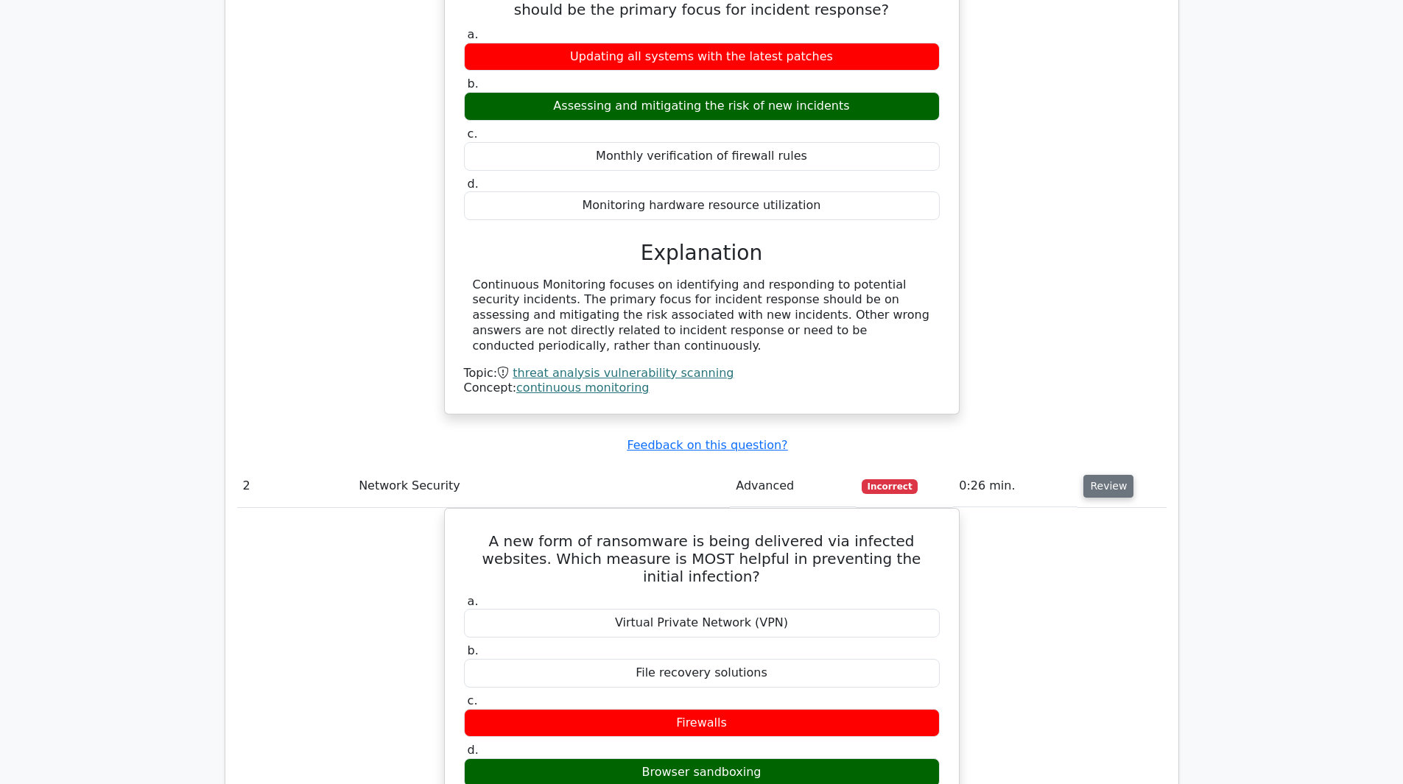
click at [1103, 475] on button "Review" at bounding box center [1108, 486] width 50 height 23
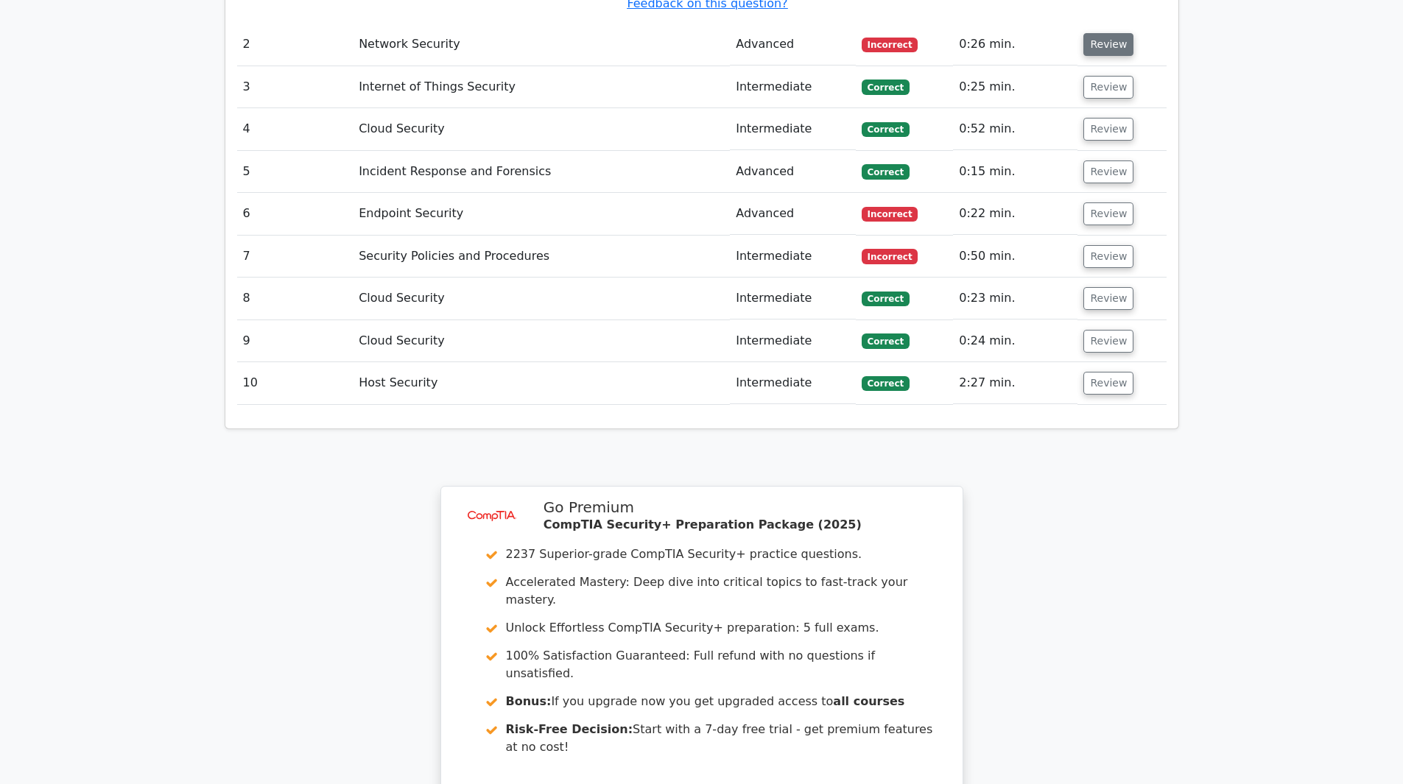
scroll to position [2094, 0]
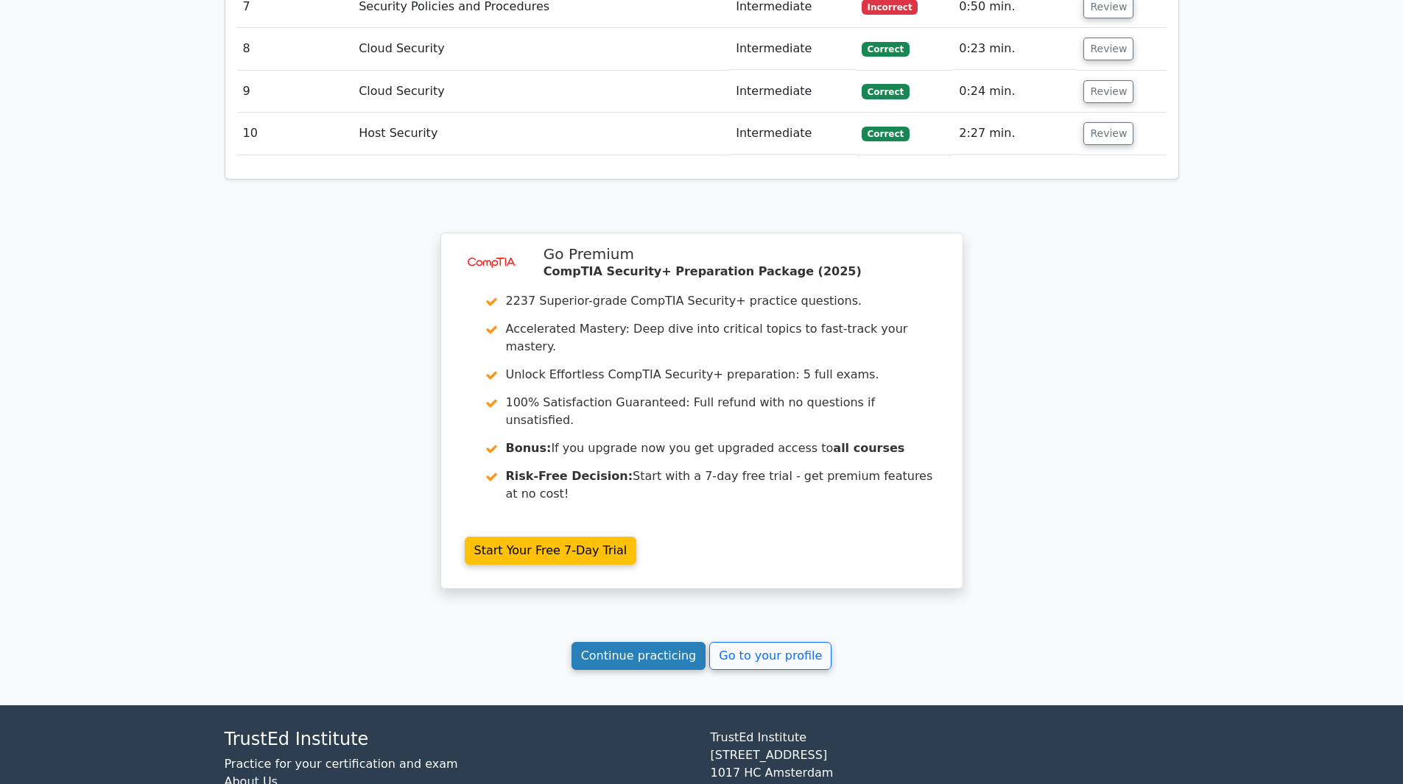
click at [613, 642] on link "Continue practicing" at bounding box center [638, 656] width 135 height 28
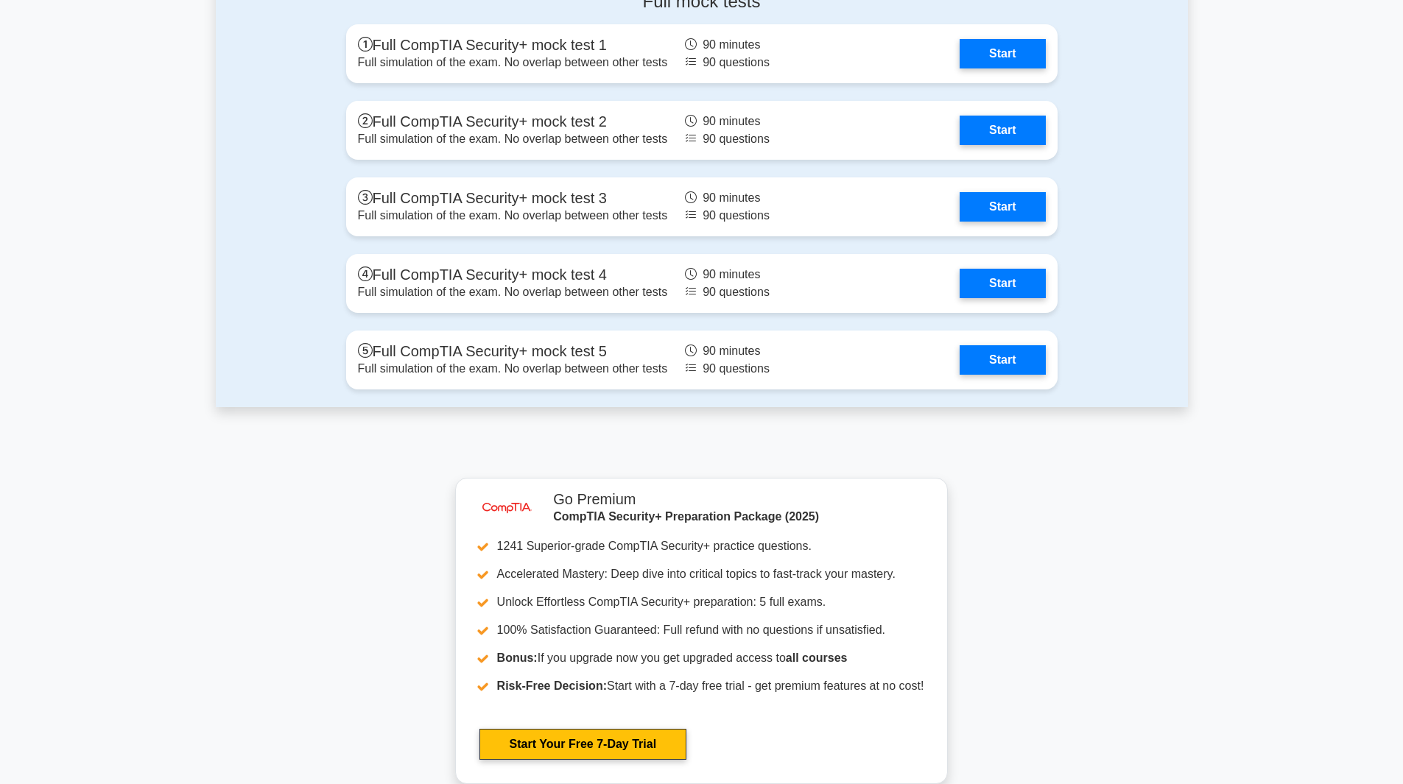
scroll to position [3888, 0]
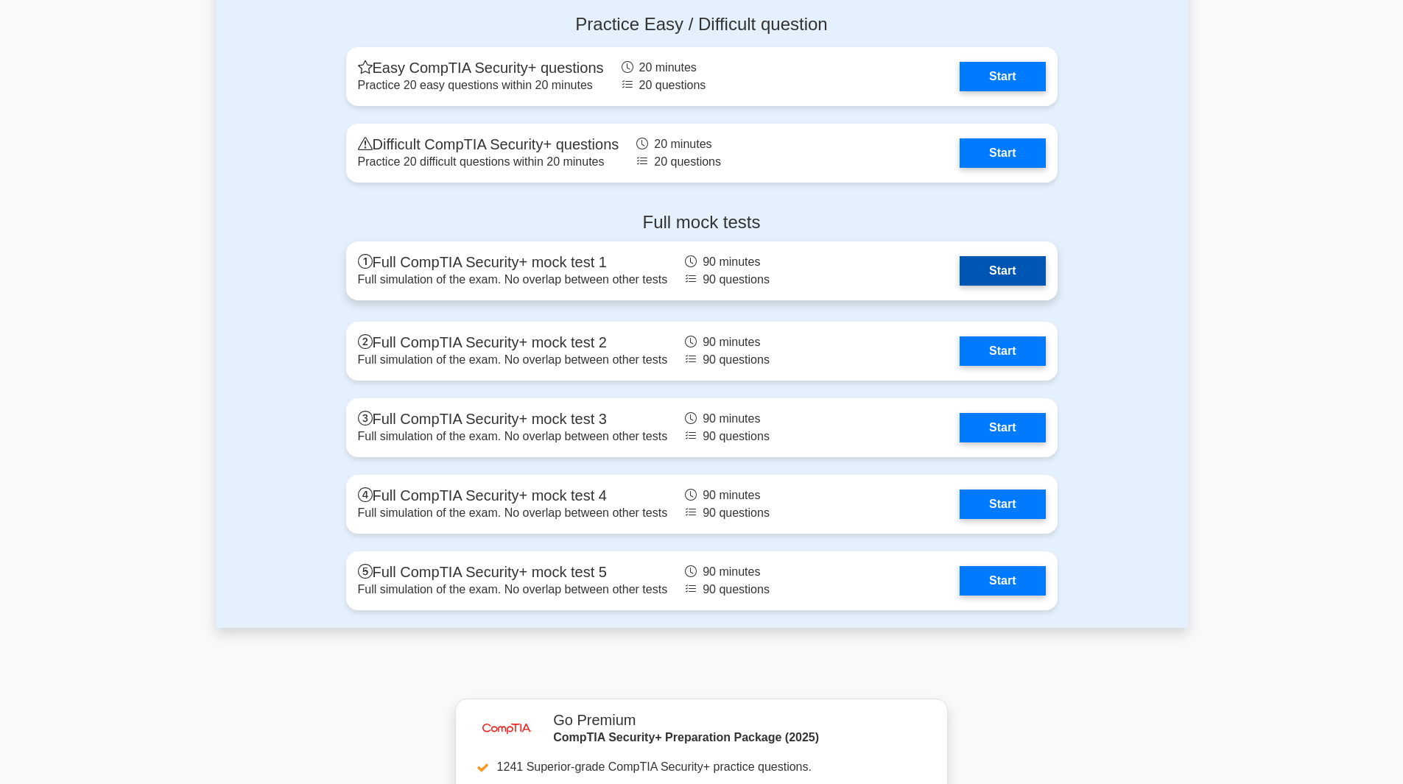
click at [969, 256] on link "Start" at bounding box center [1002, 270] width 85 height 29
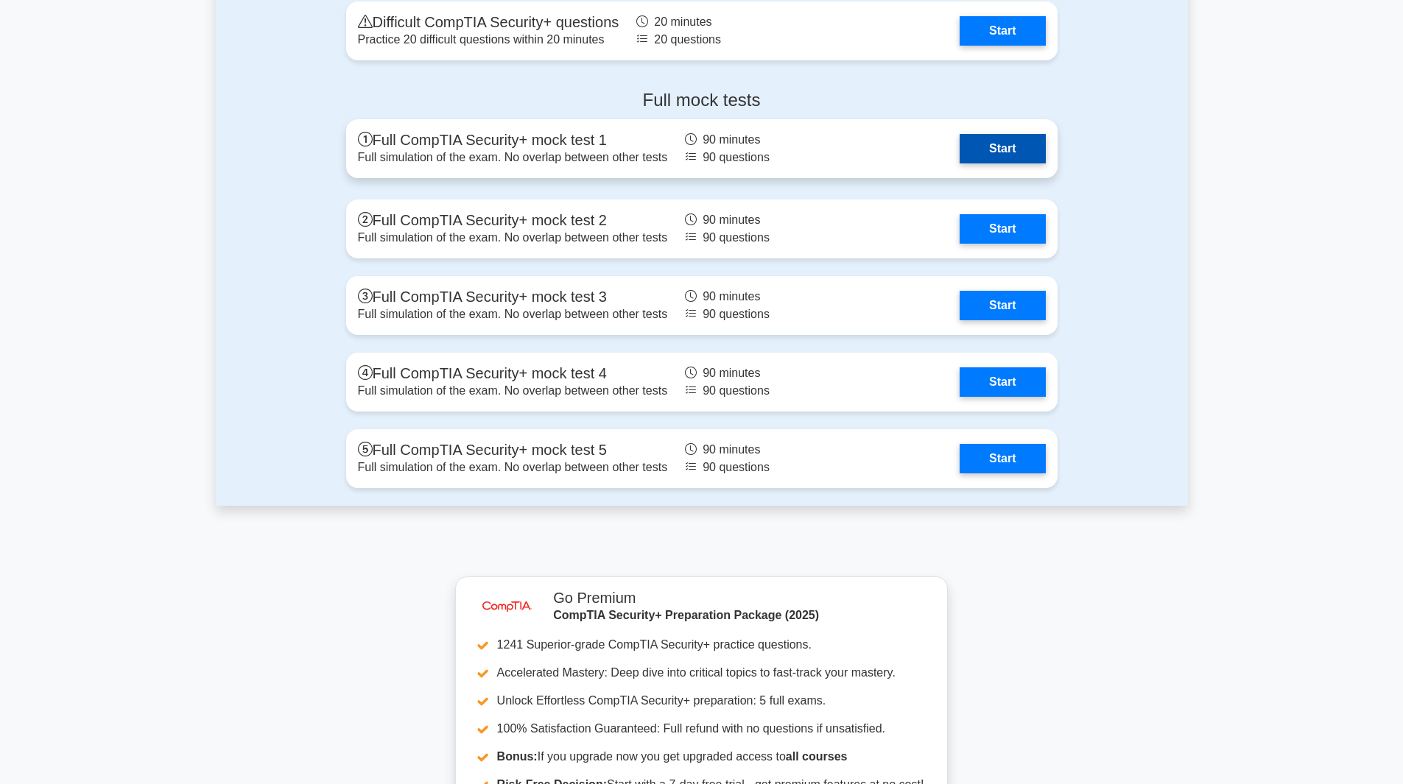
scroll to position [3944, 0]
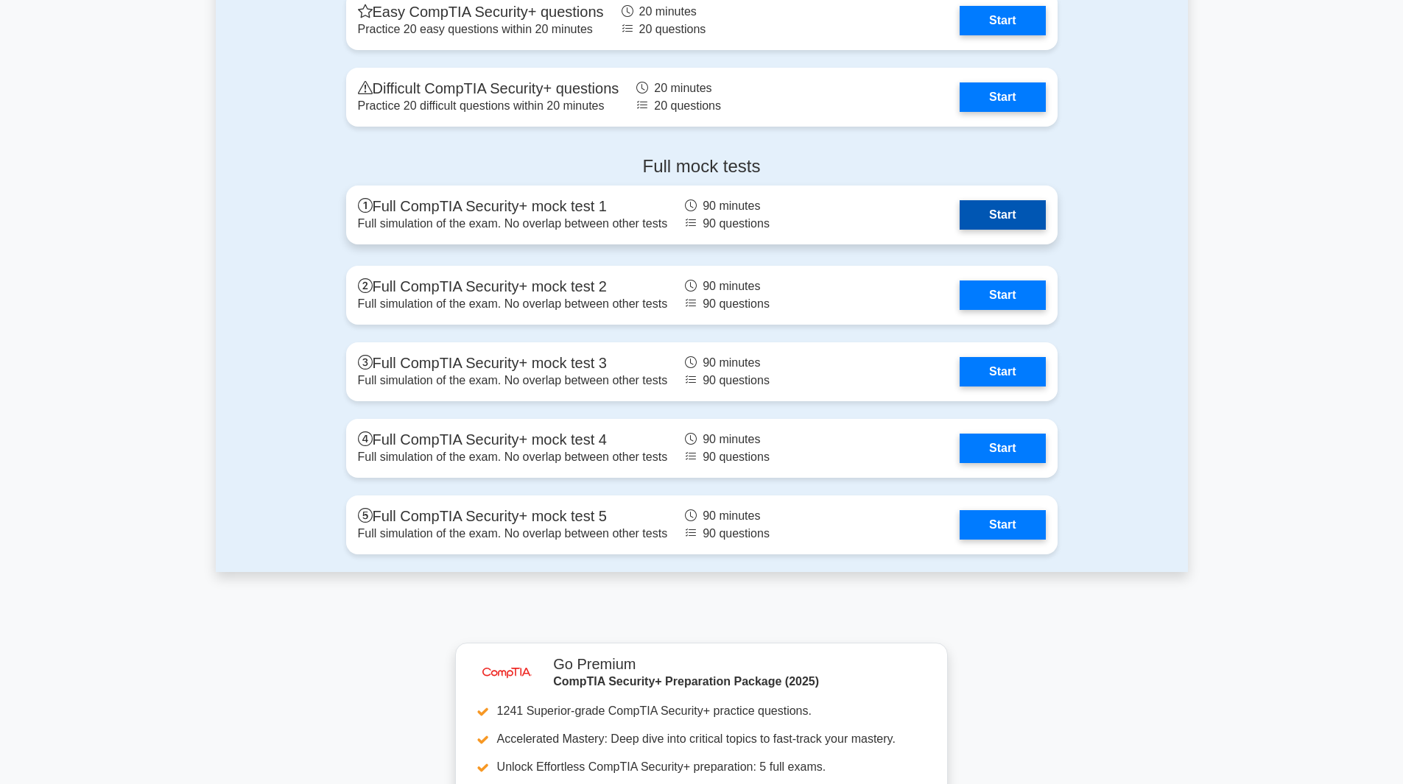
click at [985, 214] on link "Start" at bounding box center [1002, 214] width 85 height 29
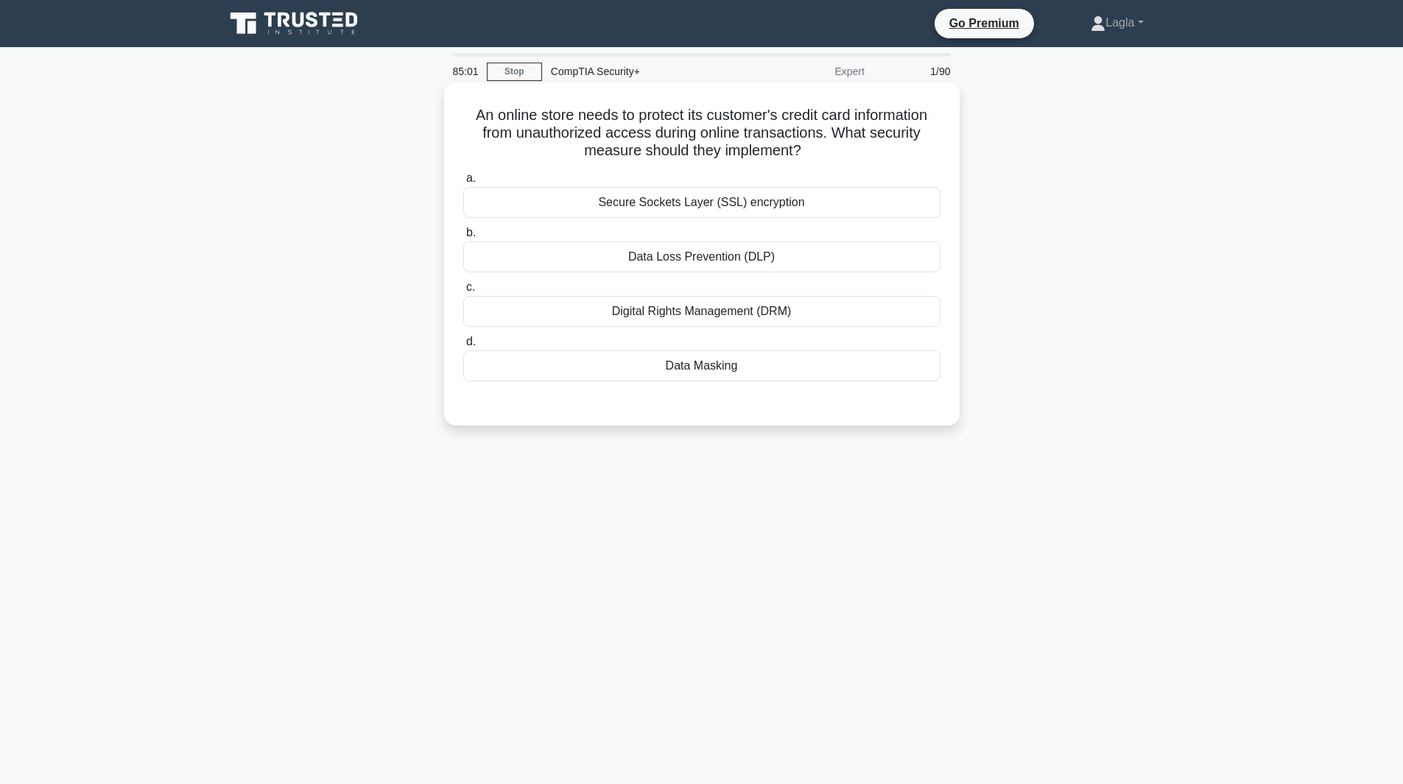
click at [773, 207] on div "Secure Sockets Layer (SSL) encryption" at bounding box center [701, 202] width 477 height 31
click at [463, 183] on input "a. Secure Sockets Layer (SSL) encryption" at bounding box center [463, 179] width 0 height 10
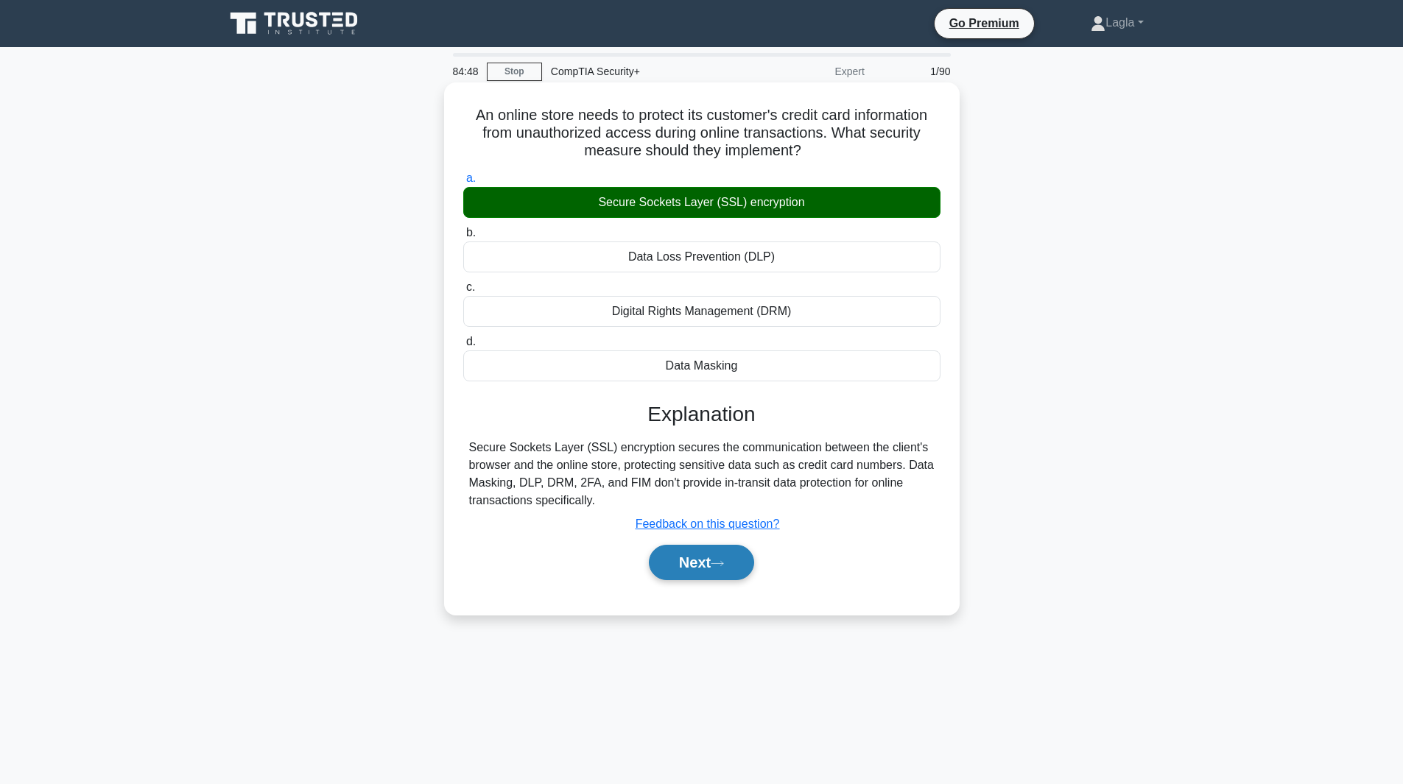
click at [730, 568] on button "Next" at bounding box center [701, 562] width 105 height 35
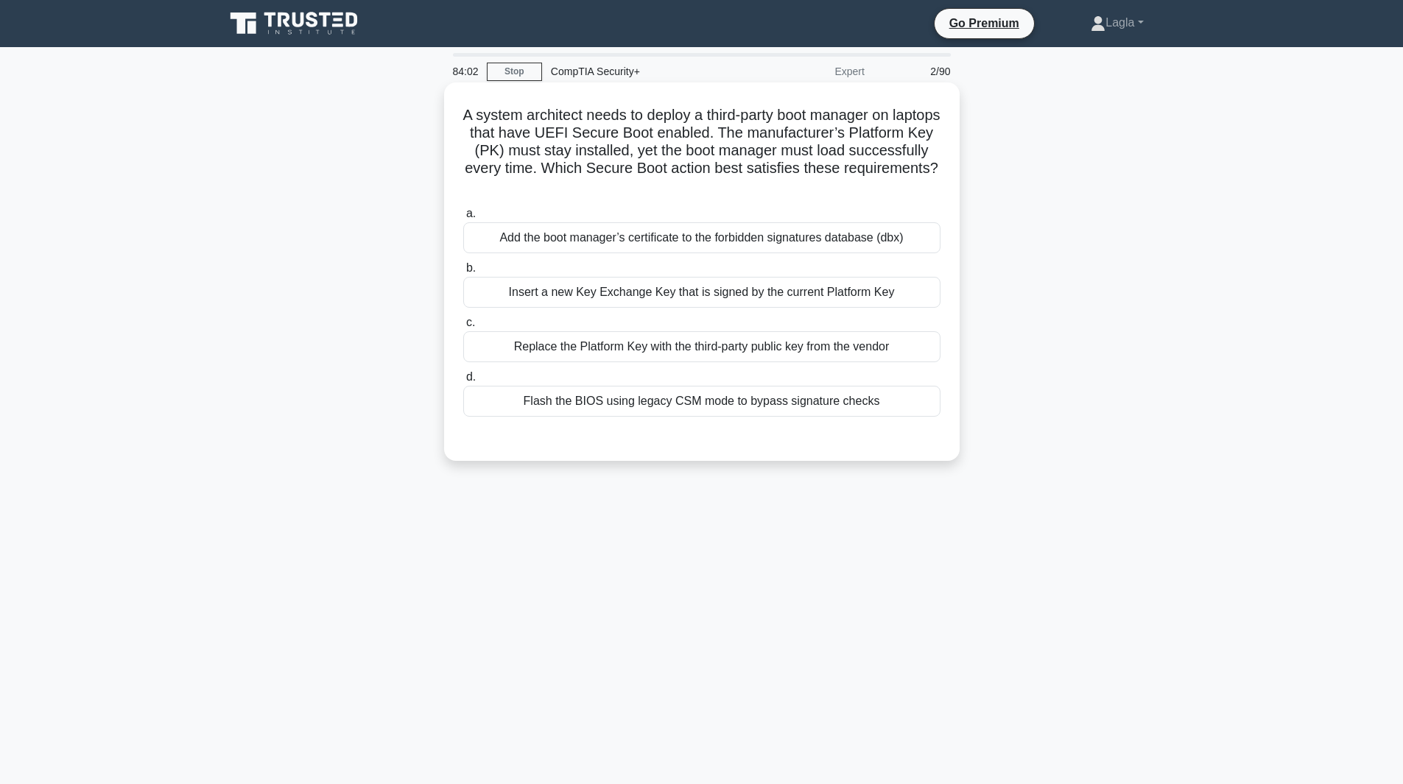
click at [619, 282] on div "Insert a new Key Exchange Key that is signed by the current Platform Key" at bounding box center [701, 292] width 477 height 31
click at [463, 273] on input "b. Insert a new Key Exchange Key that is signed by the current Platform Key" at bounding box center [463, 269] width 0 height 10
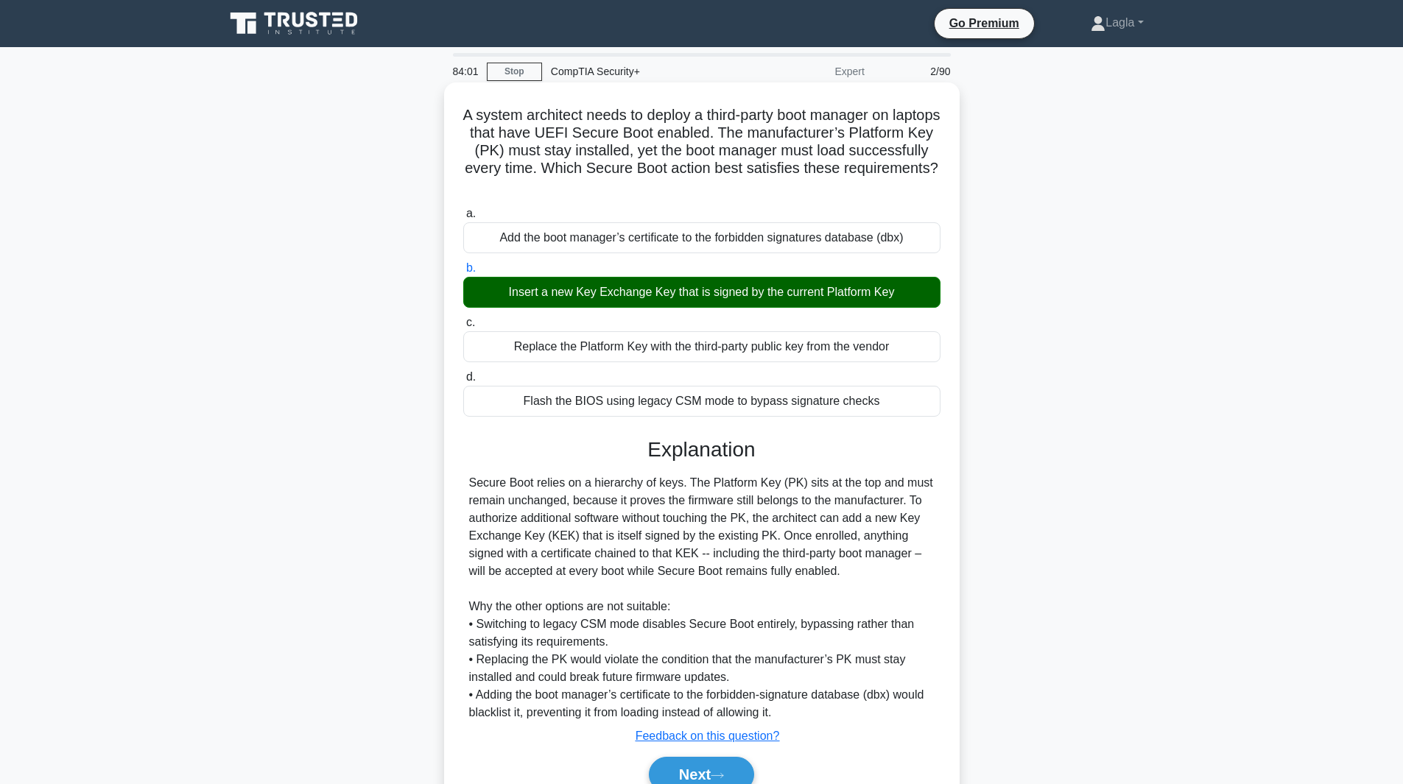
scroll to position [71, 0]
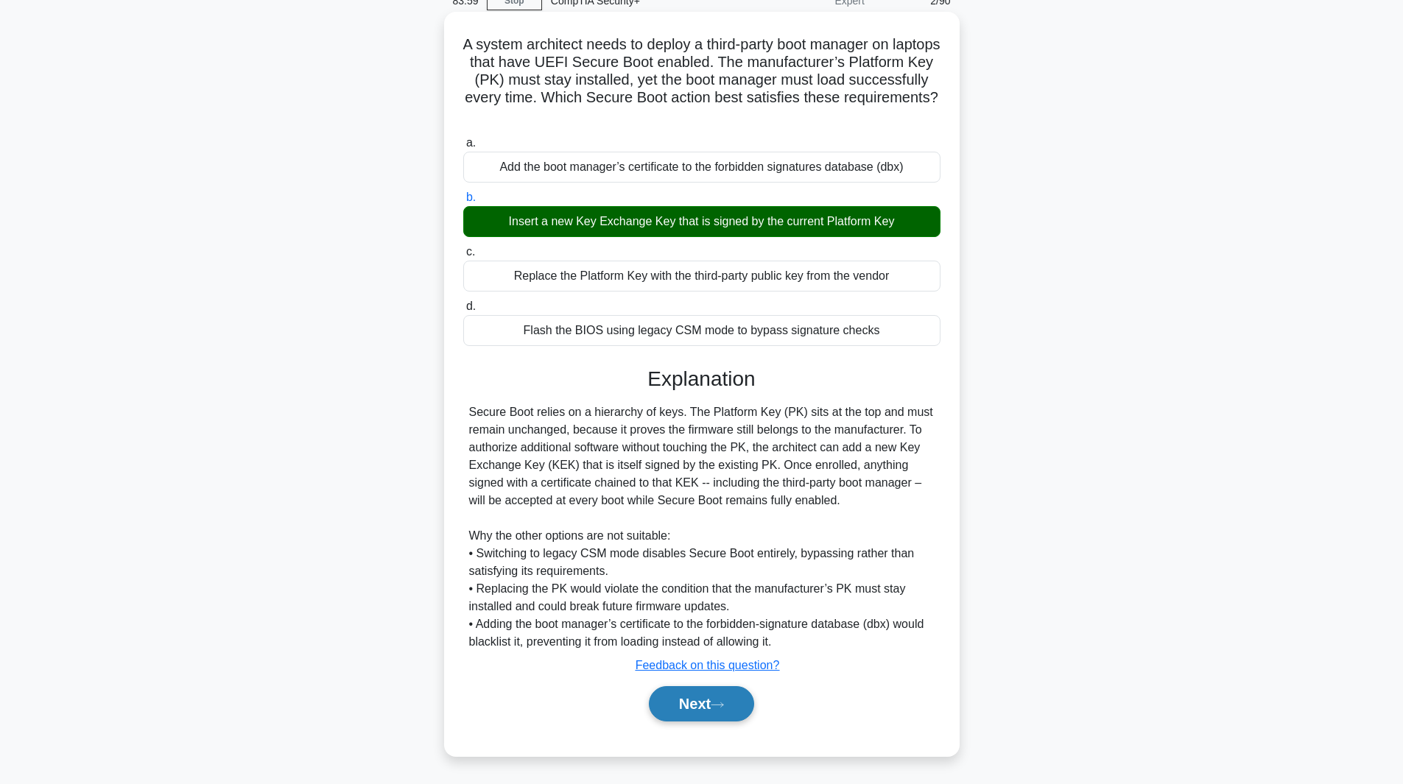
click at [699, 717] on button "Next" at bounding box center [701, 703] width 105 height 35
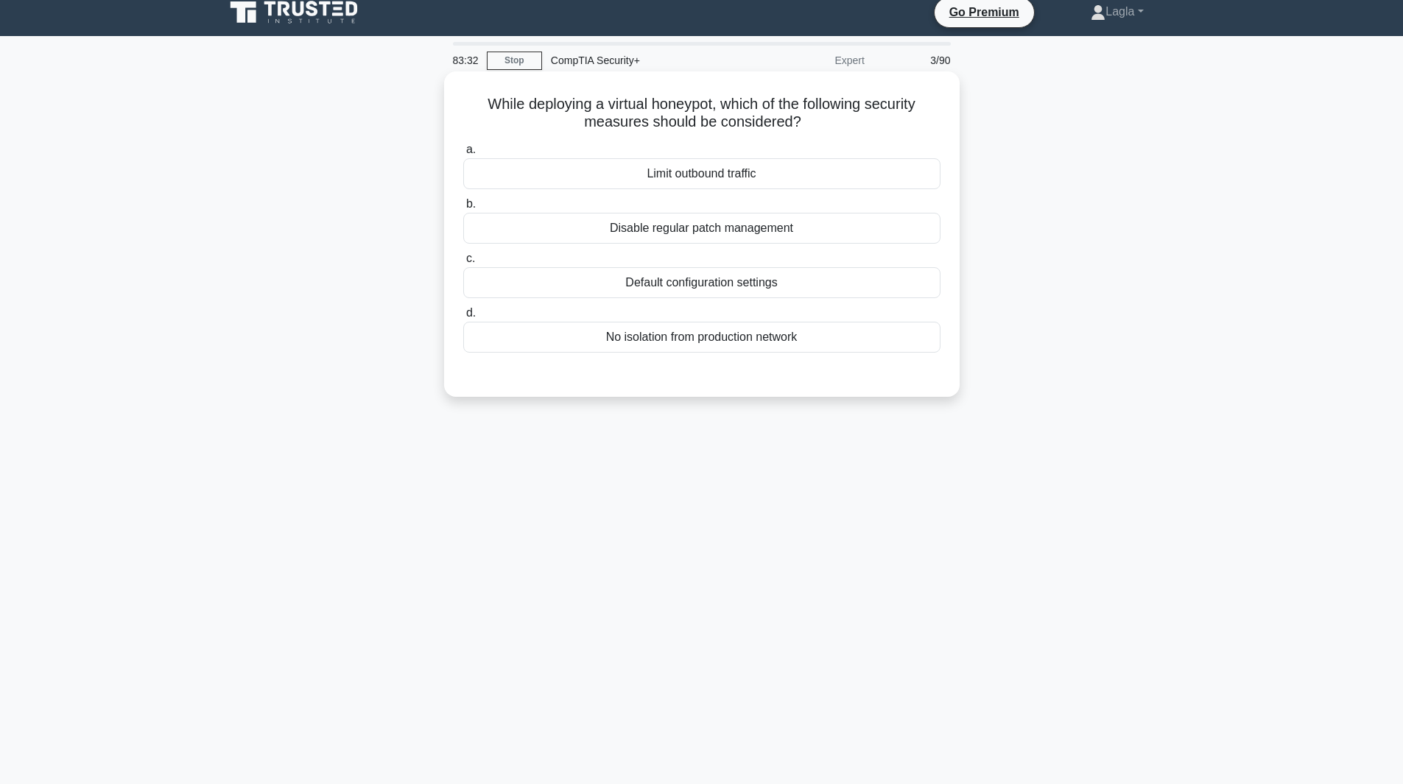
click at [809, 232] on div "Disable regular patch management" at bounding box center [701, 228] width 477 height 31
click at [463, 209] on input "b. Disable regular patch management" at bounding box center [463, 205] width 0 height 10
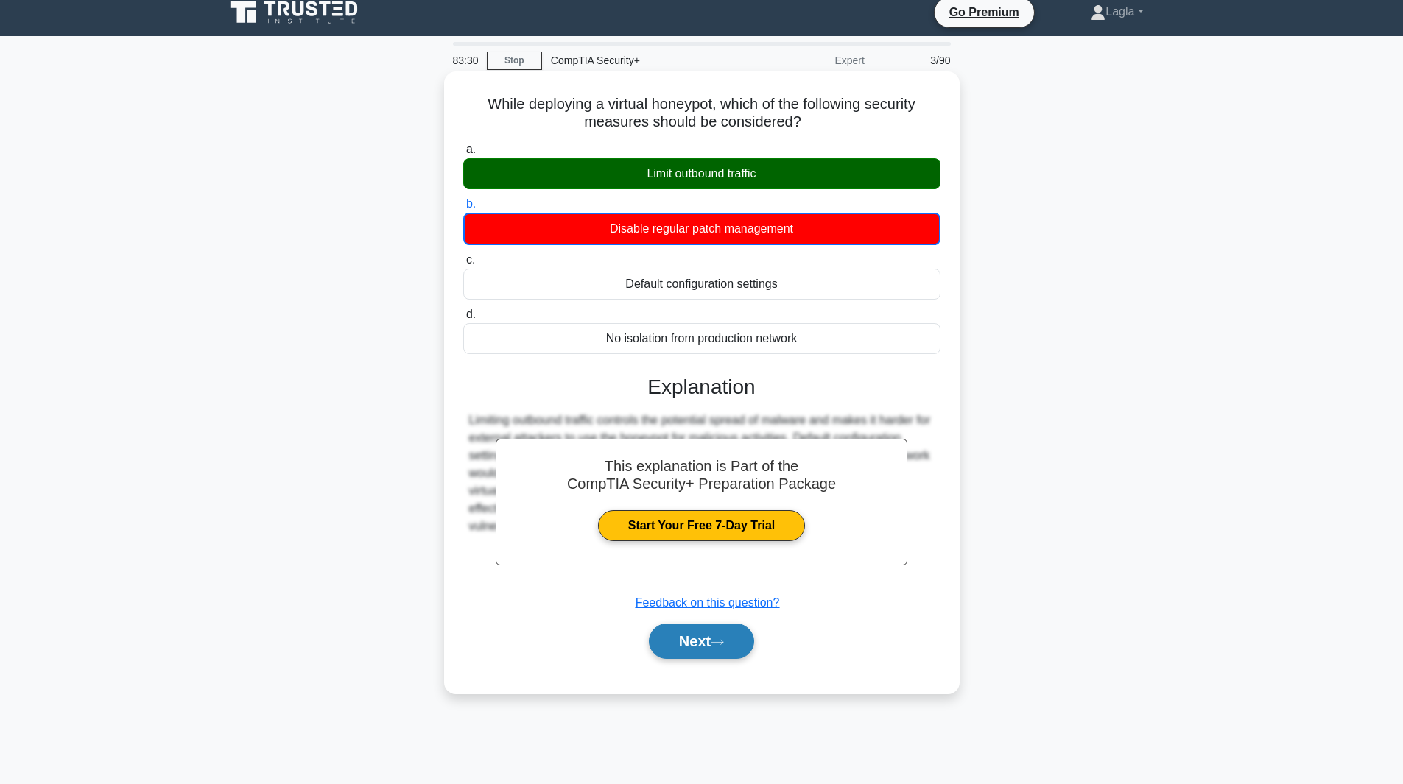
click at [731, 635] on button "Next" at bounding box center [701, 641] width 105 height 35
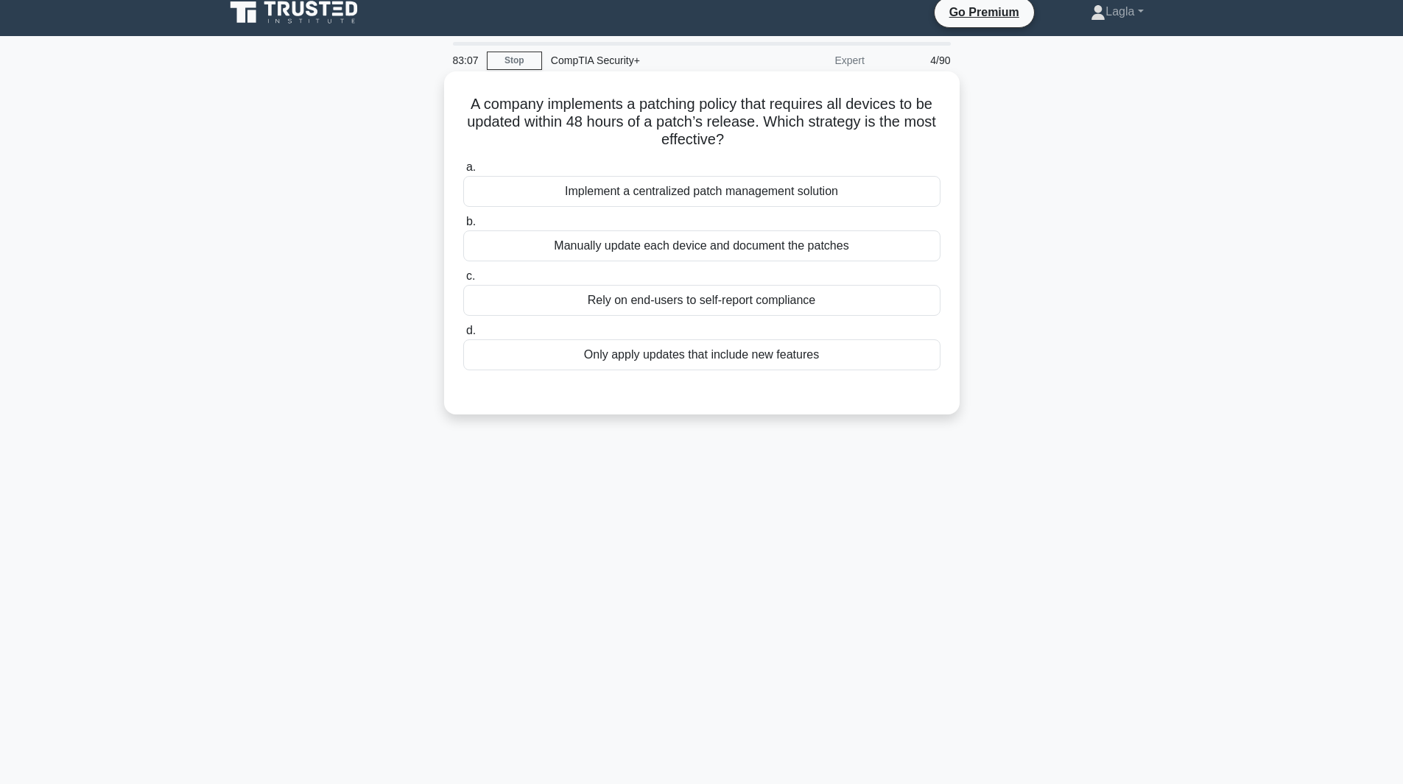
click at [573, 191] on div "Implement a centralized patch management solution" at bounding box center [701, 191] width 477 height 31
click at [463, 172] on input "a. Implement a centralized patch management solution" at bounding box center [463, 168] width 0 height 10
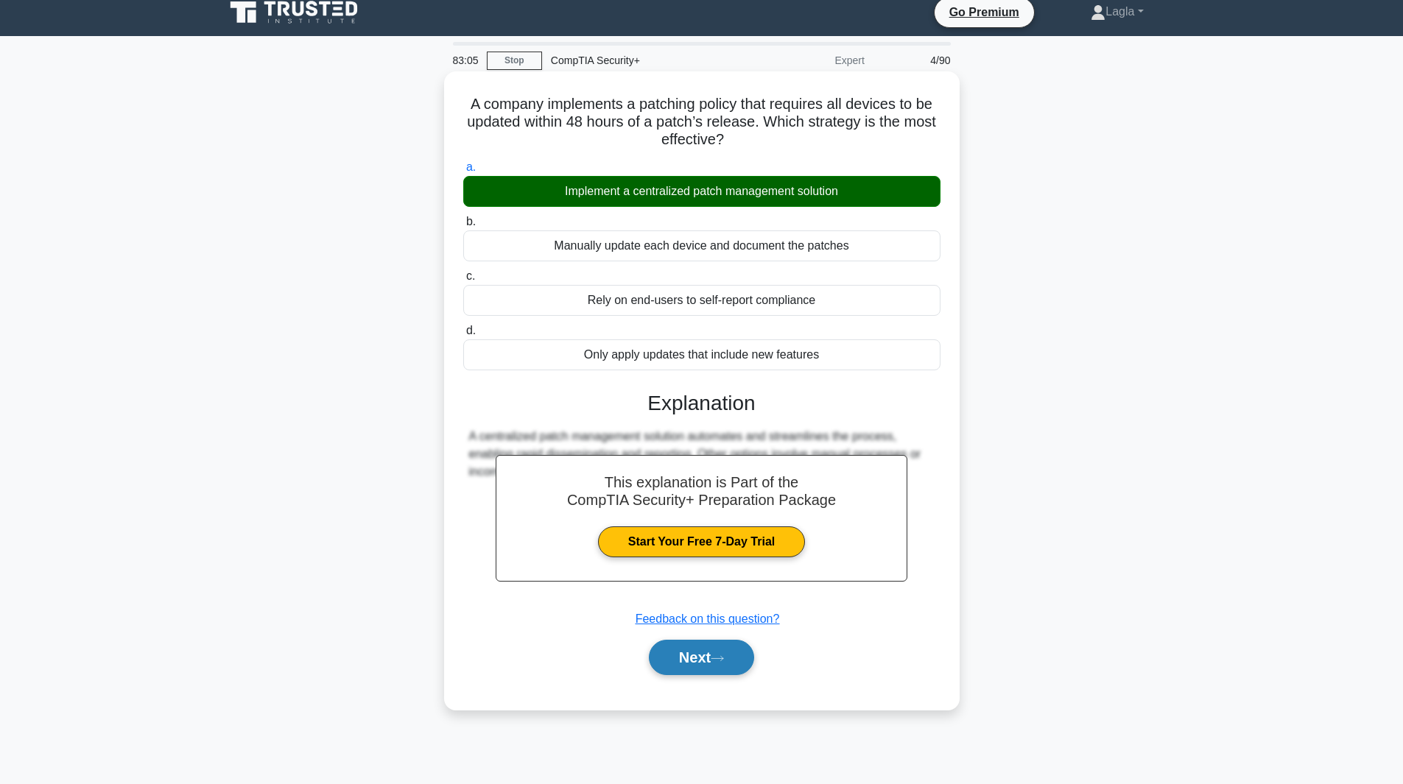
click at [682, 667] on button "Next" at bounding box center [701, 657] width 105 height 35
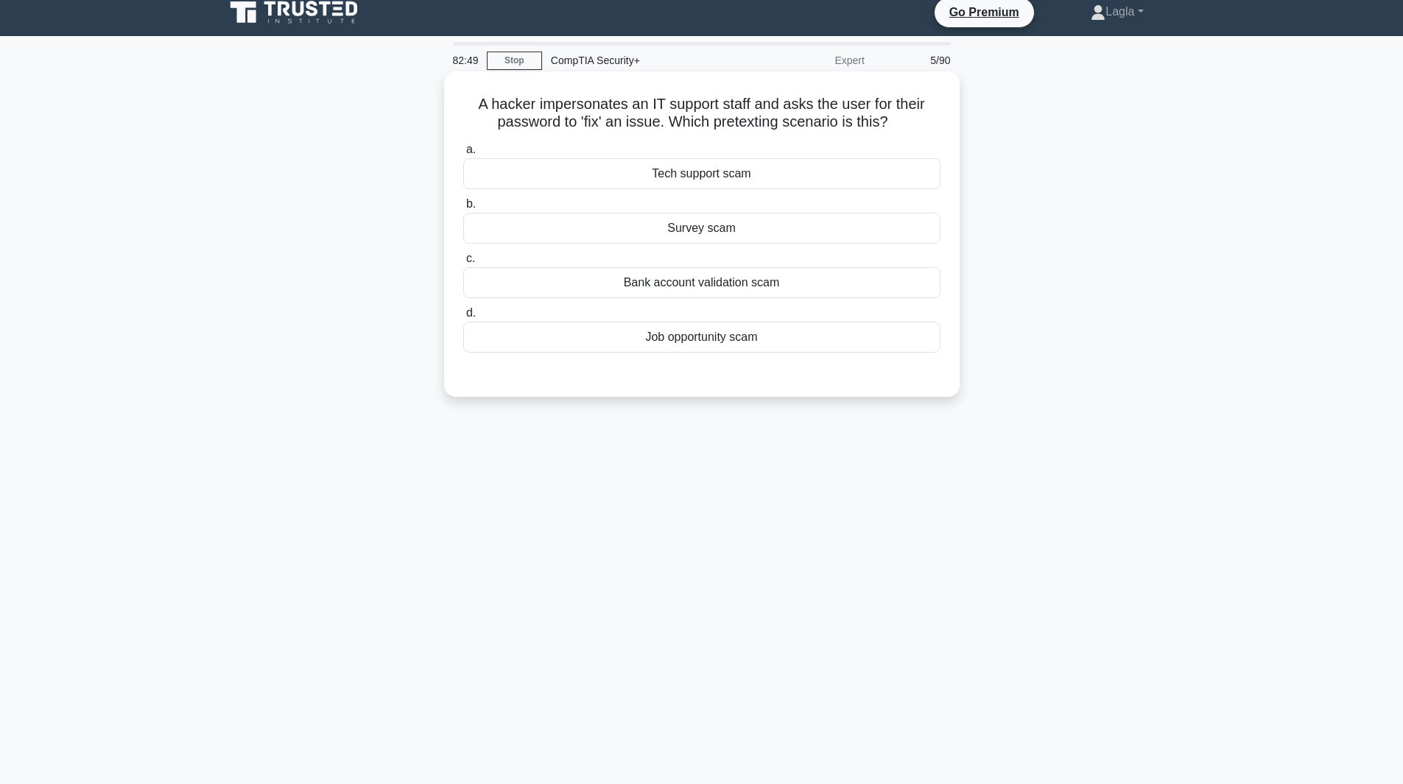
click at [734, 180] on div "Tech support scam" at bounding box center [701, 173] width 477 height 31
click at [463, 155] on input "a. Tech support scam" at bounding box center [463, 150] width 0 height 10
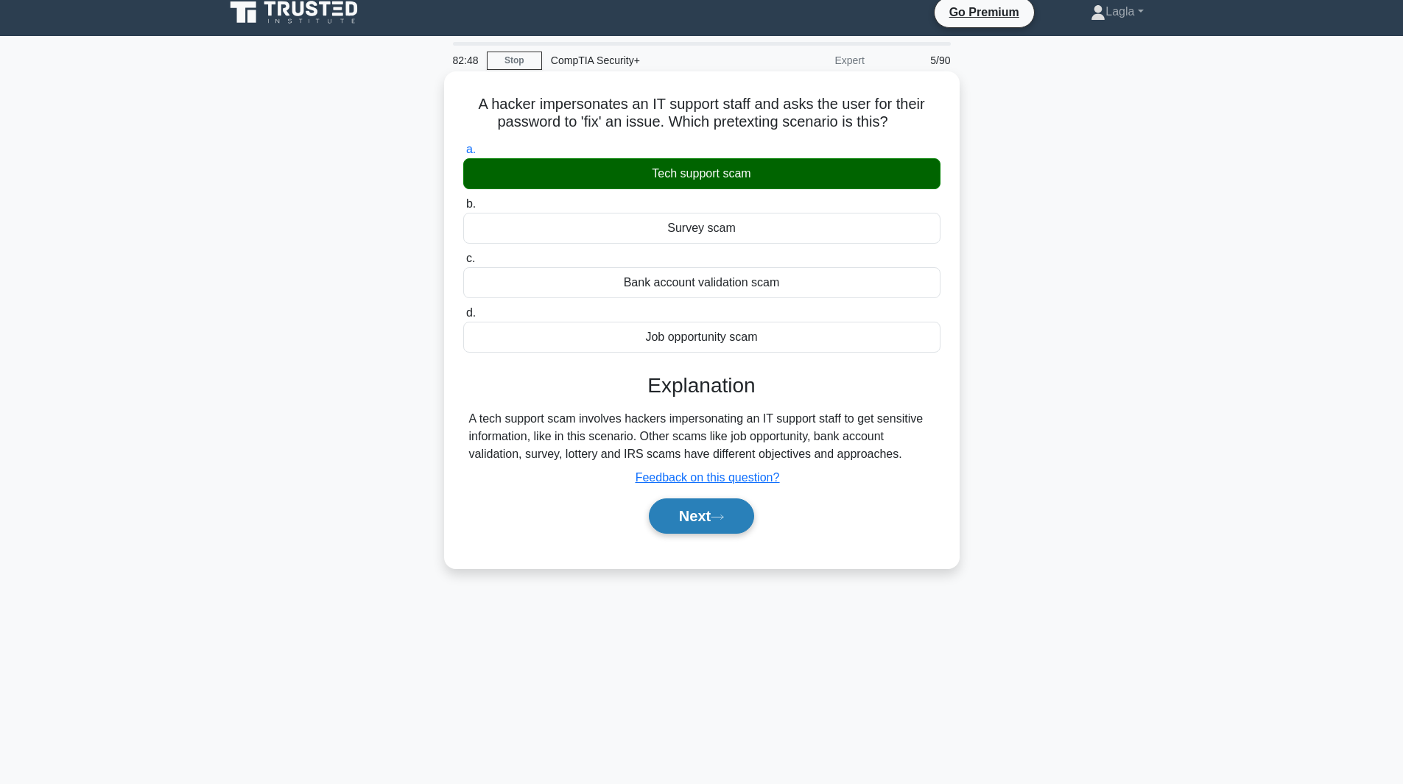
click at [658, 532] on button "Next" at bounding box center [701, 516] width 105 height 35
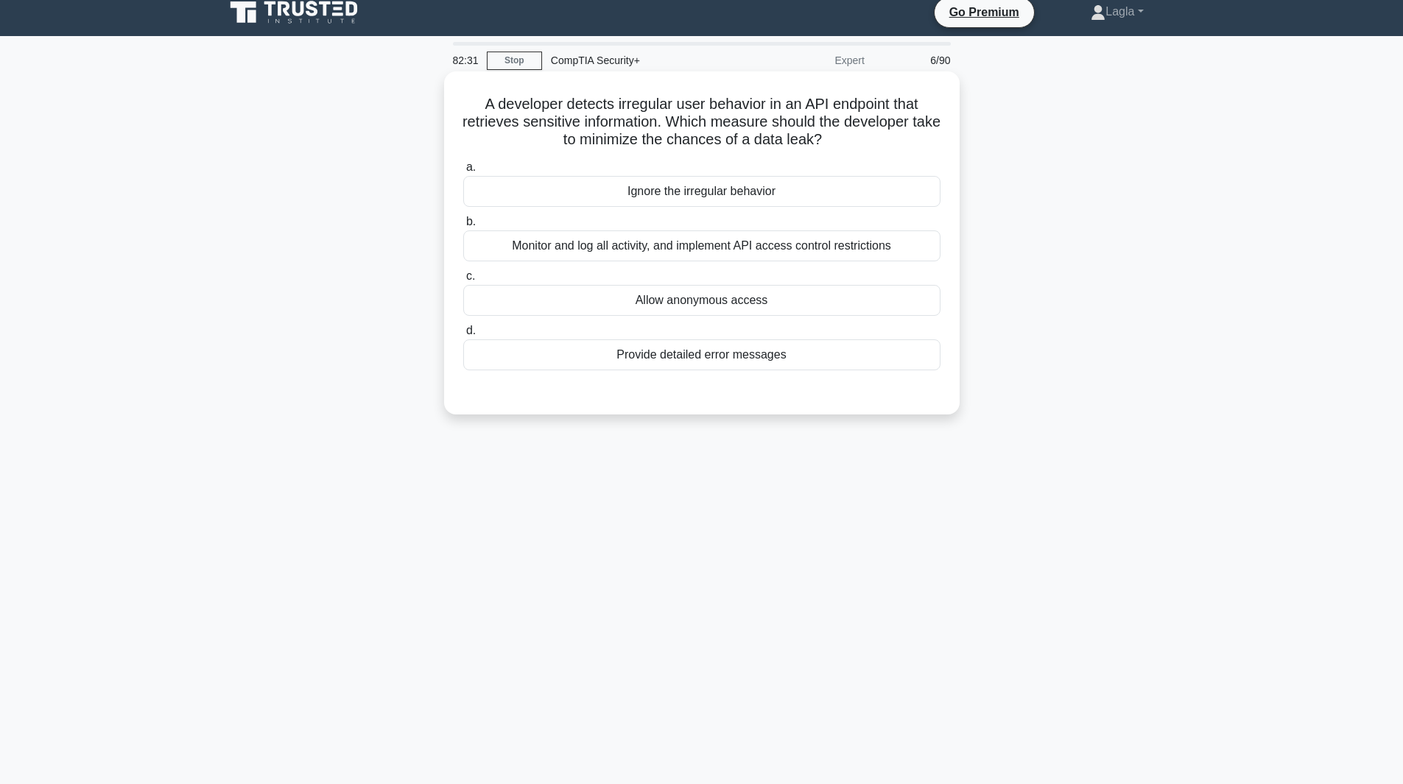
click at [652, 247] on div "Monitor and log all activity, and implement API access control restrictions" at bounding box center [701, 245] width 477 height 31
click at [463, 227] on input "b. Monitor and log all activity, and implement API access control restrictions" at bounding box center [463, 222] width 0 height 10
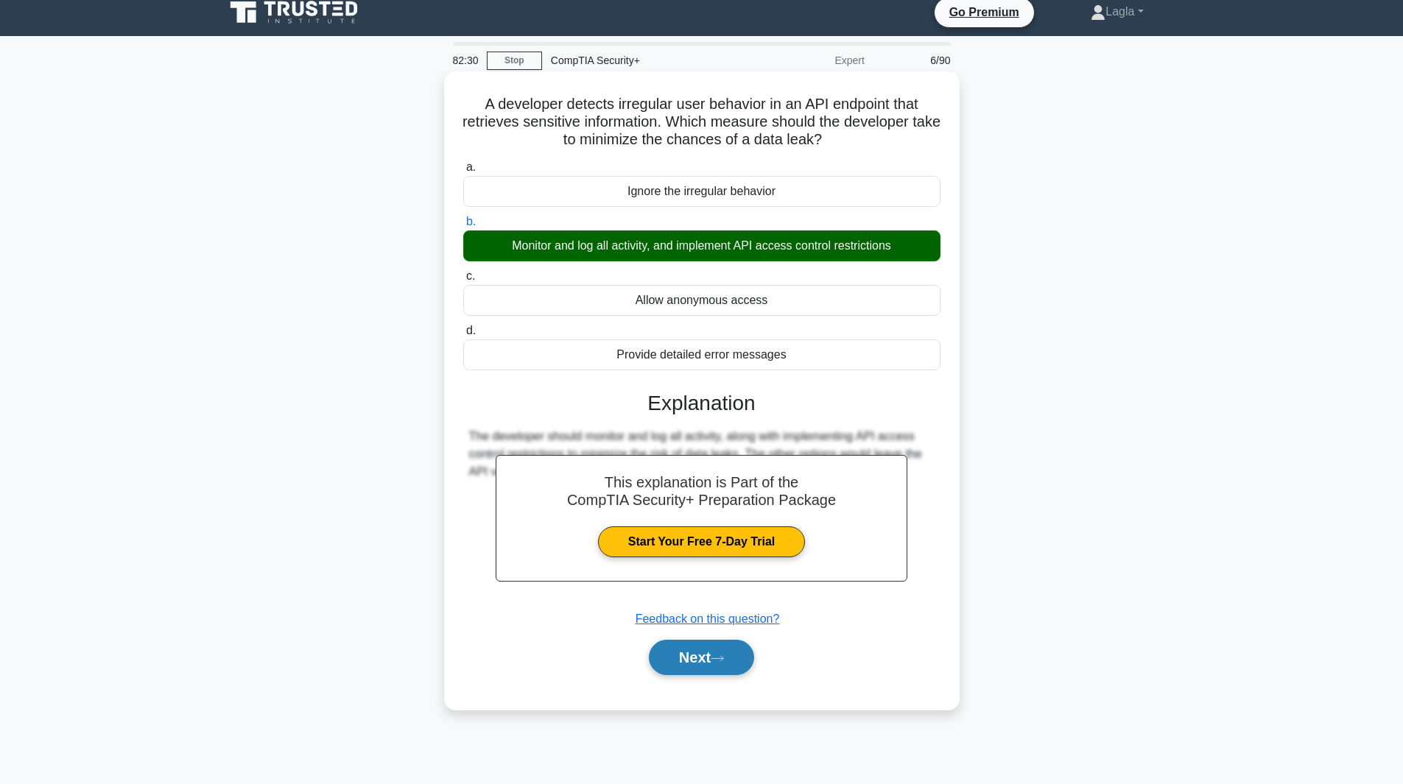
click at [671, 649] on button "Next" at bounding box center [701, 657] width 105 height 35
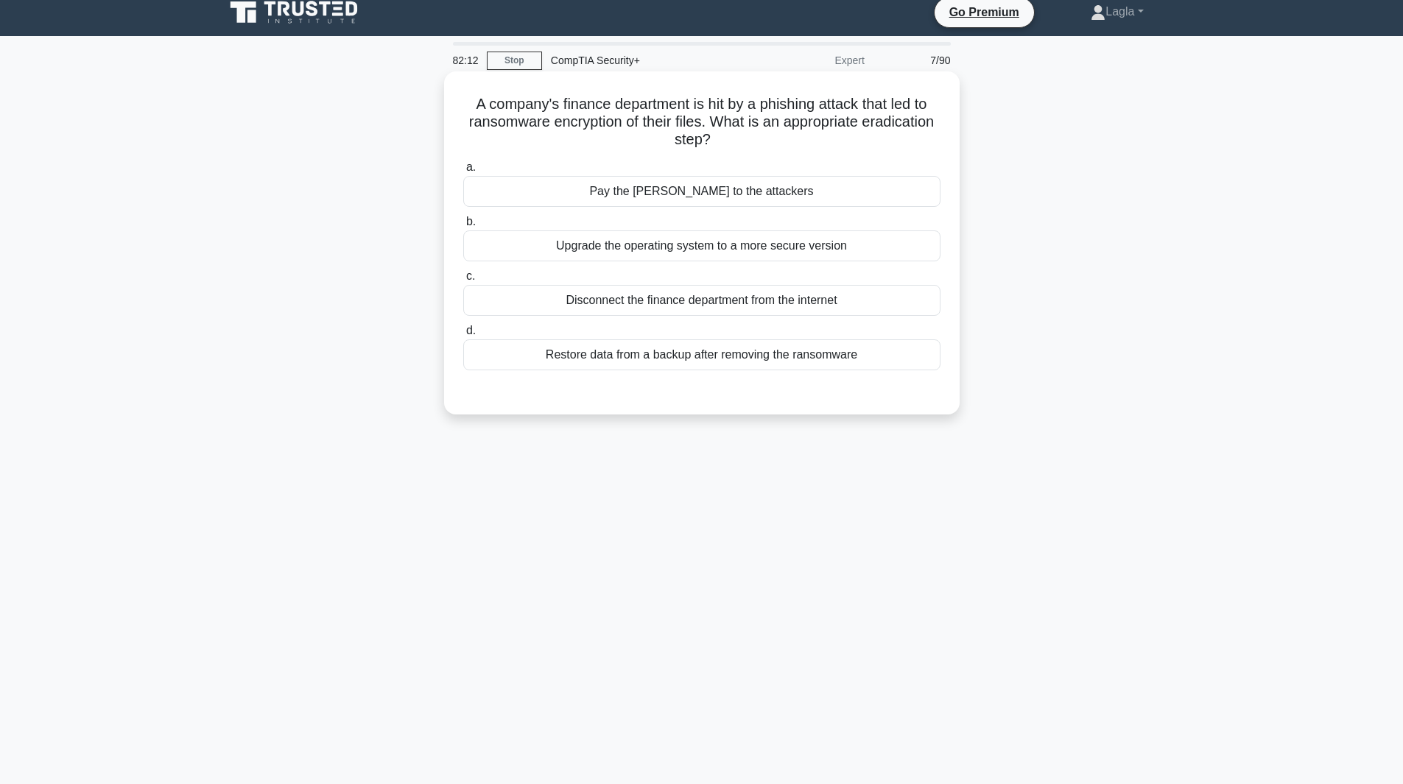
click at [701, 365] on div "Restore data from a backup after removing the ransomware" at bounding box center [701, 354] width 477 height 31
click at [463, 336] on input "d. Restore data from a backup after removing the ransomware" at bounding box center [463, 331] width 0 height 10
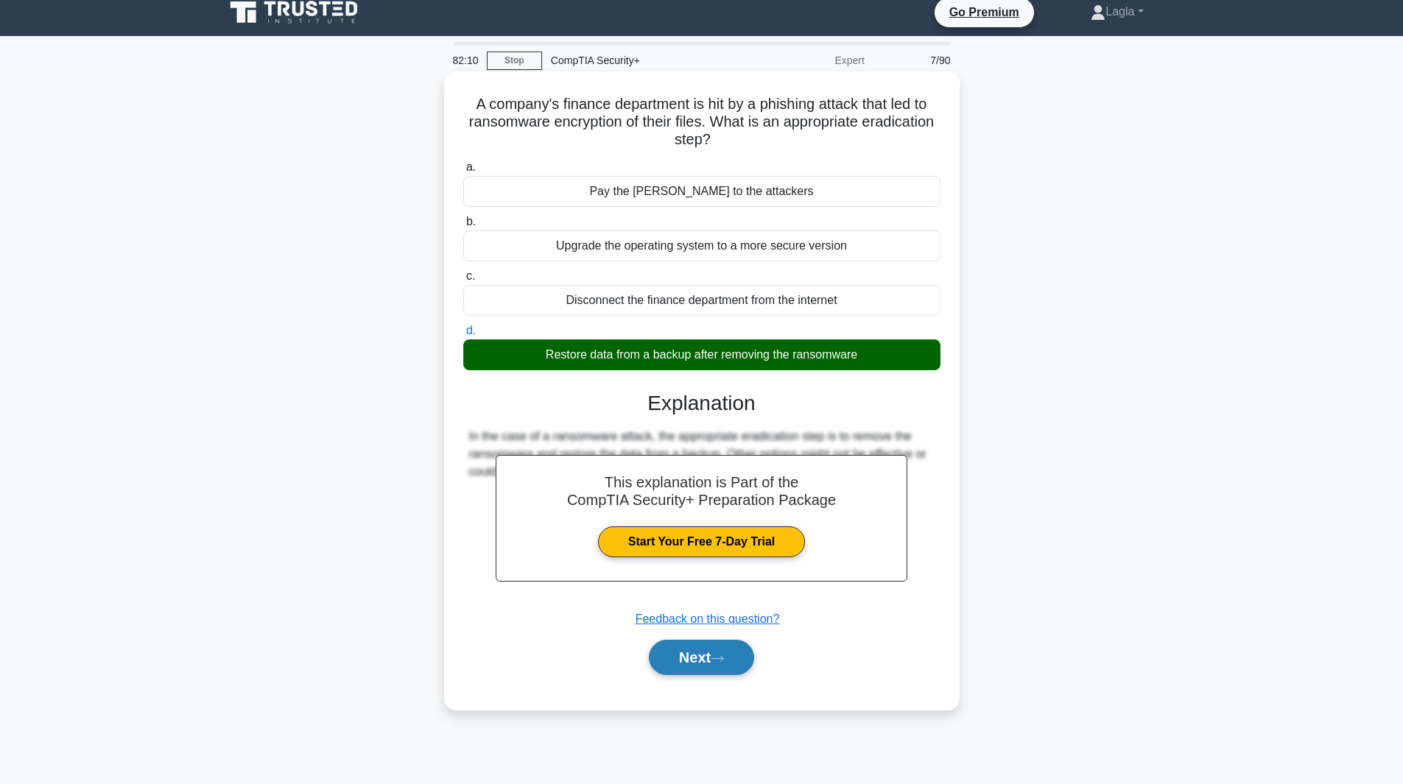
click at [724, 655] on icon at bounding box center [717, 659] width 13 height 8
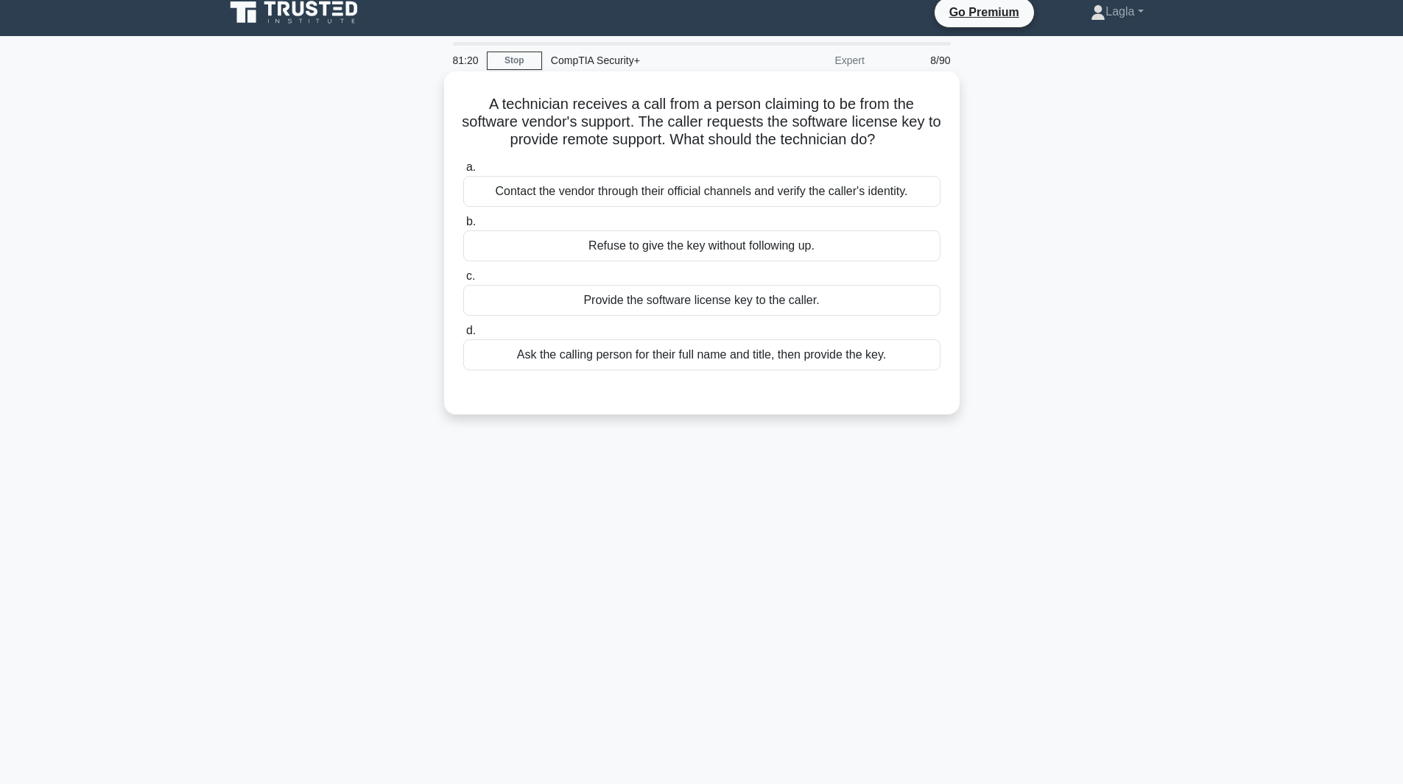
click at [779, 186] on div "Contact the vendor through their official channels and verify the caller's iden…" at bounding box center [701, 191] width 477 height 31
click at [463, 172] on input "a. Contact the vendor through their official channels and verify the caller's i…" at bounding box center [463, 168] width 0 height 10
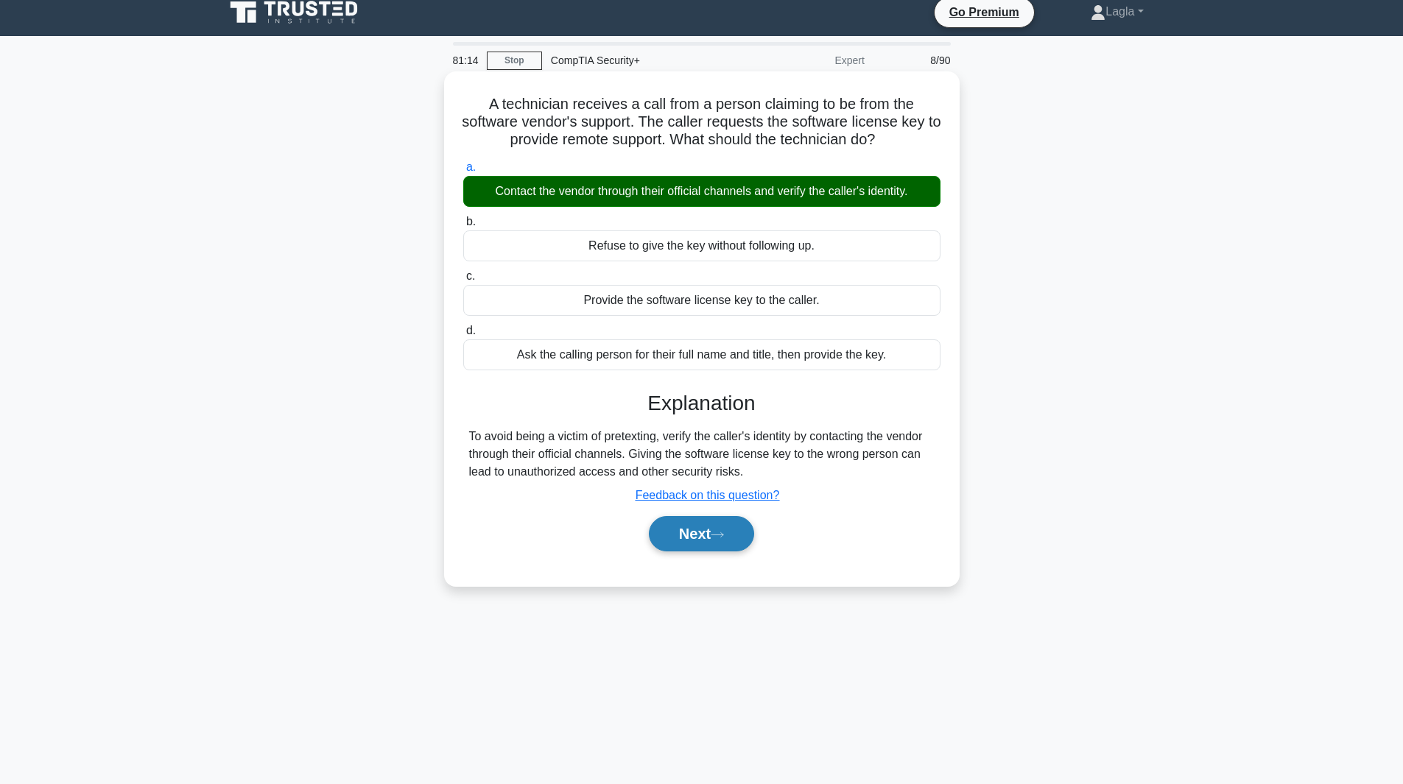
click at [706, 546] on button "Next" at bounding box center [701, 533] width 105 height 35
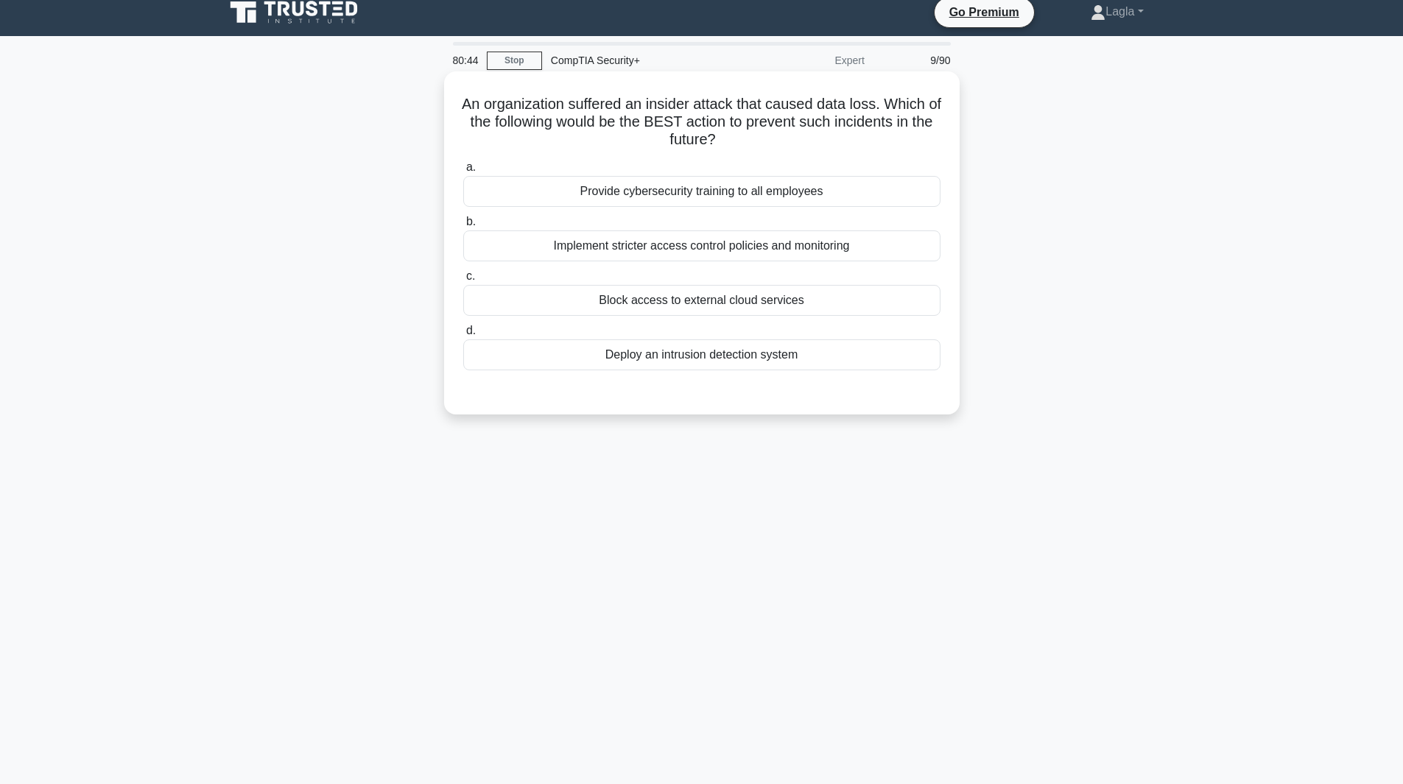
click at [926, 249] on div "Implement stricter access control policies and monitoring" at bounding box center [701, 245] width 477 height 31
click at [463, 227] on input "b. Implement stricter access control policies and monitoring" at bounding box center [463, 222] width 0 height 10
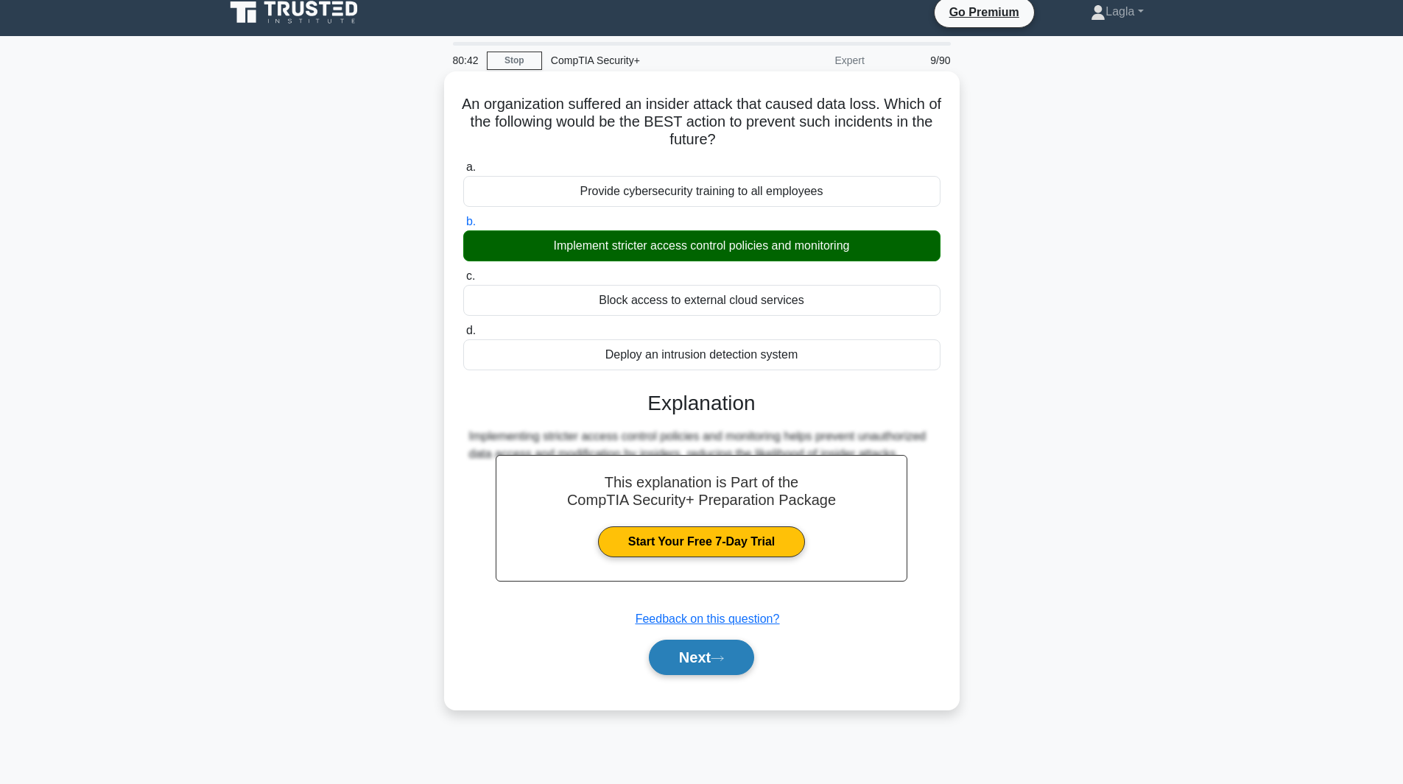
click at [689, 667] on button "Next" at bounding box center [701, 657] width 105 height 35
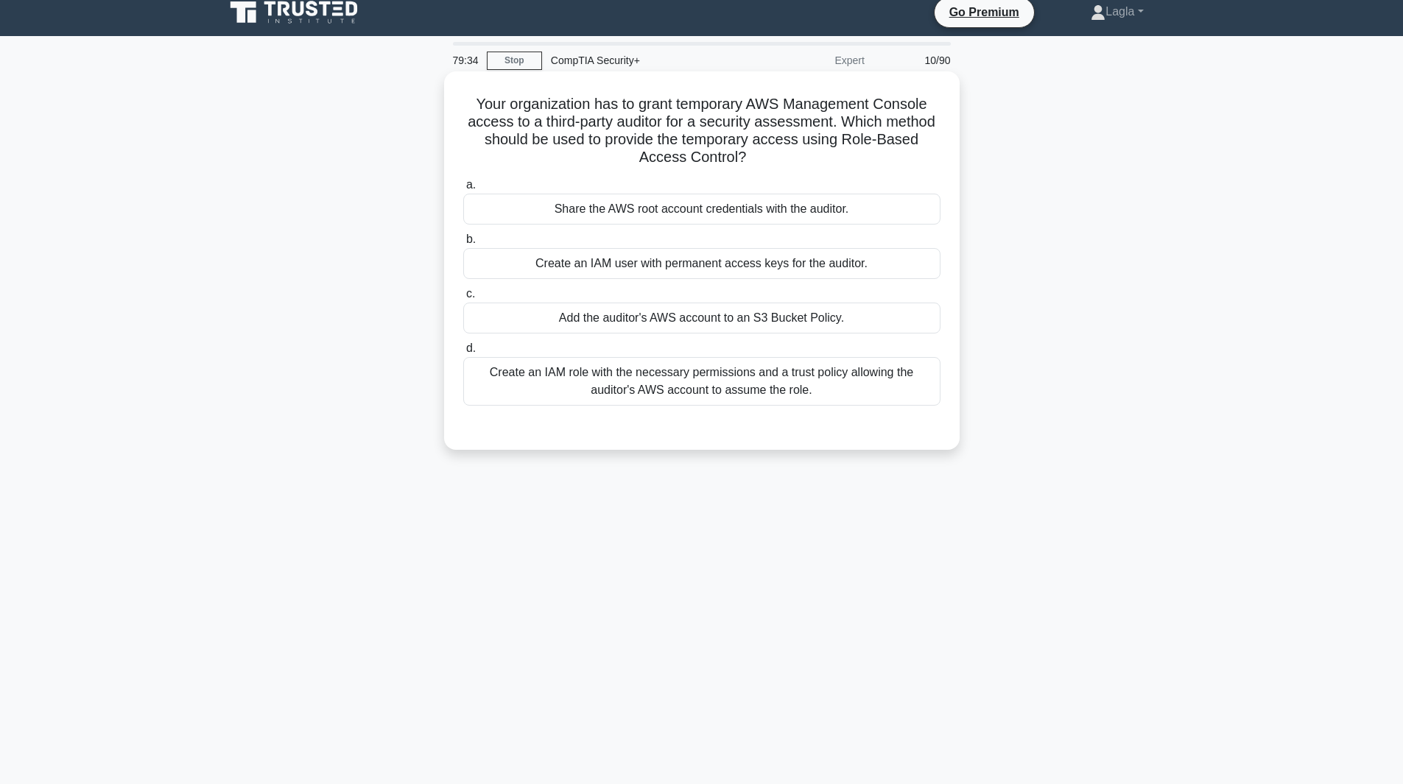
click at [751, 329] on div "Add the auditor's AWS account to an S3 Bucket Policy." at bounding box center [701, 318] width 477 height 31
click at [463, 299] on input "c. Add the auditor's AWS account to an S3 Bucket Policy." at bounding box center [463, 294] width 0 height 10
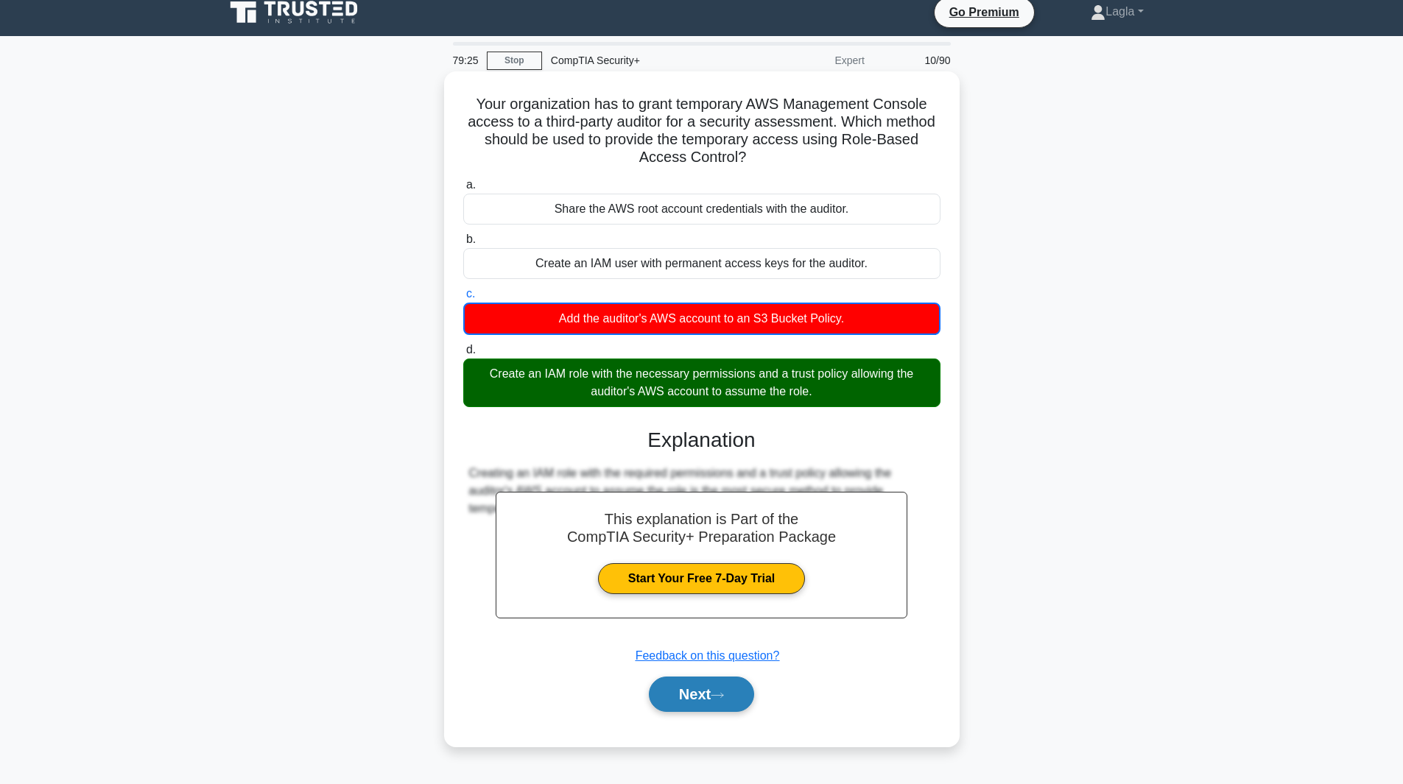
click at [715, 700] on button "Next" at bounding box center [701, 694] width 105 height 35
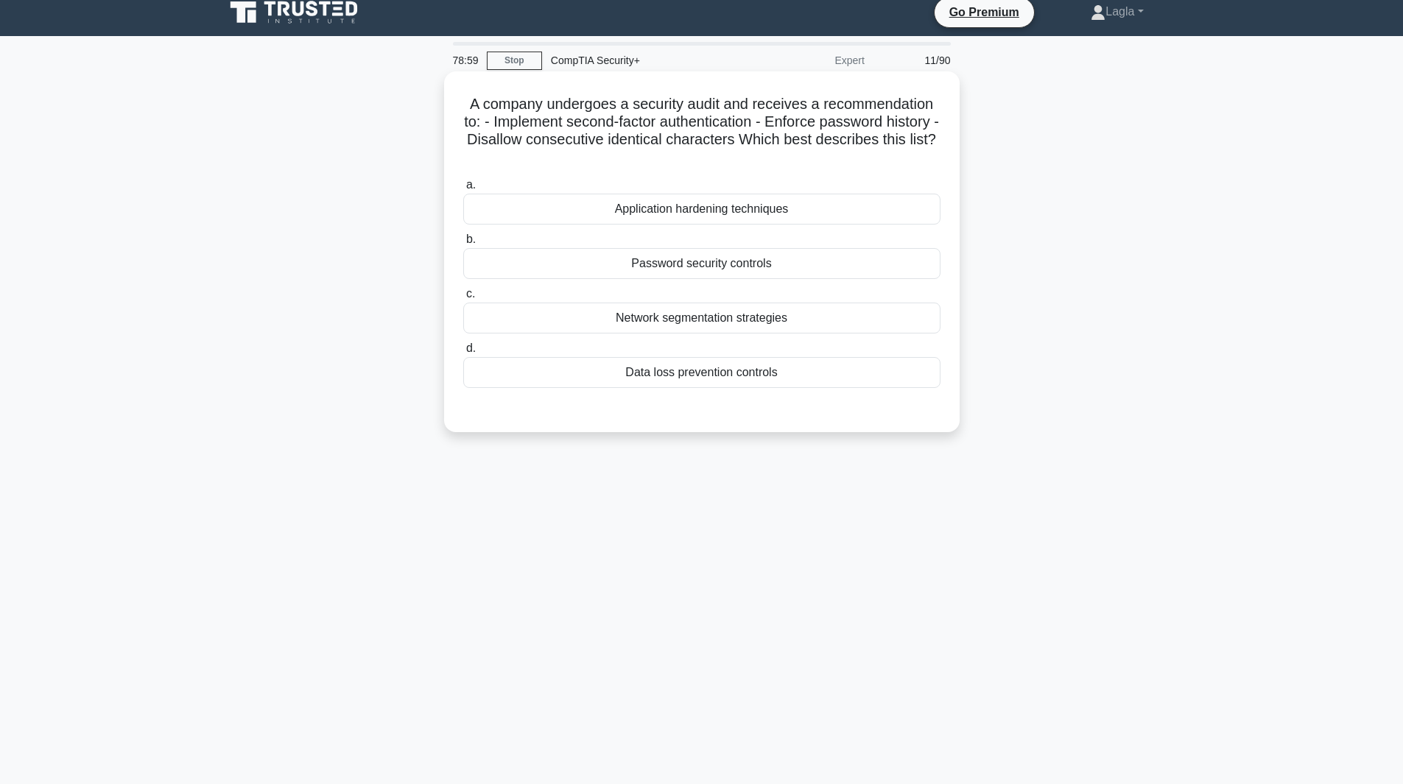
click at [707, 214] on div "Application hardening techniques" at bounding box center [701, 209] width 477 height 31
click at [463, 190] on input "a. Application hardening techniques" at bounding box center [463, 185] width 0 height 10
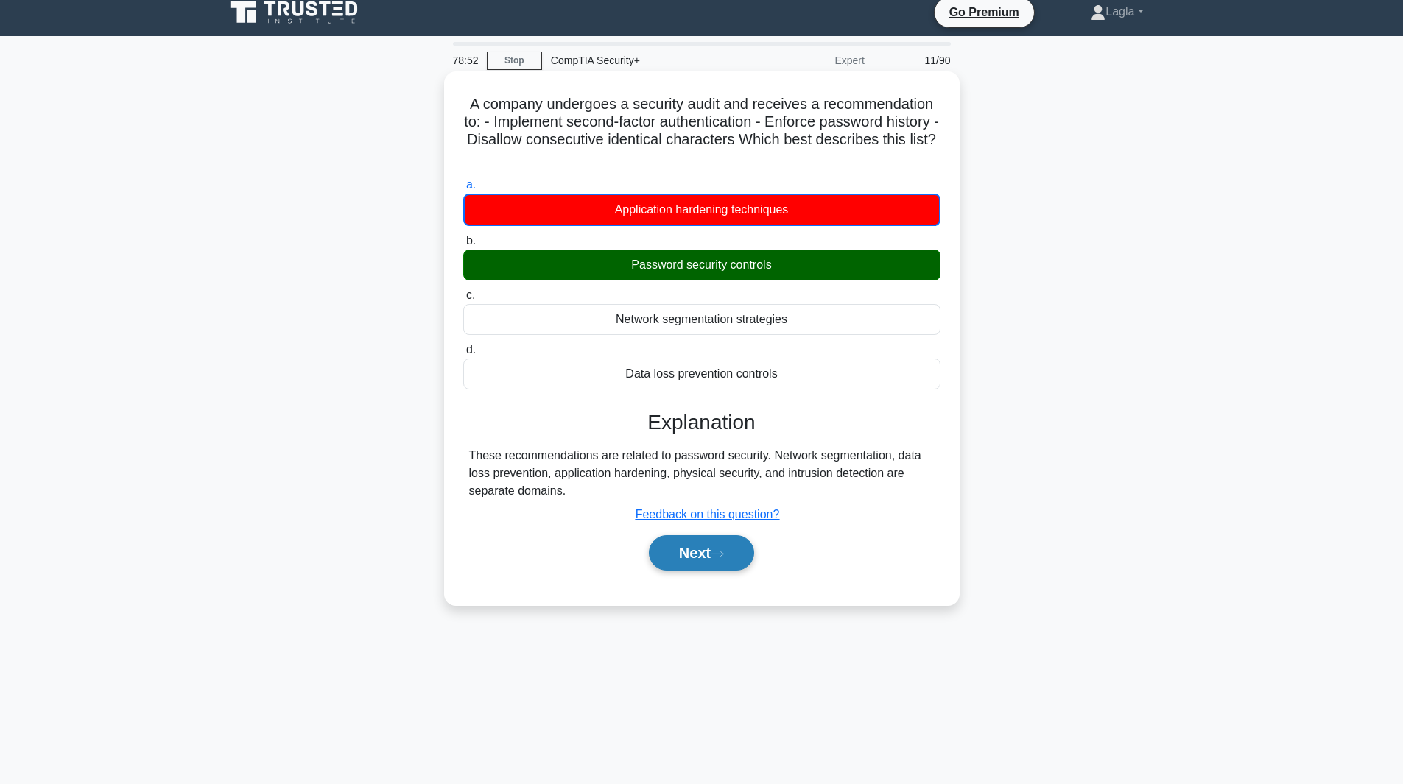
click at [703, 564] on button "Next" at bounding box center [701, 552] width 105 height 35
